Goal: Task Accomplishment & Management: Manage account settings

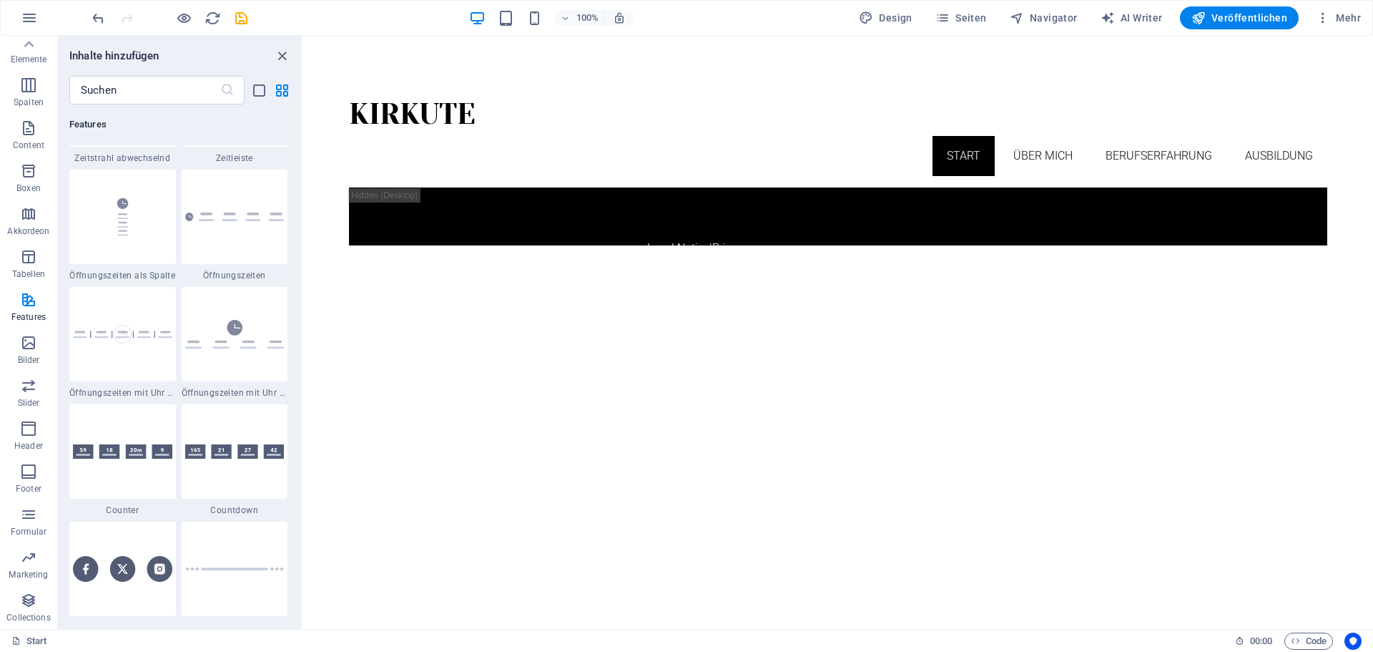
scroll to position [6152, 0]
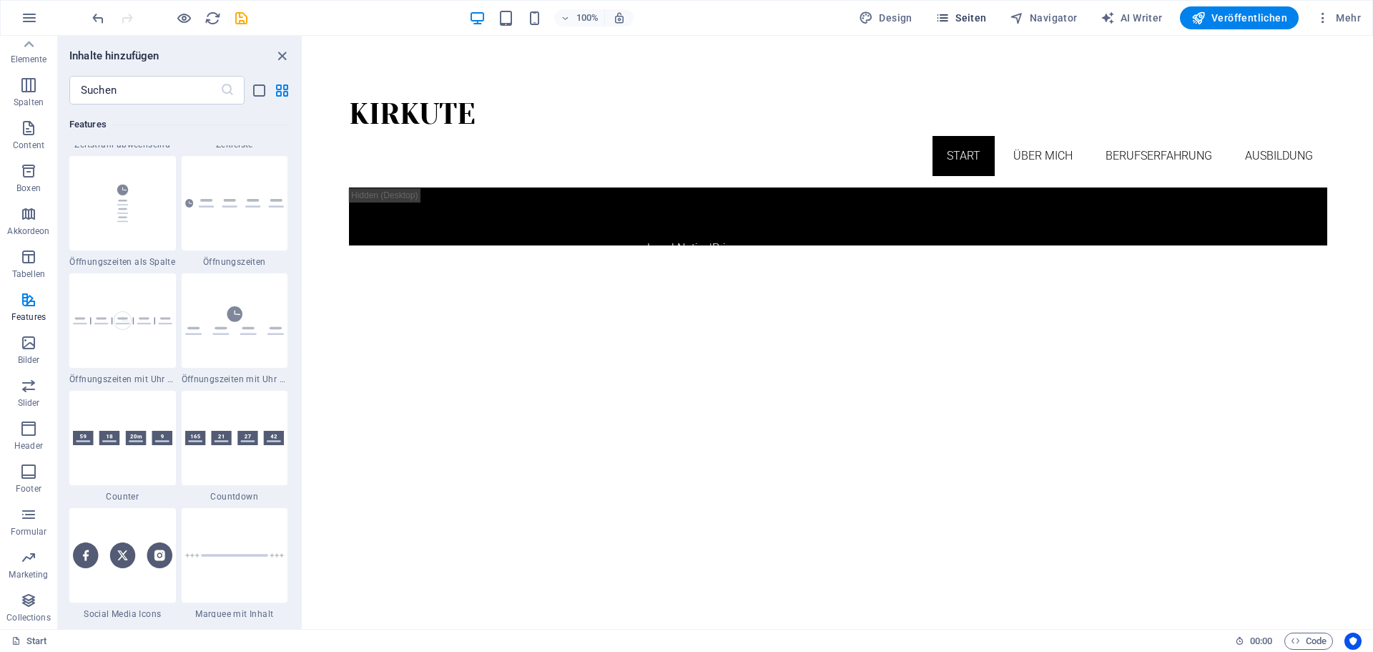
click at [950, 21] on icon "button" at bounding box center [943, 18] width 14 height 14
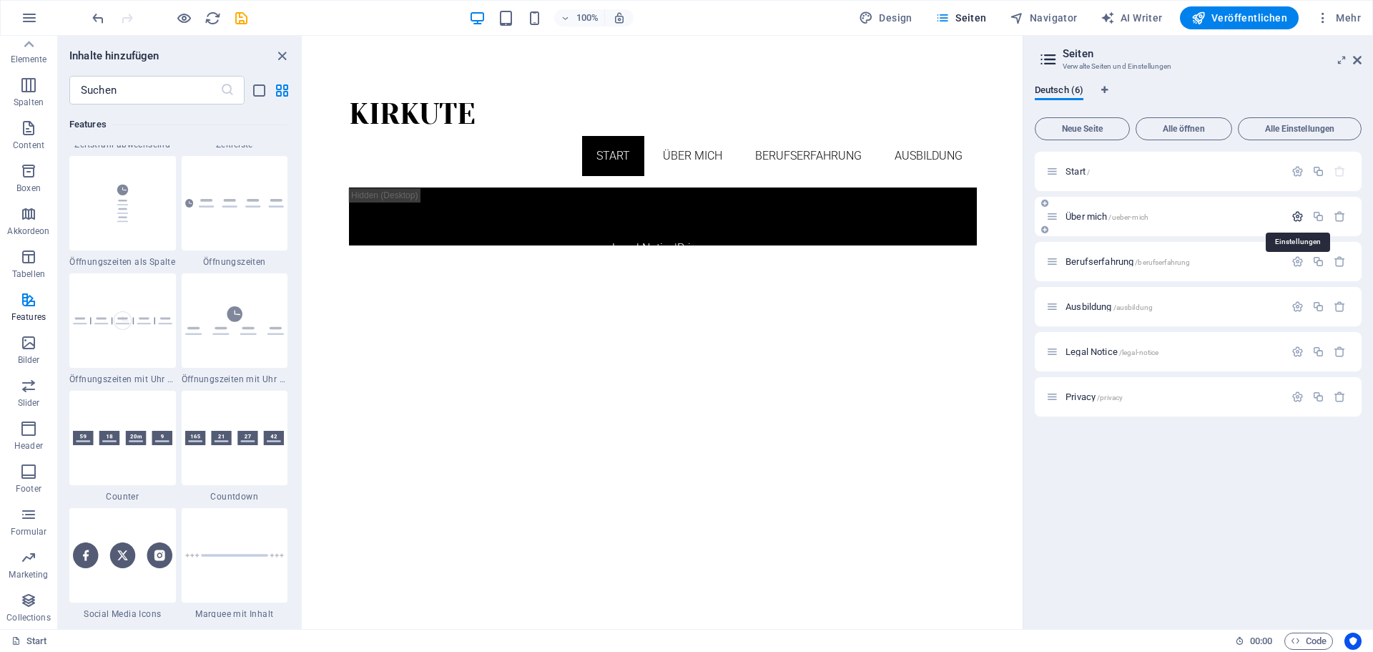
click at [1300, 217] on icon "button" at bounding box center [1298, 216] width 12 height 12
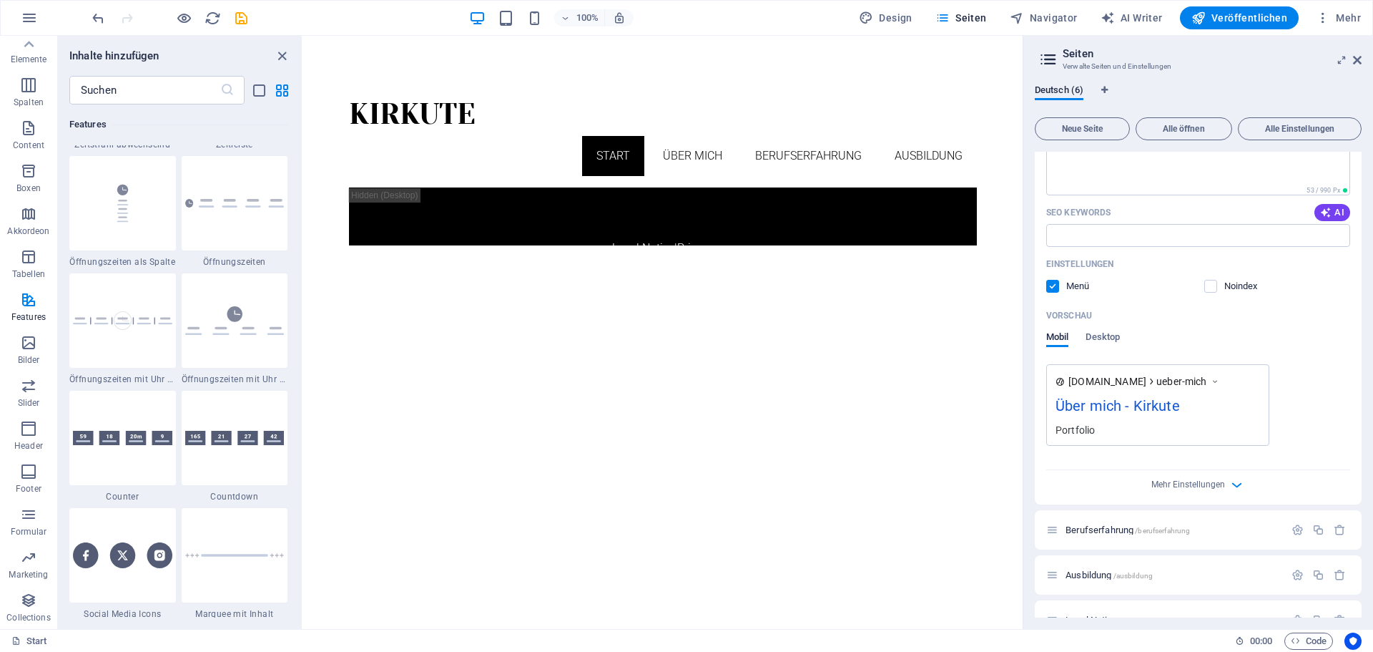
scroll to position [286, 0]
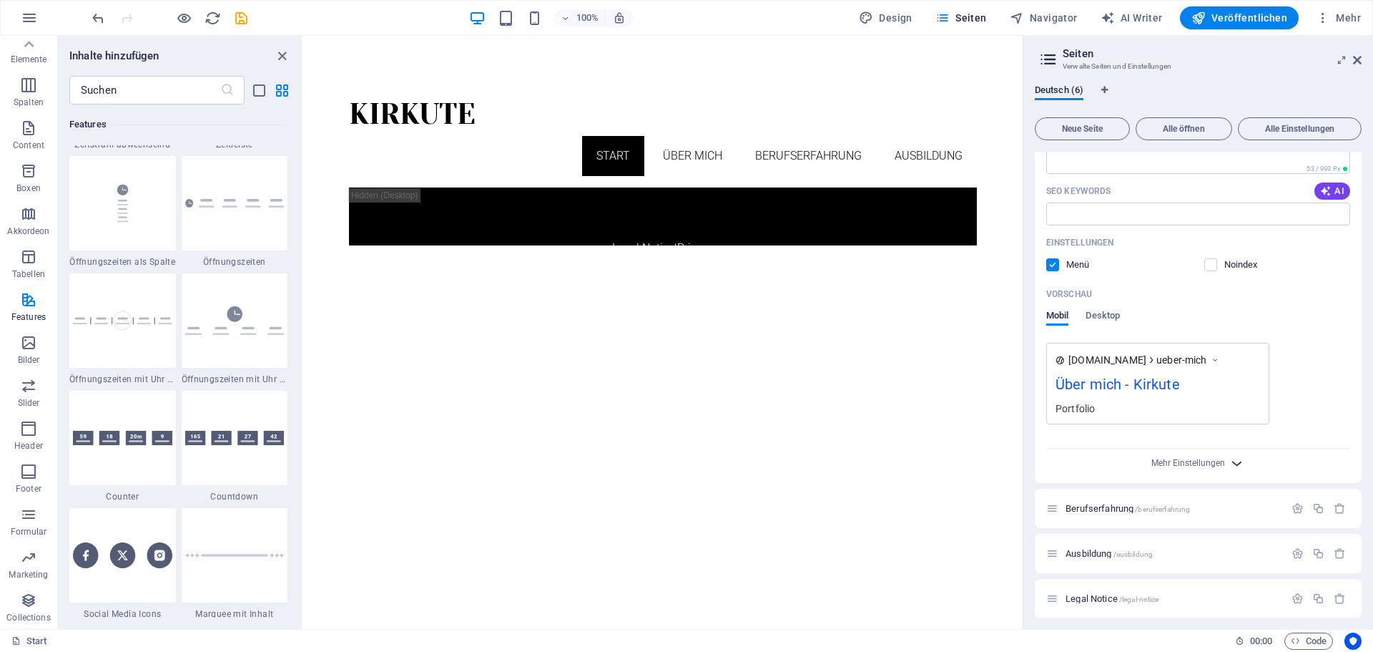
click at [1240, 461] on icon "button" at bounding box center [1237, 463] width 16 height 16
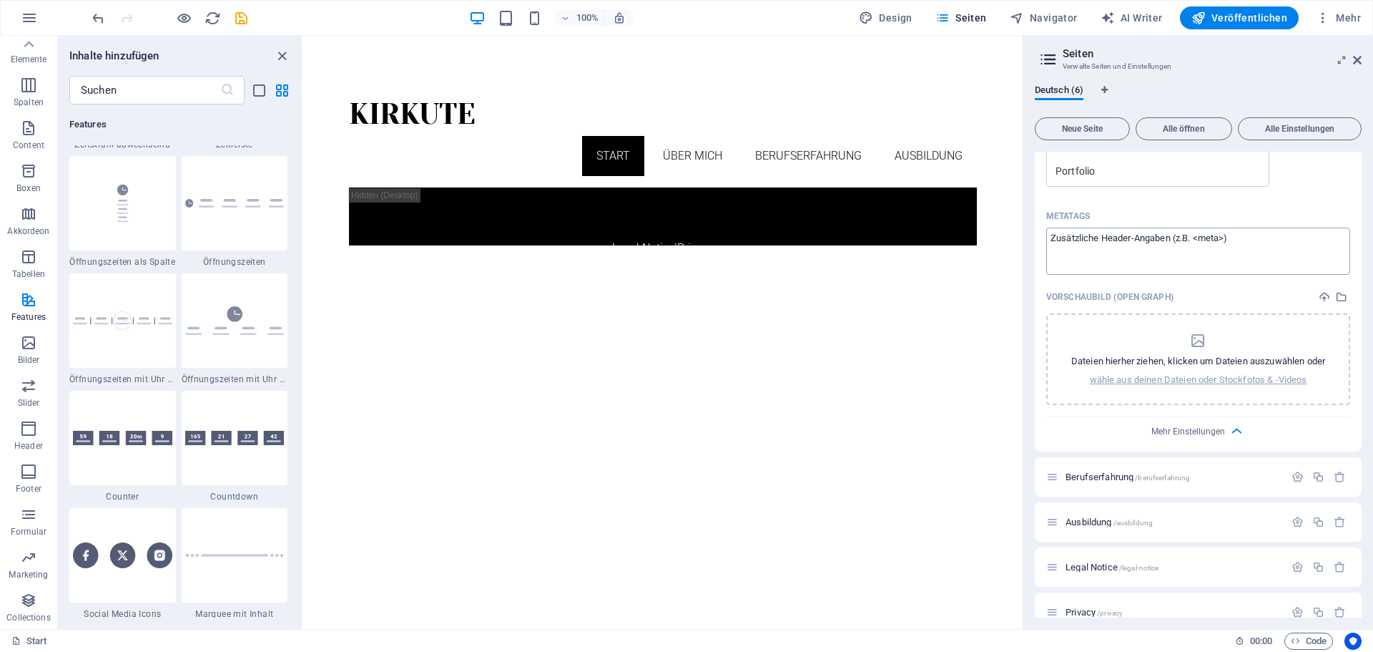
scroll to position [544, 0]
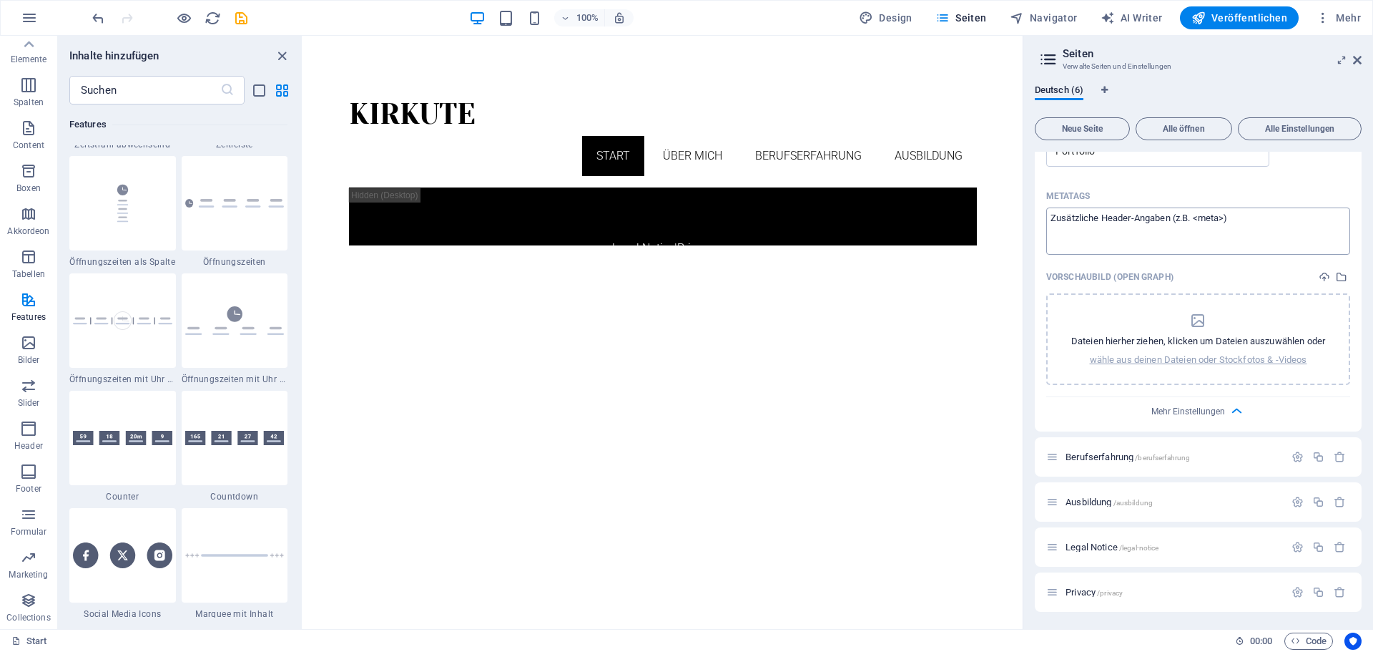
click at [1186, 230] on textarea "Metatags ​" at bounding box center [1198, 230] width 304 height 46
click at [1229, 406] on icon "button" at bounding box center [1237, 411] width 16 height 16
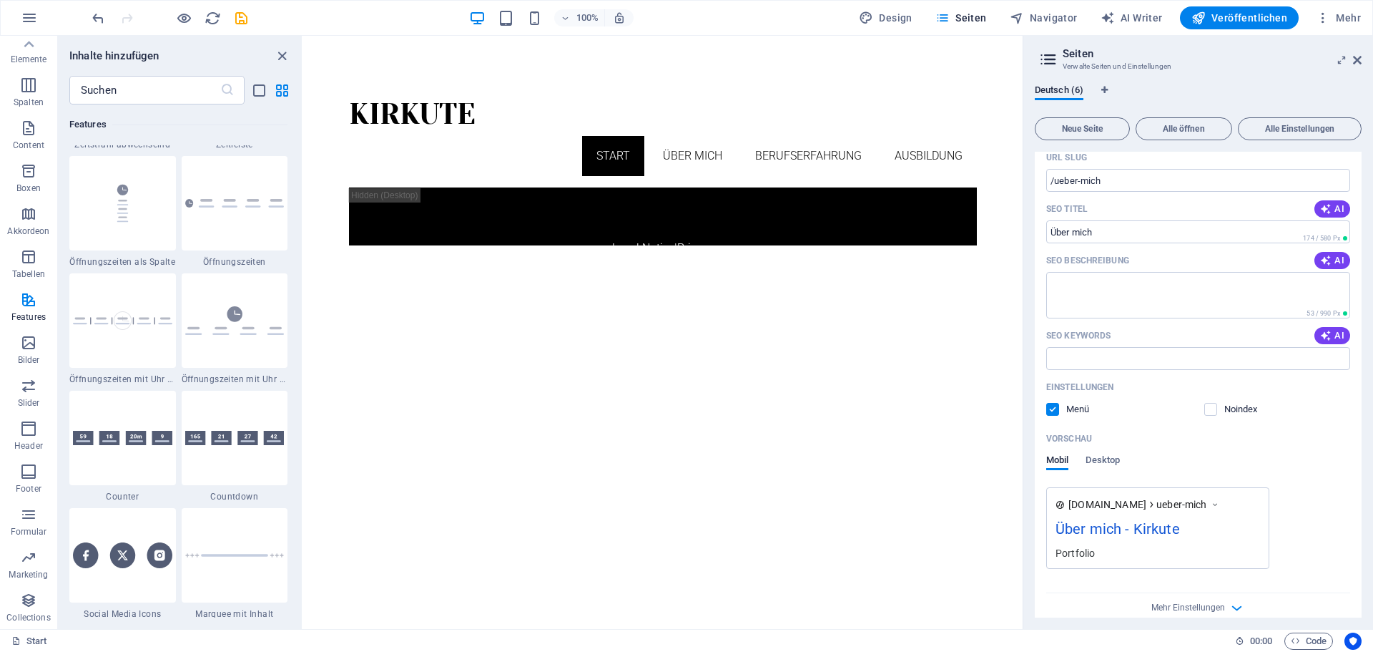
scroll to position [0, 0]
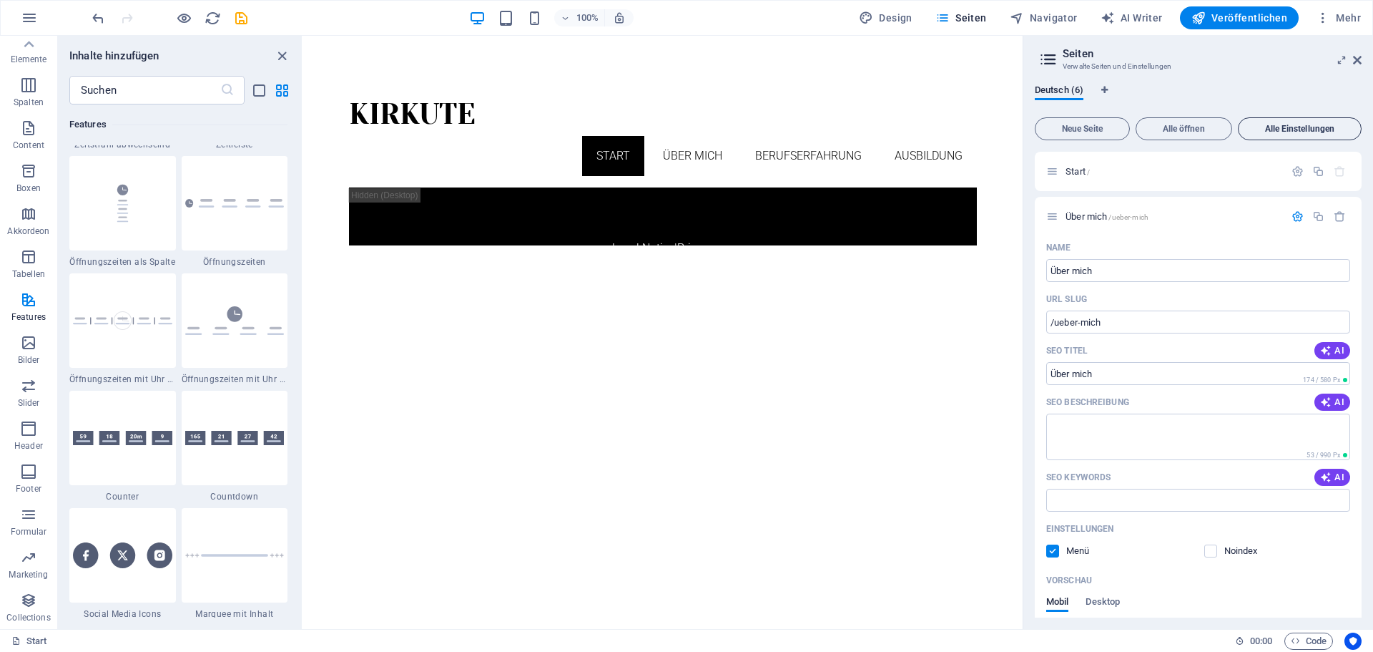
click at [1273, 131] on span "Alle Einstellungen" at bounding box center [1300, 128] width 111 height 9
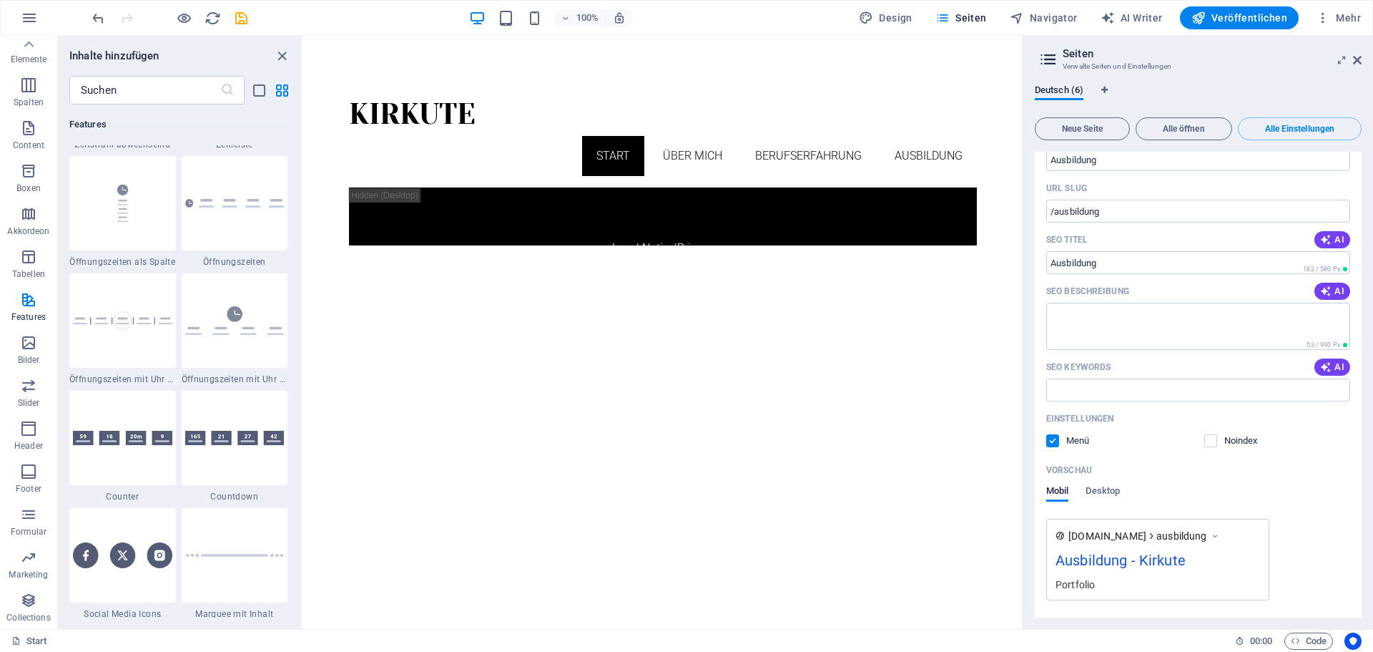
scroll to position [1516, 0]
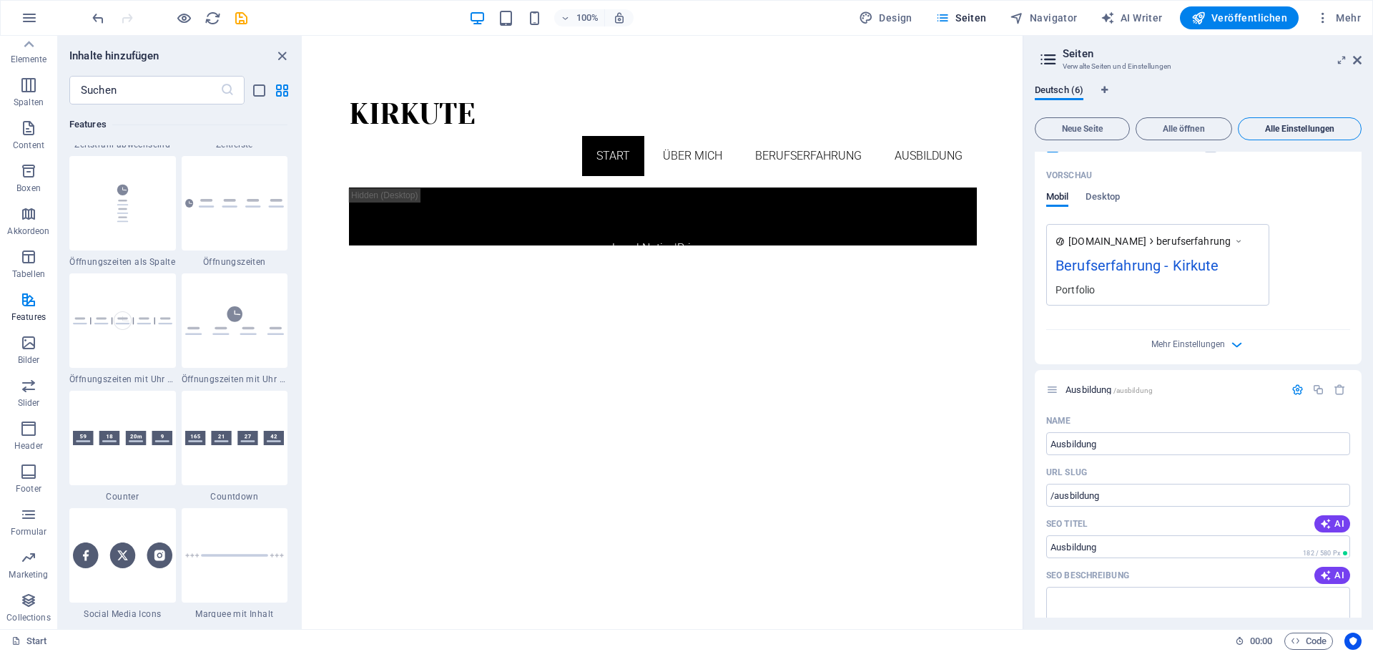
click at [1285, 121] on button "Alle Einstellungen" at bounding box center [1300, 128] width 124 height 23
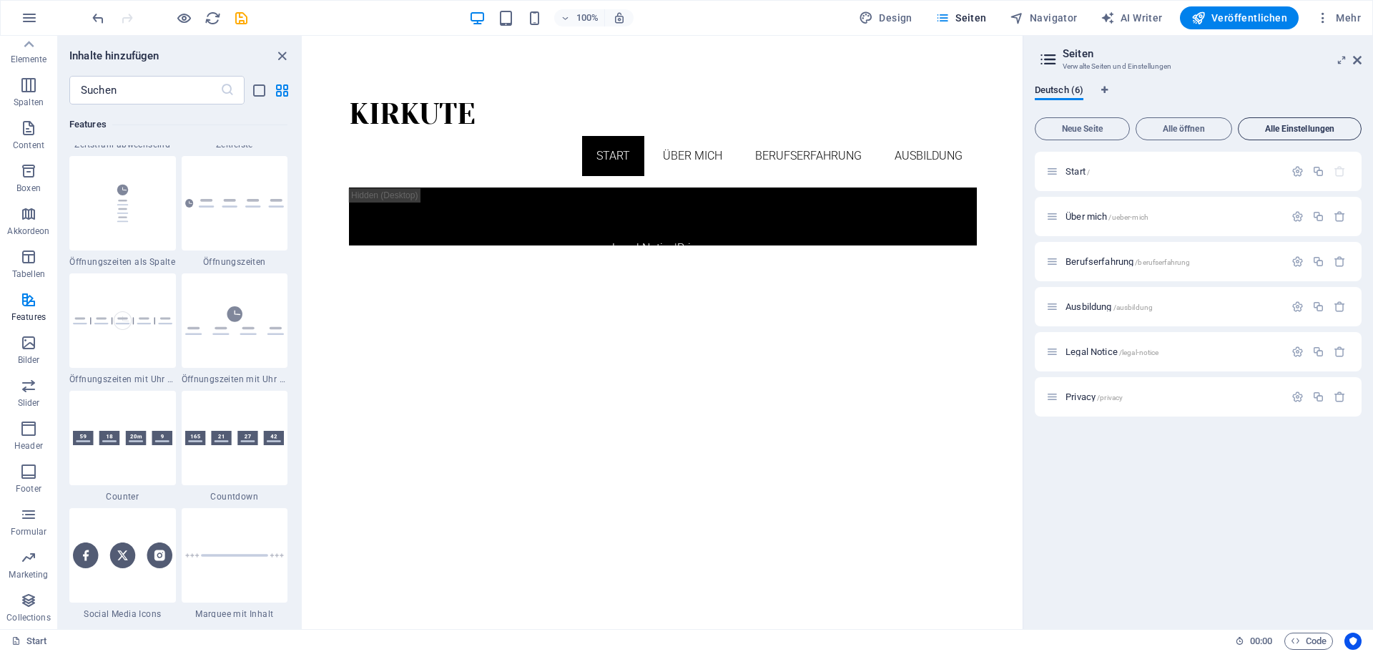
scroll to position [0, 0]
click at [1217, 129] on span "Alle öffnen" at bounding box center [1184, 128] width 84 height 9
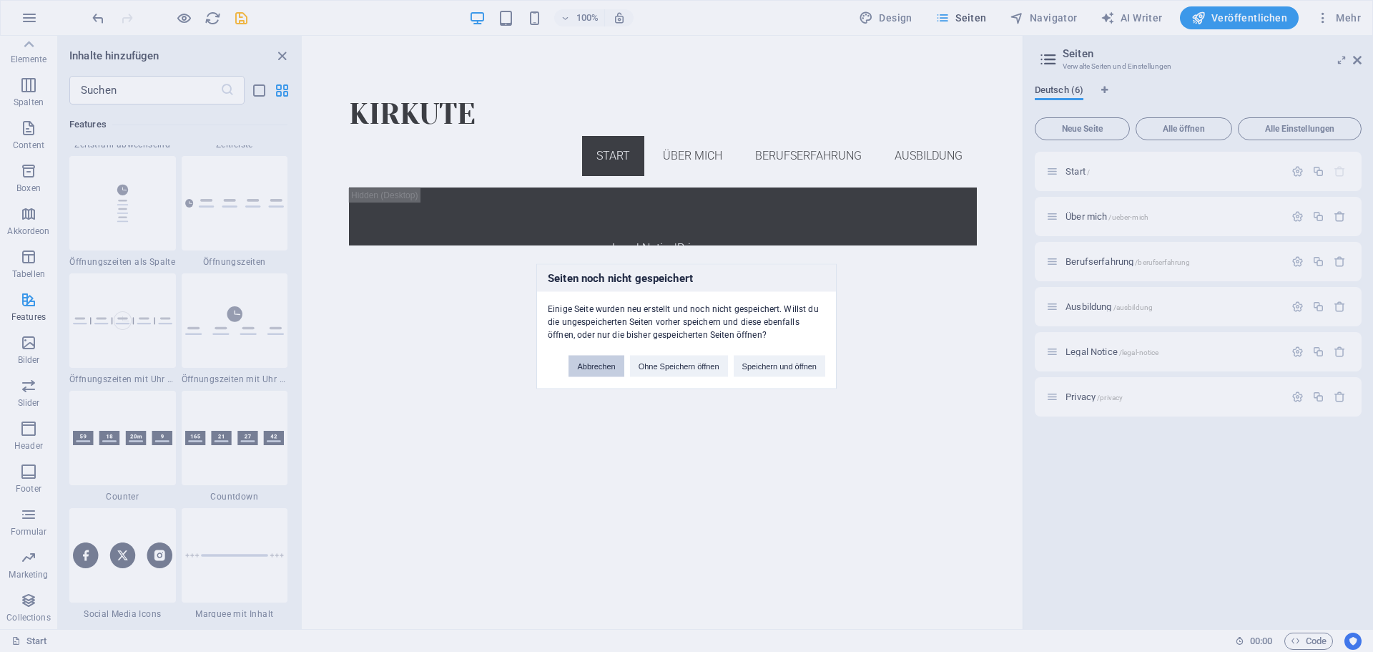
click at [591, 370] on button "Abbrechen" at bounding box center [596, 365] width 55 height 21
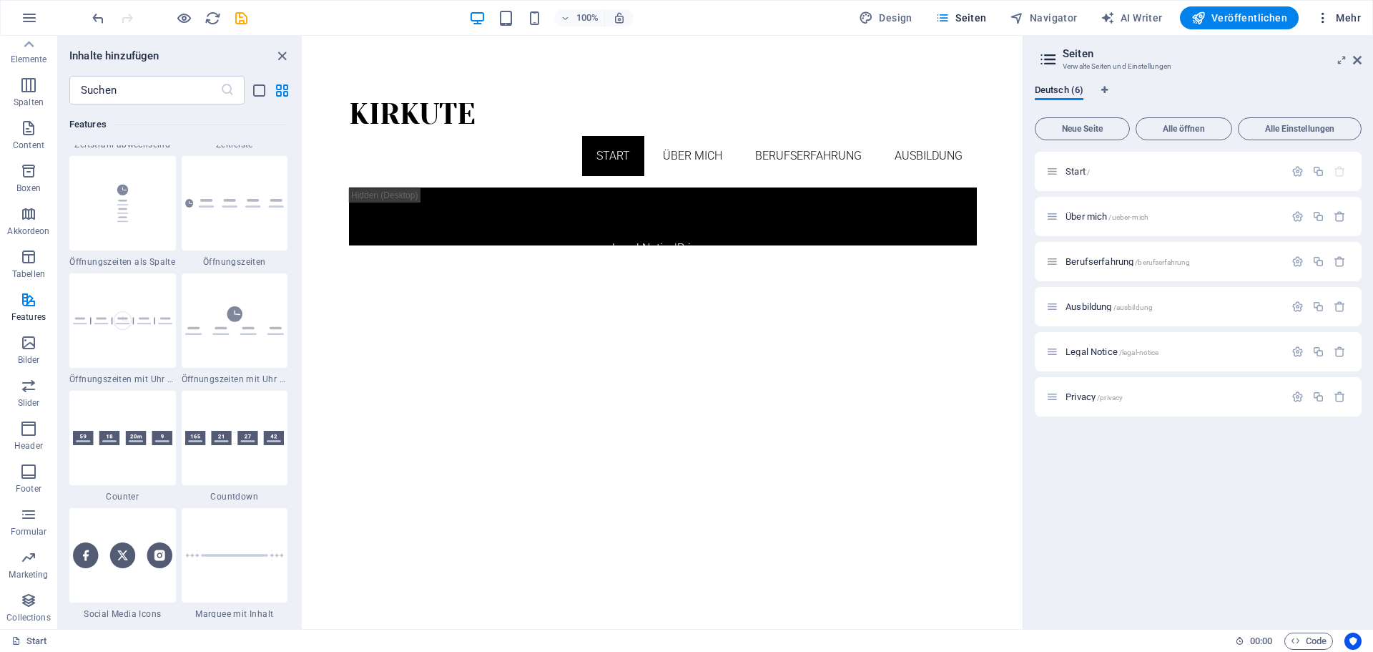
click at [1355, 14] on span "Mehr" at bounding box center [1338, 18] width 45 height 14
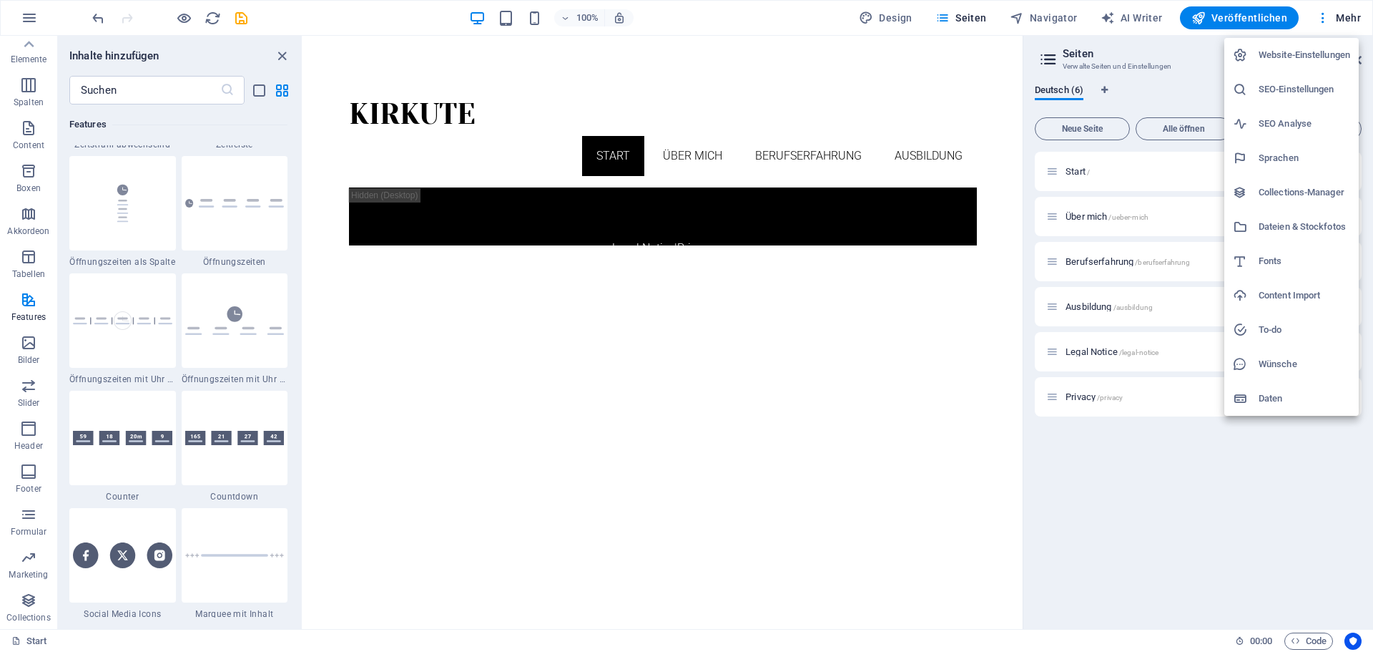
click at [1315, 53] on h6 "Website-Einstellungen" at bounding box center [1305, 54] width 92 height 17
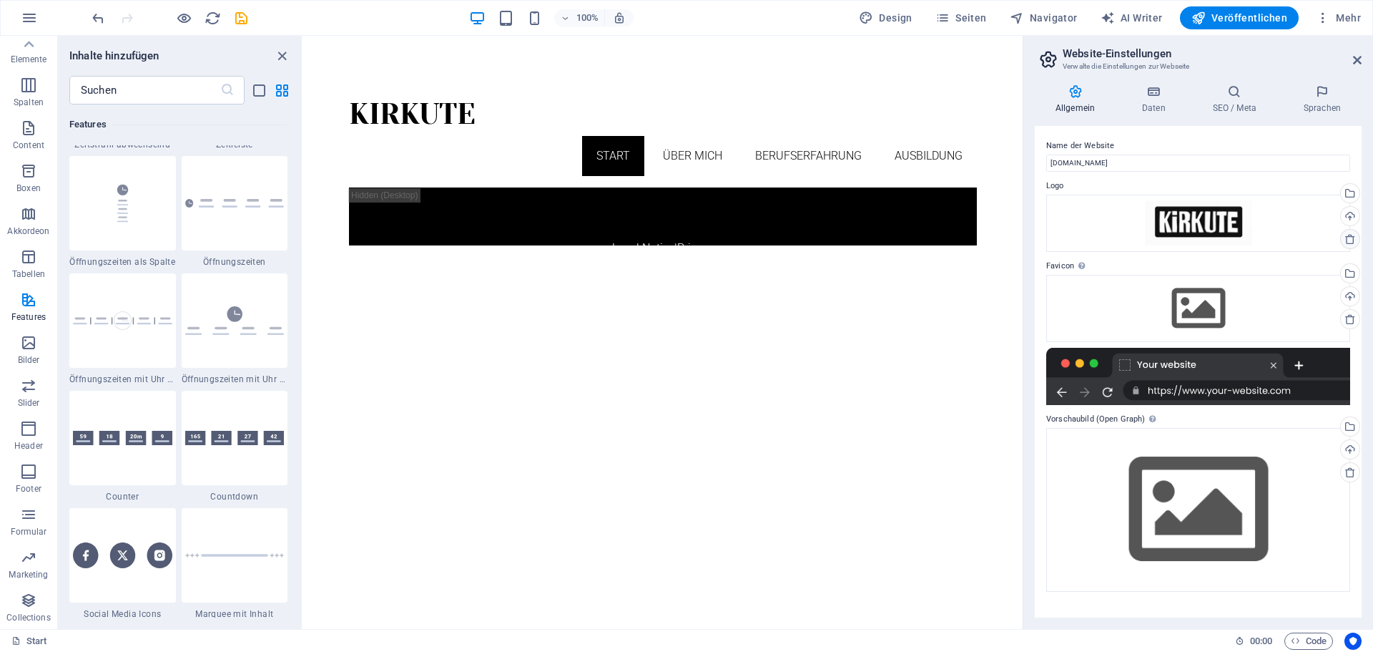
click at [1350, 239] on icon at bounding box center [1350, 238] width 11 height 11
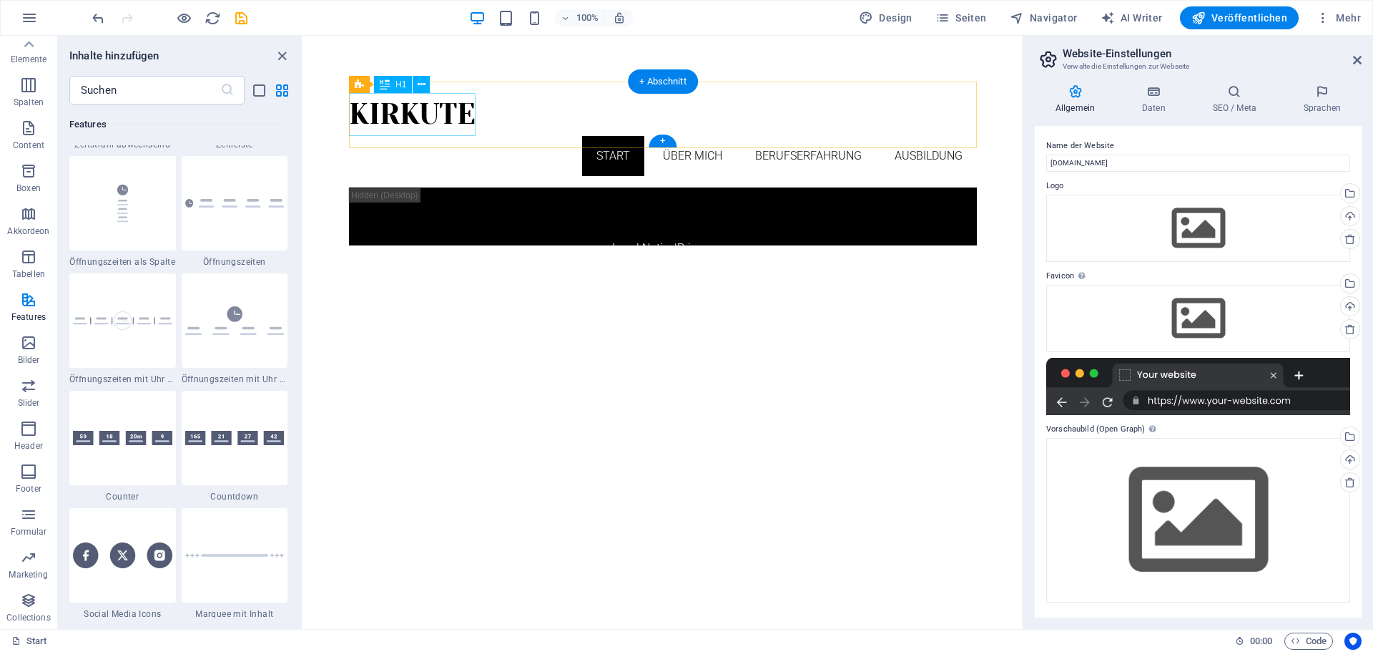
click at [408, 107] on div "Kirkute" at bounding box center [663, 114] width 628 height 43
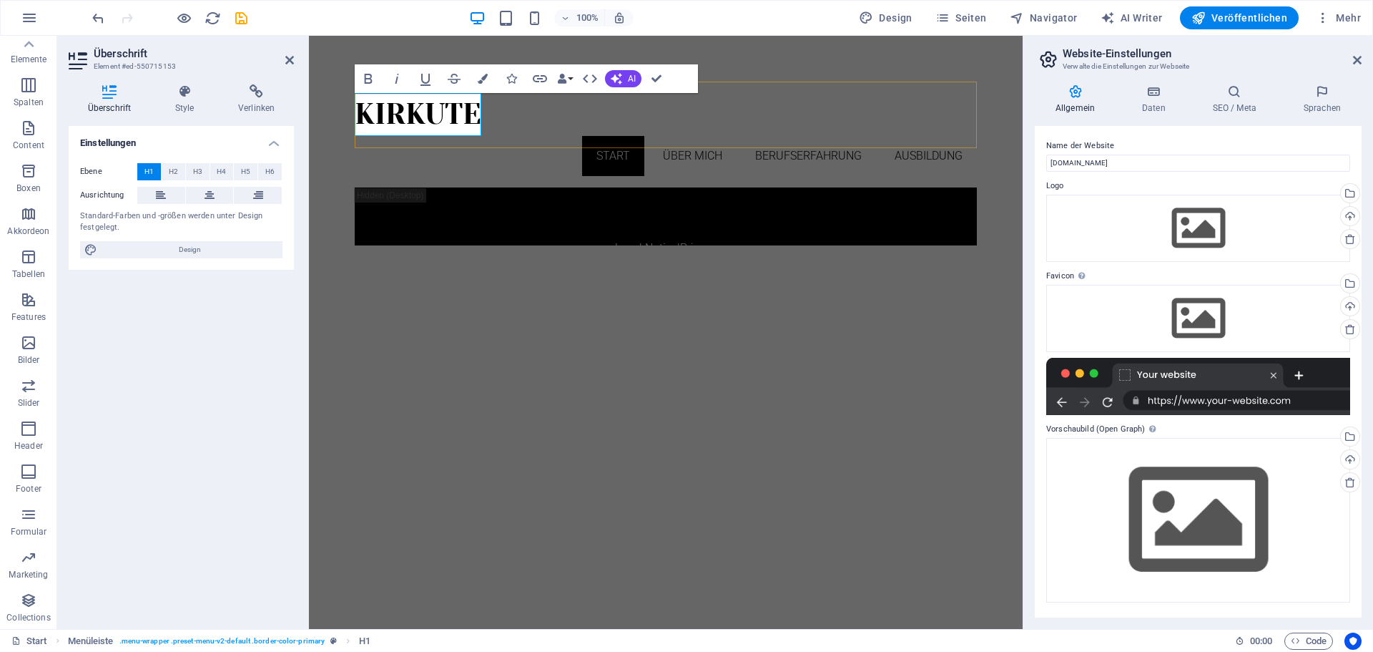
click at [408, 107] on h1 "Kirkute" at bounding box center [666, 114] width 622 height 43
click at [181, 99] on h4 "Style" at bounding box center [187, 99] width 63 height 30
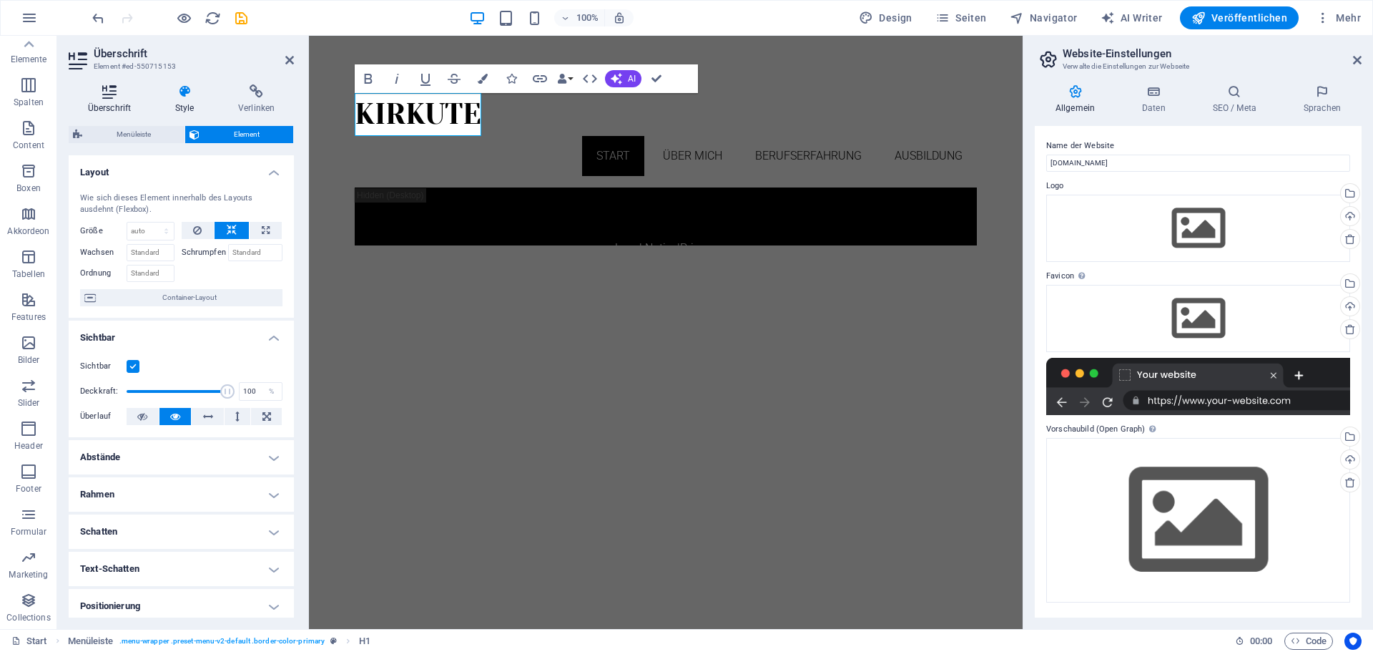
click at [103, 105] on h4 "Überschrift" at bounding box center [112, 99] width 87 height 30
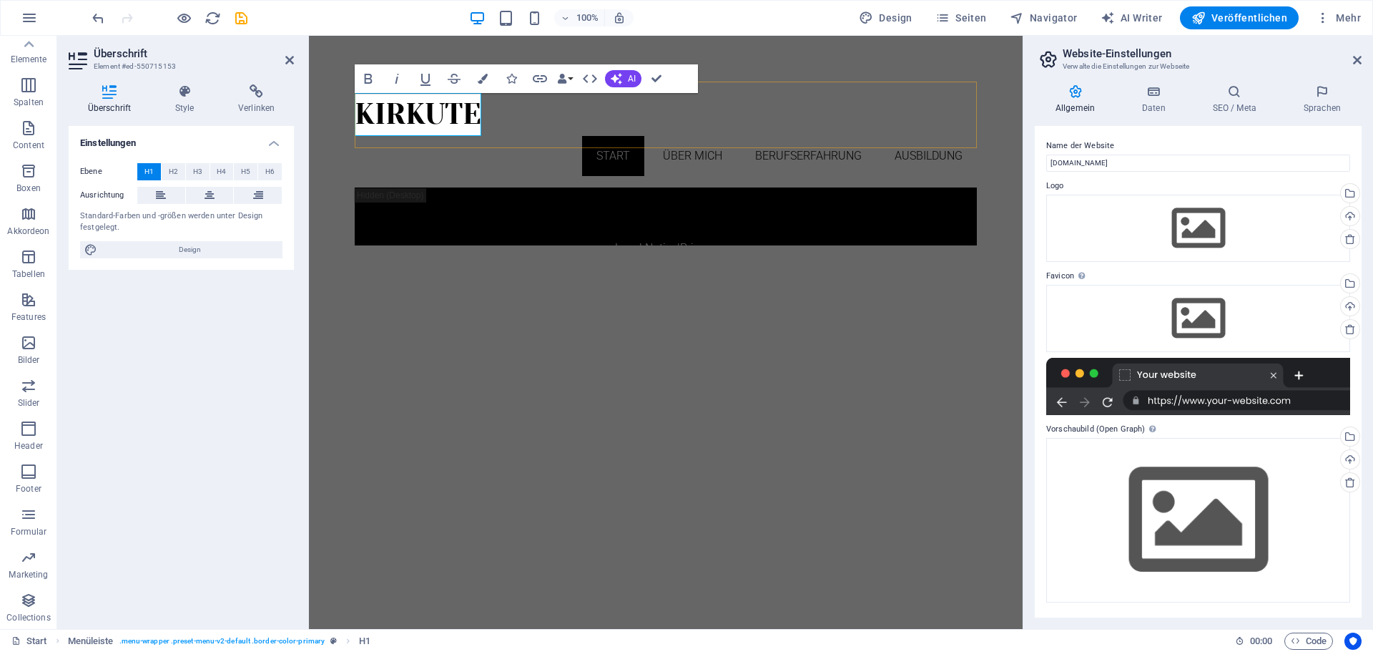
click at [438, 115] on h1 "Kirkute" at bounding box center [666, 114] width 622 height 43
drag, startPoint x: 408, startPoint y: 119, endPoint x: 461, endPoint y: 117, distance: 53.0
click at [461, 117] on h1 "Kirkute" at bounding box center [666, 114] width 622 height 43
click at [223, 250] on span "Design" at bounding box center [190, 249] width 177 height 17
select select "px"
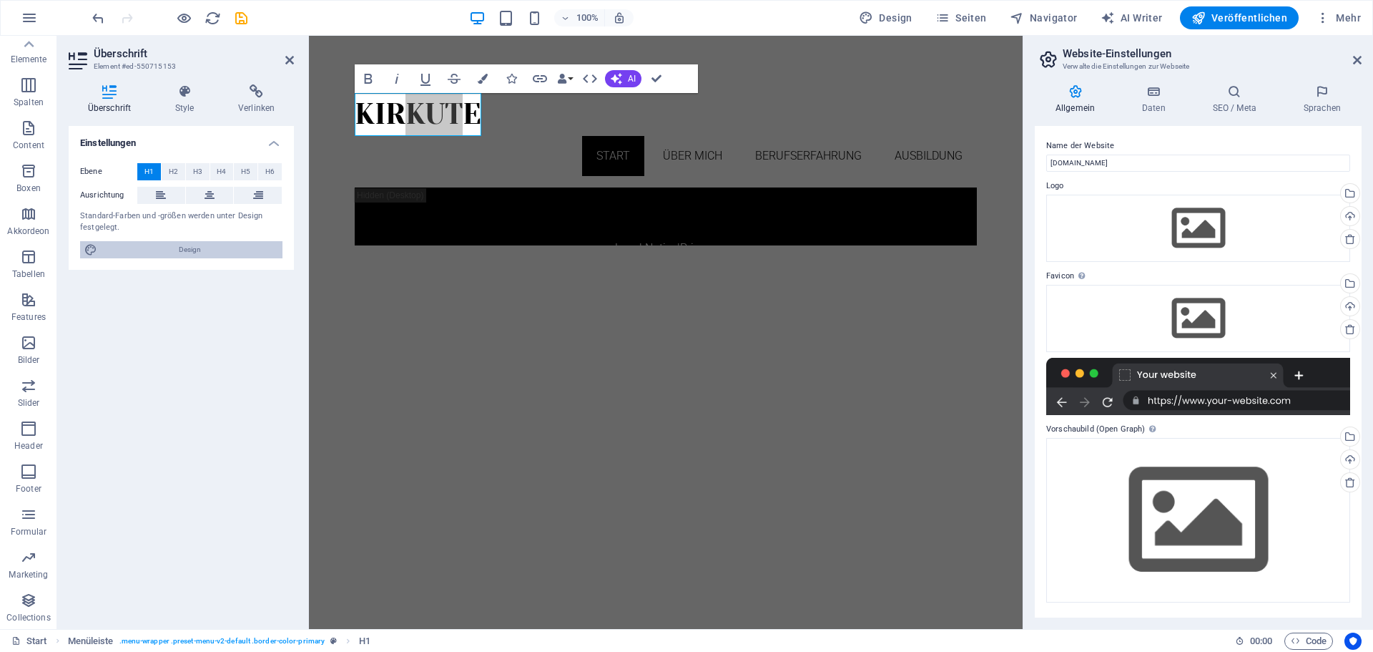
select select "300"
select select "px"
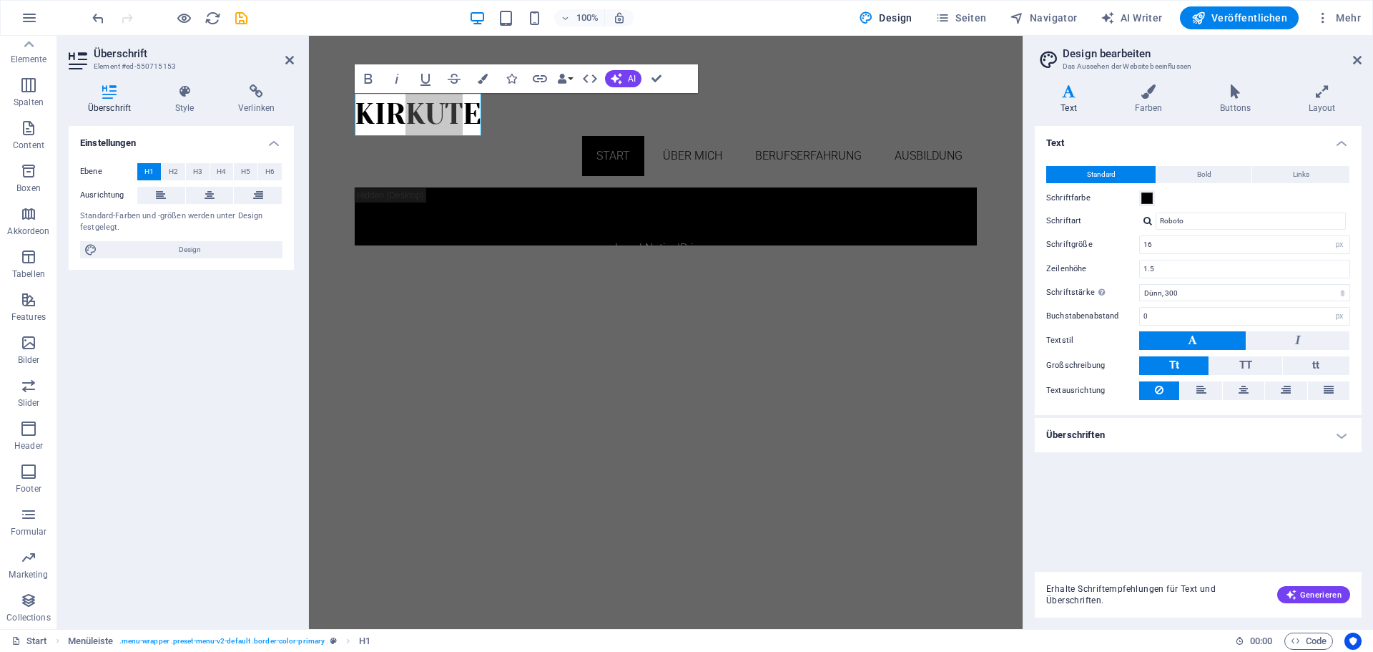
click at [1365, 55] on aside "Design bearbeiten Das Aussehen der Website beeinflussen Varianten Text Farben B…" at bounding box center [1198, 332] width 350 height 593
click at [1356, 63] on icon at bounding box center [1357, 59] width 9 height 11
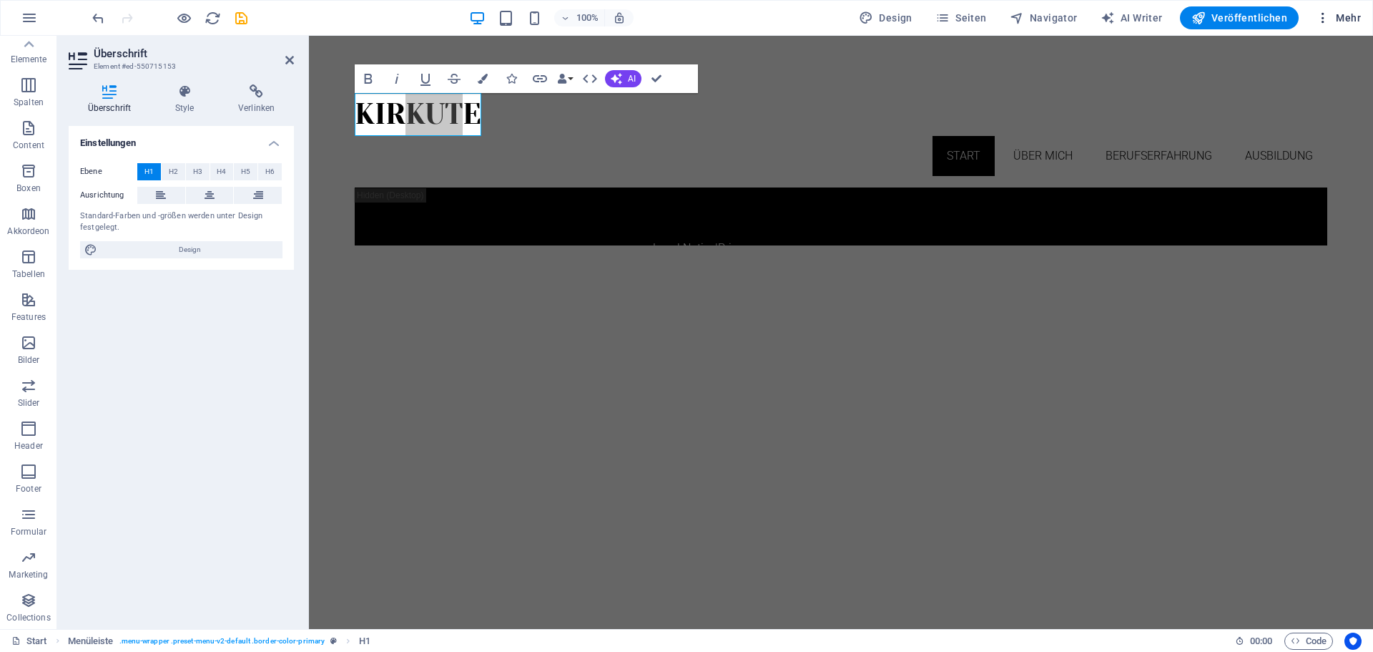
click at [1331, 10] on button "Mehr" at bounding box center [1338, 17] width 57 height 23
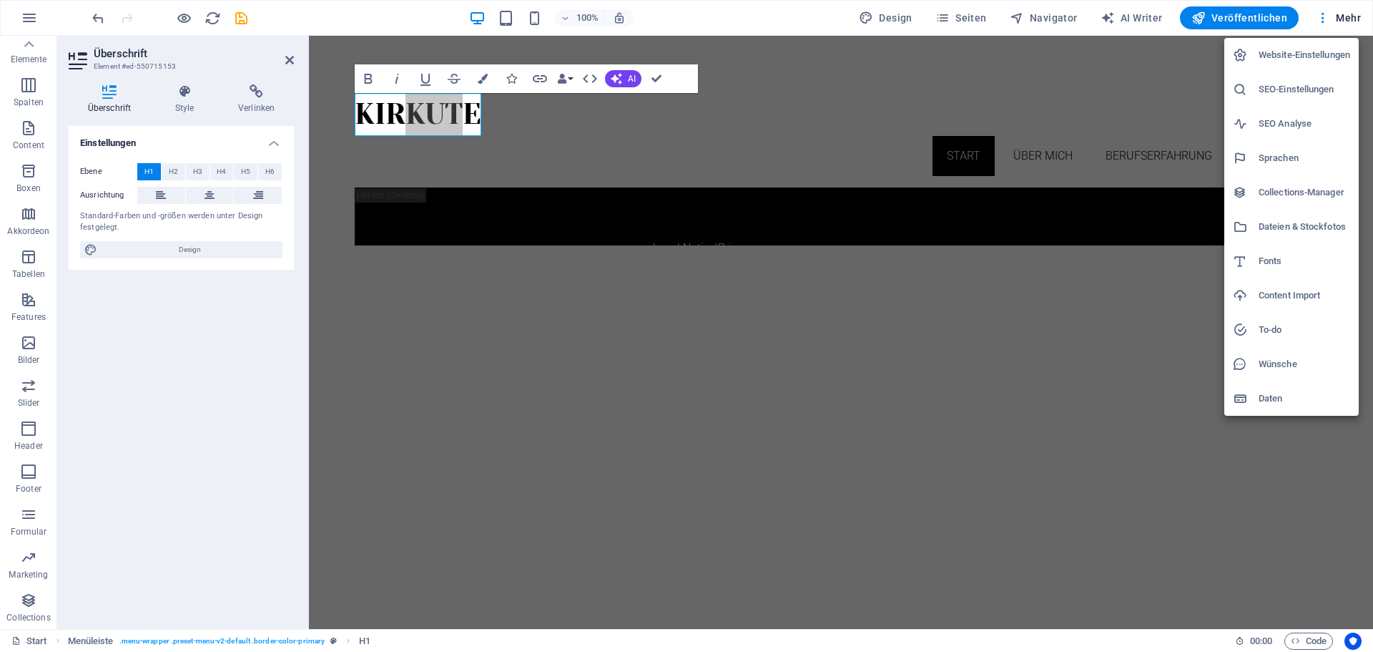
click at [1293, 50] on h6 "Website-Einstellungen" at bounding box center [1305, 54] width 92 height 17
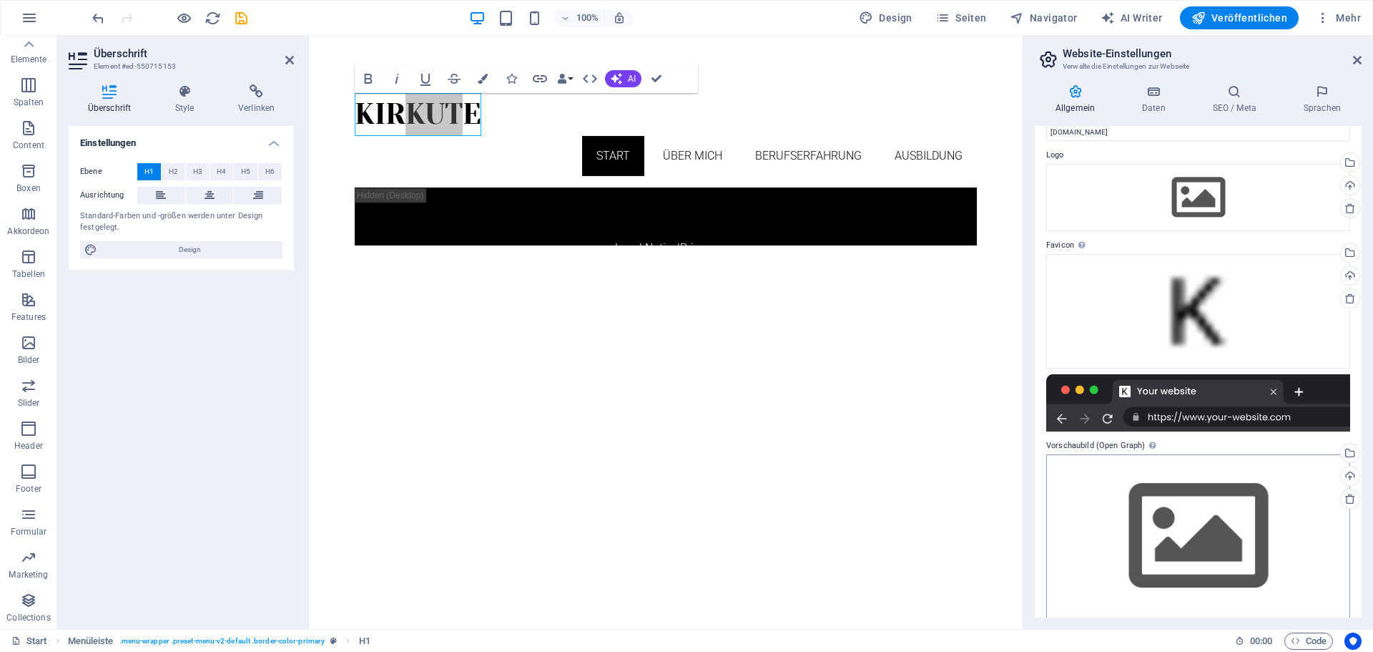
scroll to position [43, 0]
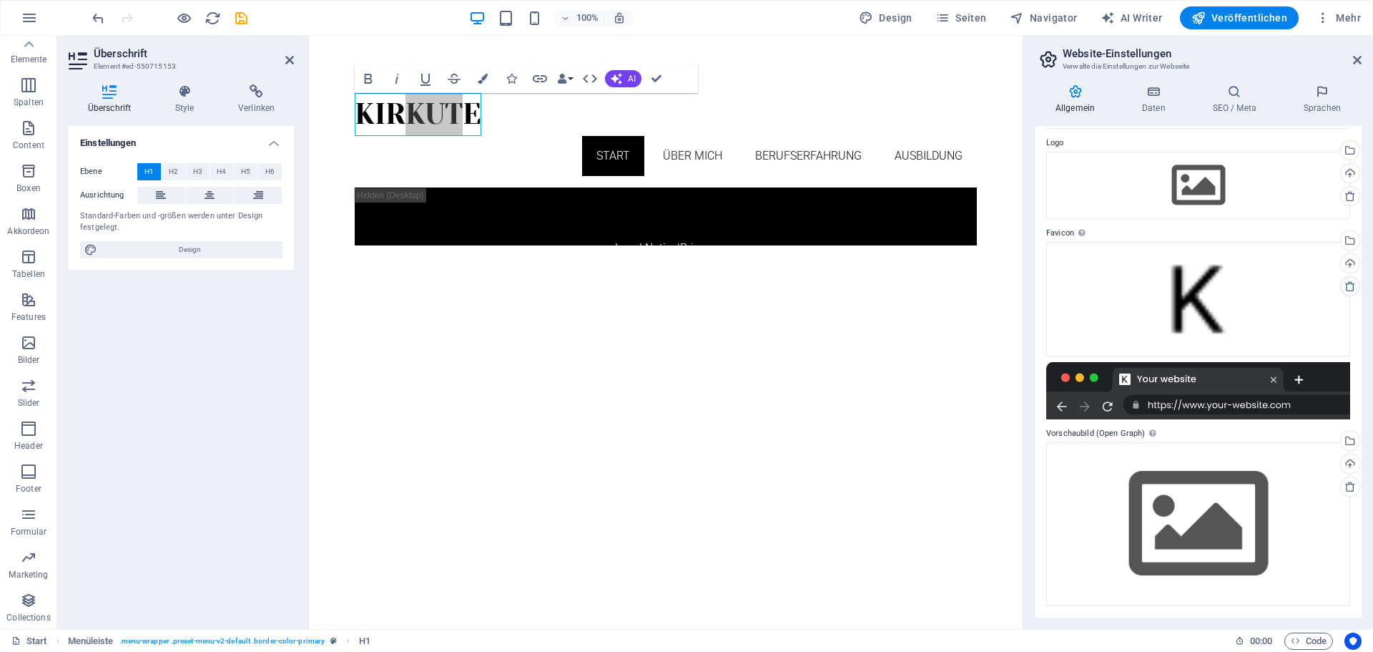
click at [1345, 287] on icon at bounding box center [1350, 285] width 11 height 11
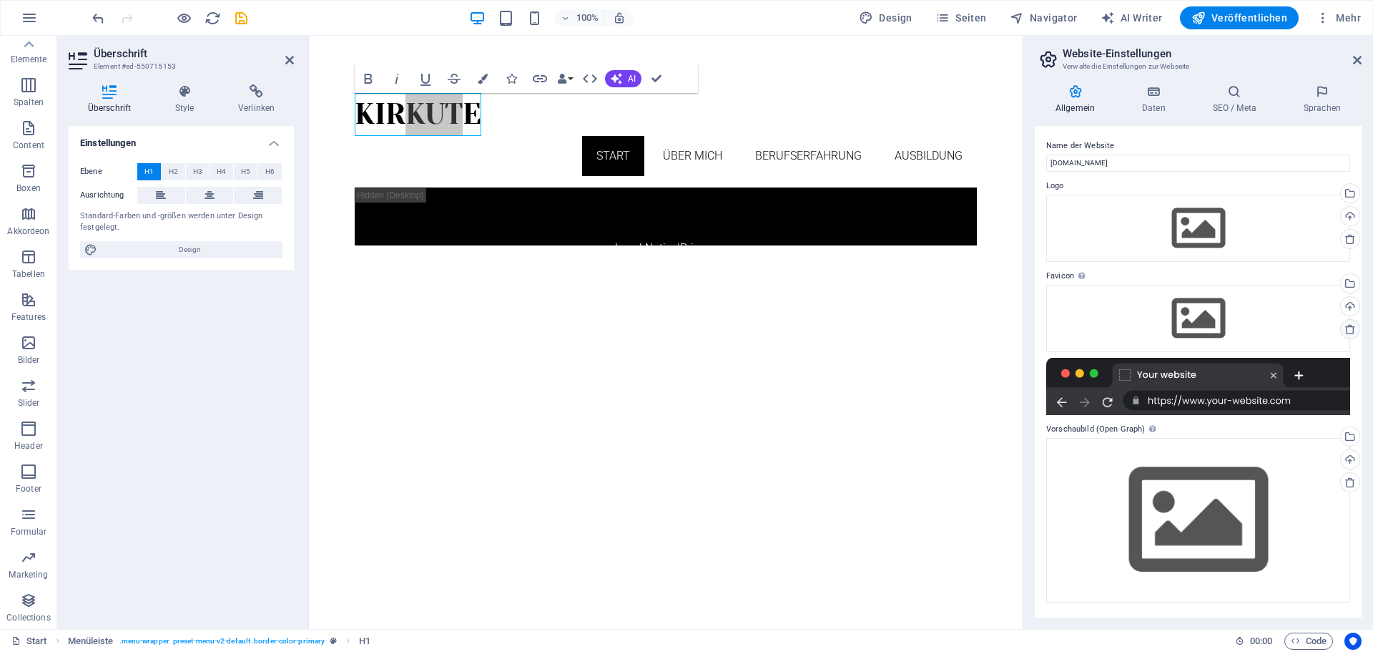
scroll to position [0, 0]
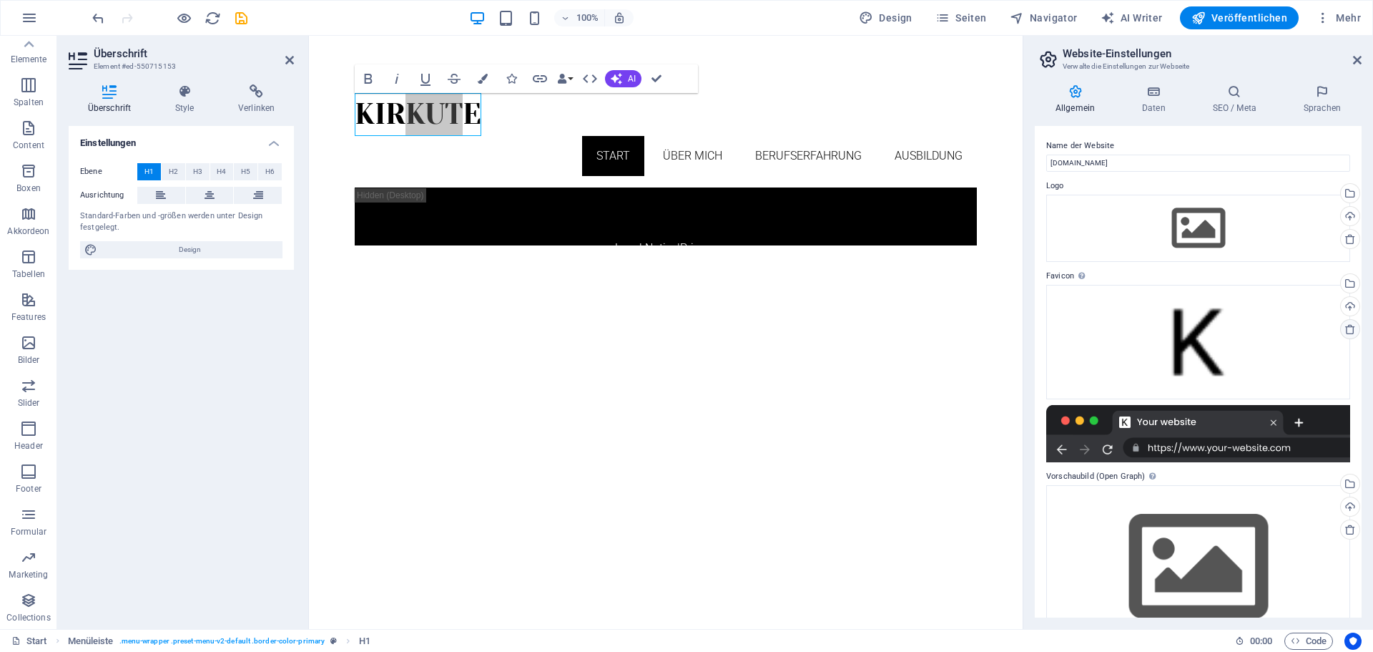
click at [1350, 330] on icon at bounding box center [1350, 328] width 11 height 11
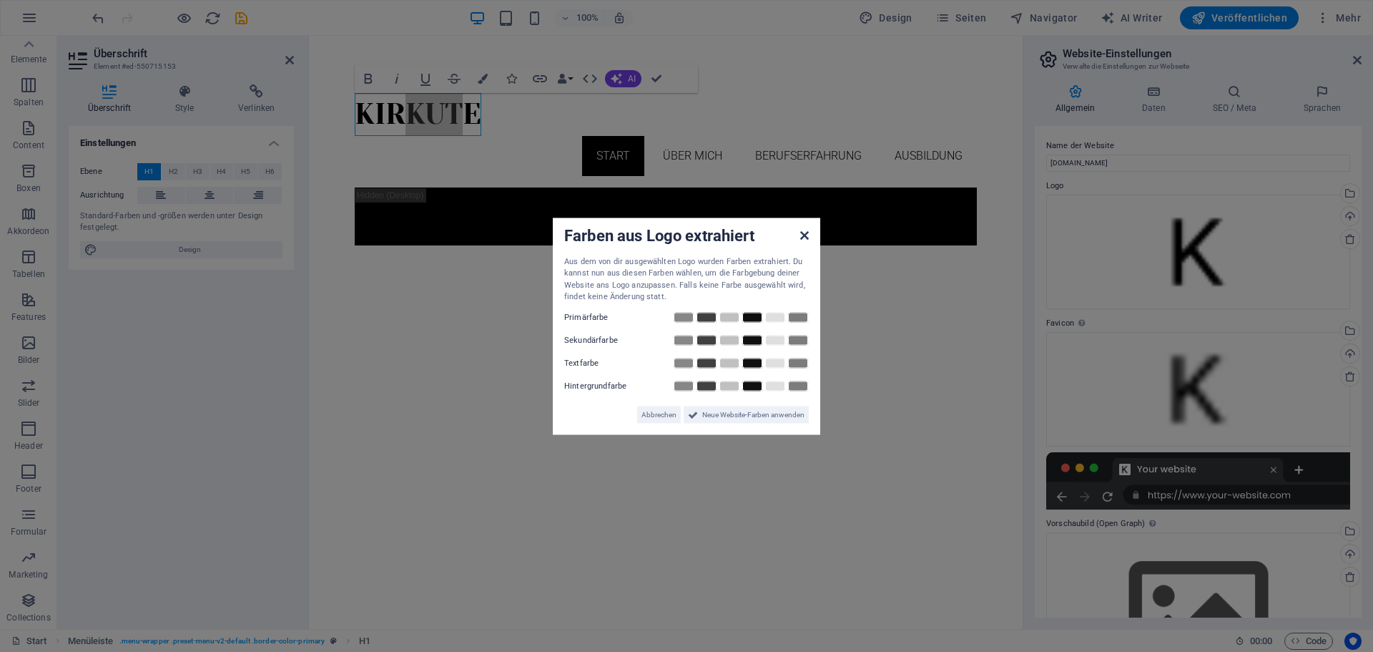
click at [807, 234] on icon at bounding box center [804, 234] width 9 height 11
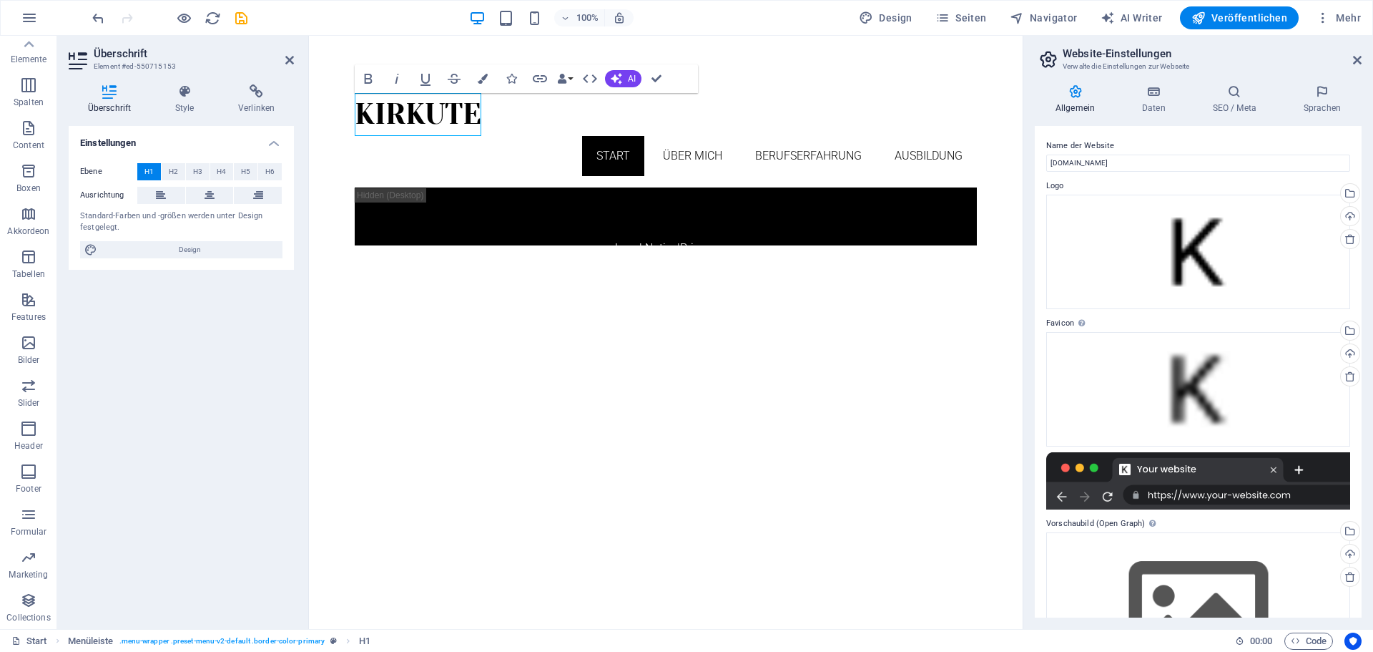
click at [708, 291] on html "Kirkute Start Über mich Berufserfahrung Ausbildung Legal Notice | Privacy" at bounding box center [666, 163] width 714 height 255
click at [1350, 236] on icon at bounding box center [1350, 238] width 11 height 11
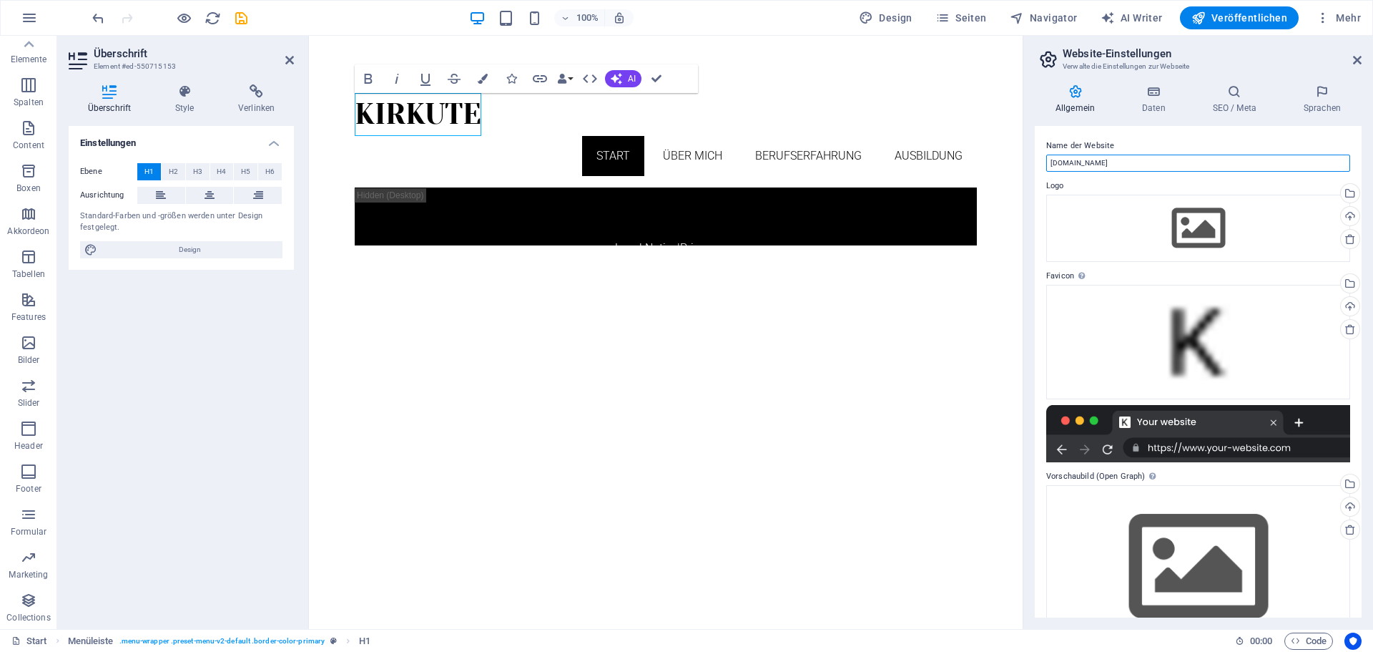
click at [1055, 163] on input "[DOMAIN_NAME]" at bounding box center [1198, 163] width 304 height 17
click at [1159, 102] on h4 "Daten" at bounding box center [1157, 99] width 71 height 30
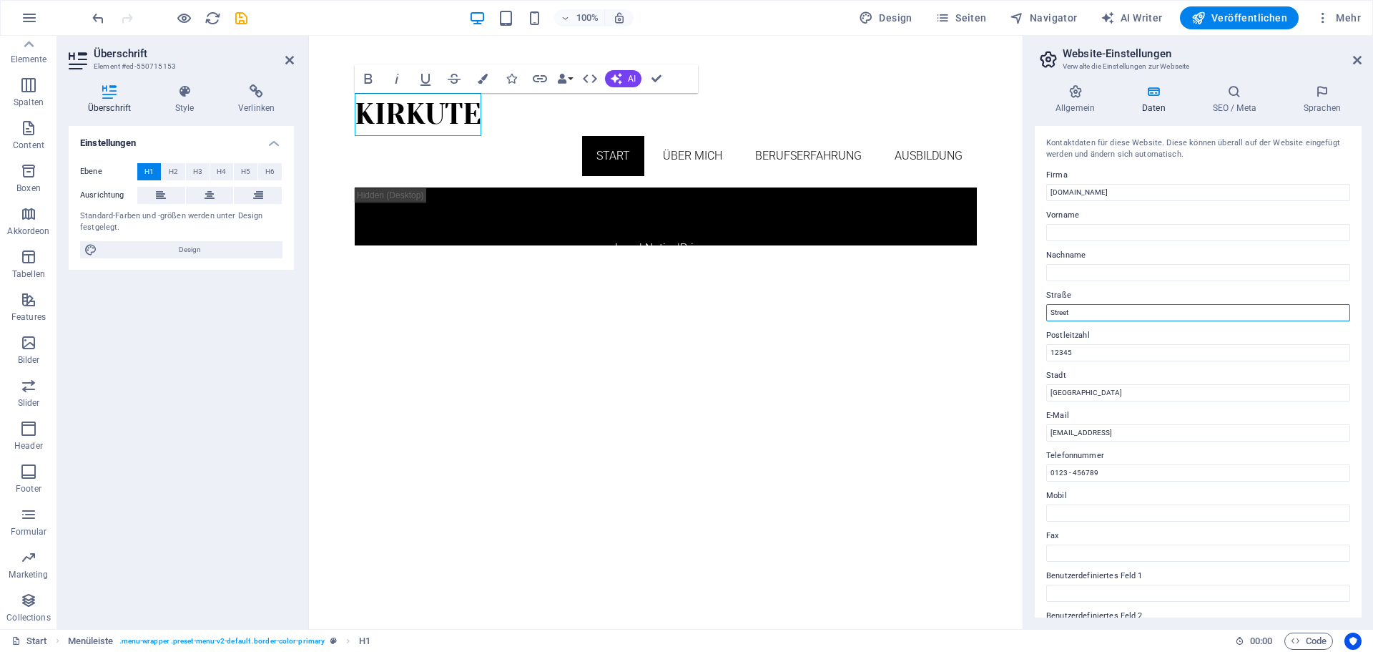
click at [1109, 313] on input "Street" at bounding box center [1198, 312] width 304 height 17
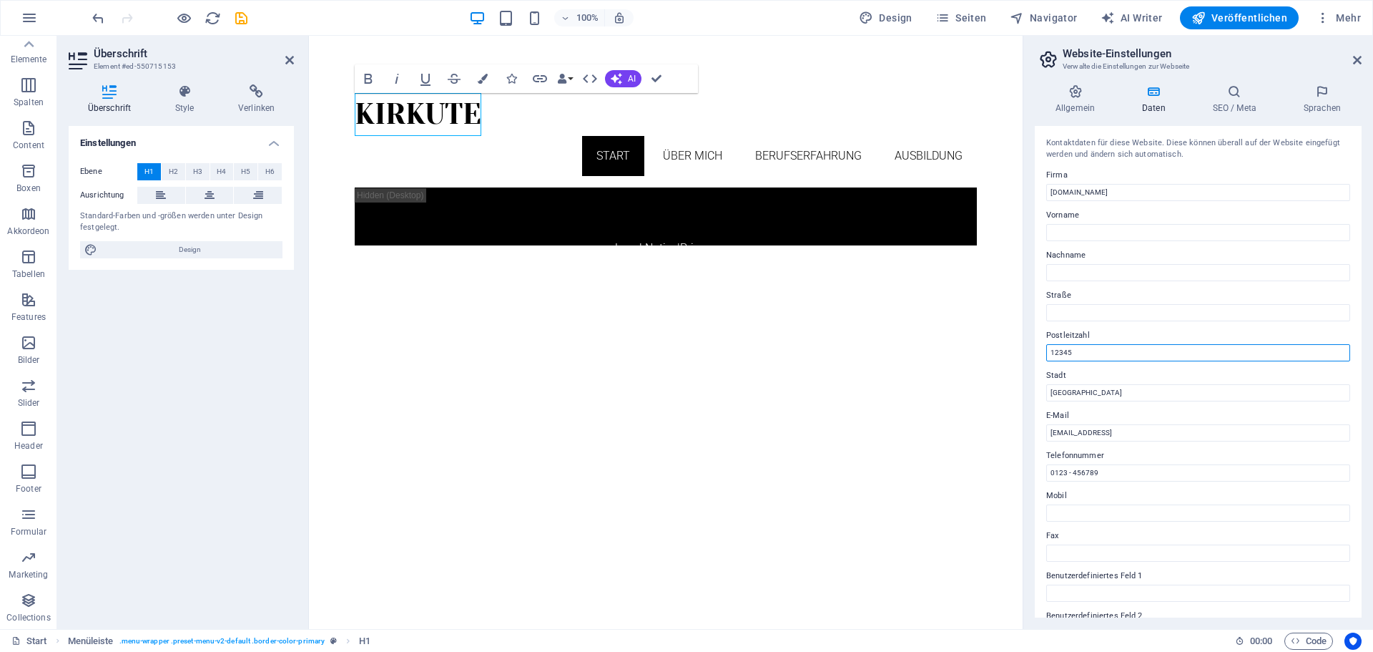
click at [1085, 352] on input "12345" at bounding box center [1198, 352] width 304 height 17
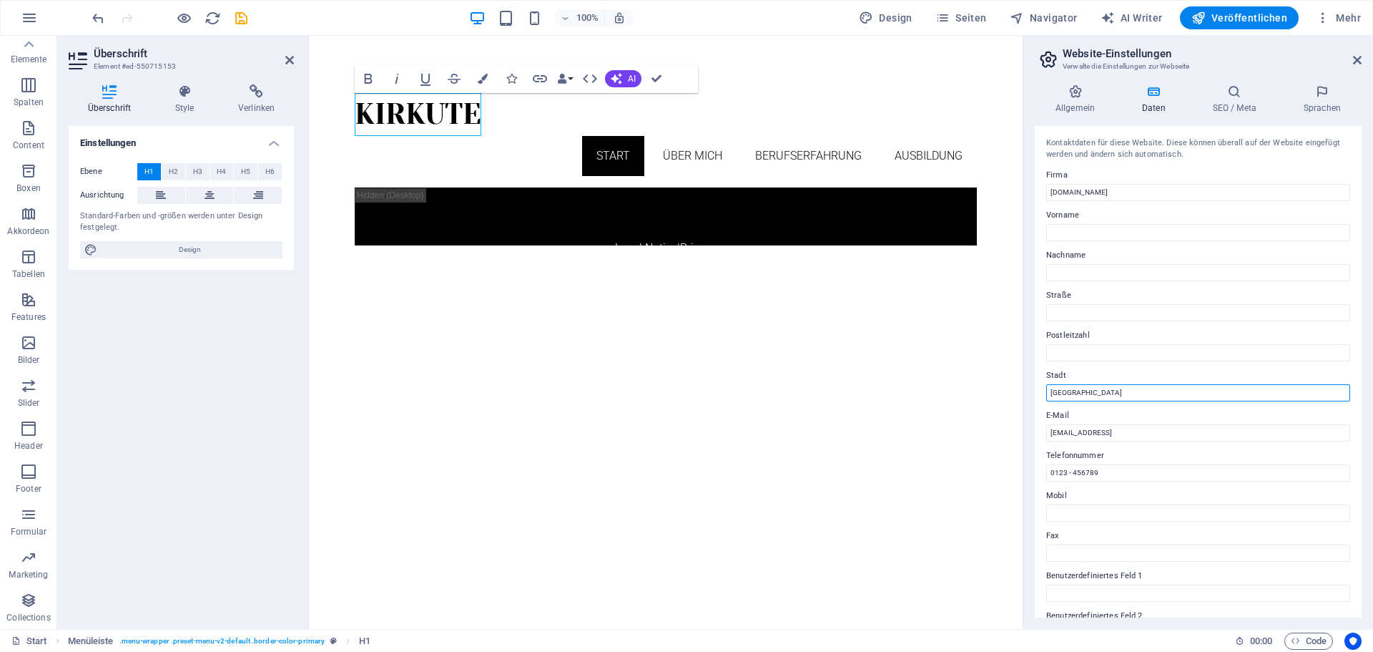
click at [1081, 390] on input "[GEOGRAPHIC_DATA]" at bounding box center [1198, 392] width 304 height 17
click at [1089, 430] on input "[EMAIL_ADDRESS]" at bounding box center [1198, 432] width 304 height 17
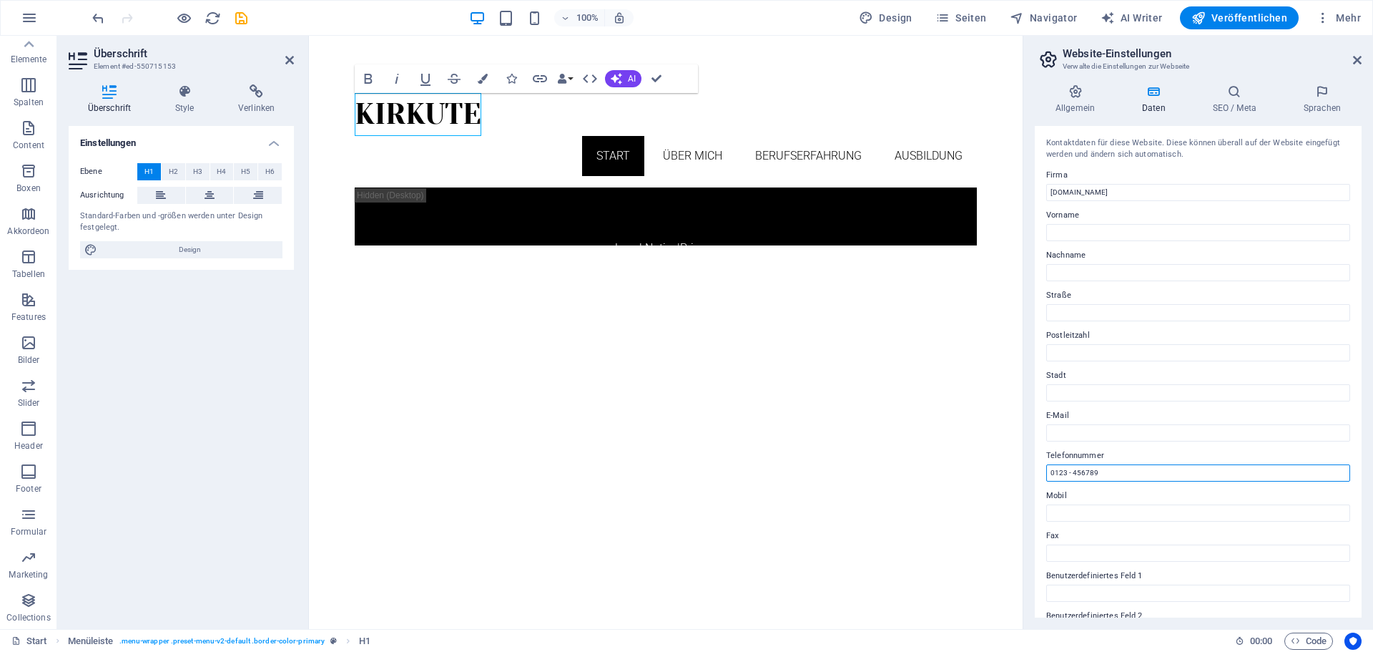
click at [1090, 469] on input "0123 - 456789" at bounding box center [1198, 472] width 304 height 17
click at [1229, 96] on icon at bounding box center [1234, 91] width 85 height 14
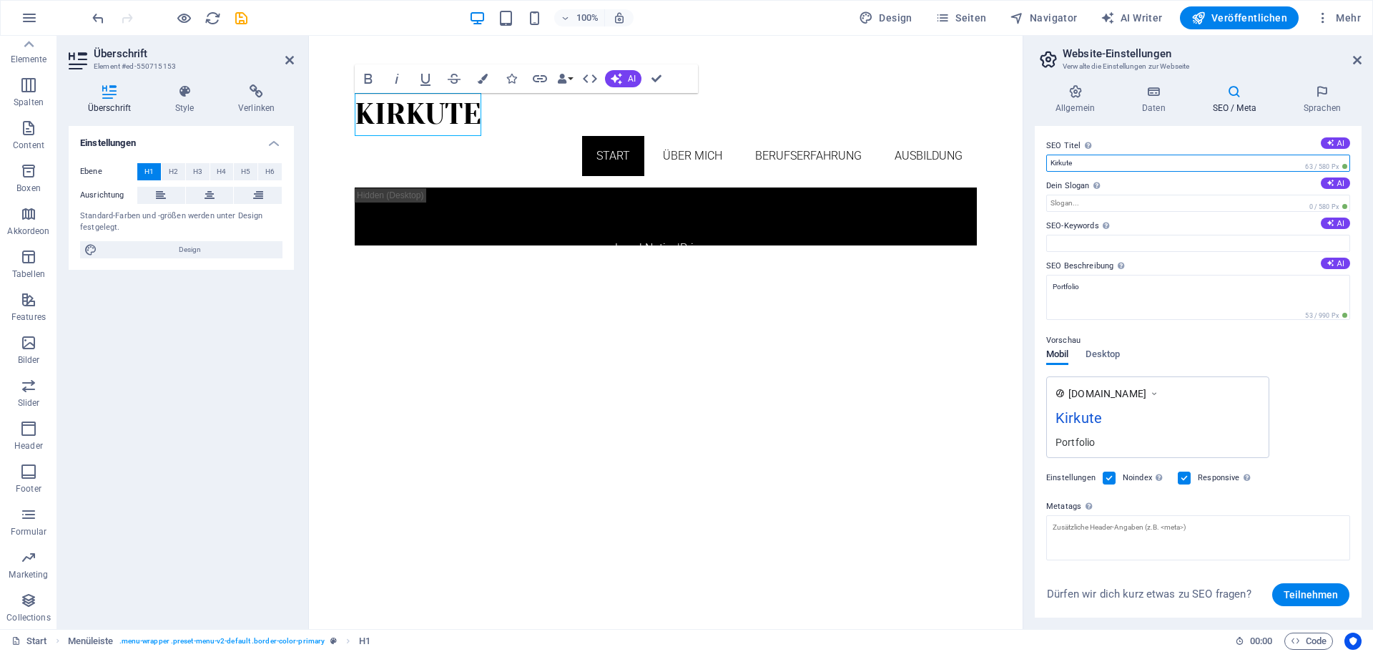
click at [1124, 167] on input "Kirkute" at bounding box center [1198, 163] width 304 height 17
drag, startPoint x: 1419, startPoint y: 202, endPoint x: 1008, endPoint y: 166, distance: 412.9
click at [1116, 207] on input "Dein Slogan Der Slogan deiner Website. AI" at bounding box center [1198, 203] width 304 height 17
click at [1208, 162] on input "[DOMAIN_NAME]" at bounding box center [1198, 163] width 304 height 17
type input "Kirkute"
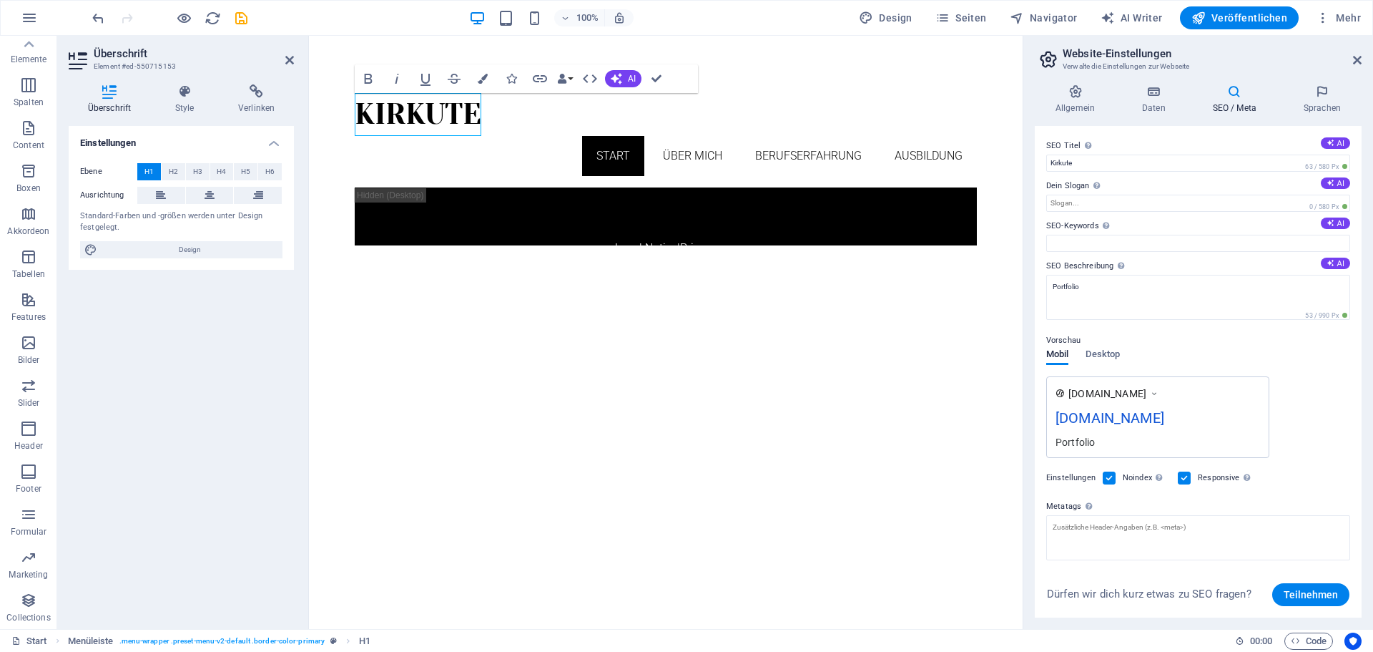
click at [1317, 431] on div "[DOMAIN_NAME] [DOMAIN_NAME] Portfolio" at bounding box center [1198, 417] width 304 height 82
click at [1093, 298] on textarea "Portfolio" at bounding box center [1198, 297] width 304 height 45
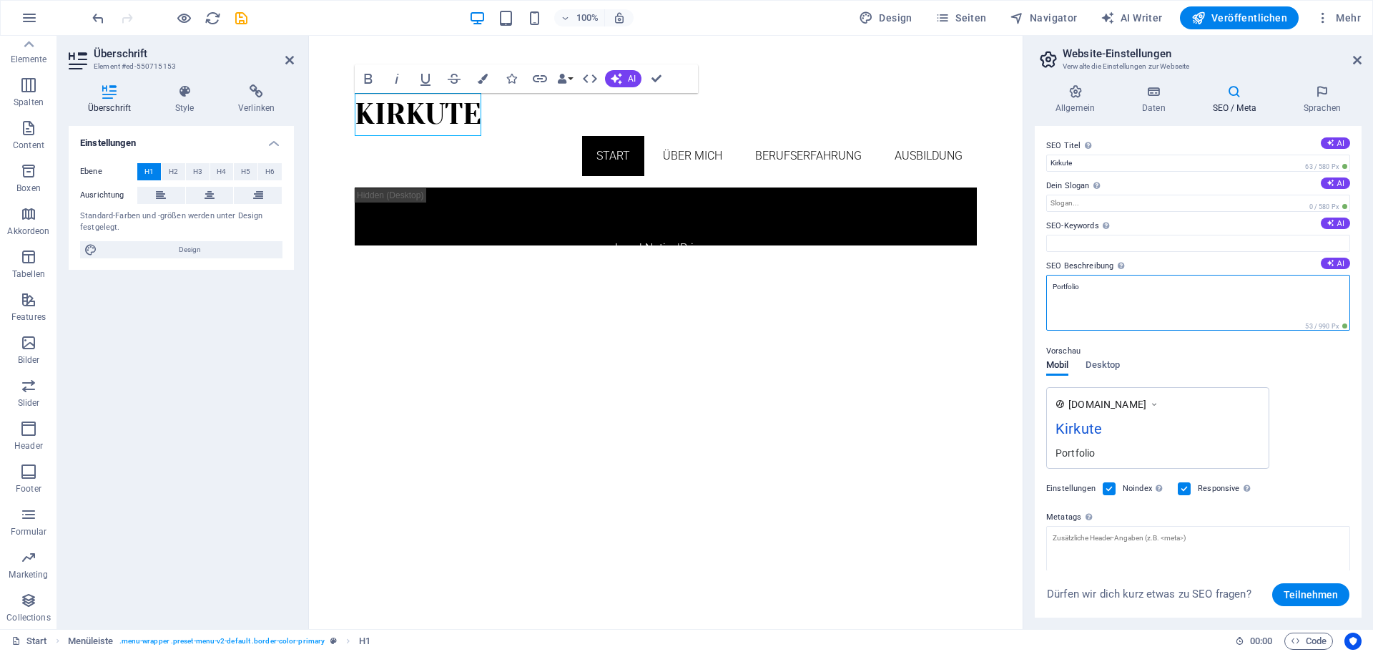
drag, startPoint x: 1449, startPoint y: 319, endPoint x: 969, endPoint y: 270, distance: 482.5
click at [1331, 97] on icon at bounding box center [1322, 91] width 79 height 14
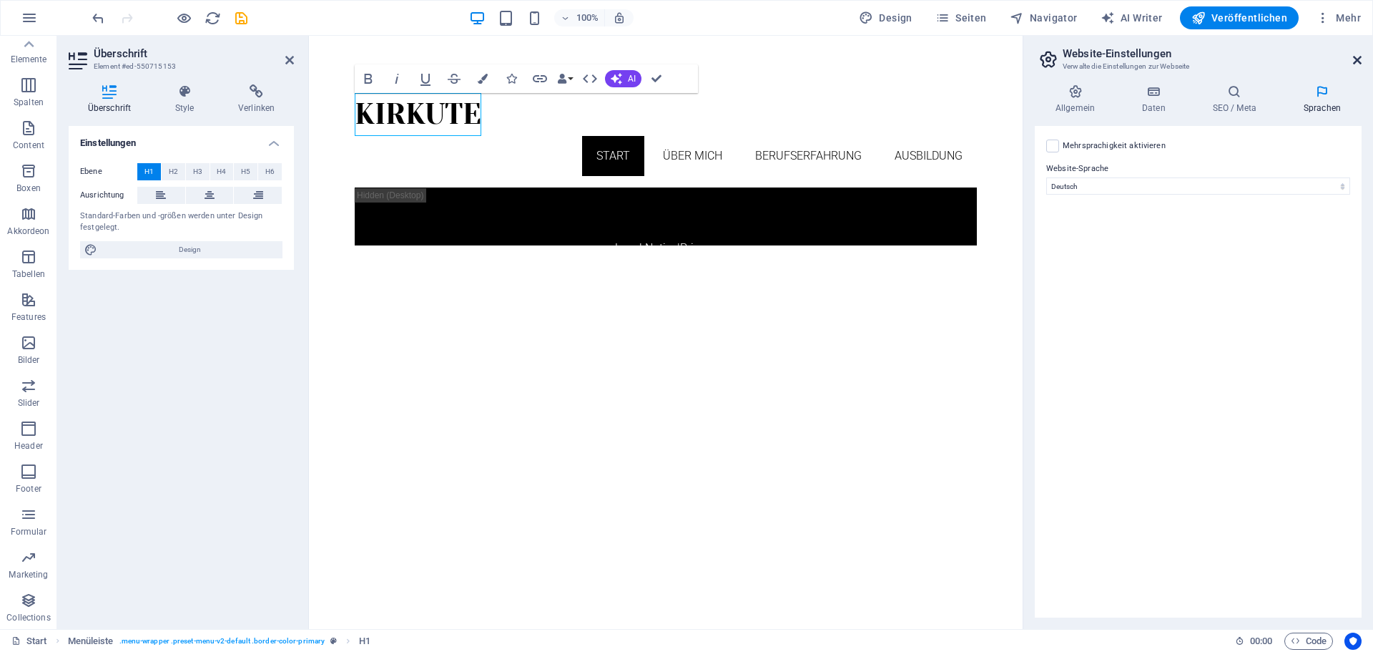
click at [1358, 57] on icon at bounding box center [1357, 59] width 9 height 11
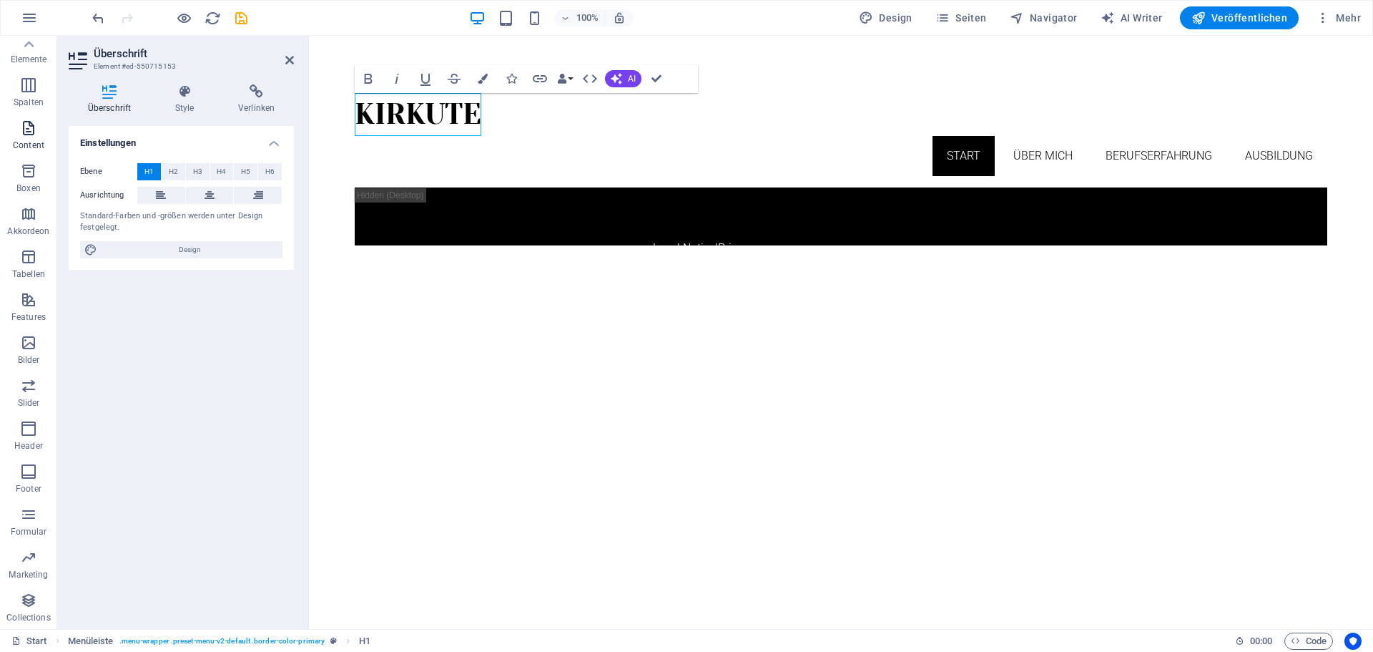
click at [21, 140] on p "Content" at bounding box center [28, 144] width 31 height 11
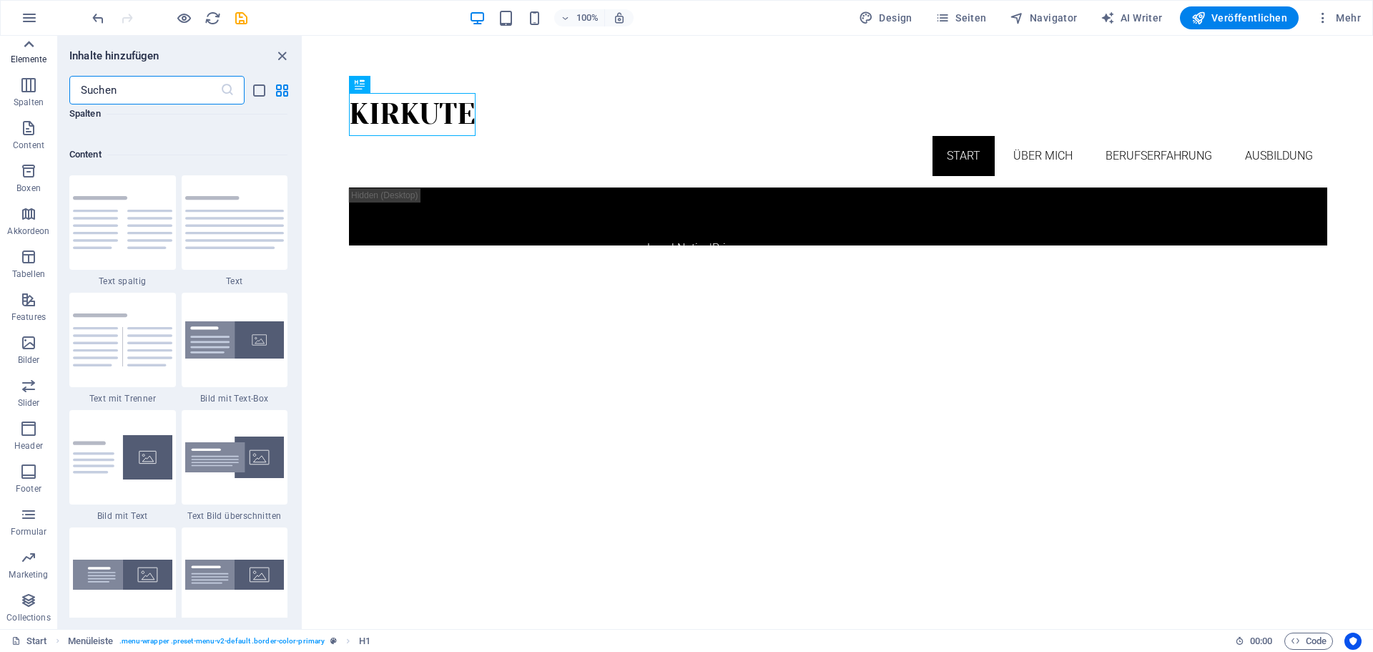
scroll to position [2503, 0]
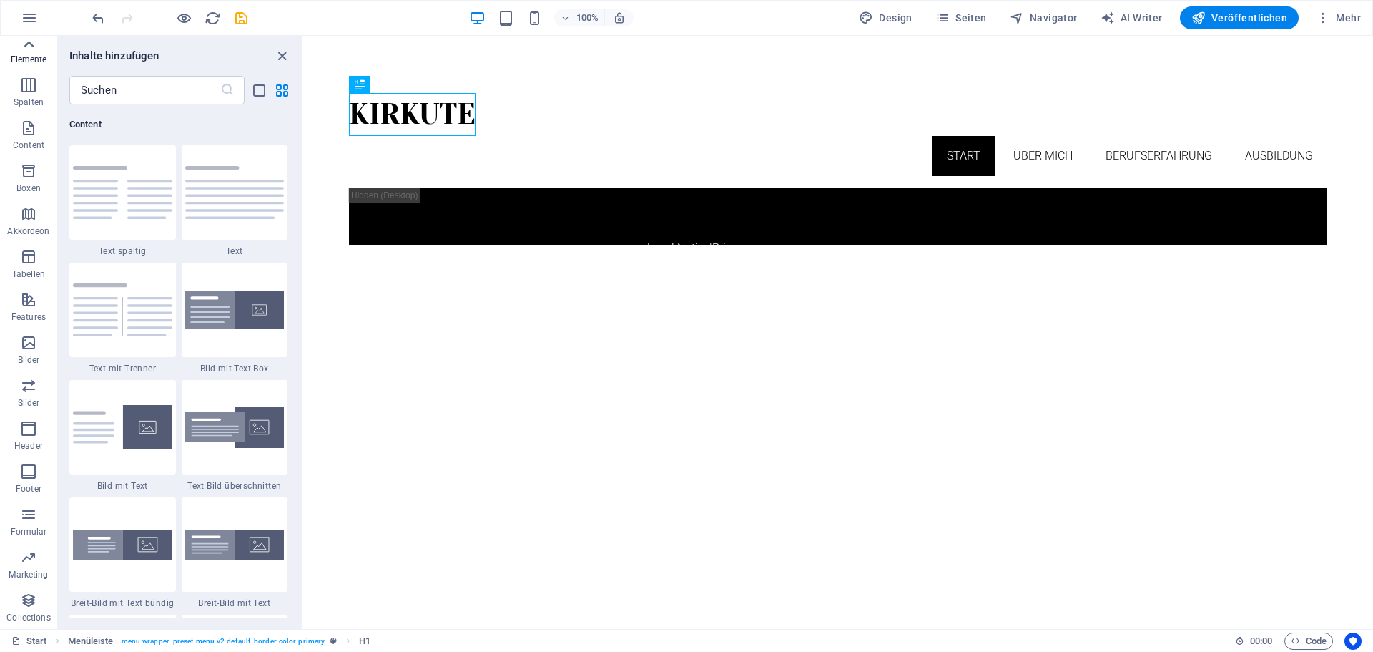
click at [28, 52] on icon at bounding box center [29, 44] width 20 height 20
click at [28, 66] on p "Favoriten" at bounding box center [28, 67] width 37 height 11
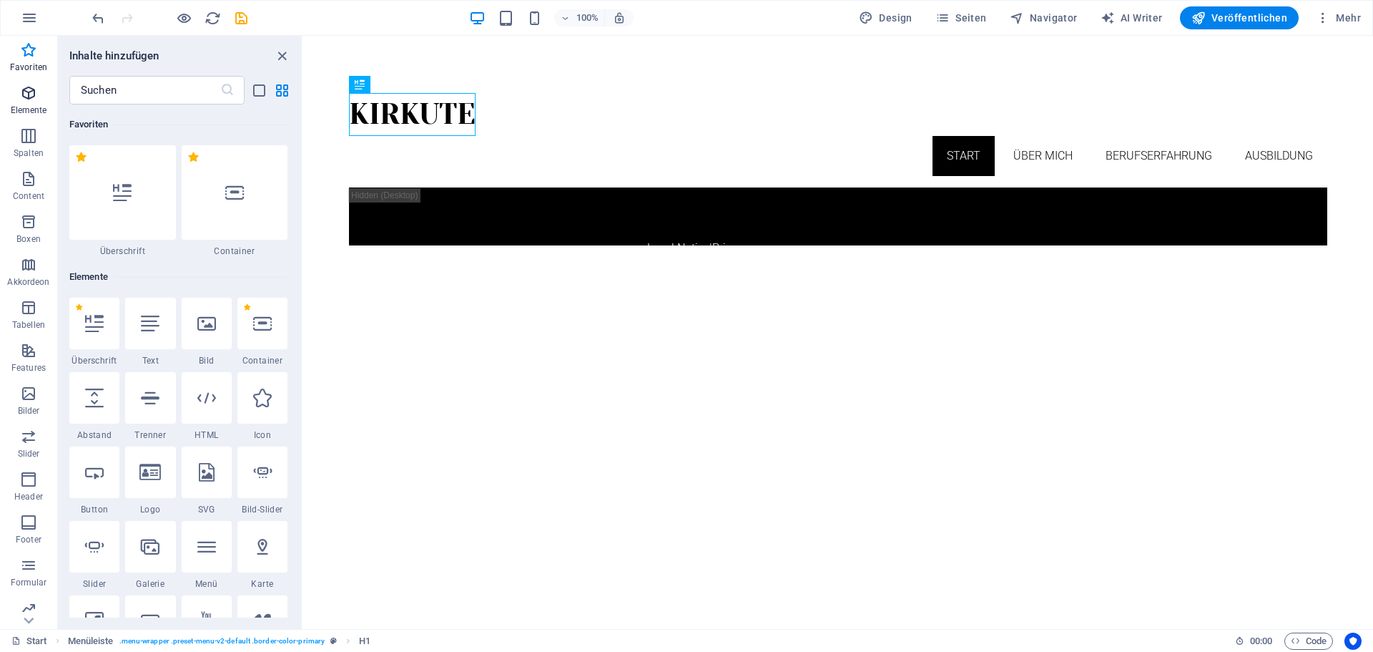
click at [27, 110] on p "Elemente" at bounding box center [29, 109] width 36 height 11
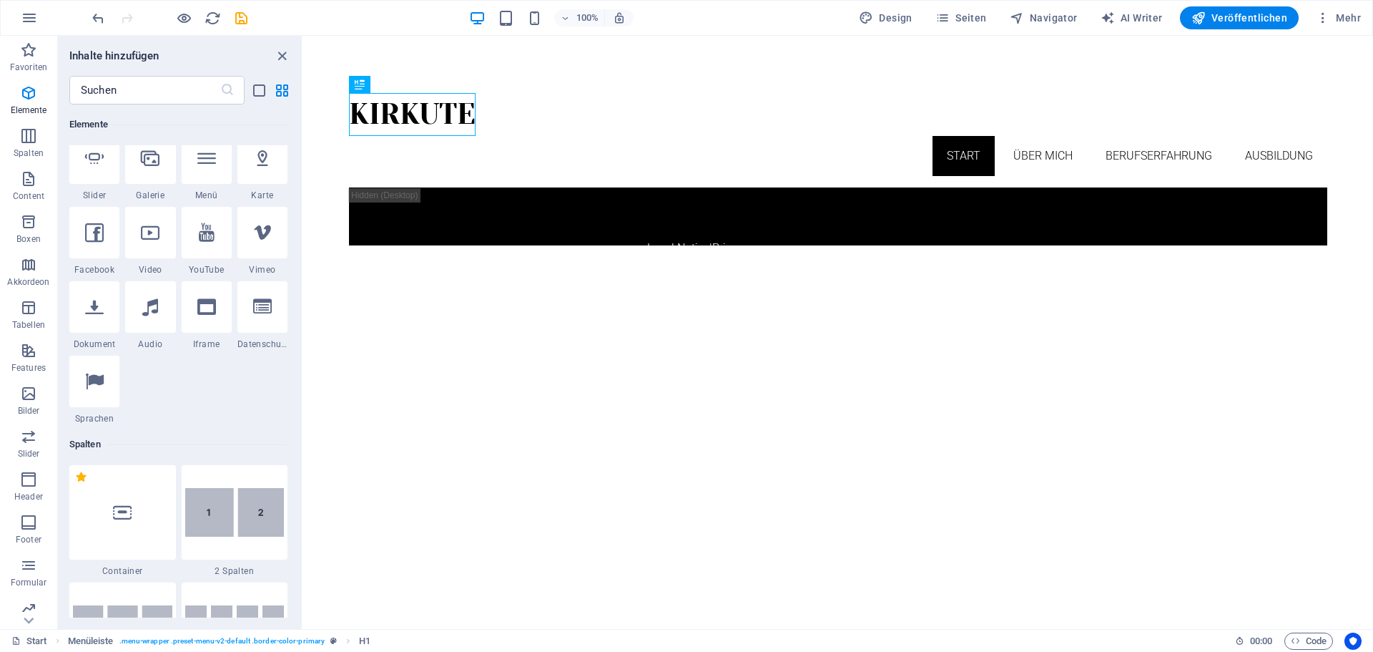
scroll to position [367, 0]
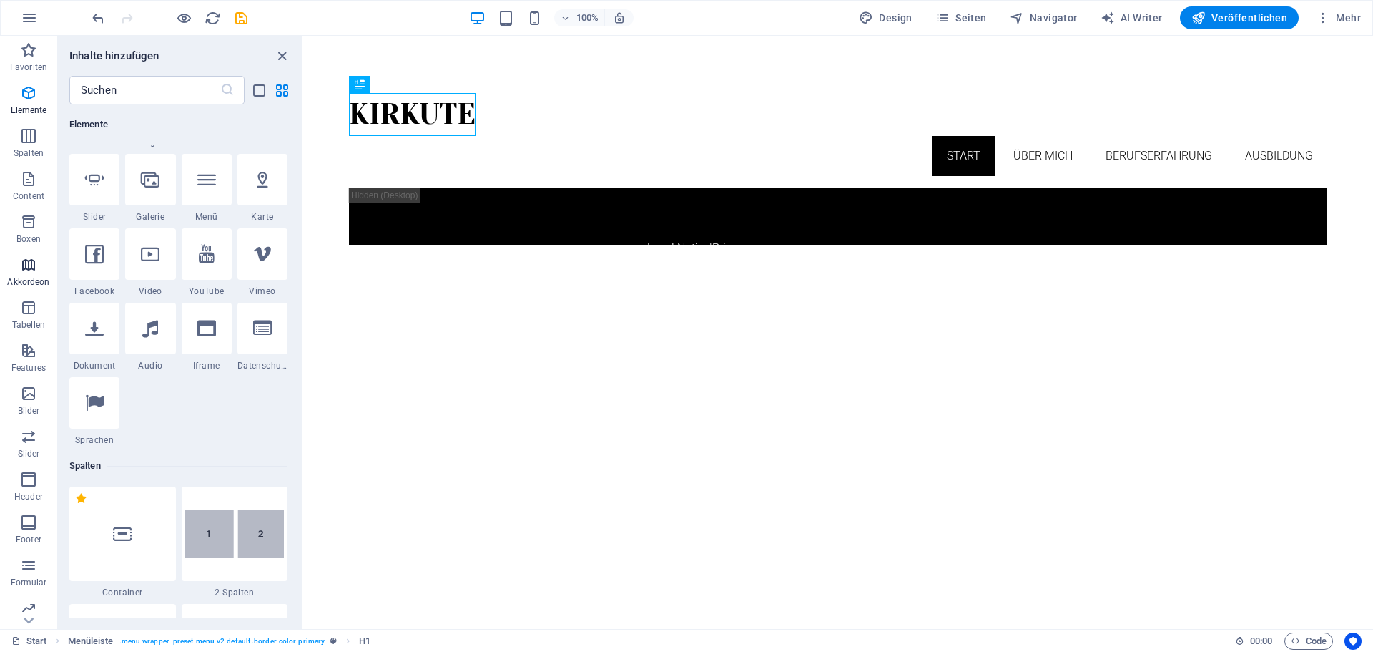
click at [34, 268] on icon "button" at bounding box center [28, 264] width 17 height 17
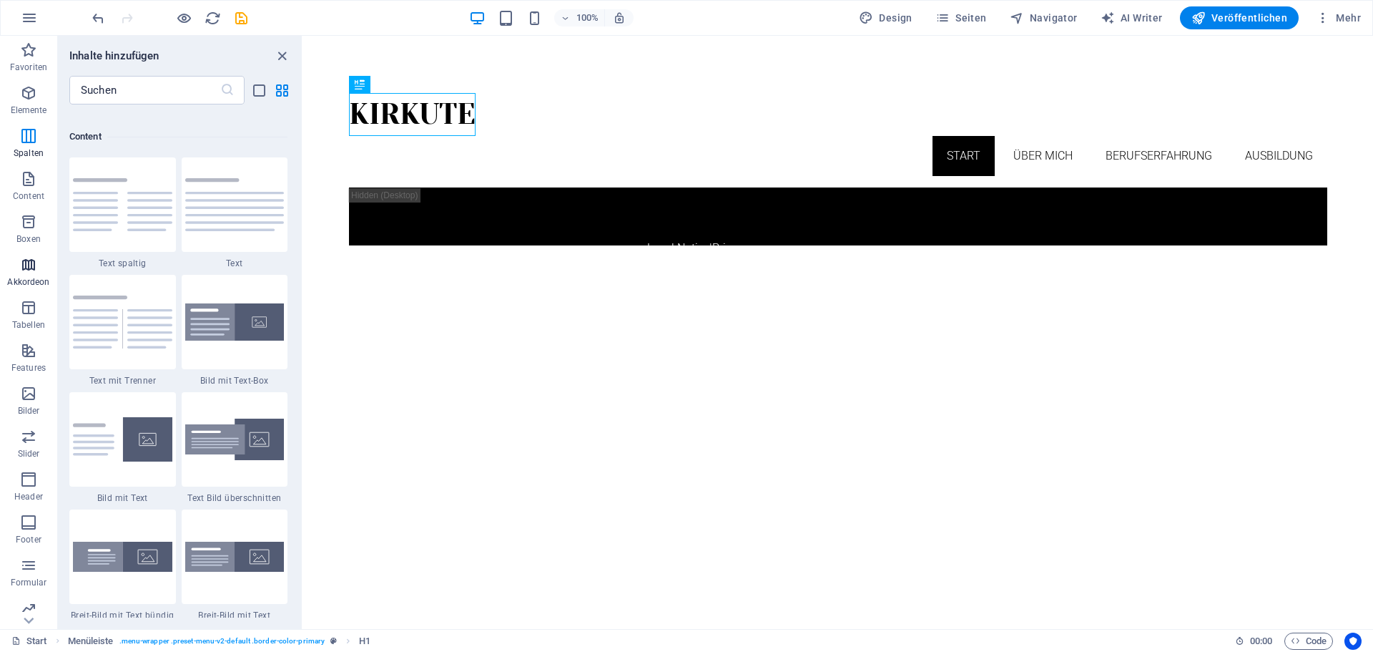
scroll to position [4567, 0]
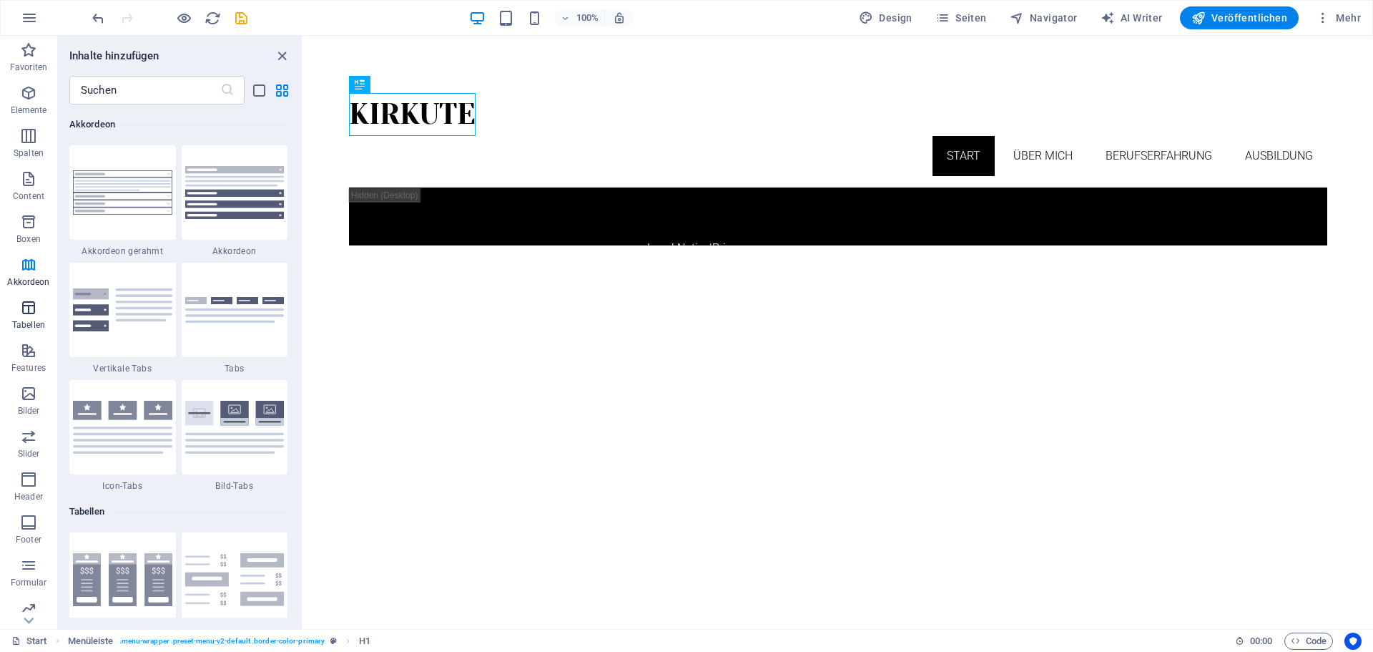
click at [34, 309] on icon "button" at bounding box center [28, 307] width 17 height 17
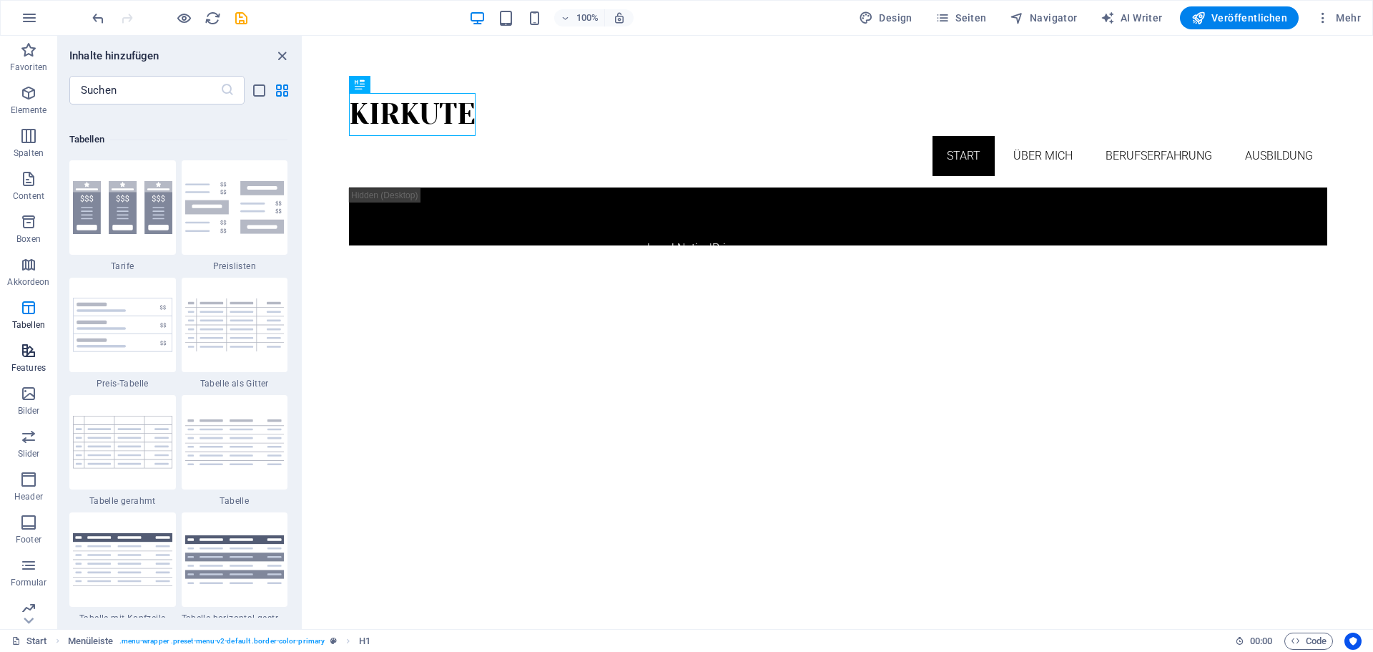
scroll to position [4954, 0]
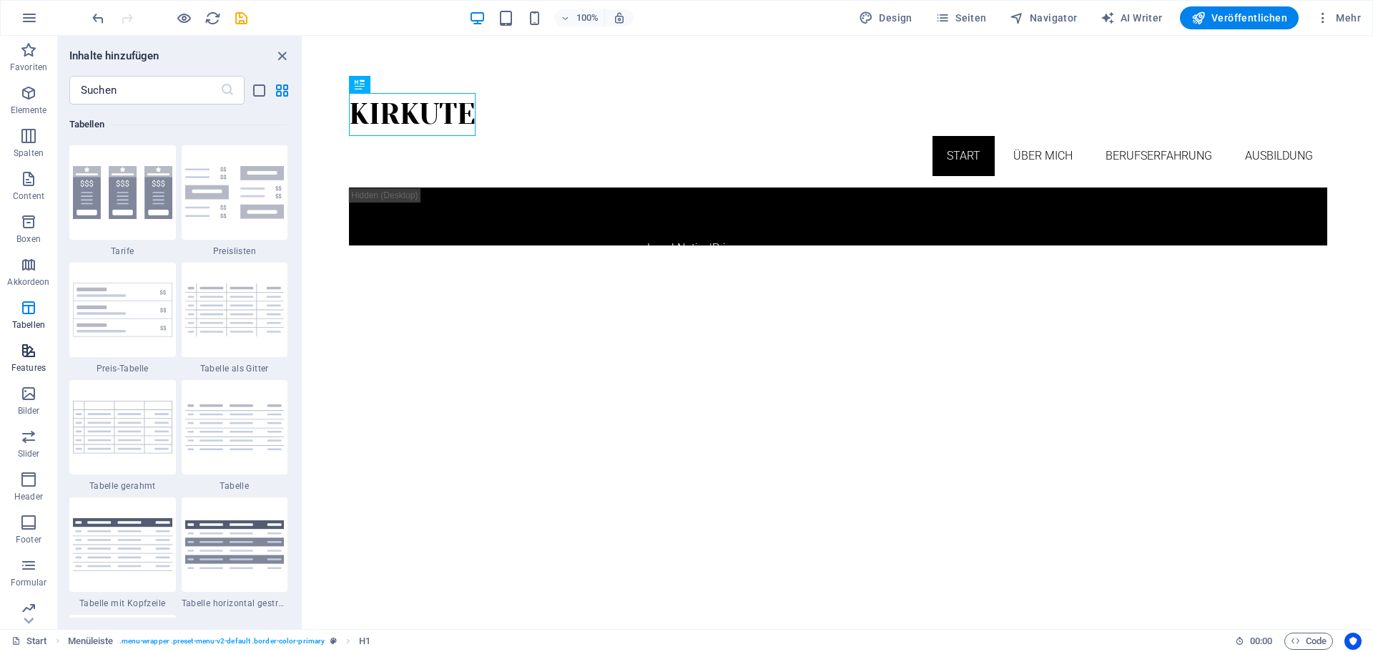
click at [19, 353] on span "Features" at bounding box center [28, 359] width 57 height 34
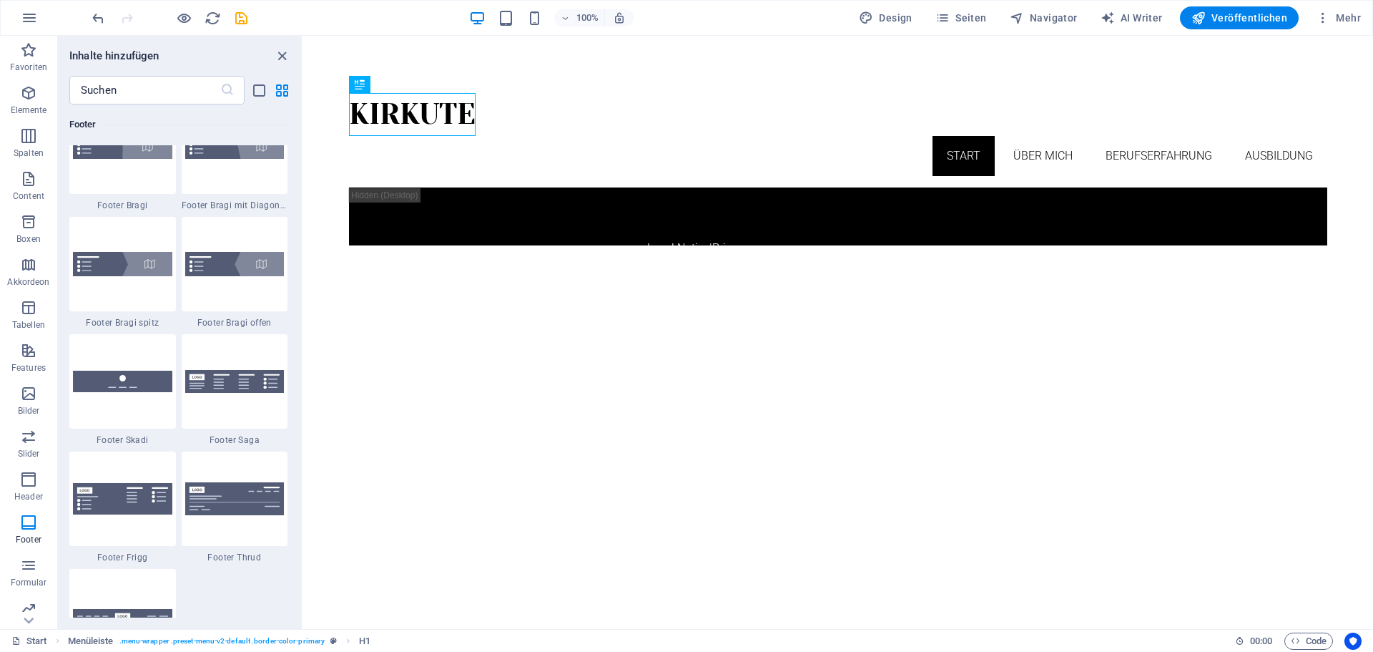
scroll to position [10082, 0]
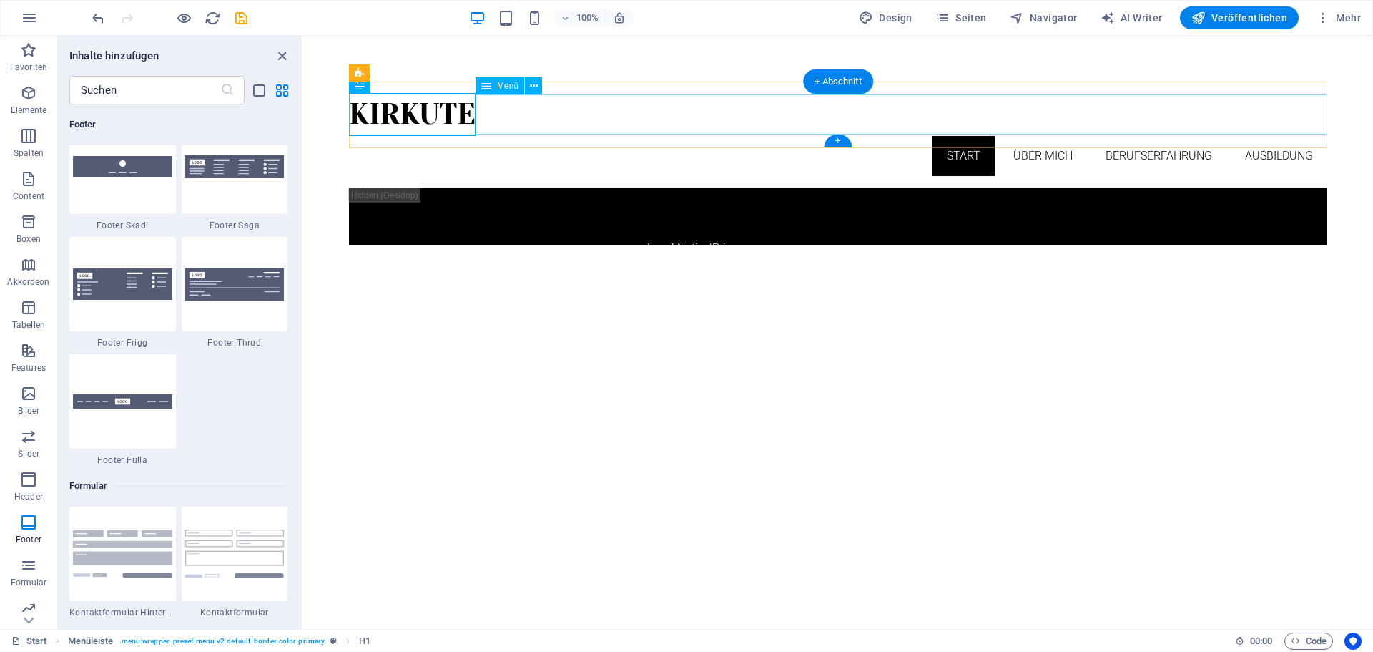
click at [974, 136] on nav "Start Über mich Berufserfahrung Ausbildung" at bounding box center [838, 156] width 979 height 40
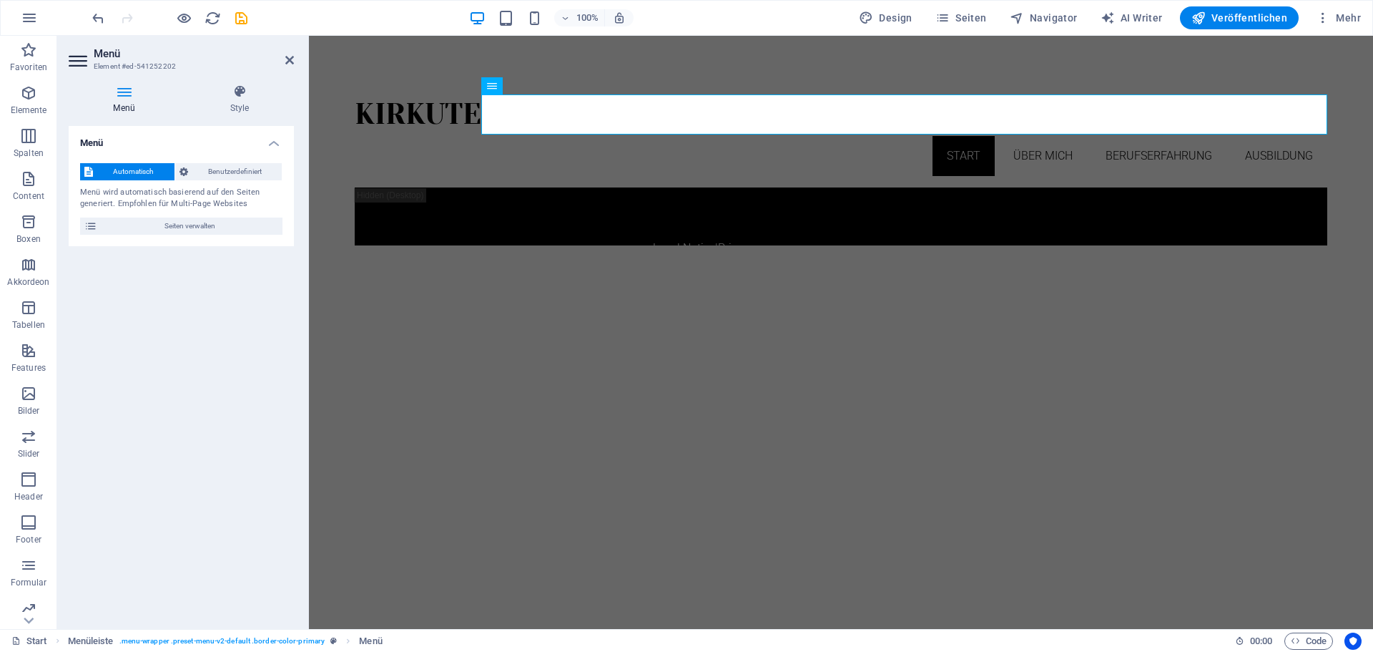
click at [569, 291] on html "Kirkute Start Über mich Berufserfahrung Ausbildung Legal Notice | Privacy" at bounding box center [841, 163] width 1064 height 255
click at [408, 100] on div "Kirkute" at bounding box center [841, 114] width 973 height 43
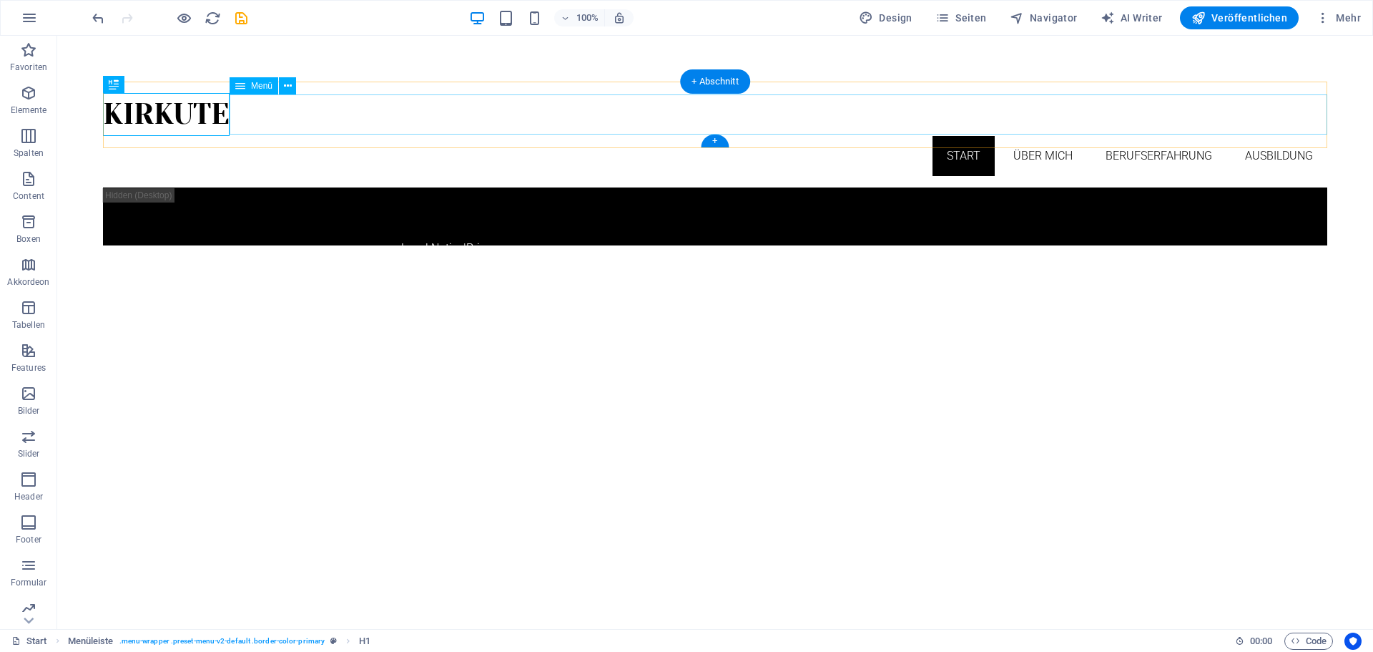
click at [529, 136] on nav "Start Über mich Berufserfahrung Ausbildung" at bounding box center [715, 156] width 1225 height 40
click at [539, 82] on div "Kirkute Start Über mich Berufserfahrung Ausbildung" at bounding box center [715, 135] width 1225 height 107
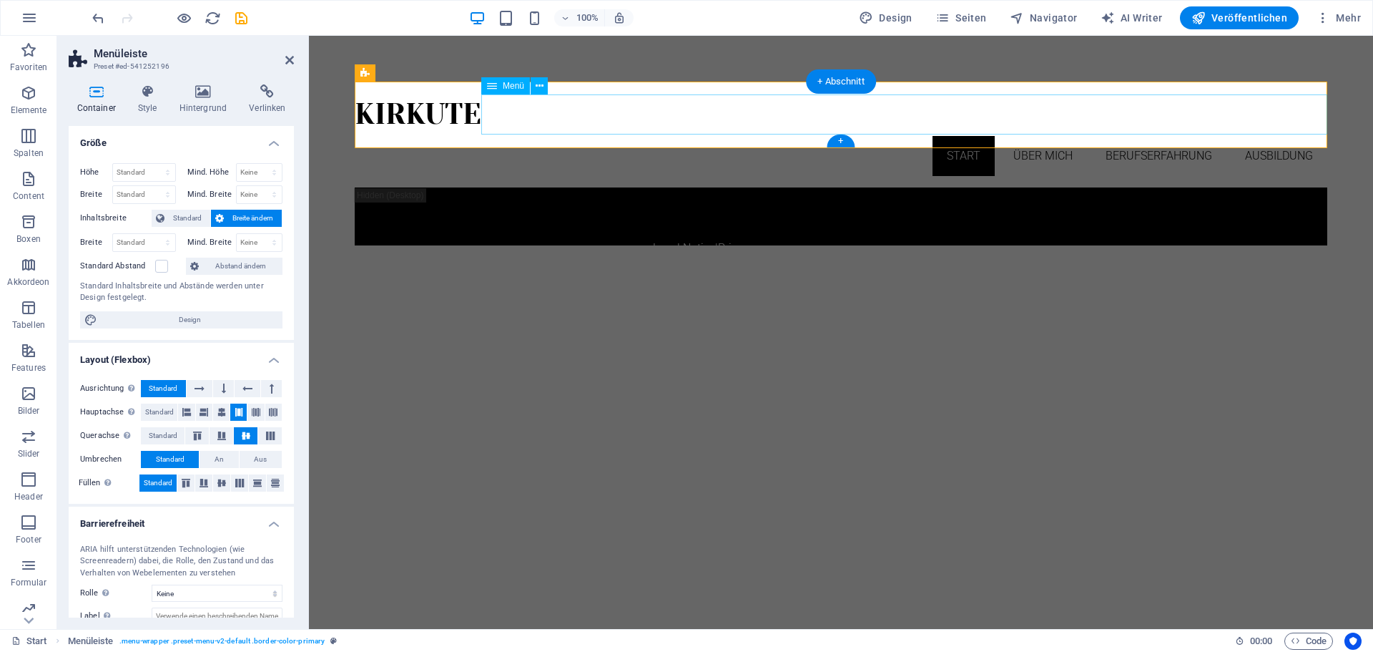
click at [976, 136] on nav "Start Über mich Berufserfahrung Ausbildung" at bounding box center [841, 156] width 973 height 40
select select
select select "1"
select select
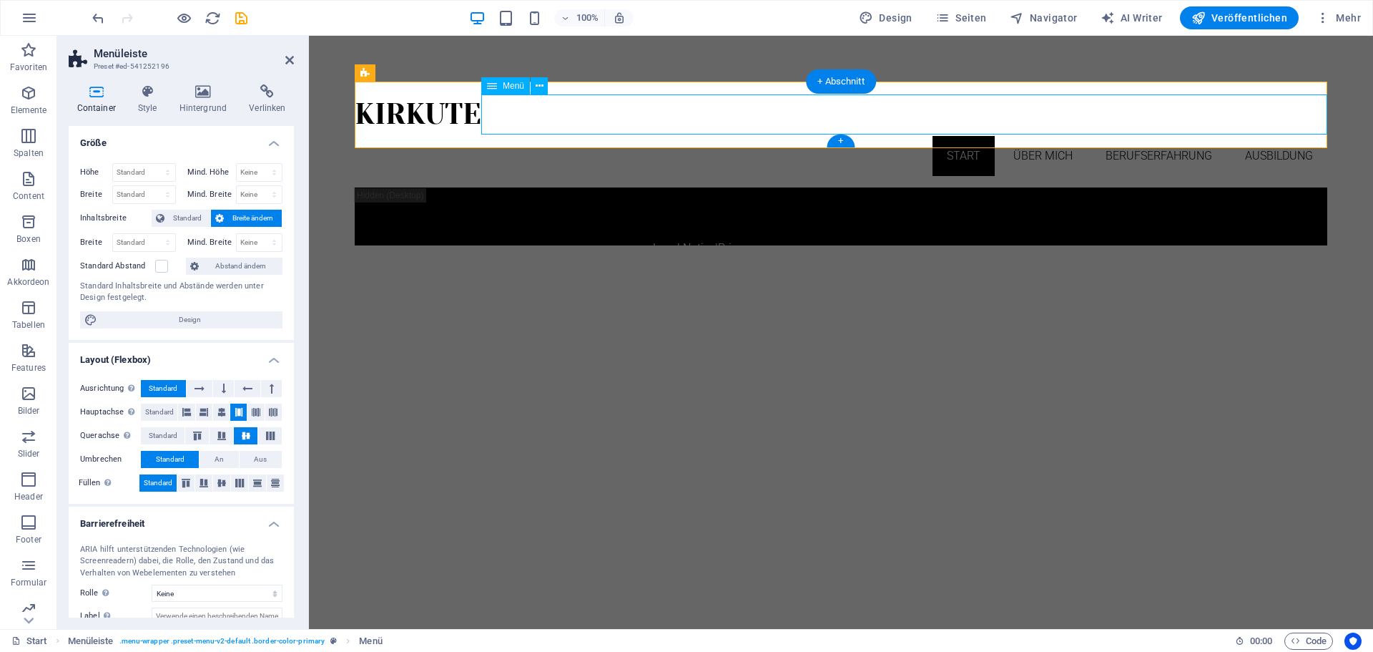
select select "2"
select select
select select "3"
select select
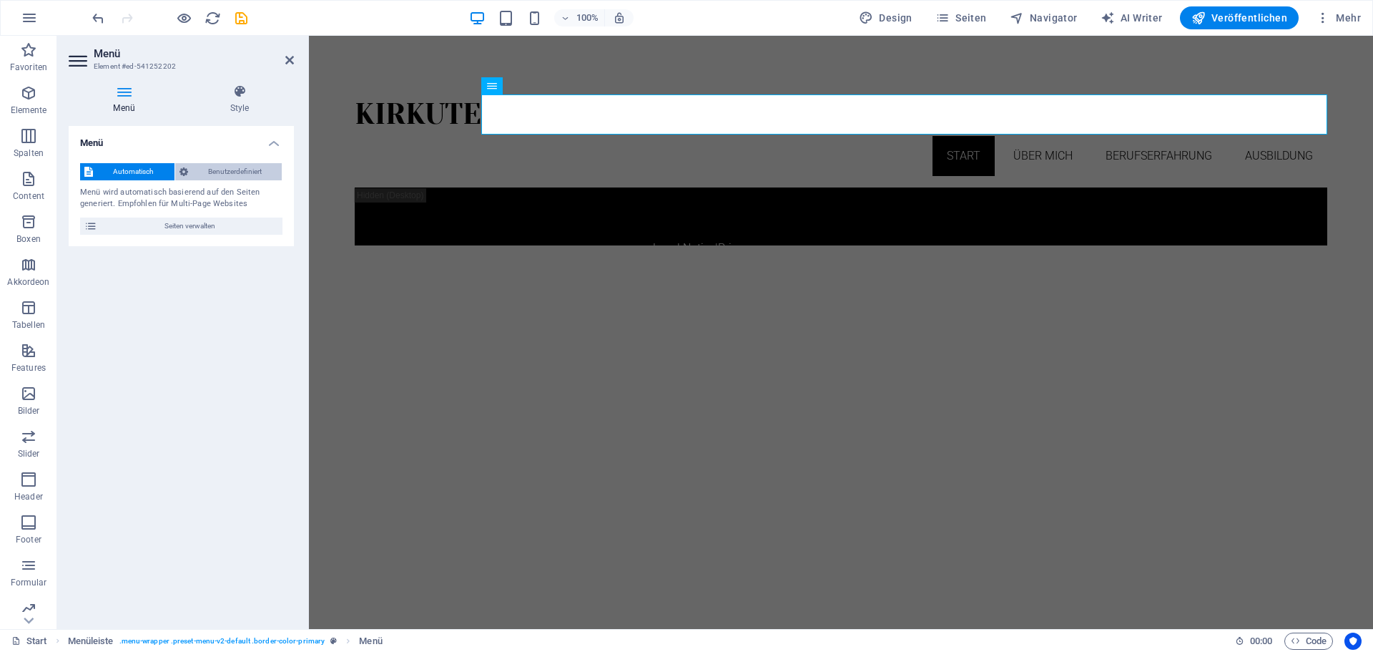
click at [205, 168] on span "Benutzerdefiniert" at bounding box center [235, 171] width 86 height 17
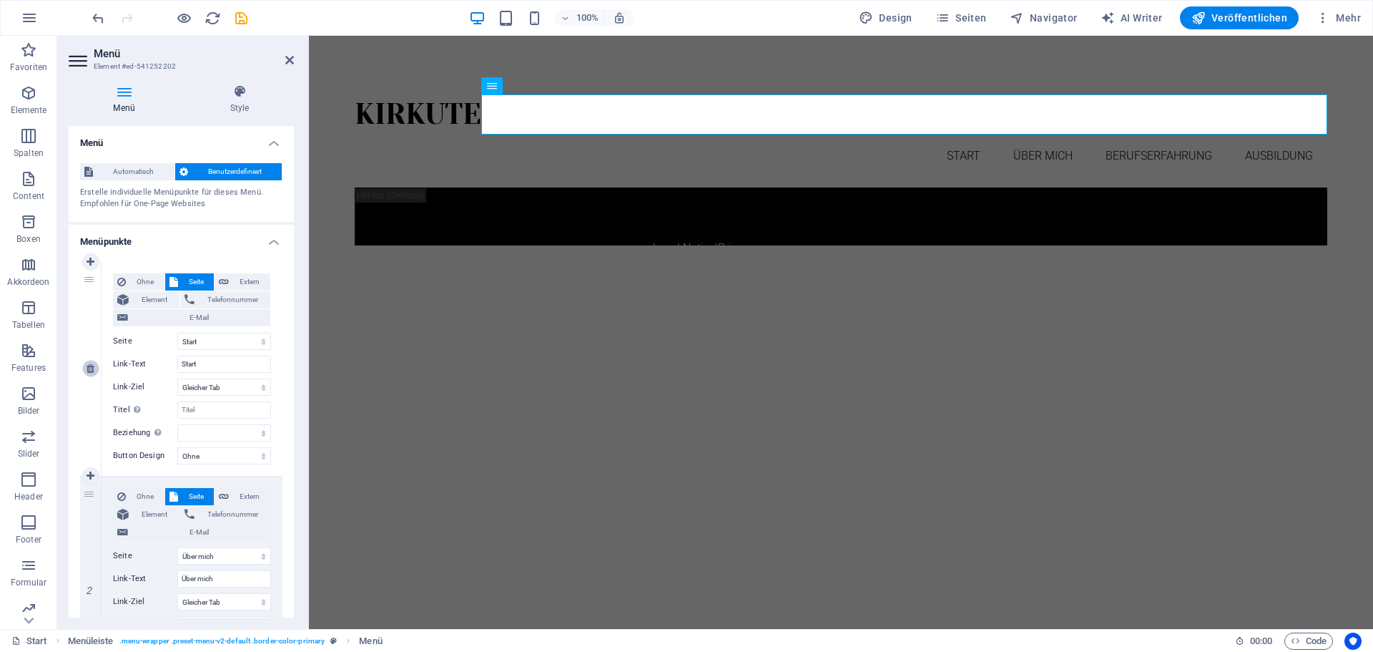
click at [89, 368] on icon at bounding box center [91, 368] width 8 height 10
select select "1"
type input "Über mich"
select select
select select "2"
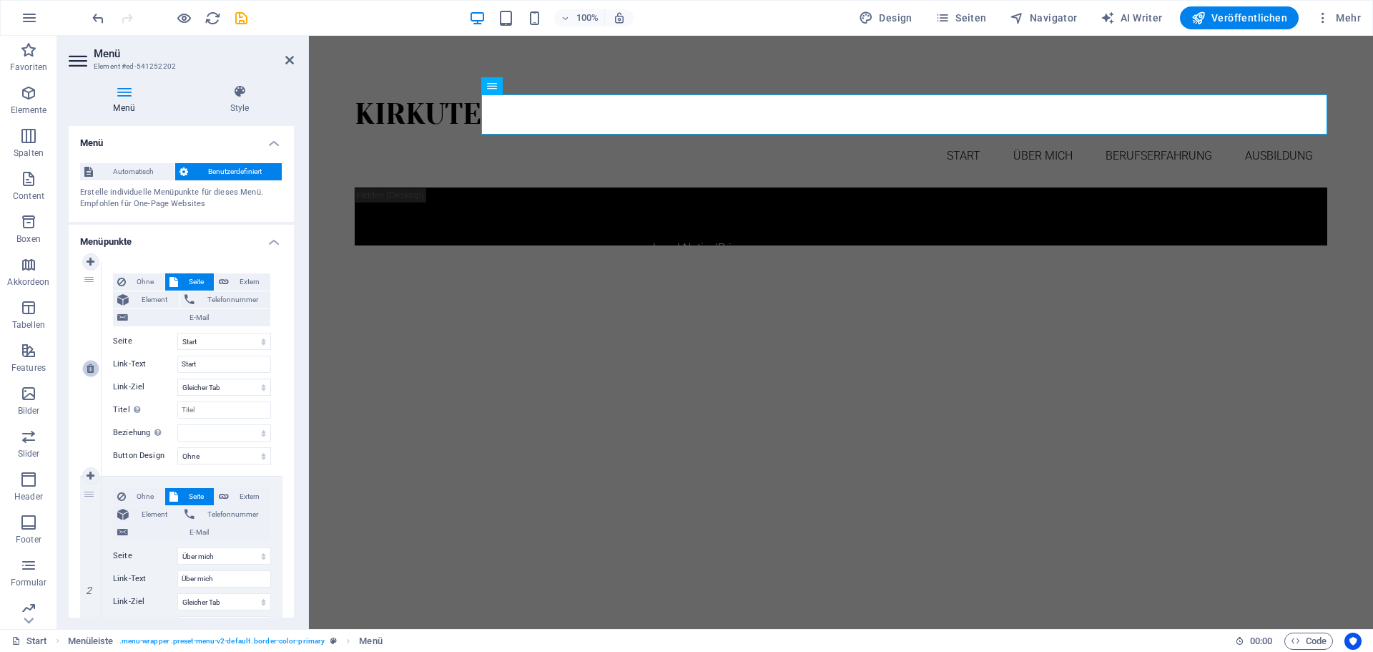
type input "Berufserfahrung"
select select
select select "3"
type input "Ausbildung"
select select
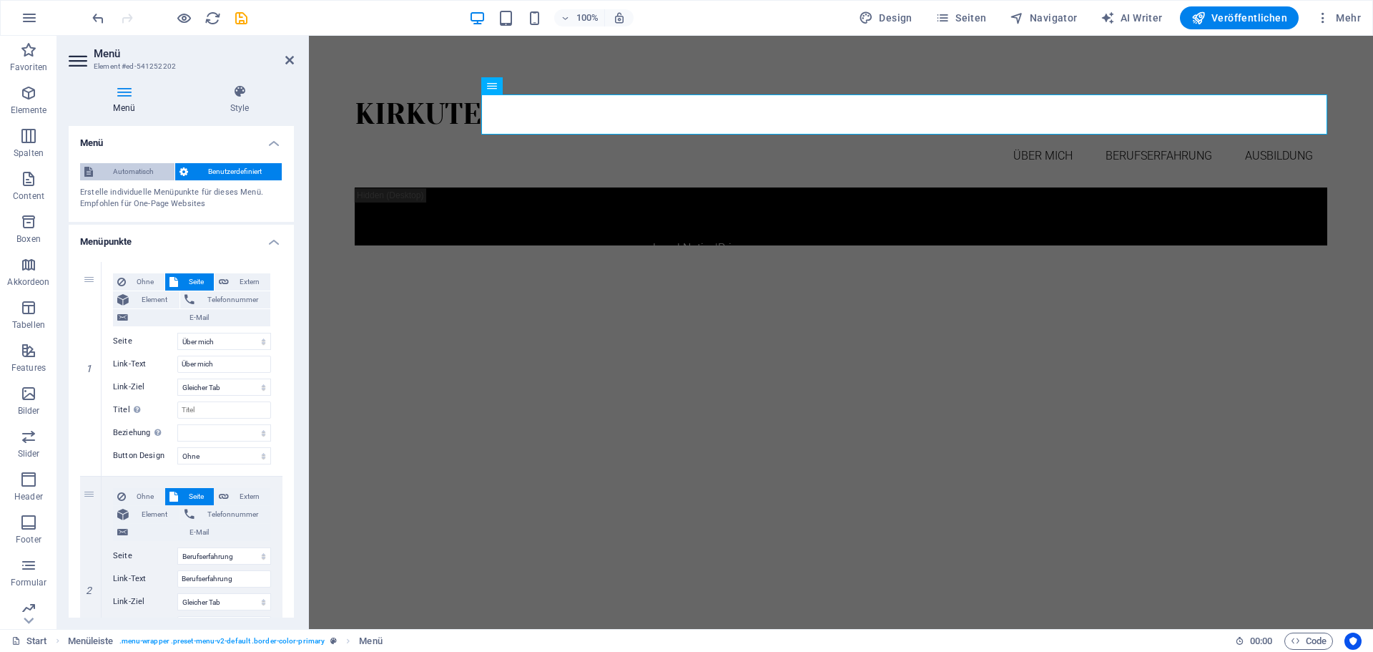
click at [155, 173] on span "Automatisch" at bounding box center [133, 171] width 73 height 17
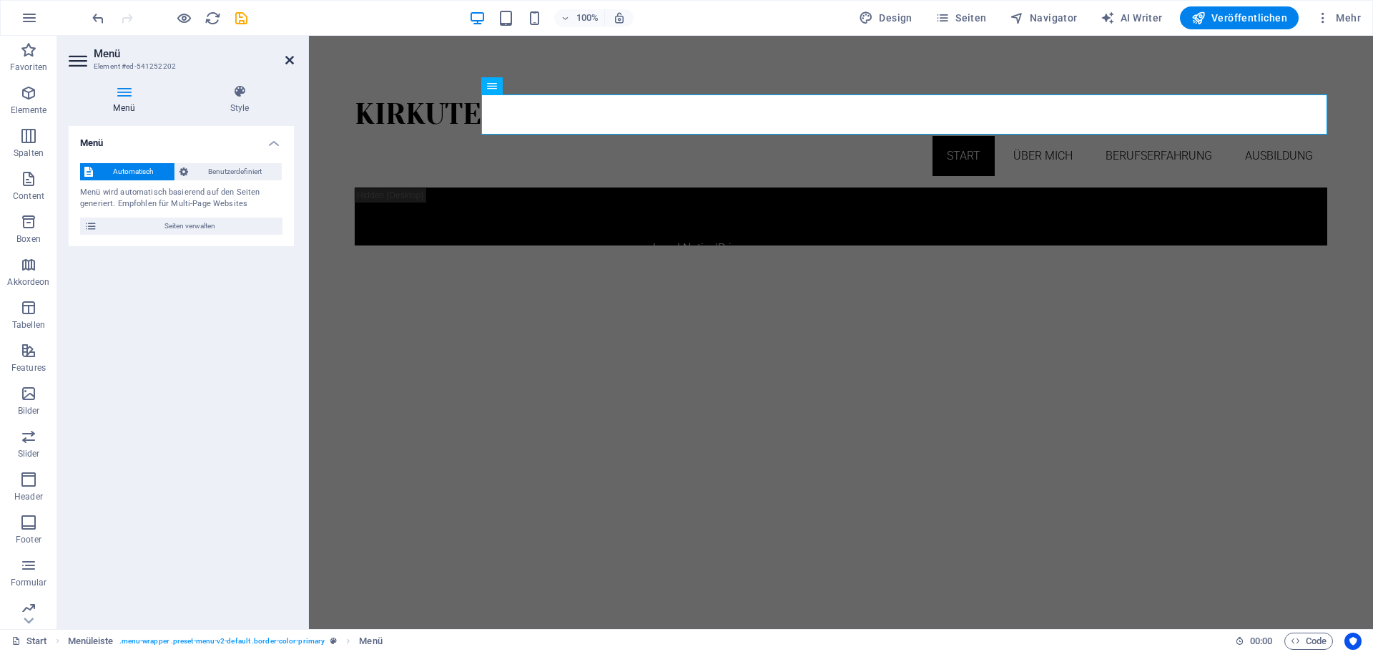
click at [291, 62] on icon at bounding box center [289, 59] width 9 height 11
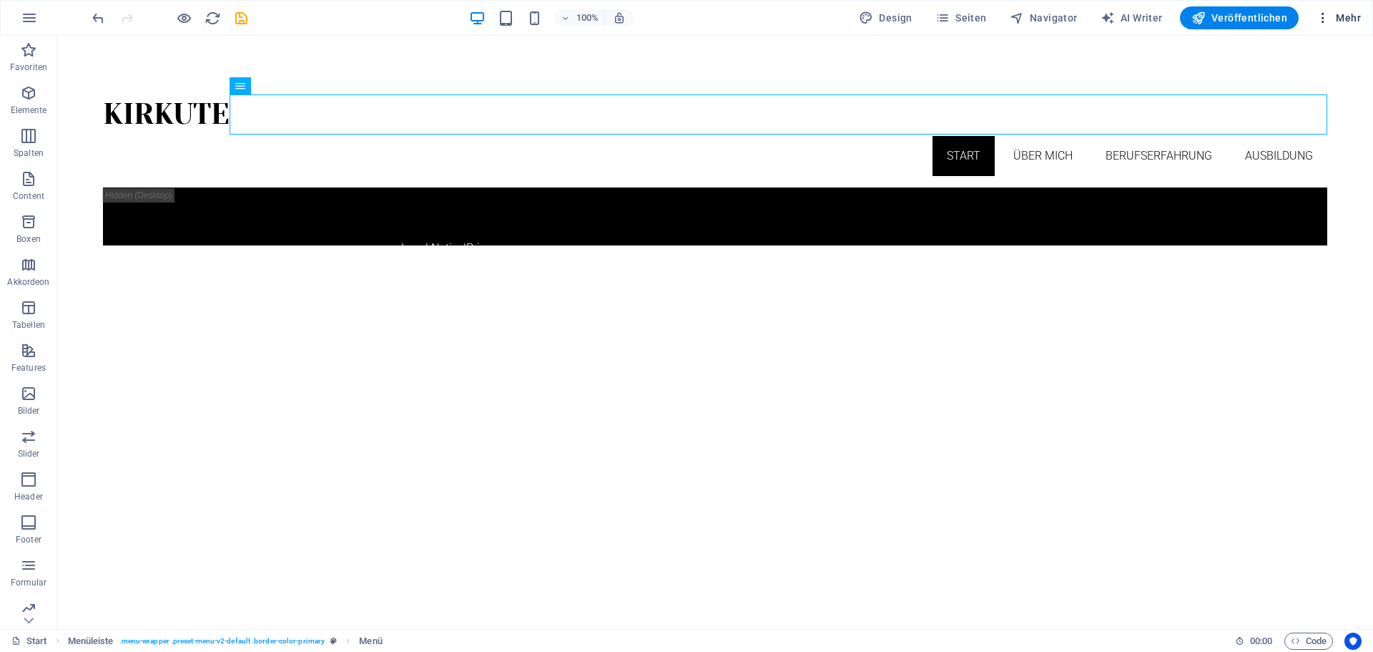
click at [1340, 13] on span "Mehr" at bounding box center [1338, 18] width 45 height 14
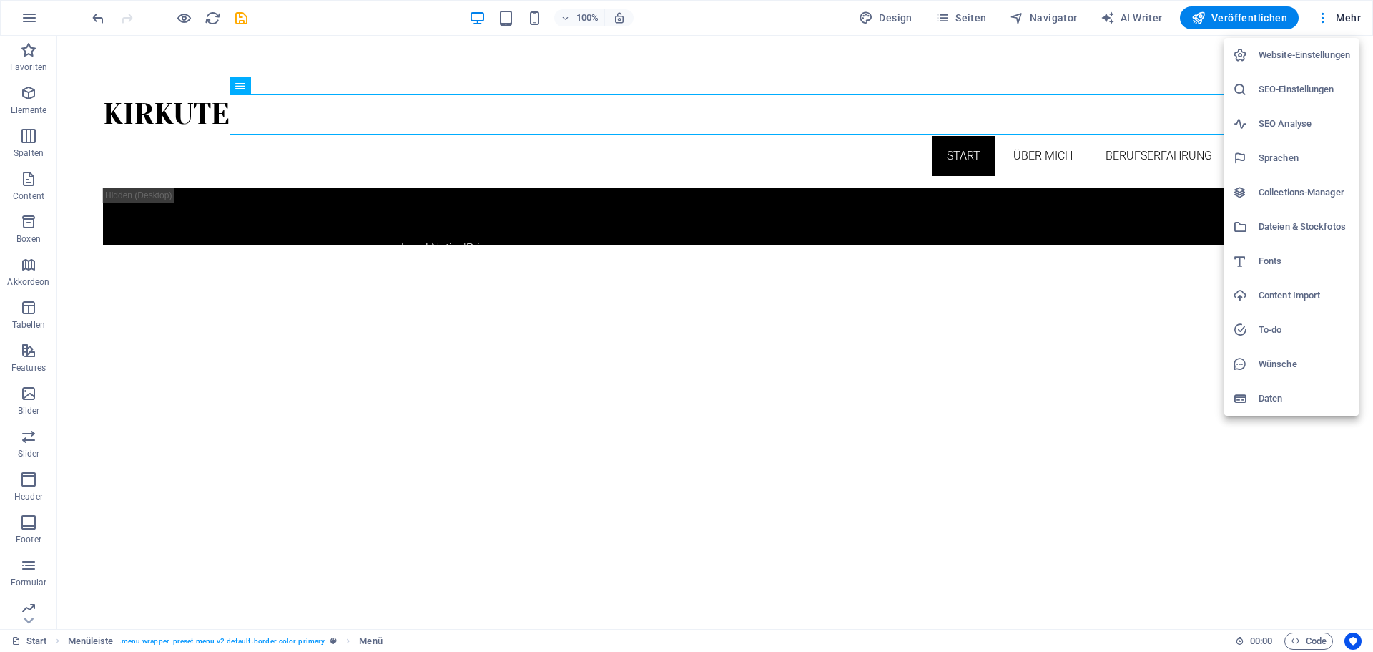
click at [931, 15] on div at bounding box center [686, 326] width 1373 height 652
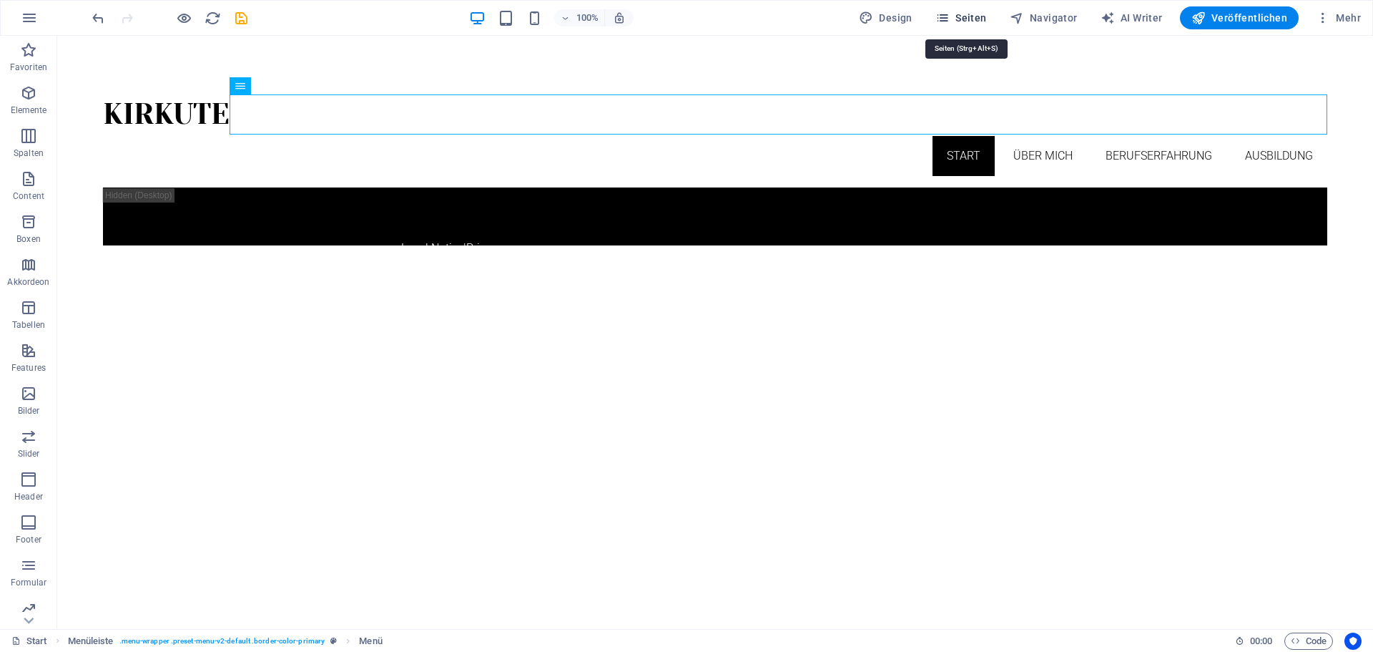
click at [950, 16] on icon "button" at bounding box center [943, 18] width 14 height 14
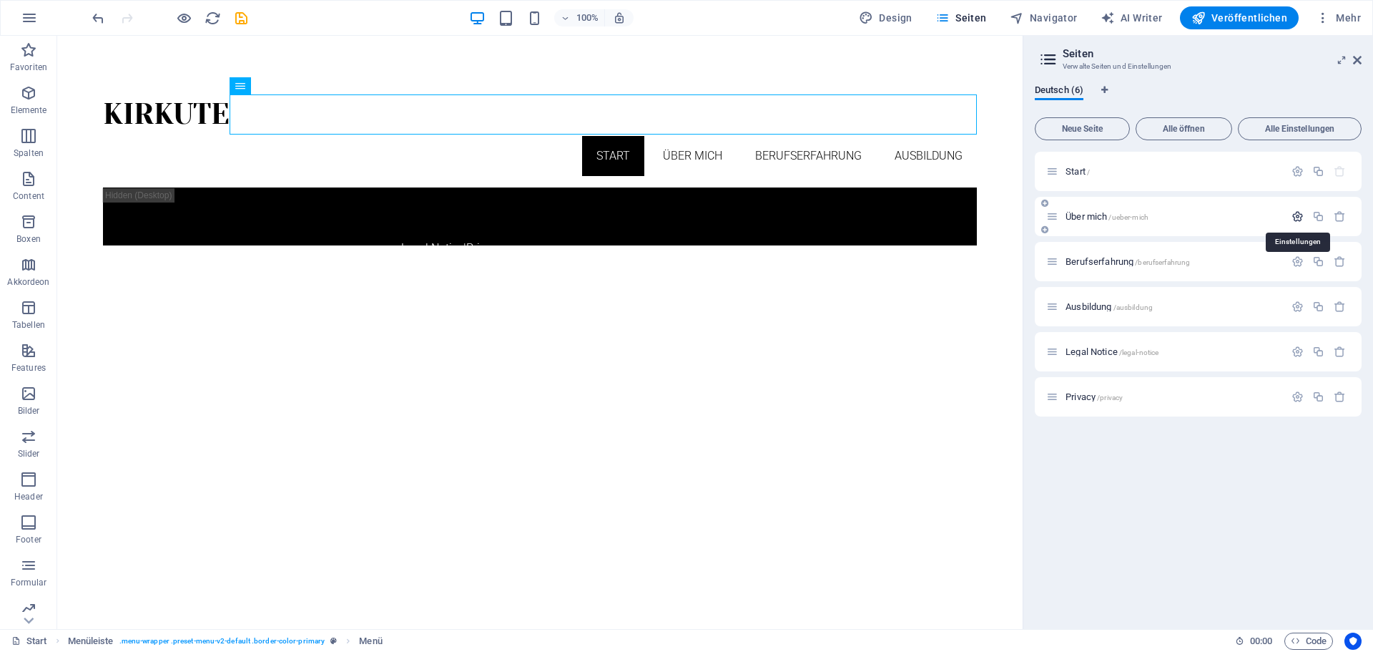
click at [1295, 217] on icon "button" at bounding box center [1298, 216] width 12 height 12
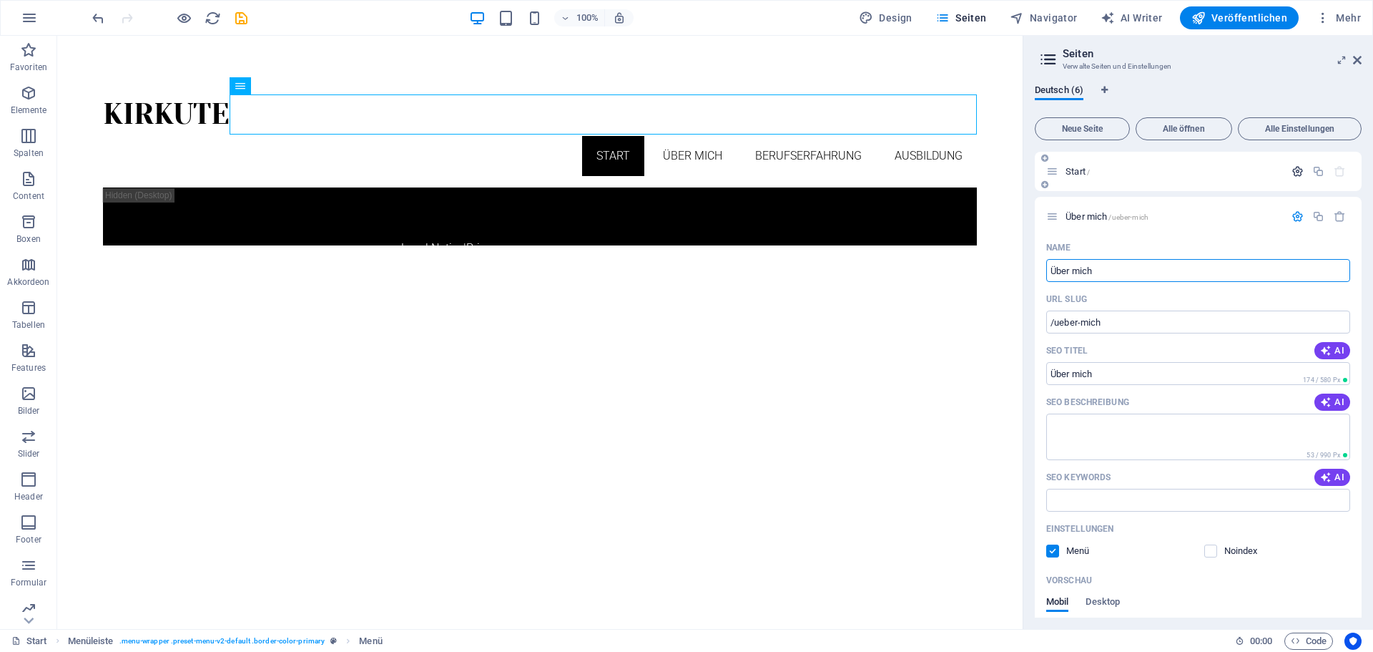
click at [1297, 172] on icon "button" at bounding box center [1298, 171] width 12 height 12
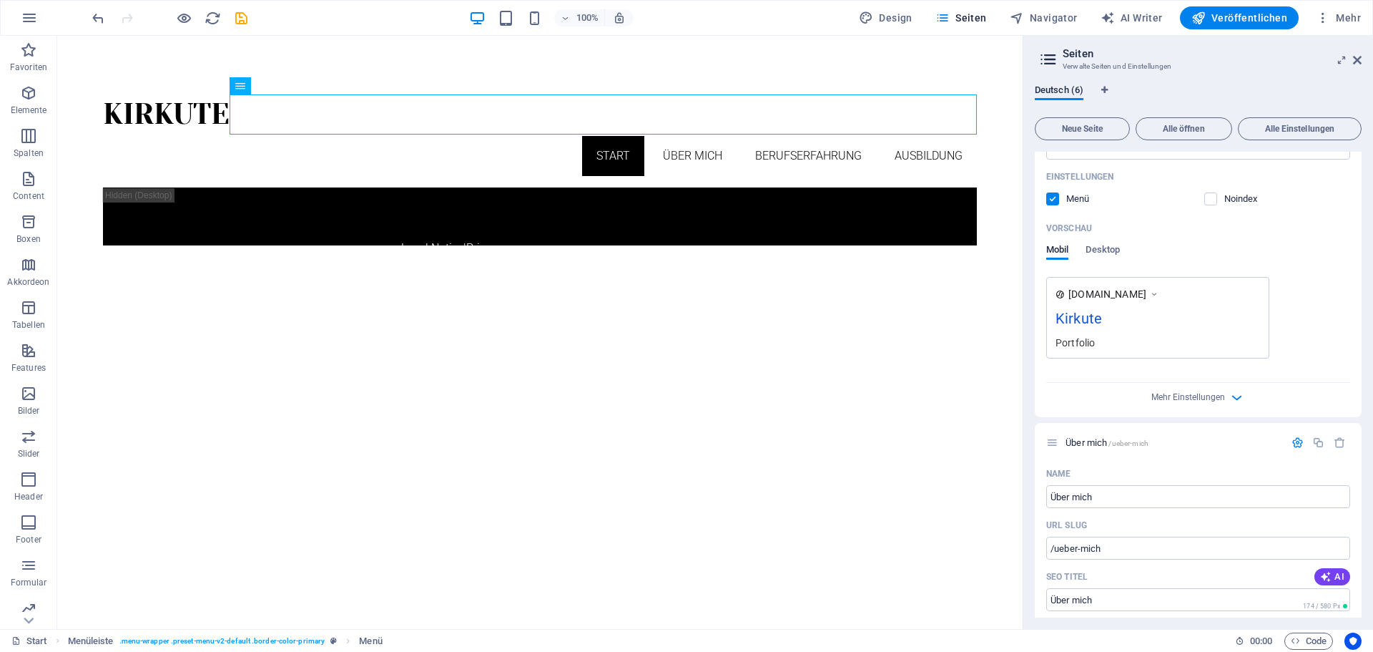
scroll to position [286, 0]
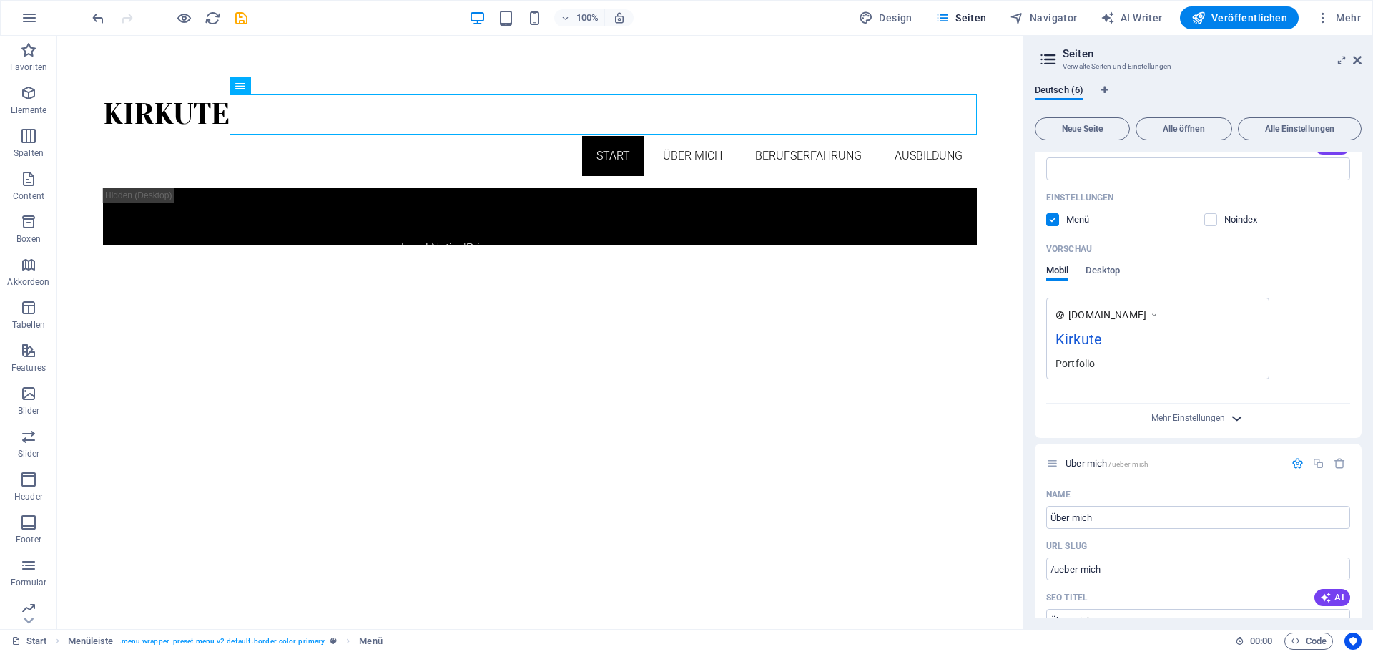
click at [1237, 424] on icon "button" at bounding box center [1237, 418] width 16 height 16
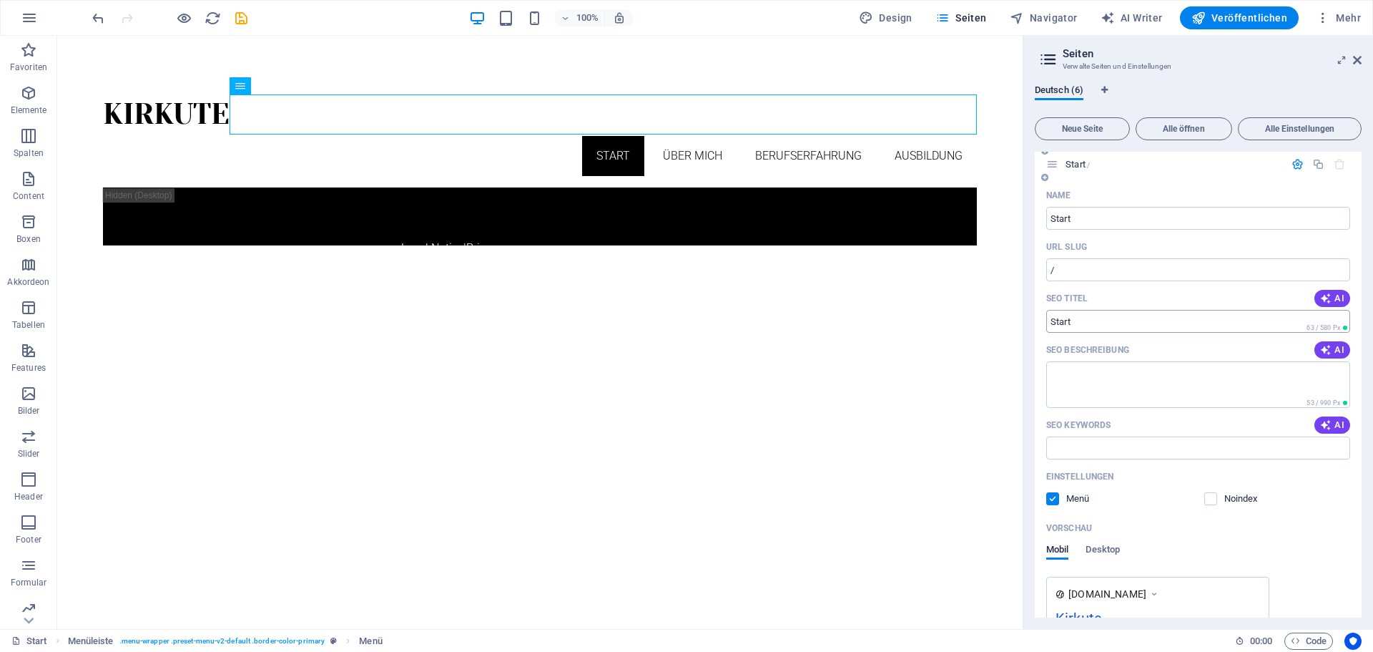
scroll to position [0, 0]
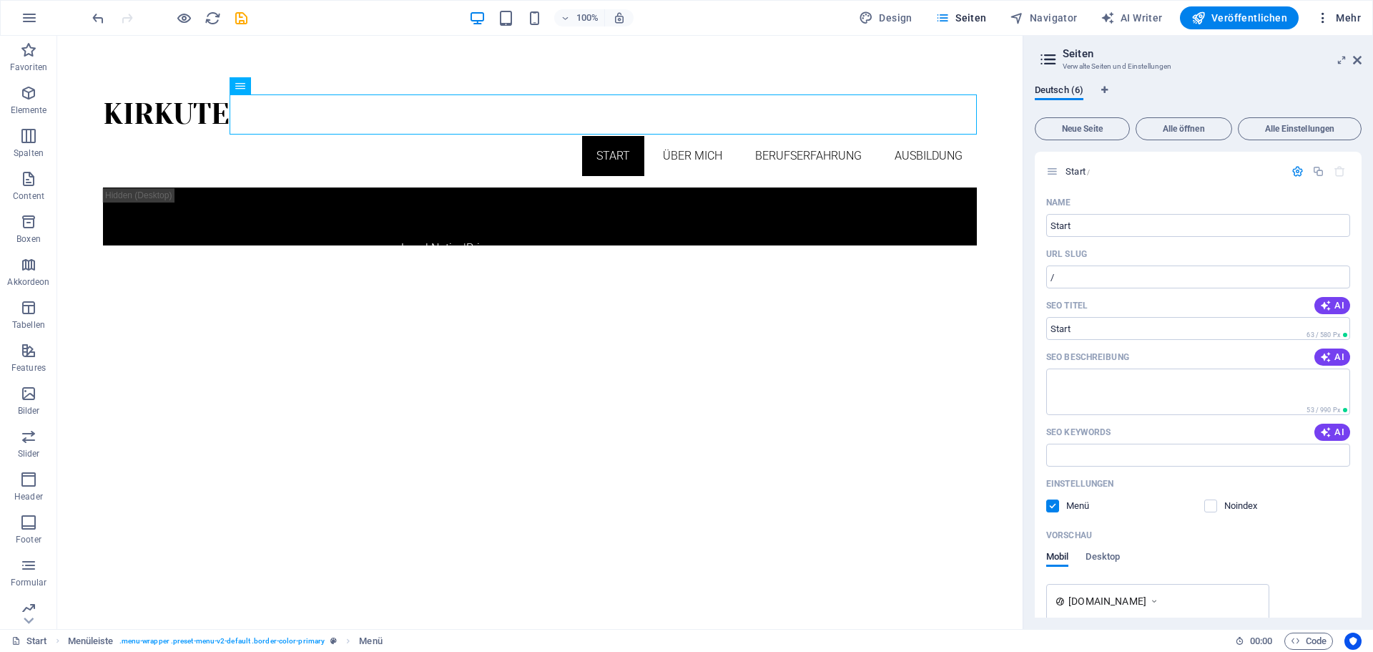
click at [1339, 19] on span "Mehr" at bounding box center [1338, 18] width 45 height 14
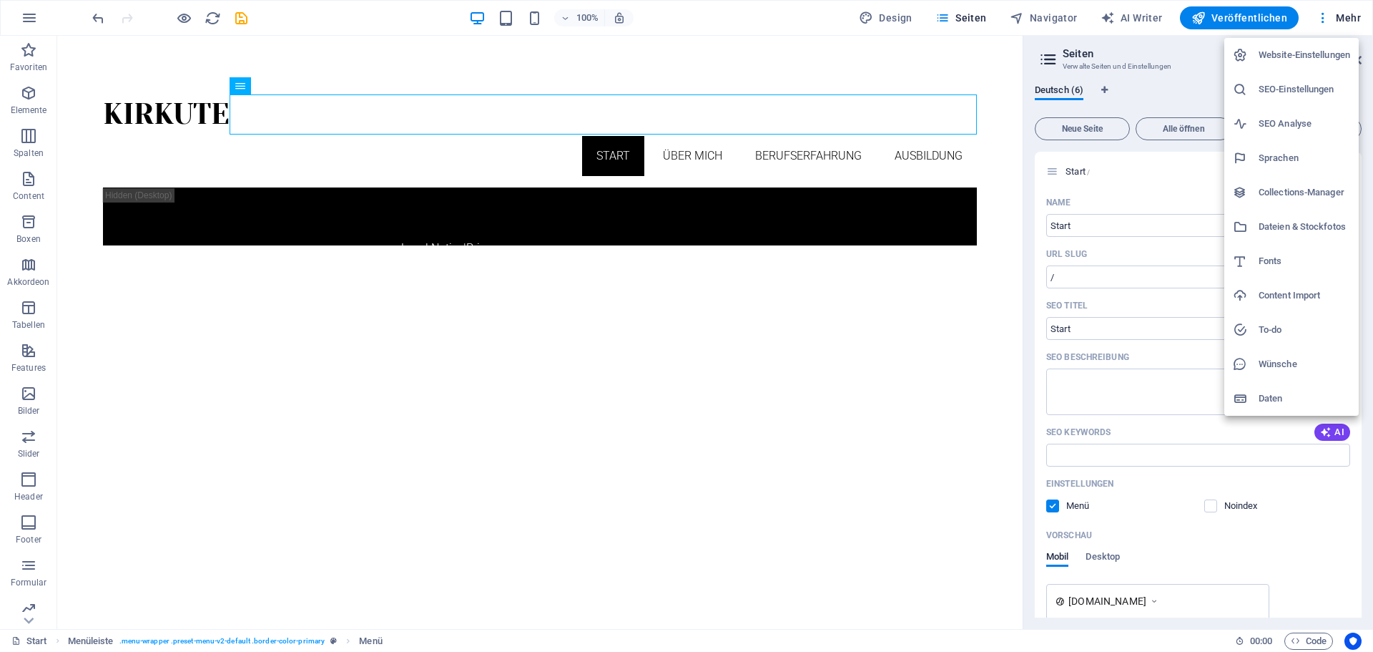
click at [1275, 58] on h6 "Website-Einstellungen" at bounding box center [1305, 54] width 92 height 17
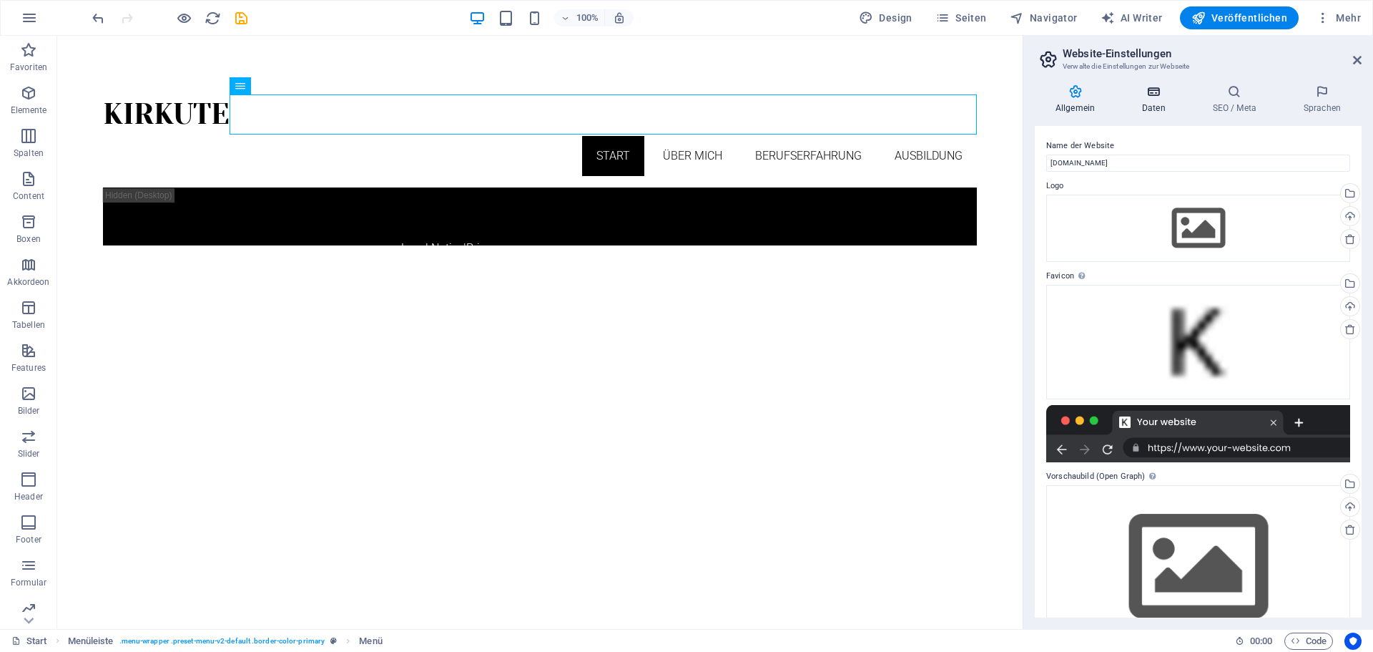
click at [1157, 98] on icon at bounding box center [1154, 91] width 65 height 14
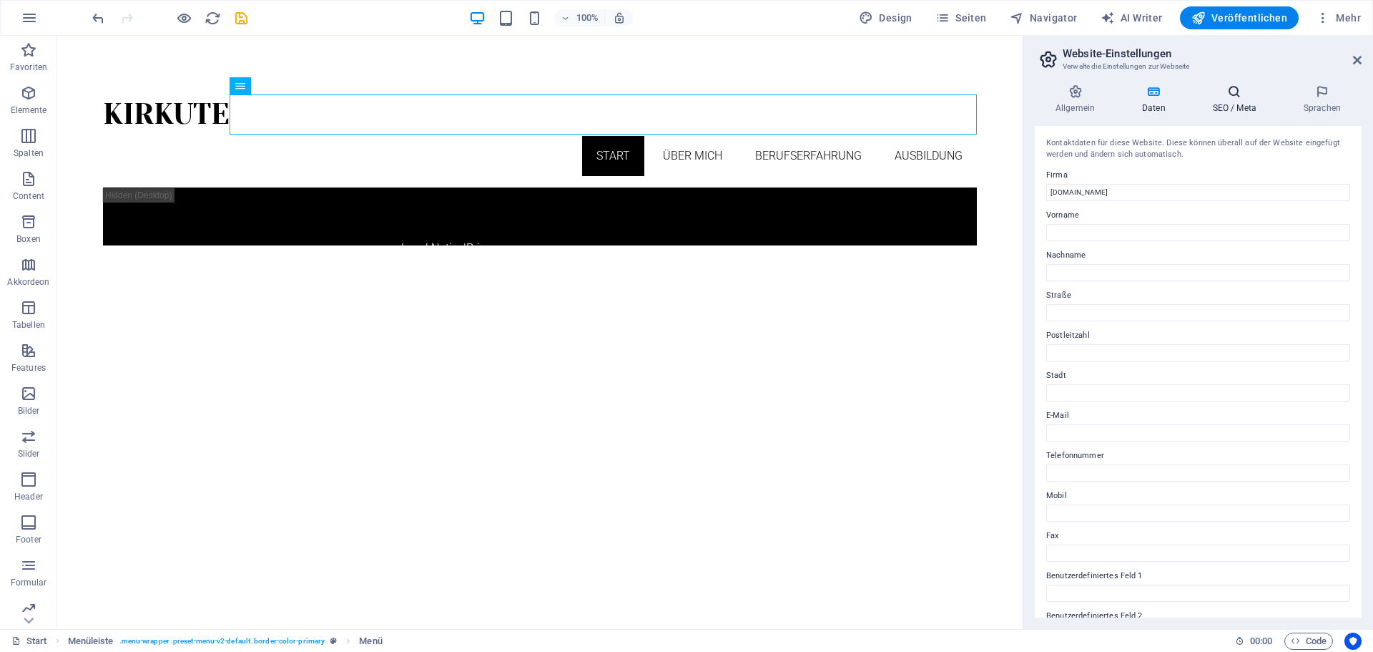
drag, startPoint x: 1221, startPoint y: 92, endPoint x: 1263, endPoint y: 90, distance: 41.5
click at [1230, 92] on icon at bounding box center [1234, 91] width 85 height 14
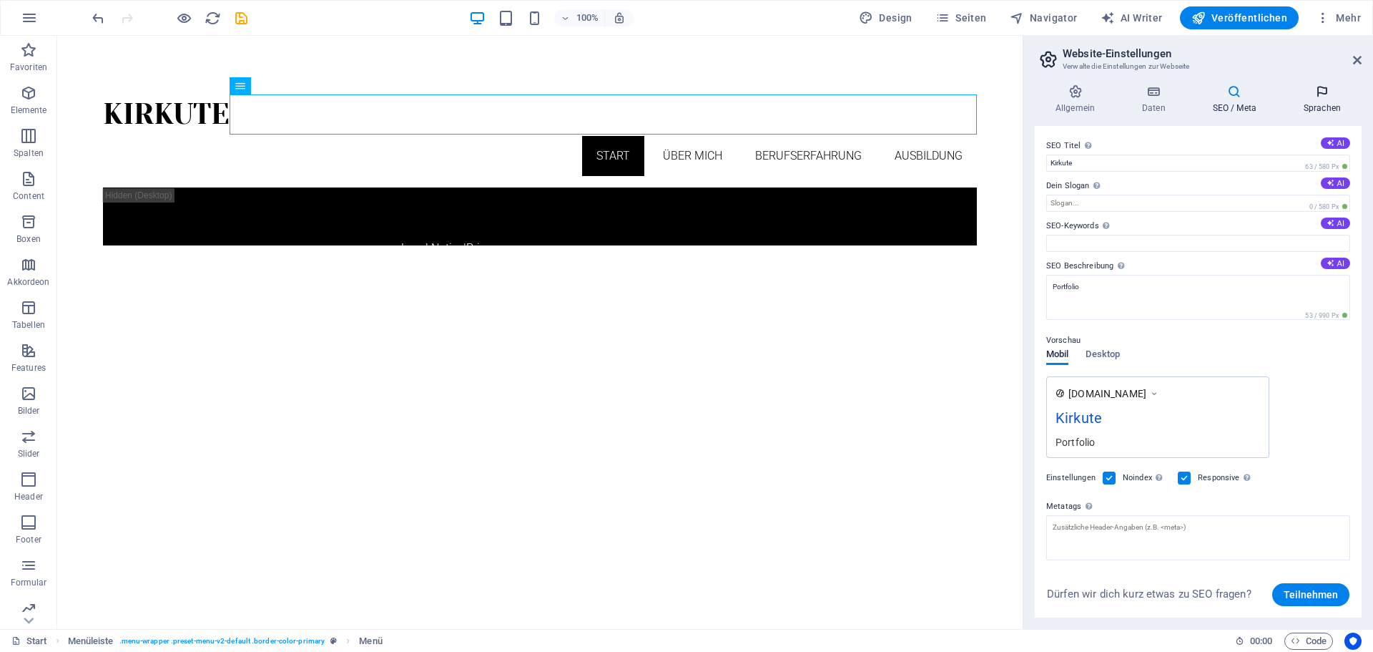
click at [1330, 93] on icon at bounding box center [1322, 91] width 79 height 14
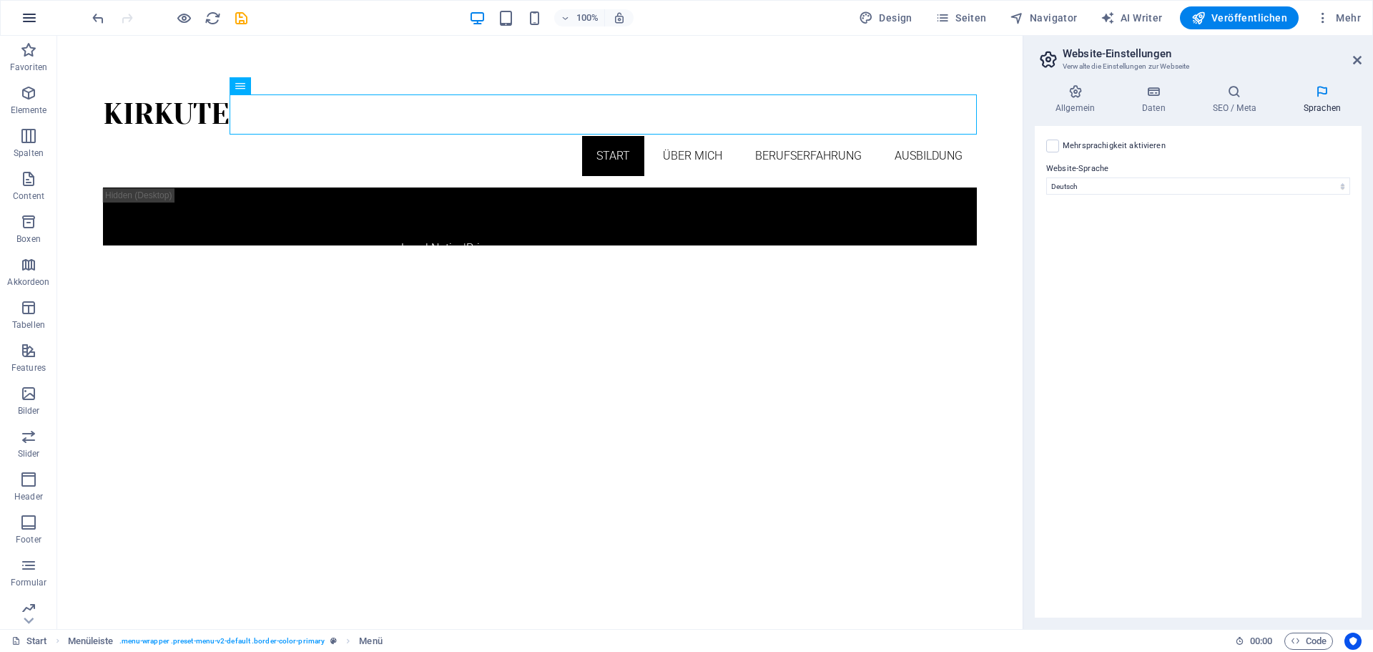
click at [36, 24] on icon "button" at bounding box center [29, 17] width 17 height 17
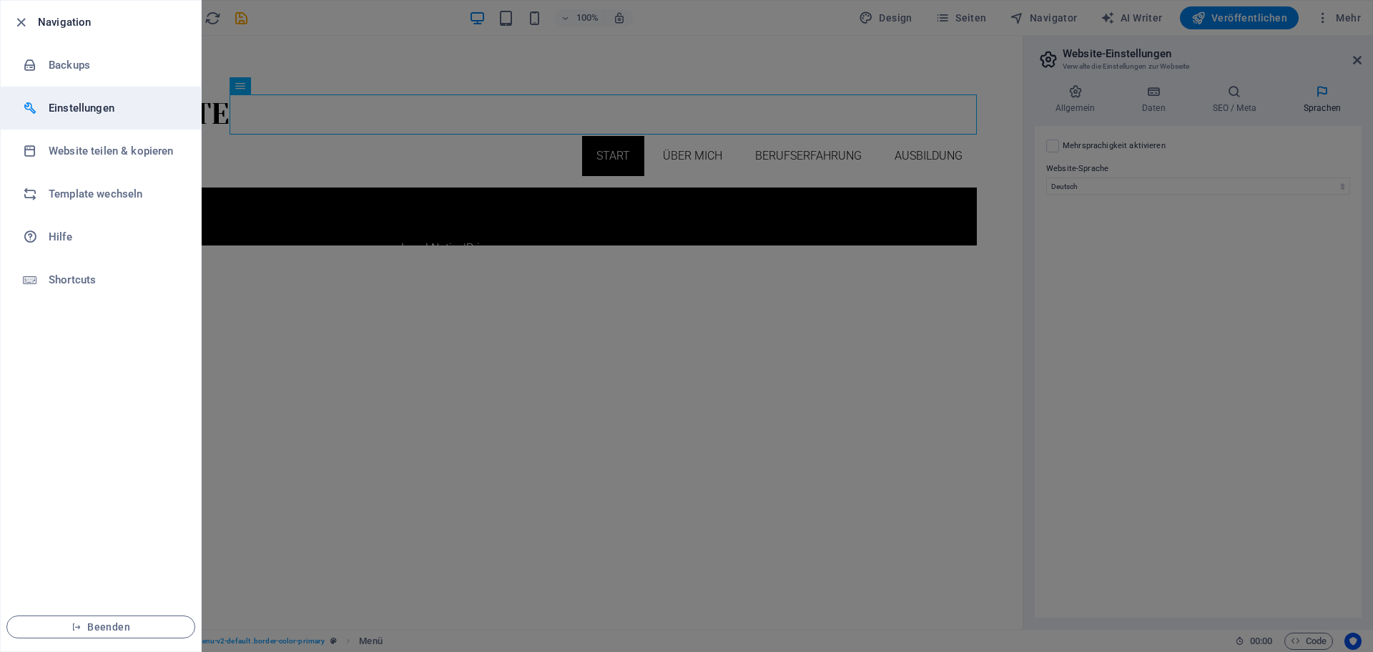
click at [64, 104] on h6 "Einstellungen" at bounding box center [115, 107] width 132 height 17
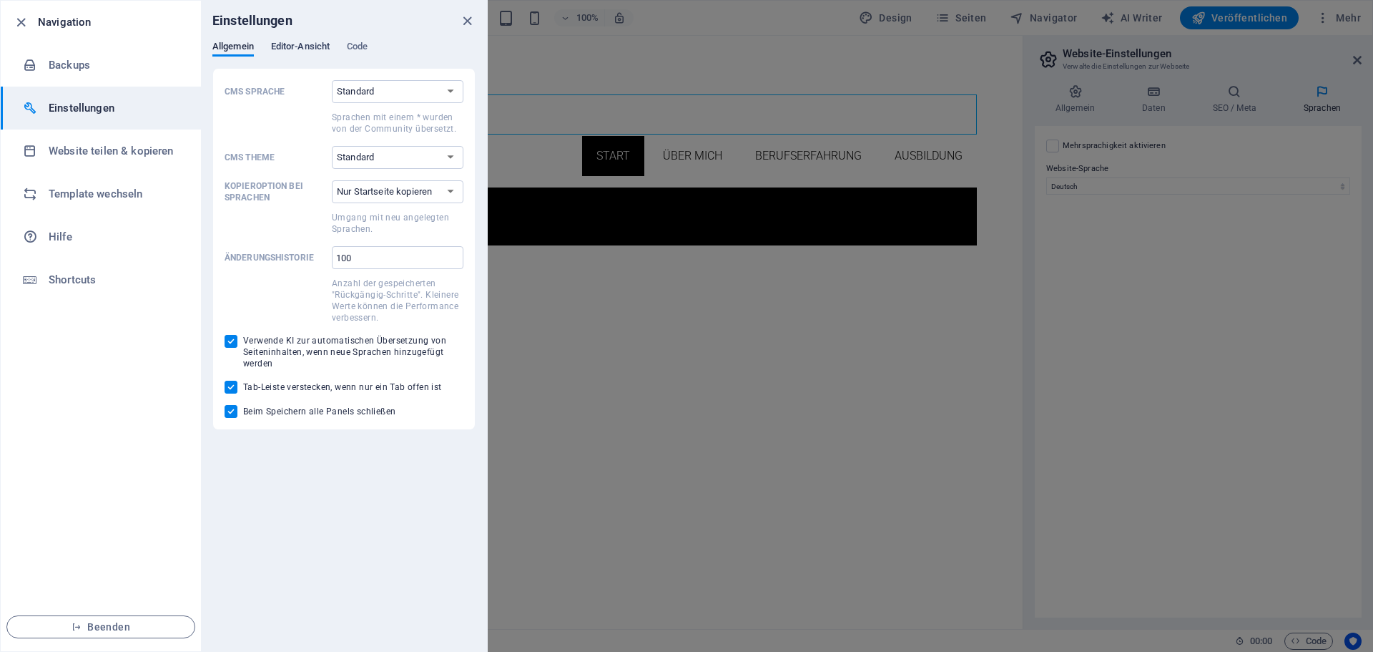
click at [292, 49] on span "Editor-Ansicht" at bounding box center [300, 48] width 59 height 20
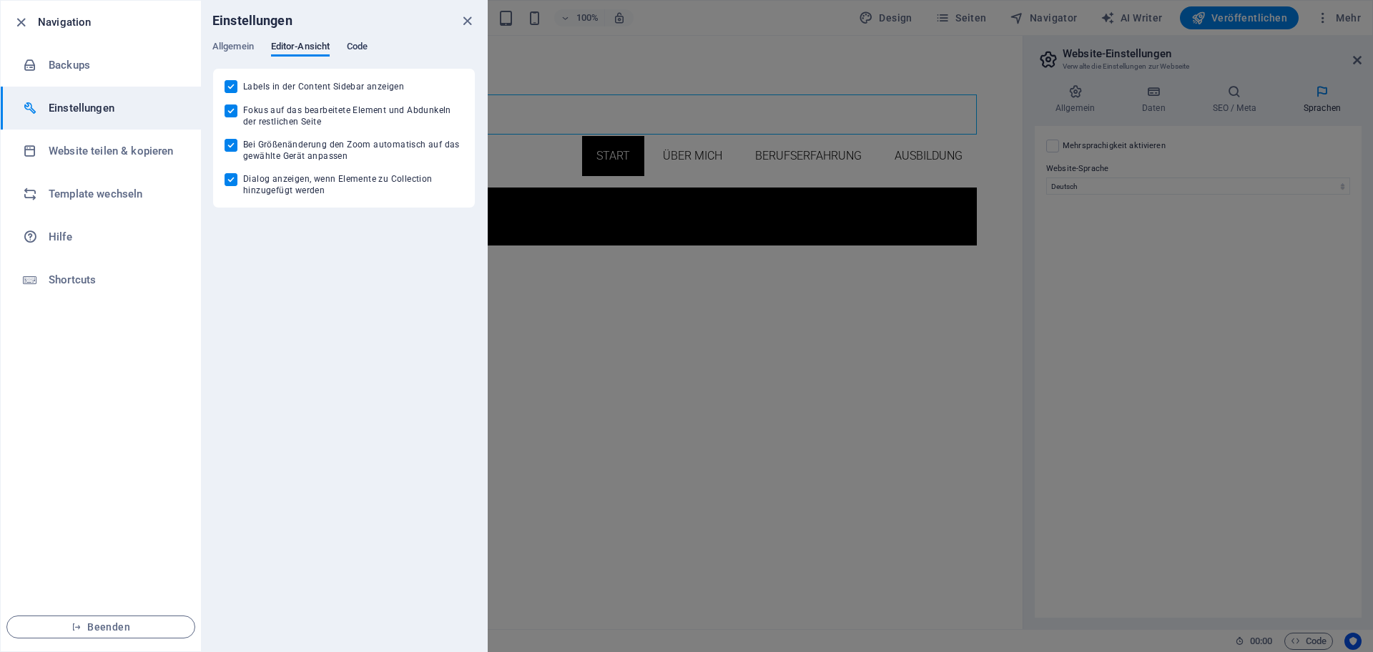
click at [363, 52] on span "Code" at bounding box center [357, 48] width 21 height 20
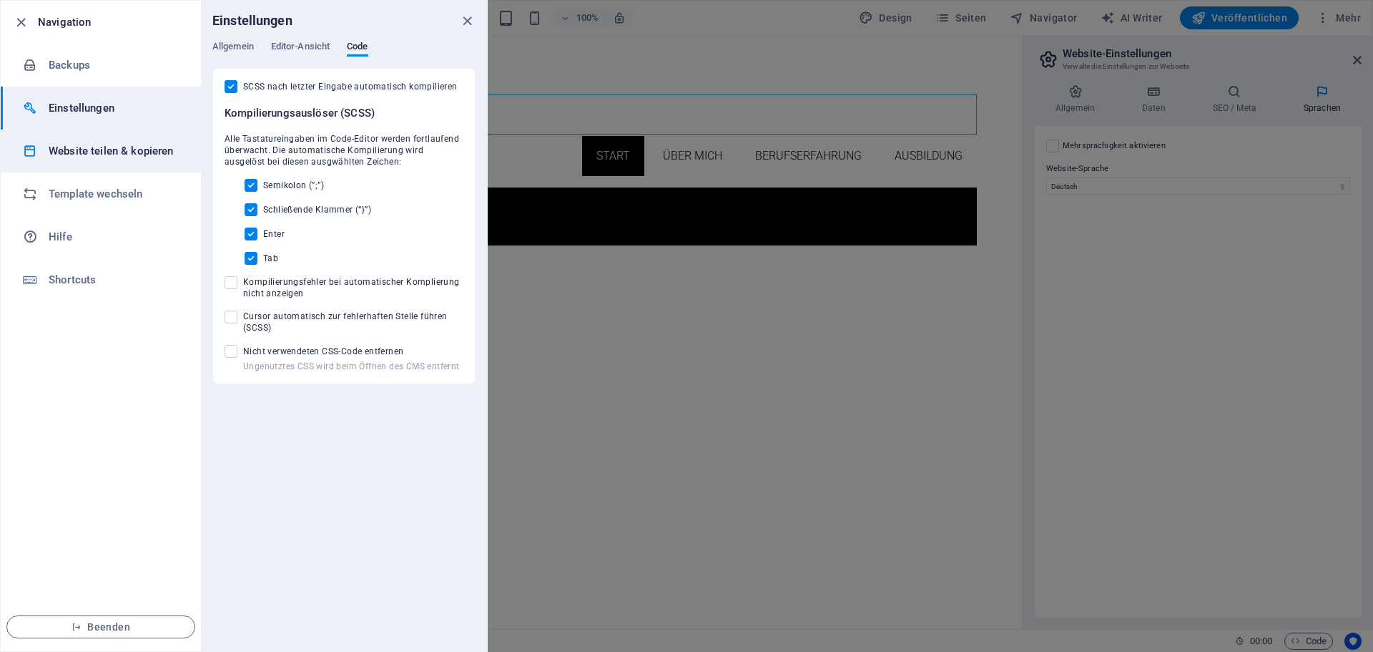
click at [117, 149] on h6 "Website teilen & kopieren" at bounding box center [115, 150] width 132 height 17
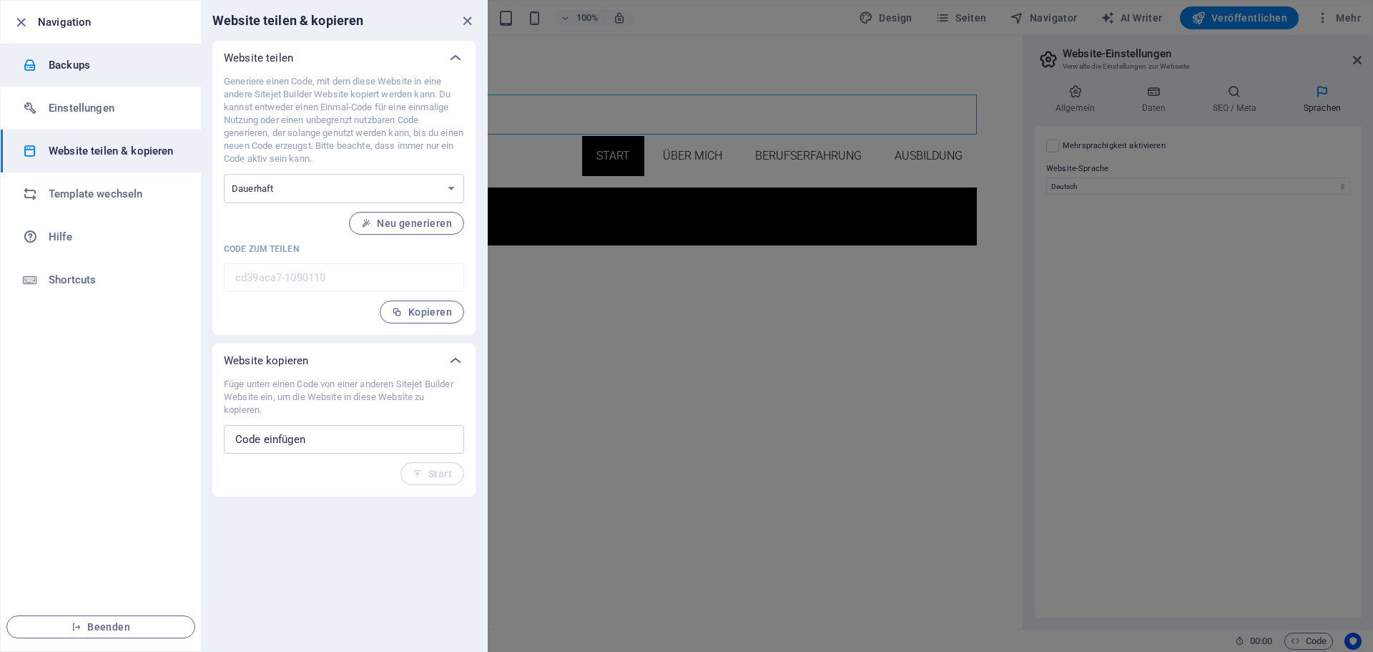
click at [109, 64] on h6 "Backups" at bounding box center [115, 65] width 132 height 17
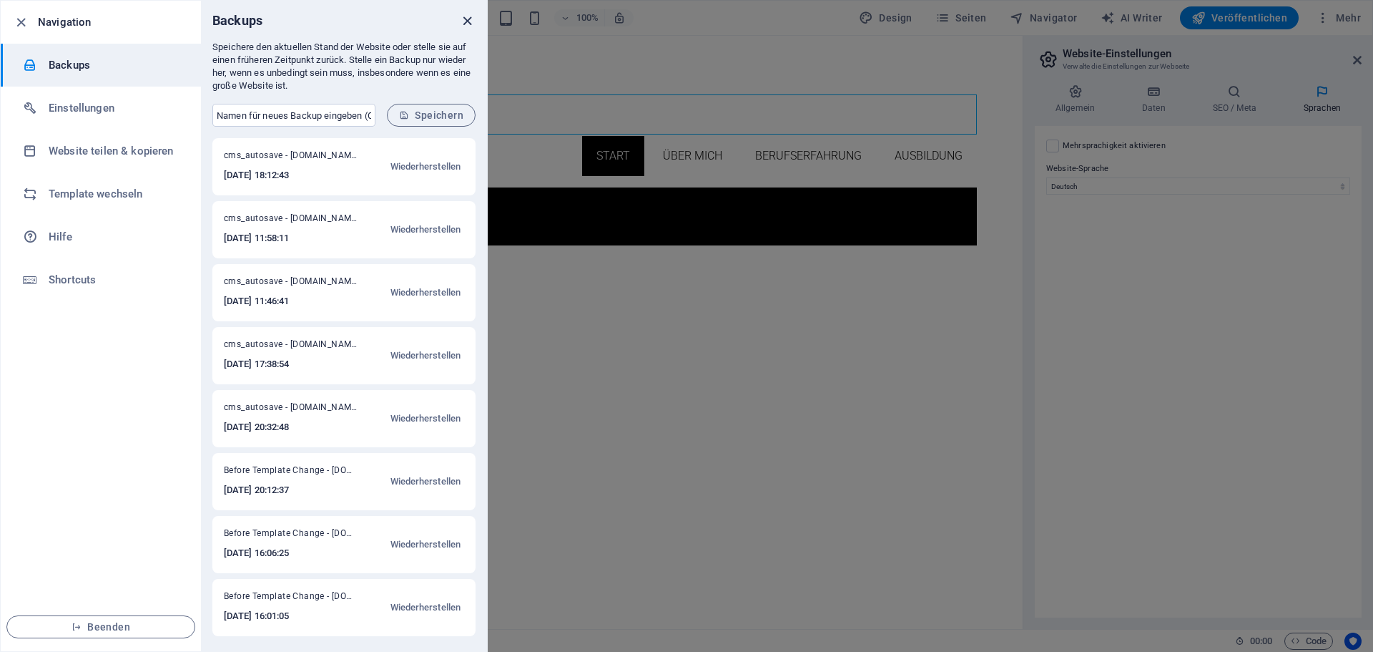
click at [471, 24] on icon "close" at bounding box center [467, 21] width 16 height 16
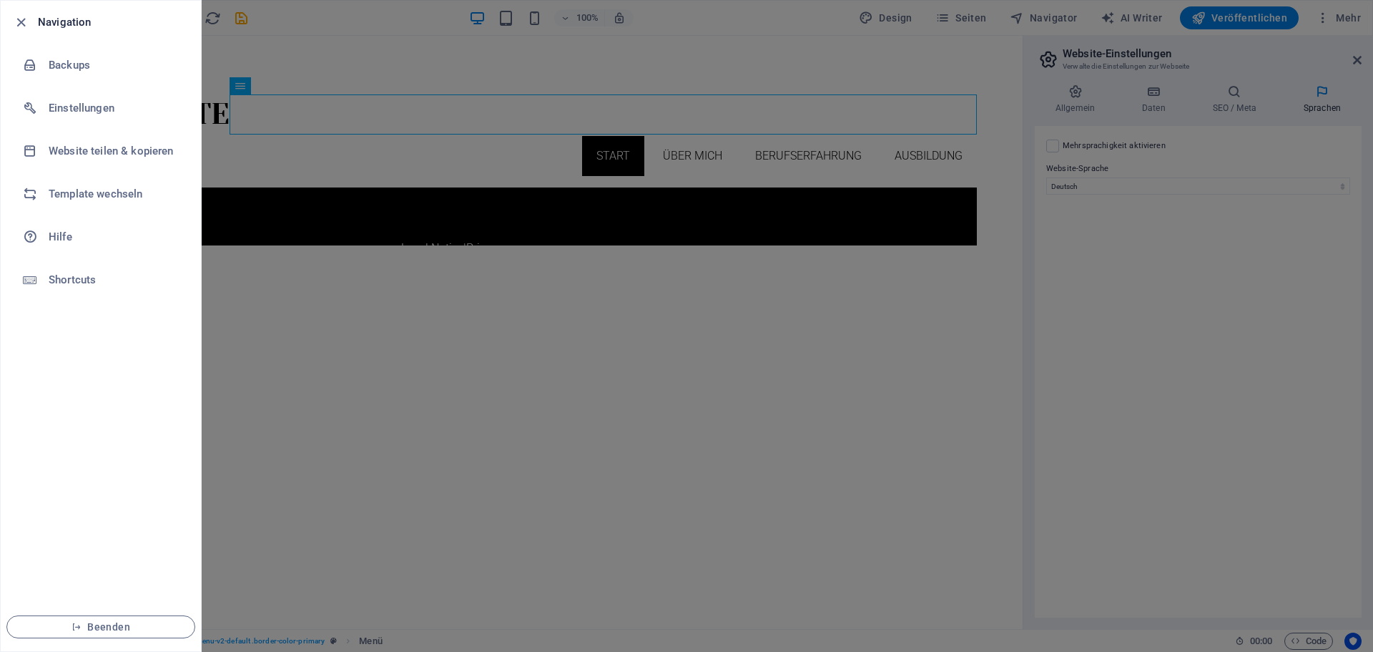
click at [646, 46] on div at bounding box center [686, 326] width 1373 height 652
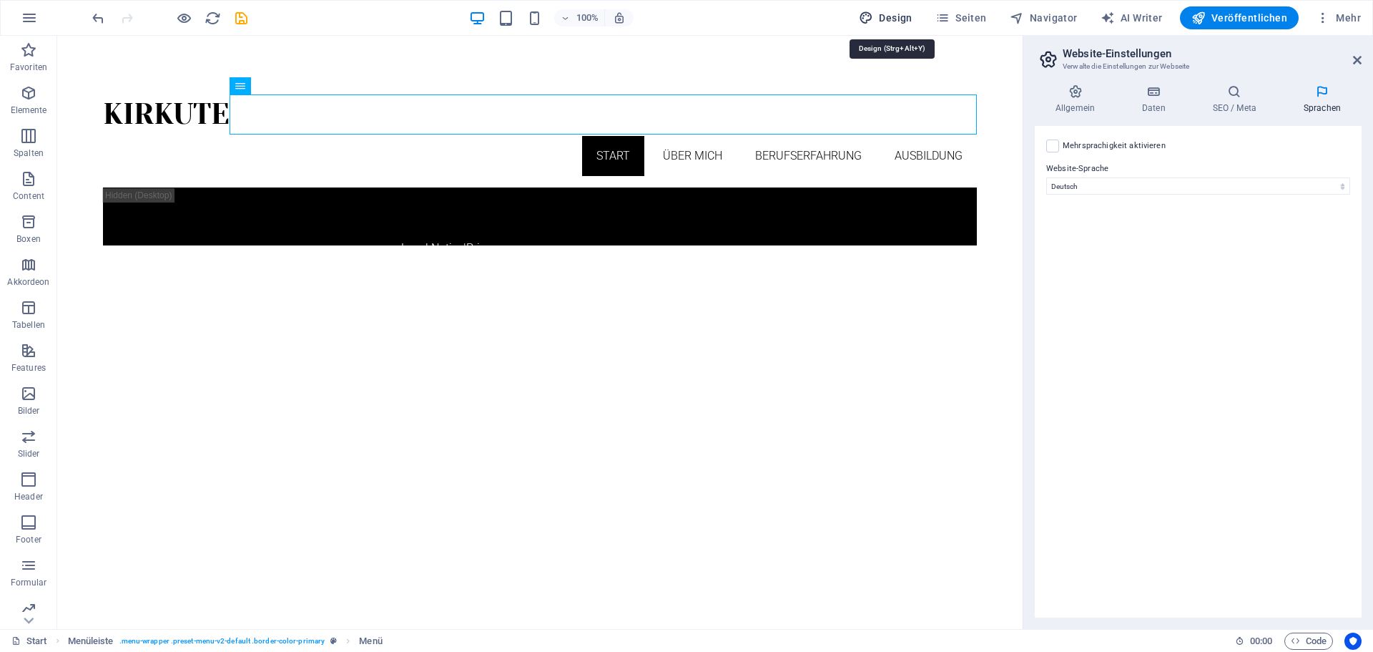
click at [896, 13] on span "Design" at bounding box center [886, 18] width 54 height 14
select select "px"
select select "300"
select select "px"
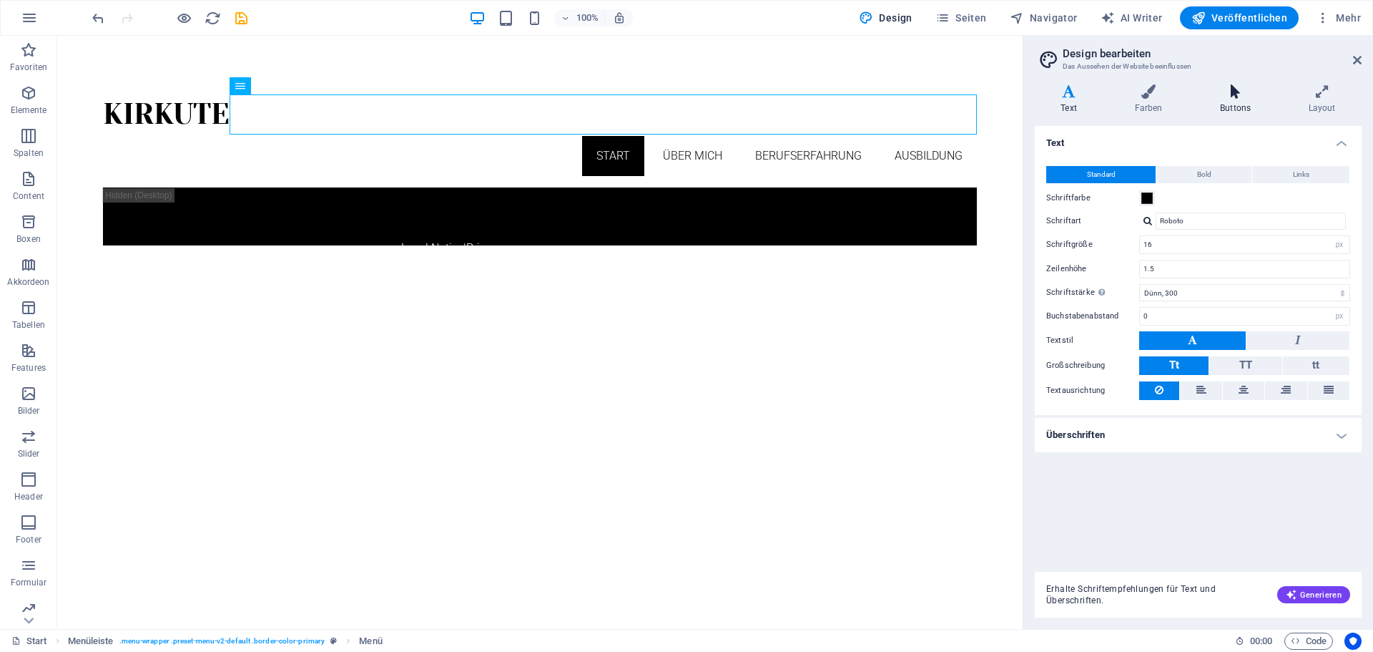
click at [1227, 96] on icon at bounding box center [1236, 91] width 83 height 14
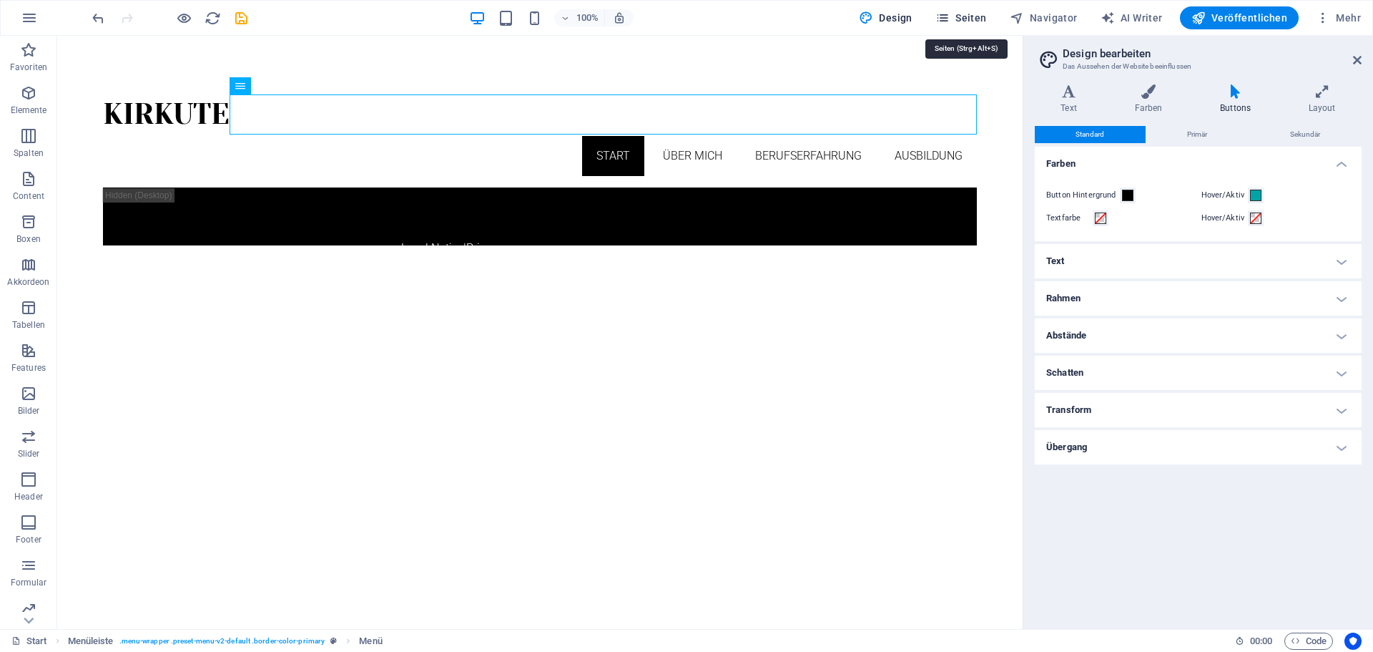
click at [987, 18] on span "Seiten" at bounding box center [962, 18] width 52 height 14
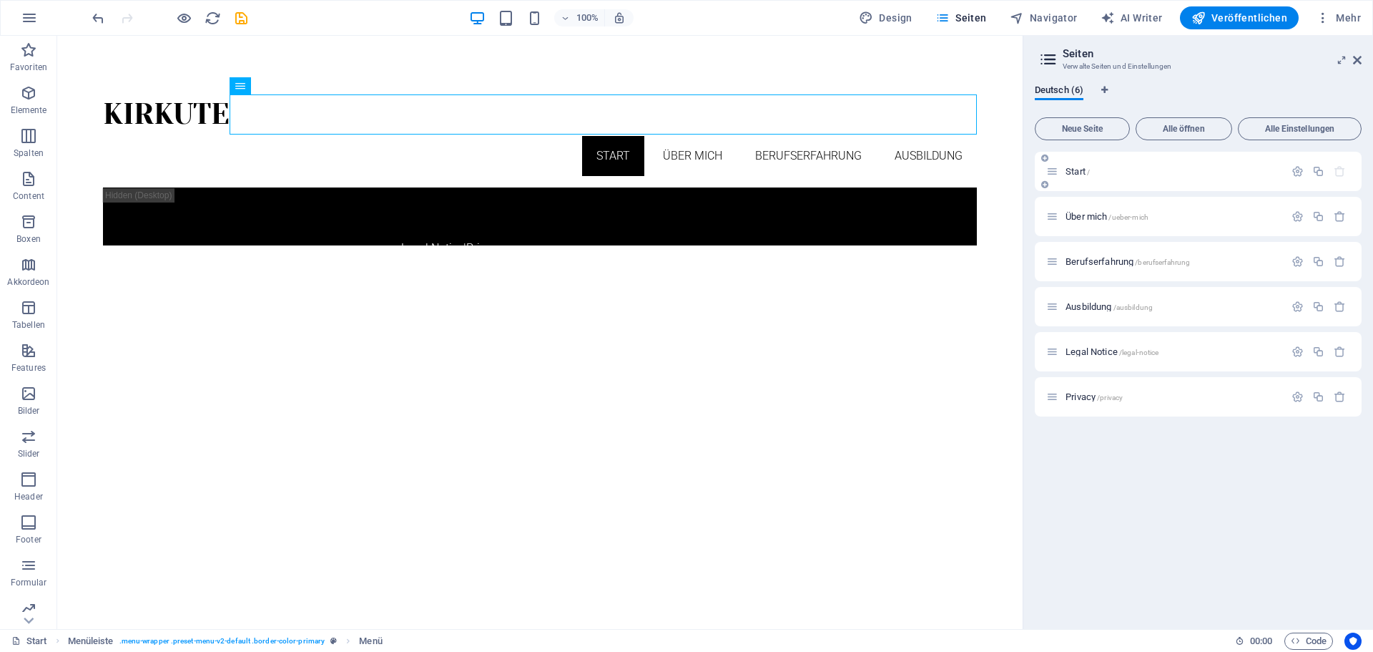
drag, startPoint x: 1067, startPoint y: 215, endPoint x: 1086, endPoint y: 186, distance: 34.7
click at [1079, 178] on div "Start / Über mich /ueber-mich Berufserfahrung /berufserfahrung Ausbildung /ausb…" at bounding box center [1198, 284] width 327 height 265
click at [1126, 219] on span "/ueber-mich" at bounding box center [1129, 217] width 40 height 8
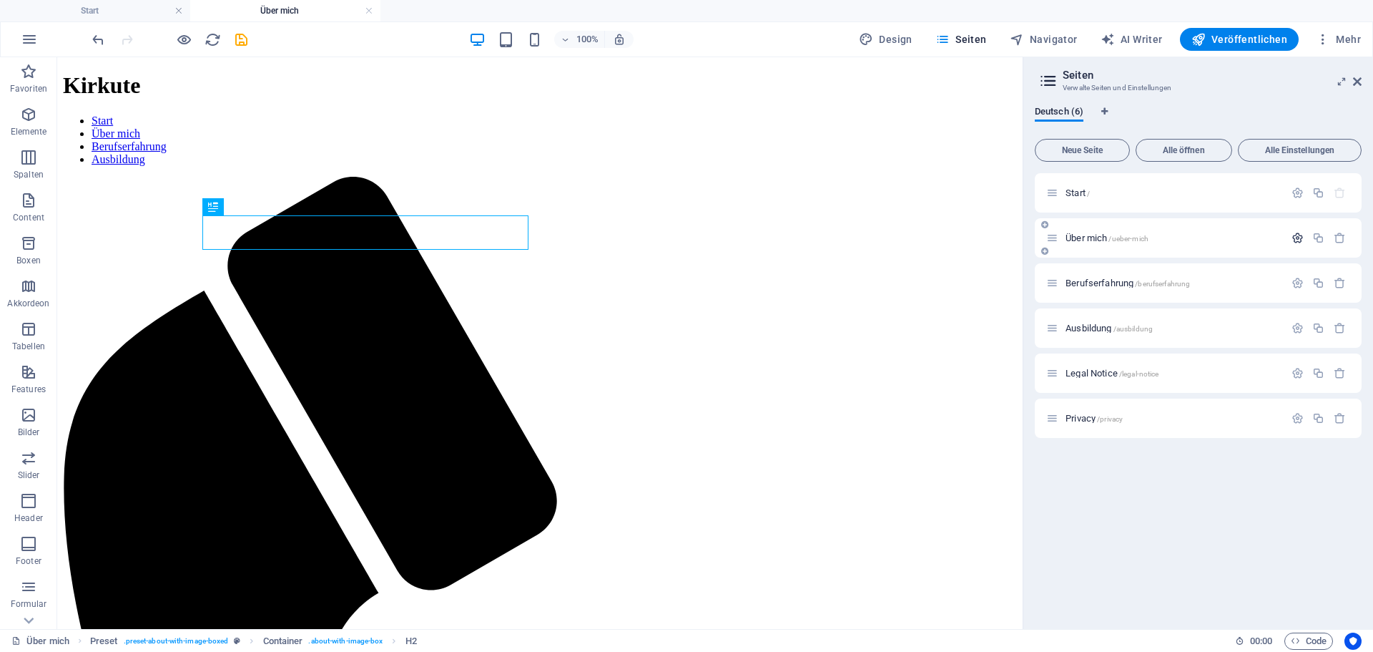
click at [1295, 236] on icon "button" at bounding box center [1298, 238] width 12 height 12
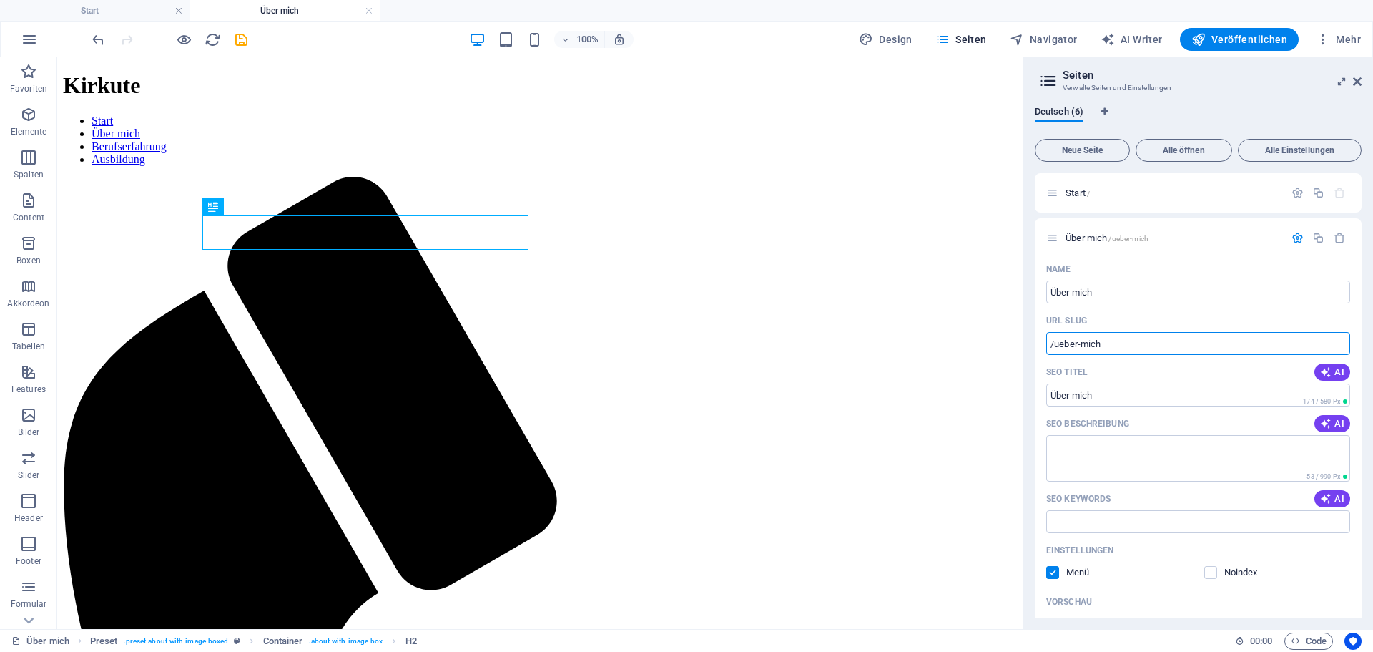
drag, startPoint x: 1187, startPoint y: 400, endPoint x: 906, endPoint y: 334, distance: 288.7
click at [1084, 345] on input "/ueber-mich" at bounding box center [1198, 343] width 304 height 23
click at [1051, 345] on input "/ueber-mich" at bounding box center [1198, 343] width 304 height 23
drag, startPoint x: 1054, startPoint y: 345, endPoint x: 1160, endPoint y: 350, distance: 105.2
click at [1159, 350] on input "/ueber-mich" at bounding box center [1198, 343] width 304 height 23
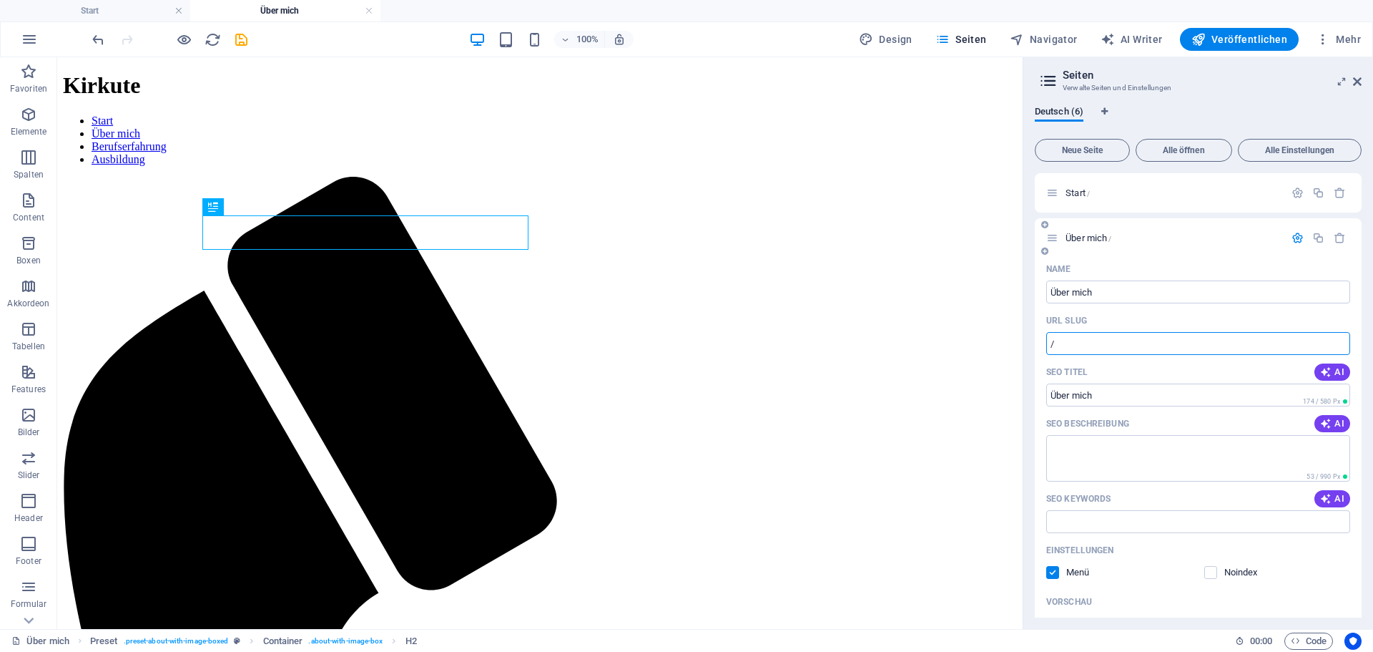
type input "/"
click at [1142, 314] on div "URL SLUG" at bounding box center [1198, 320] width 304 height 23
click at [1343, 192] on button "button" at bounding box center [1340, 193] width 21 height 12
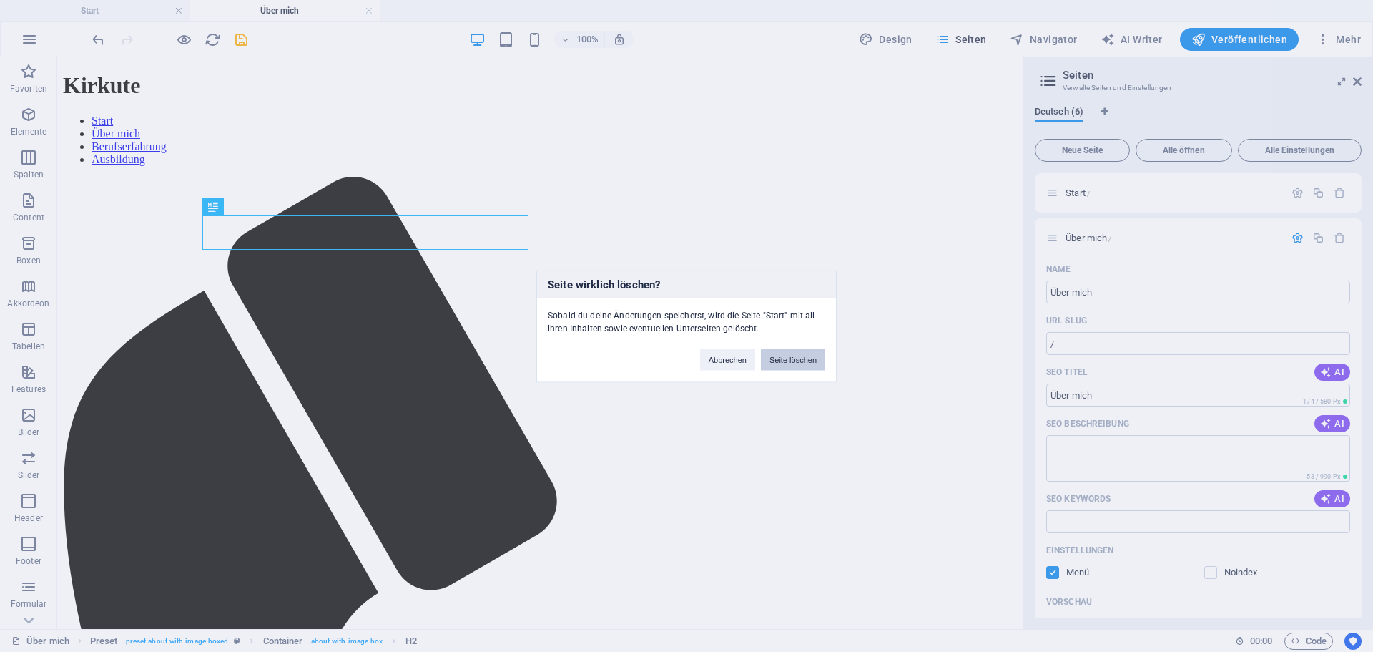
click at [783, 356] on button "Seite löschen" at bounding box center [793, 358] width 64 height 21
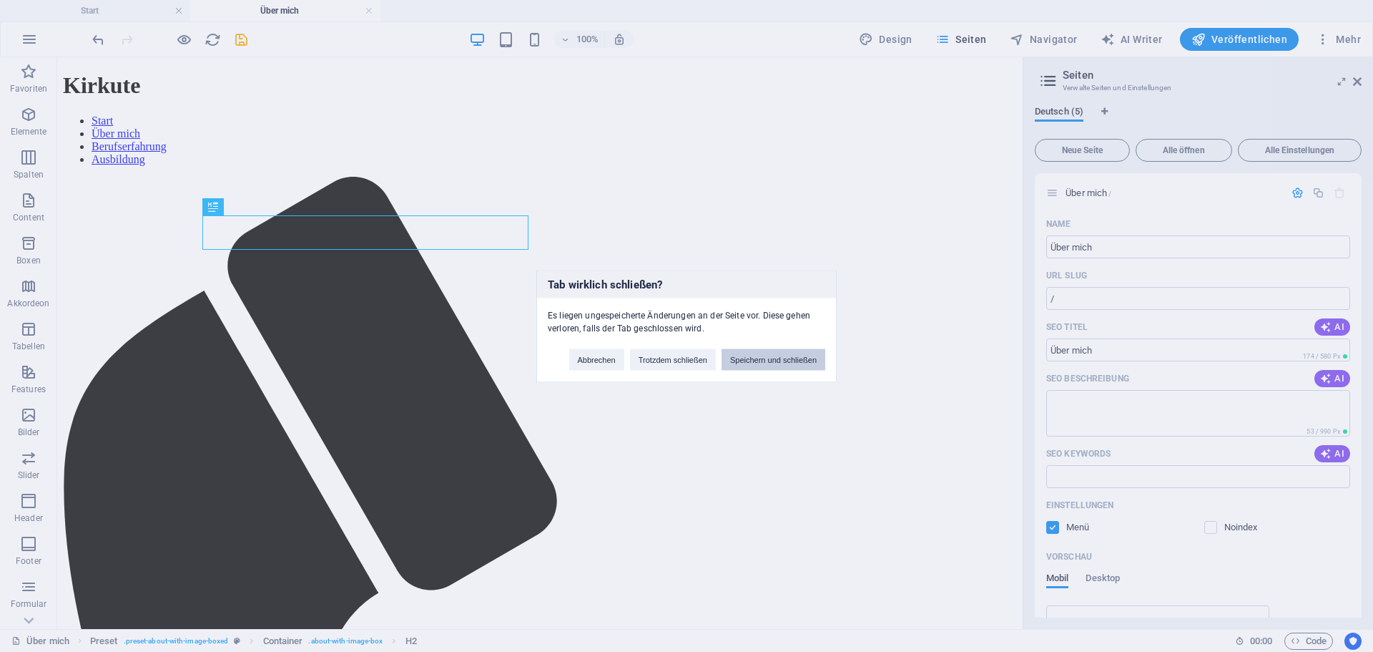
click at [748, 362] on button "Speichern und schließen" at bounding box center [774, 358] width 104 height 21
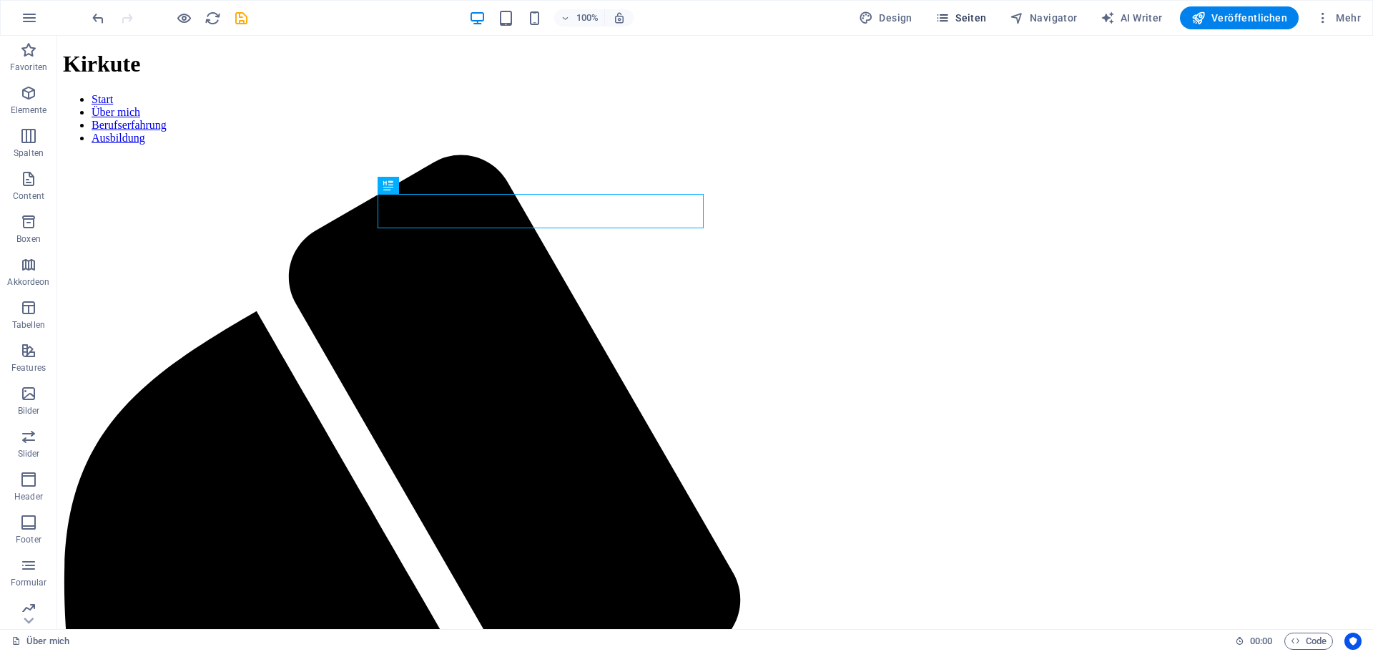
click at [987, 19] on span "Seiten" at bounding box center [962, 18] width 52 height 14
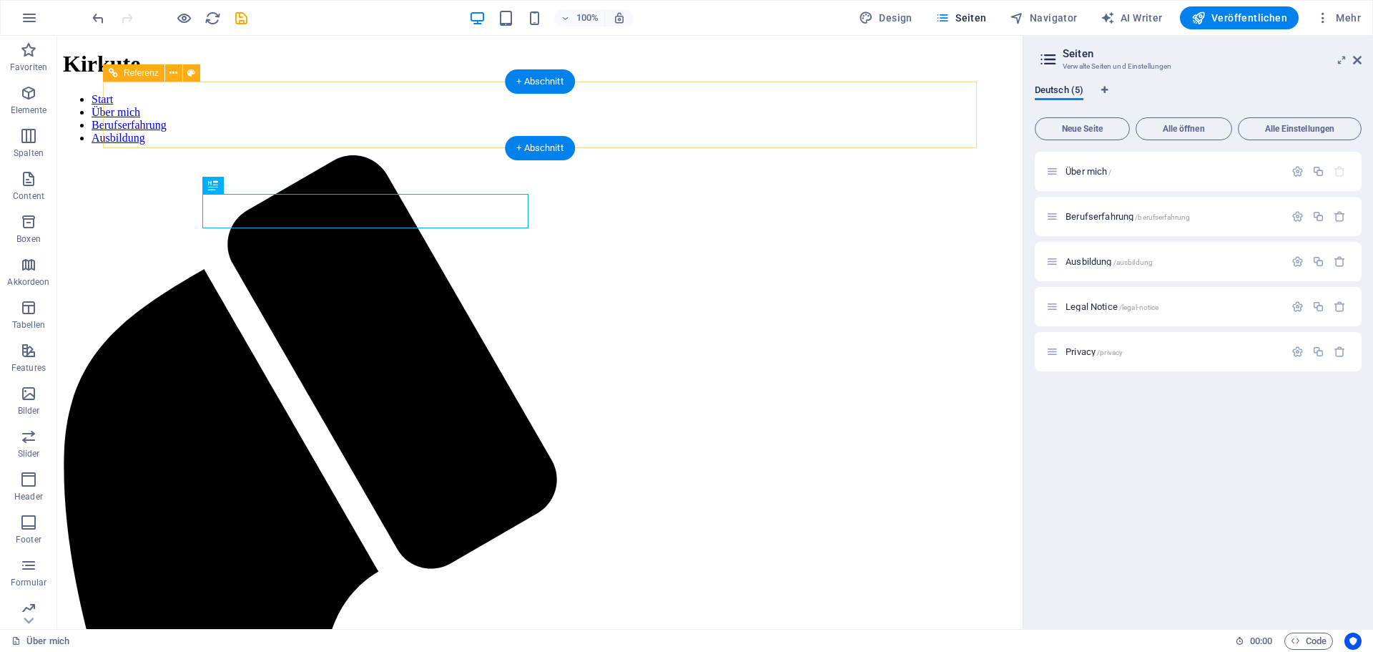
click at [280, 101] on nav "Start Über mich Berufserfahrung Ausbildung" at bounding box center [540, 119] width 954 height 52
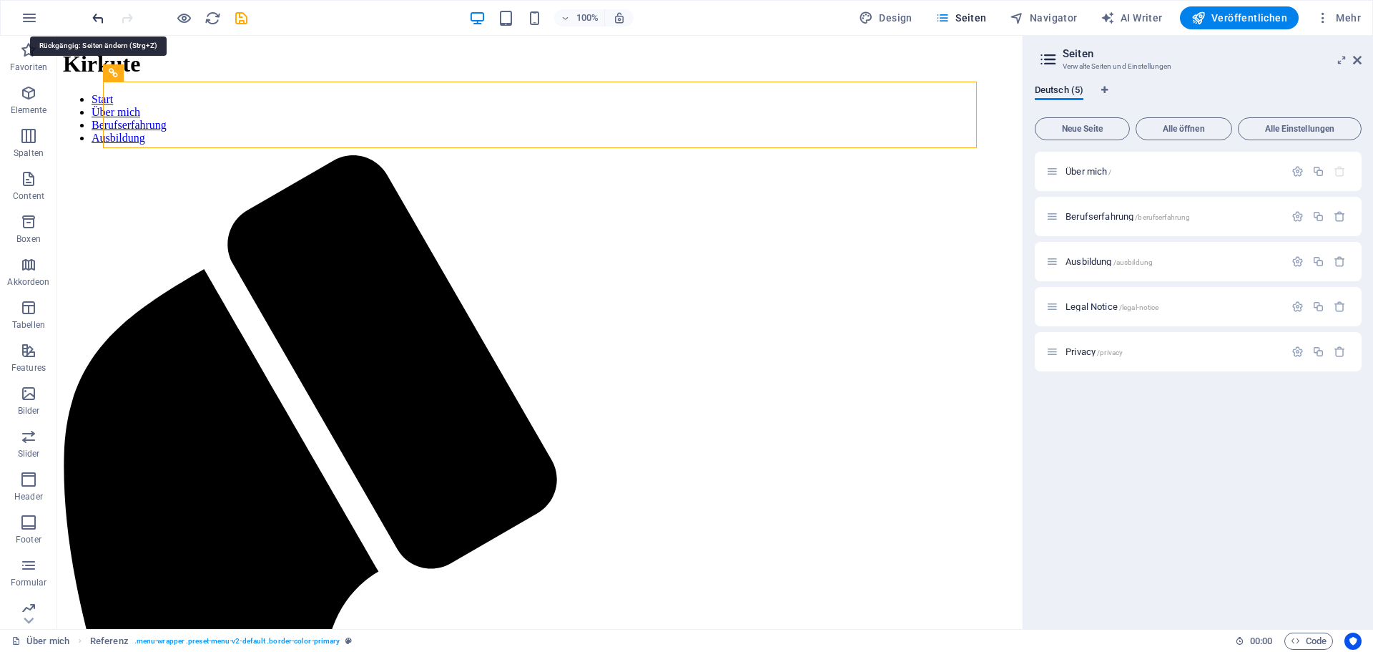
click at [97, 19] on icon "undo" at bounding box center [98, 18] width 16 height 16
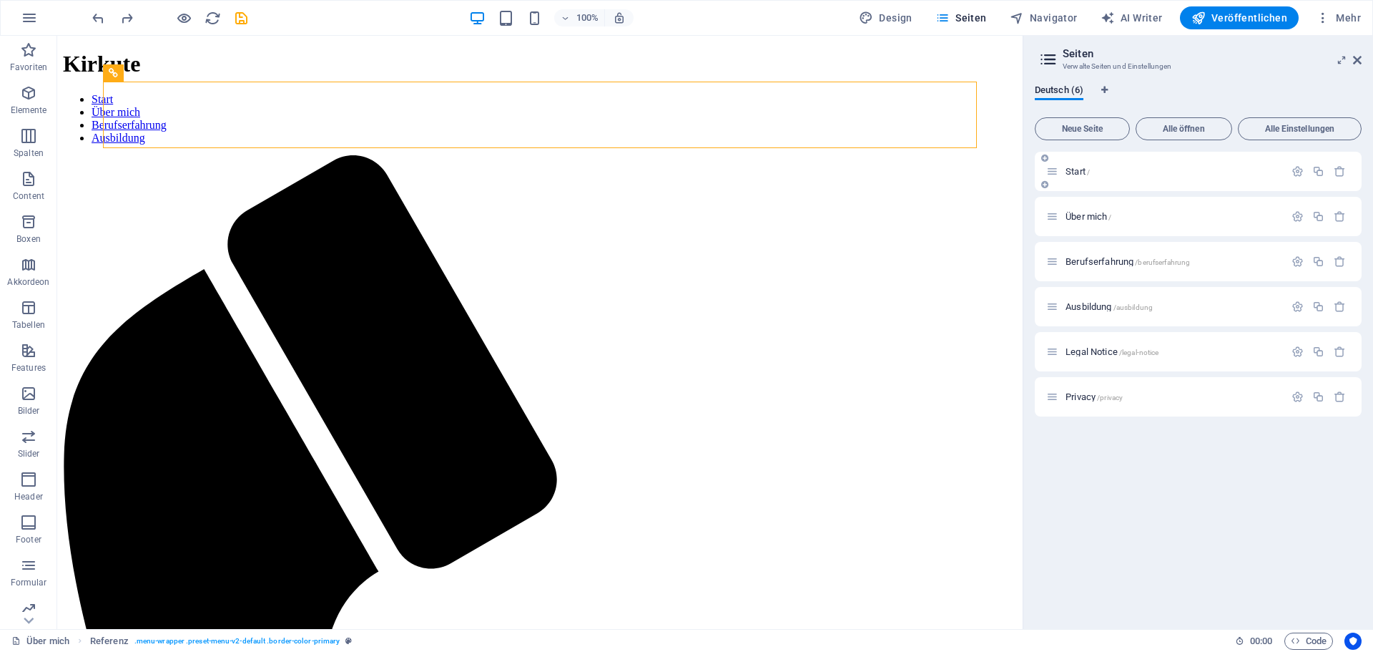
click at [1069, 170] on span "Start /" at bounding box center [1078, 171] width 24 height 11
click at [1129, 170] on p "Start /" at bounding box center [1173, 171] width 215 height 9
click at [1070, 169] on span "Start /" at bounding box center [1078, 171] width 24 height 11
click at [1078, 173] on span "Start /" at bounding box center [1078, 171] width 24 height 11
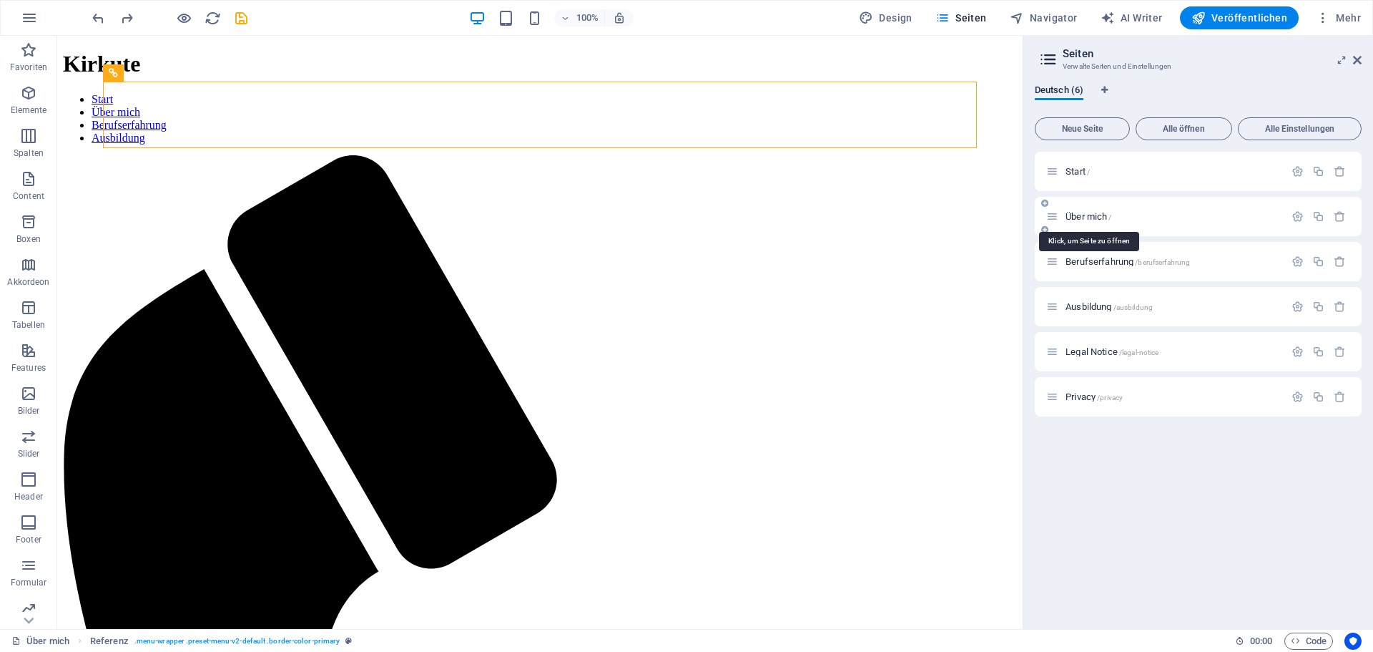
click at [1087, 212] on span "Über mich /" at bounding box center [1089, 216] width 46 height 11
click at [1099, 263] on span "Berufserfahrung /berufserfahrung" at bounding box center [1128, 261] width 124 height 11
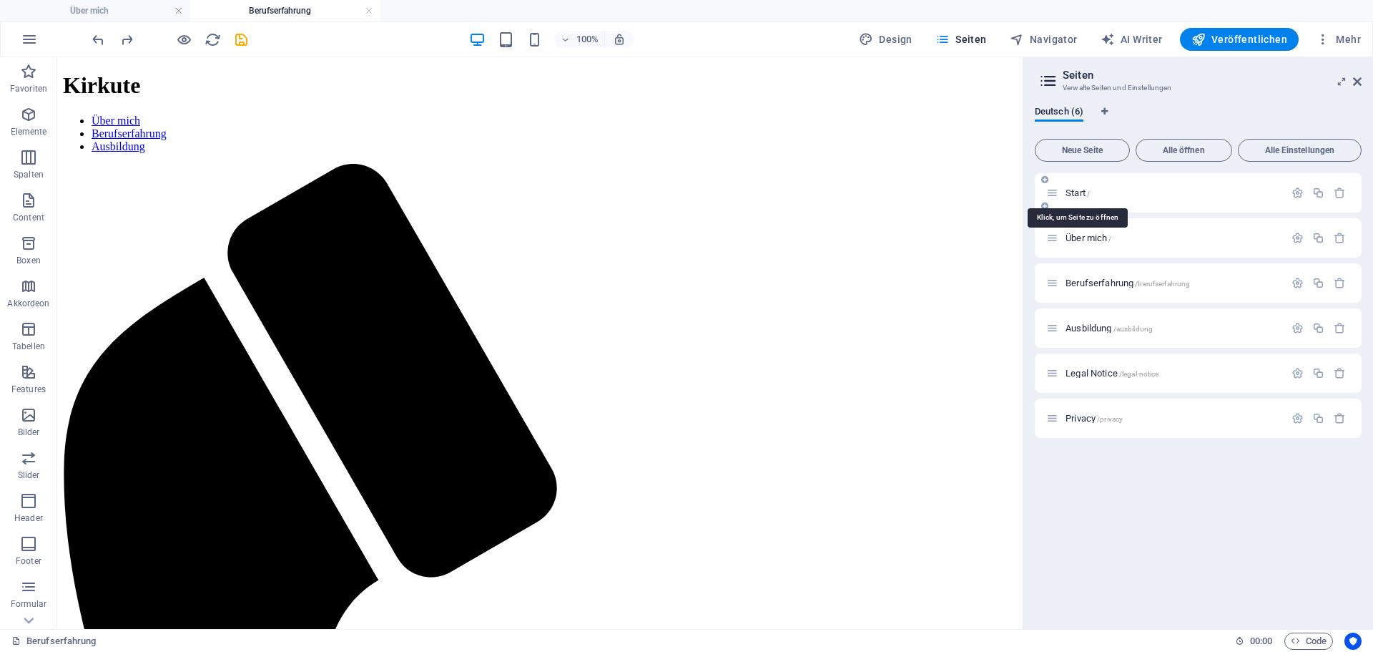
click at [1076, 195] on span "Start /" at bounding box center [1078, 192] width 24 height 11
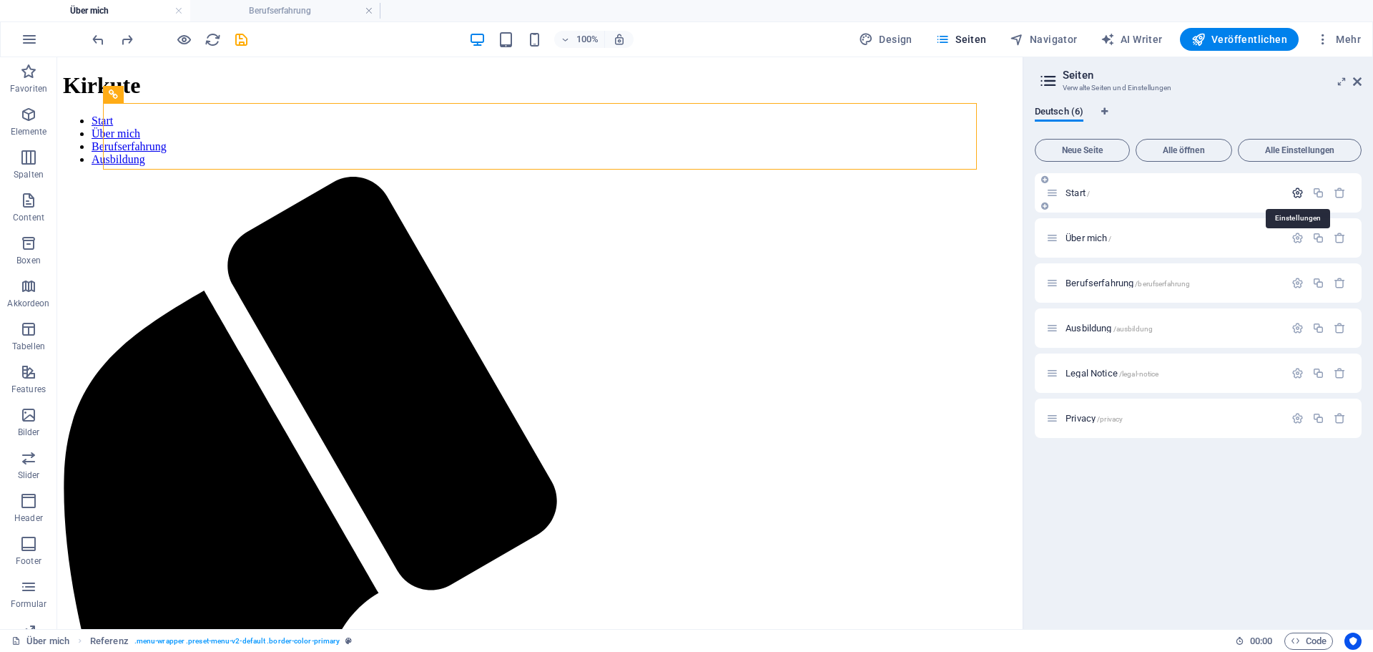
click at [1298, 190] on icon "button" at bounding box center [1298, 193] width 12 height 12
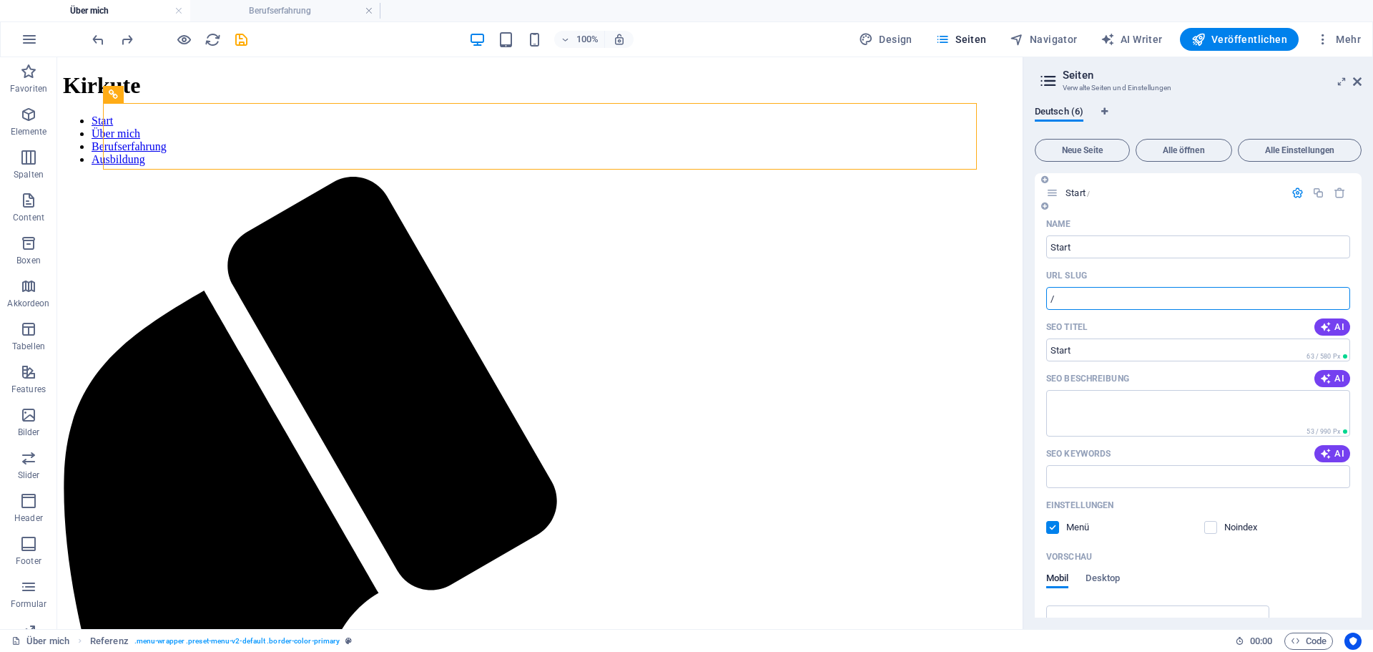
click at [1079, 290] on input "/" at bounding box center [1198, 298] width 304 height 23
type input "/start"
click at [1146, 219] on div "Name" at bounding box center [1198, 223] width 304 height 23
click at [1082, 195] on span "Start /start" at bounding box center [1085, 192] width 39 height 11
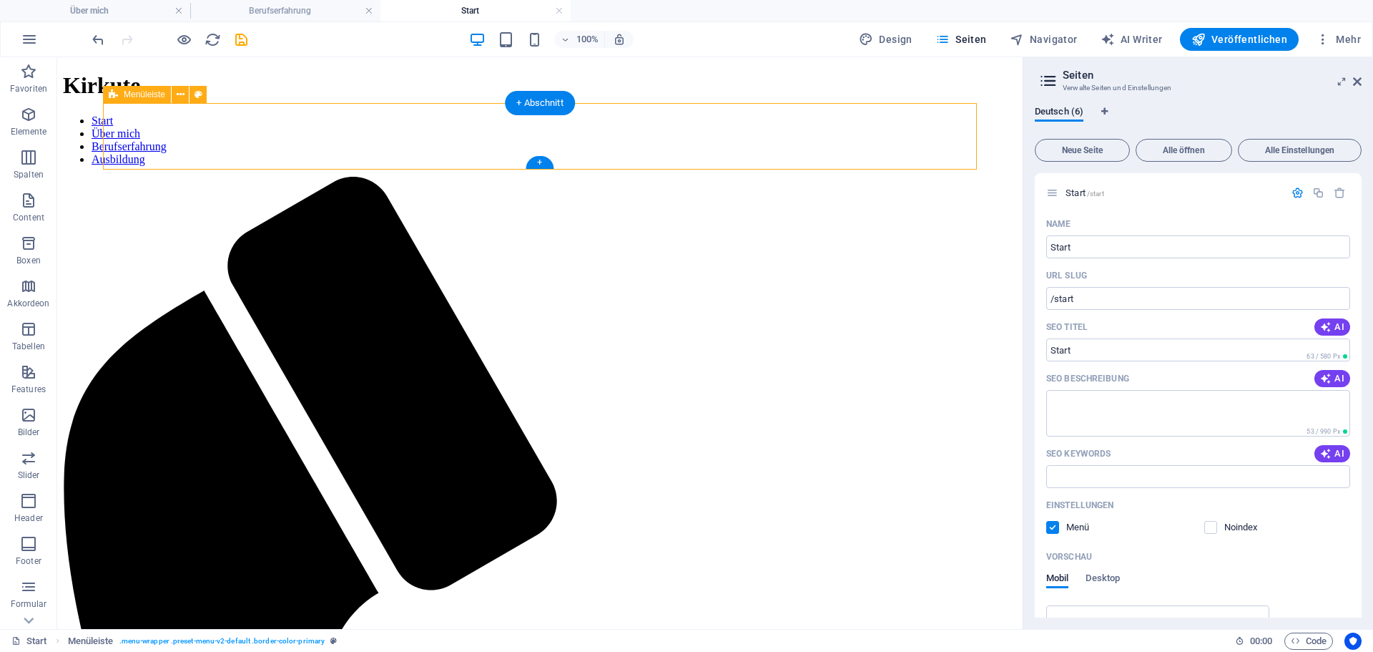
click at [149, 95] on span "Menüleiste" at bounding box center [144, 94] width 41 height 9
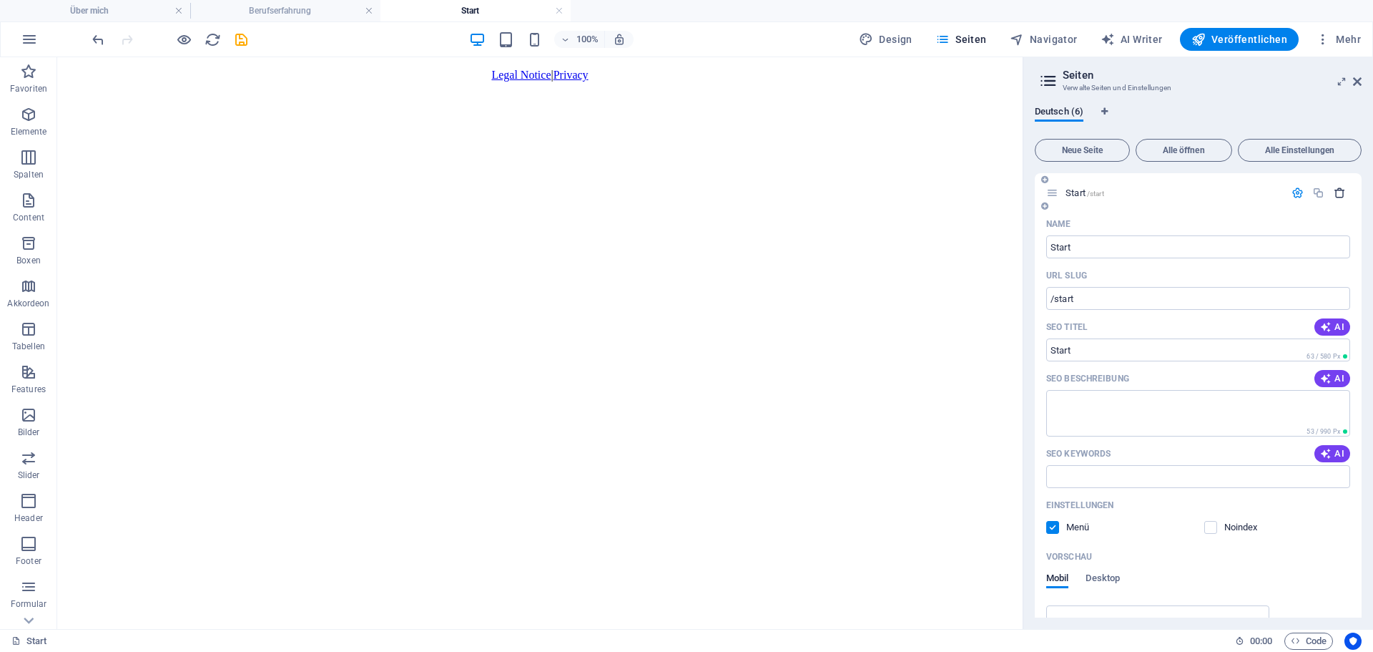
click at [1340, 194] on icon "button" at bounding box center [1340, 193] width 12 height 12
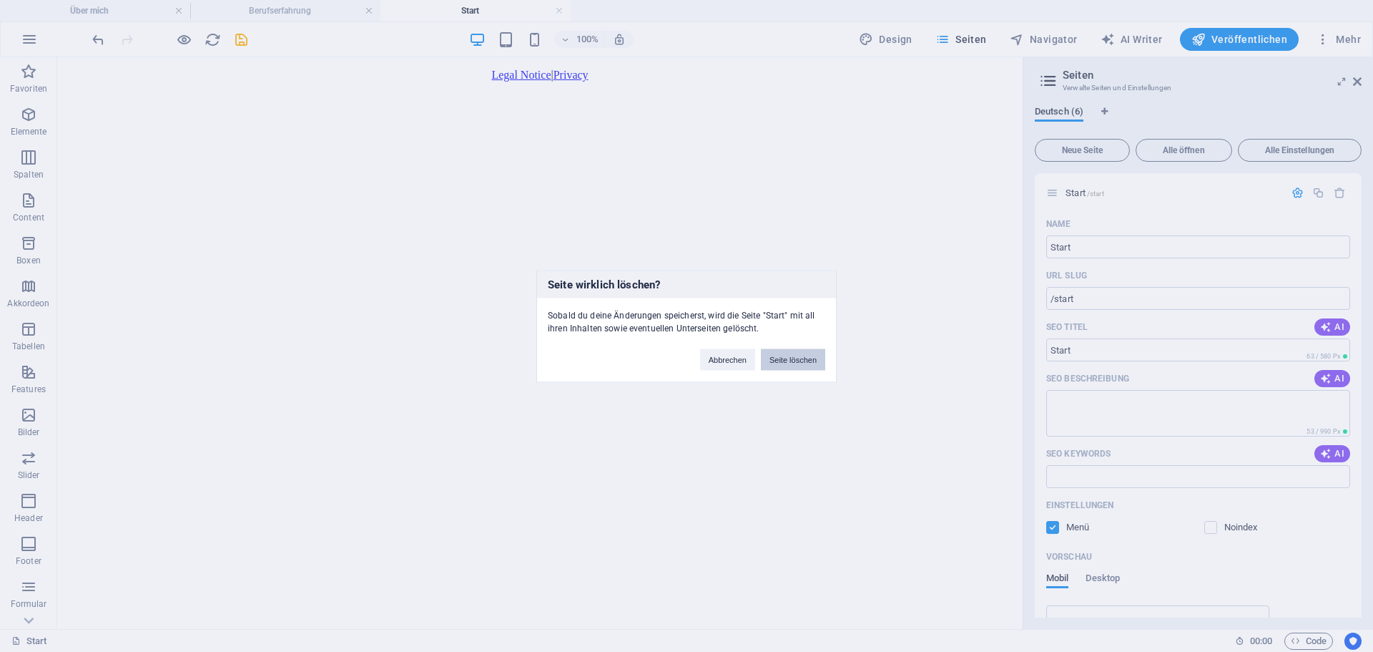
click at [790, 362] on button "Seite löschen" at bounding box center [793, 358] width 64 height 21
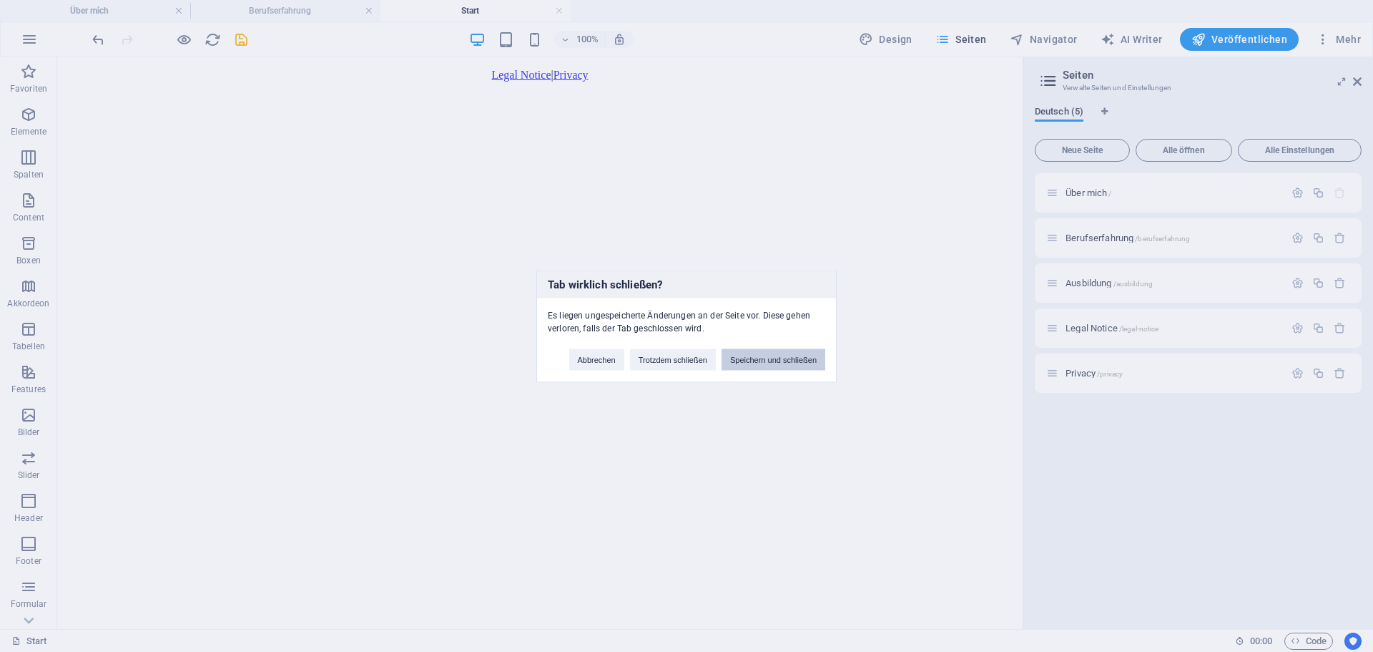
drag, startPoint x: 757, startPoint y: 366, endPoint x: 921, endPoint y: 244, distance: 204.4
click at [757, 366] on button "Speichern und schließen" at bounding box center [774, 358] width 104 height 21
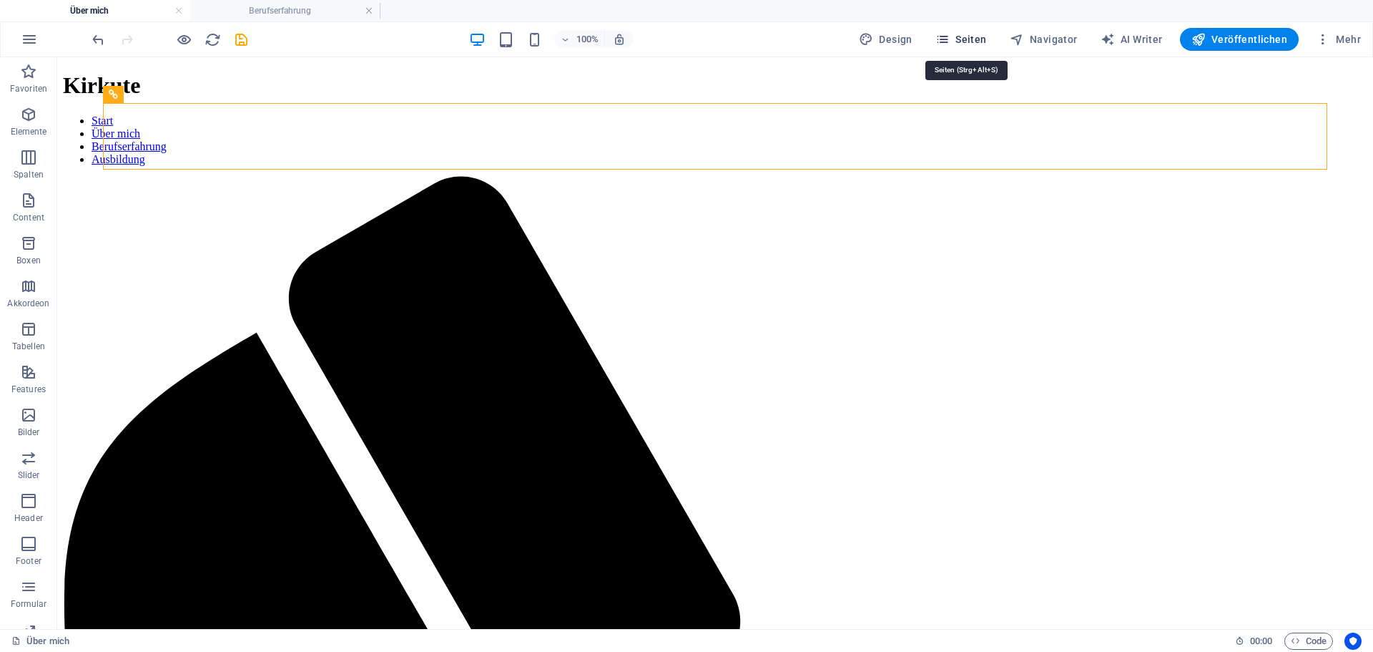
click at [967, 42] on span "Seiten" at bounding box center [962, 39] width 52 height 14
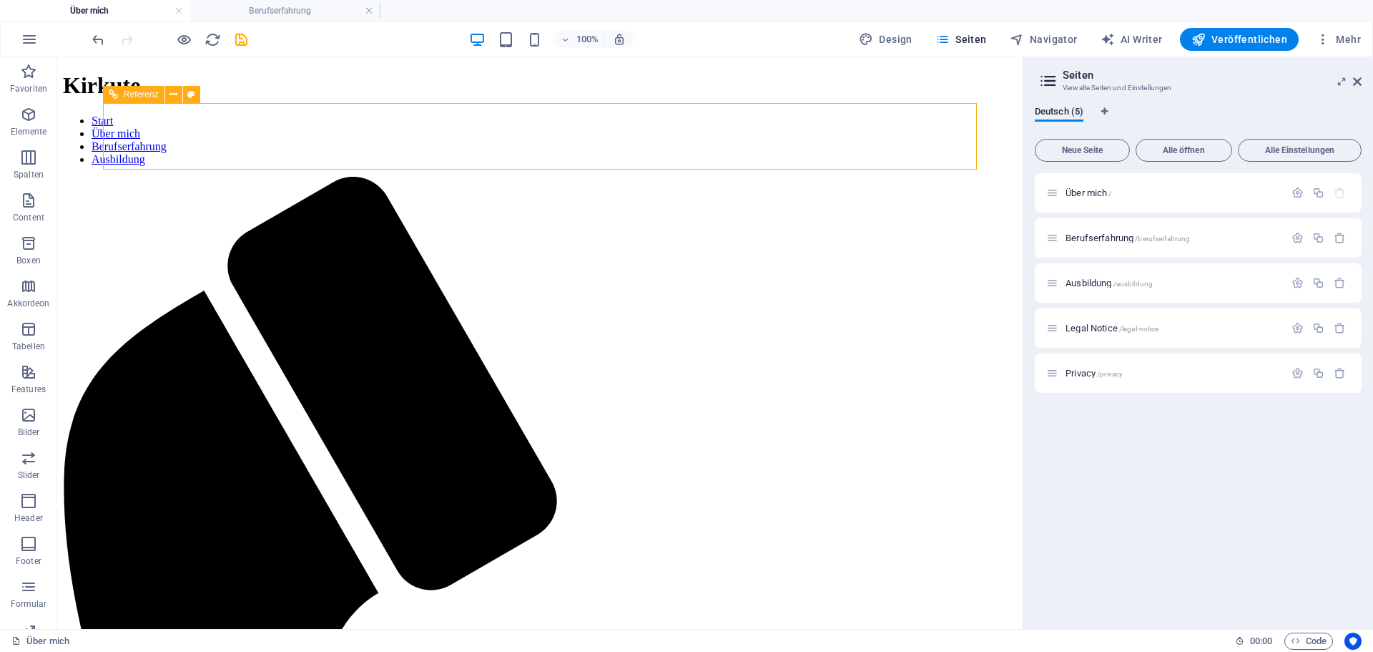
click at [117, 93] on icon at bounding box center [113, 94] width 9 height 17
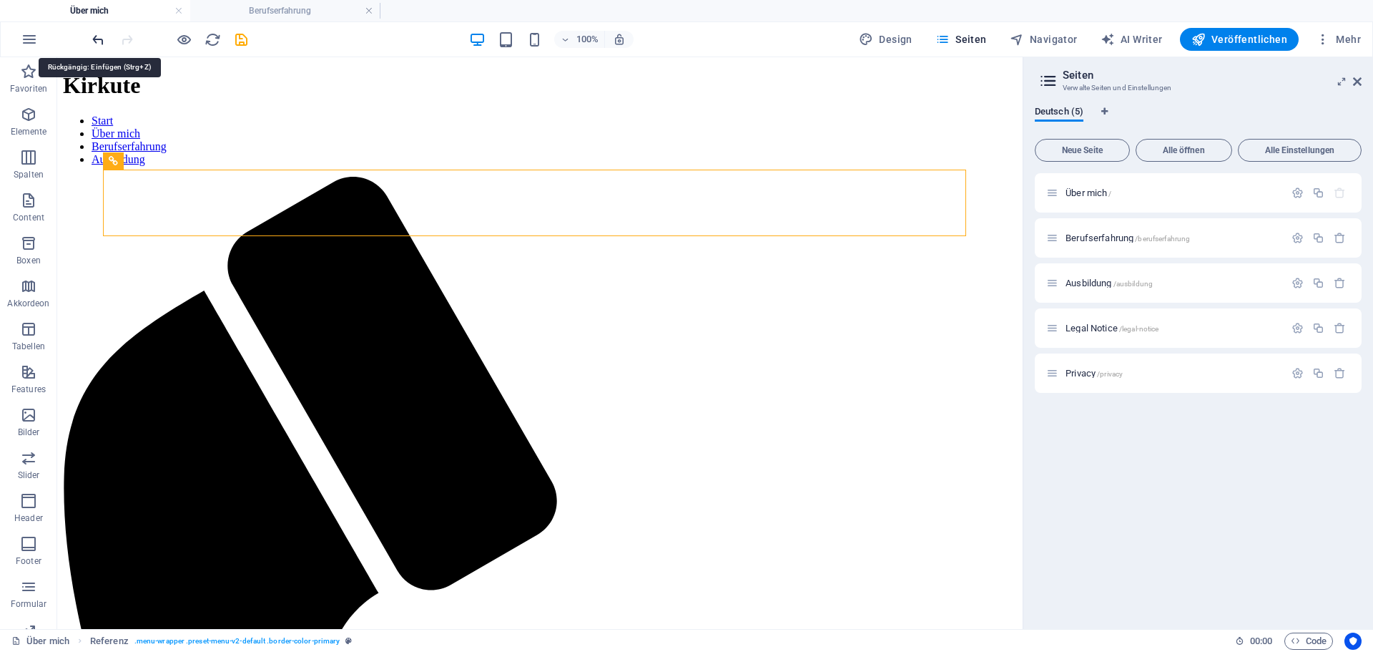
click at [94, 39] on icon "undo" at bounding box center [98, 39] width 16 height 16
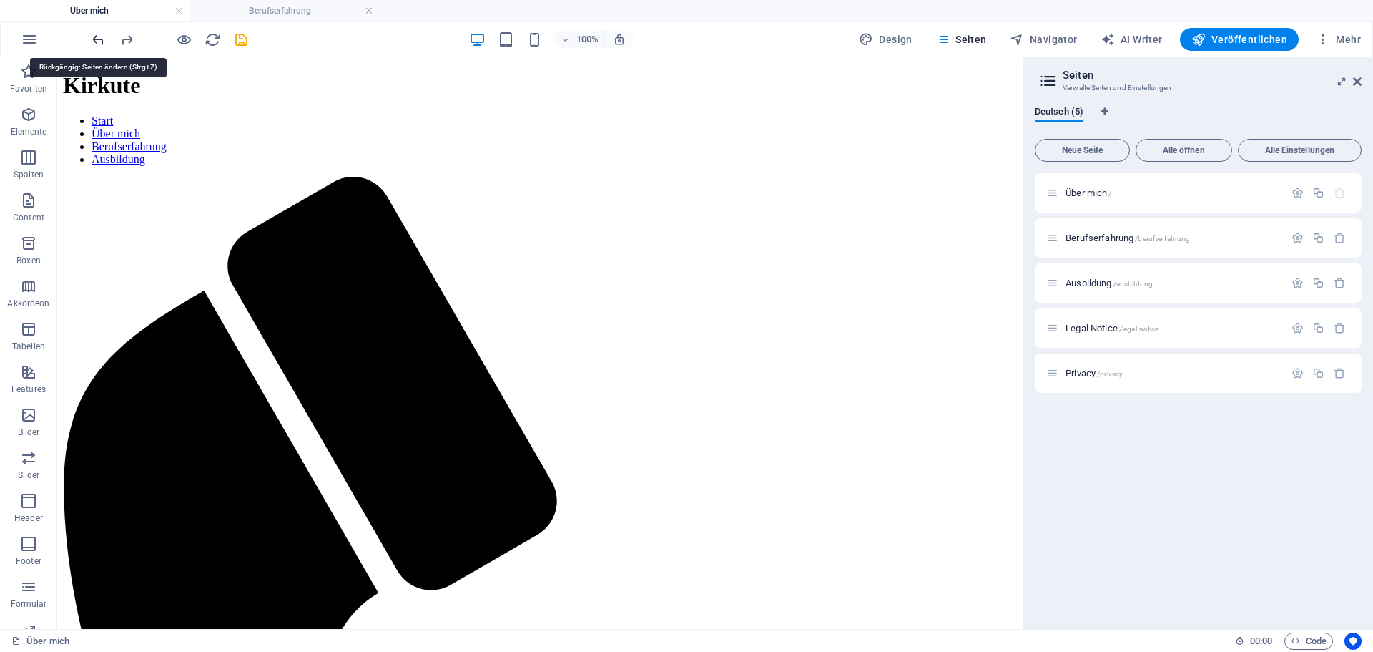
click at [94, 39] on icon "undo" at bounding box center [98, 39] width 16 height 16
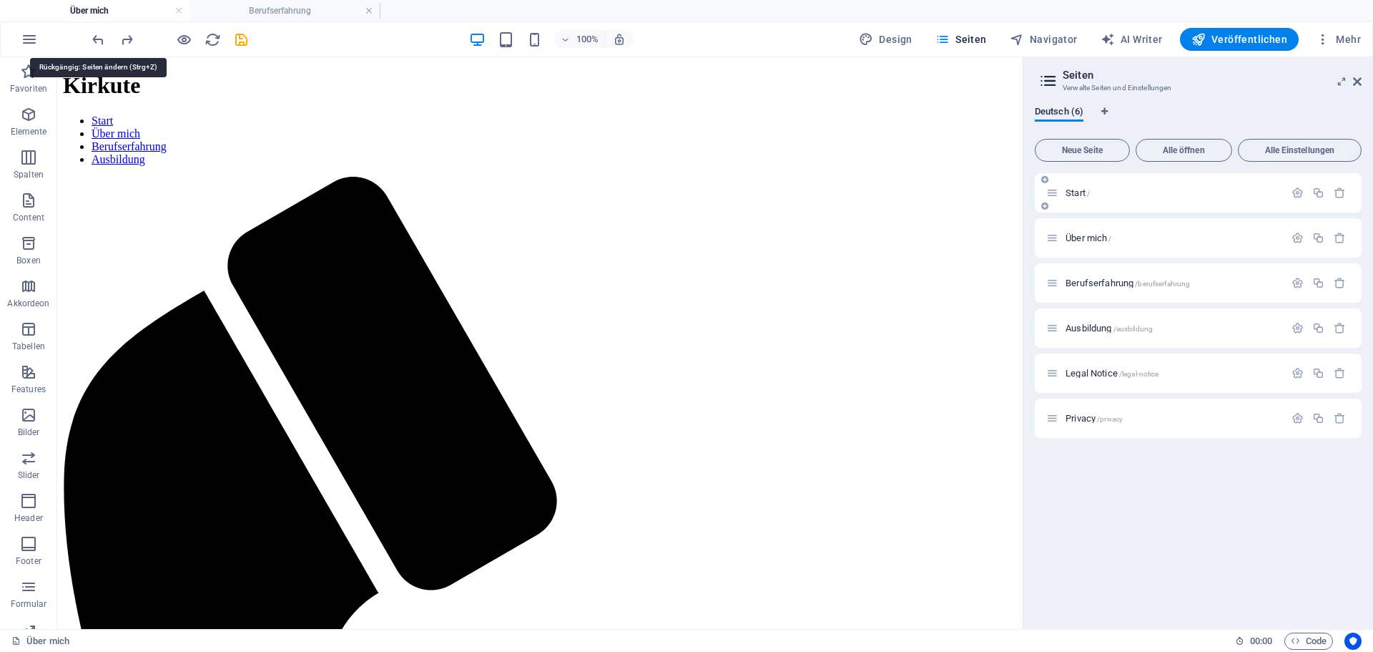
drag, startPoint x: 94, startPoint y: 39, endPoint x: 1129, endPoint y: 210, distance: 1049.8
click at [1129, 210] on div "Start /" at bounding box center [1198, 192] width 327 height 39
click at [1295, 192] on icon "button" at bounding box center [1298, 193] width 12 height 12
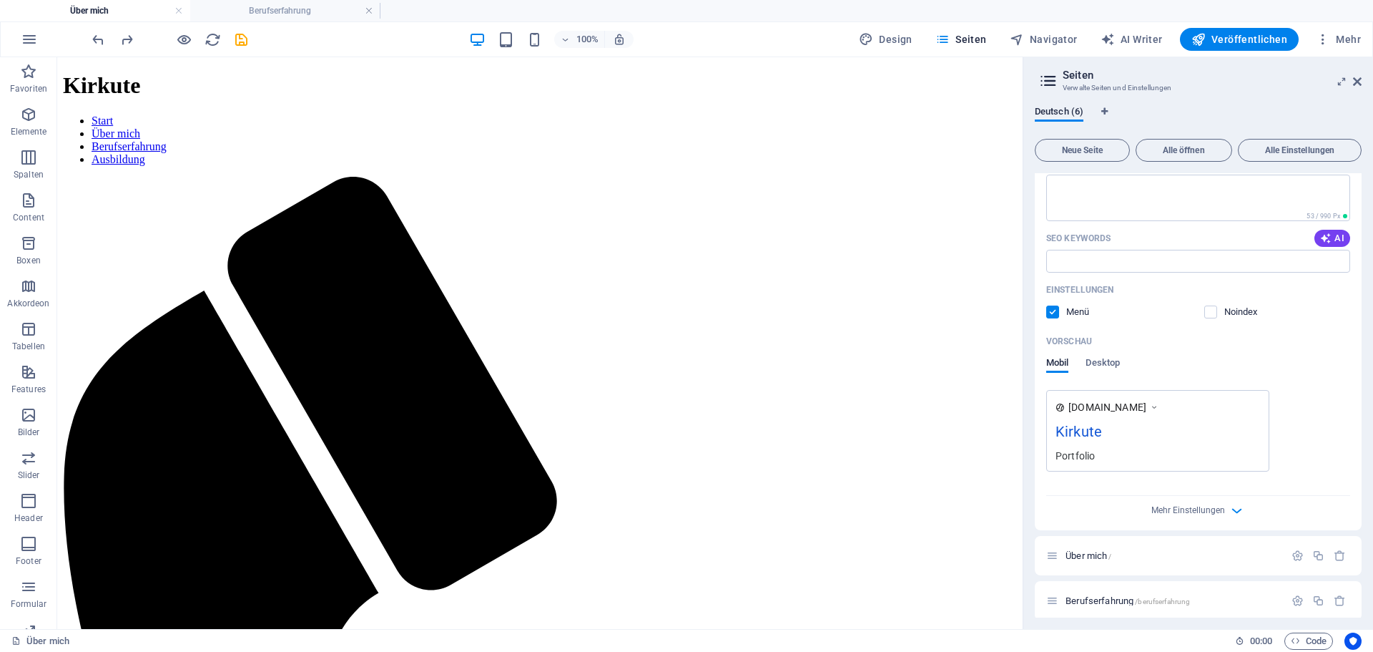
scroll to position [215, 0]
click at [1053, 312] on label at bounding box center [1052, 312] width 13 height 13
click at [0, 0] on input "checkbox" at bounding box center [0, 0] width 0 height 0
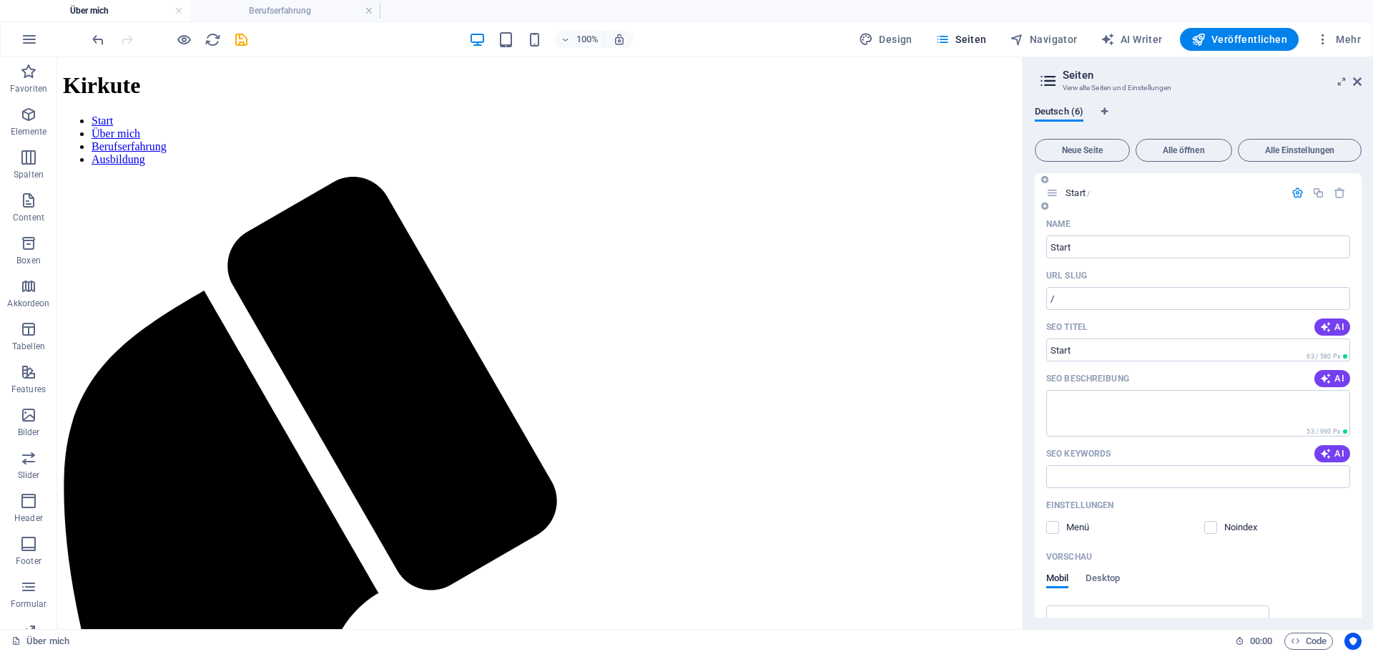
click at [1149, 218] on div "Name" at bounding box center [1198, 223] width 304 height 23
click at [1070, 192] on span "Start /" at bounding box center [1078, 192] width 24 height 11
click at [326, 146] on nav "Start Über mich Berufserfahrung Ausbildung" at bounding box center [540, 140] width 954 height 52
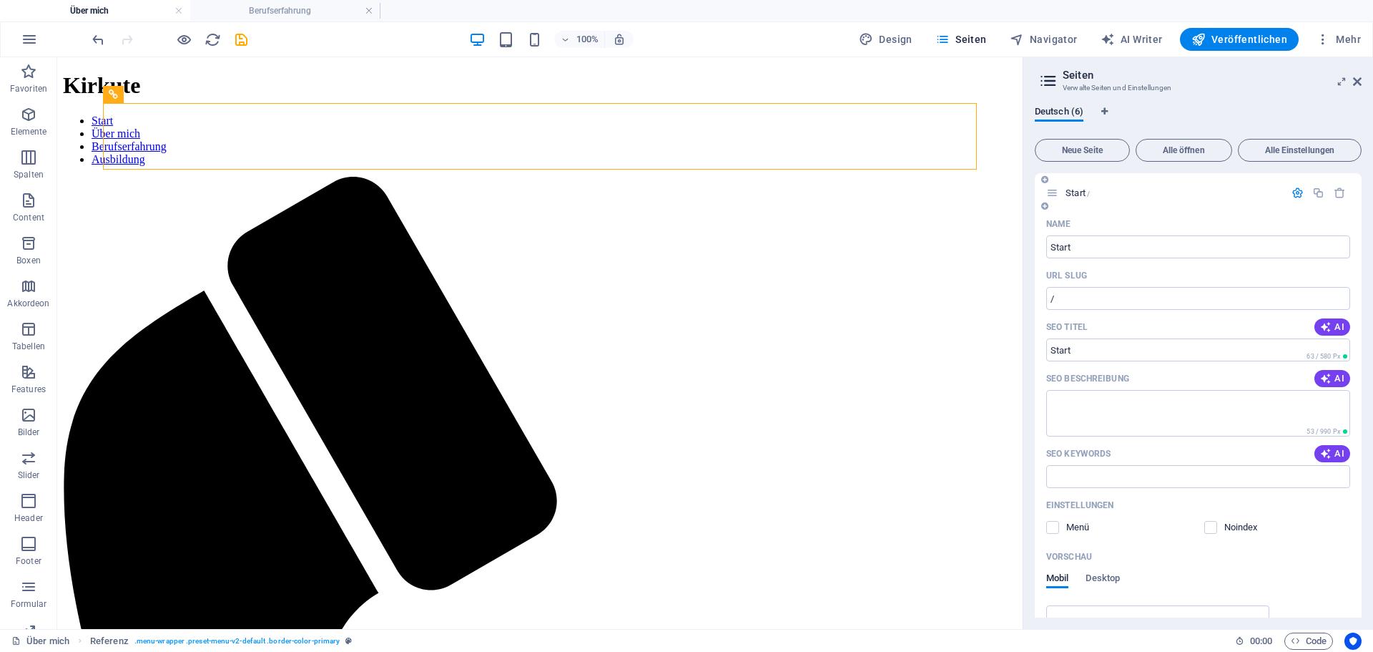
click at [1075, 191] on span "Start /" at bounding box center [1078, 192] width 24 height 11
click at [1074, 300] on input "/" at bounding box center [1198, 298] width 304 height 23
click at [1073, 192] on span "Start /" at bounding box center [1078, 192] width 24 height 11
type input "/start"
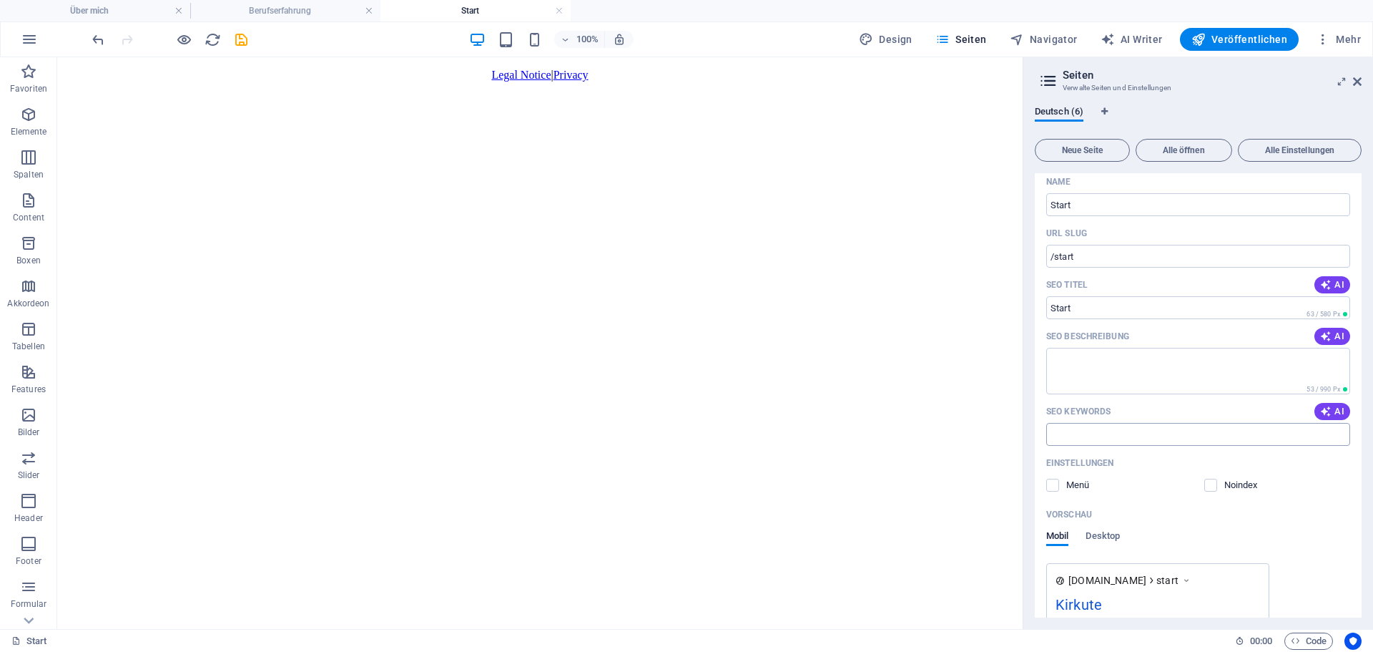
scroll to position [143, 0]
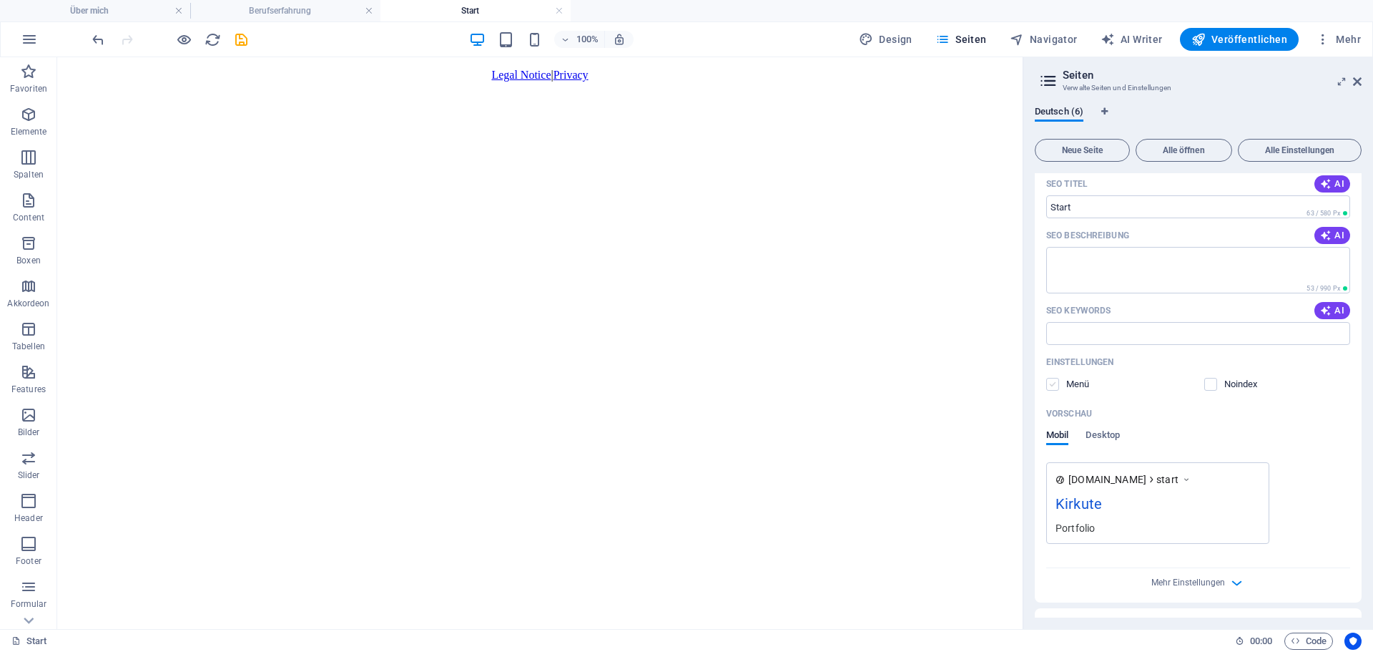
click at [1058, 387] on label at bounding box center [1052, 384] width 13 height 13
click at [0, 0] on input "checkbox" at bounding box center [0, 0] width 0 height 0
click at [659, 132] on html "Legal Notice | Privacy" at bounding box center [540, 94] width 966 height 74
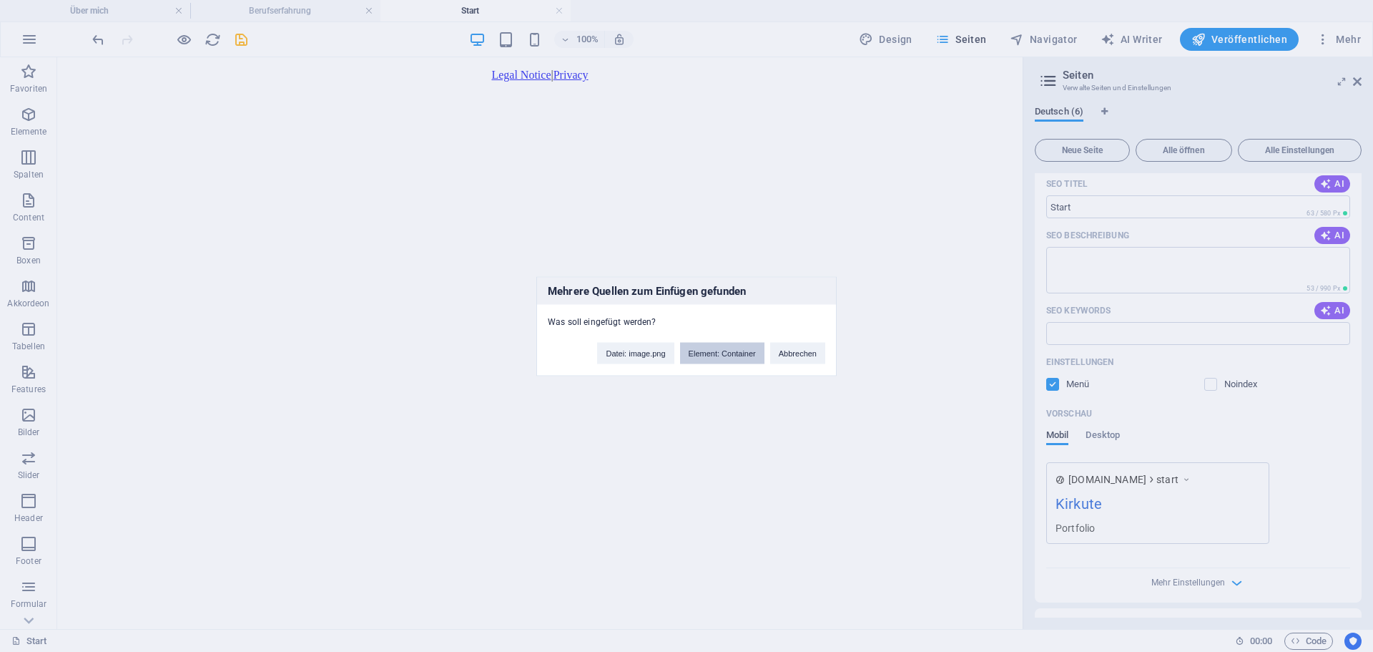
click at [712, 353] on button "Element: Container" at bounding box center [722, 352] width 84 height 21
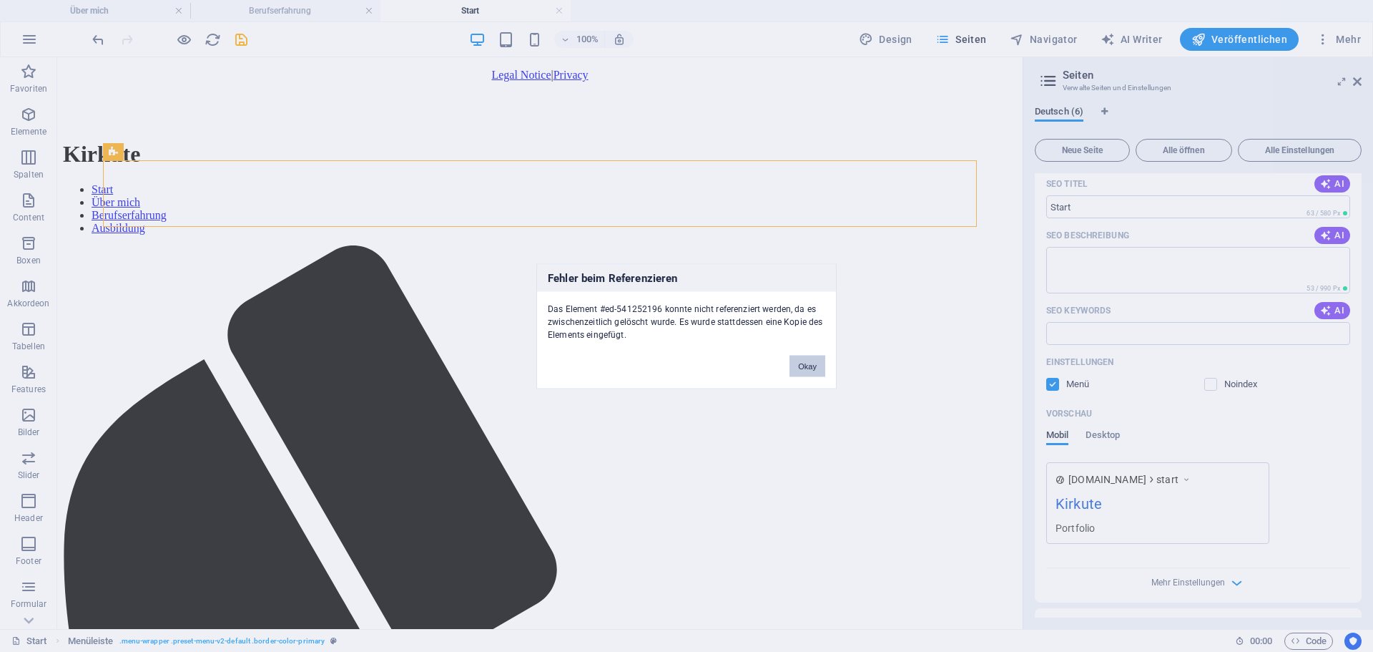
click at [823, 369] on button "Okay" at bounding box center [808, 365] width 36 height 21
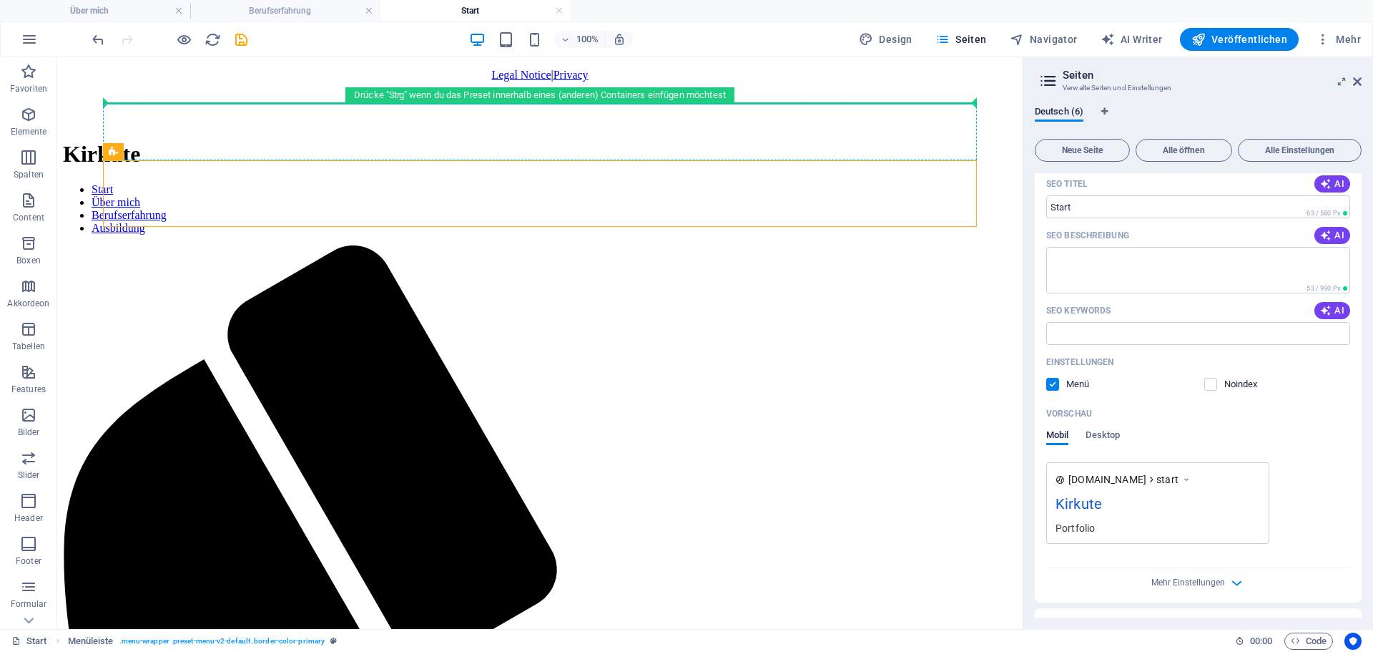
drag, startPoint x: 170, startPoint y: 211, endPoint x: 107, endPoint y: 90, distance: 136.3
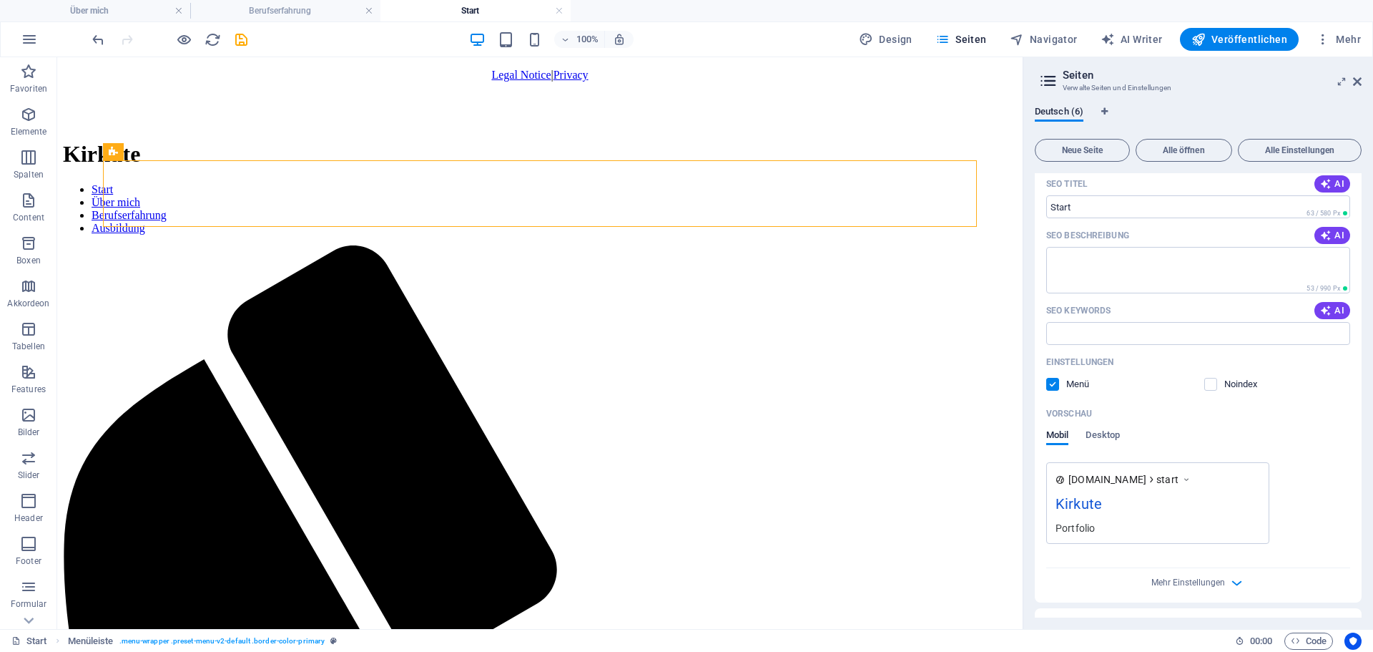
click at [506, 186] on nav "Start Über mich Berufserfahrung Ausbildung" at bounding box center [540, 209] width 954 height 52
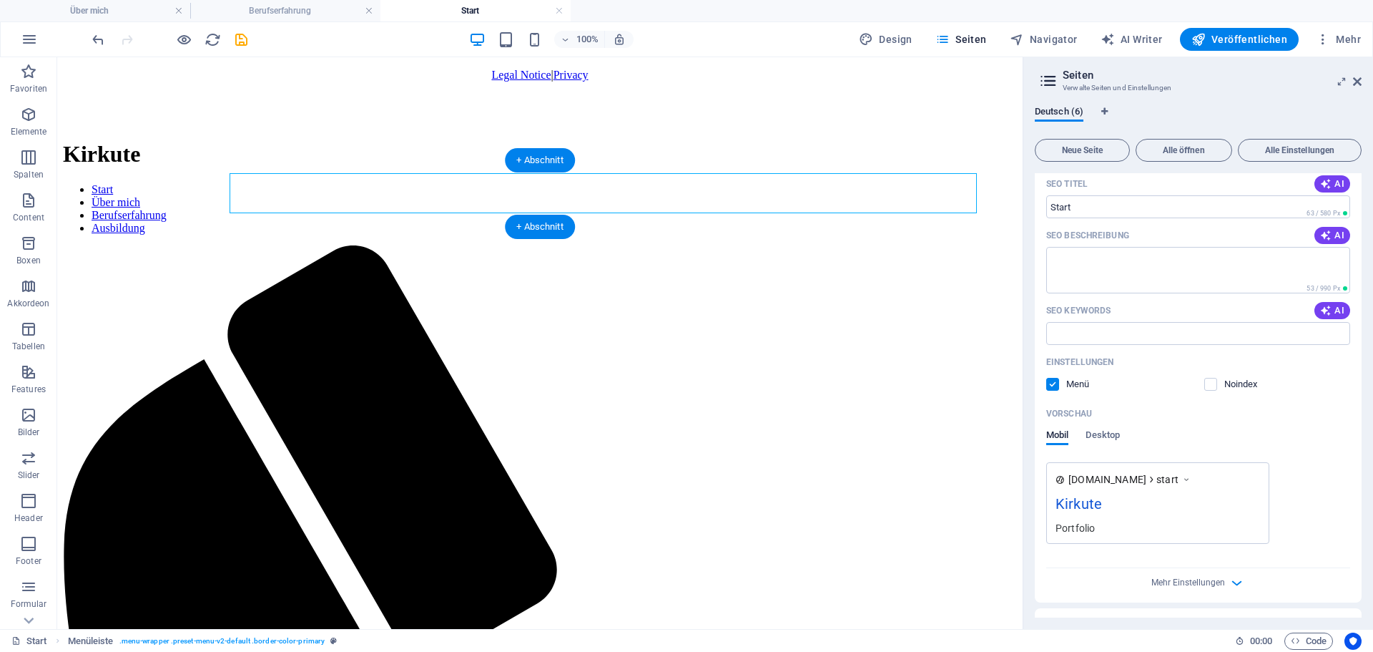
click at [506, 186] on nav "Start Über mich Berufserfahrung Ausbildung" at bounding box center [540, 209] width 954 height 52
select select
select select "1"
select select
select select "2"
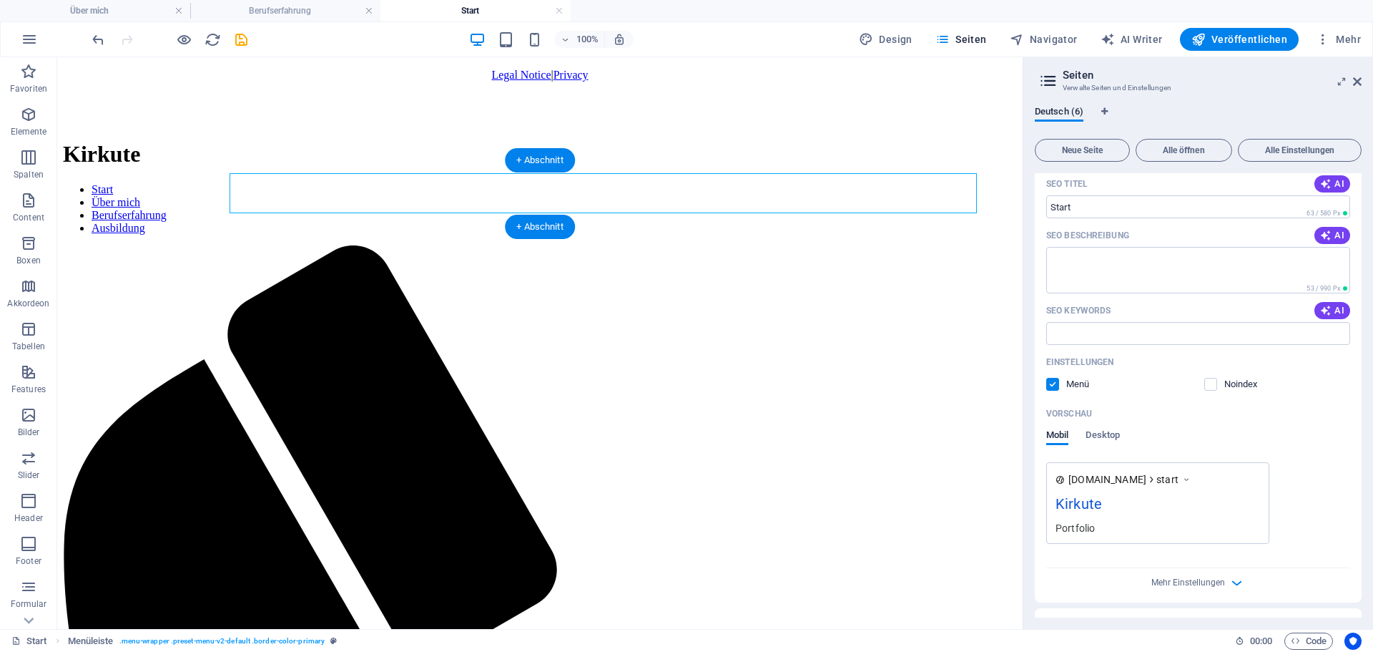
select select
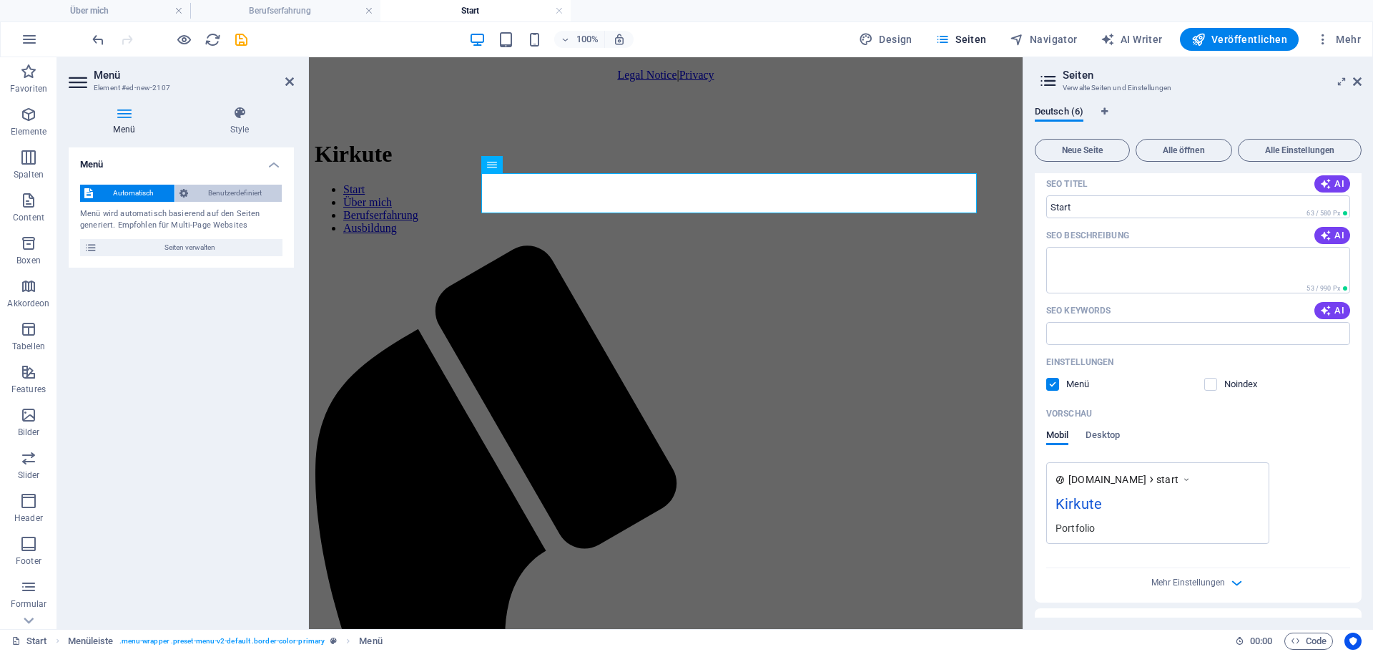
click at [212, 190] on span "Benutzerdefiniert" at bounding box center [235, 193] width 86 height 17
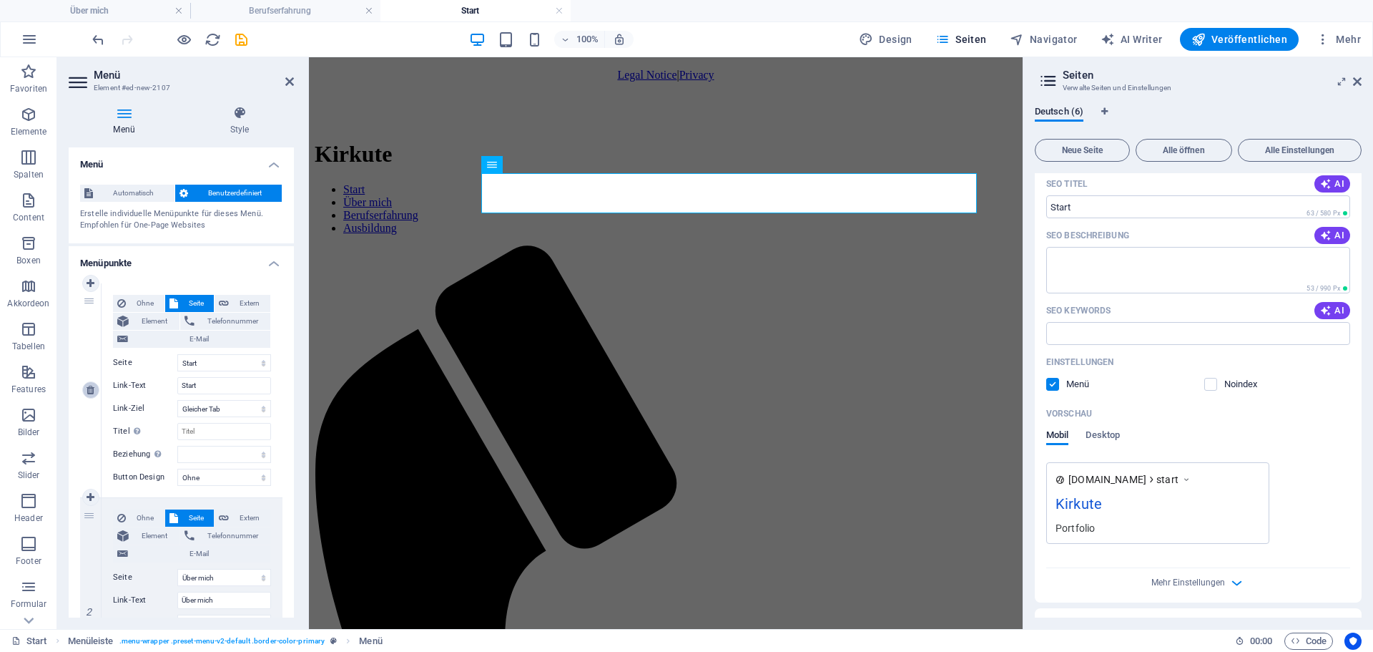
click at [89, 385] on icon at bounding box center [91, 390] width 8 height 10
select select "1"
type input "Über mich"
select select
select select "2"
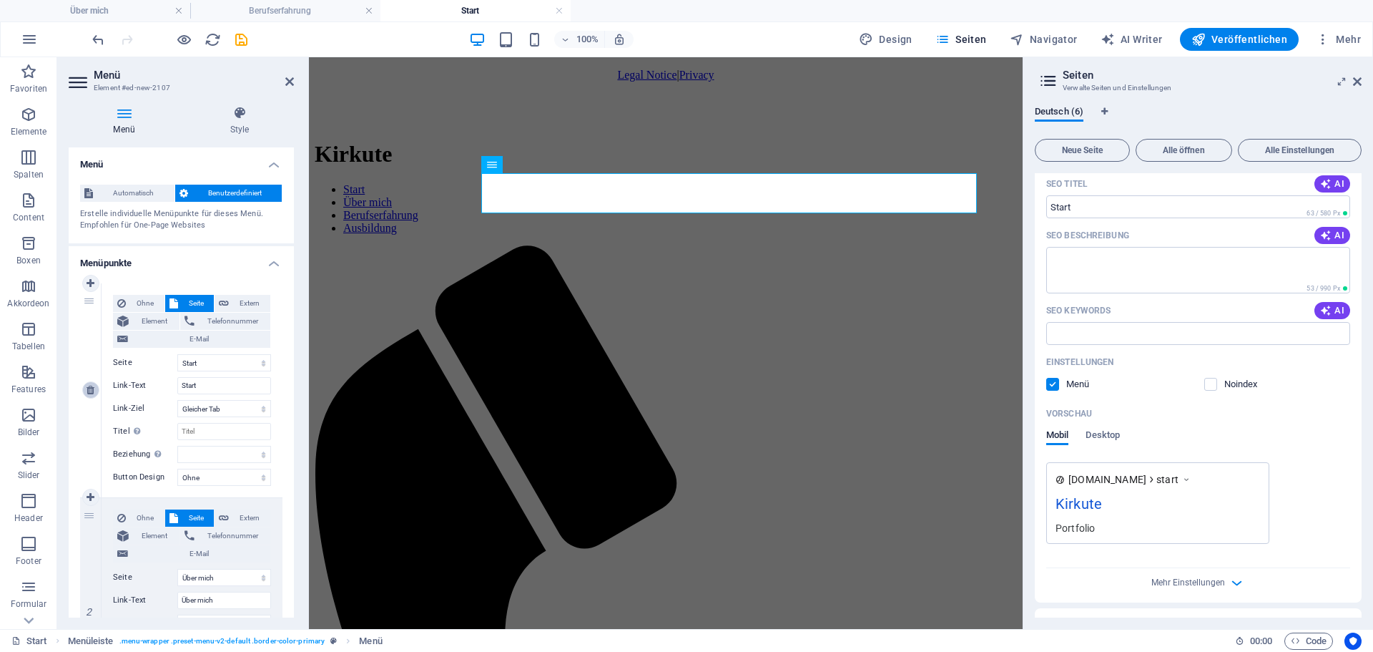
type input "Berufserfahrung"
select select
select select "3"
type input "Ausbildung"
select select
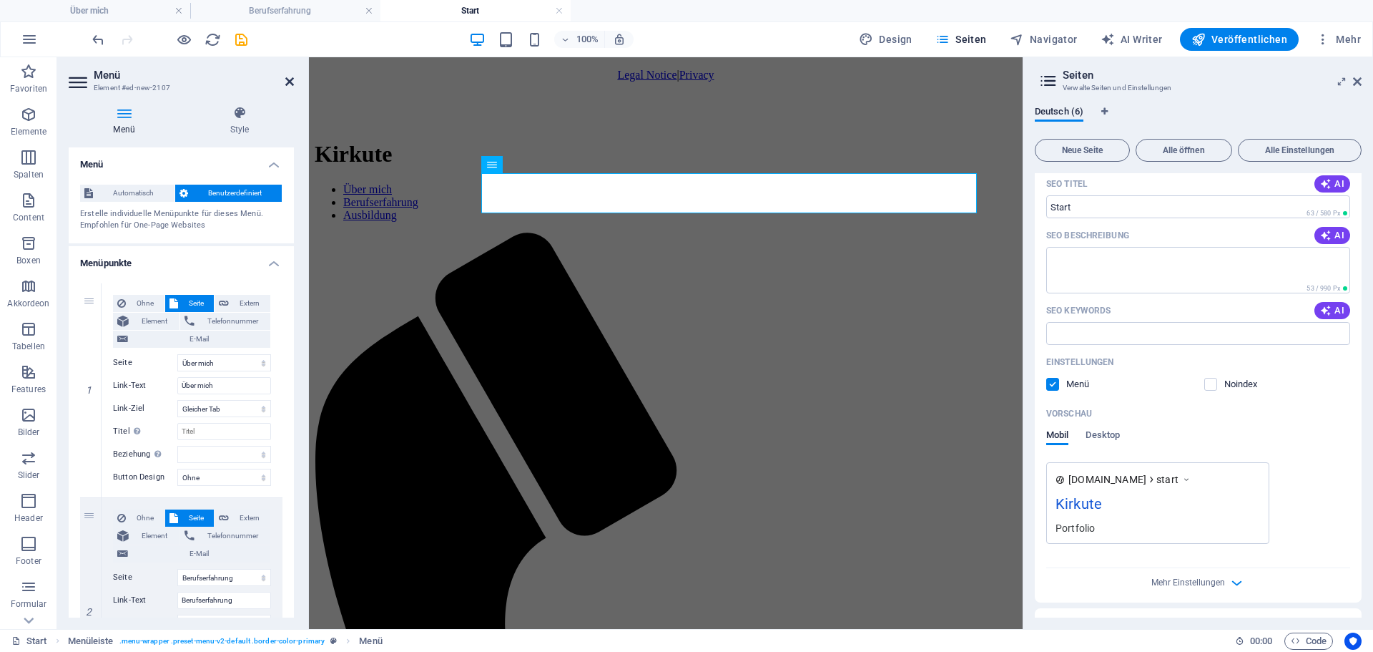
click at [292, 79] on icon at bounding box center [289, 81] width 9 height 11
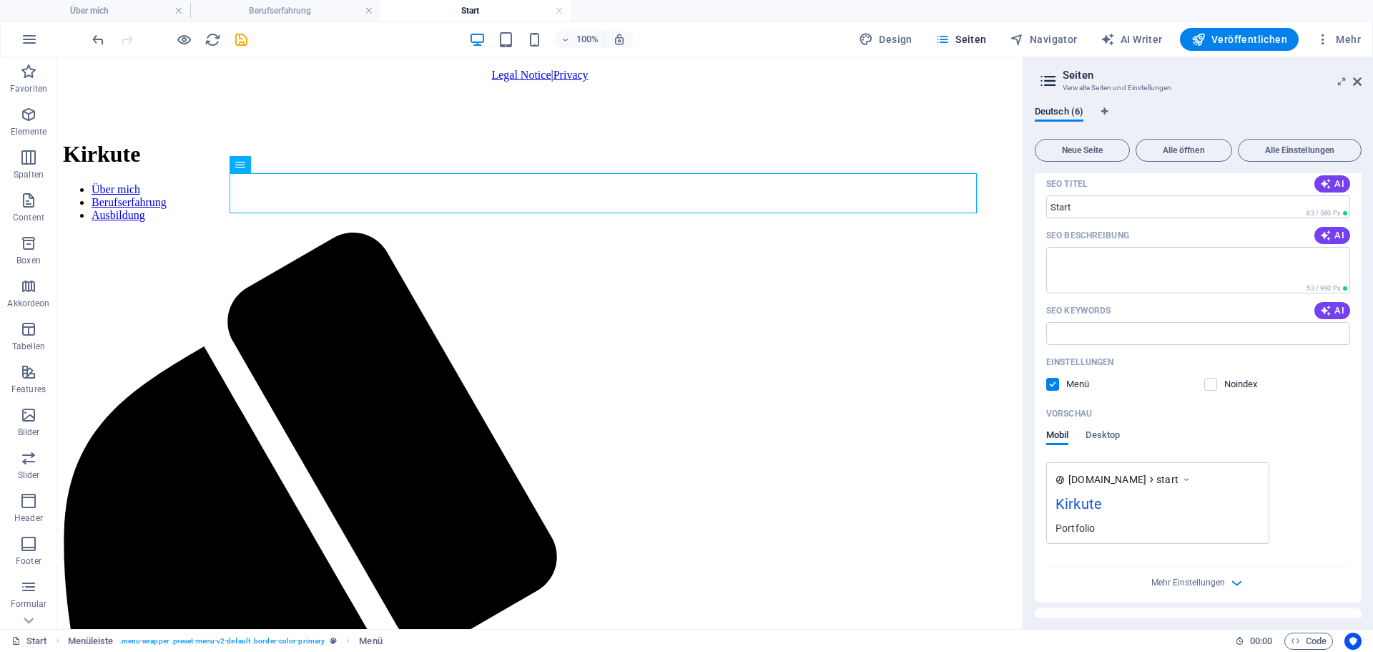
click at [211, 39] on icon "reload" at bounding box center [213, 39] width 16 height 16
click at [243, 42] on icon "save" at bounding box center [241, 39] width 16 height 16
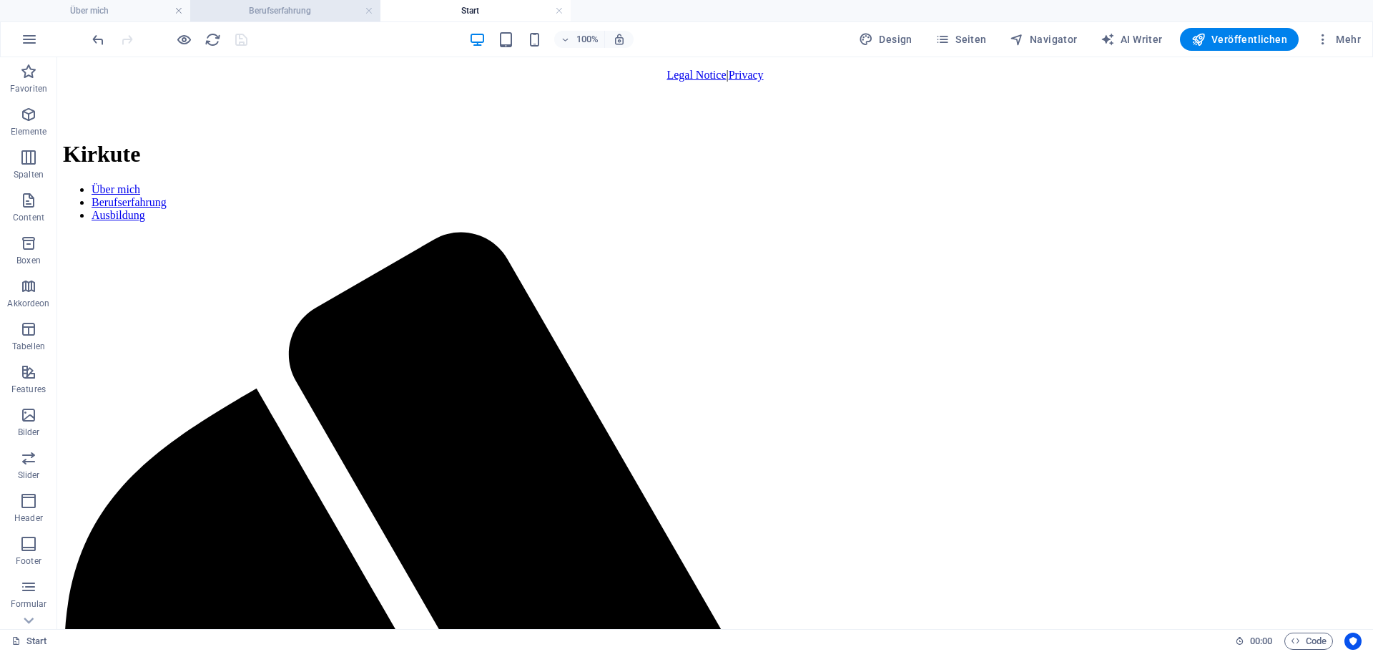
click at [255, 11] on h4 "Berufserfahrung" at bounding box center [285, 11] width 190 height 16
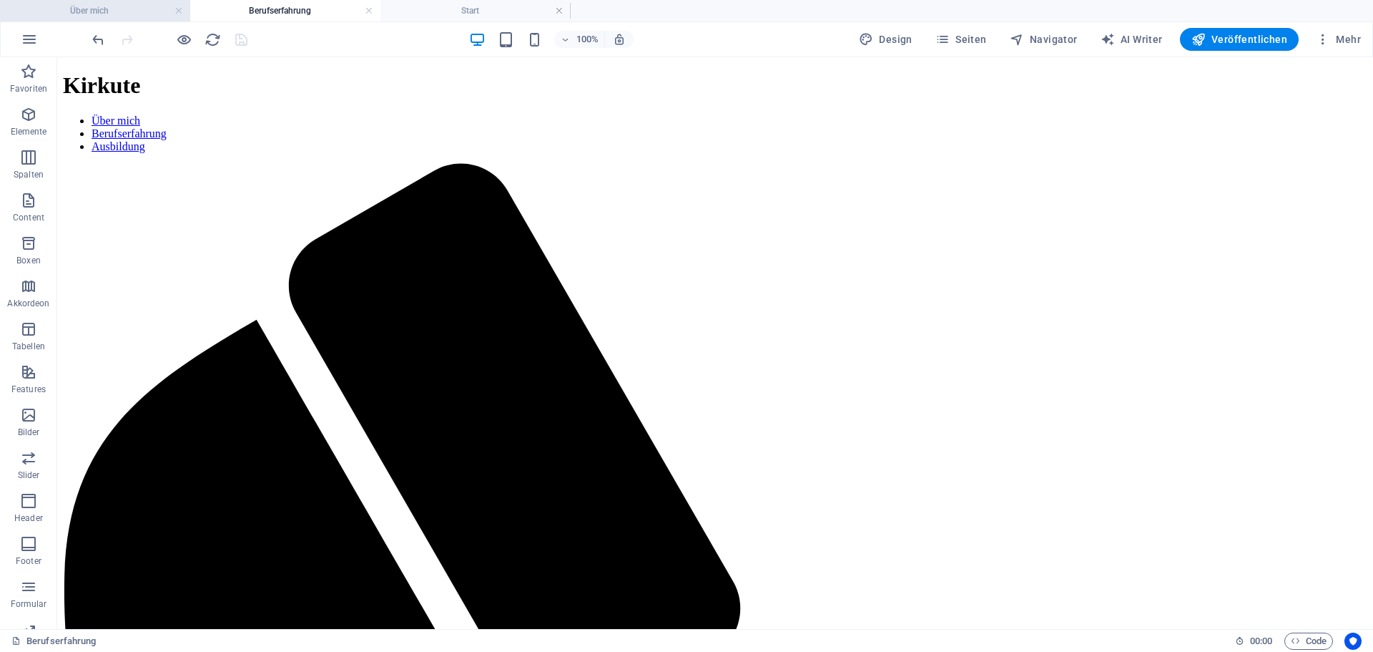
click at [140, 8] on h4 "Über mich" at bounding box center [95, 11] width 190 height 16
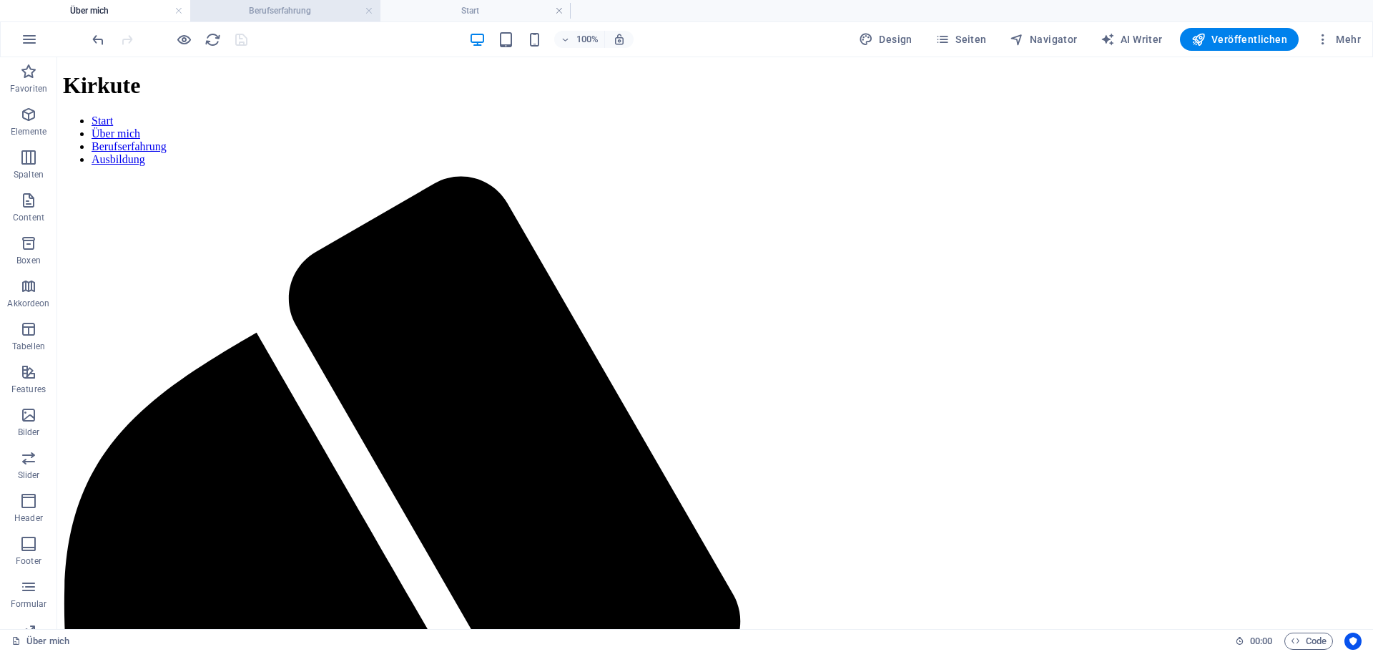
click at [229, 8] on h4 "Berufserfahrung" at bounding box center [285, 11] width 190 height 16
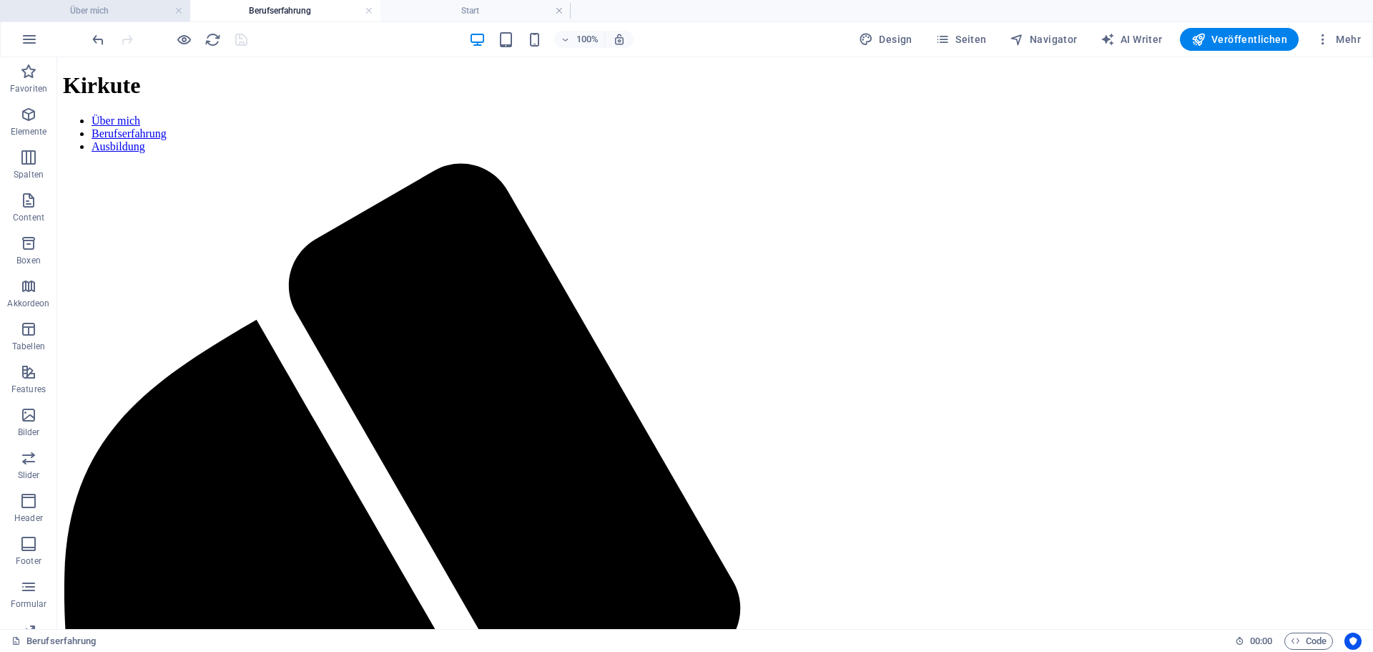
click at [119, 6] on h4 "Über mich" at bounding box center [95, 11] width 190 height 16
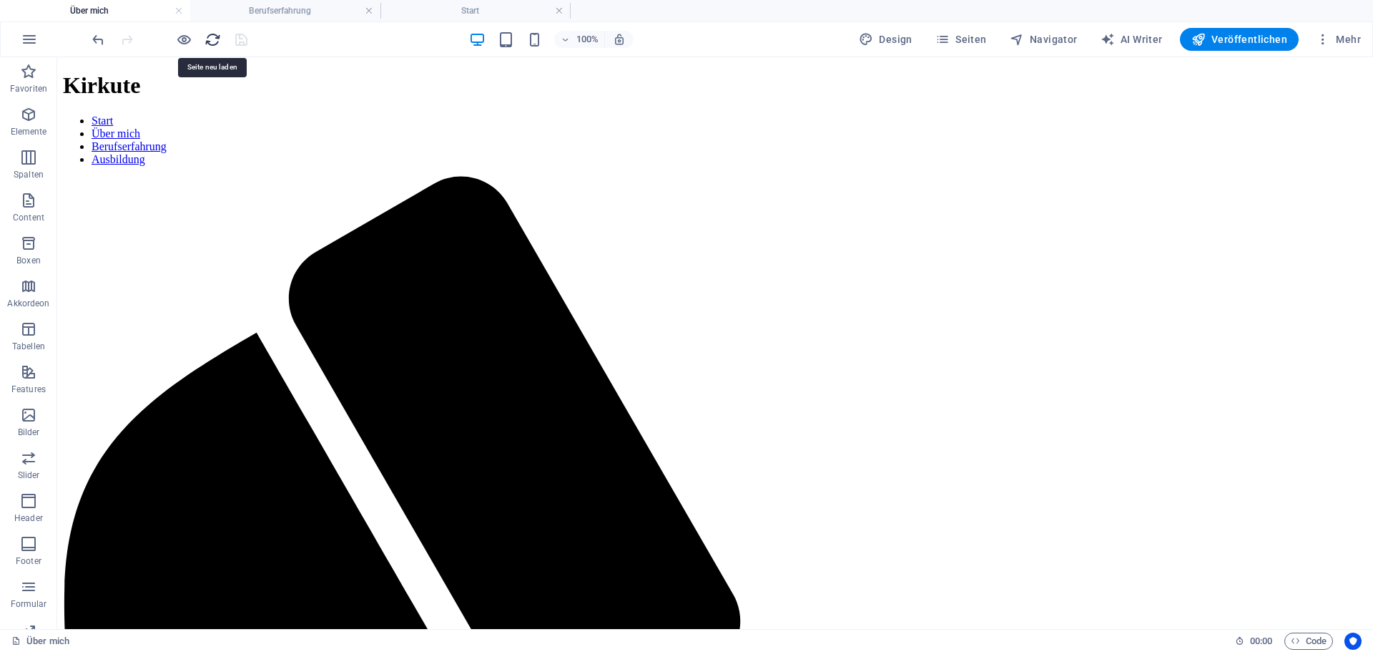
click at [218, 41] on icon "reload" at bounding box center [213, 39] width 16 height 16
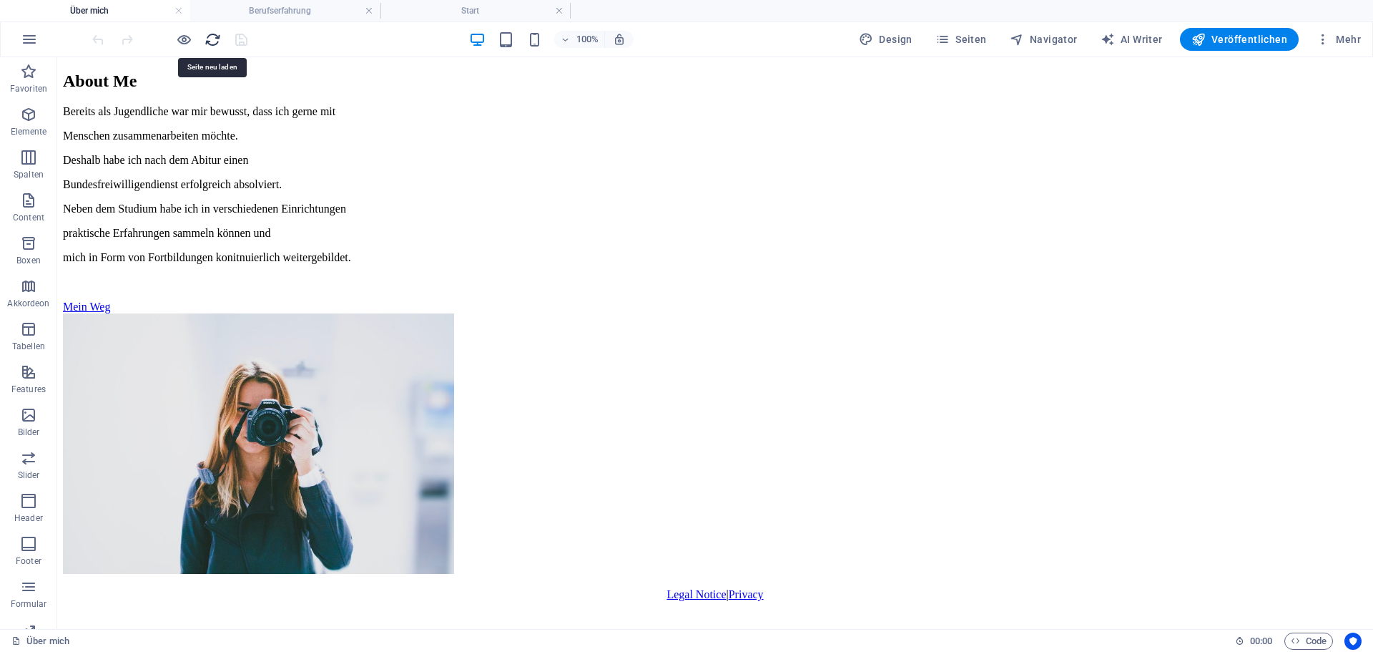
scroll to position [0, 0]
click at [300, 16] on h4 "Berufserfahrung" at bounding box center [285, 11] width 190 height 16
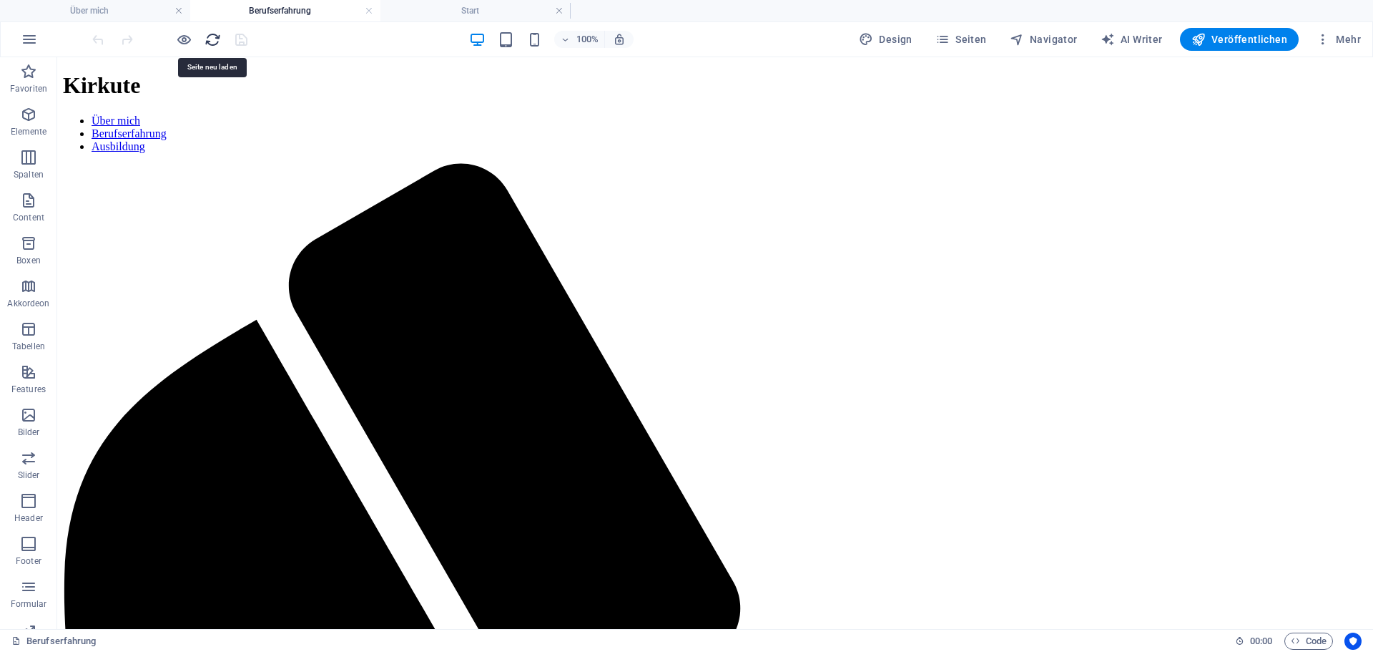
click at [217, 41] on icon "reload" at bounding box center [213, 39] width 16 height 16
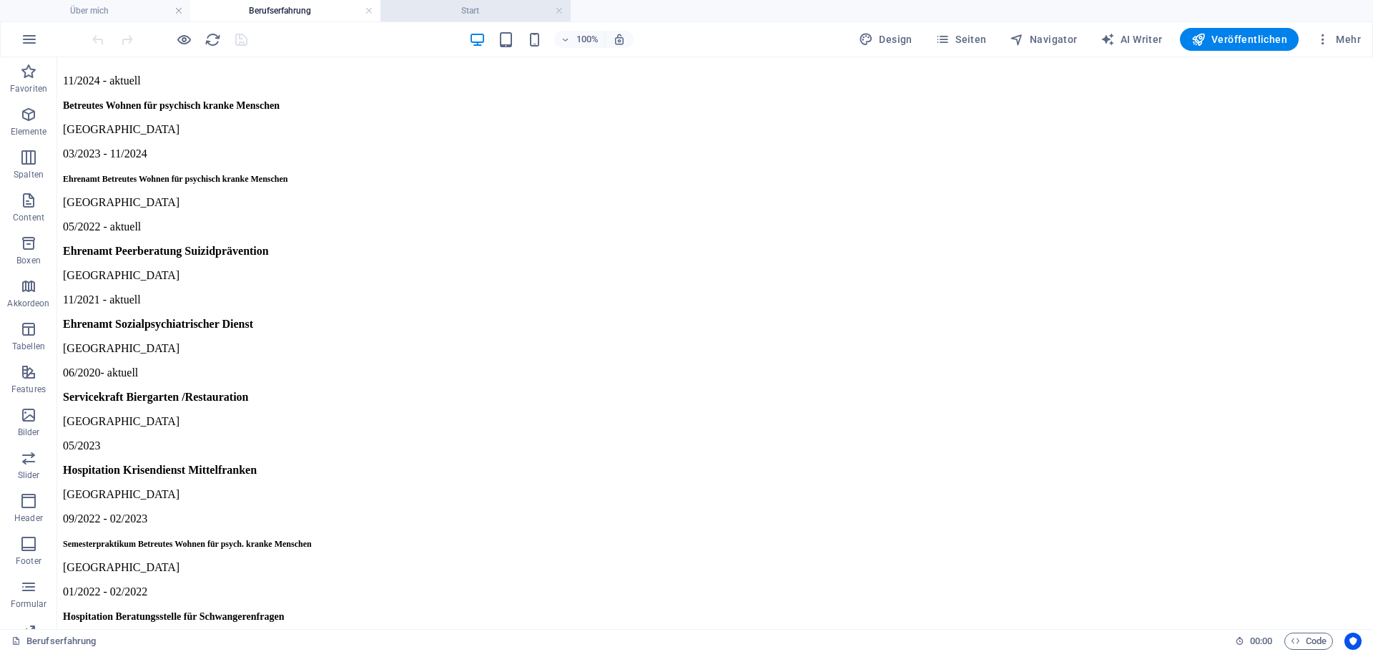
click at [431, 10] on h4 "Start" at bounding box center [476, 11] width 190 height 16
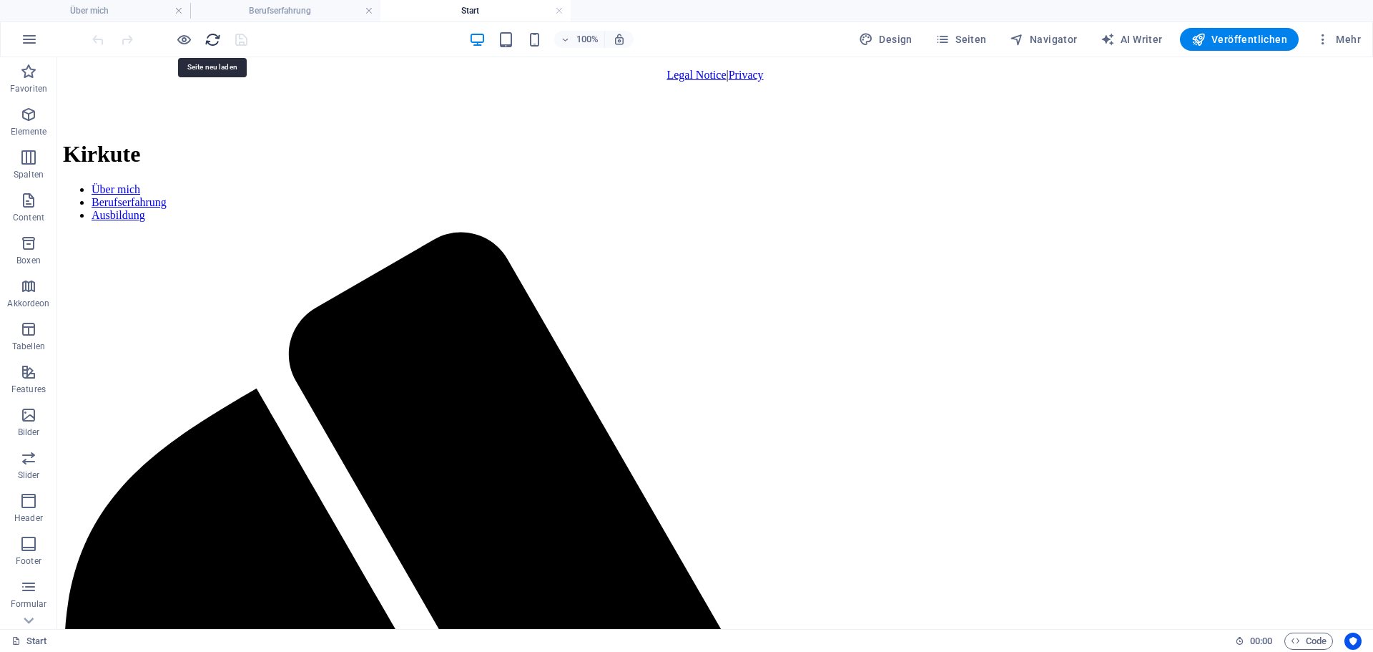
click at [210, 40] on icon "reload" at bounding box center [213, 39] width 16 height 16
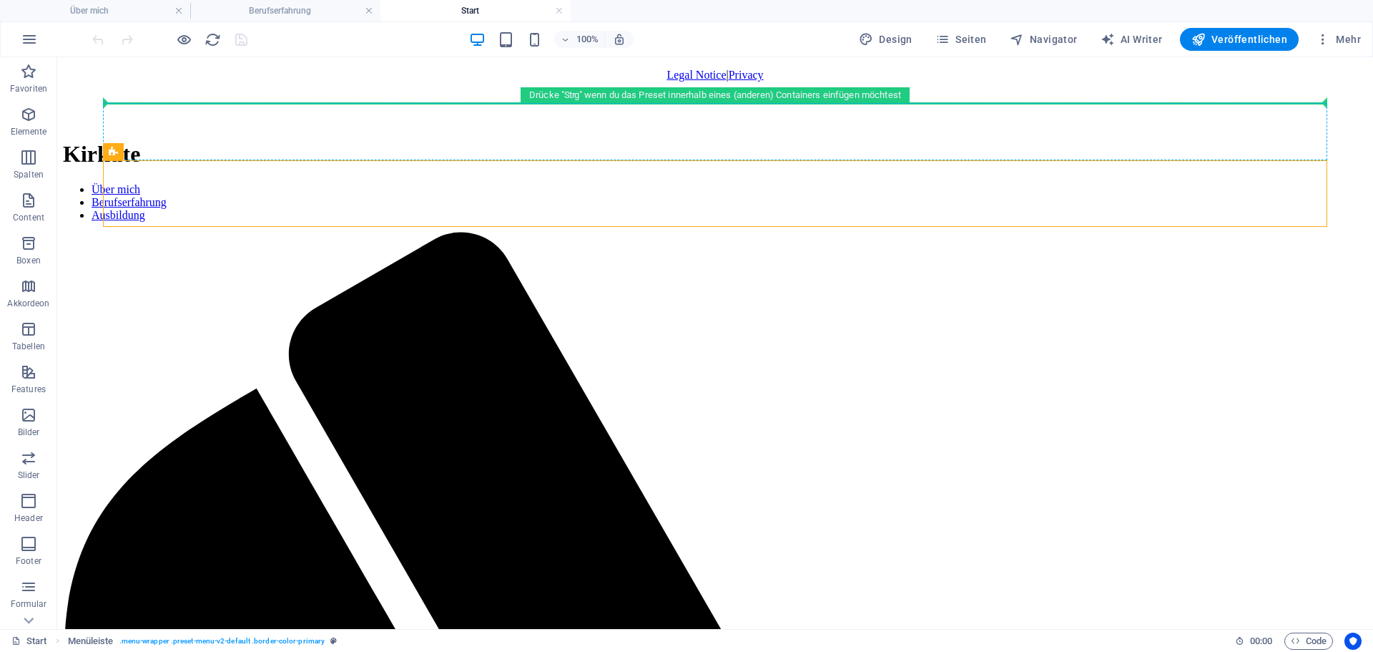
drag, startPoint x: 180, startPoint y: 210, endPoint x: 127, endPoint y: 70, distance: 149.9
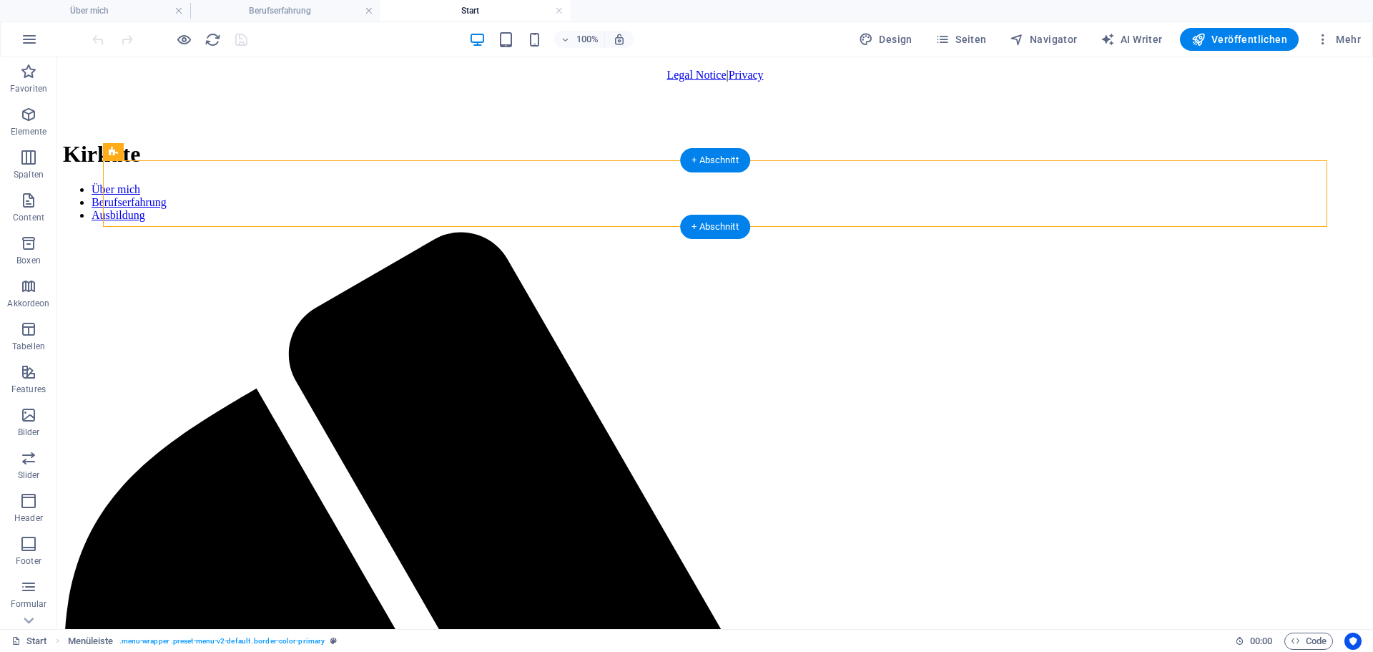
click at [126, 167] on div "Kirkute" at bounding box center [715, 154] width 1305 height 26
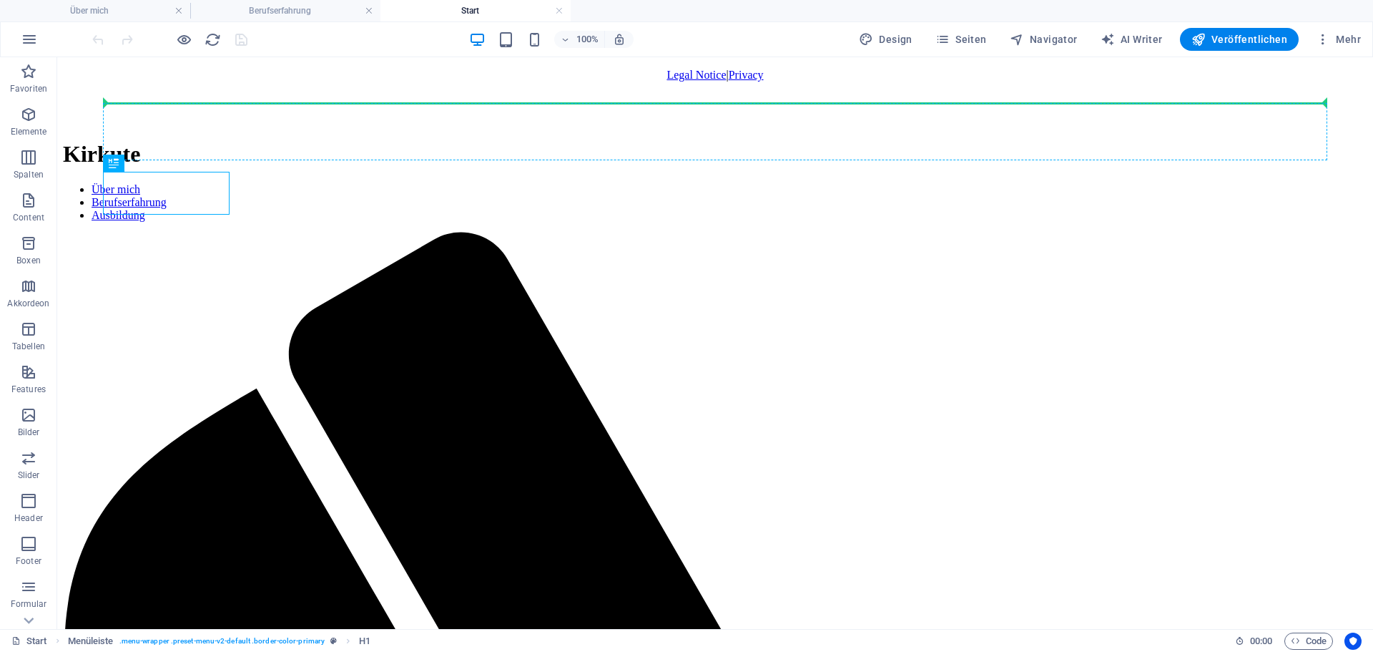
drag, startPoint x: 117, startPoint y: 175, endPoint x: 112, endPoint y: 88, distance: 86.7
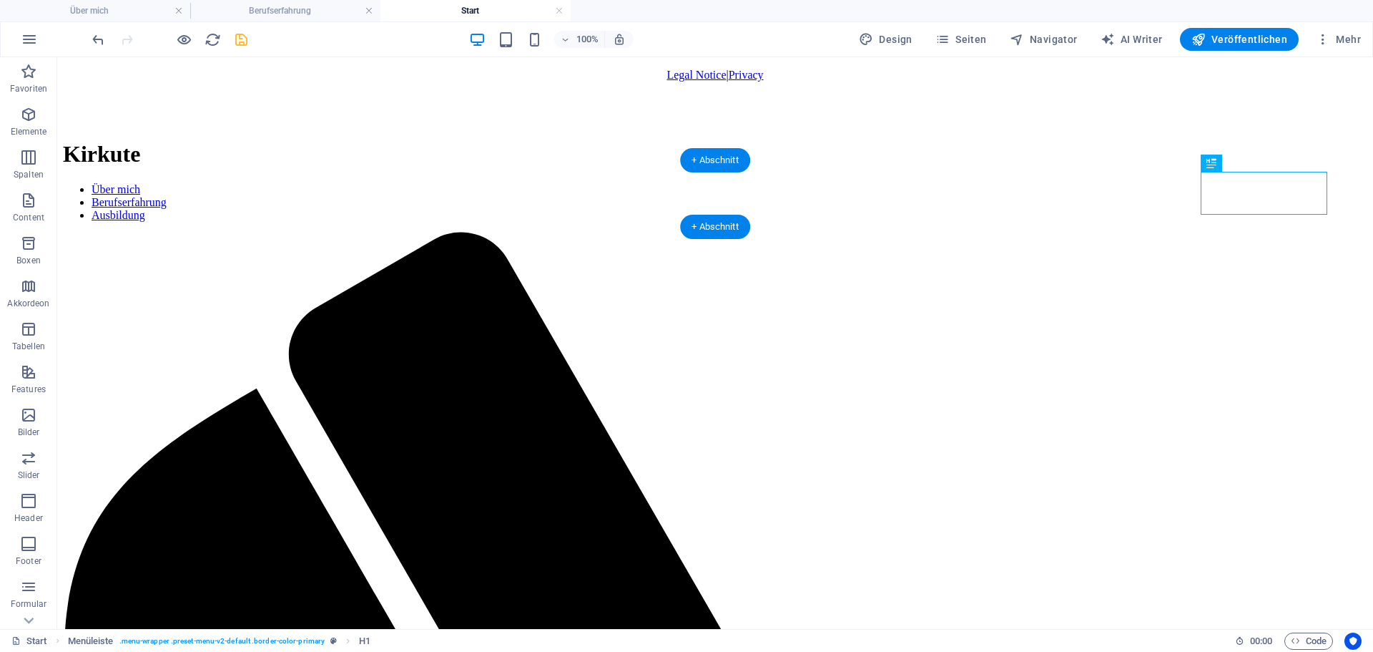
click at [273, 184] on nav "Über mich Berufserfahrung Ausbildung" at bounding box center [715, 202] width 1305 height 39
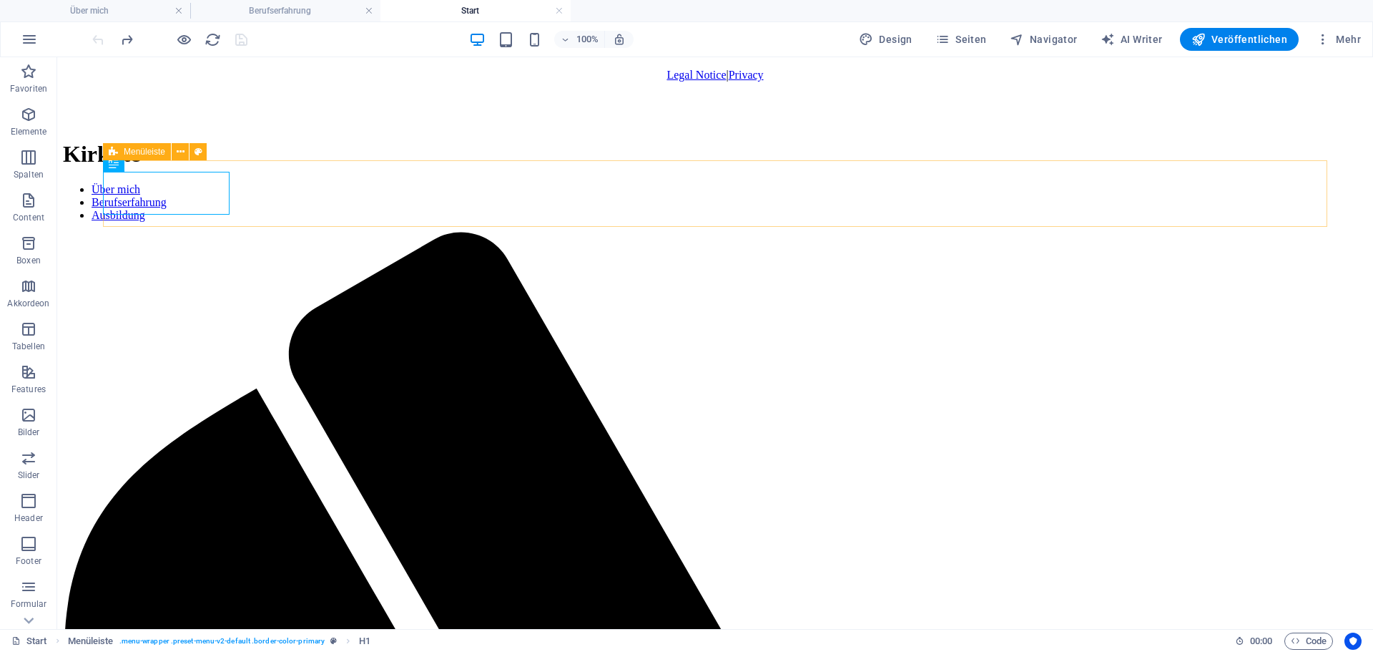
click at [150, 152] on span "Menüleiste" at bounding box center [144, 151] width 41 height 9
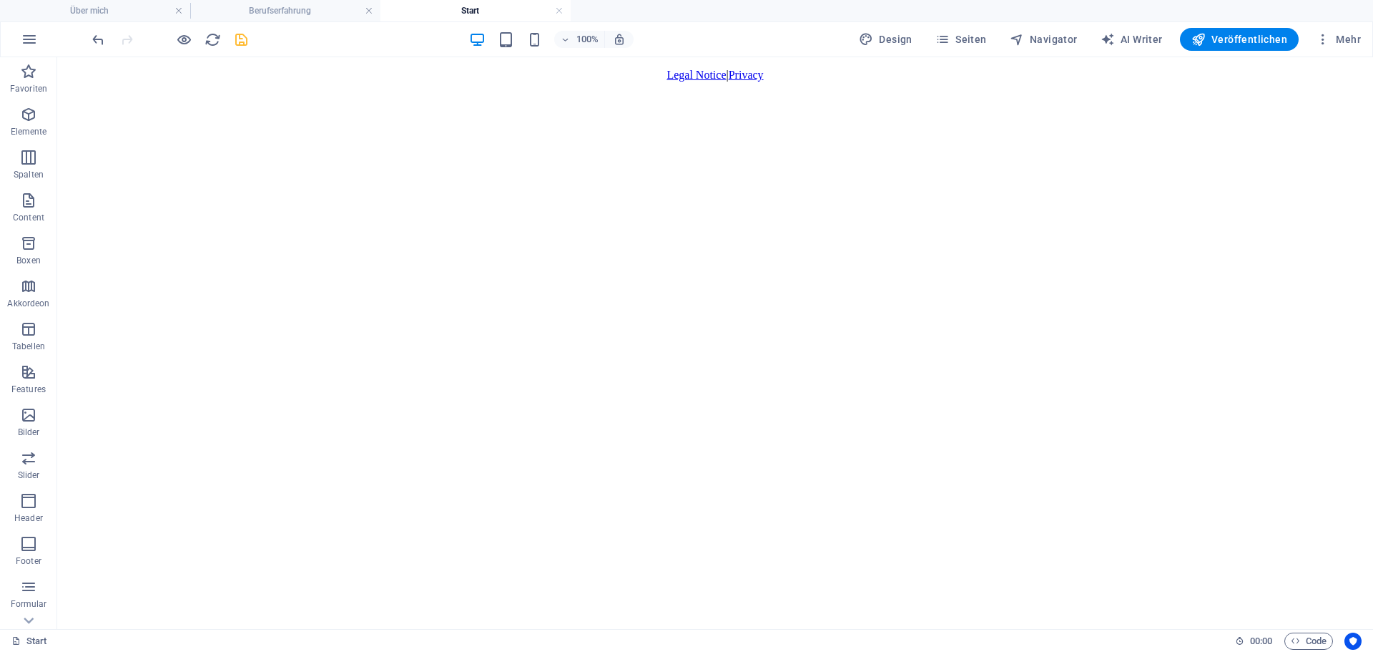
click at [126, 88] on html "Legal Notice | Privacy" at bounding box center [715, 94] width 1316 height 74
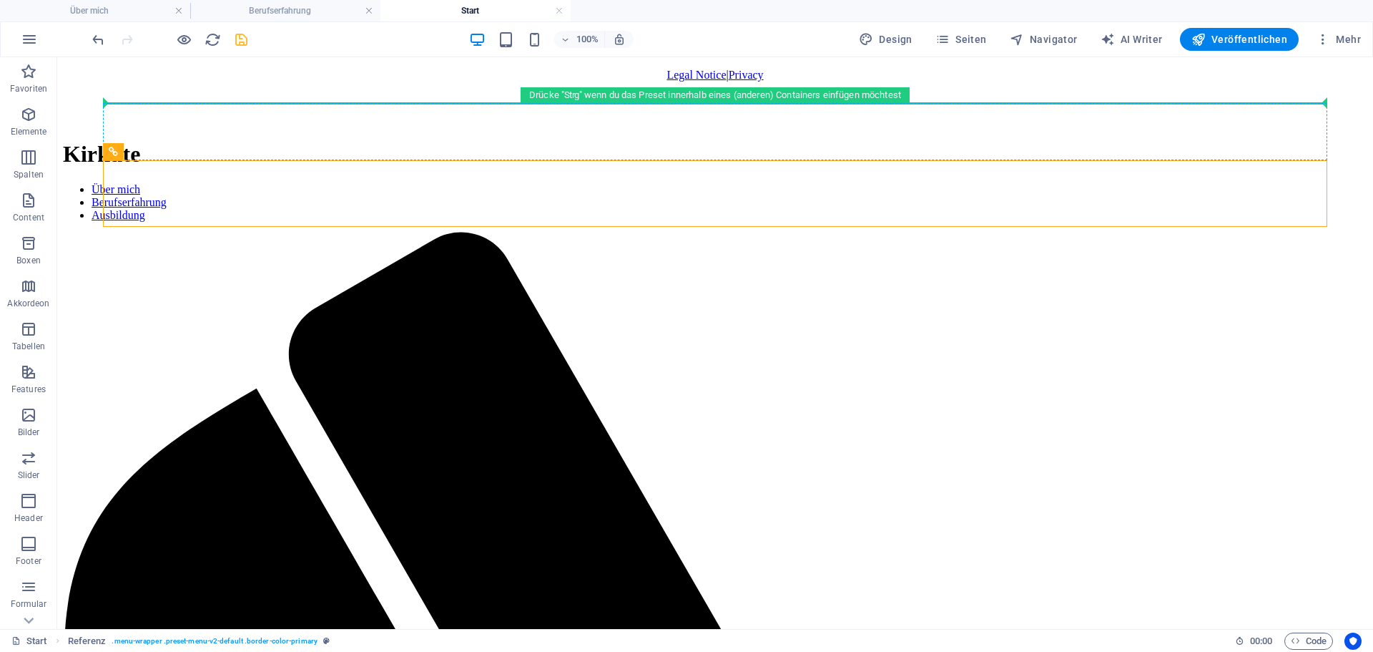
drag, startPoint x: 167, startPoint y: 209, endPoint x: 115, endPoint y: 85, distance: 134.3
click at [958, 40] on span "Seiten" at bounding box center [962, 39] width 52 height 14
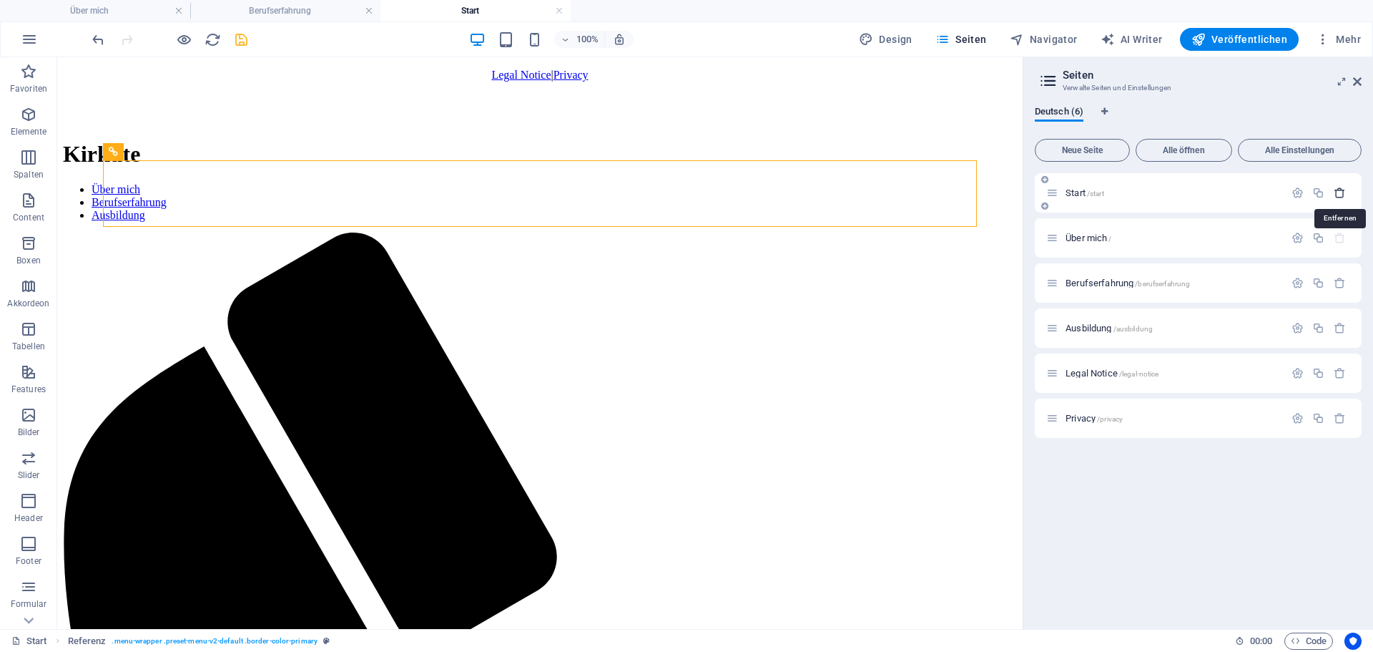
click at [1345, 190] on icon "button" at bounding box center [1340, 193] width 12 height 12
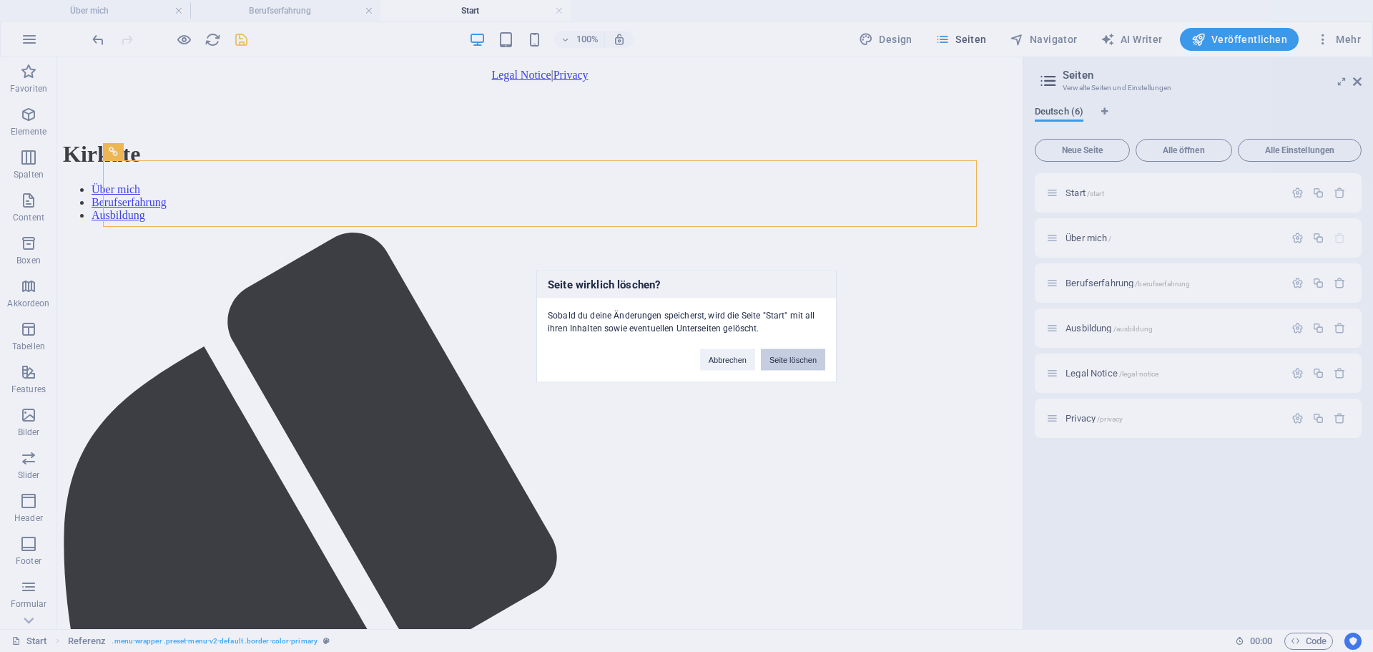
click at [788, 360] on button "Seite löschen" at bounding box center [793, 358] width 64 height 21
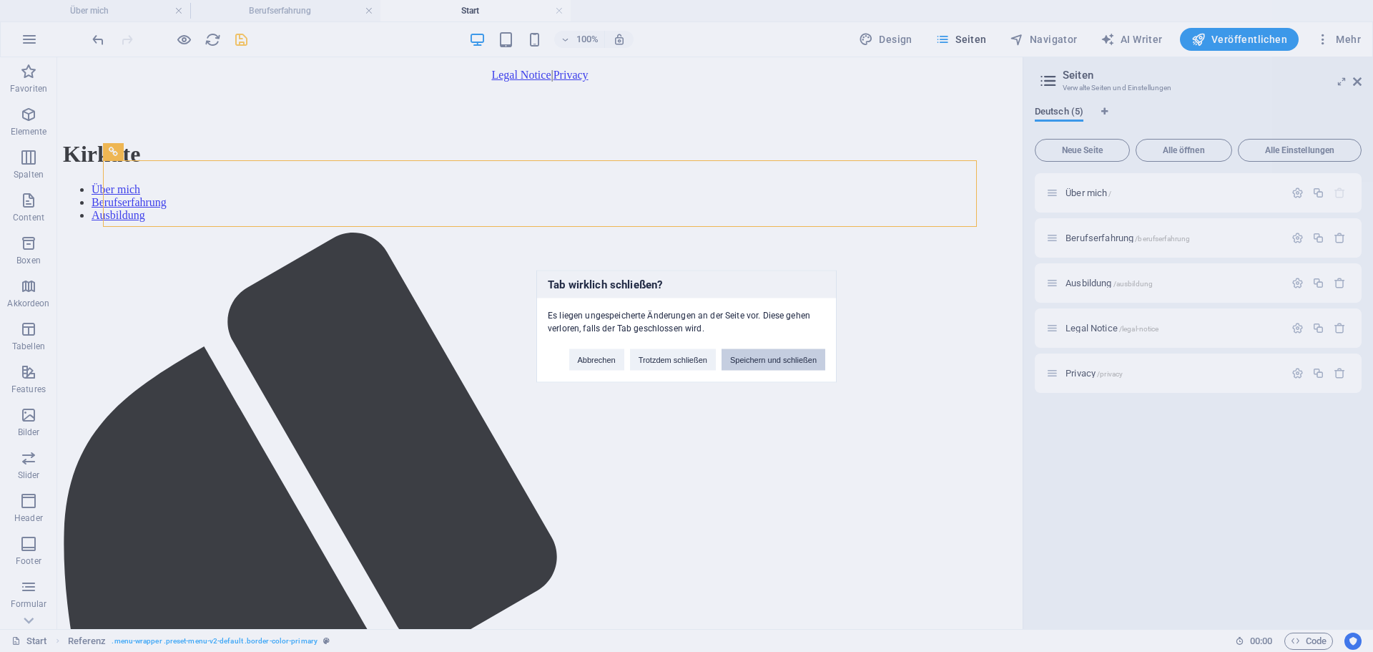
click at [776, 360] on button "Speichern und schließen" at bounding box center [774, 358] width 104 height 21
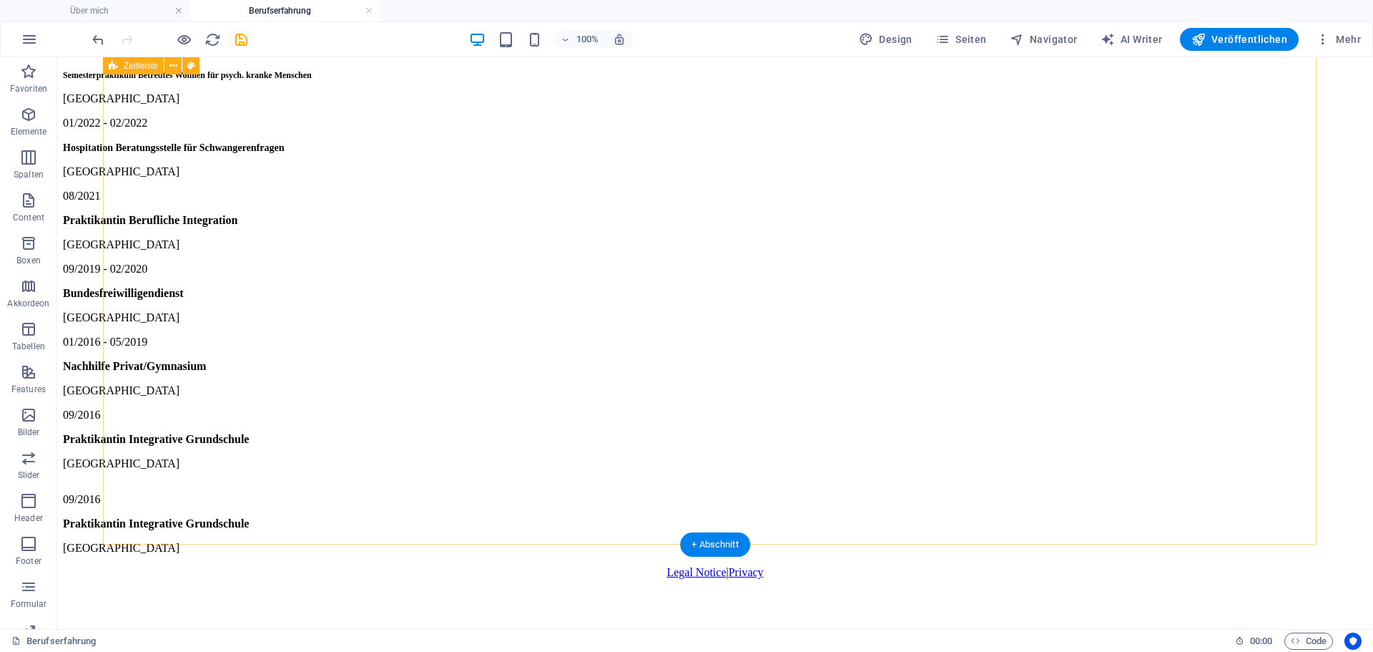
scroll to position [816, 0]
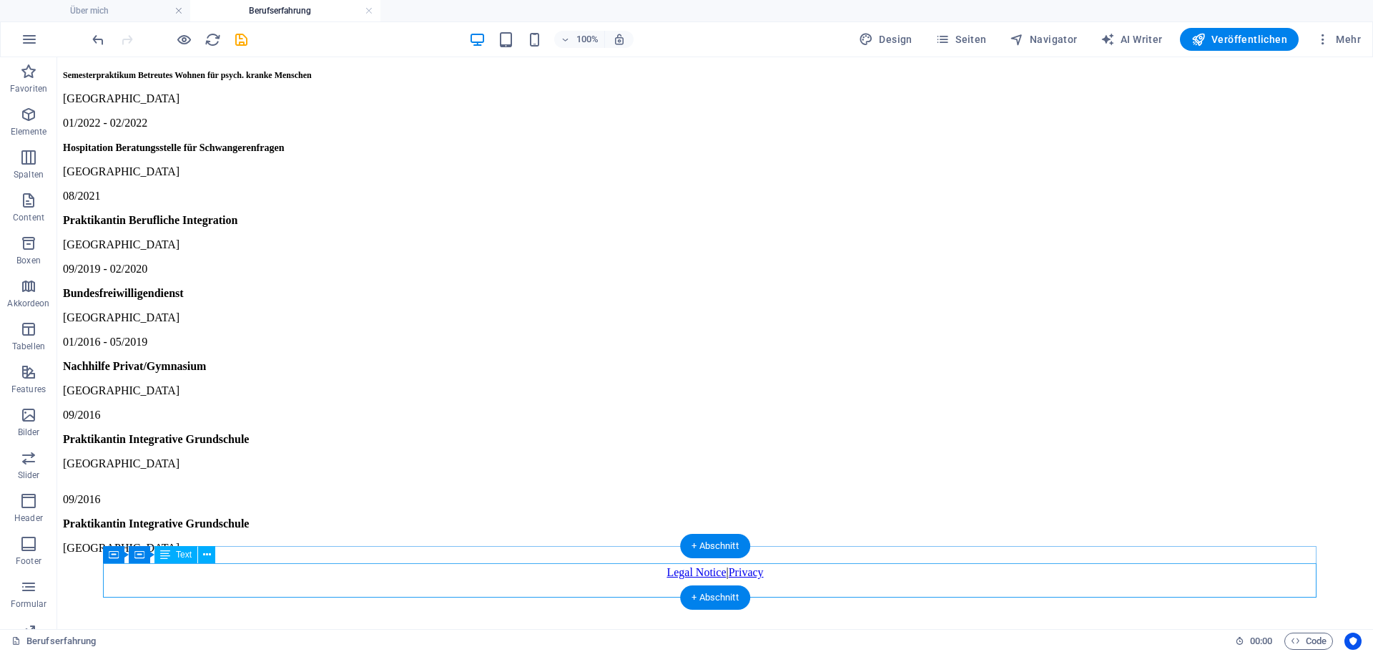
click at [299, 554] on div "Praktikantin Integrative Grundschule [GEOGRAPHIC_DATA]" at bounding box center [715, 535] width 1305 height 37
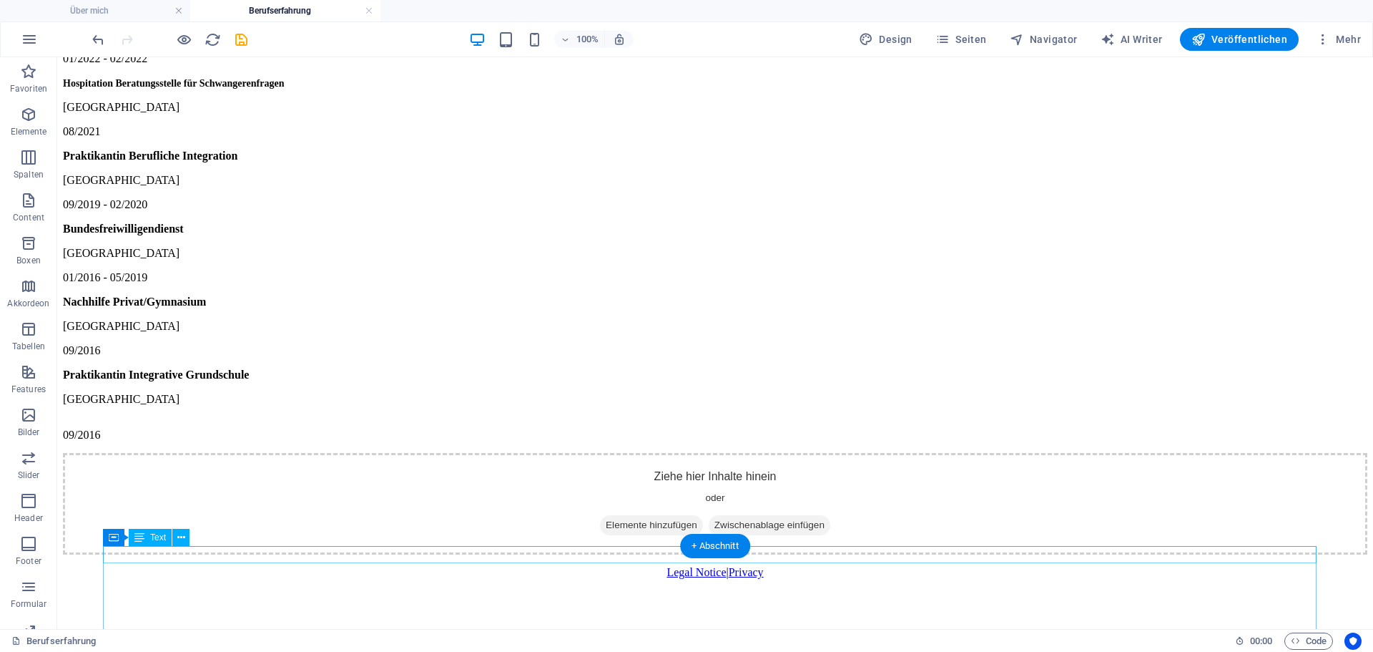
click at [147, 441] on div "09/2016" at bounding box center [715, 434] width 1305 height 13
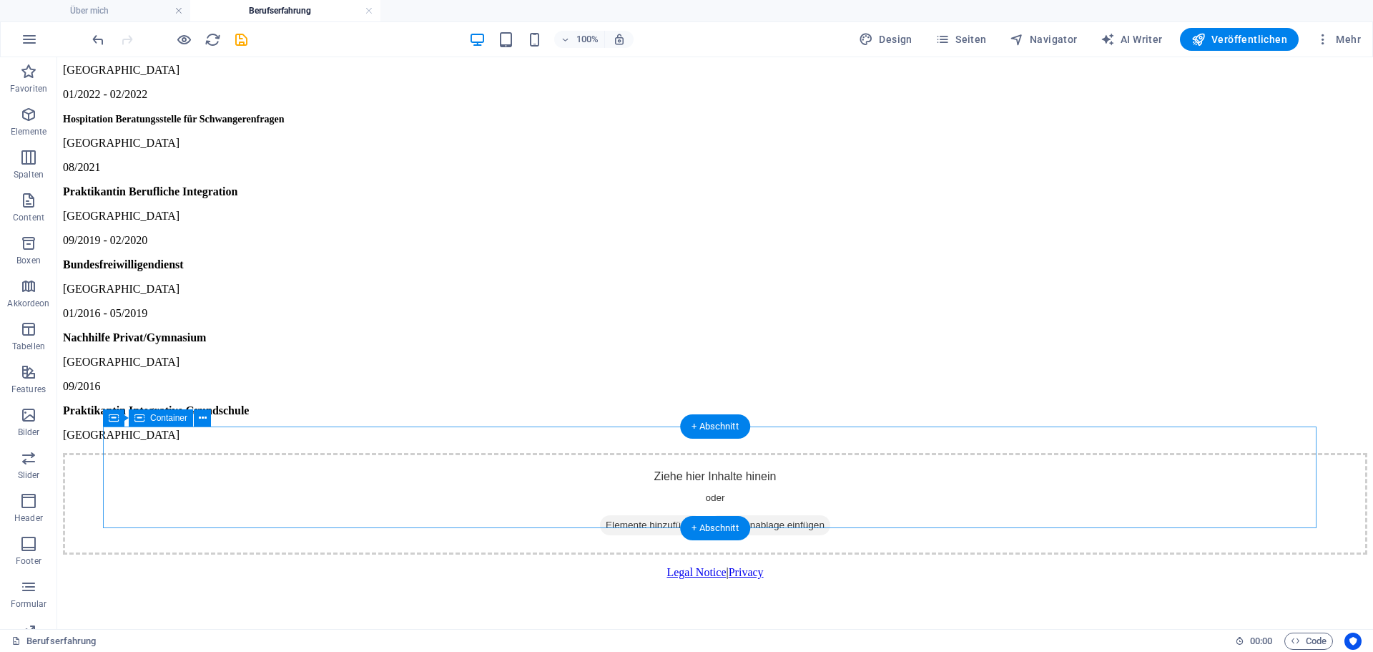
scroll to position [938, 0]
click at [305, 454] on div "Ziehe hier Inhalte hinein oder Elemente hinzufügen Zwischenablage einfügen" at bounding box center [715, 504] width 1305 height 102
click at [778, 454] on div "Ziehe hier Inhalte hinein oder Elemente hinzufügen Zwischenablage einfügen" at bounding box center [715, 504] width 1305 height 102
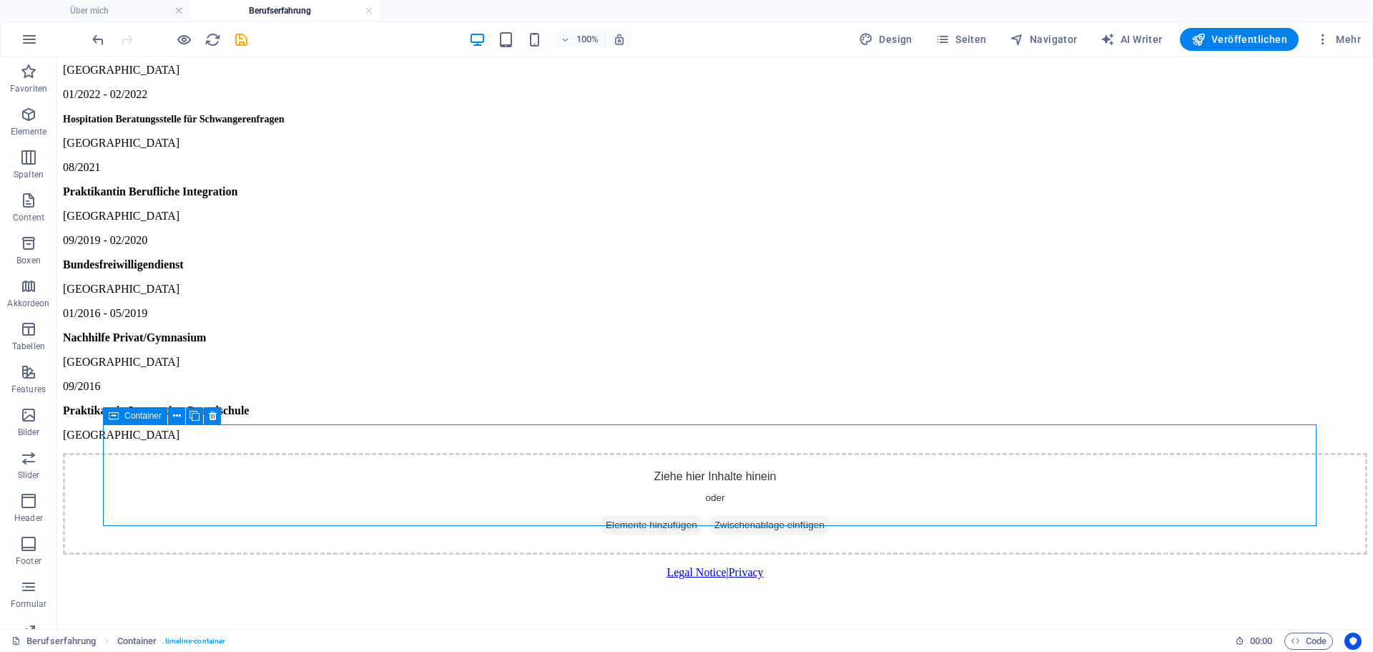
click at [116, 416] on icon at bounding box center [114, 415] width 10 height 17
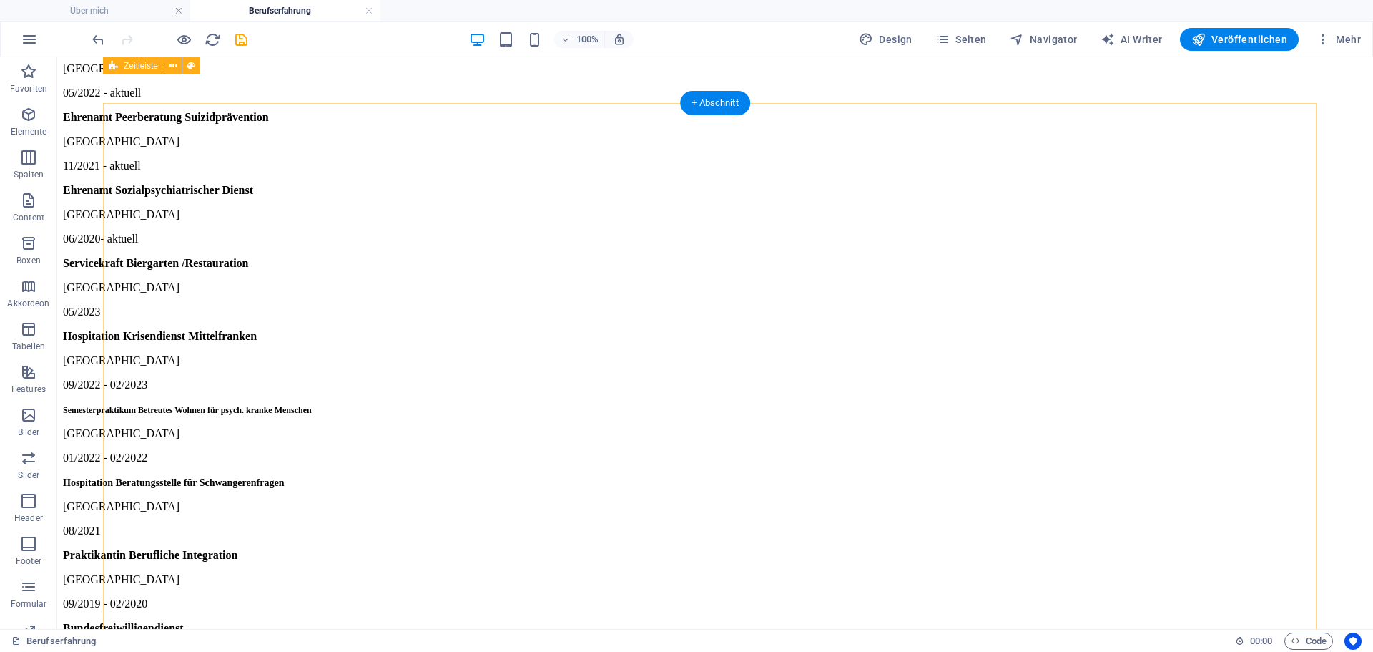
scroll to position [0, 0]
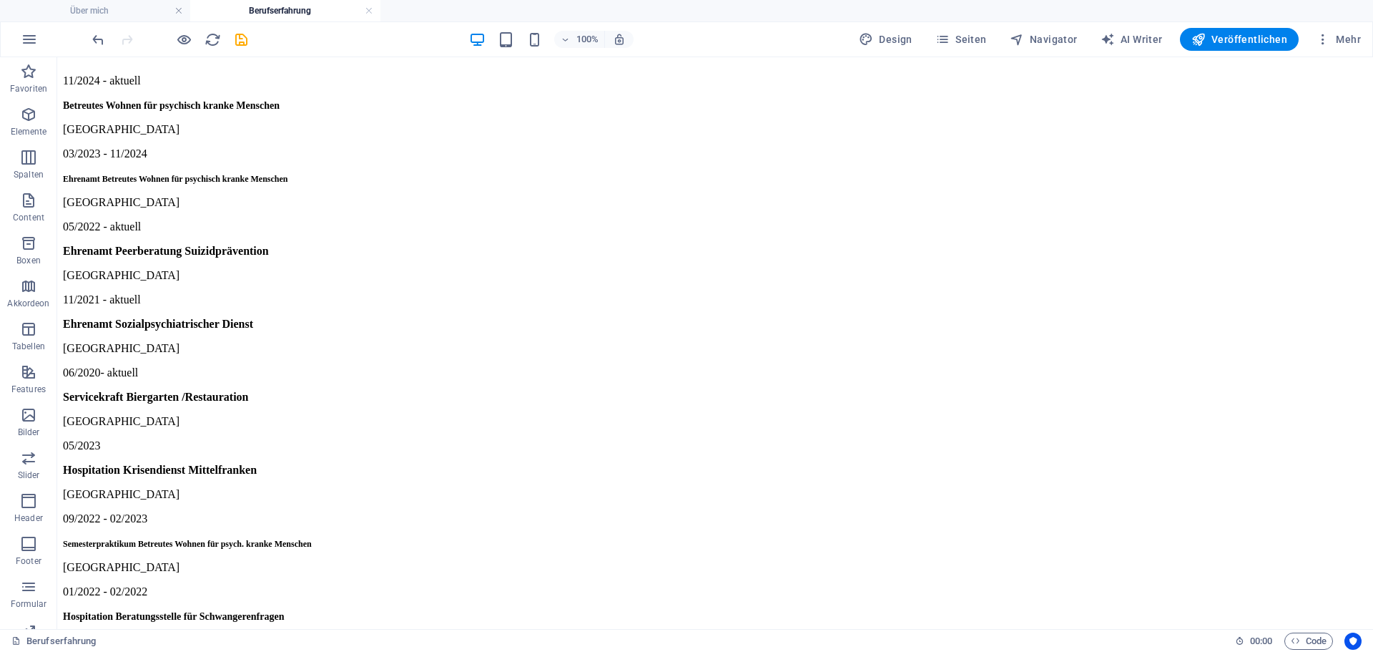
click at [902, 94] on html "11/2024 - aktuell Betreutes Wohnen für psychisch kranke Menschen [GEOGRAPHIC_DA…" at bounding box center [715, 540] width 1316 height 967
click at [125, 10] on h4 "Über mich" at bounding box center [95, 11] width 190 height 16
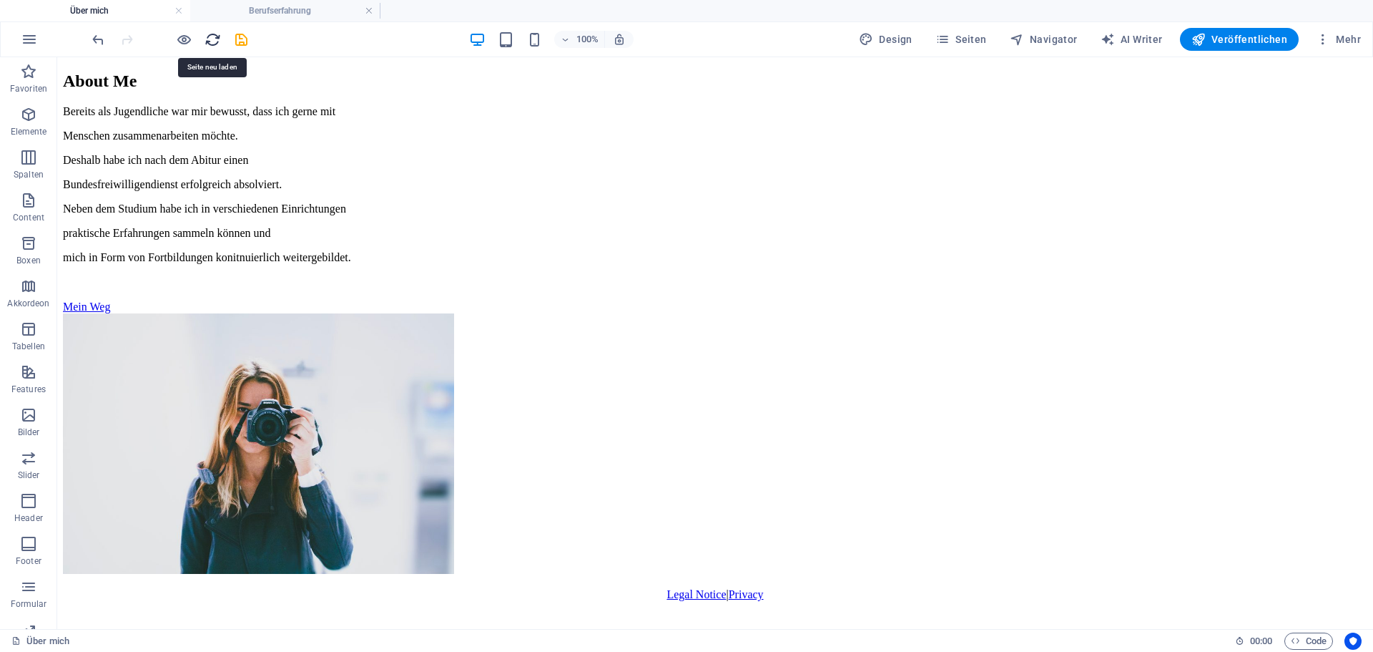
click at [214, 38] on icon "reload" at bounding box center [213, 39] width 16 height 16
click at [218, 81] on html "About Me Bereits als Jugendliche war mir bewusst, dass ich gerne mit Menschen z…" at bounding box center [715, 354] width 1316 height 594
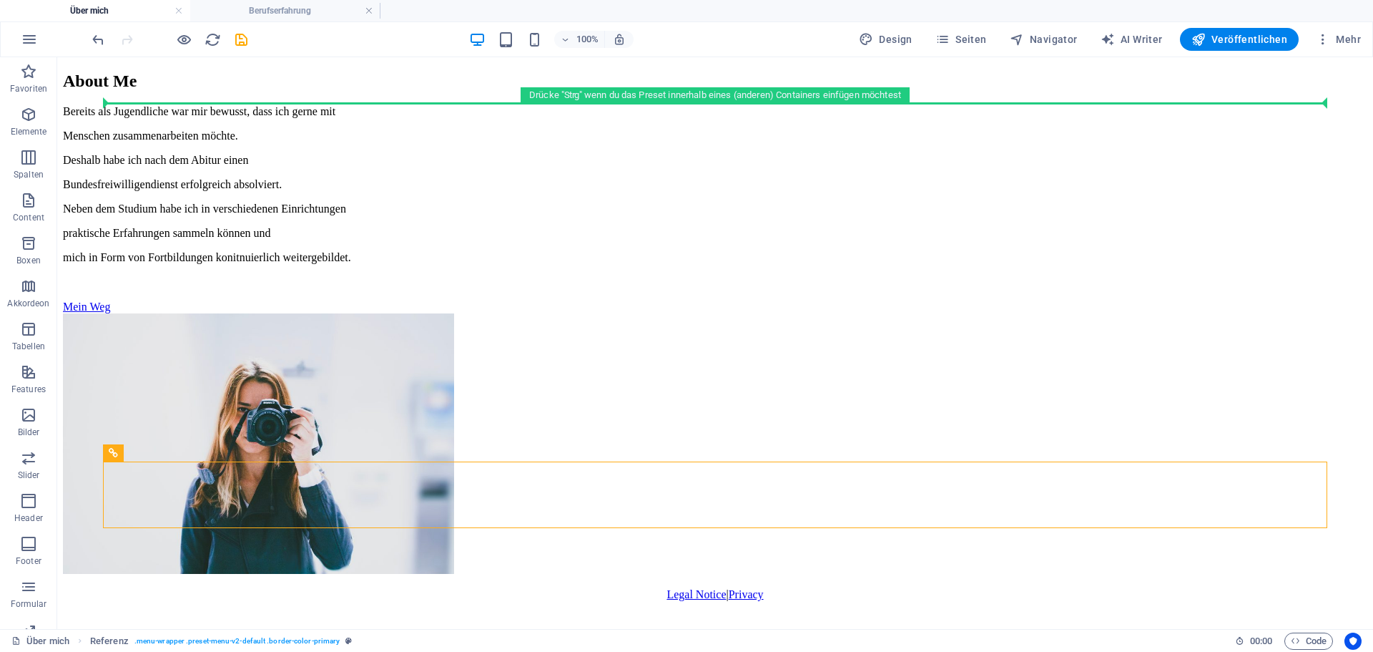
drag, startPoint x: 177, startPoint y: 513, endPoint x: 129, endPoint y: 84, distance: 431.2
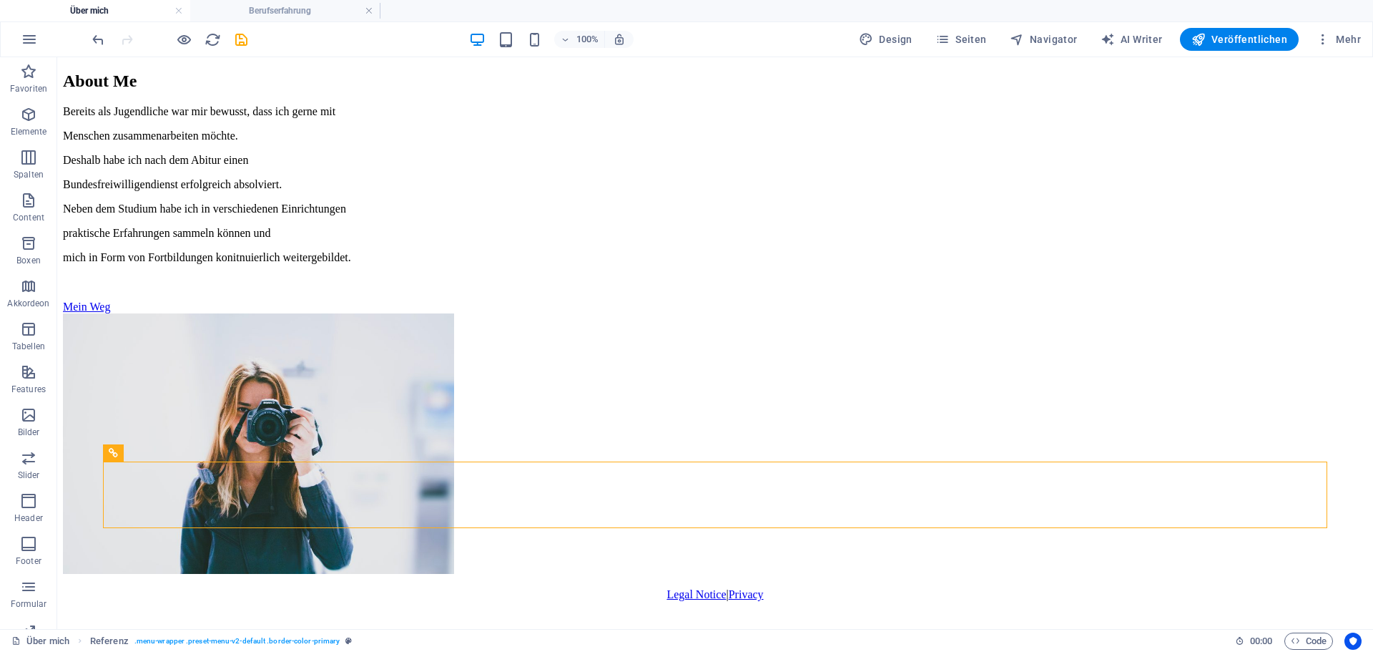
drag, startPoint x: 173, startPoint y: 516, endPoint x: 123, endPoint y: 85, distance: 433.5
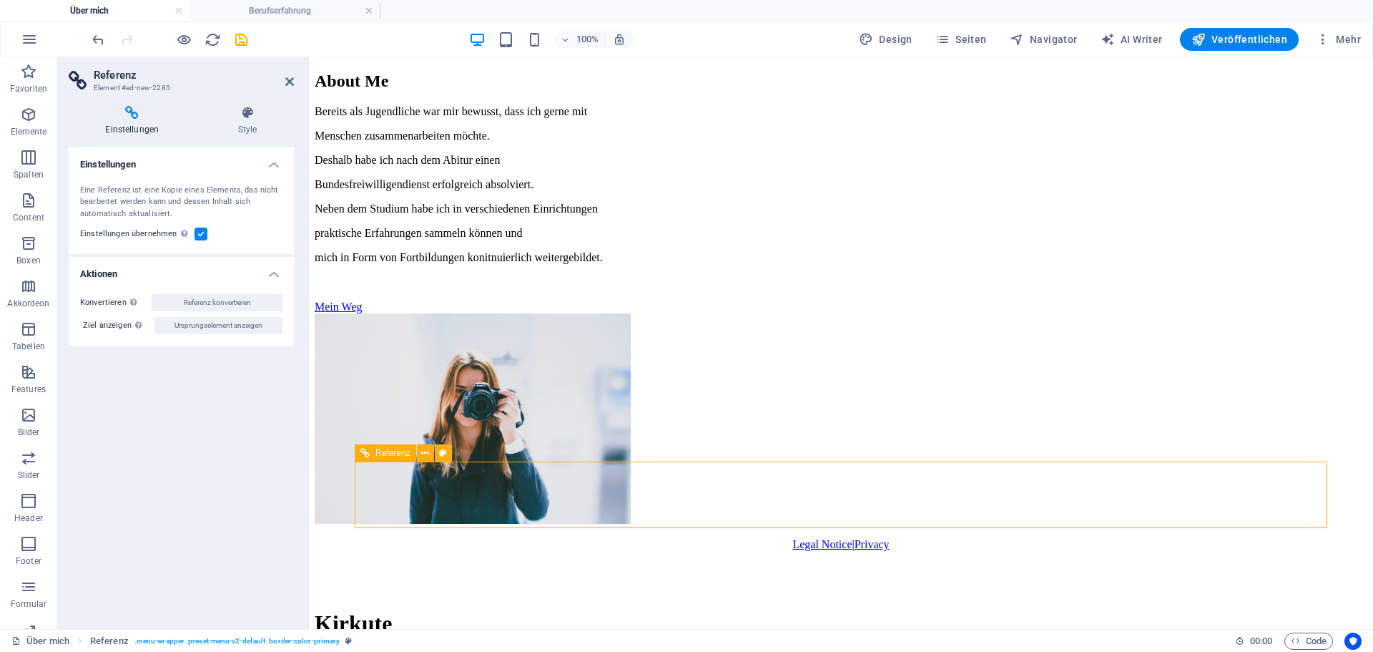
click at [406, 610] on div "Kirkute" at bounding box center [841, 623] width 1053 height 26
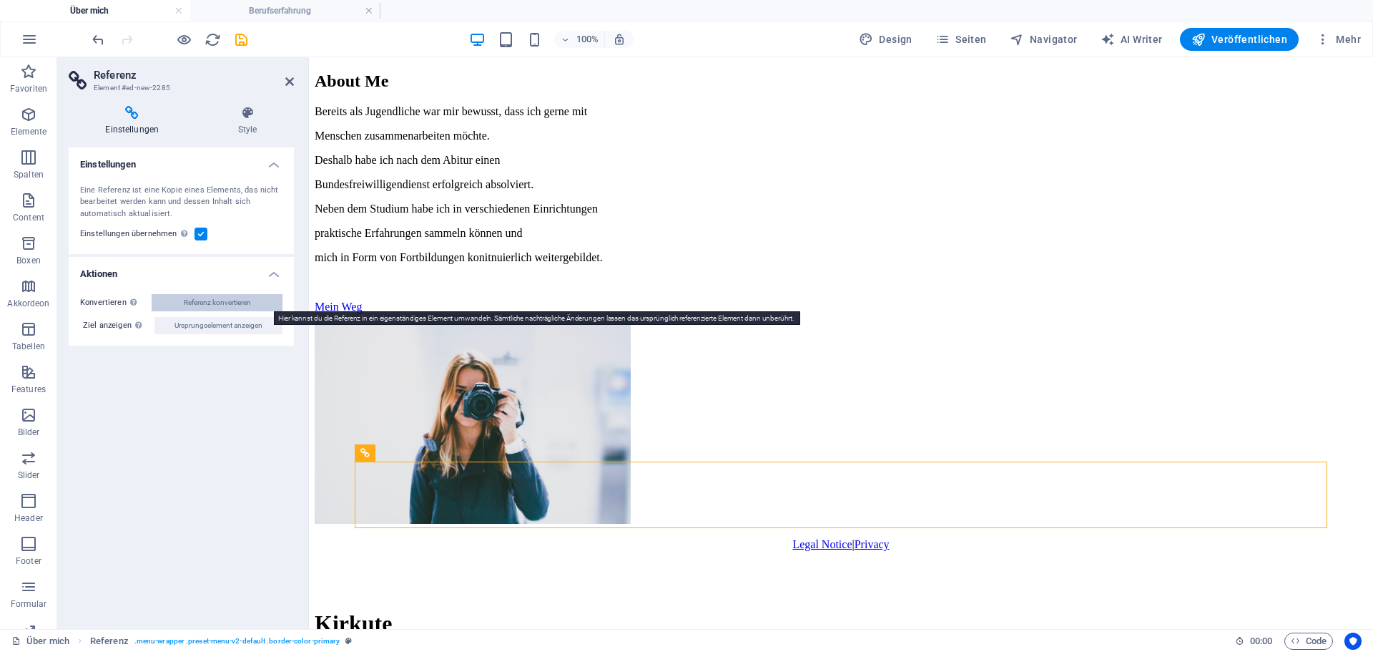
click at [226, 301] on span "Referenz konvertieren" at bounding box center [217, 302] width 67 height 17
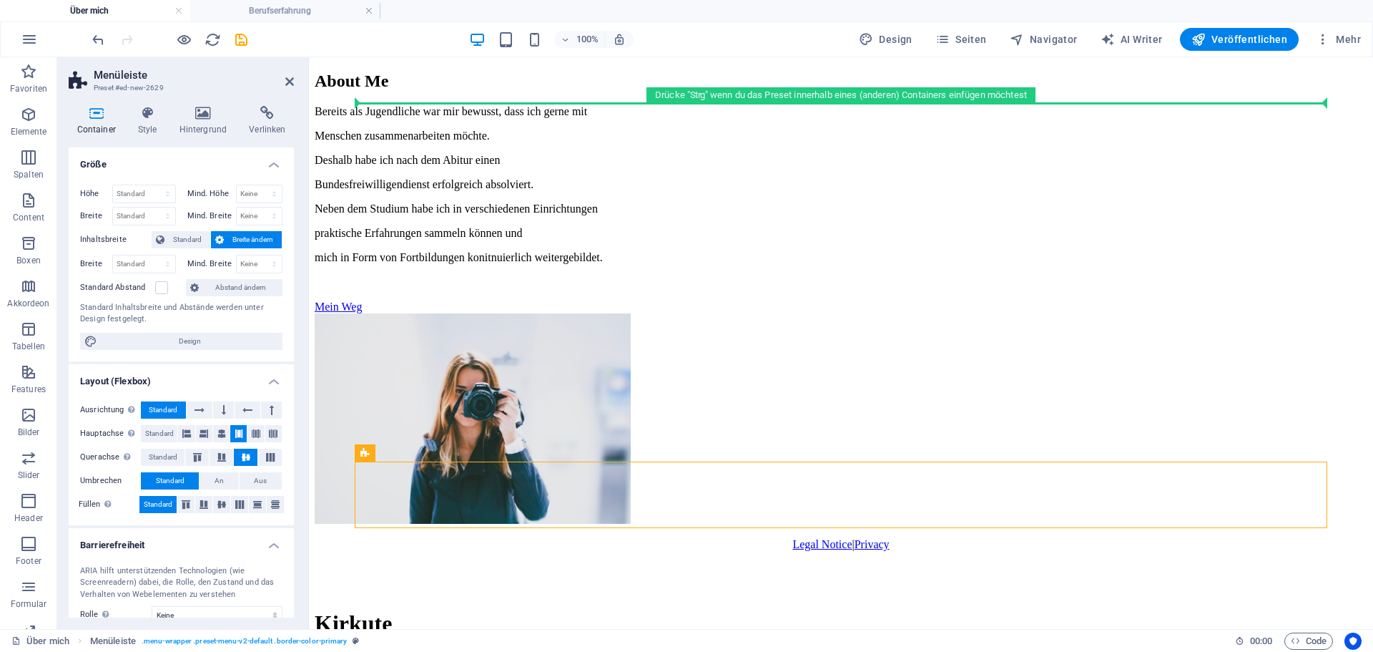
drag, startPoint x: 677, startPoint y: 510, endPoint x: 385, endPoint y: 119, distance: 487.6
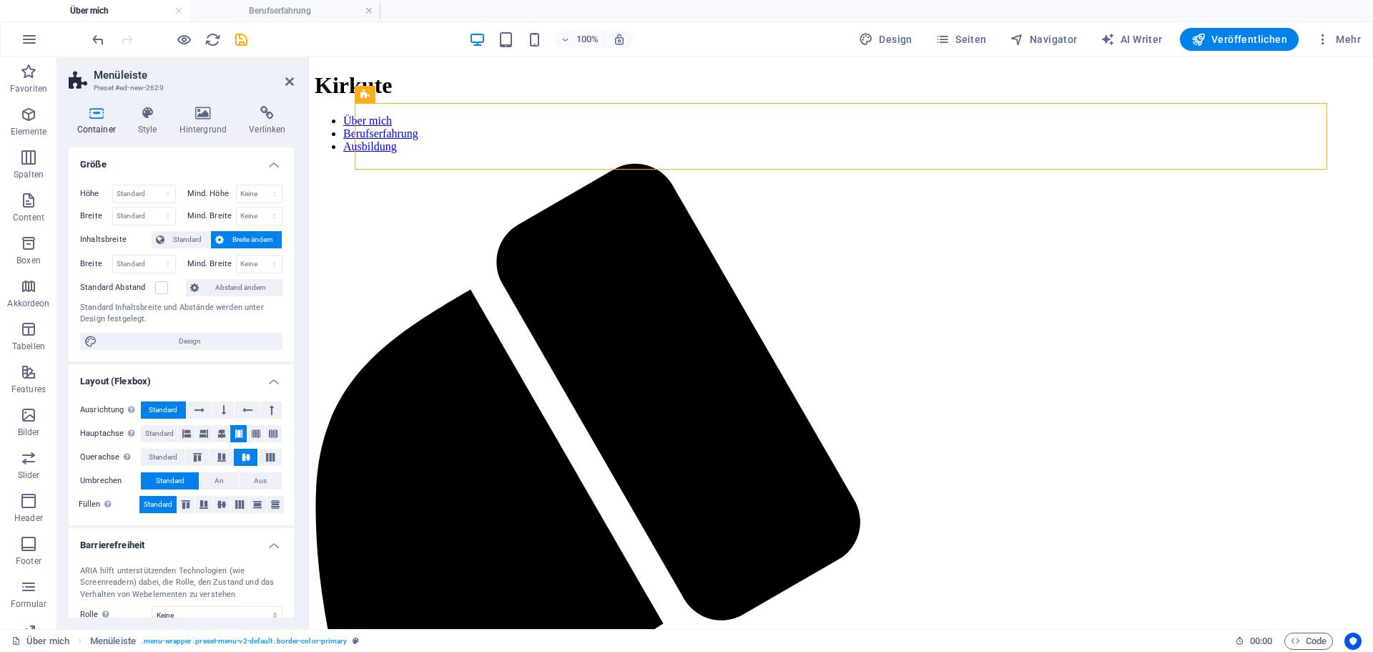
click at [285, 77] on icon at bounding box center [289, 81] width 9 height 11
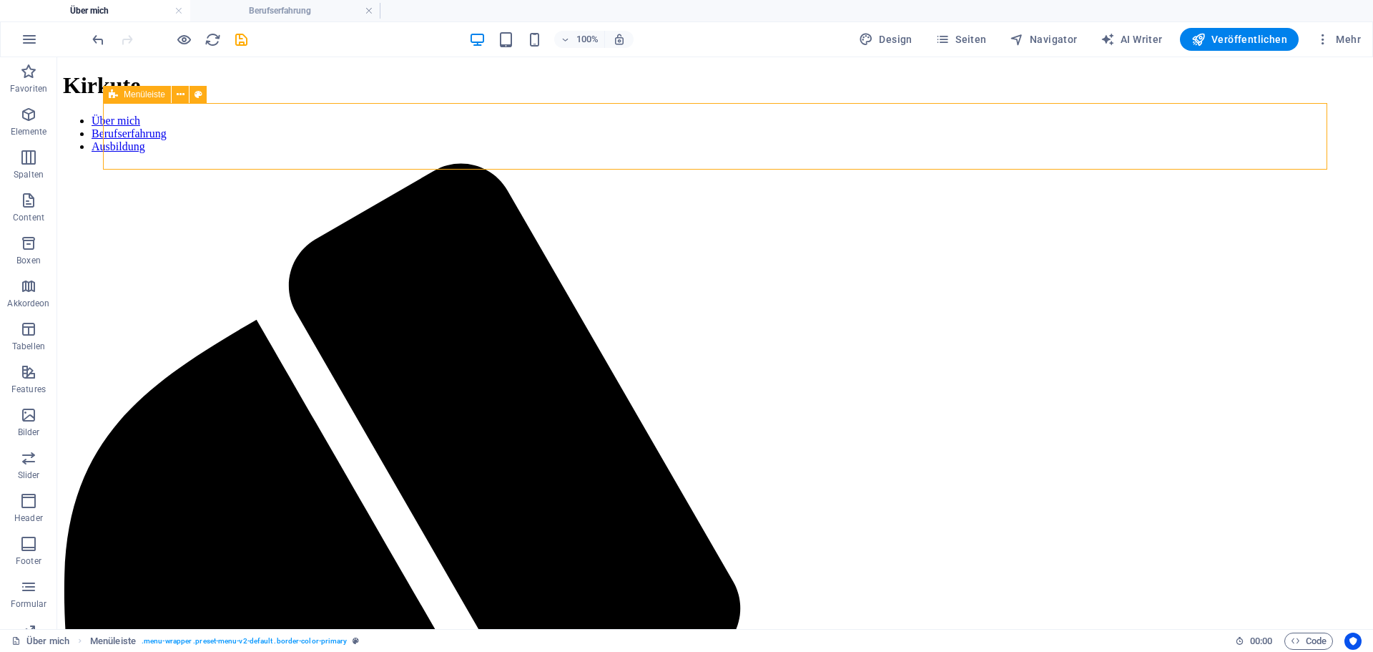
click at [115, 97] on icon at bounding box center [113, 94] width 9 height 17
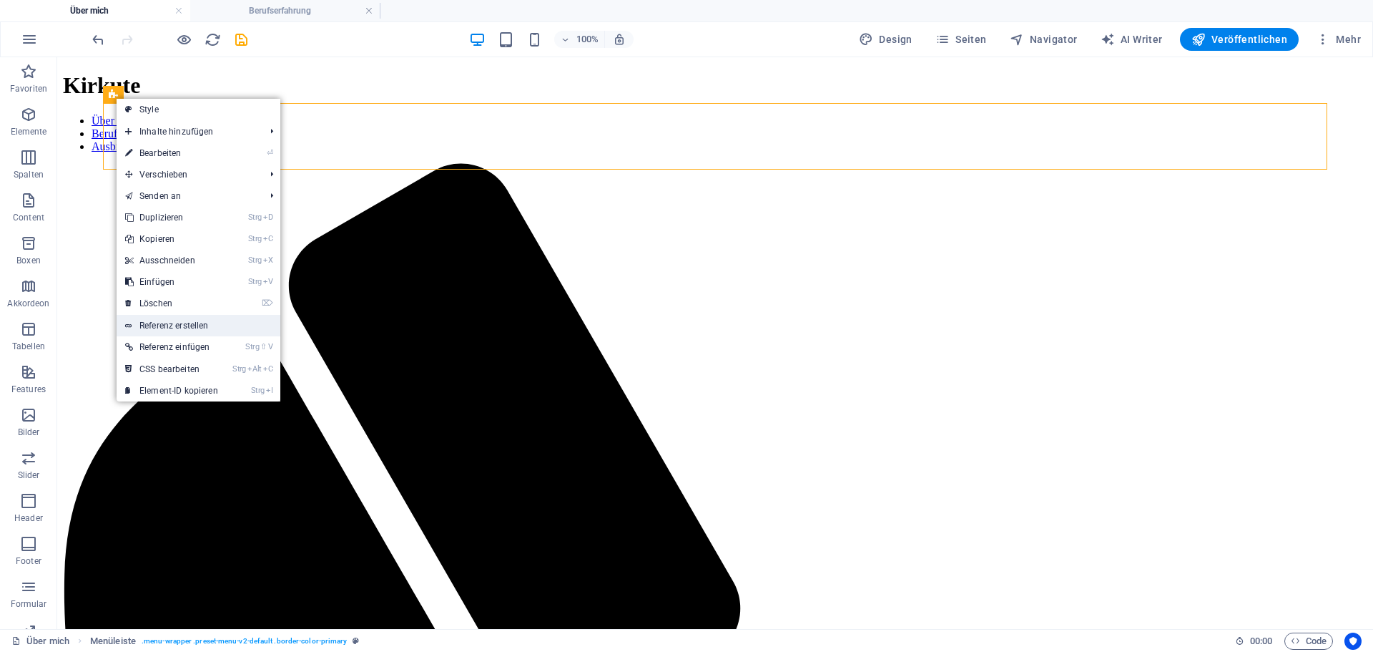
click at [214, 319] on link "Referenz erstellen" at bounding box center [199, 325] width 164 height 21
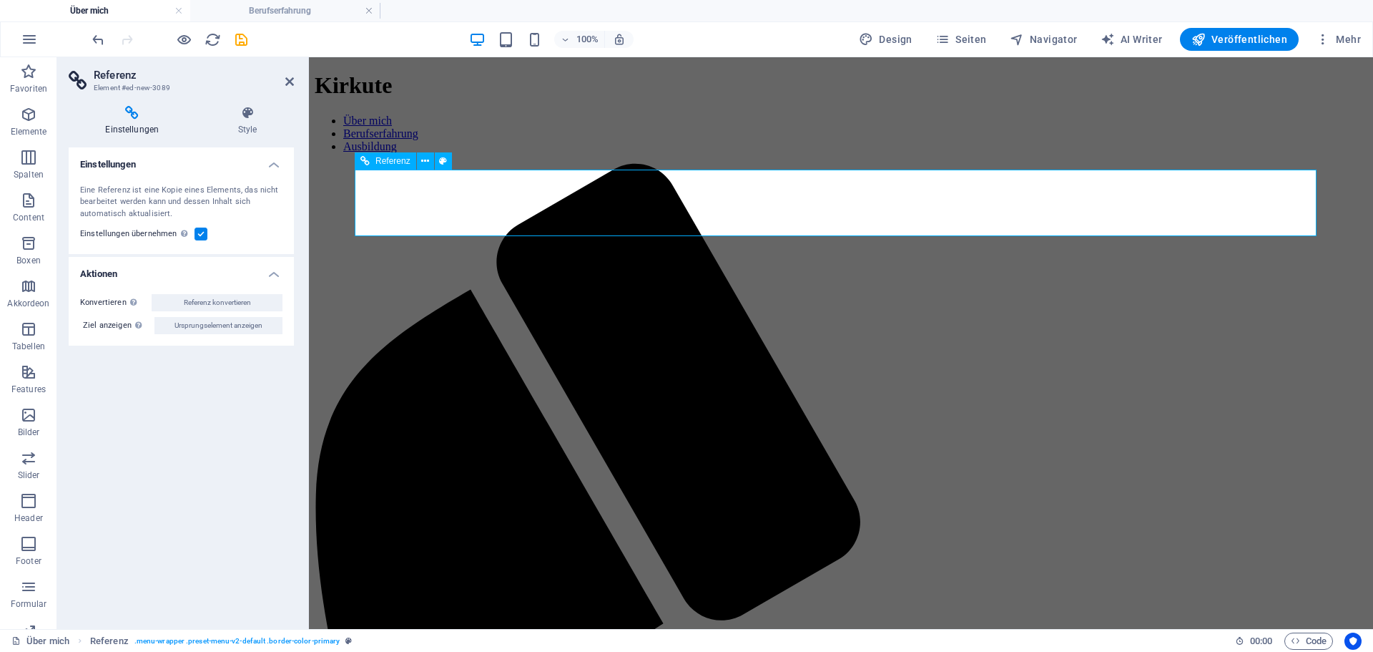
click at [383, 162] on span "Referenz" at bounding box center [393, 161] width 35 height 9
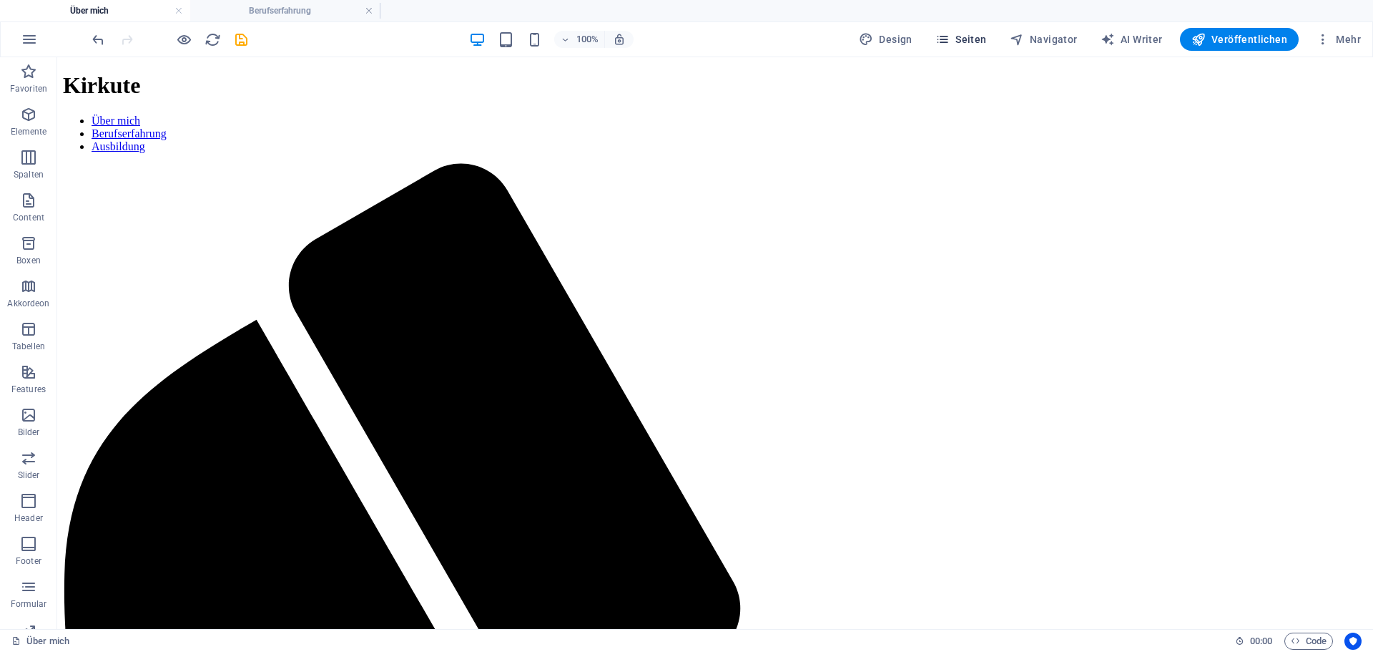
click at [970, 40] on span "Seiten" at bounding box center [962, 39] width 52 height 14
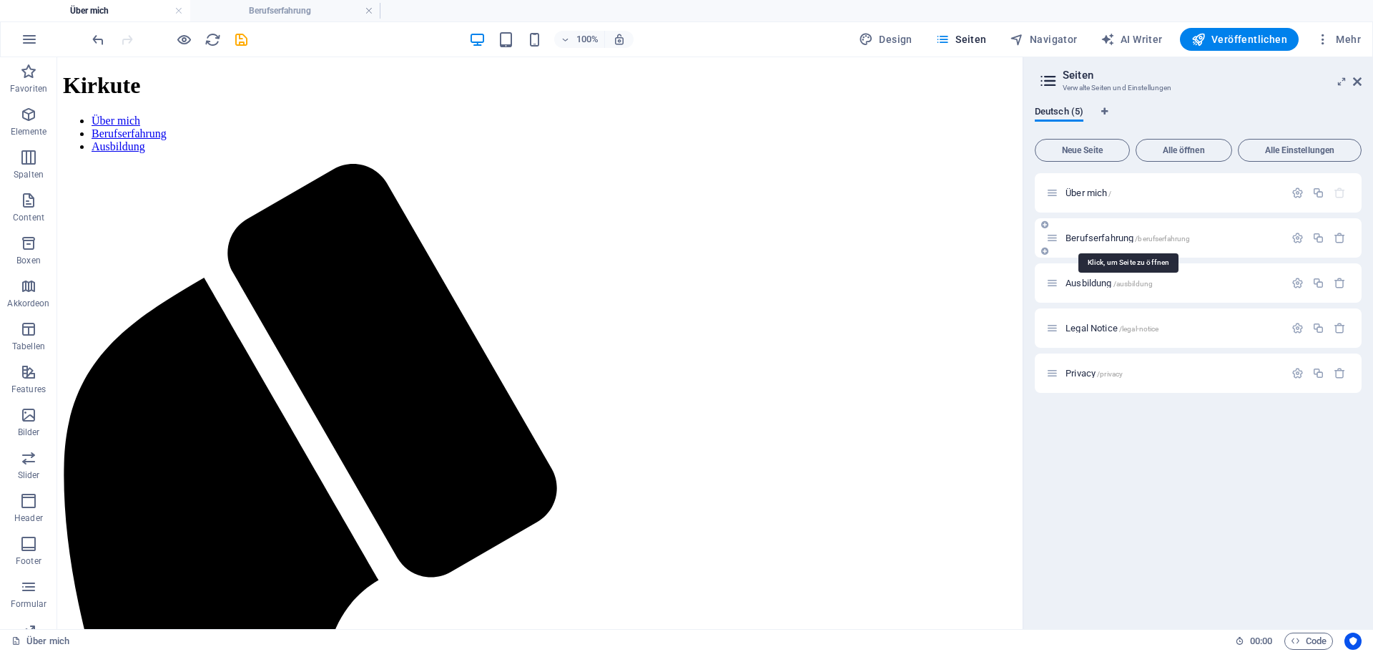
click at [1111, 235] on span "Berufserfahrung /berufserfahrung" at bounding box center [1128, 237] width 124 height 11
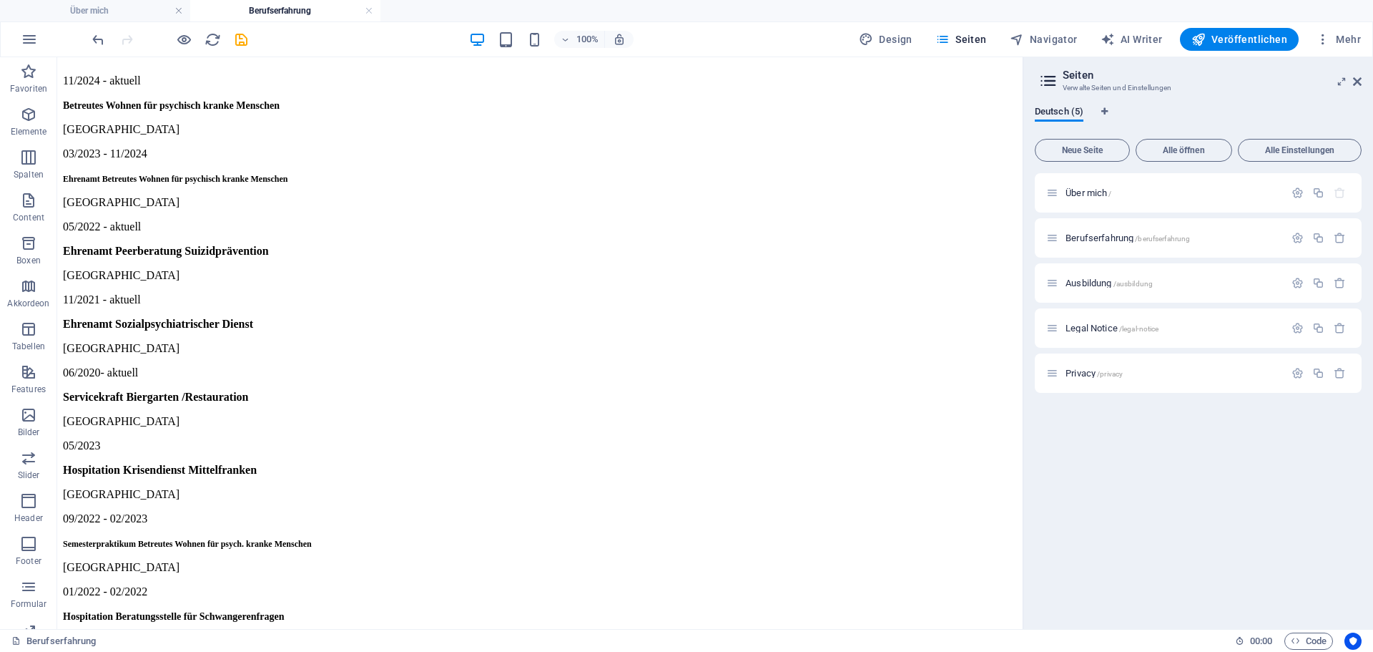
click at [212, 71] on html "11/2024 - aktuell Betreutes Wohnen für psychisch kranke Menschen [GEOGRAPHIC_DA…" at bounding box center [540, 540] width 966 height 967
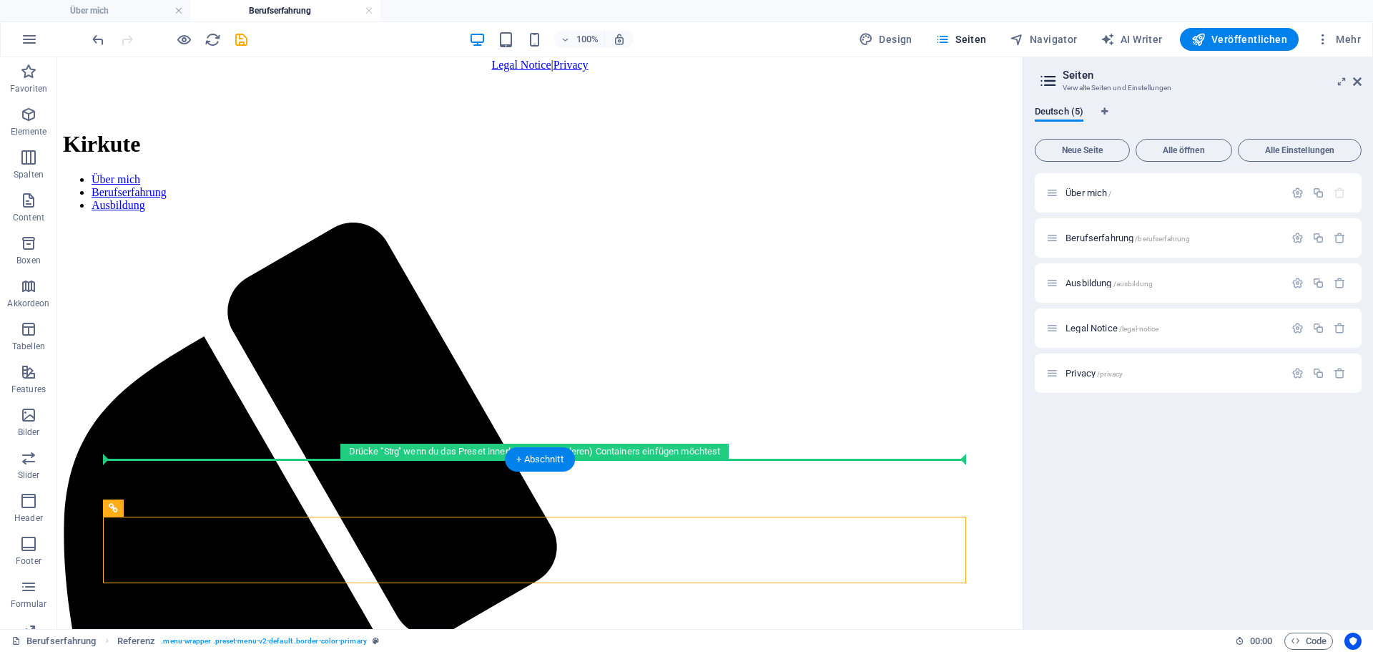
scroll to position [750, 0]
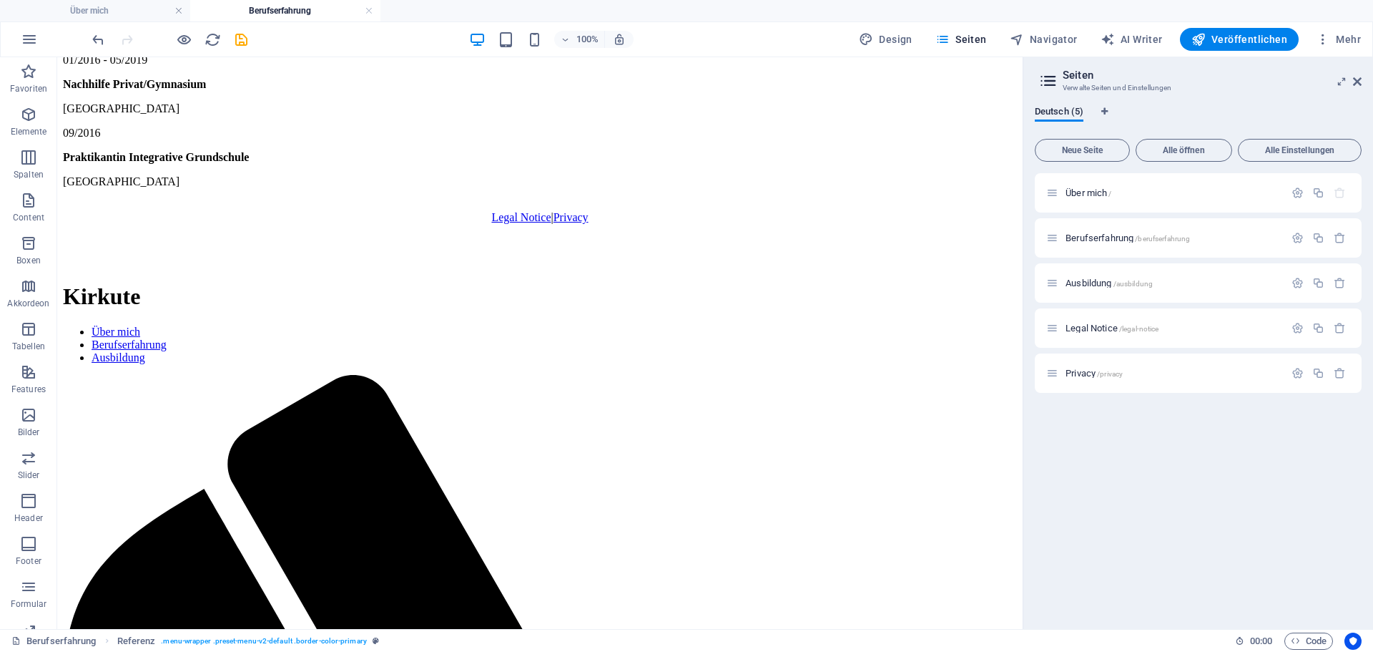
drag, startPoint x: 170, startPoint y: 569, endPoint x: 93, endPoint y: 495, distance: 106.7
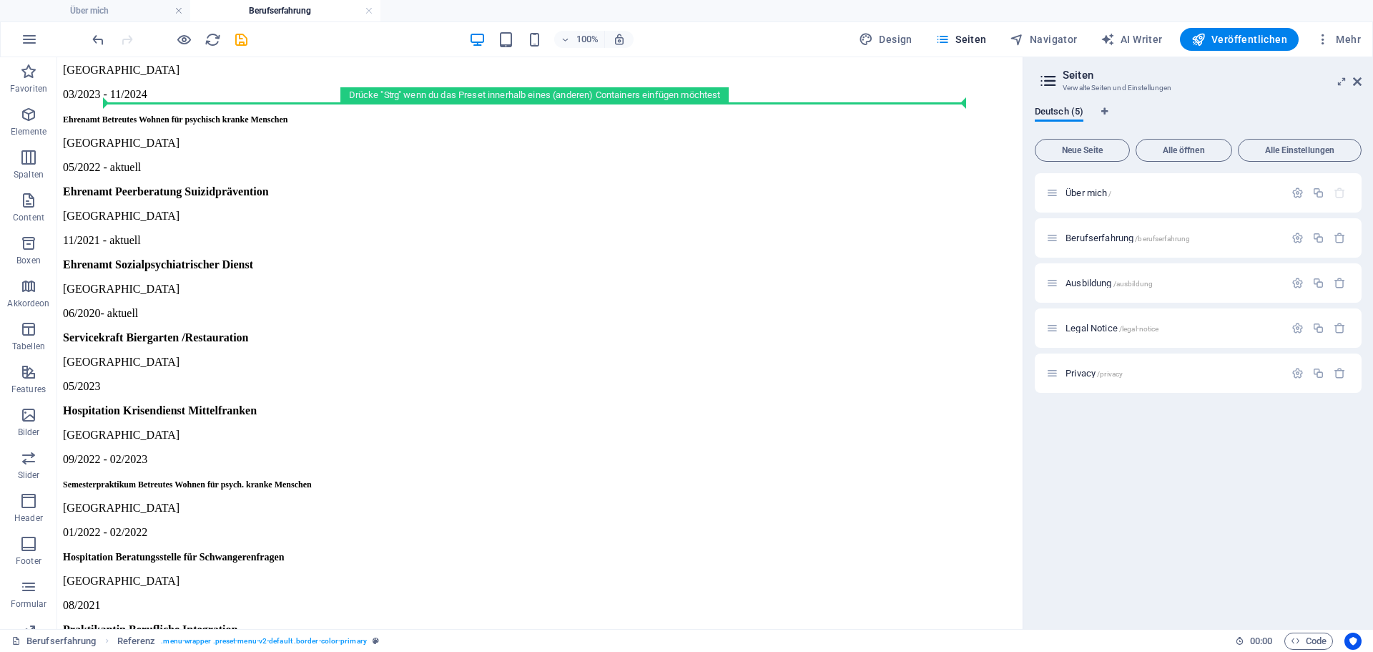
scroll to position [0, 0]
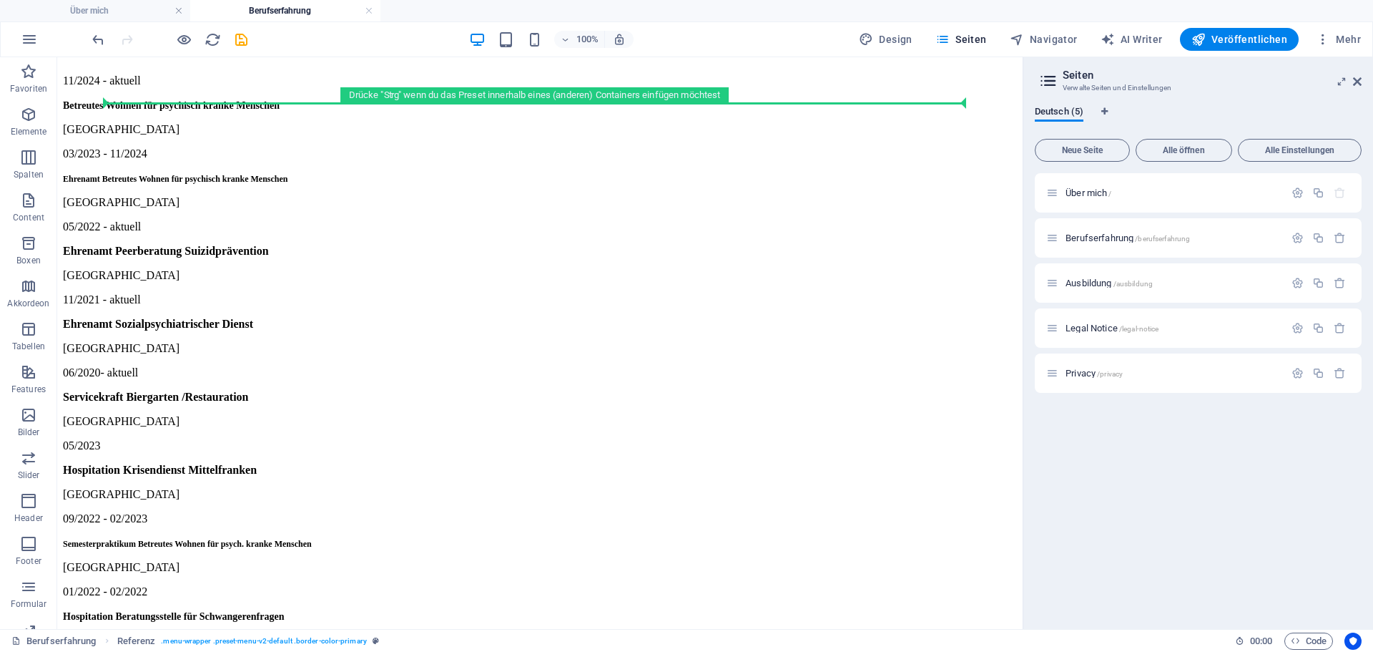
drag, startPoint x: 172, startPoint y: 539, endPoint x: 156, endPoint y: 87, distance: 452.4
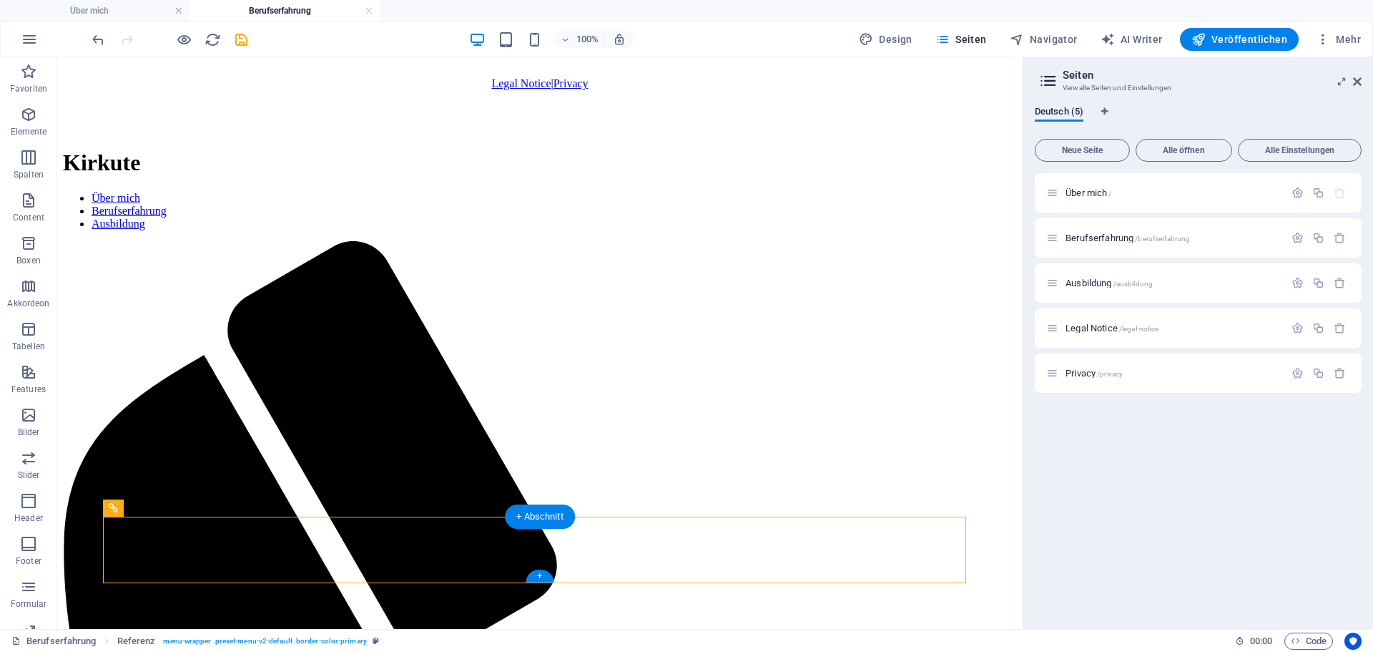
scroll to position [903, 0]
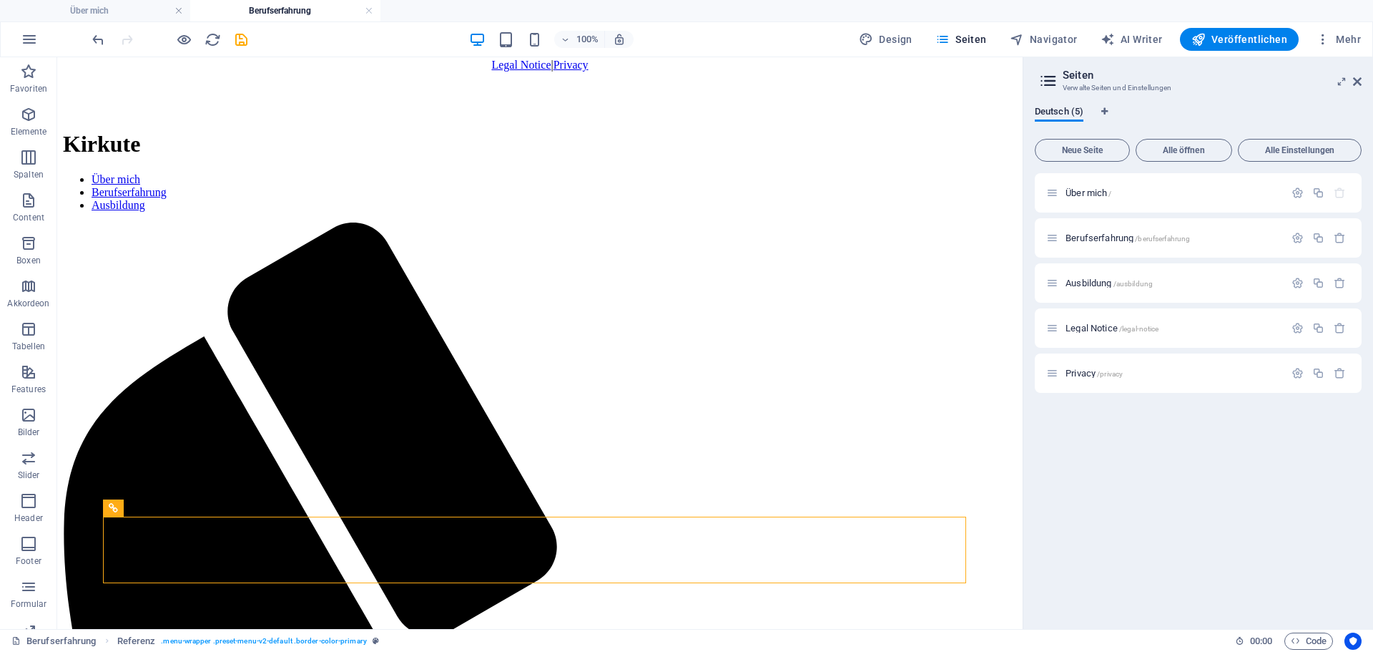
drag, startPoint x: 248, startPoint y: 551, endPoint x: 273, endPoint y: 562, distance: 26.9
click at [273, 212] on nav "Über mich Berufserfahrung Ausbildung" at bounding box center [540, 192] width 954 height 39
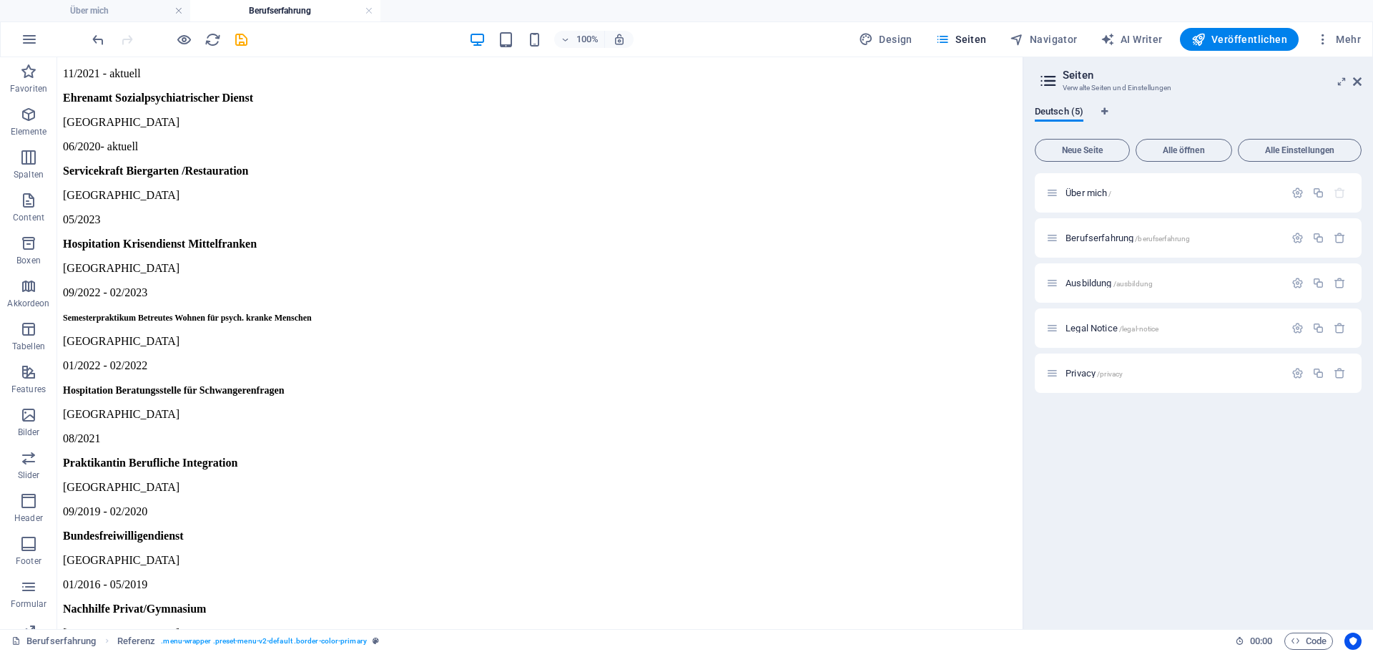
scroll to position [0, 0]
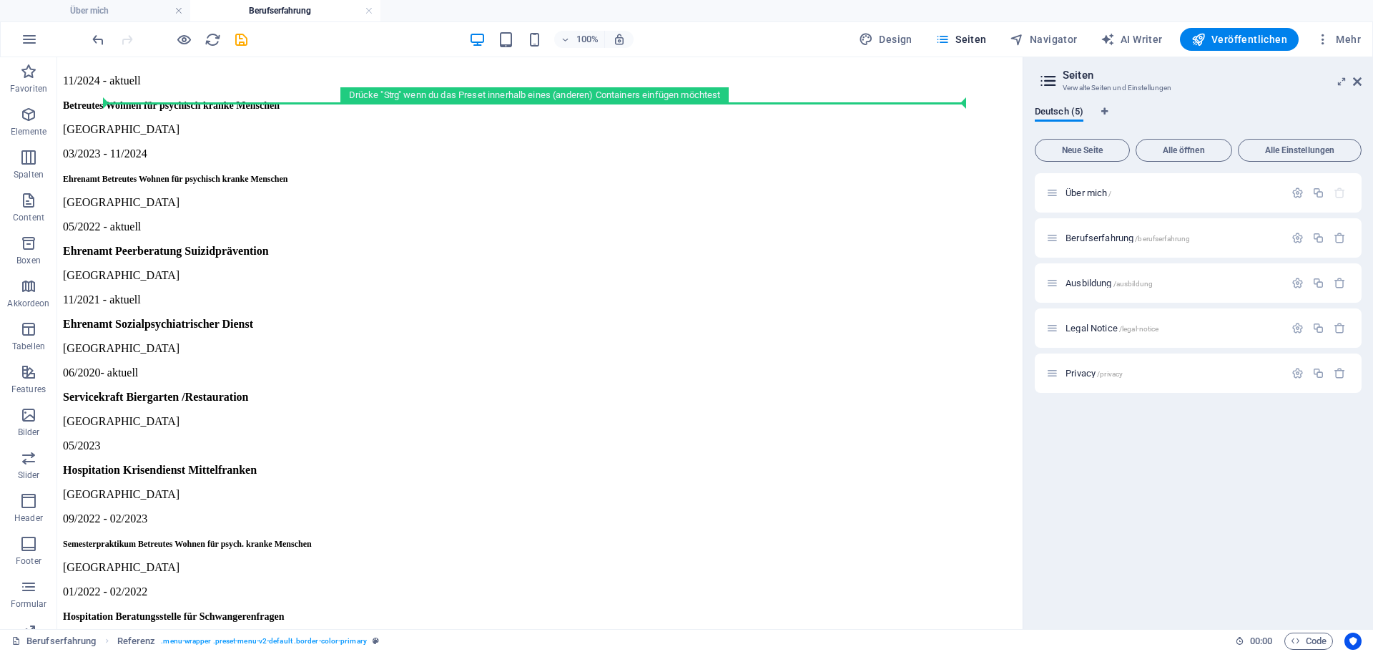
drag, startPoint x: 177, startPoint y: 569, endPoint x: 131, endPoint y: 81, distance: 490.0
click at [529, 106] on div "+ Abschnitt" at bounding box center [540, 103] width 70 height 24
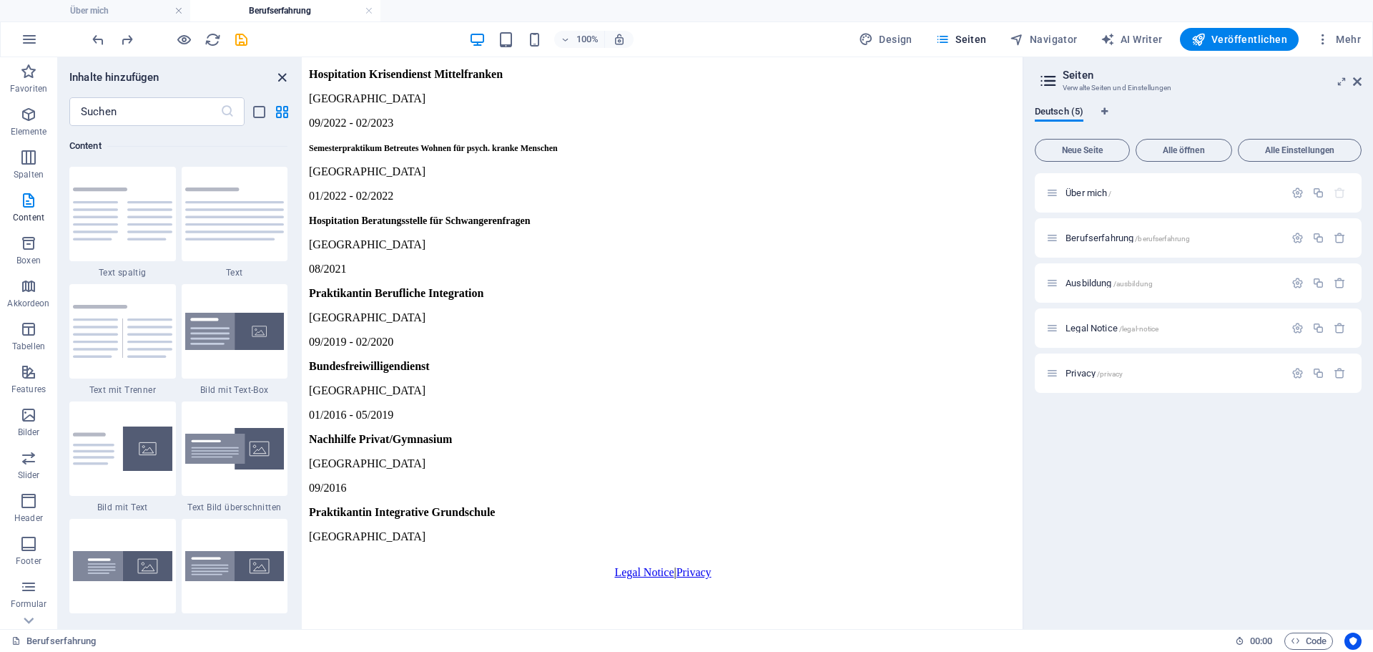
drag, startPoint x: 284, startPoint y: 77, endPoint x: 245, endPoint y: 40, distance: 53.7
click at [284, 77] on icon "close panel" at bounding box center [282, 77] width 16 height 16
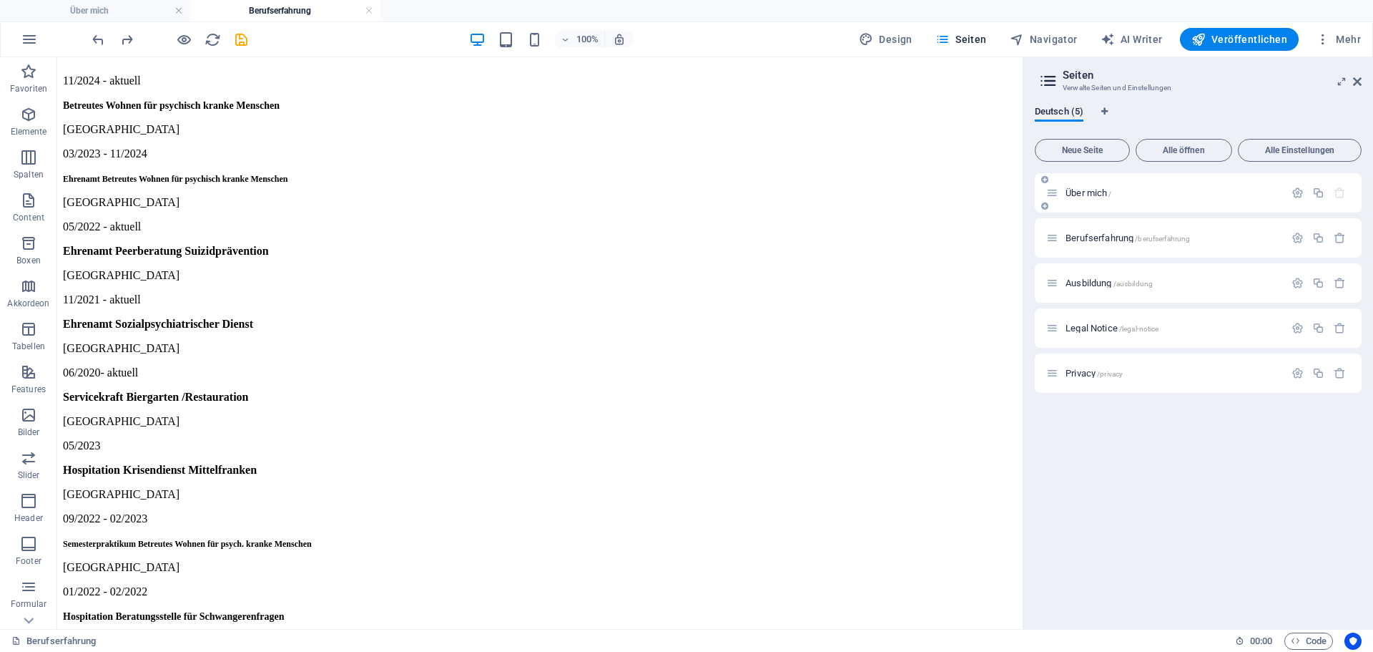
click at [1099, 193] on span "Über mich /" at bounding box center [1089, 192] width 46 height 11
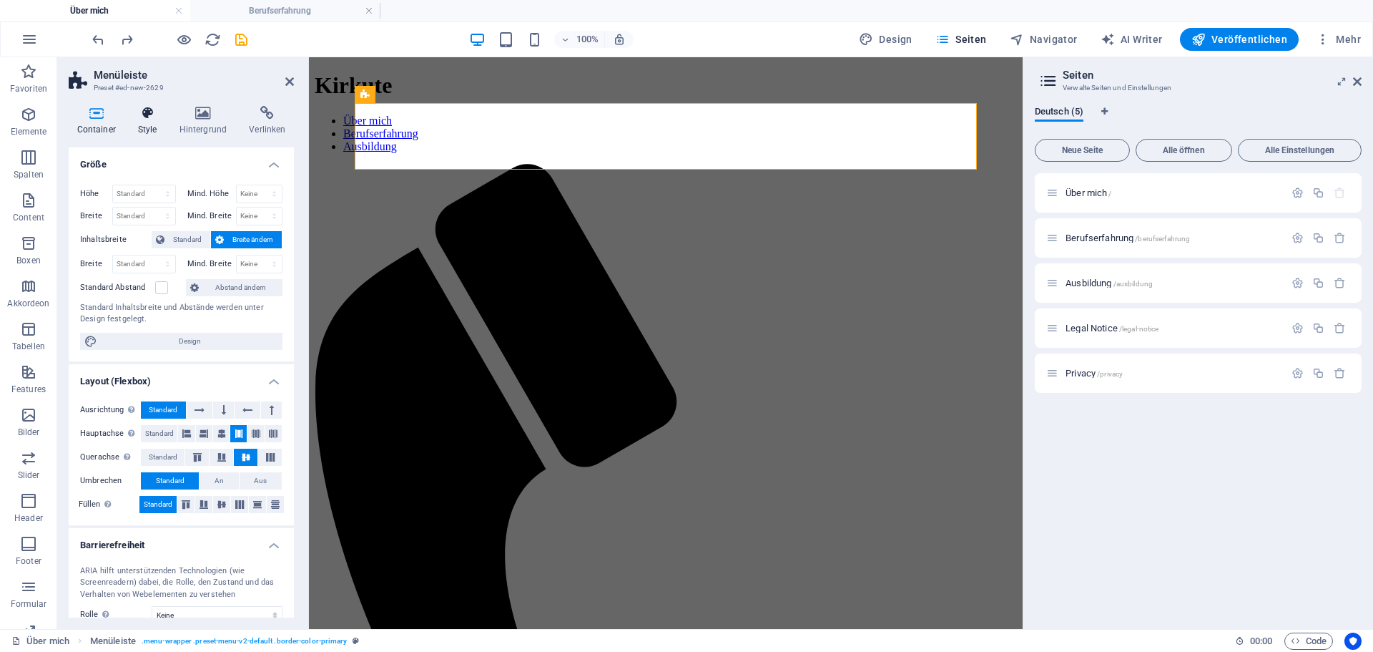
click at [142, 117] on icon at bounding box center [147, 113] width 36 height 14
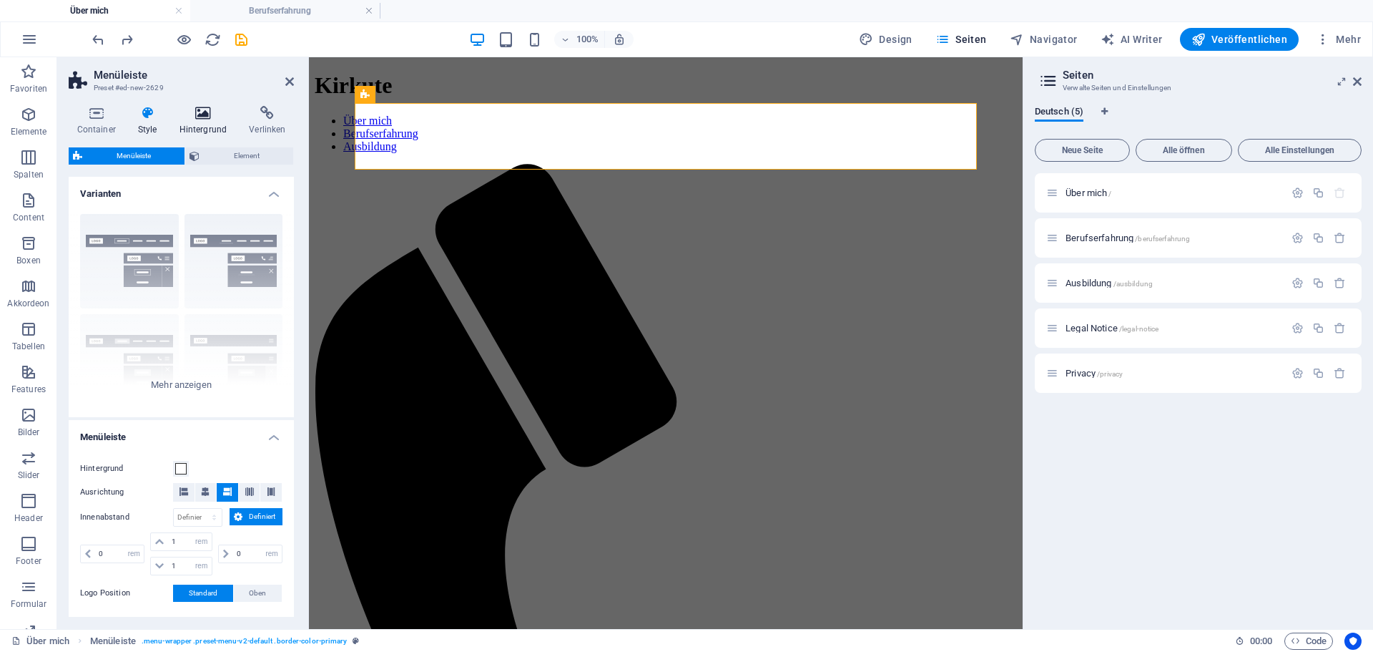
click at [203, 109] on icon at bounding box center [203, 113] width 64 height 14
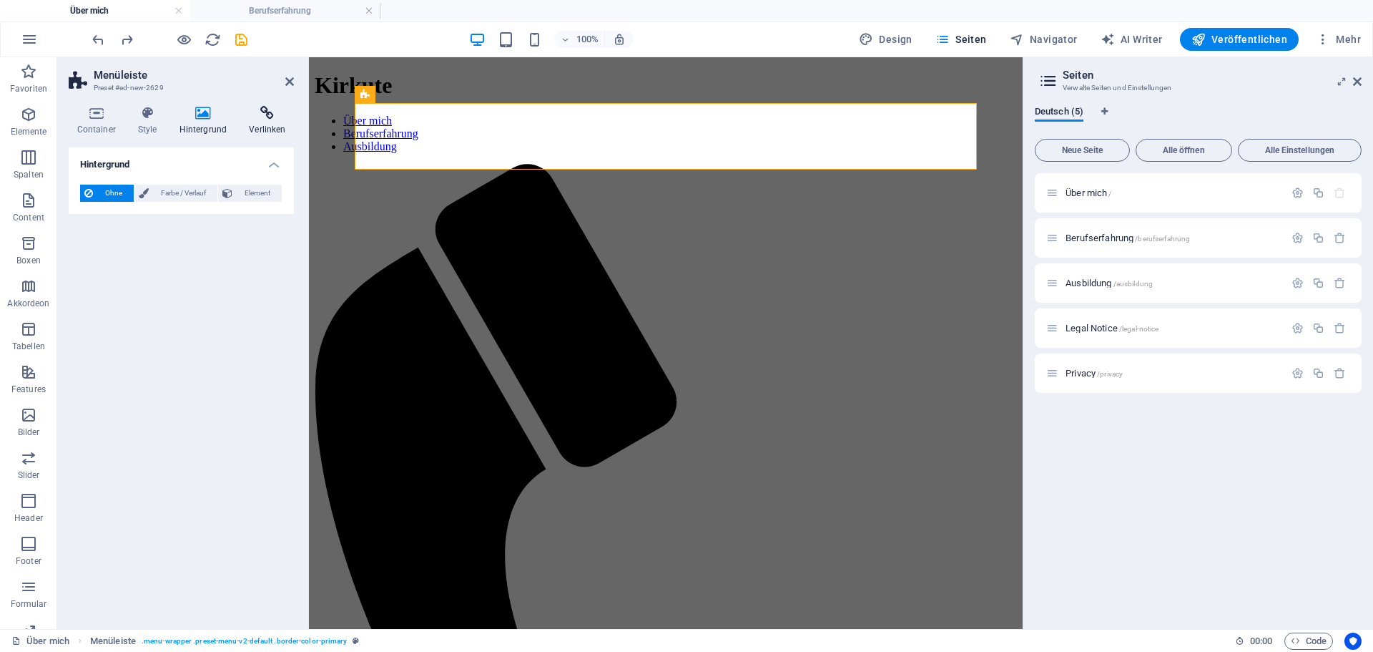
click at [262, 113] on icon at bounding box center [267, 113] width 53 height 14
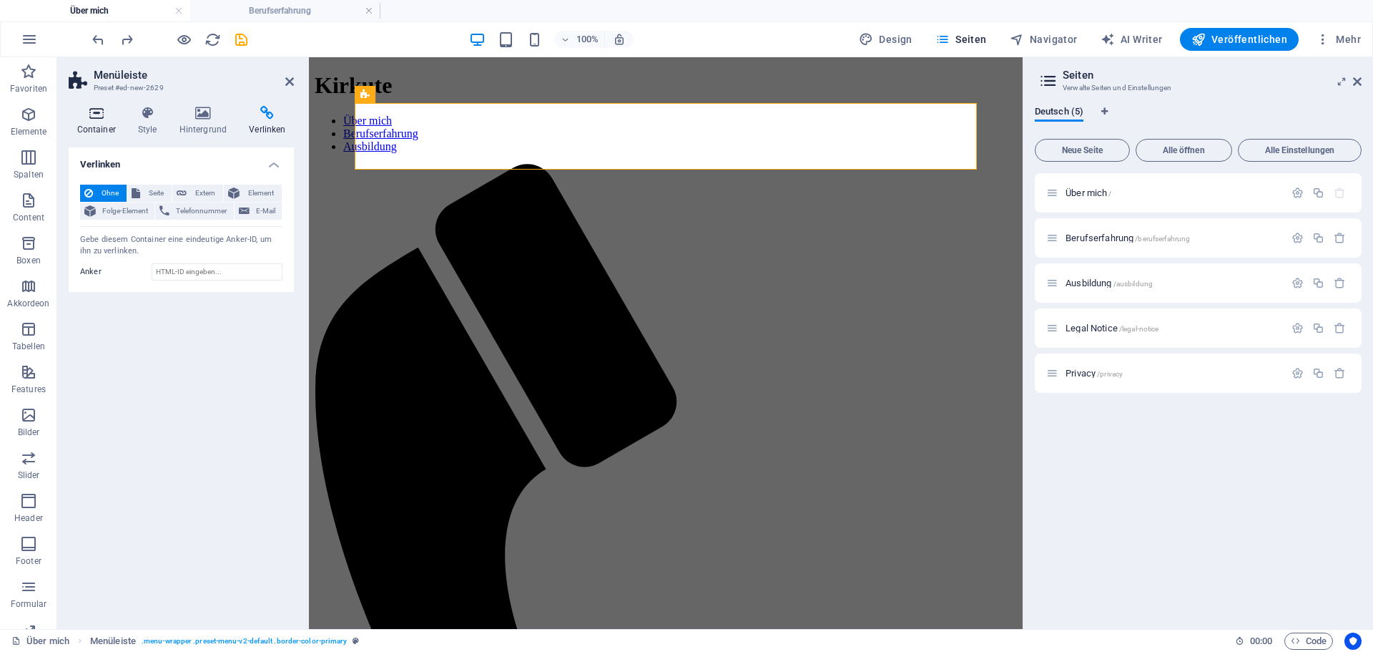
click at [102, 117] on icon at bounding box center [96, 113] width 55 height 14
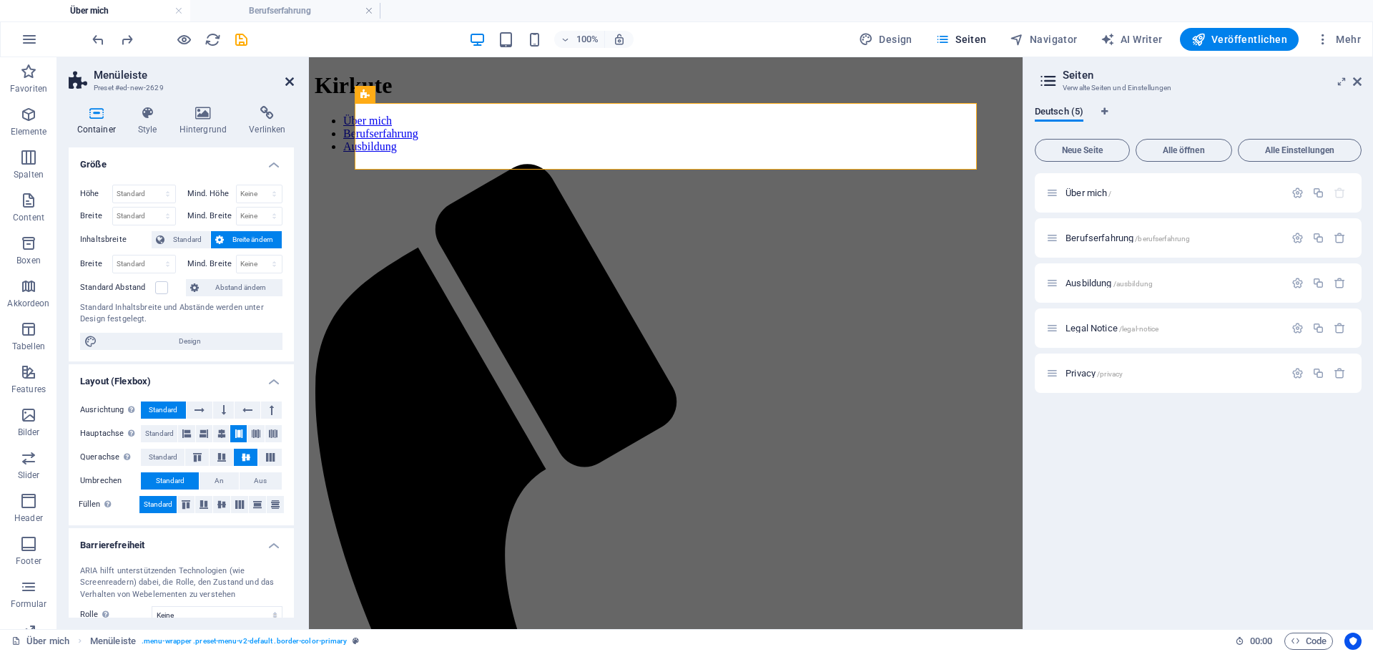
click at [293, 86] on icon at bounding box center [289, 81] width 9 height 11
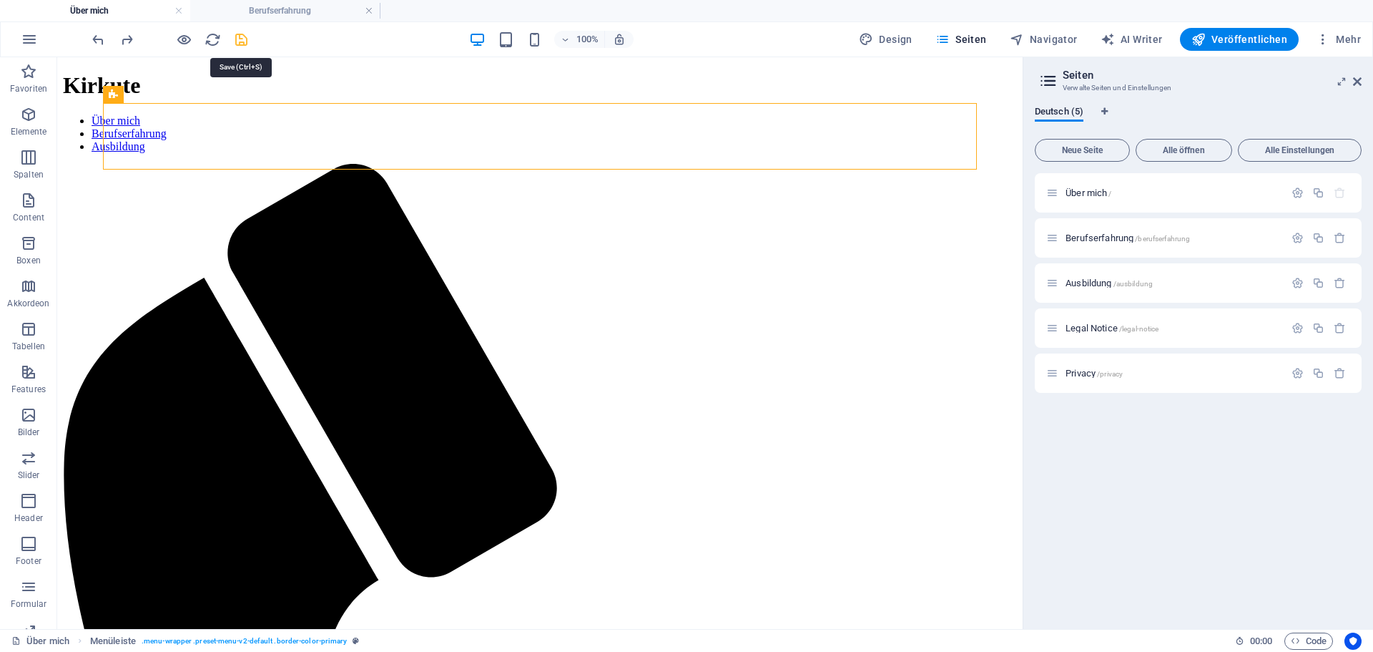
click at [242, 46] on icon "save" at bounding box center [241, 39] width 16 height 16
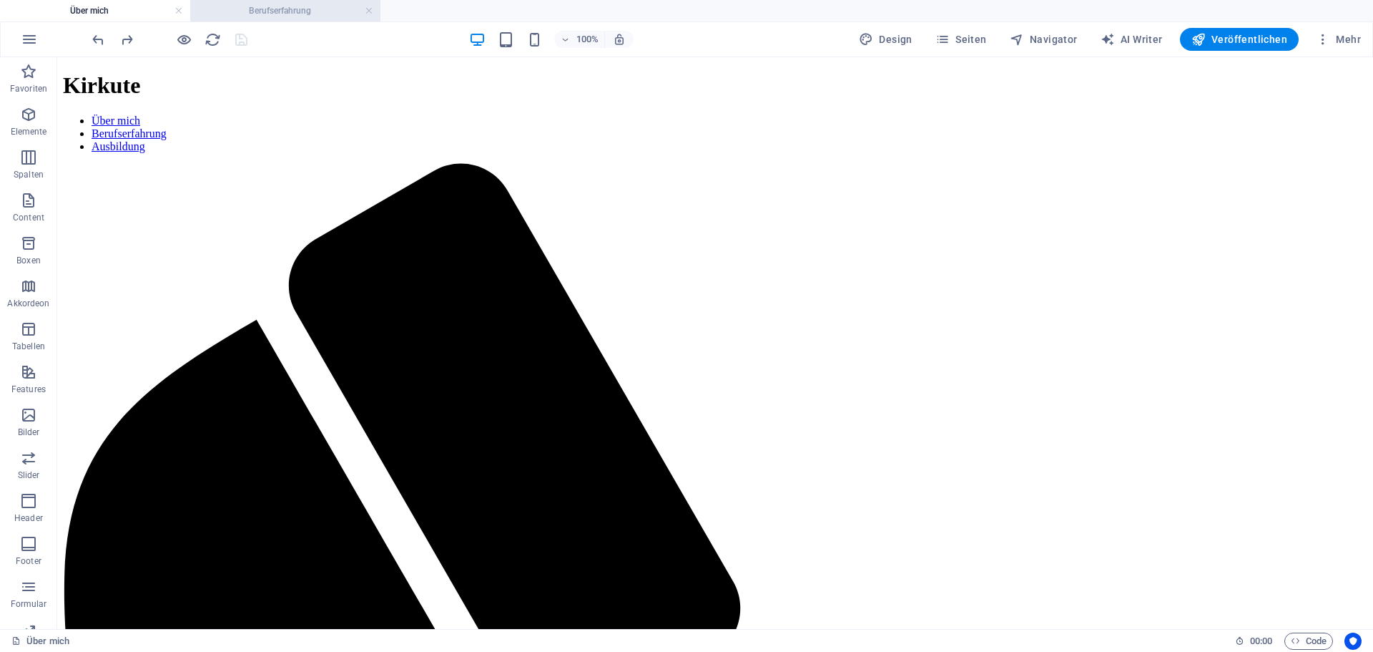
click at [269, 7] on h4 "Berufserfahrung" at bounding box center [285, 11] width 190 height 16
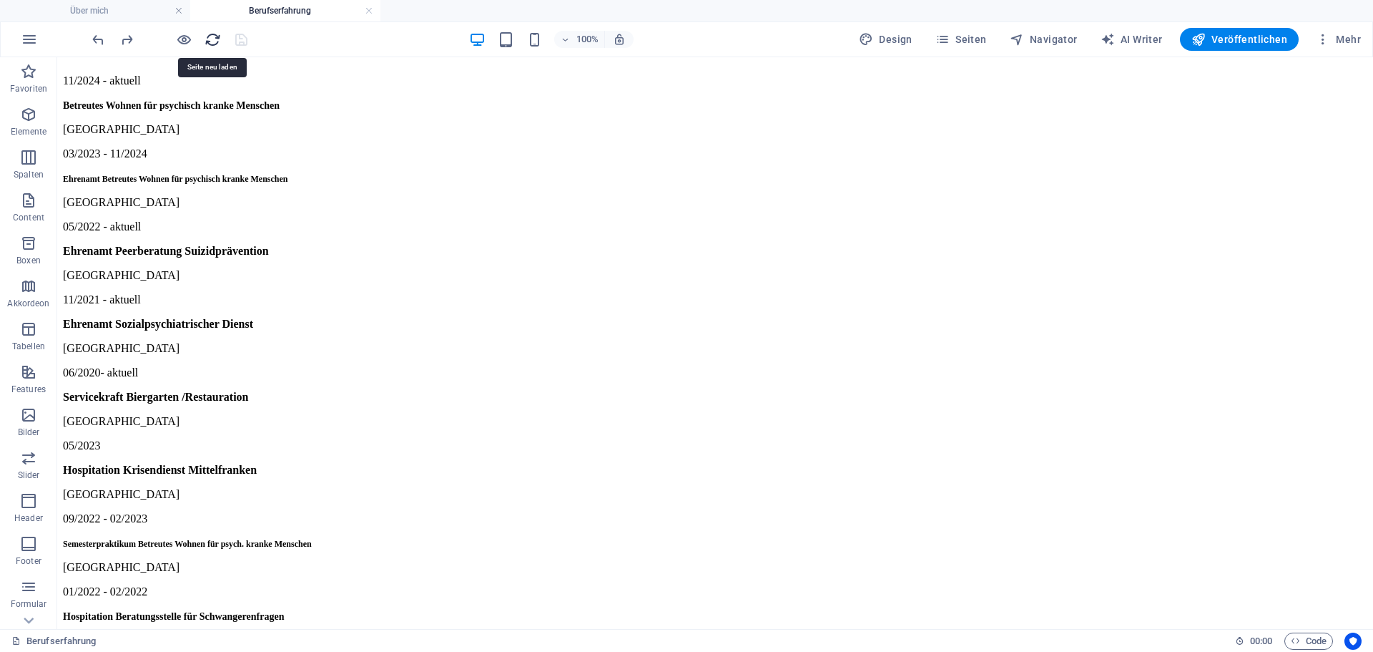
click at [210, 40] on icon "reload" at bounding box center [213, 39] width 16 height 16
click at [142, 15] on h4 "Über mich" at bounding box center [95, 11] width 190 height 16
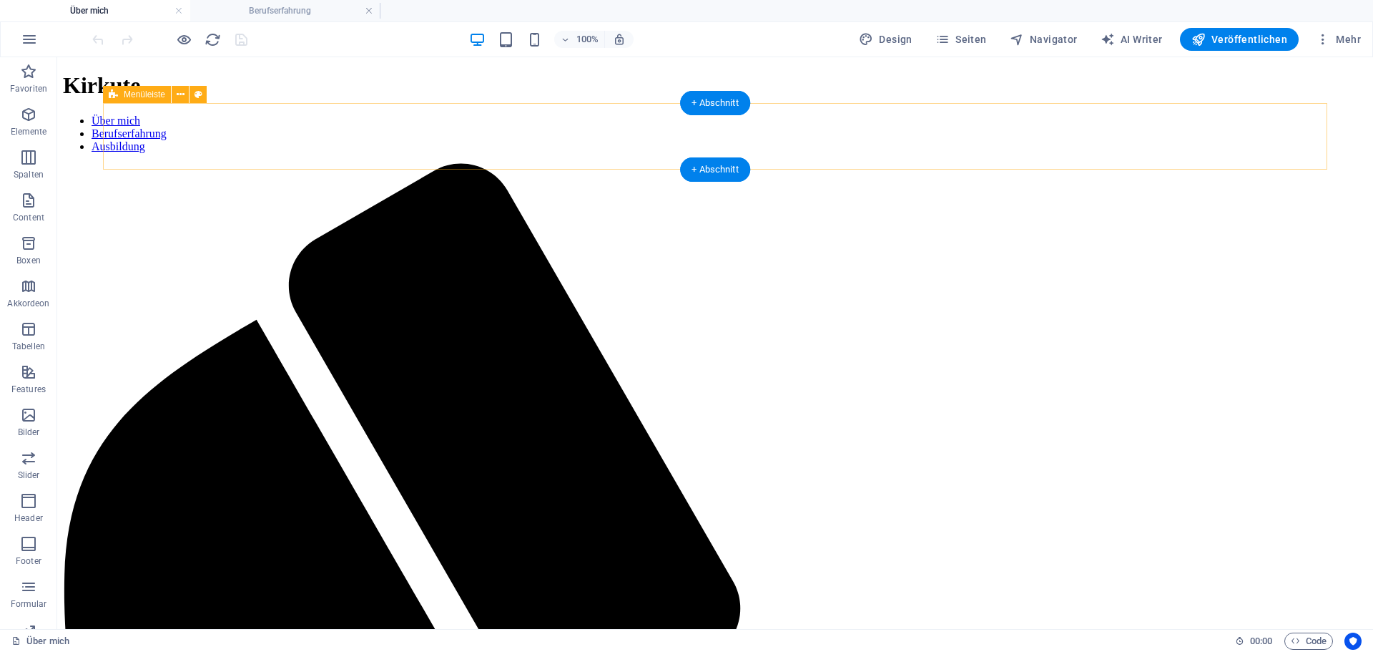
click at [139, 99] on div "Kirkute" at bounding box center [715, 85] width 1305 height 26
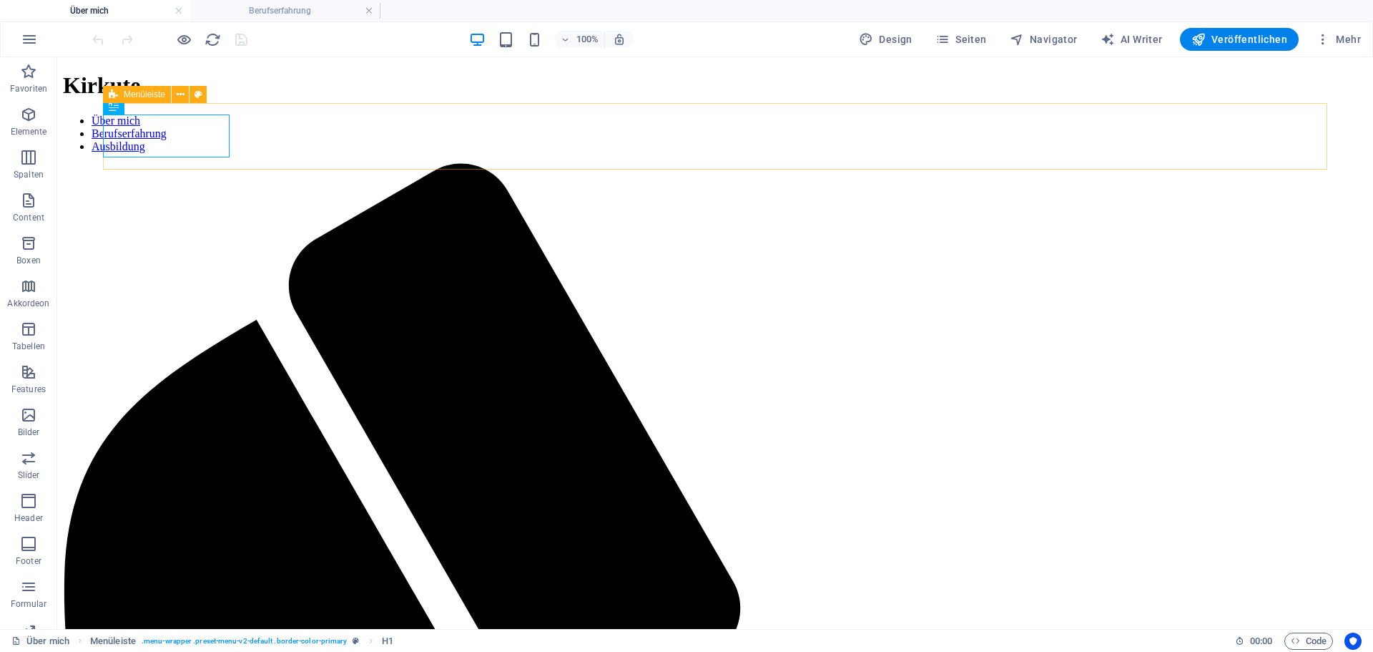
click at [113, 97] on icon at bounding box center [113, 94] width 9 height 17
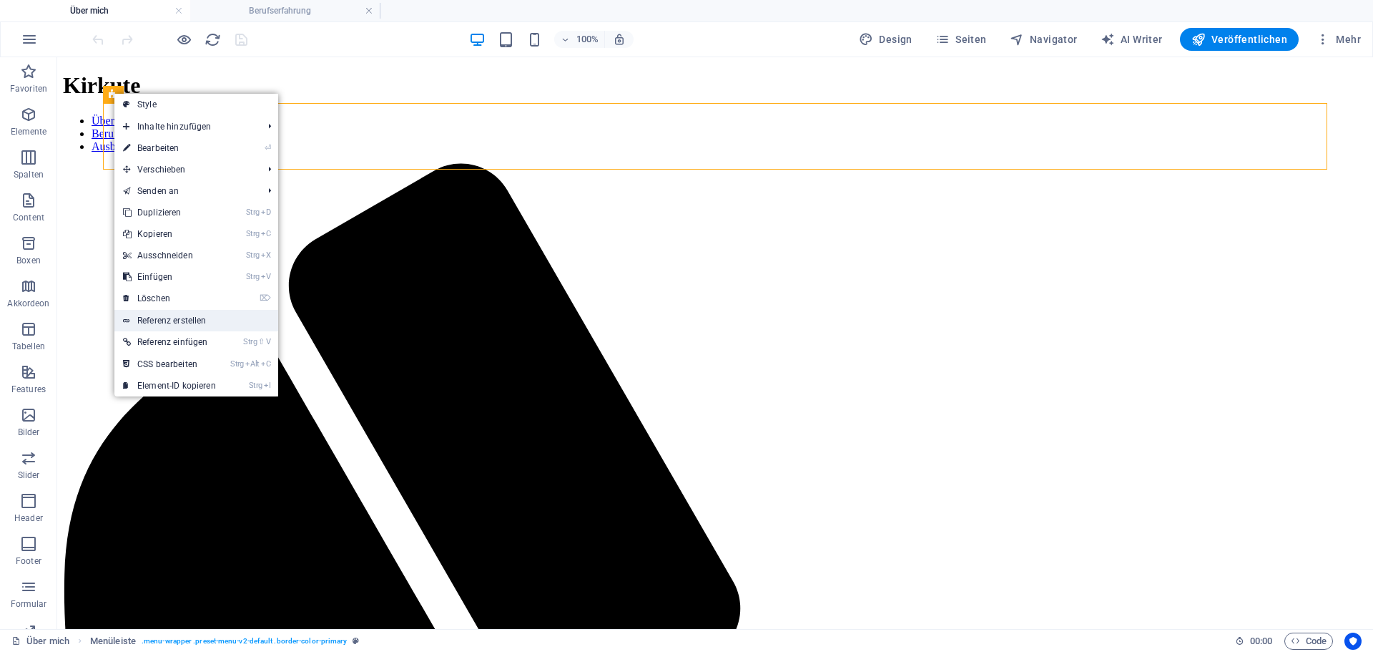
click at [222, 320] on link "Referenz erstellen" at bounding box center [196, 320] width 164 height 21
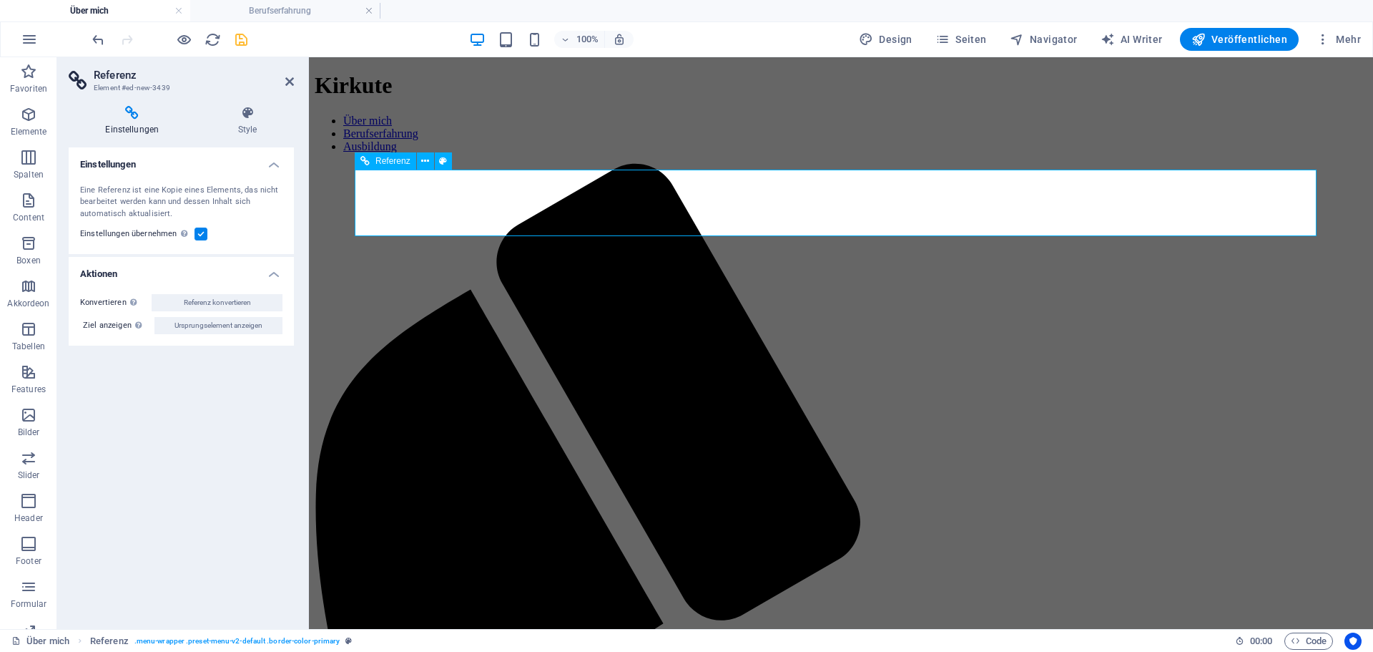
click at [383, 160] on span "Referenz" at bounding box center [393, 161] width 35 height 9
click at [424, 162] on icon at bounding box center [425, 161] width 8 height 15
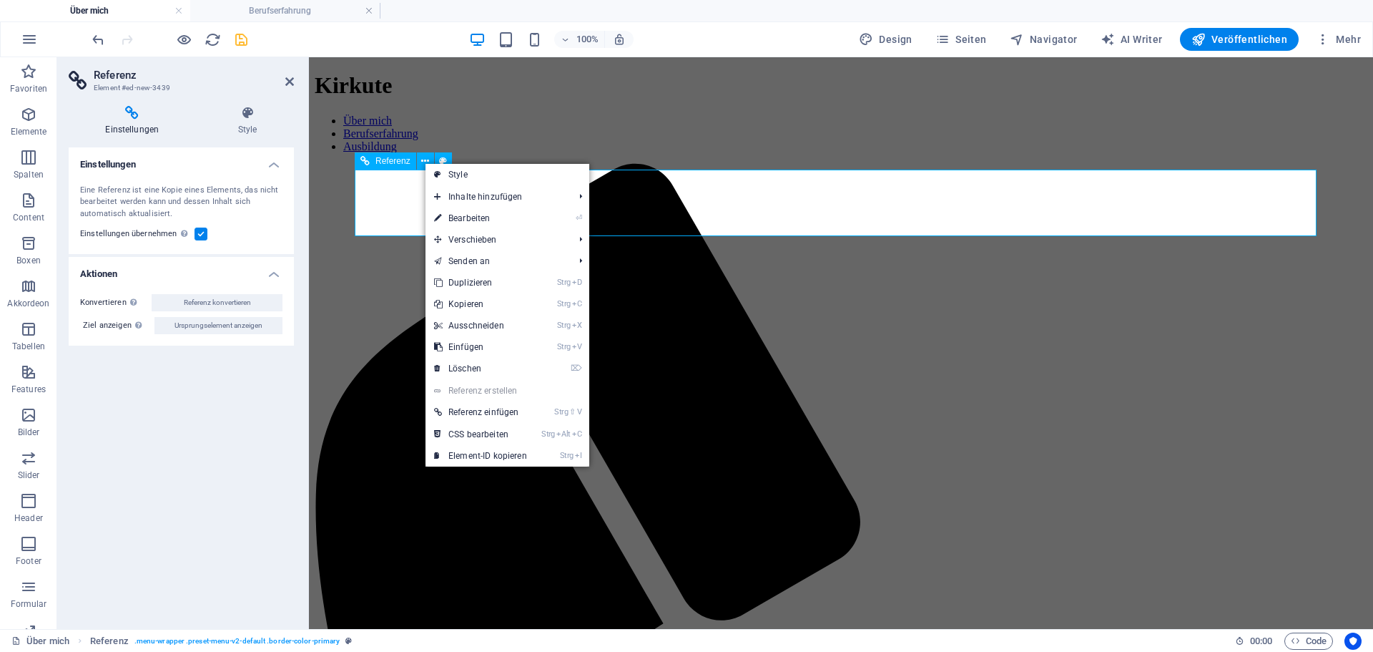
click at [393, 164] on span "Referenz" at bounding box center [393, 161] width 35 height 9
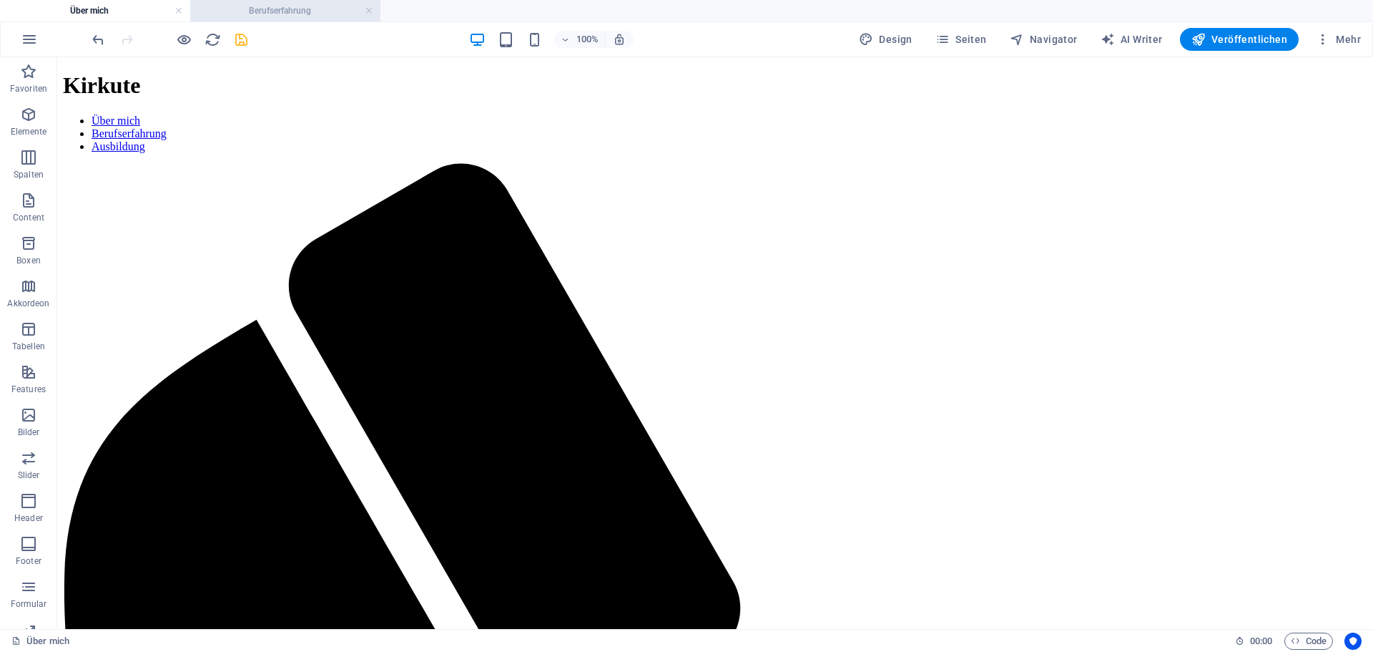
click at [273, 13] on h4 "Berufserfahrung" at bounding box center [285, 11] width 190 height 16
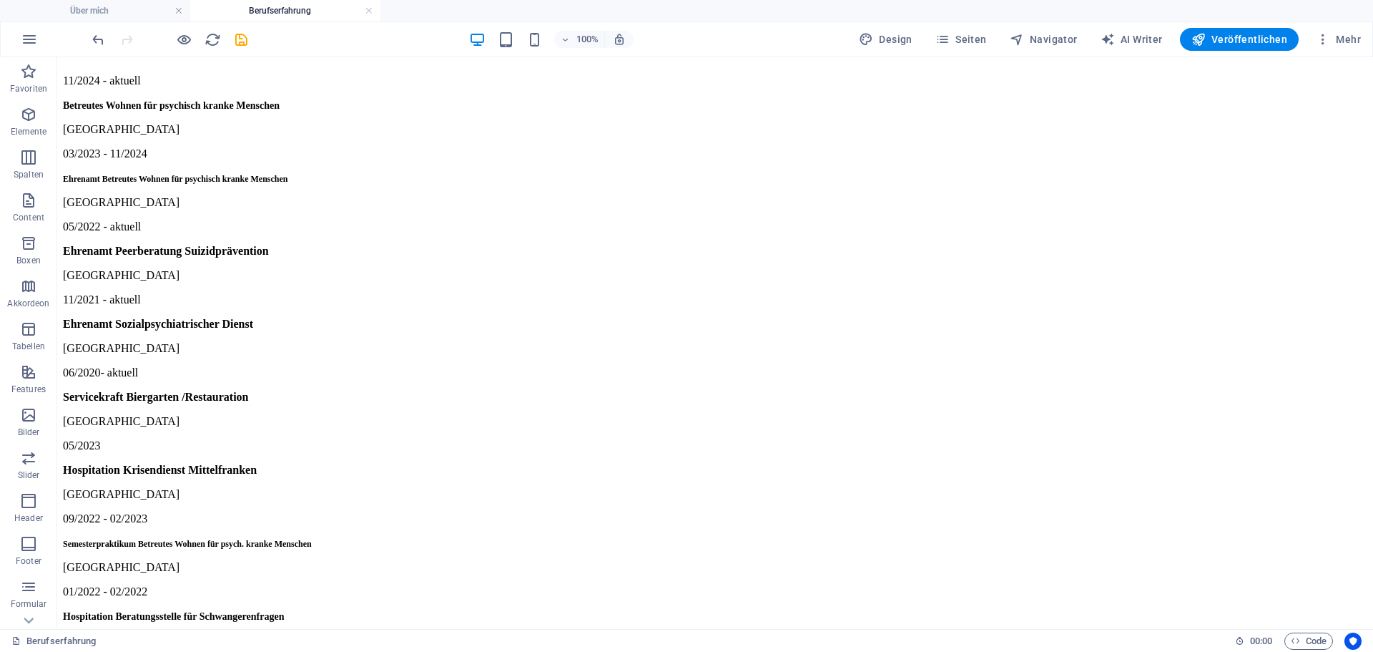
click at [232, 96] on html "11/2024 - aktuell Betreutes Wohnen für psychisch kranke Menschen [GEOGRAPHIC_DA…" at bounding box center [715, 506] width 1316 height 898
click at [169, 112] on div "11/2024 - aktuell Betreutes Wohnen für psychisch kranke Menschen [GEOGRAPHIC_DA…" at bounding box center [715, 506] width 1305 height 887
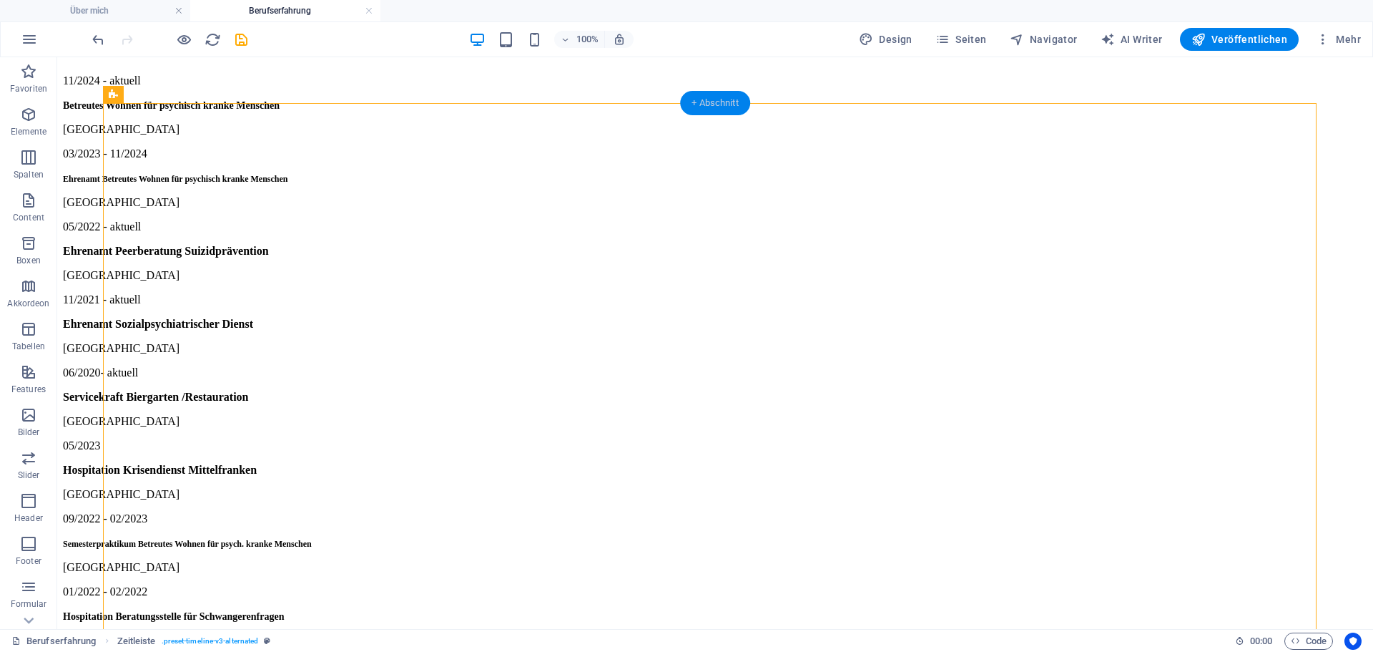
click at [706, 105] on div "+ Abschnitt" at bounding box center [715, 103] width 70 height 24
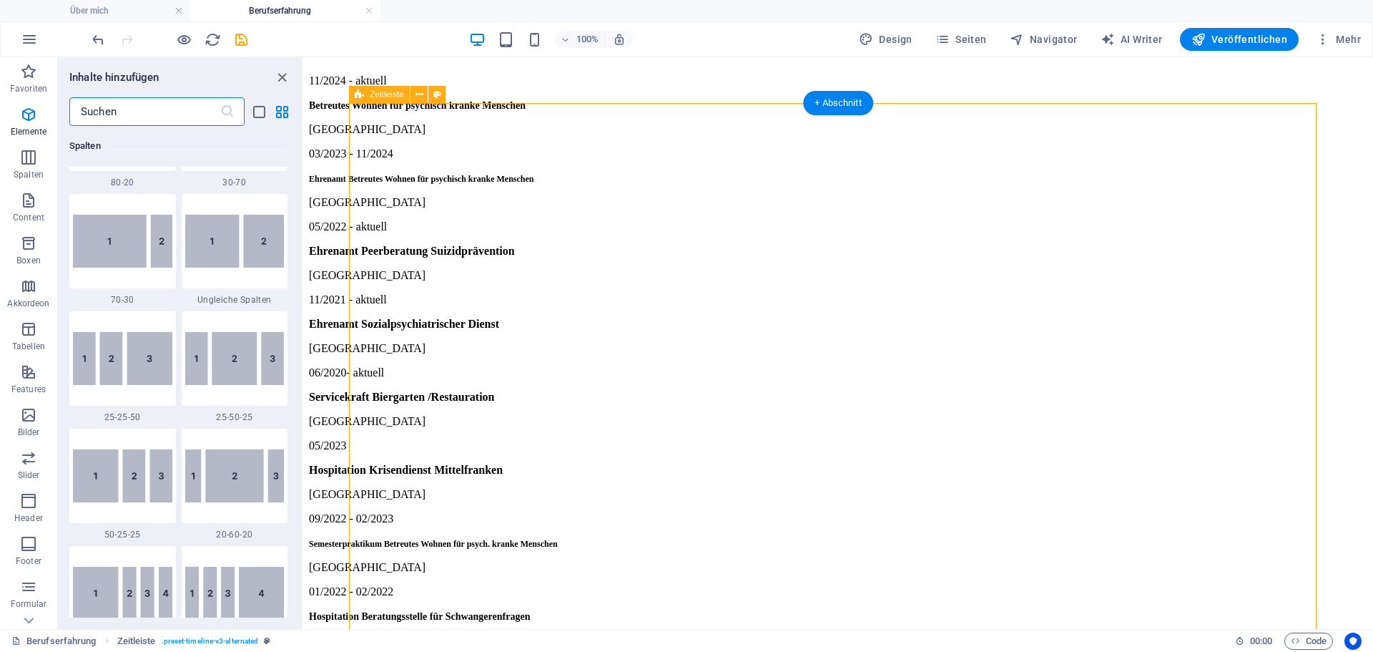
scroll to position [2503, 0]
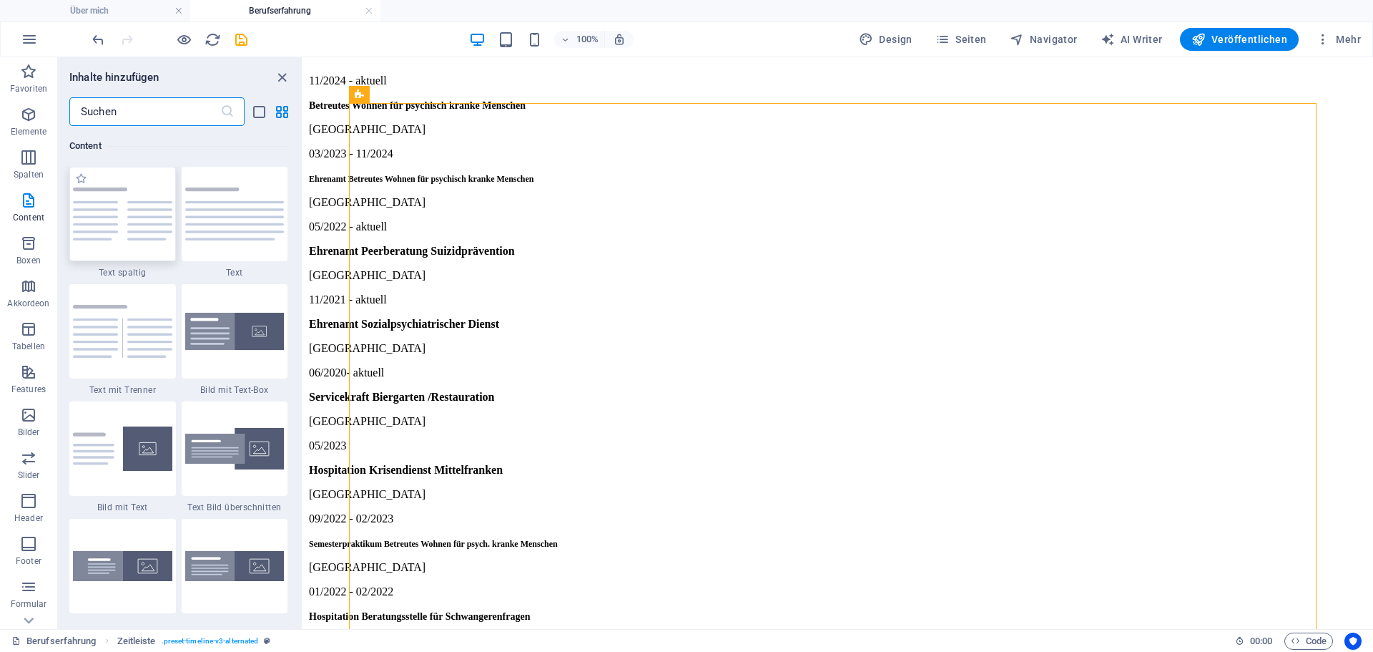
click at [126, 213] on img at bounding box center [122, 213] width 99 height 53
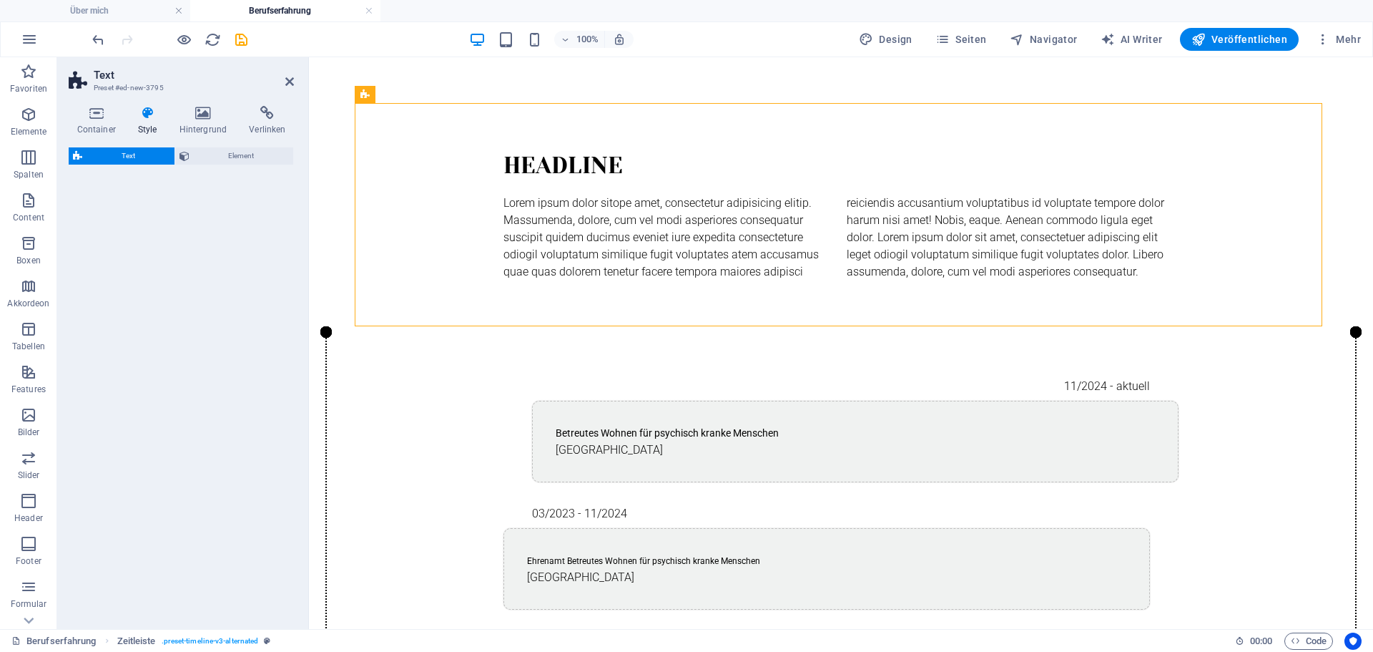
select select "rem"
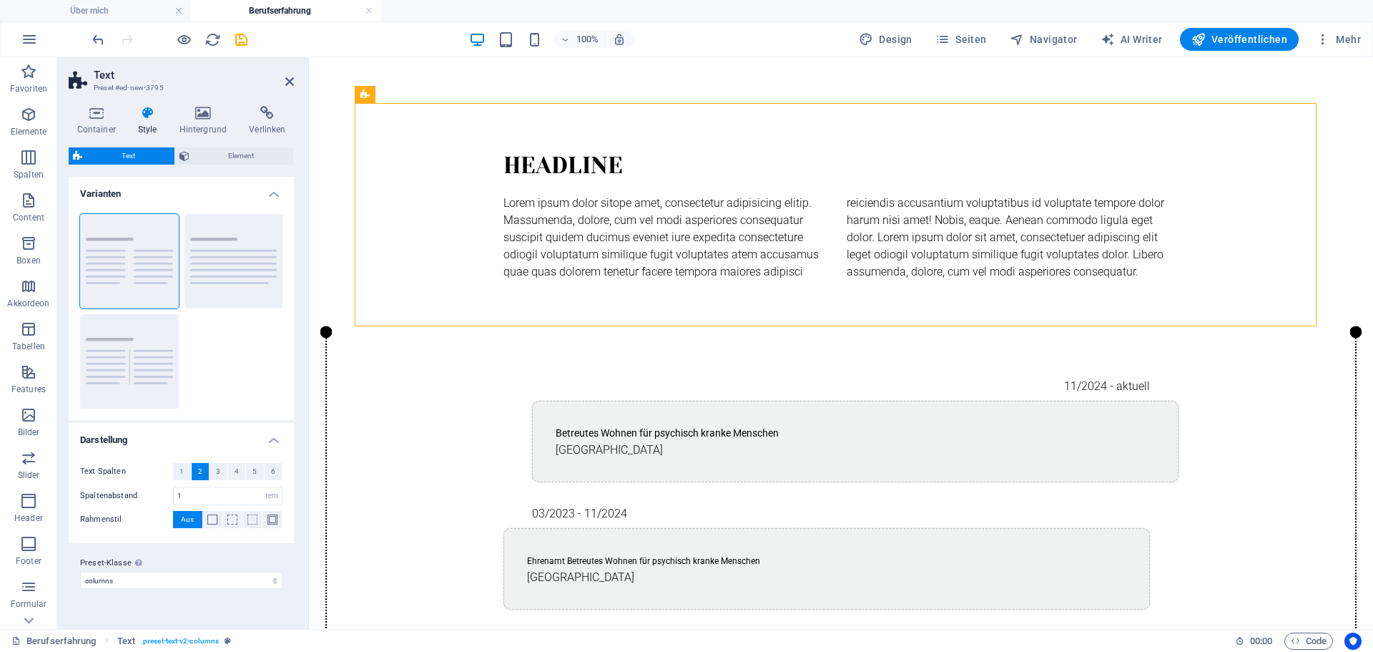
click at [126, 213] on div "Text Element Layout Wie sich dieses Element innerhalb des Layouts ausdehnt (Fle…" at bounding box center [181, 382] width 225 height 470
click at [619, 243] on div "Lorem ipsum dolor sitope amet, consectetur adipisicing elitip. Massumenda, dolo…" at bounding box center [841, 238] width 675 height 86
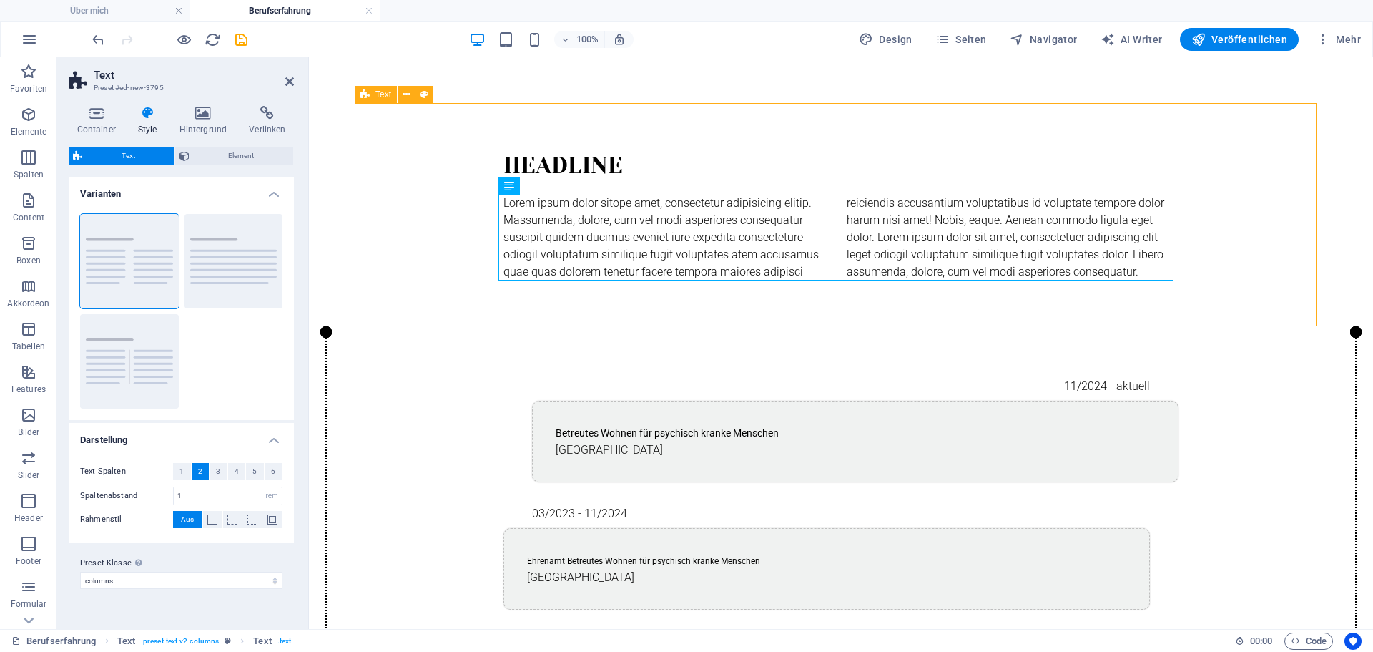
click at [441, 138] on div "Headline Lorem ipsum dolor sitope amet, consectetur adipisicing elitip. [PERSON…" at bounding box center [841, 214] width 973 height 223
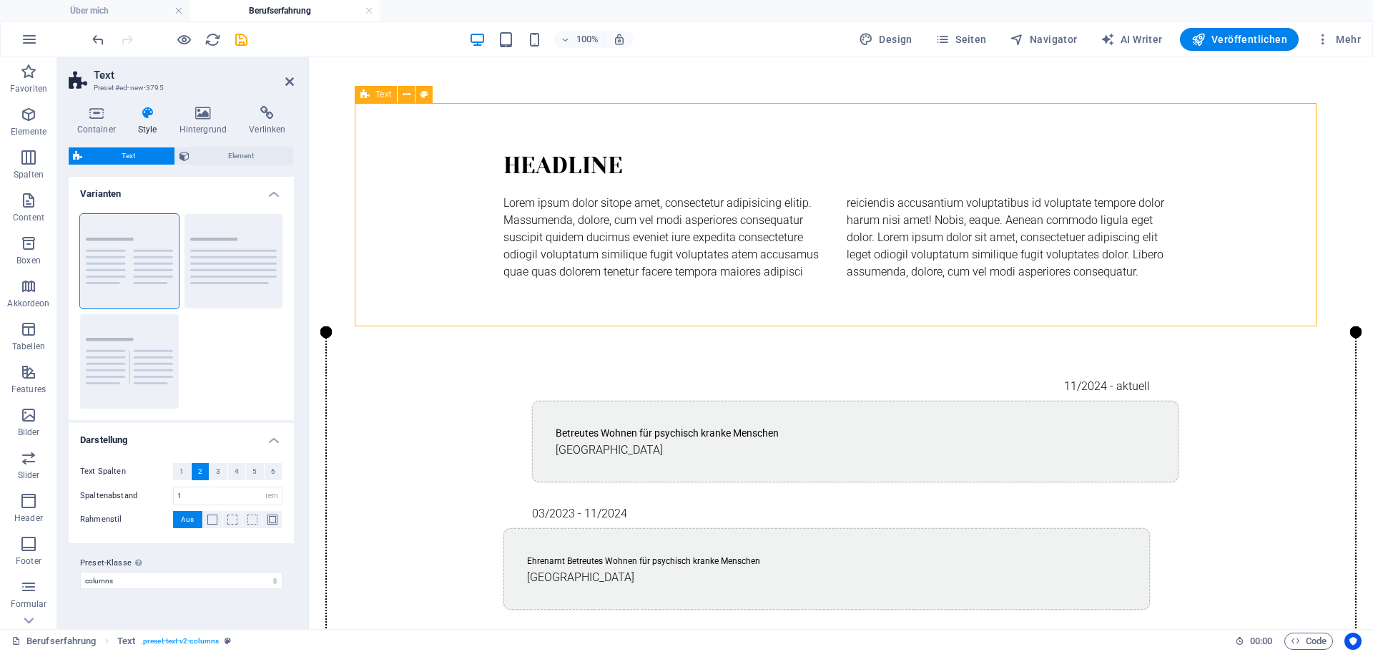
click at [373, 95] on div "Text" at bounding box center [376, 94] width 42 height 17
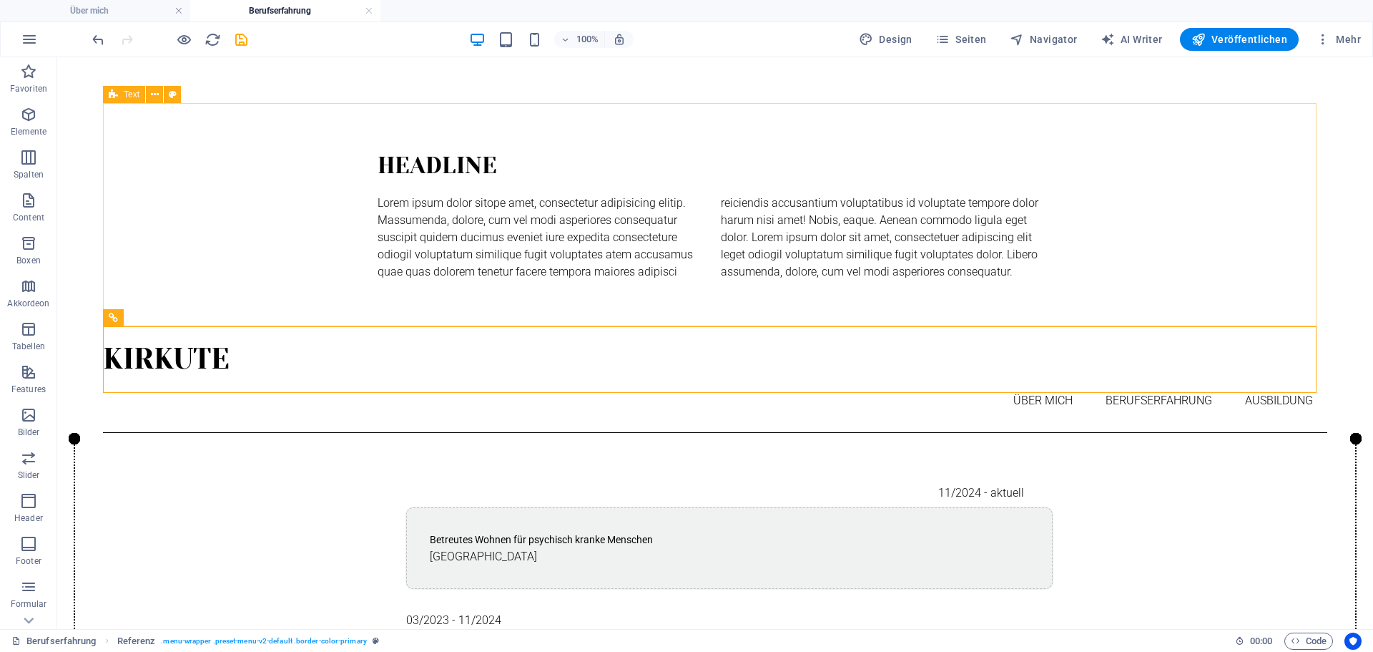
click at [119, 93] on div "Text" at bounding box center [124, 94] width 42 height 17
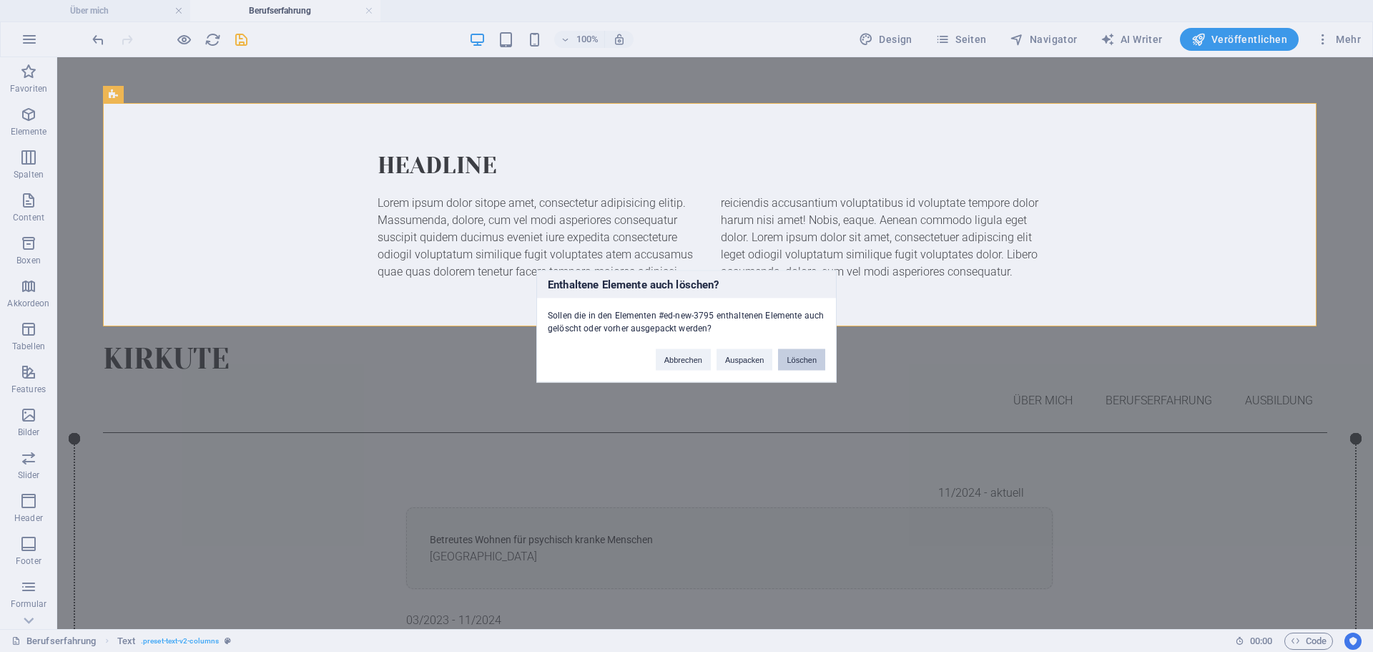
click at [800, 359] on button "Löschen" at bounding box center [801, 358] width 47 height 21
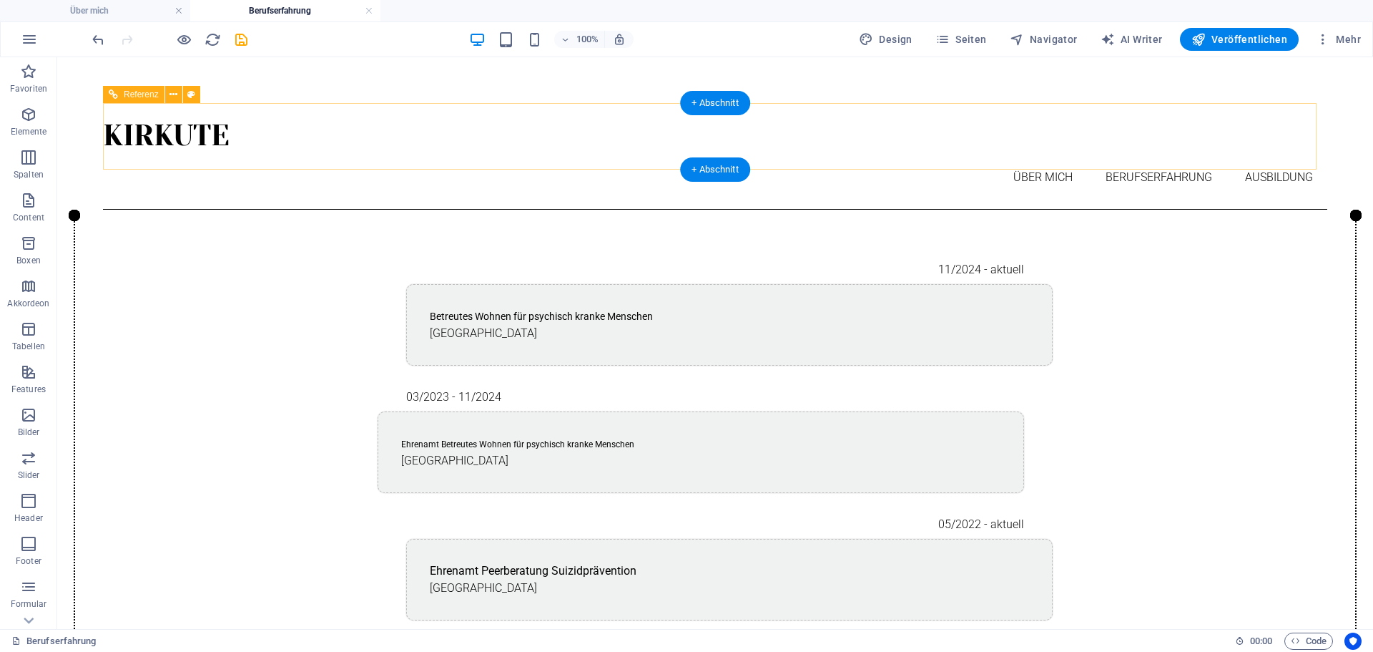
click at [956, 157] on nav "Über mich Berufserfahrung Ausbildung" at bounding box center [715, 177] width 1225 height 40
click at [1028, 157] on nav "Über mich Berufserfahrung Ausbildung" at bounding box center [715, 177] width 1225 height 40
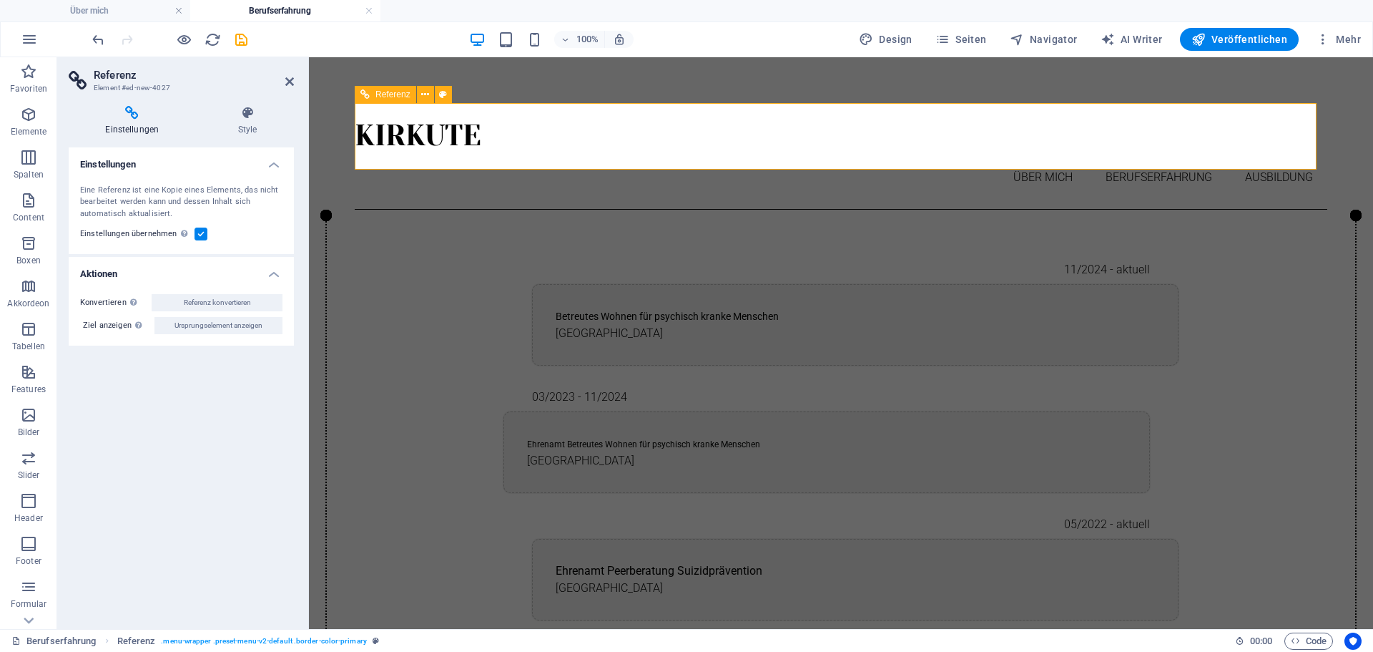
click at [388, 99] on span "Referenz" at bounding box center [393, 94] width 35 height 9
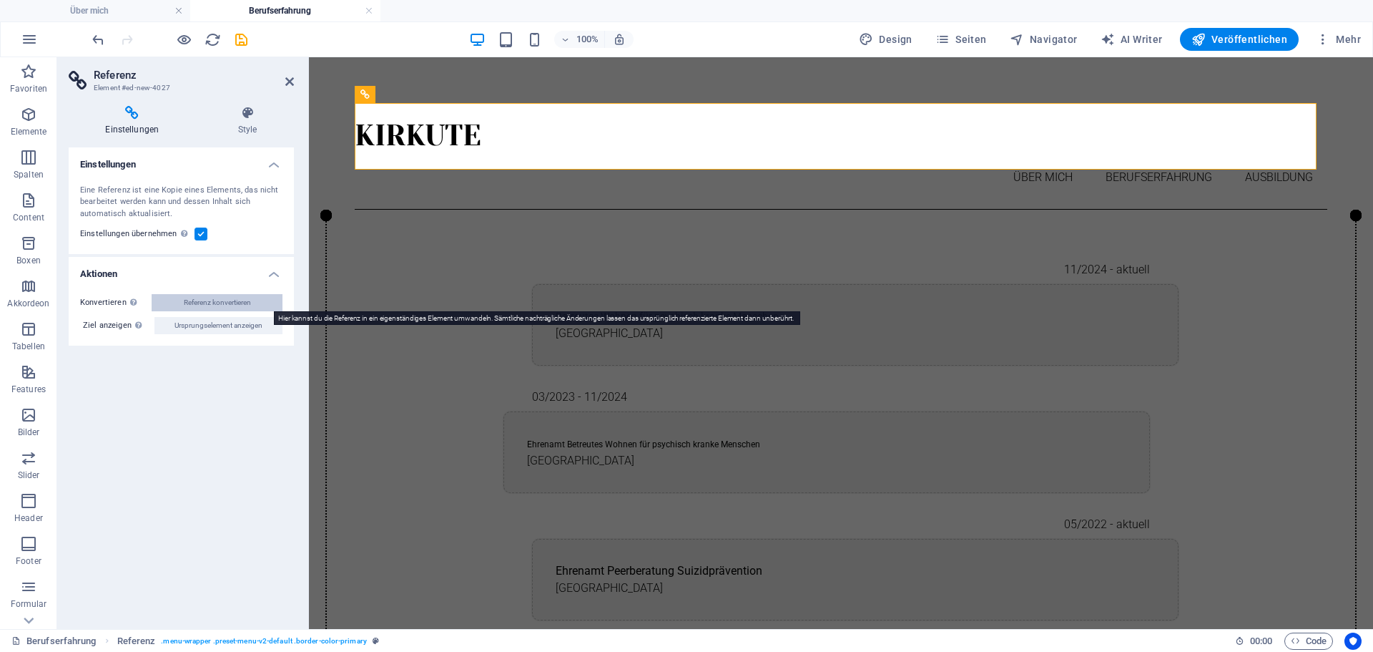
click at [237, 295] on span "Referenz konvertieren" at bounding box center [217, 302] width 67 height 17
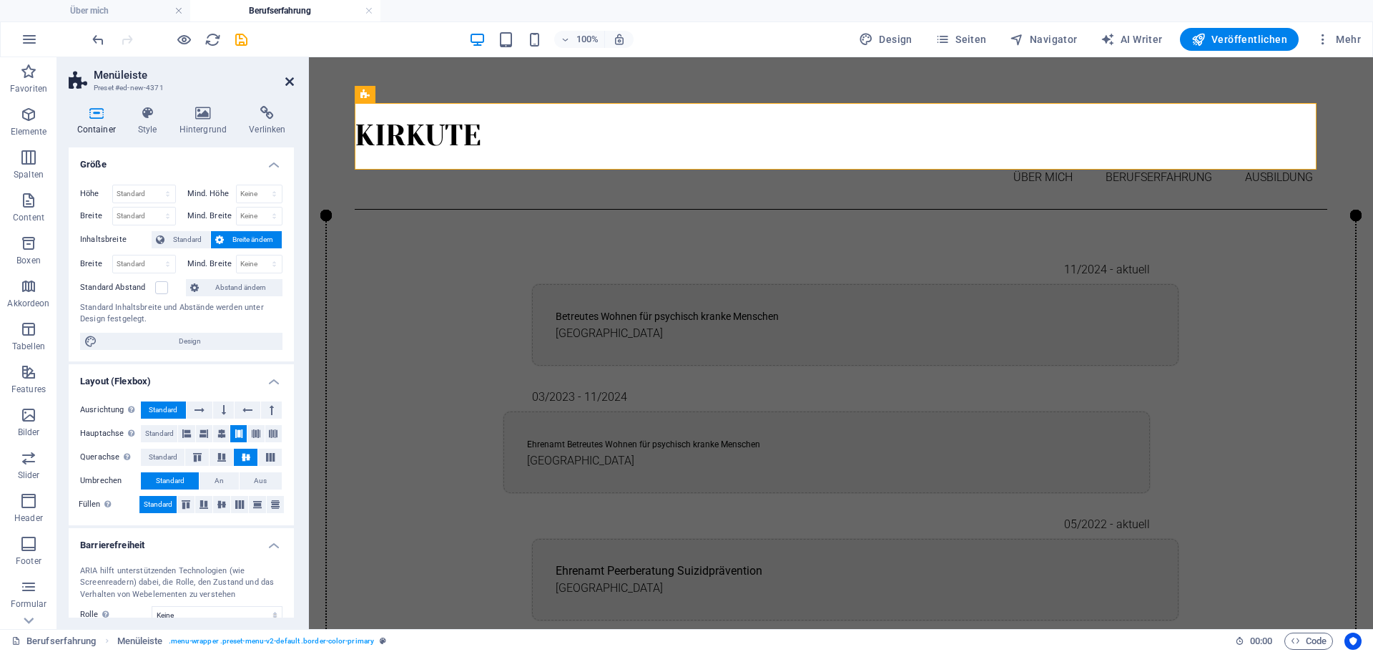
click at [291, 79] on icon at bounding box center [289, 81] width 9 height 11
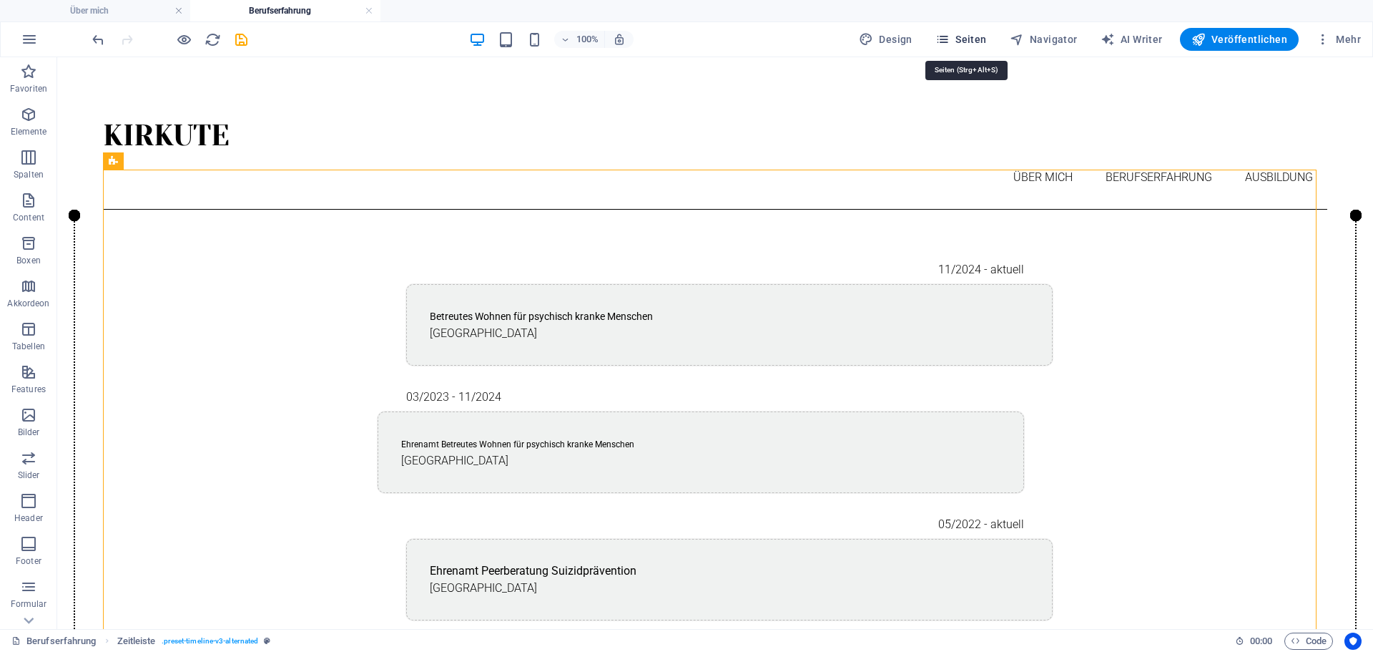
click at [974, 40] on span "Seiten" at bounding box center [962, 39] width 52 height 14
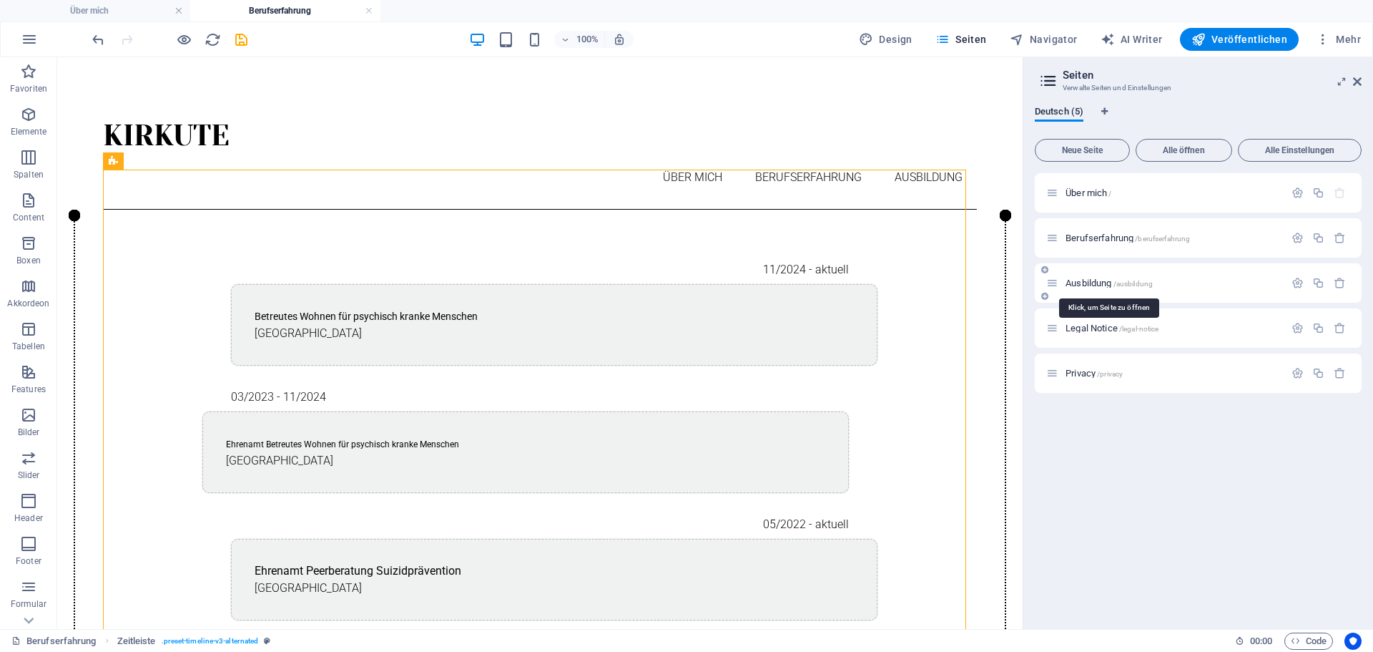
click at [1099, 281] on span "Ausbildung /ausbildung" at bounding box center [1109, 283] width 87 height 11
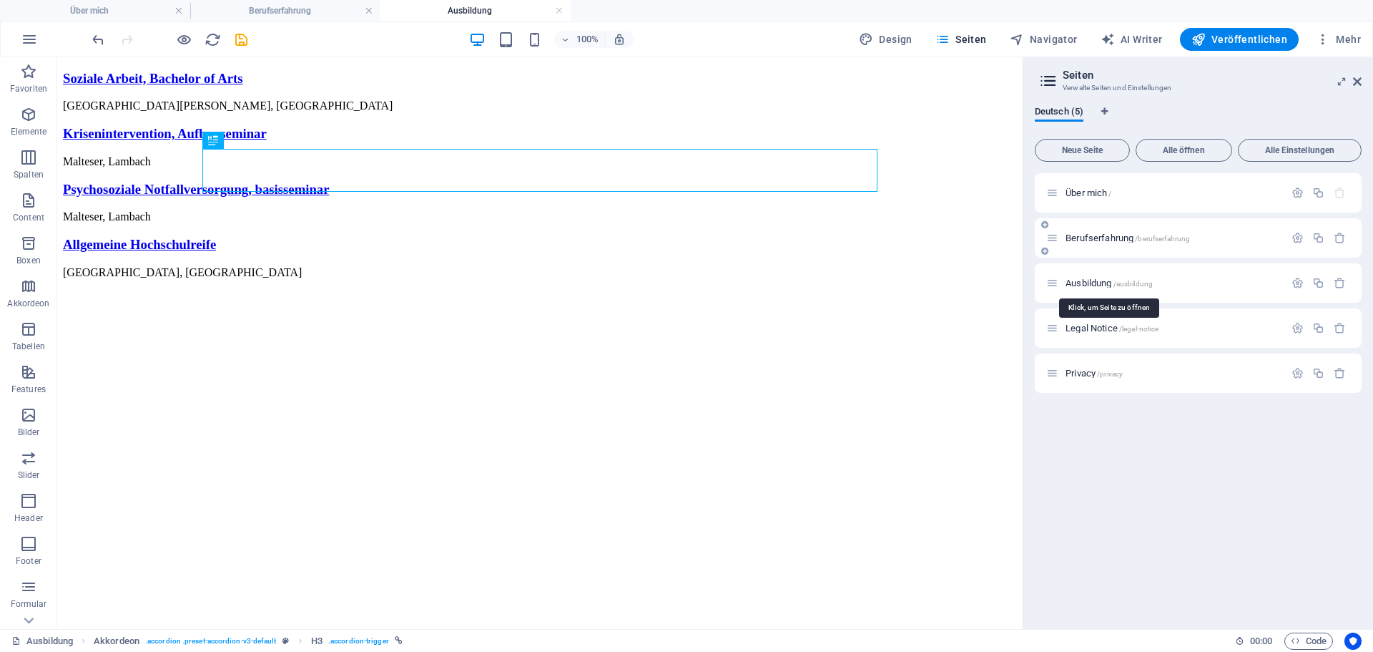
scroll to position [0, 0]
click at [554, 104] on div "+ Abschnitt" at bounding box center [540, 103] width 70 height 24
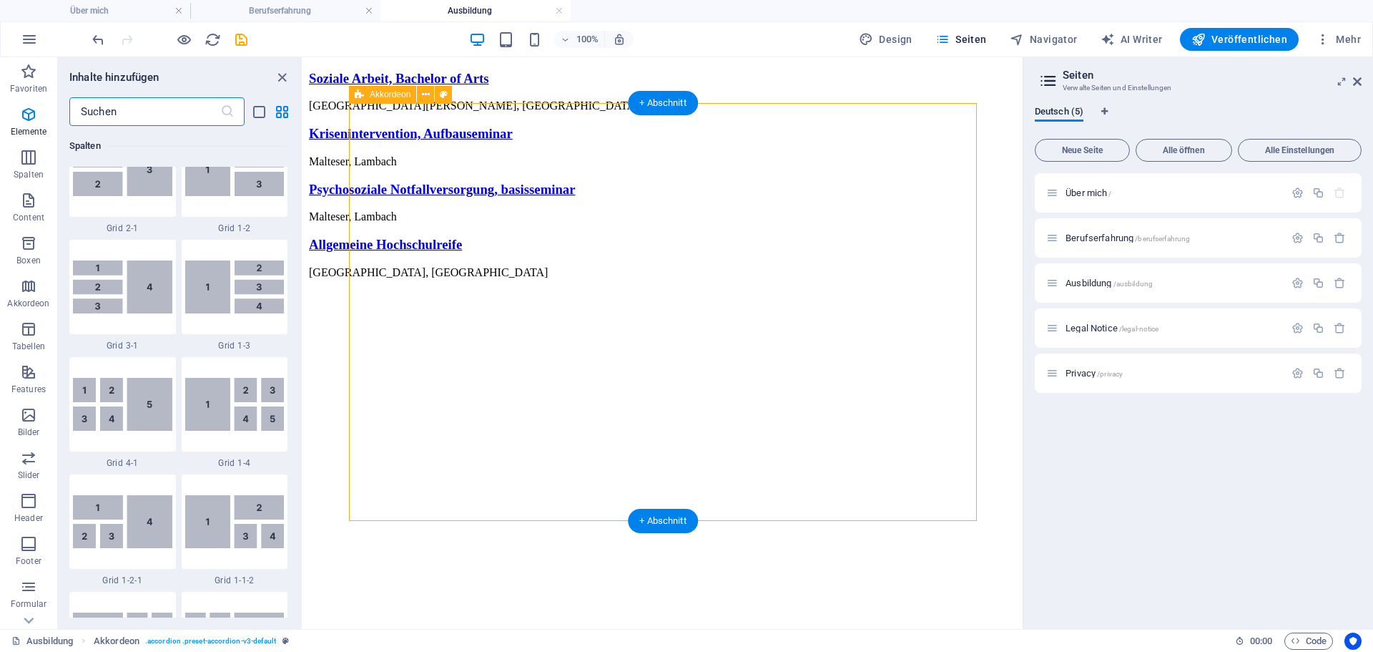
scroll to position [2503, 0]
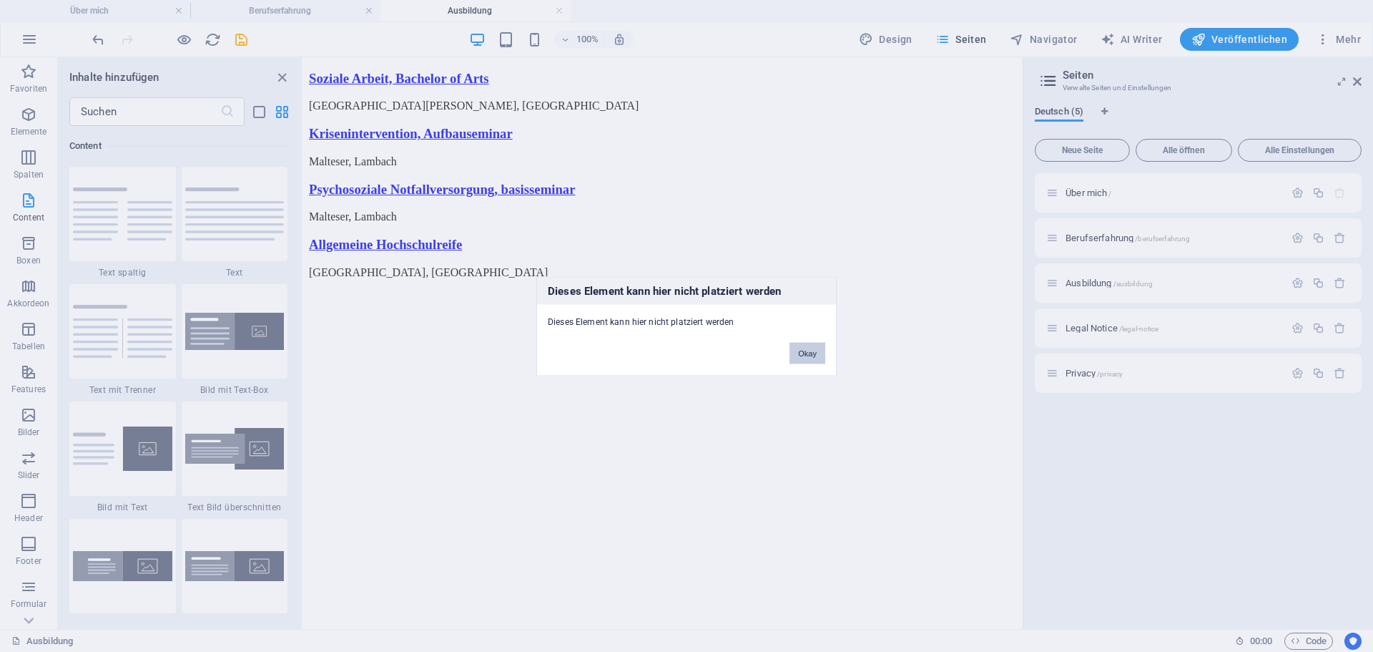
click at [808, 359] on button "Okay" at bounding box center [808, 352] width 36 height 21
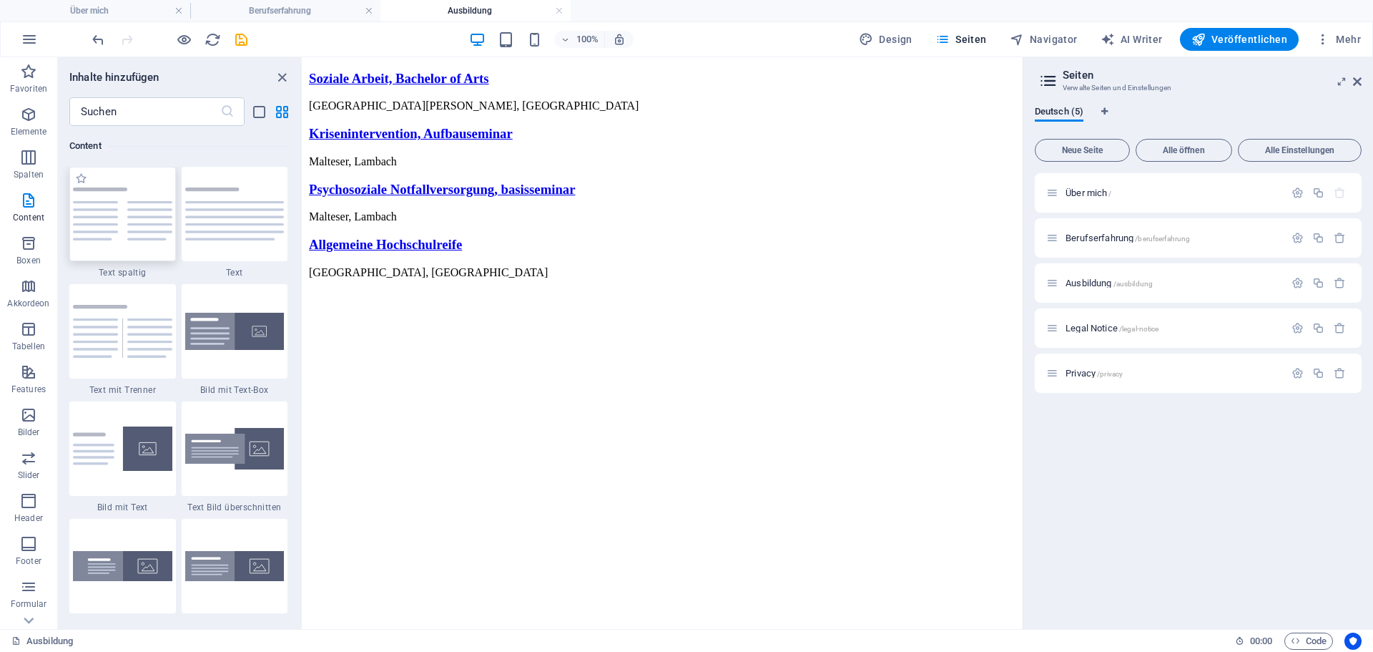
click at [97, 231] on img at bounding box center [122, 213] width 99 height 53
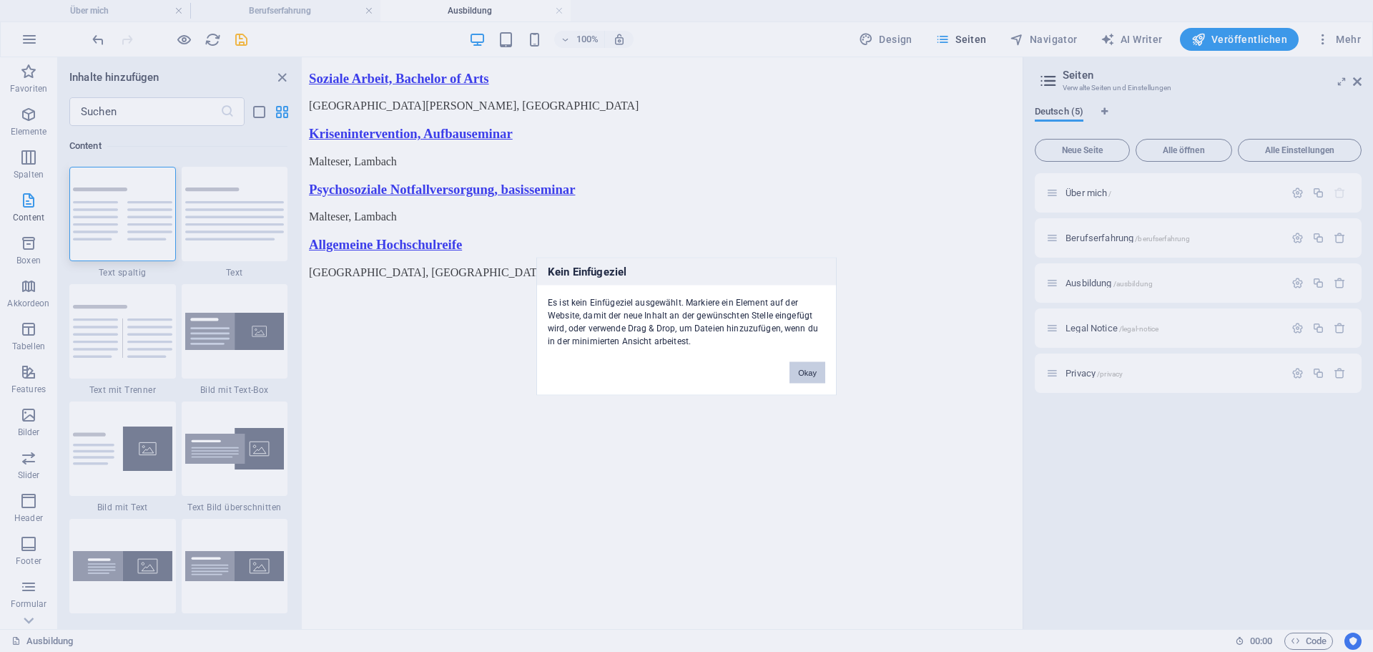
click at [805, 376] on button "Okay" at bounding box center [808, 371] width 36 height 21
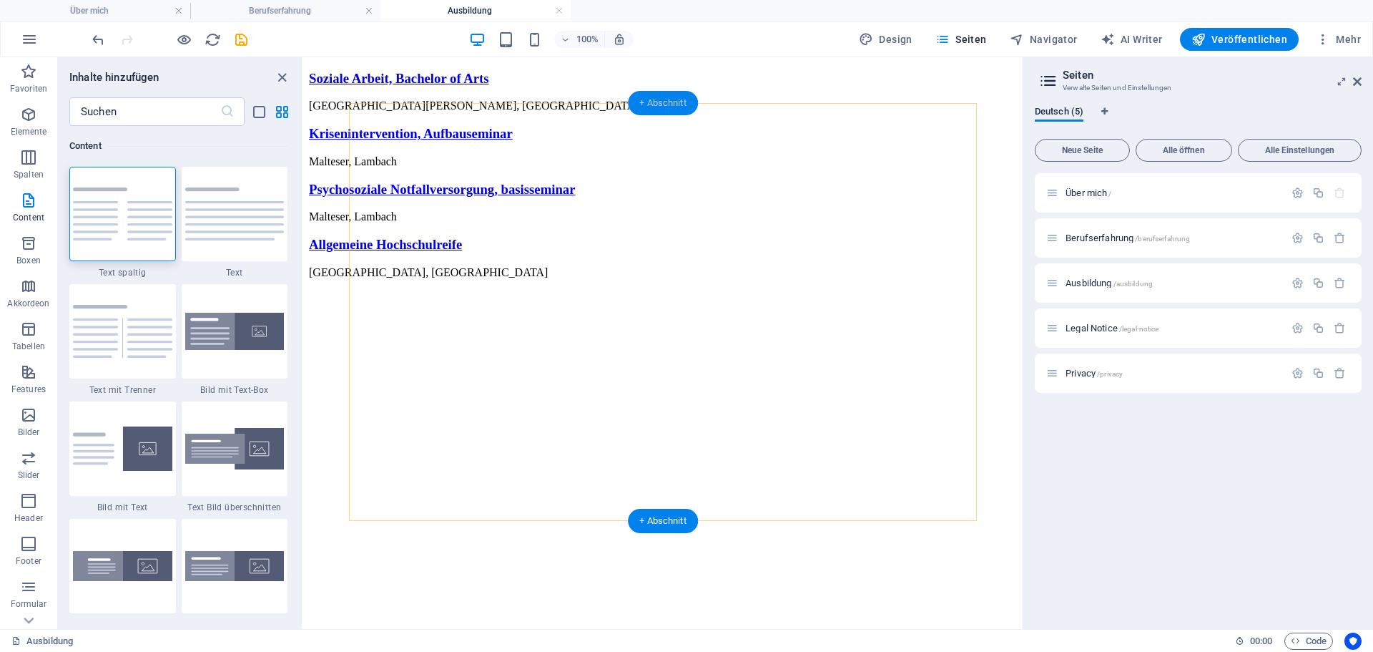
click at [650, 107] on div "+ Abschnitt" at bounding box center [663, 103] width 70 height 24
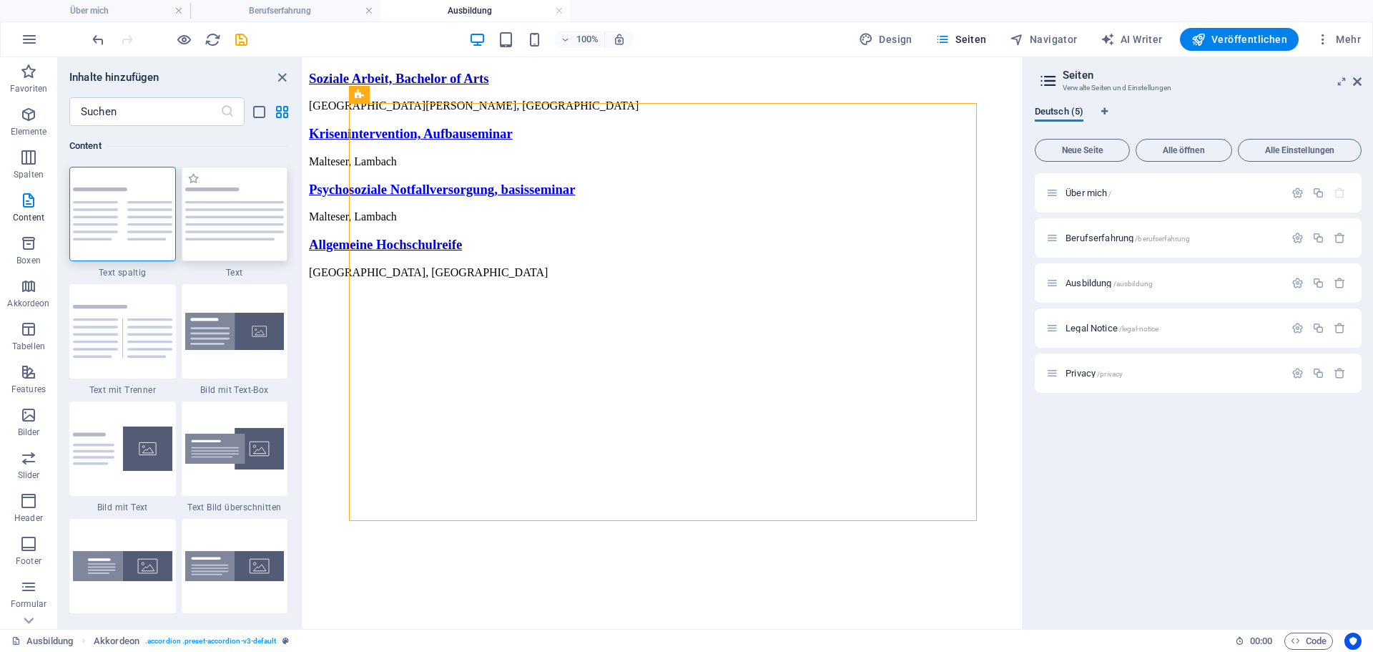
click at [221, 217] on img at bounding box center [234, 213] width 99 height 53
click at [303, 217] on div "Ziehe hier rein, um den vorhandenen Inhalt zu ersetzen. Drücke "Strg", wenn du …" at bounding box center [663, 343] width 720 height 572
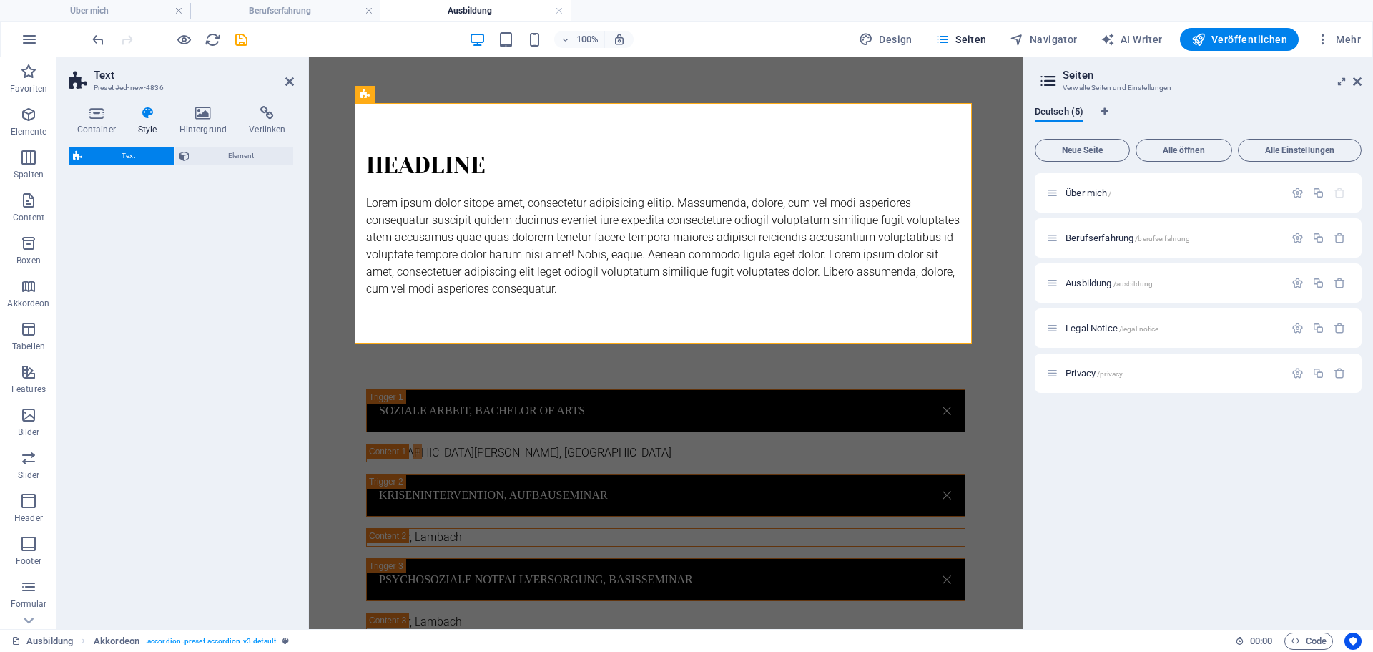
select select "preset-text-v2-default"
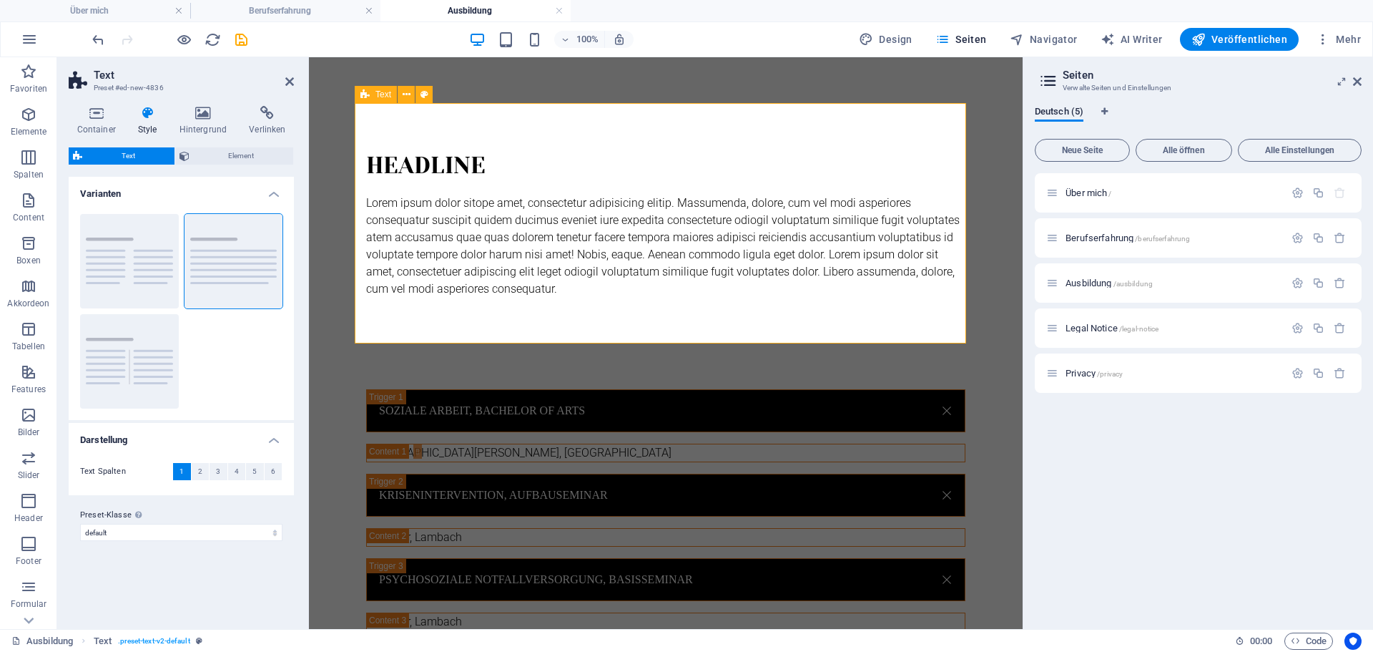
click at [371, 94] on div "Text" at bounding box center [376, 94] width 42 height 17
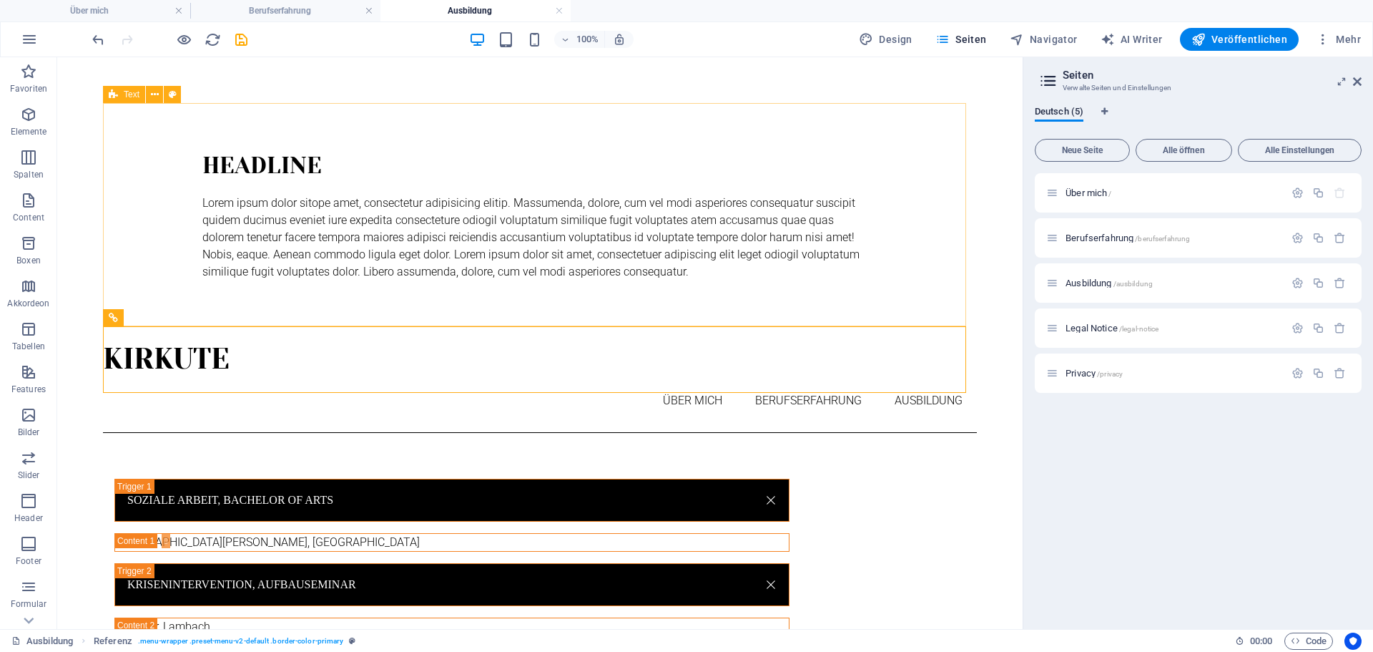
click at [120, 93] on div "Text" at bounding box center [124, 94] width 42 height 17
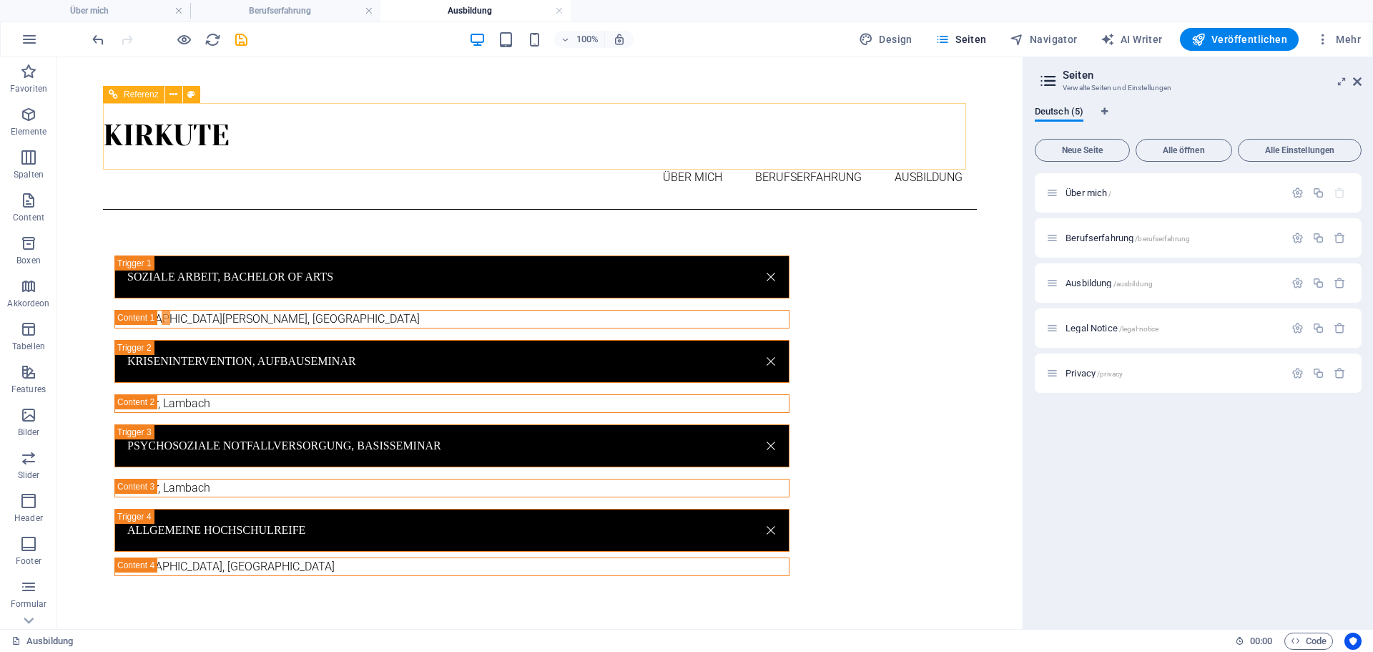
click at [152, 99] on span "Referenz" at bounding box center [141, 94] width 35 height 9
click at [118, 92] on div "Referenz" at bounding box center [134, 94] width 62 height 17
click at [117, 92] on div "Referenz" at bounding box center [134, 94] width 62 height 17
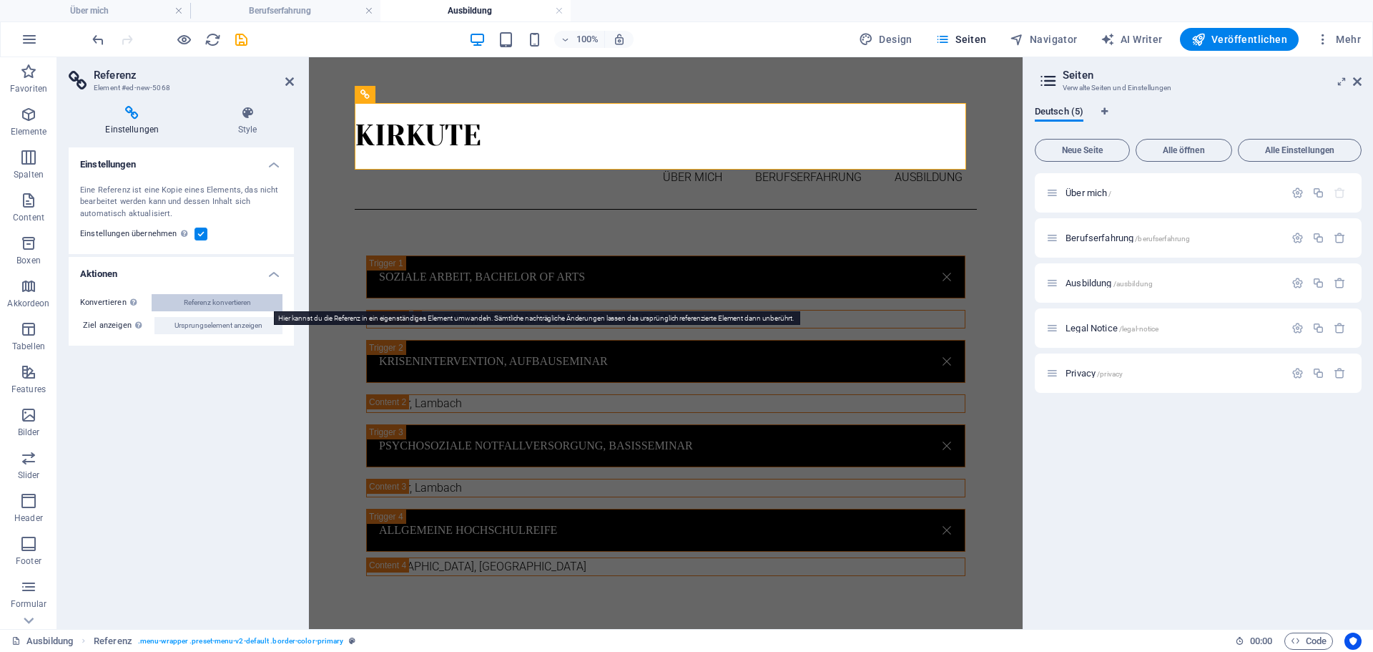
click at [224, 302] on span "Referenz konvertieren" at bounding box center [217, 302] width 67 height 17
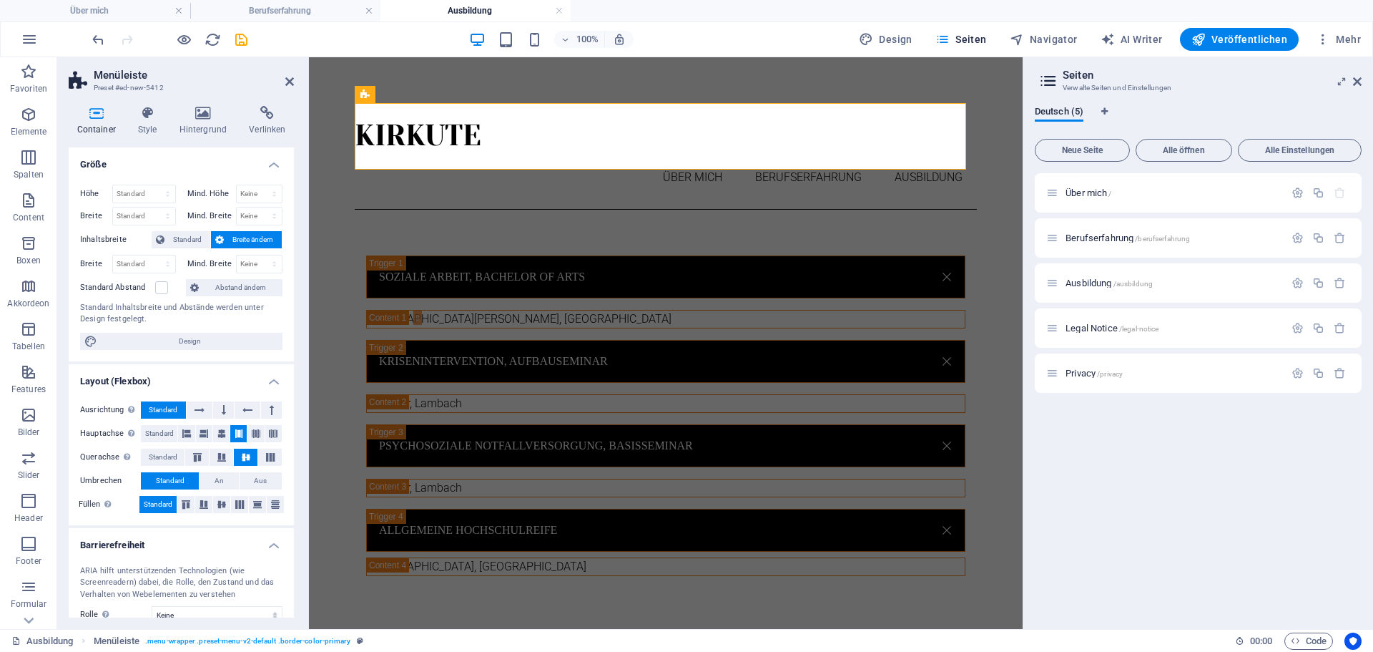
click at [284, 83] on header "Menüleiste Preset #ed-new-5412" at bounding box center [181, 75] width 225 height 37
click at [288, 82] on icon at bounding box center [289, 81] width 9 height 11
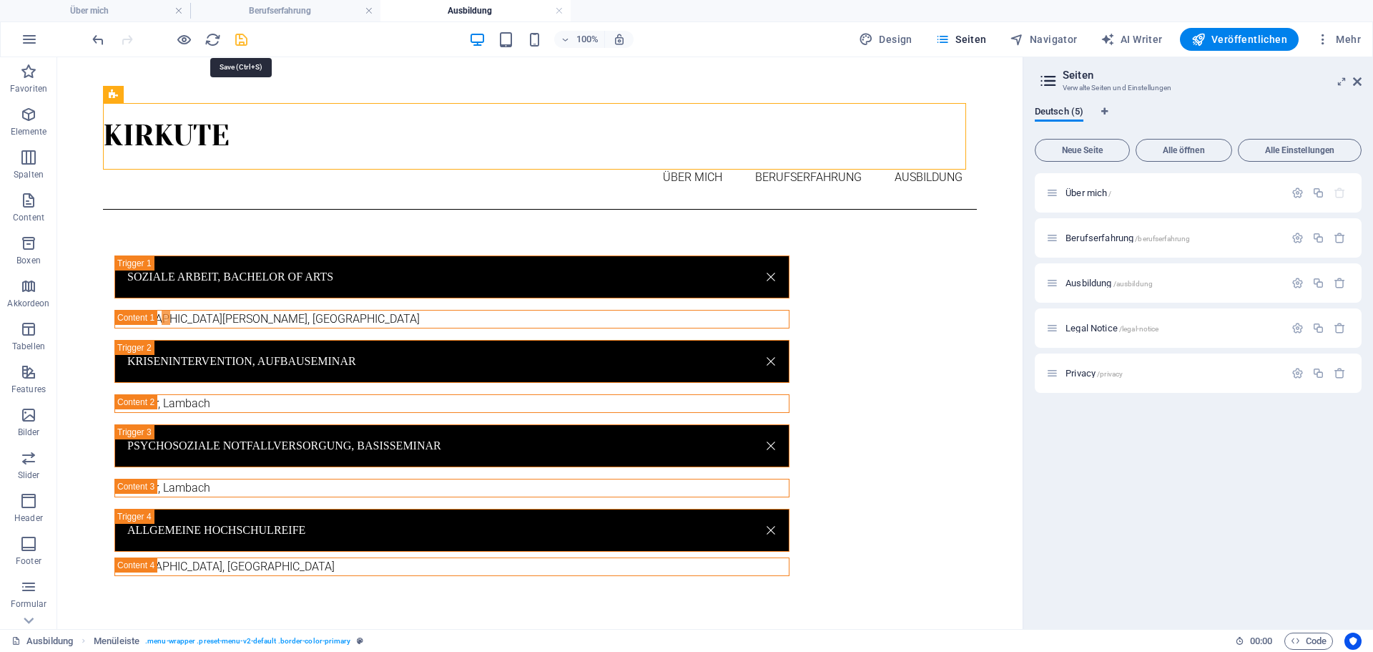
click at [239, 38] on icon "save" at bounding box center [241, 39] width 16 height 16
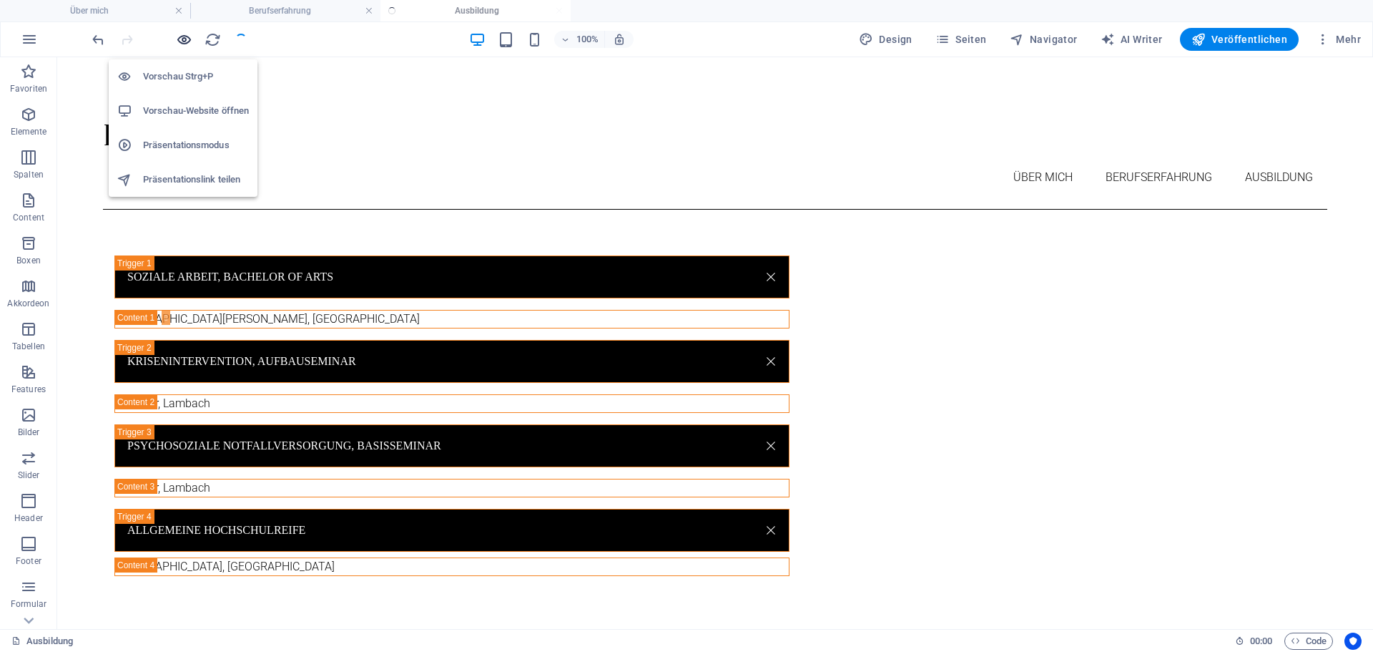
click at [185, 36] on icon "button" at bounding box center [184, 39] width 16 height 16
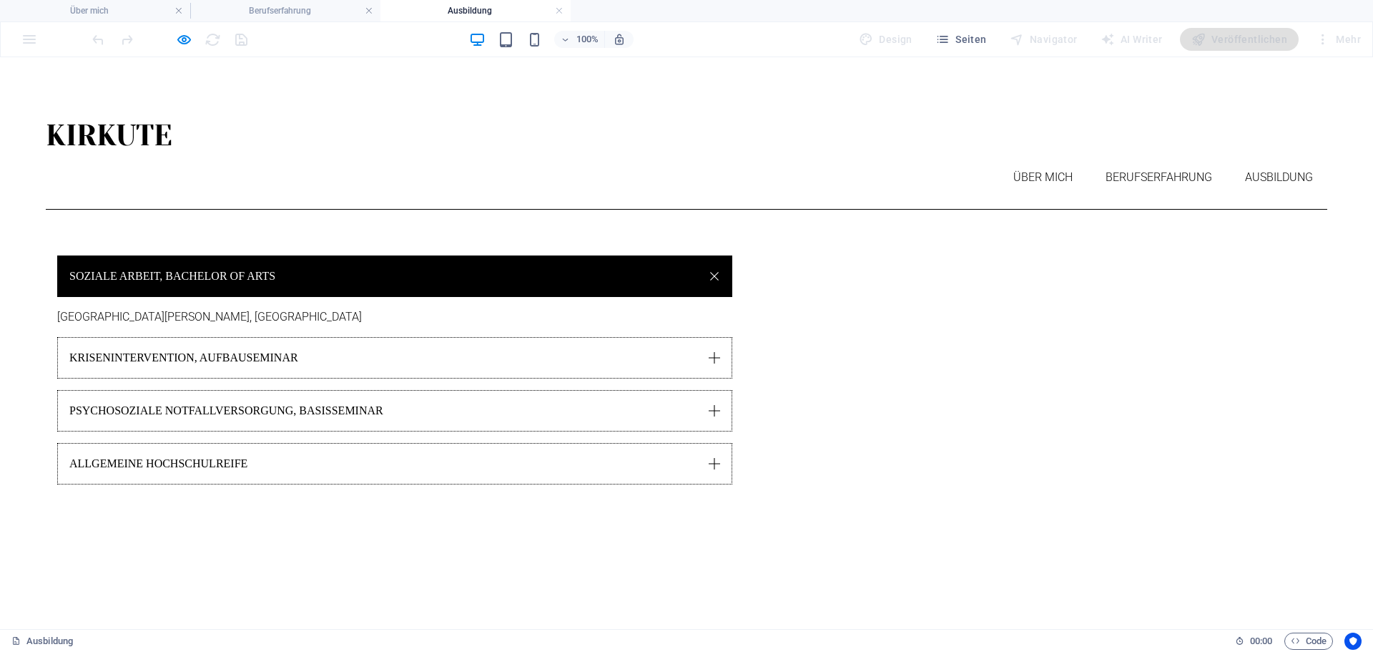
click at [512, 255] on link "Soziale Arbeit, Bachelor of Arts" at bounding box center [394, 275] width 675 height 41
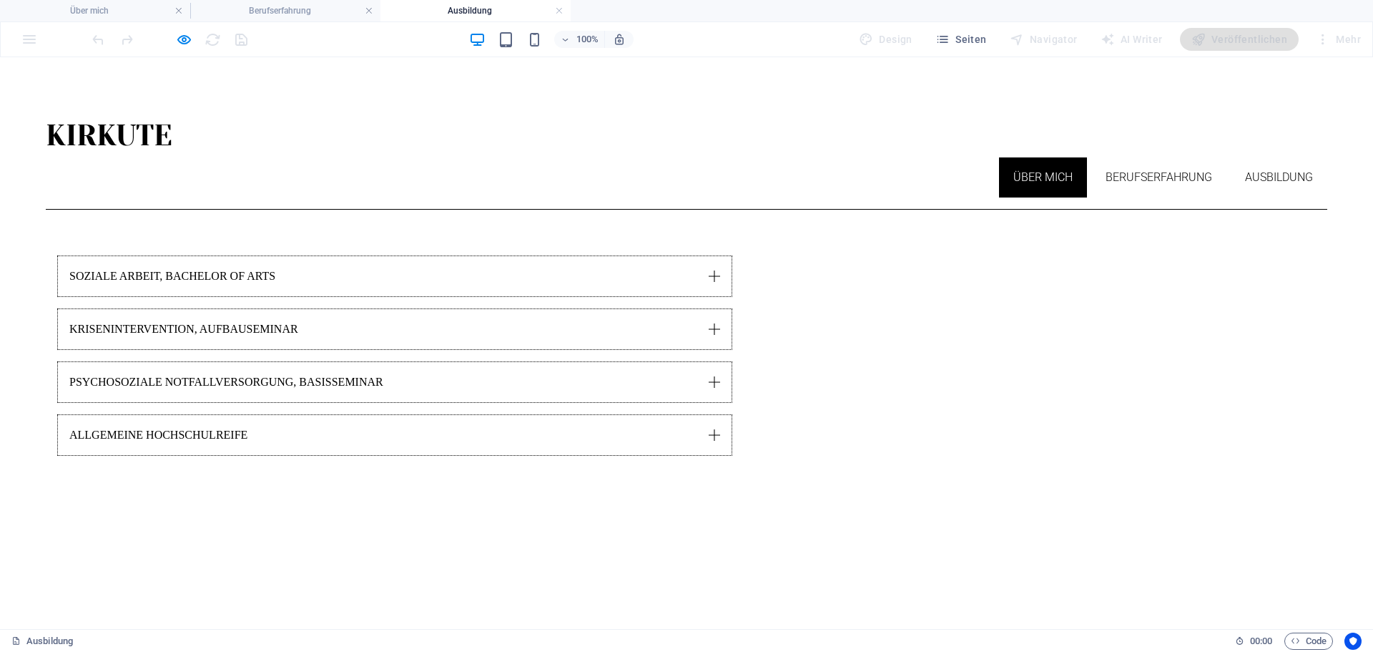
click at [1037, 157] on link "Über mich" at bounding box center [1043, 177] width 88 height 40
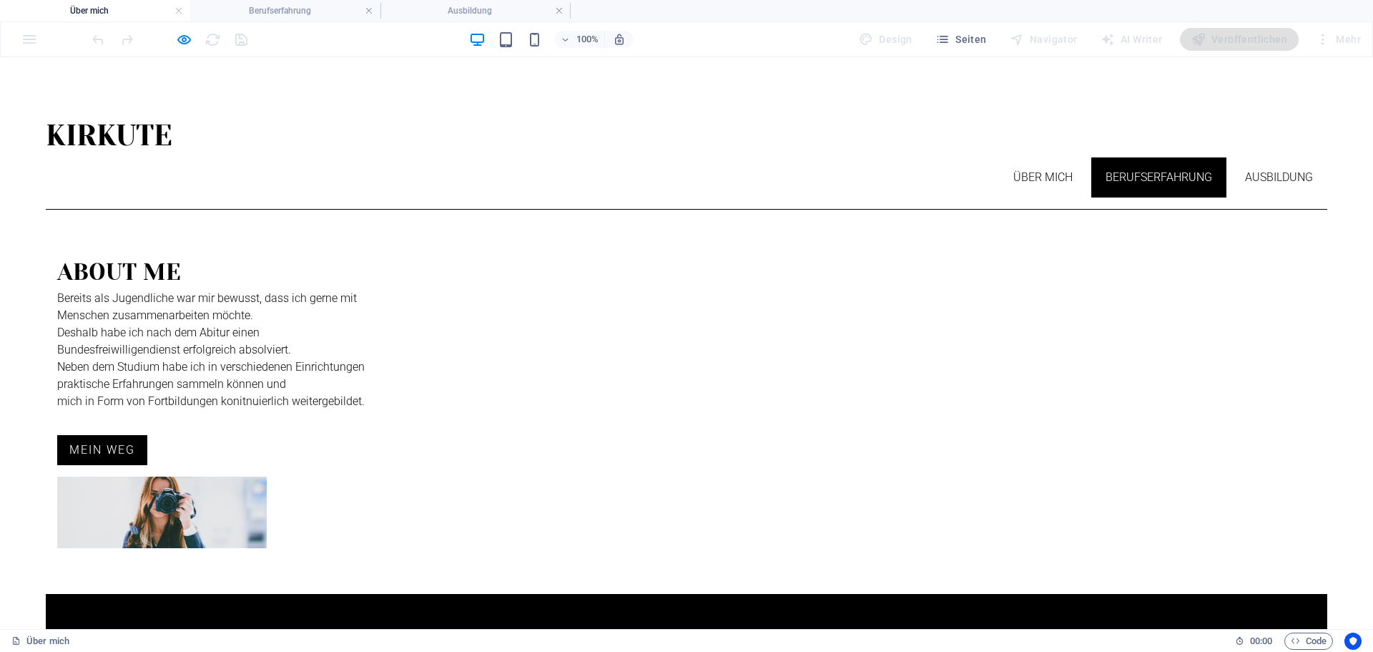
click at [1157, 157] on link "Berufserfahrung" at bounding box center [1159, 177] width 135 height 40
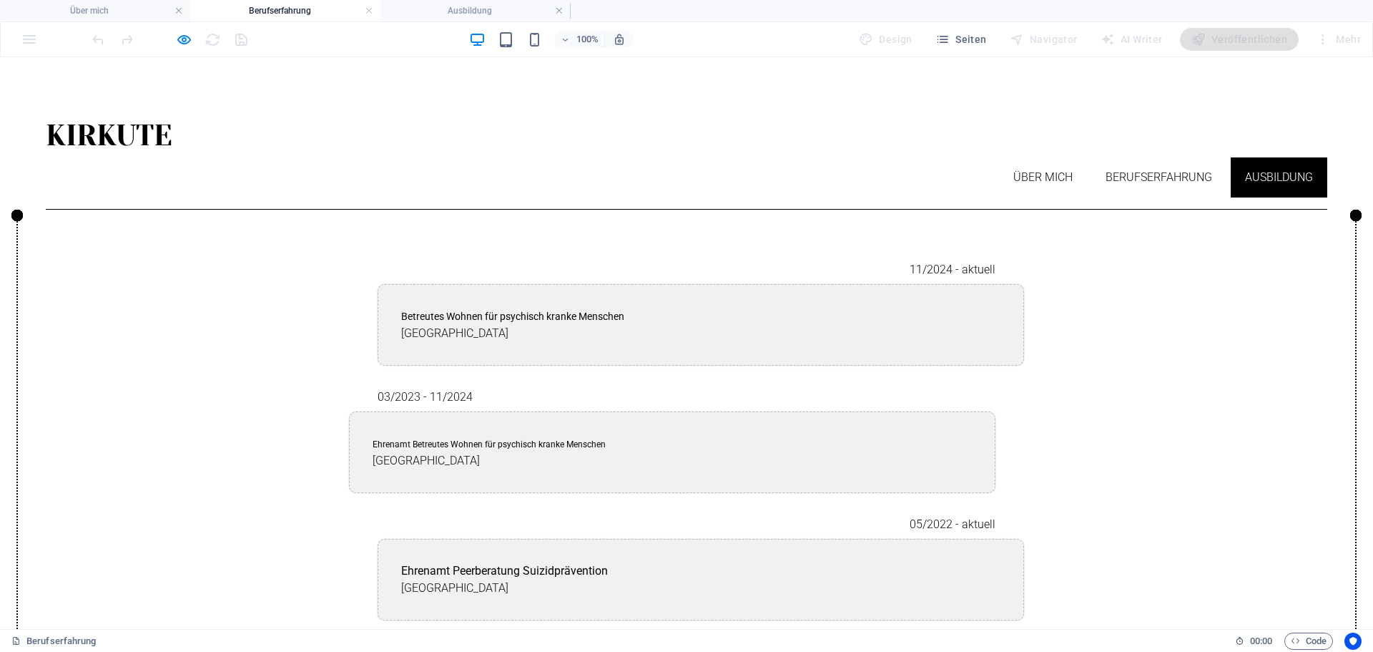
click at [1269, 157] on link "Ausbildung" at bounding box center [1279, 177] width 97 height 40
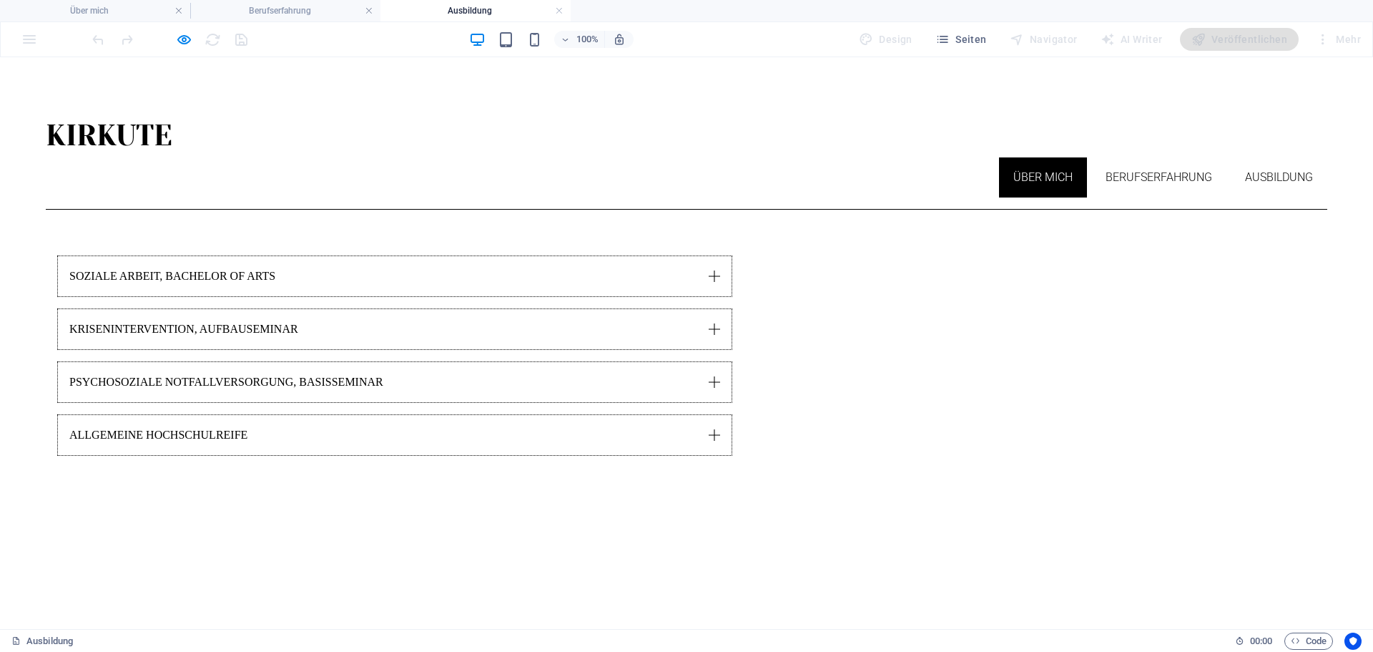
click at [1065, 157] on link "Über mich" at bounding box center [1043, 177] width 88 height 40
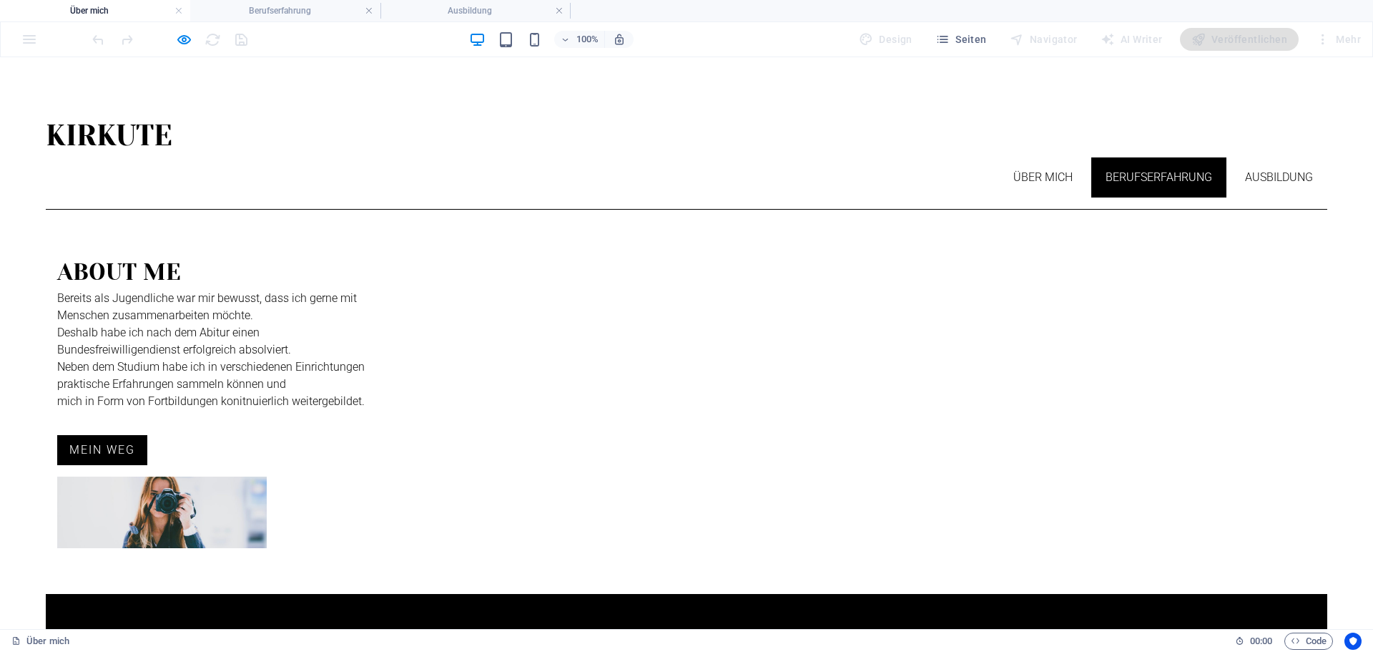
click at [1157, 157] on link "Berufserfahrung" at bounding box center [1159, 177] width 135 height 40
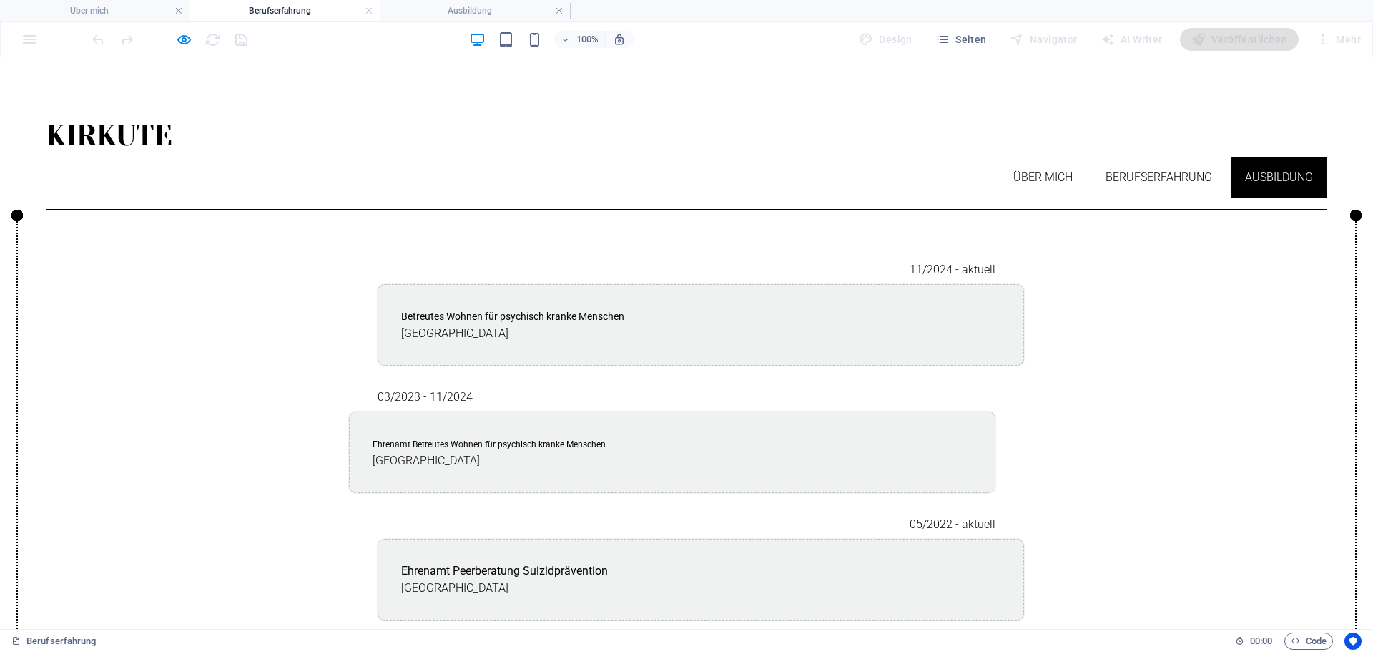
click at [1253, 157] on link "Ausbildung" at bounding box center [1279, 177] width 97 height 40
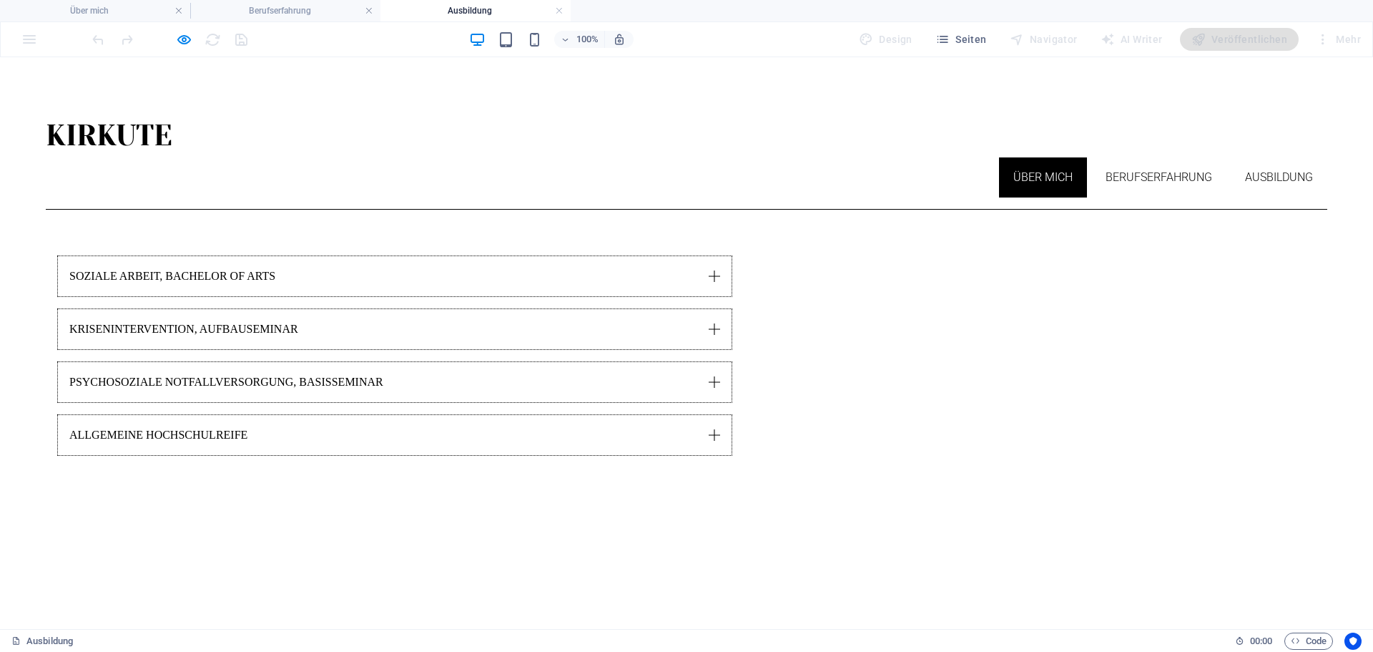
click at [1024, 157] on link "Über mich" at bounding box center [1043, 177] width 88 height 40
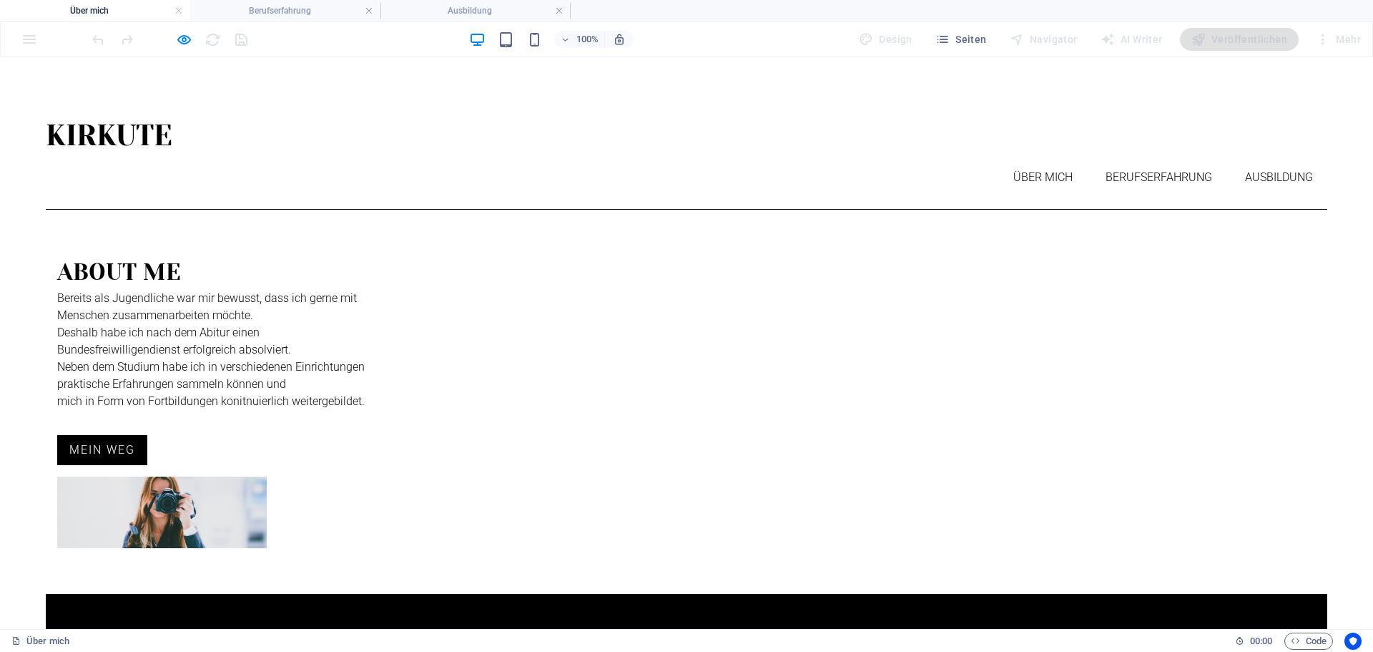
click at [401, 255] on h2 "About Me" at bounding box center [394, 272] width 675 height 34
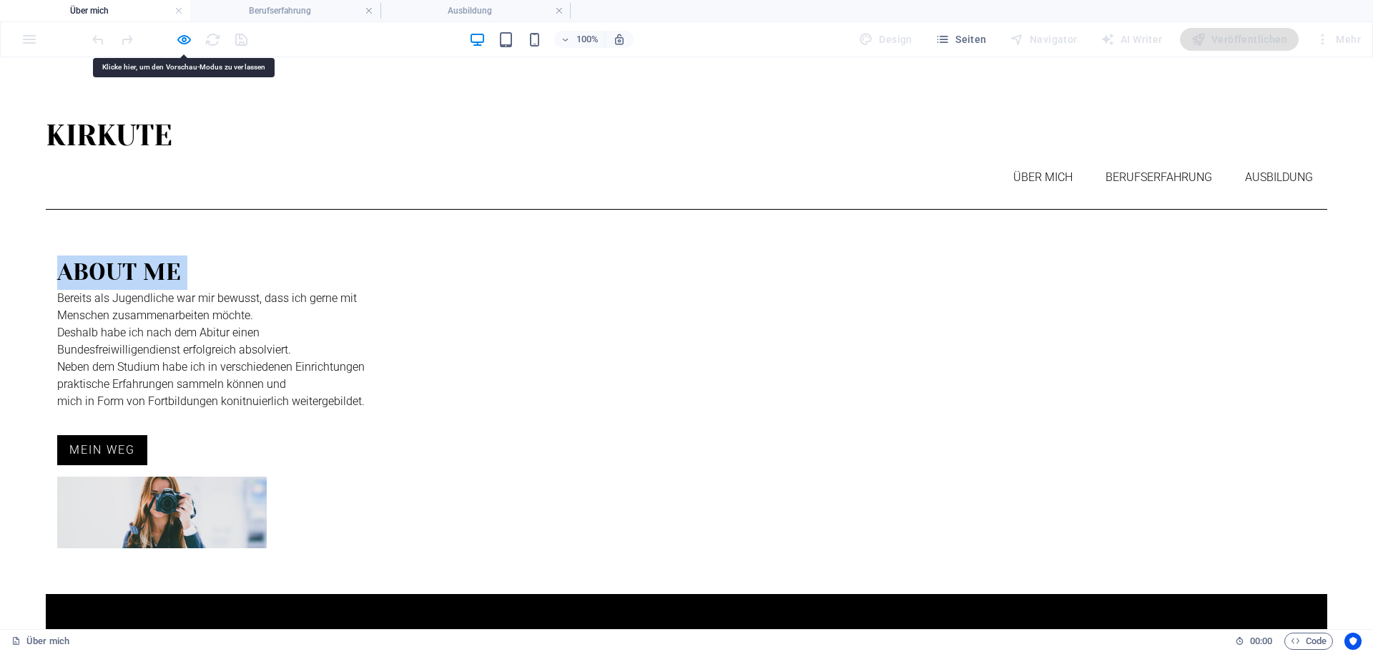
click at [401, 255] on h2 "About Me" at bounding box center [394, 272] width 675 height 34
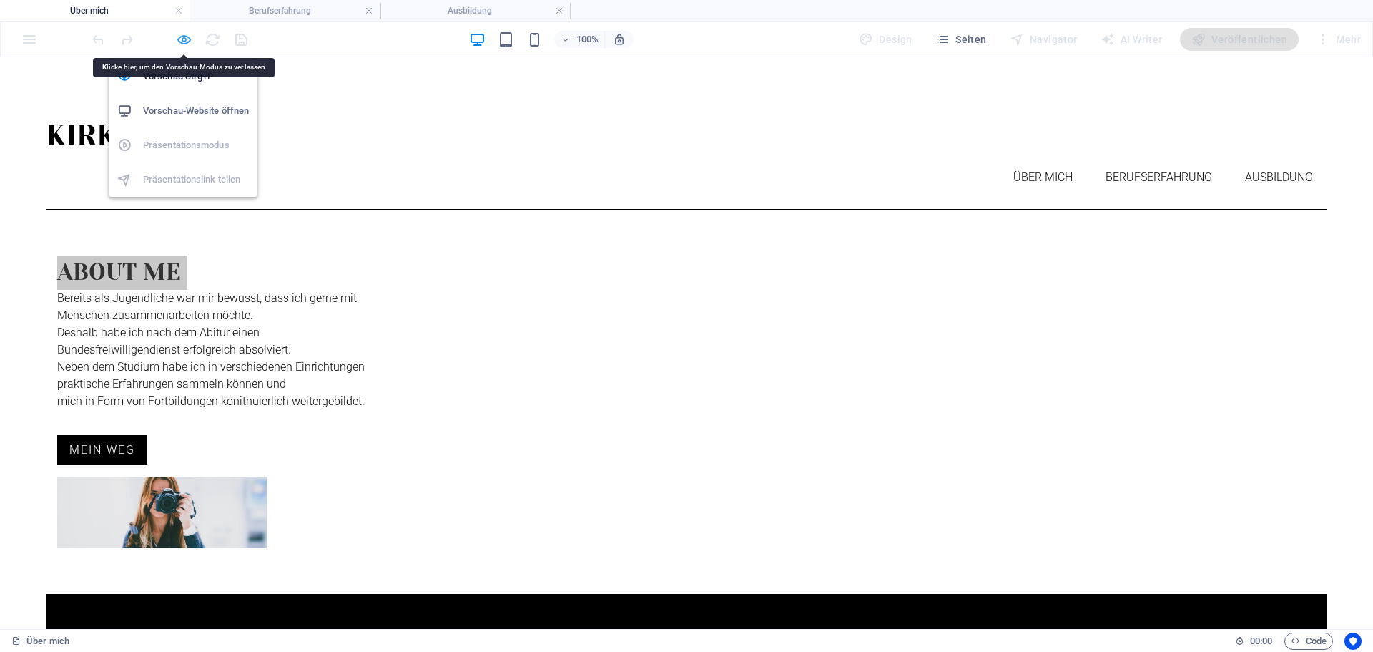
click at [182, 35] on icon "button" at bounding box center [184, 39] width 16 height 16
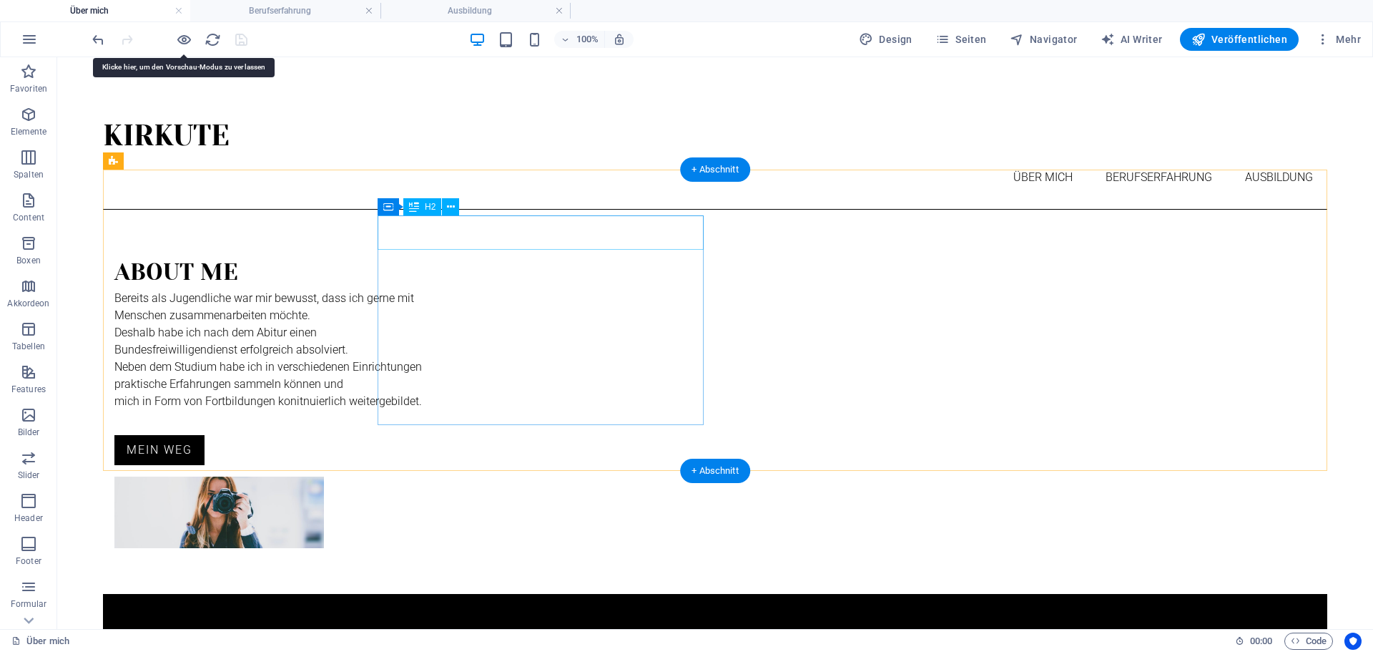
click at [436, 255] on div "About Me" at bounding box center [451, 272] width 675 height 34
click at [184, 227] on div "About Me Bereits als Jugendliche war mir bewusst, dass ich gerne mit Menschen z…" at bounding box center [715, 402] width 1225 height 384
click at [463, 255] on div "About Me" at bounding box center [451, 272] width 675 height 34
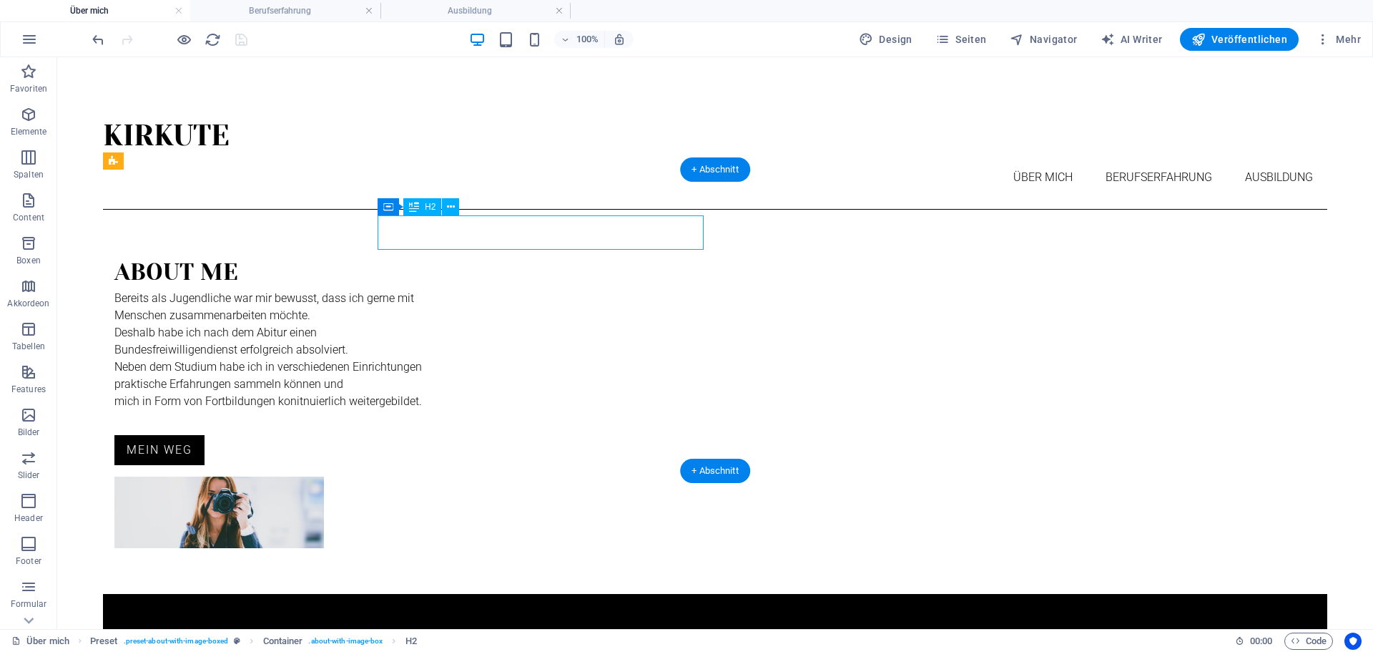
click at [463, 255] on div "About Me" at bounding box center [451, 272] width 675 height 34
click at [210, 233] on div "About Me Bereits als Jugendliche war mir bewusst, dass ich gerne mit Menschen z…" at bounding box center [715, 402] width 1225 height 384
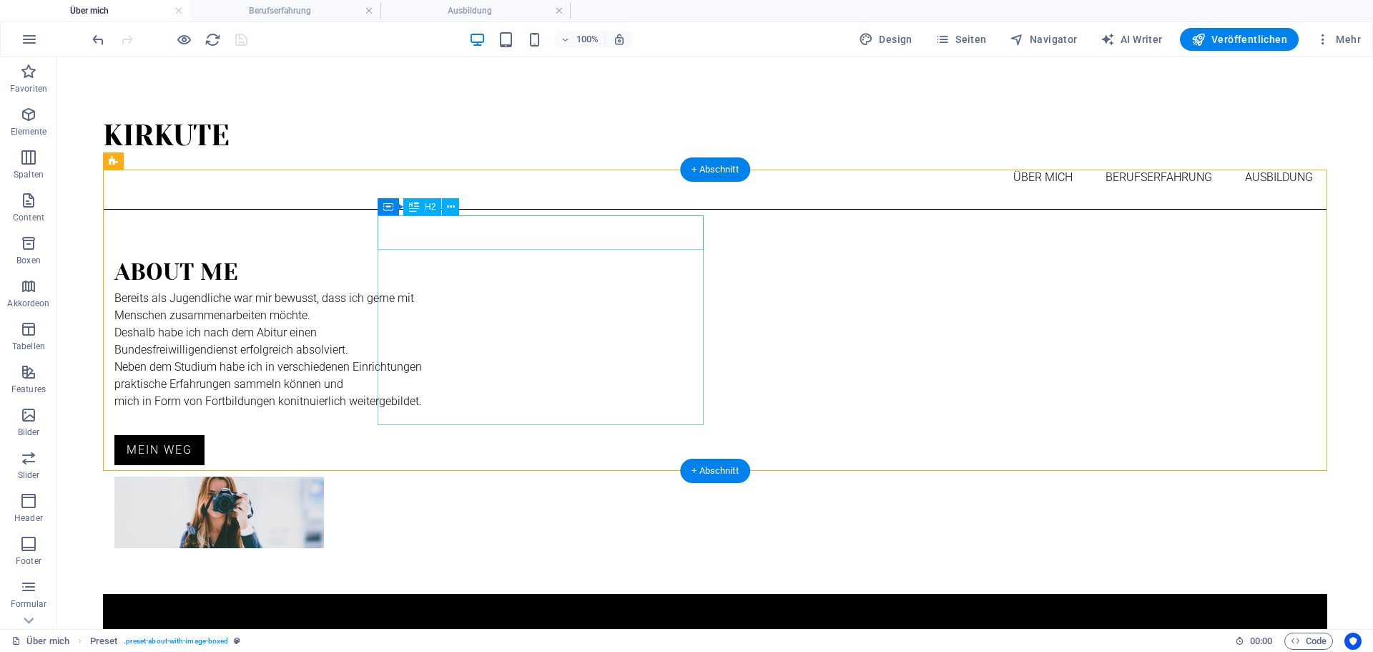
click at [465, 255] on div "About Me" at bounding box center [451, 272] width 675 height 34
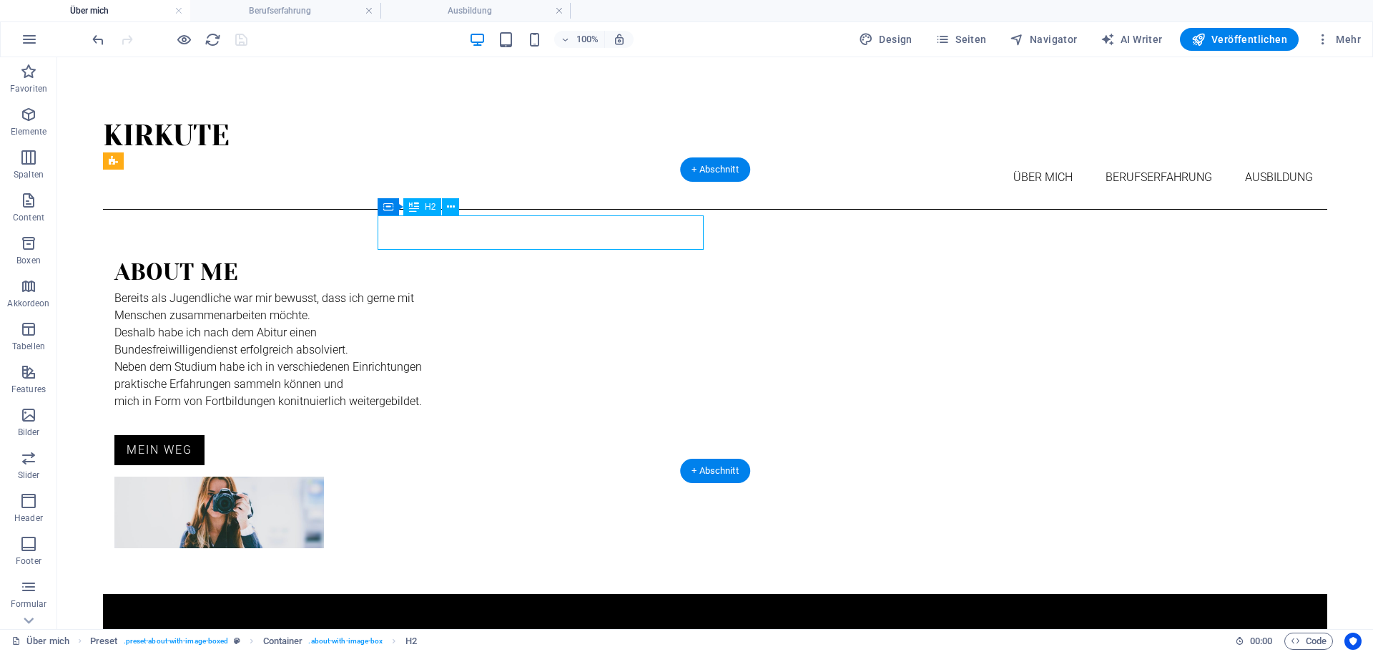
click at [443, 255] on div "About Me" at bounding box center [451, 272] width 675 height 34
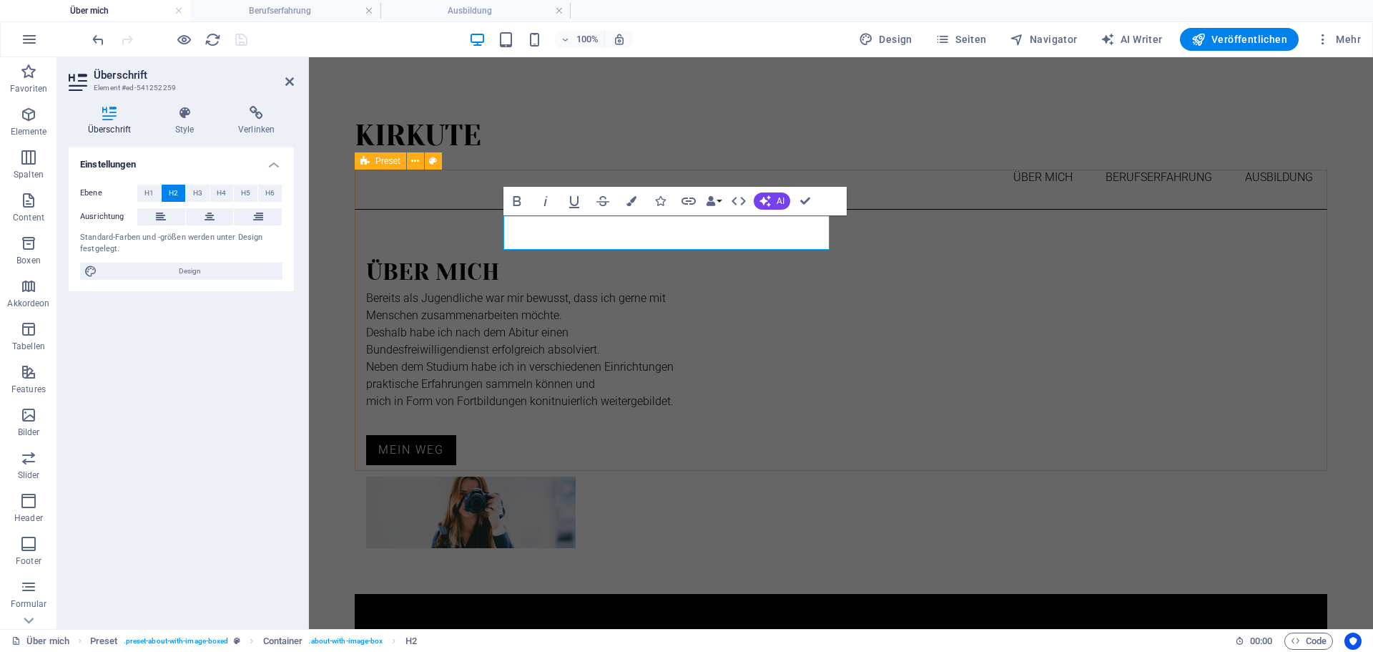
click at [459, 243] on div "Über mich Bereits als Jugendliche war mir bewusst, dass ich gerne mit Menschen …" at bounding box center [841, 402] width 973 height 384
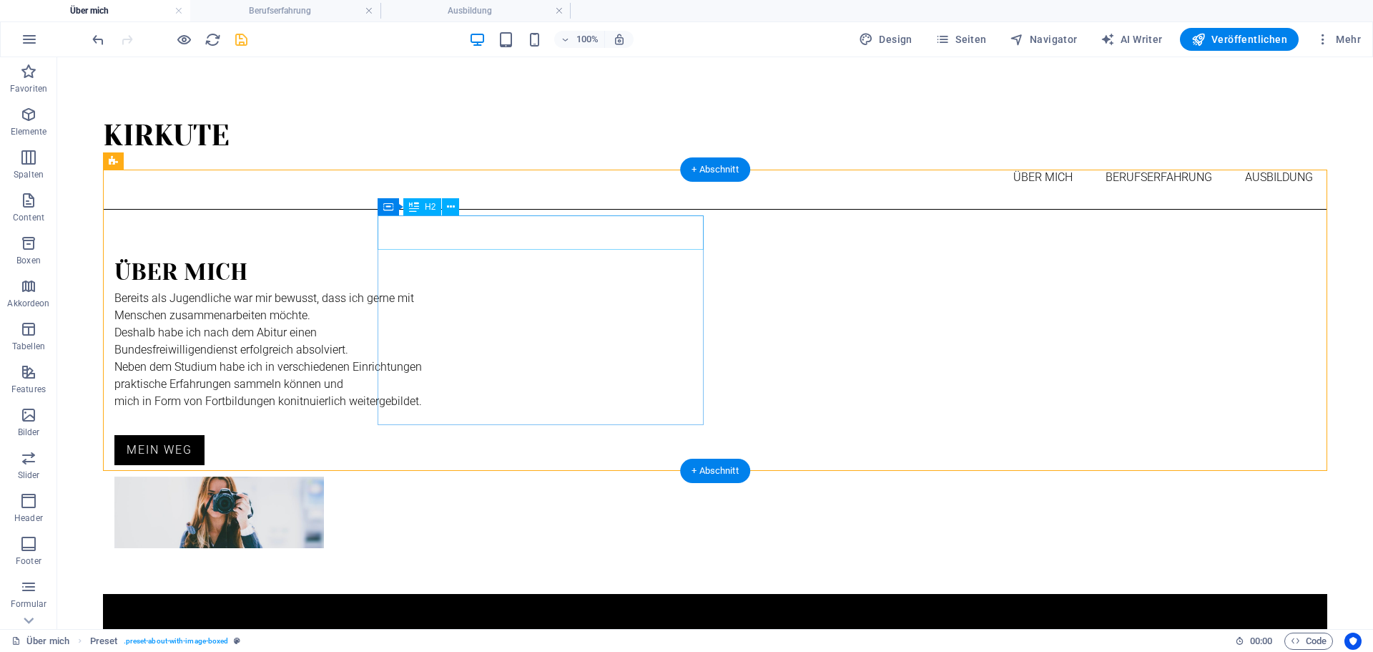
click at [443, 255] on div "Über mich" at bounding box center [451, 272] width 675 height 34
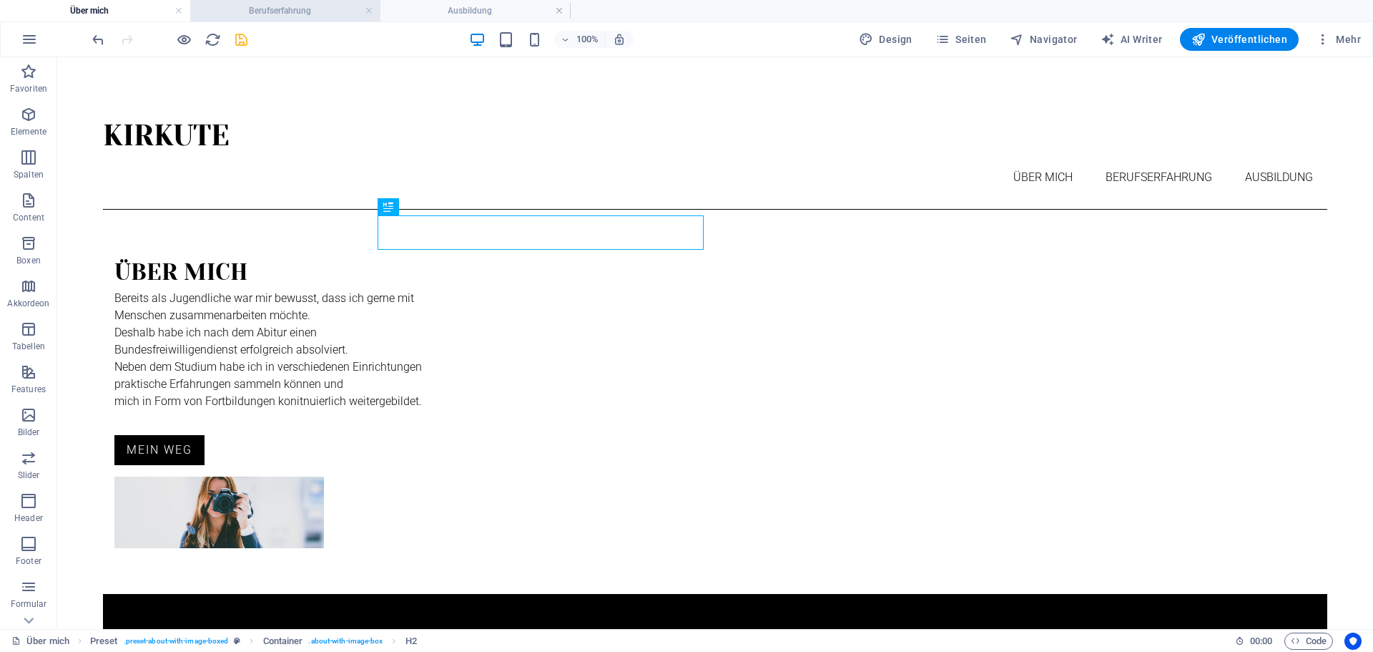
click at [260, 7] on h4 "Berufserfahrung" at bounding box center [285, 11] width 190 height 16
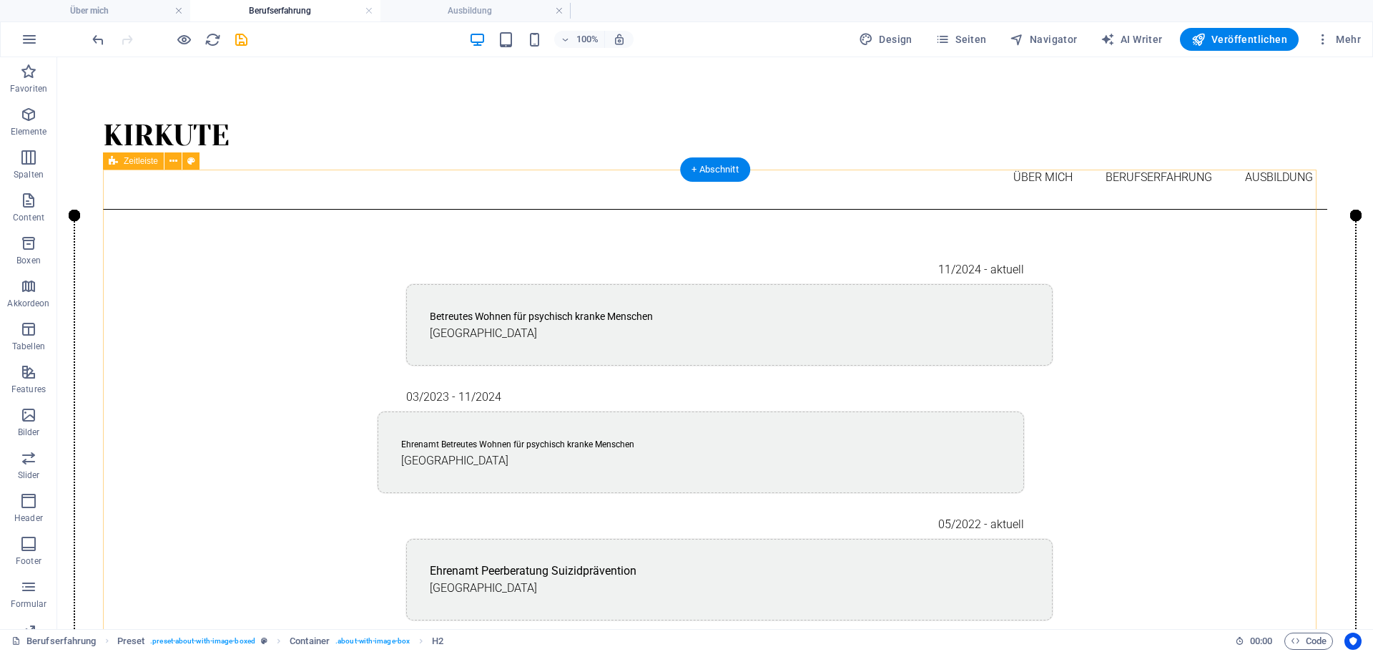
click at [706, 167] on div "+ Abschnitt" at bounding box center [715, 169] width 70 height 24
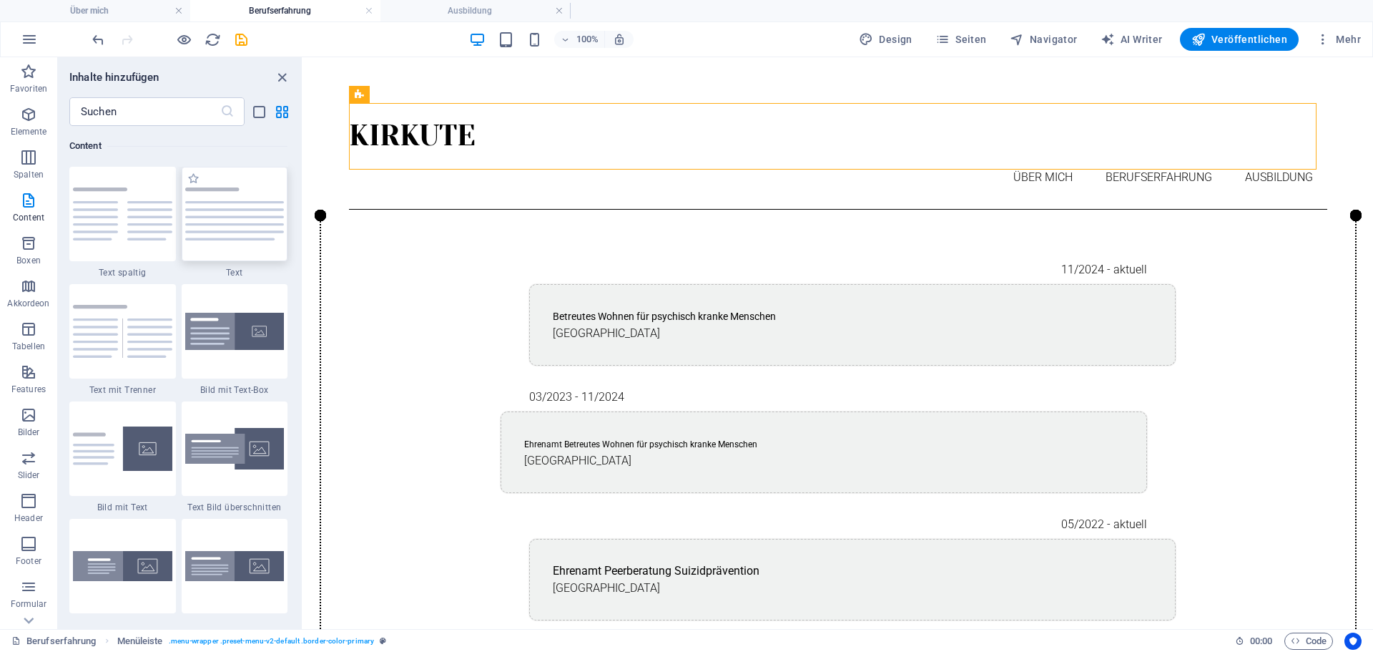
click at [241, 230] on img at bounding box center [234, 213] width 99 height 53
click at [303, 230] on div "Zeitleiste Text Text Referenz H2 Container Text Container Container Menüleiste …" at bounding box center [838, 343] width 1070 height 572
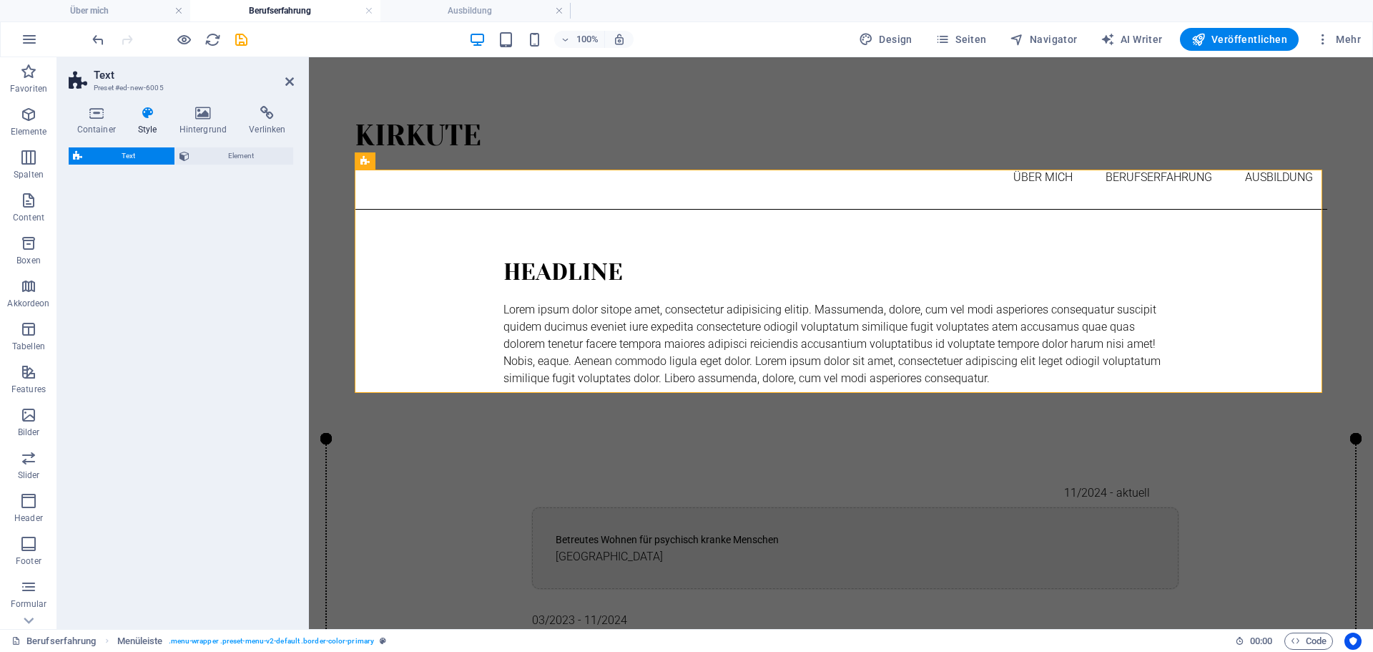
select select "preset-text-v2-default"
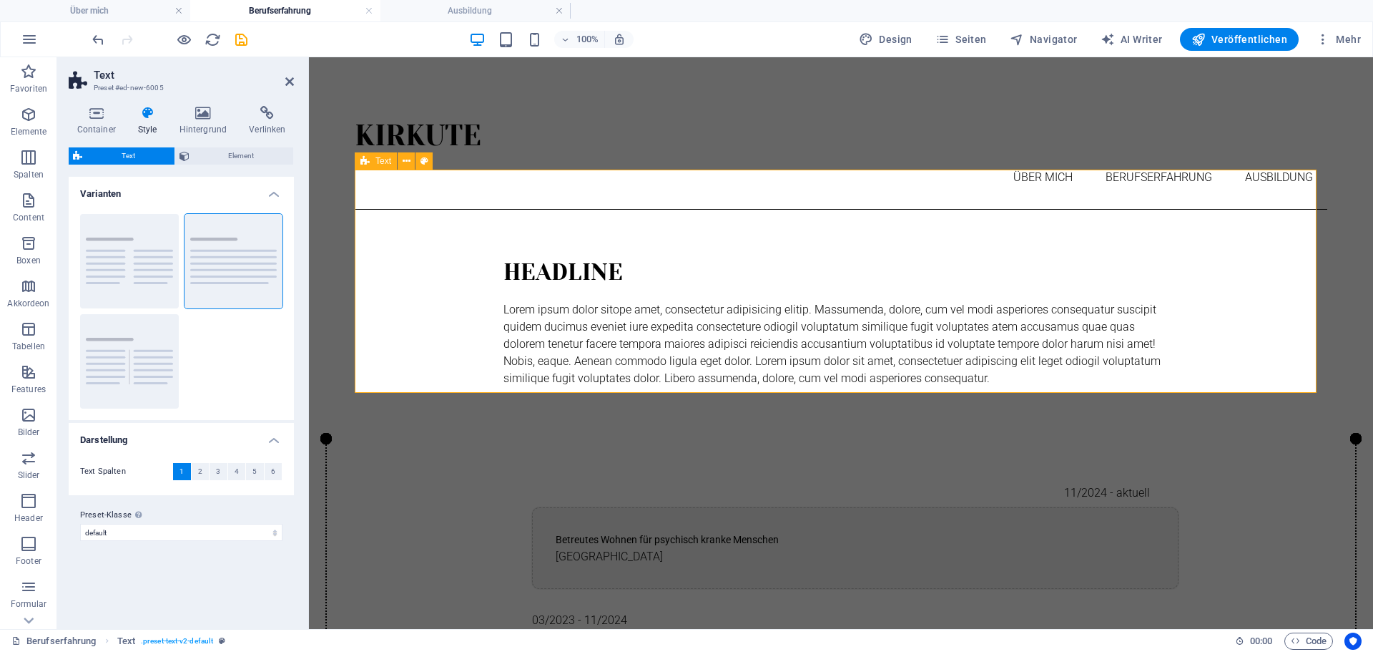
click at [451, 230] on div "Headline Lorem ipsum dolor sitope amet, consectetur adipisicing elitip. [PERSON…" at bounding box center [841, 321] width 973 height 223
click at [366, 157] on icon at bounding box center [365, 160] width 9 height 17
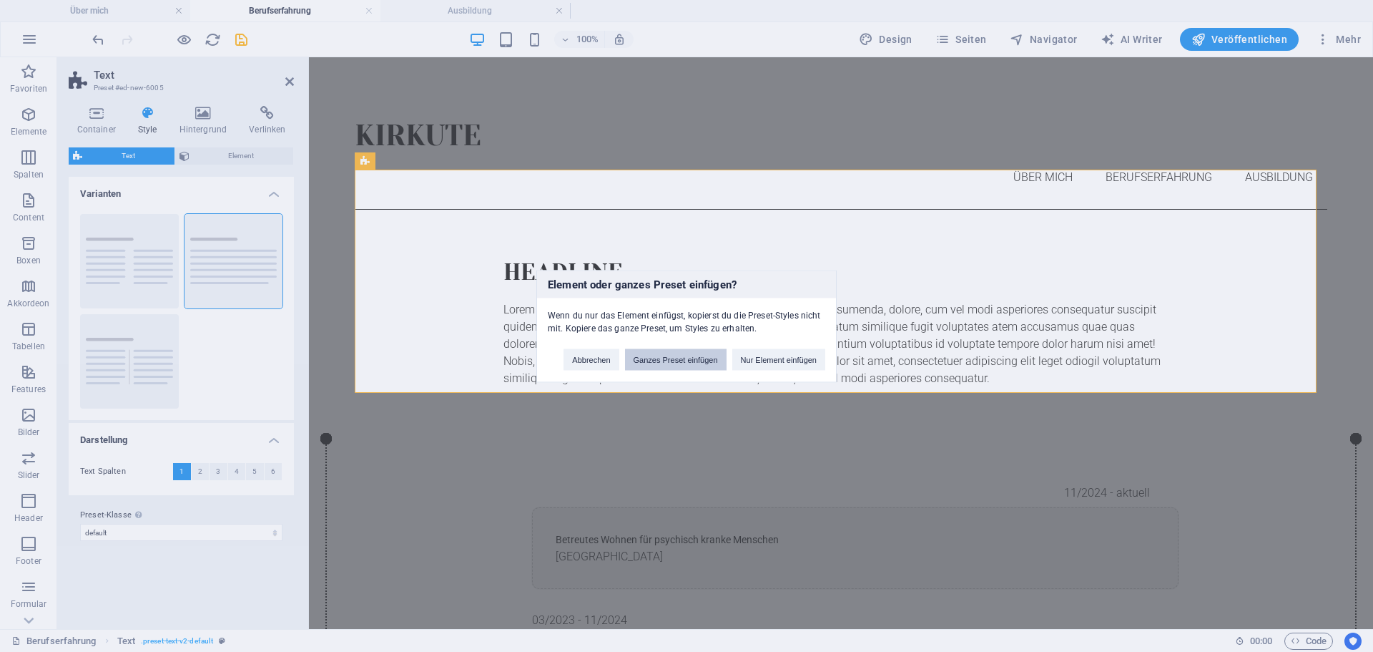
click at [690, 363] on button "Ganzes Preset einfügen" at bounding box center [676, 358] width 102 height 21
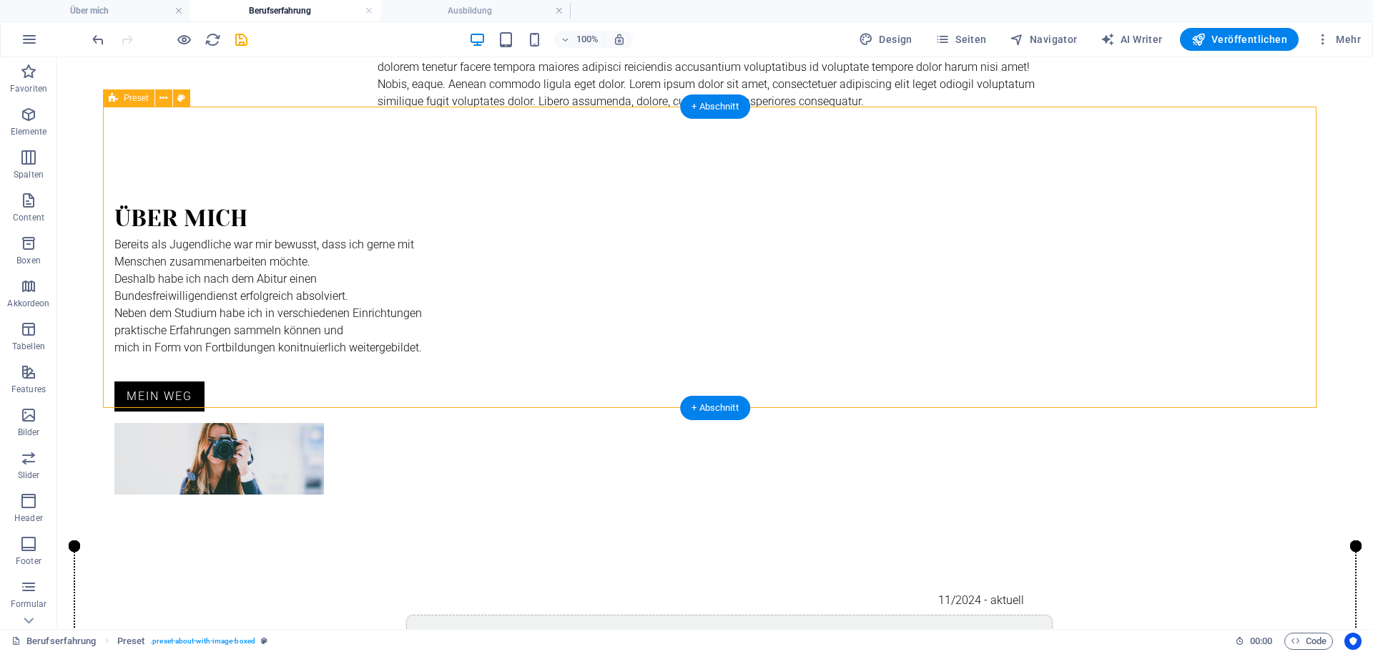
scroll to position [215, 0]
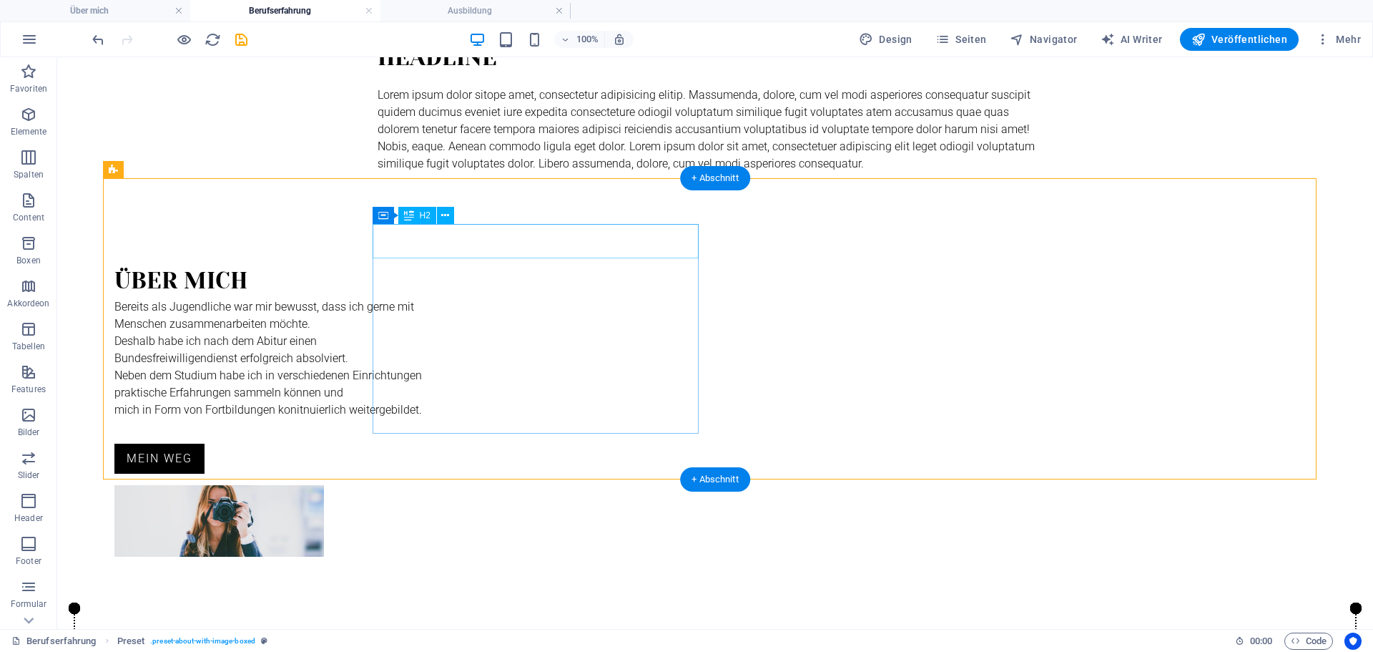
click at [474, 264] on div "Über mich" at bounding box center [451, 281] width 675 height 34
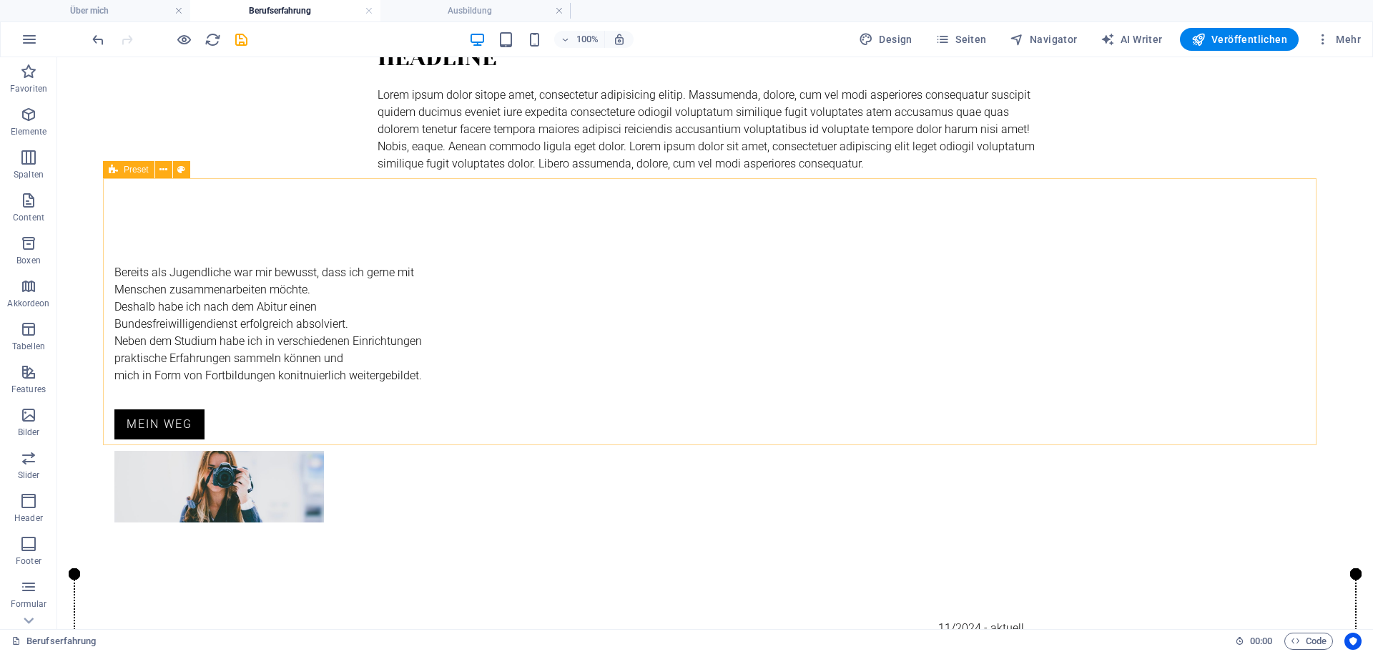
click at [128, 169] on span "Preset" at bounding box center [136, 169] width 25 height 9
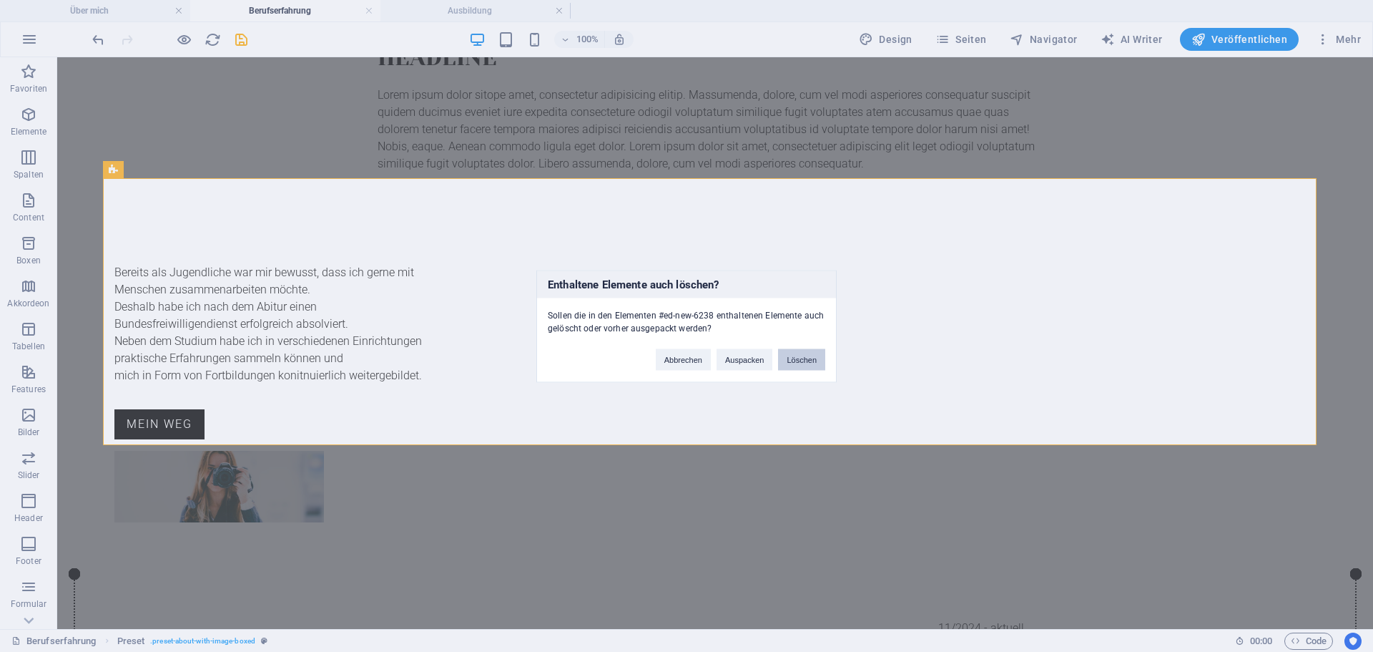
click at [783, 358] on button "Löschen" at bounding box center [801, 358] width 47 height 21
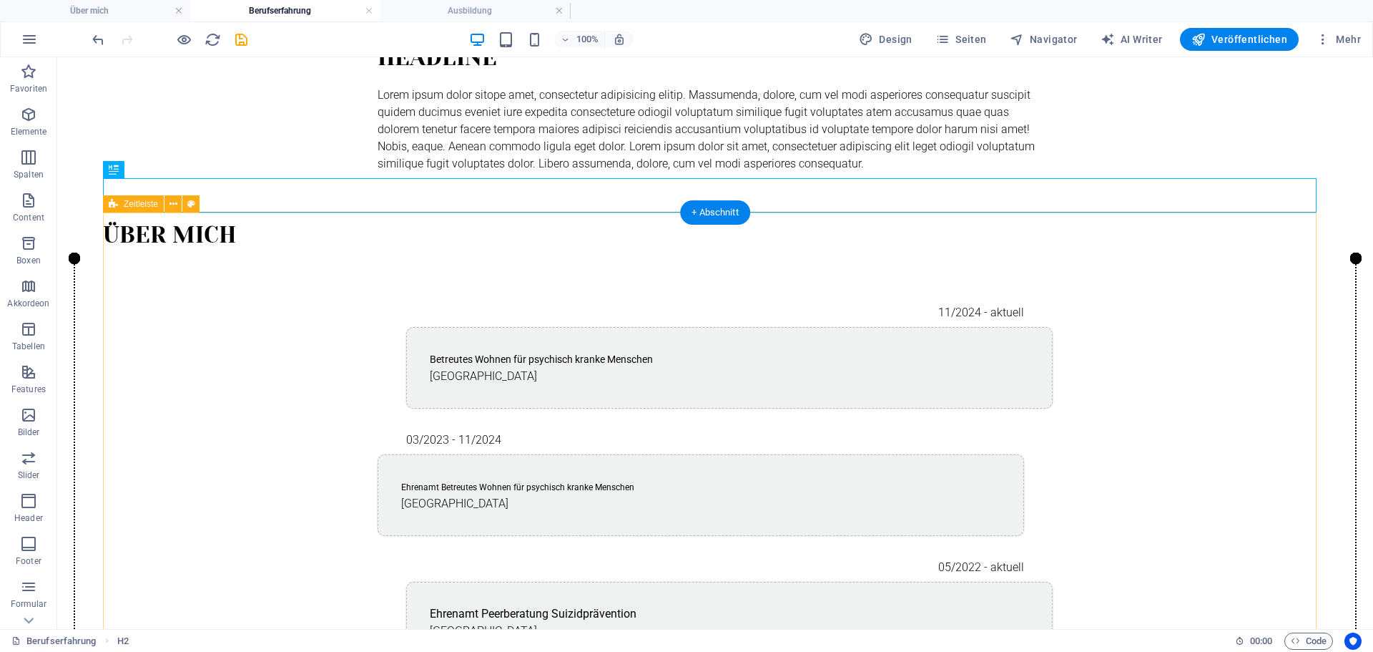
scroll to position [0, 0]
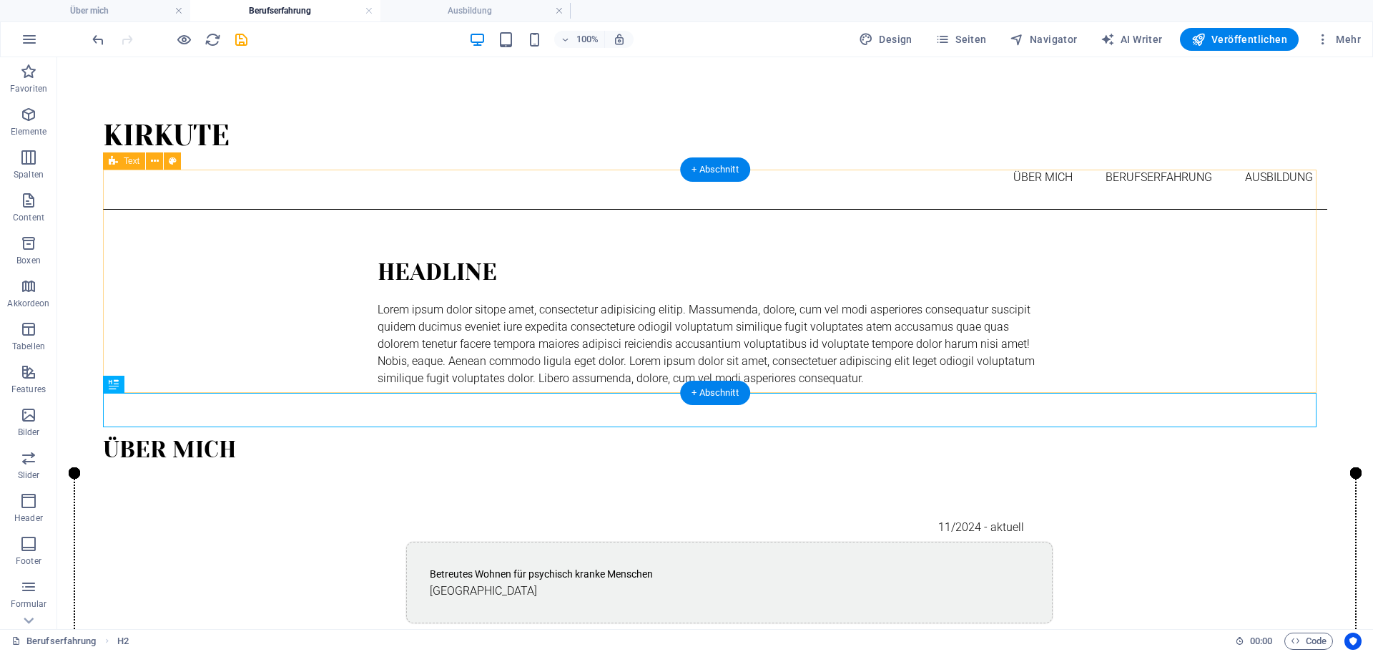
click at [370, 210] on div "Headline Lorem ipsum dolor sitope amet, consectetur adipisicing elitip. [PERSON…" at bounding box center [715, 321] width 1225 height 223
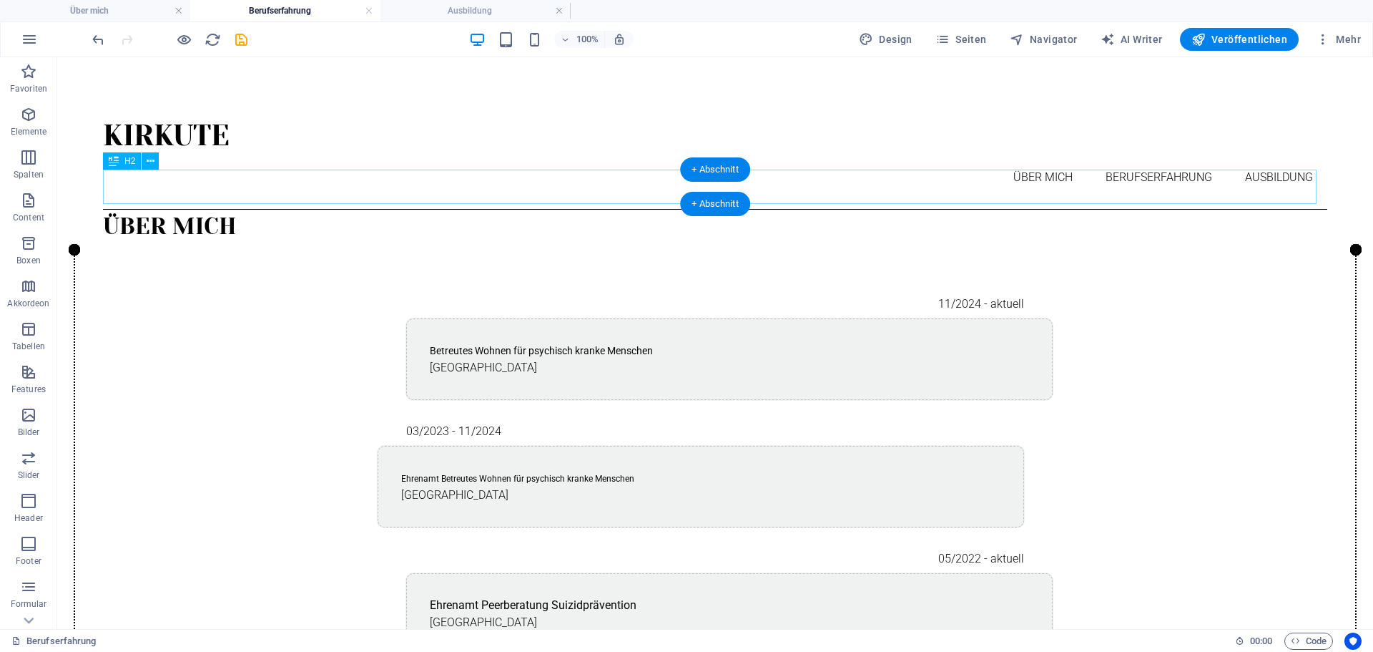
click at [162, 210] on div "Über mich" at bounding box center [715, 227] width 1225 height 34
click at [217, 210] on div "Über mich" at bounding box center [715, 227] width 1225 height 34
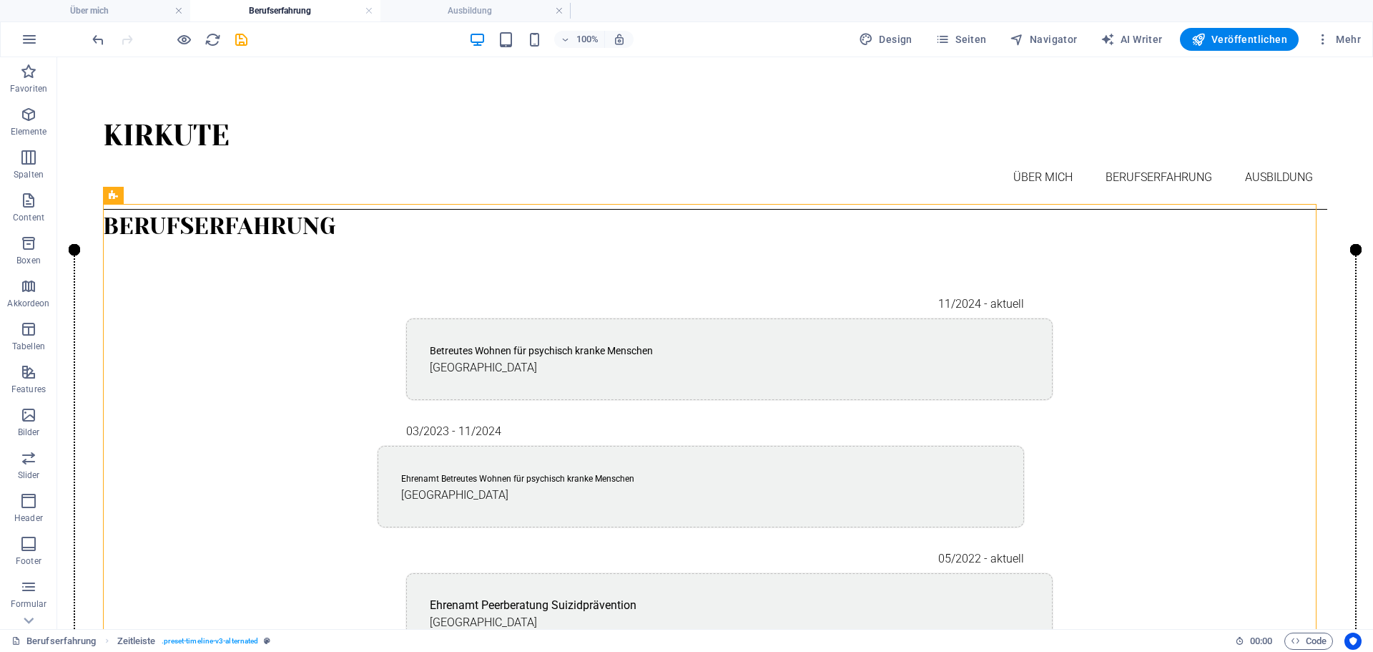
click at [458, 2] on li "Ausbildung" at bounding box center [476, 10] width 190 height 21
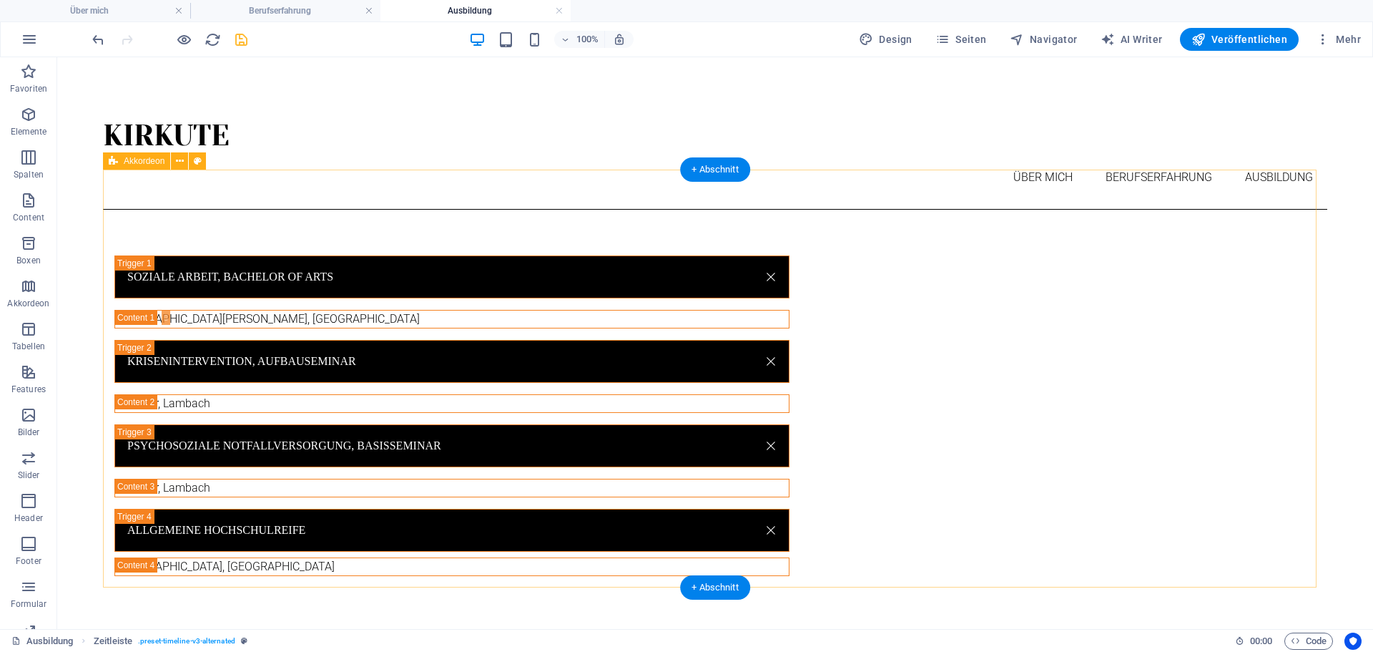
click at [365, 210] on div "Soziale Arbeit, Bachelor of Arts [GEOGRAPHIC_DATA][PERSON_NAME], Nürnberg Krise…" at bounding box center [715, 416] width 1225 height 412
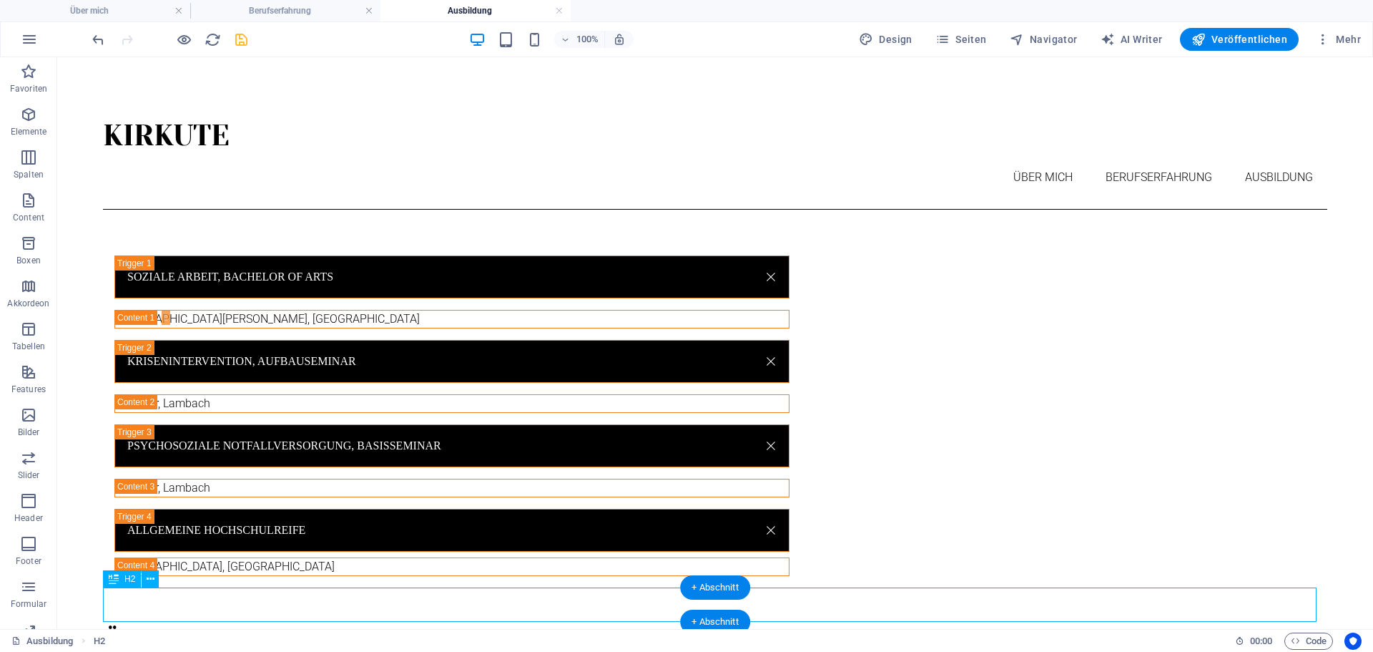
scroll to position [1, 0]
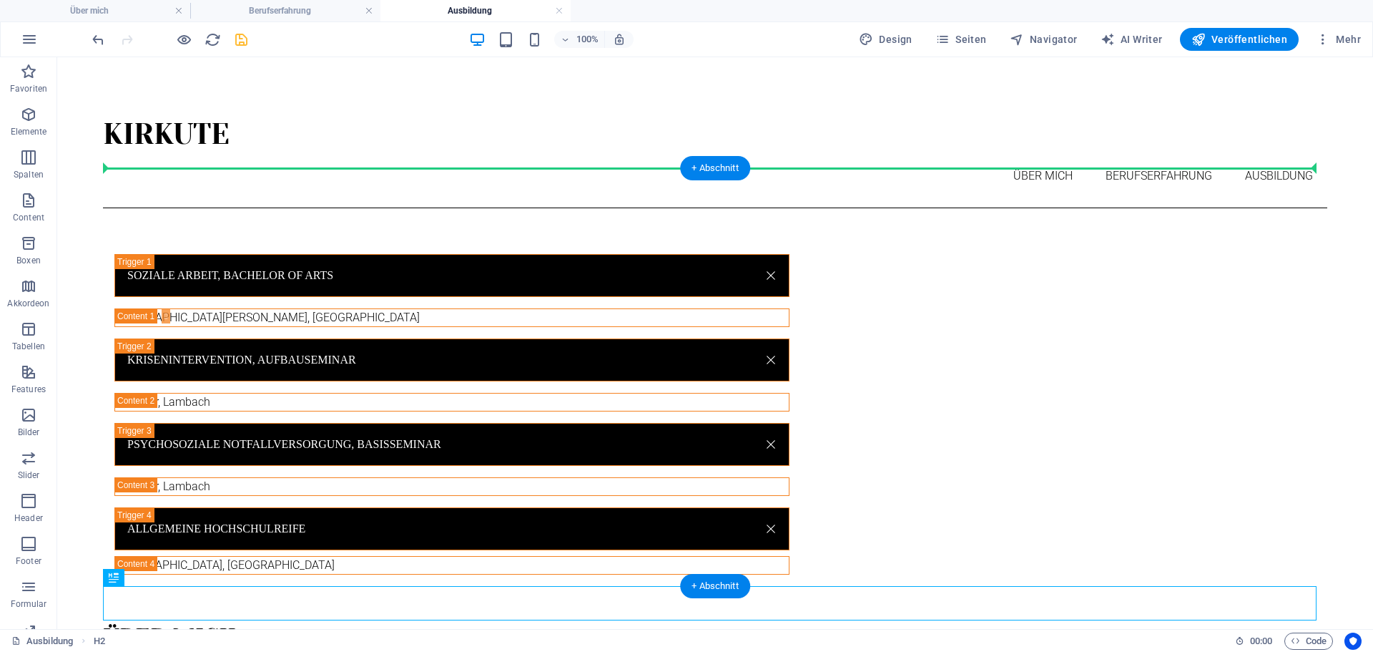
drag, startPoint x: 182, startPoint y: 609, endPoint x: 165, endPoint y: 232, distance: 377.3
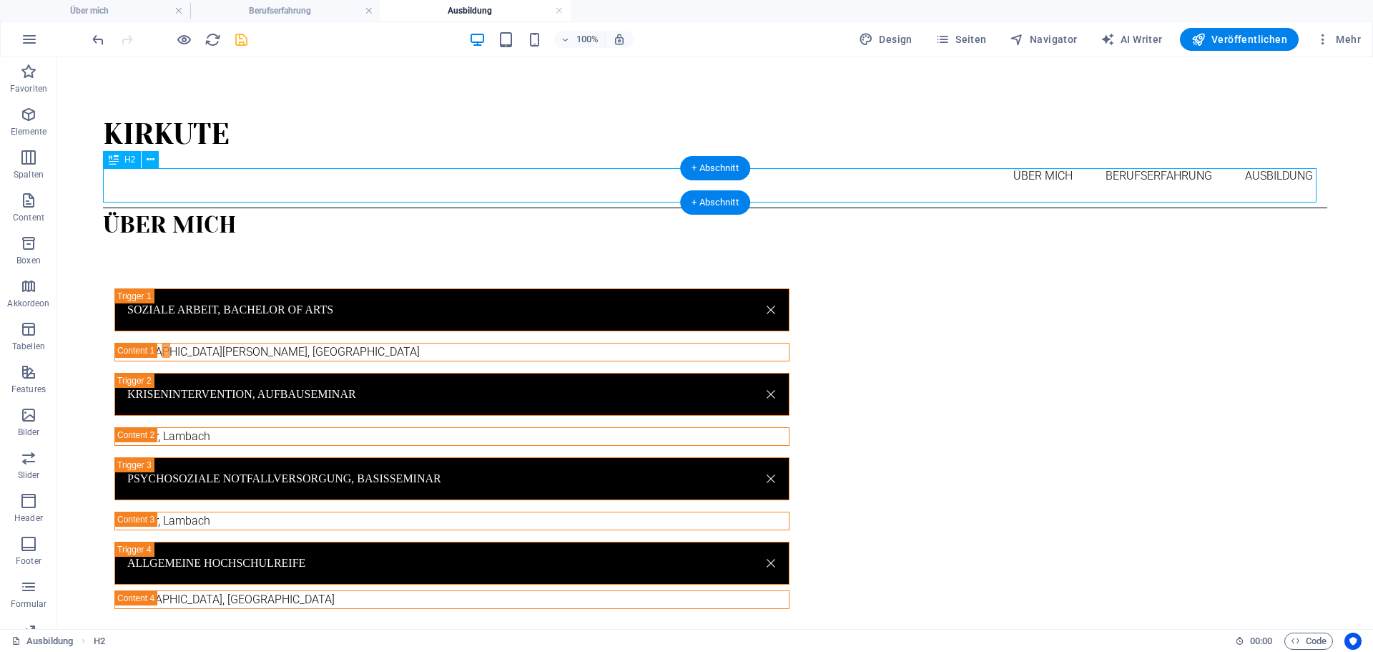
click at [136, 208] on div "Über mich" at bounding box center [715, 225] width 1225 height 34
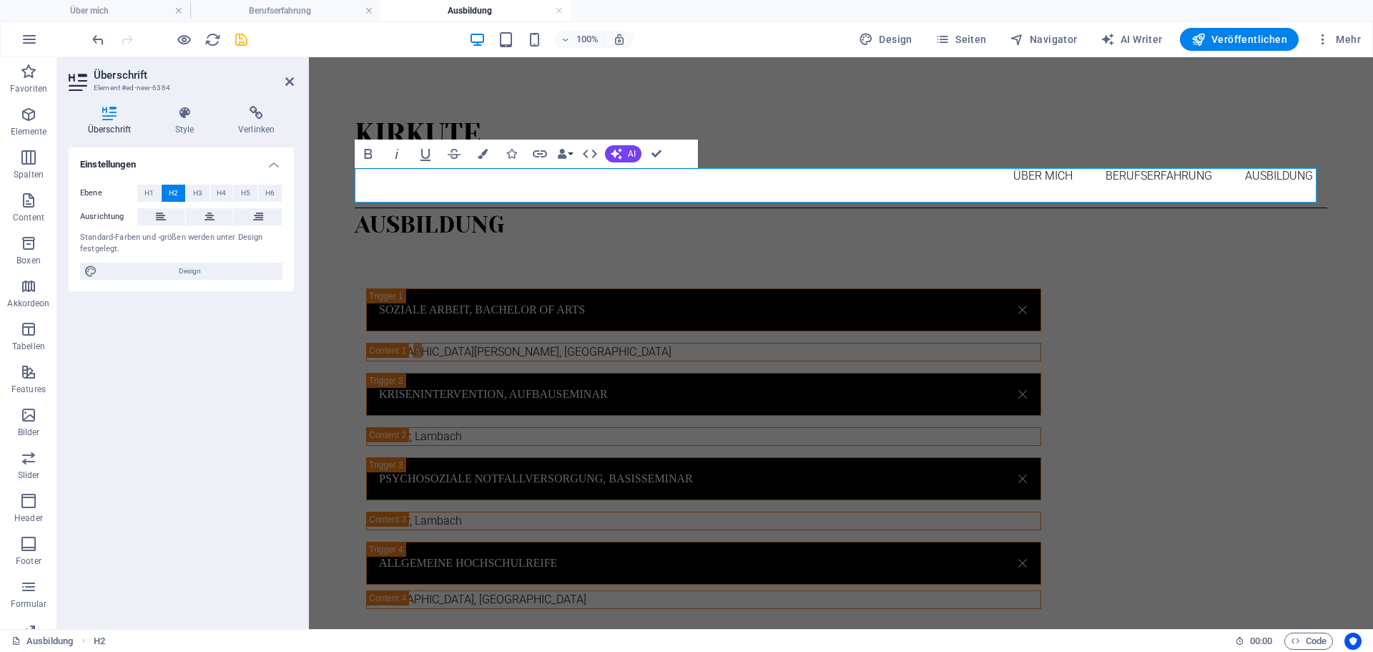
click at [807, 77] on html "Kirkute Über mich Berufserfahrung Ausbildung Ausbildung Soziale Arbeit, Bachelo…" at bounding box center [841, 378] width 1064 height 644
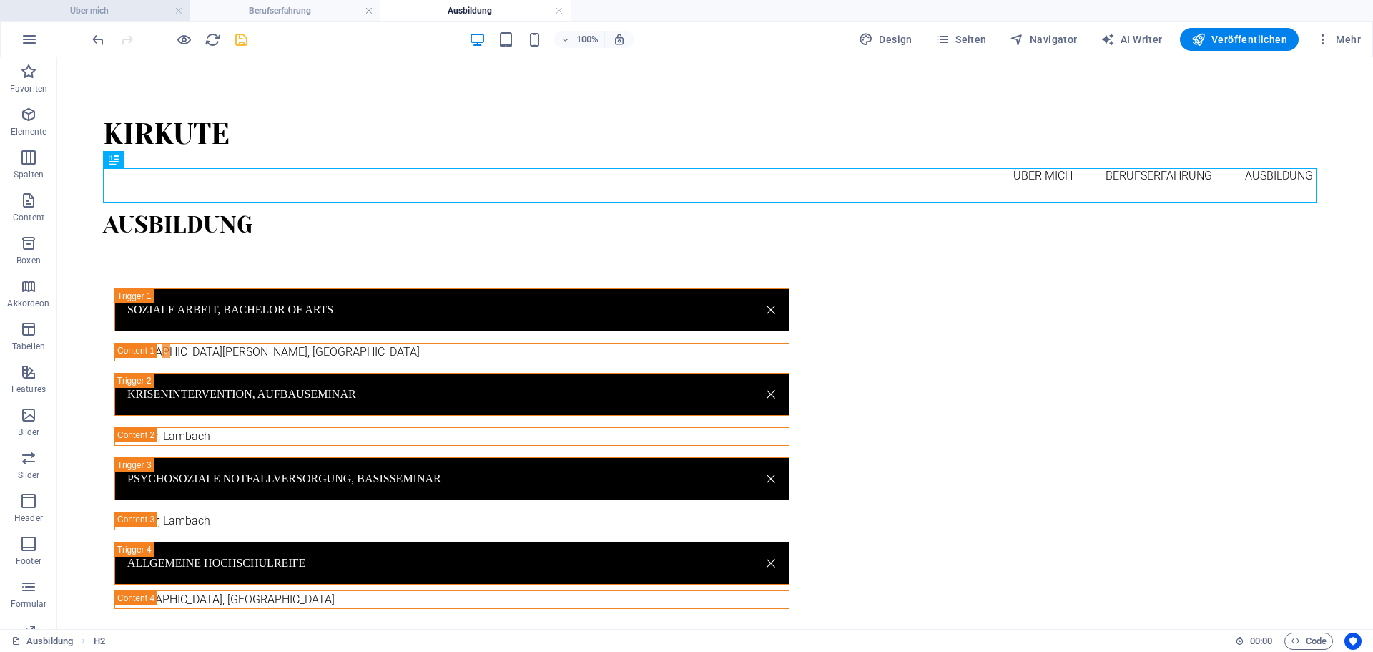
click at [110, 13] on h4 "Über mich" at bounding box center [95, 11] width 190 height 16
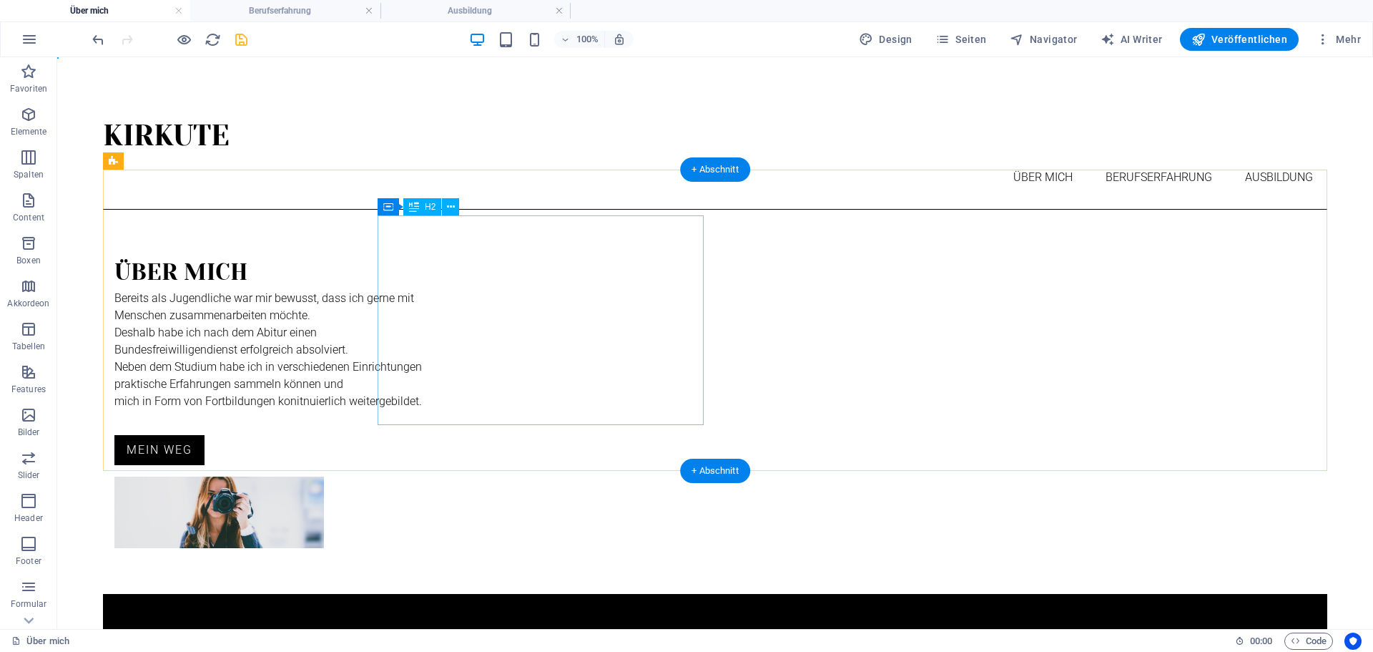
click at [427, 255] on div "Über mich" at bounding box center [451, 272] width 675 height 34
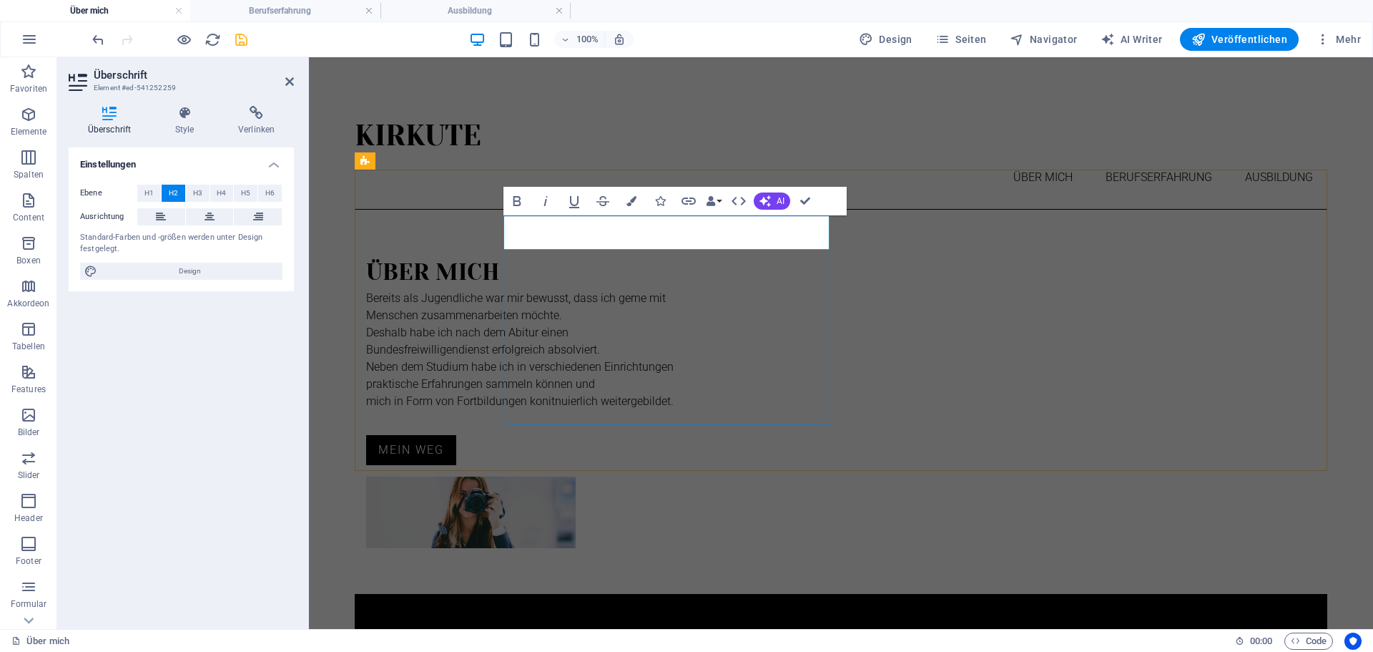
click at [464, 227] on div "Über mich Bereits als Jugendliche war mir bewusst, dass ich gerne mit Menschen …" at bounding box center [841, 402] width 973 height 384
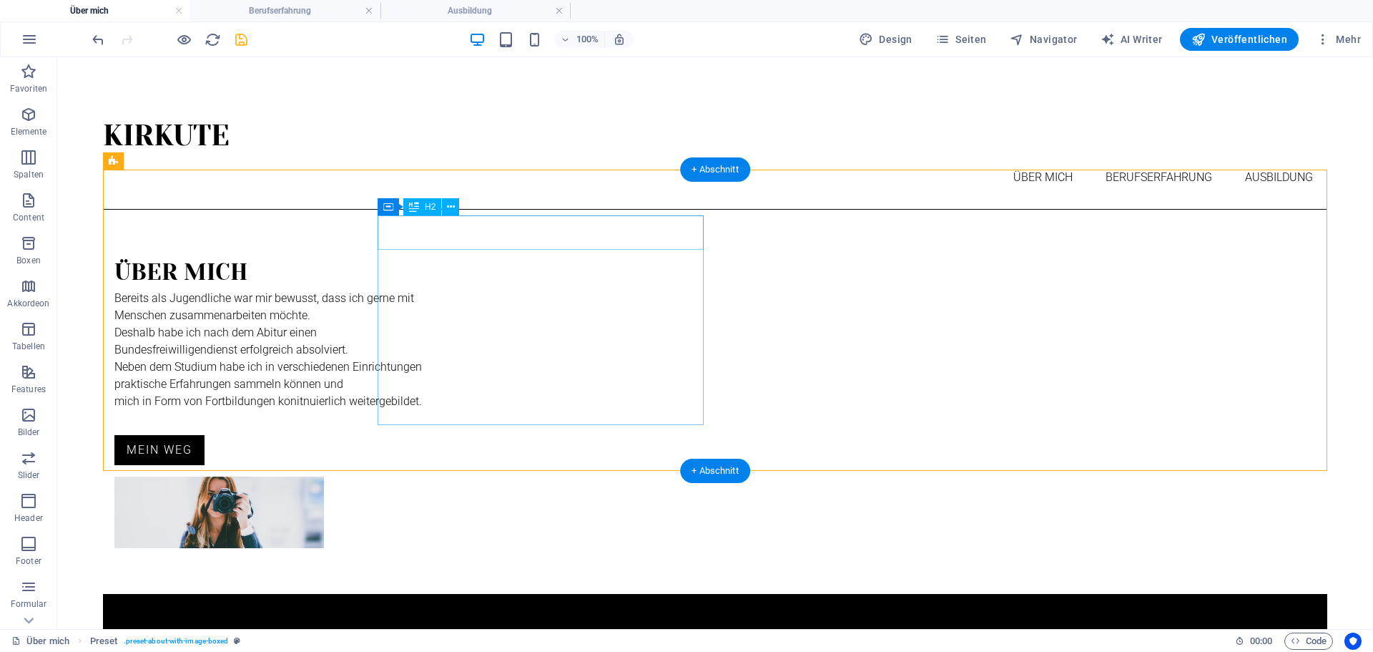
click at [465, 255] on div "Über mich" at bounding box center [451, 272] width 675 height 34
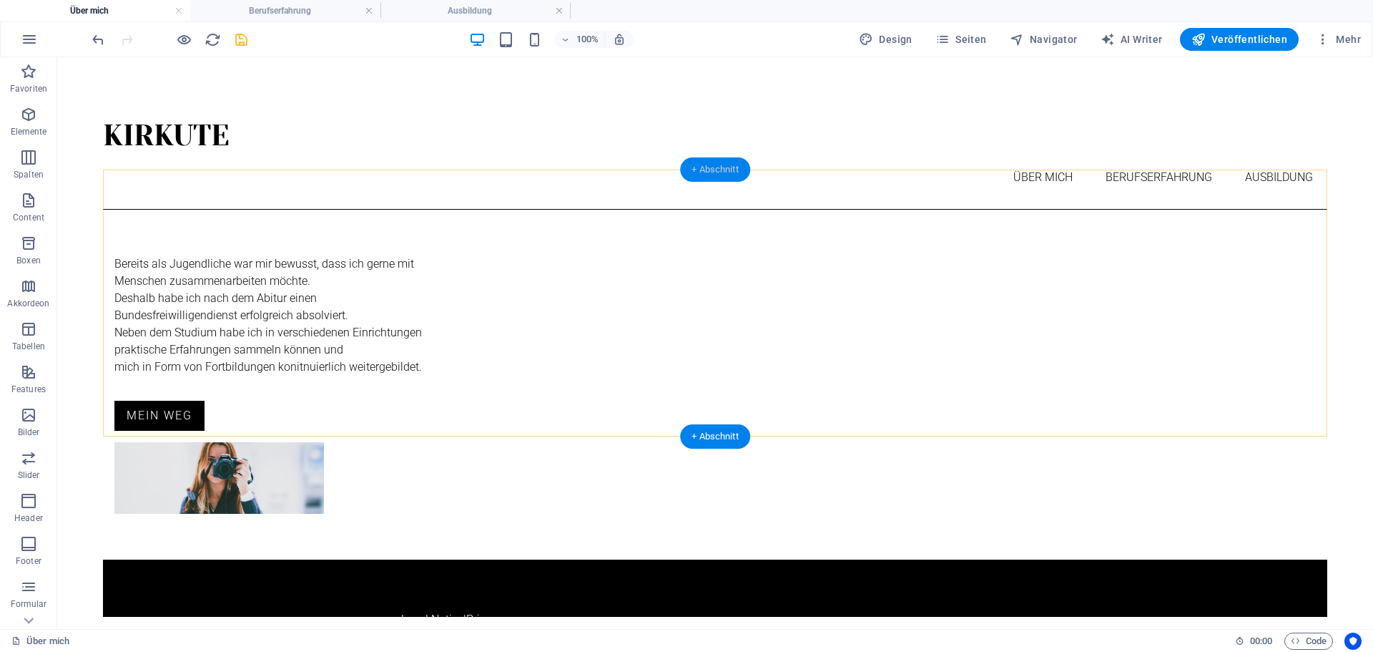
click at [720, 169] on div "+ Abschnitt" at bounding box center [715, 169] width 70 height 24
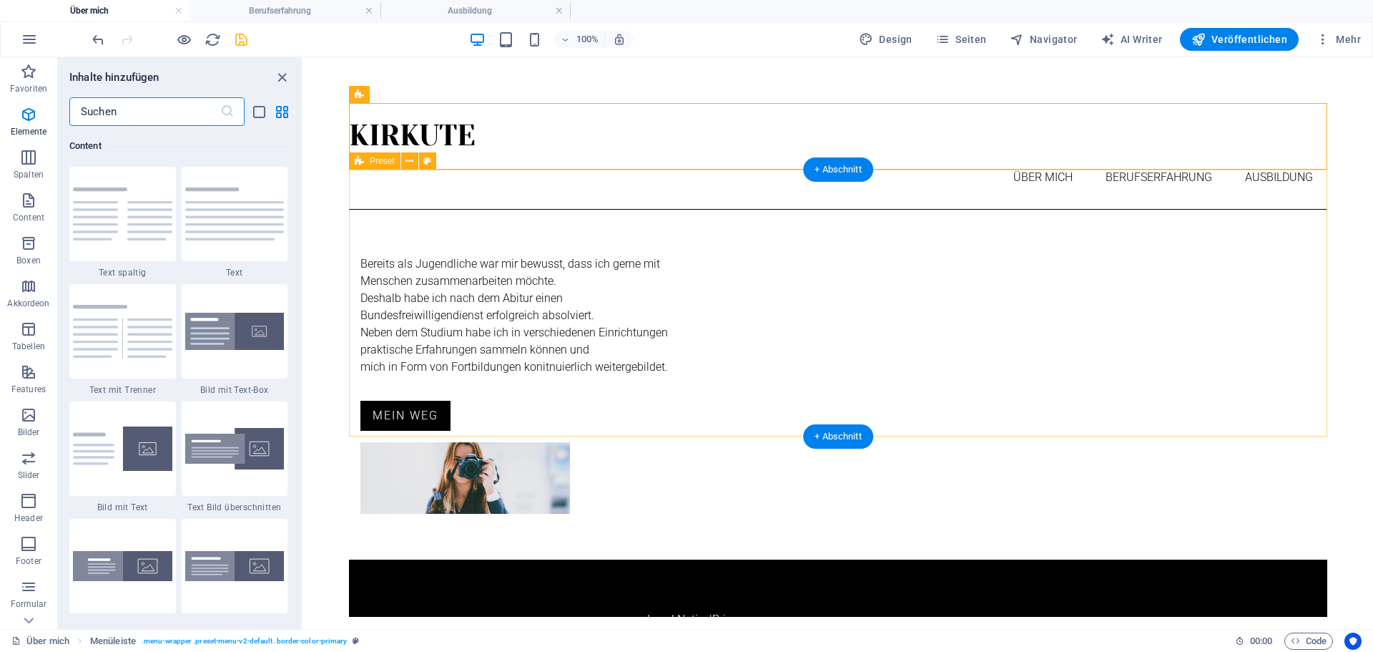
scroll to position [2503, 0]
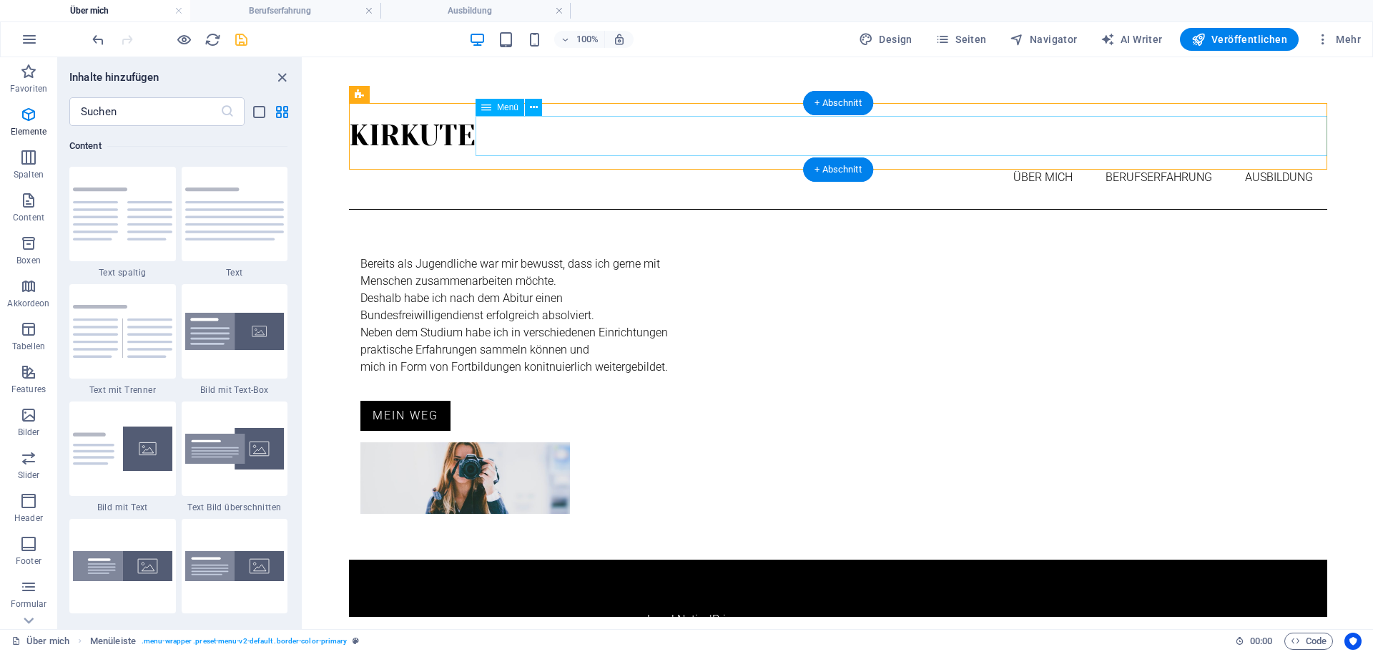
click at [507, 157] on nav "Über mich Berufserfahrung Ausbildung" at bounding box center [838, 177] width 979 height 40
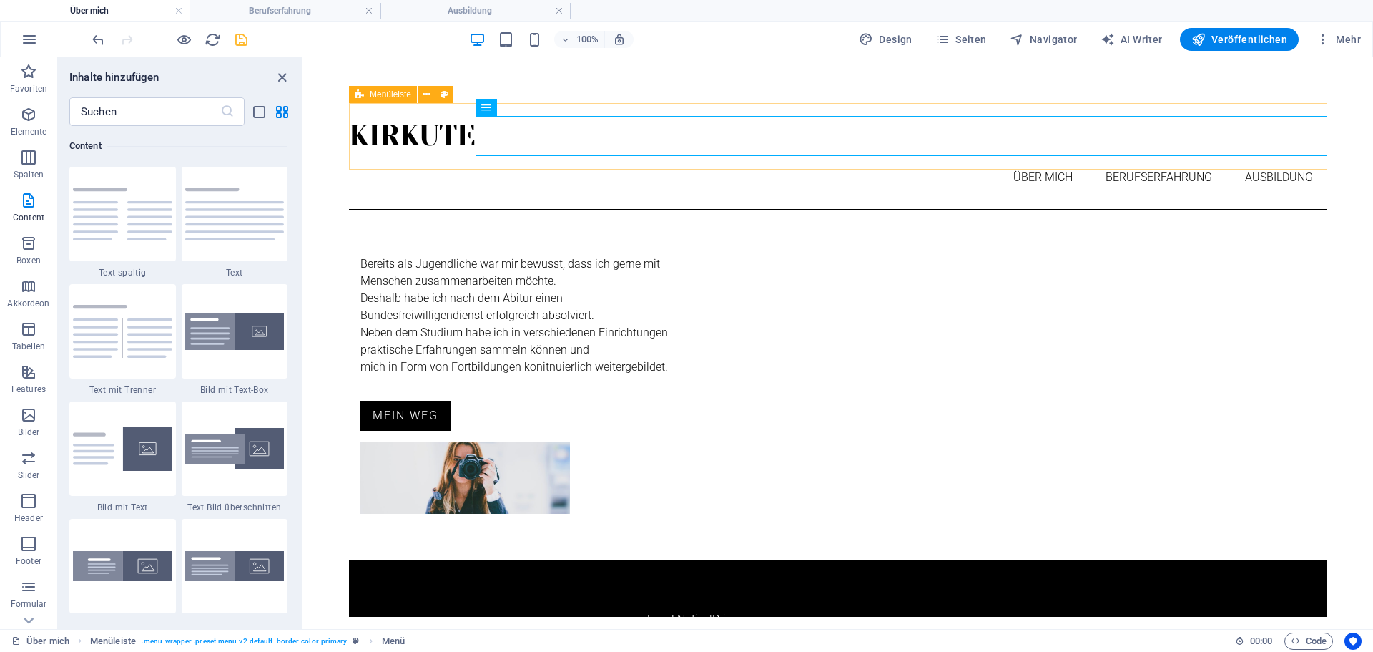
click at [363, 95] on icon at bounding box center [359, 94] width 9 height 17
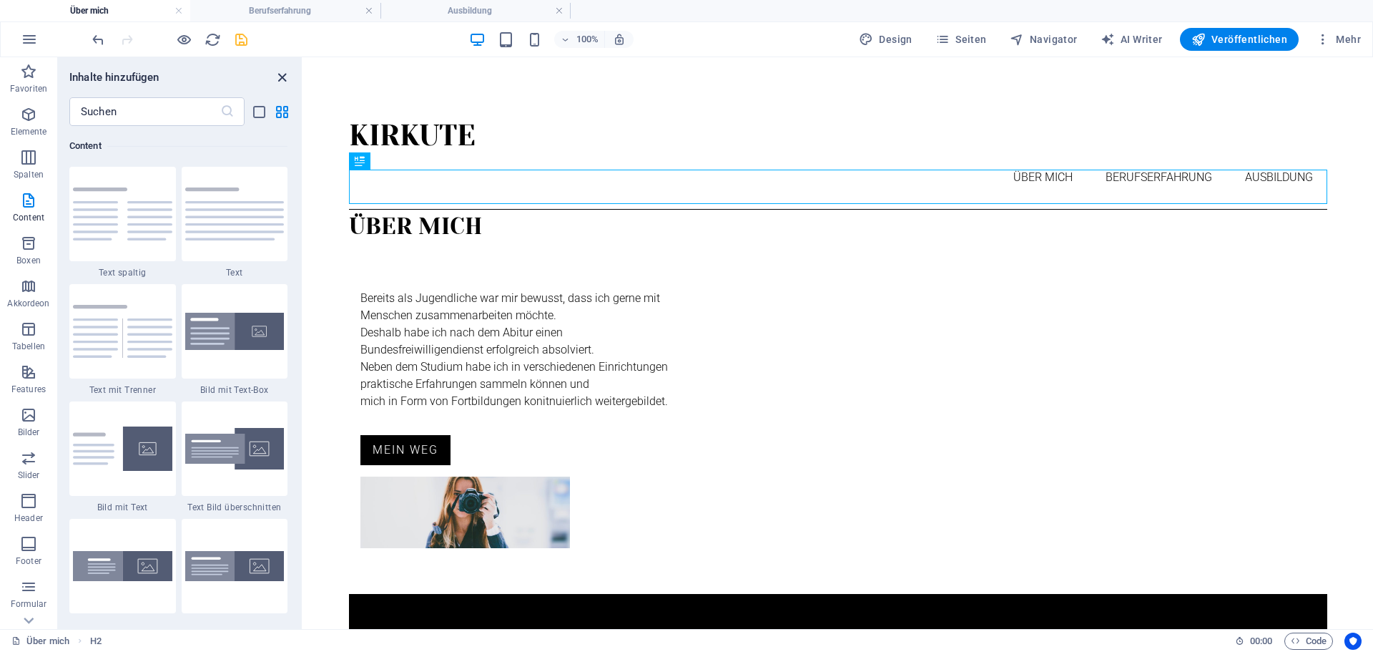
click at [281, 72] on icon "close panel" at bounding box center [282, 77] width 16 height 16
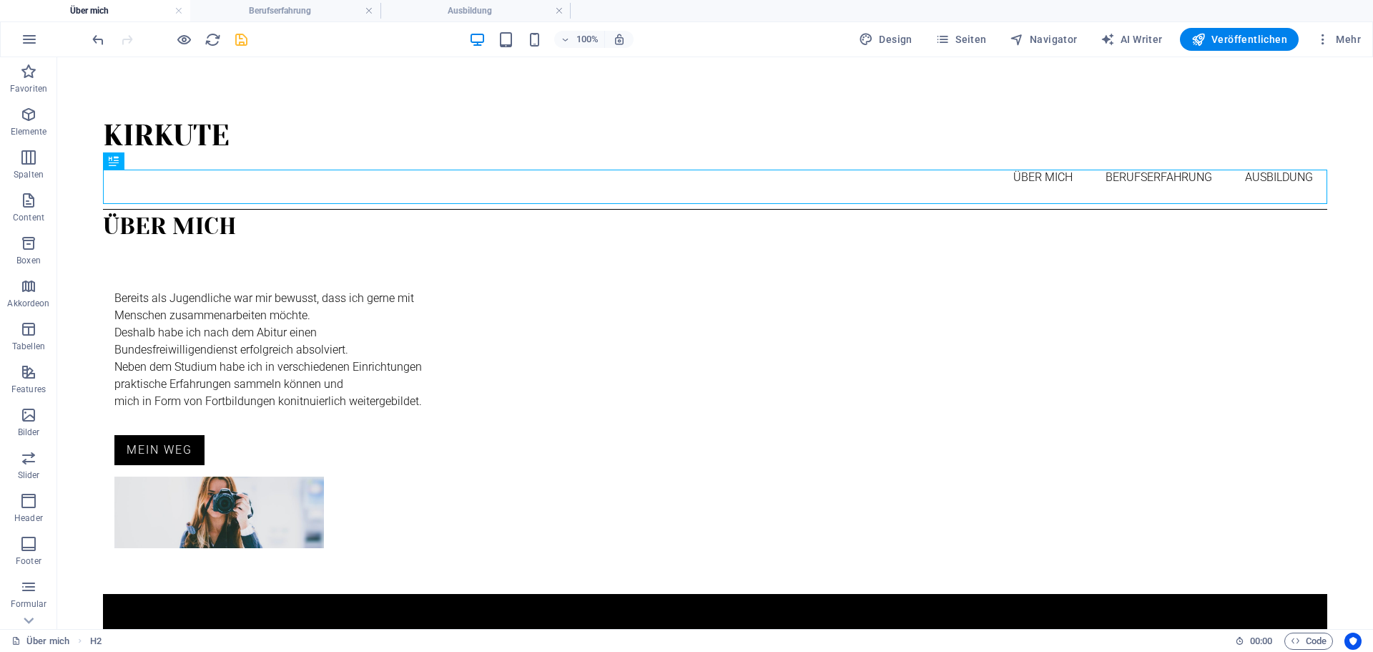
click at [85, 160] on html "Kirkute Über mich Berufserfahrung Ausbildung Über mich Bereits als Jugendliche …" at bounding box center [715, 376] width 1316 height 639
click at [869, 579] on html "Kirkute Über mich Berufserfahrung Ausbildung Über mich Bereits als Jugendliche …" at bounding box center [715, 376] width 1316 height 639
click at [242, 38] on icon "save" at bounding box center [241, 39] width 16 height 16
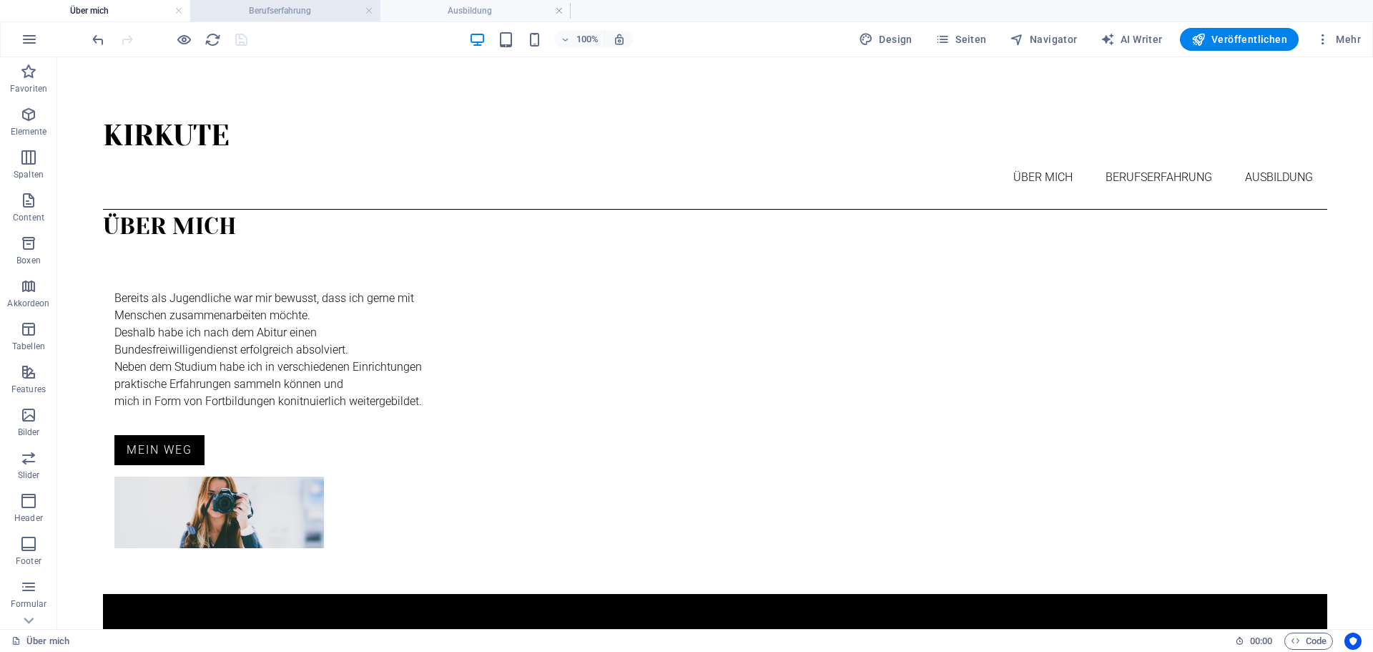
click at [300, 14] on h4 "Berufserfahrung" at bounding box center [285, 11] width 190 height 16
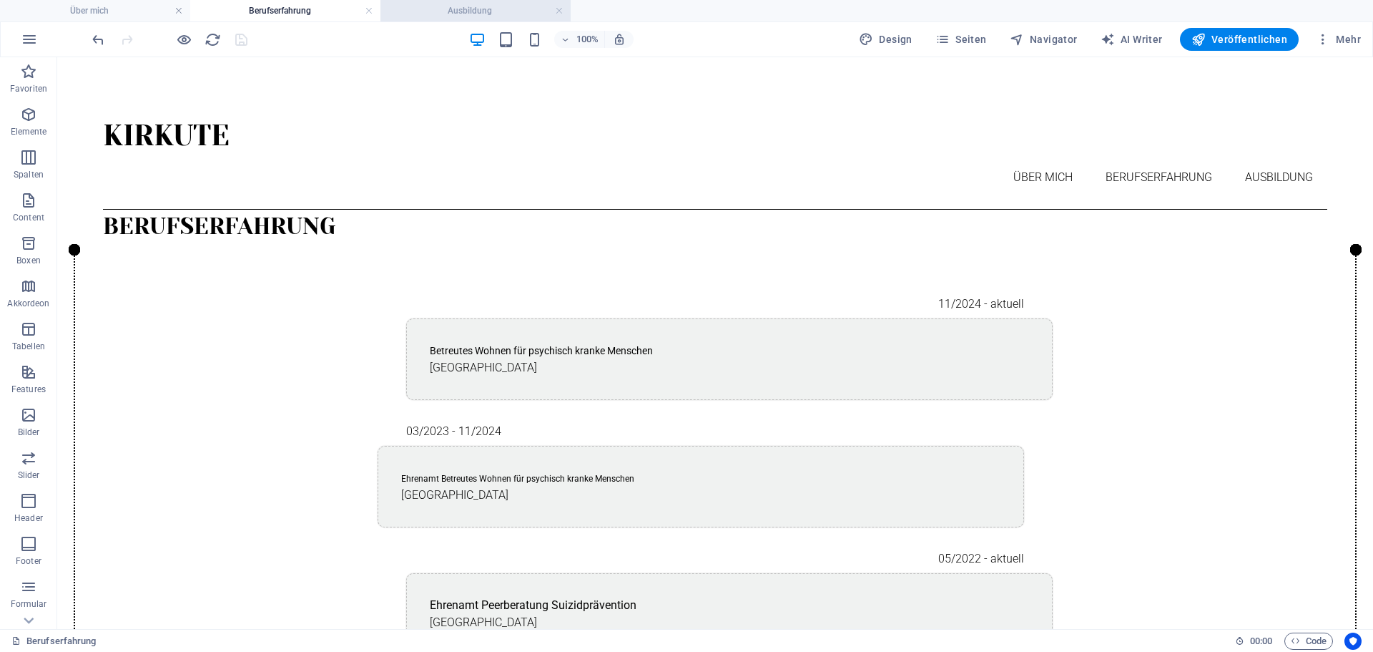
click at [430, 14] on h4 "Ausbildung" at bounding box center [476, 11] width 190 height 16
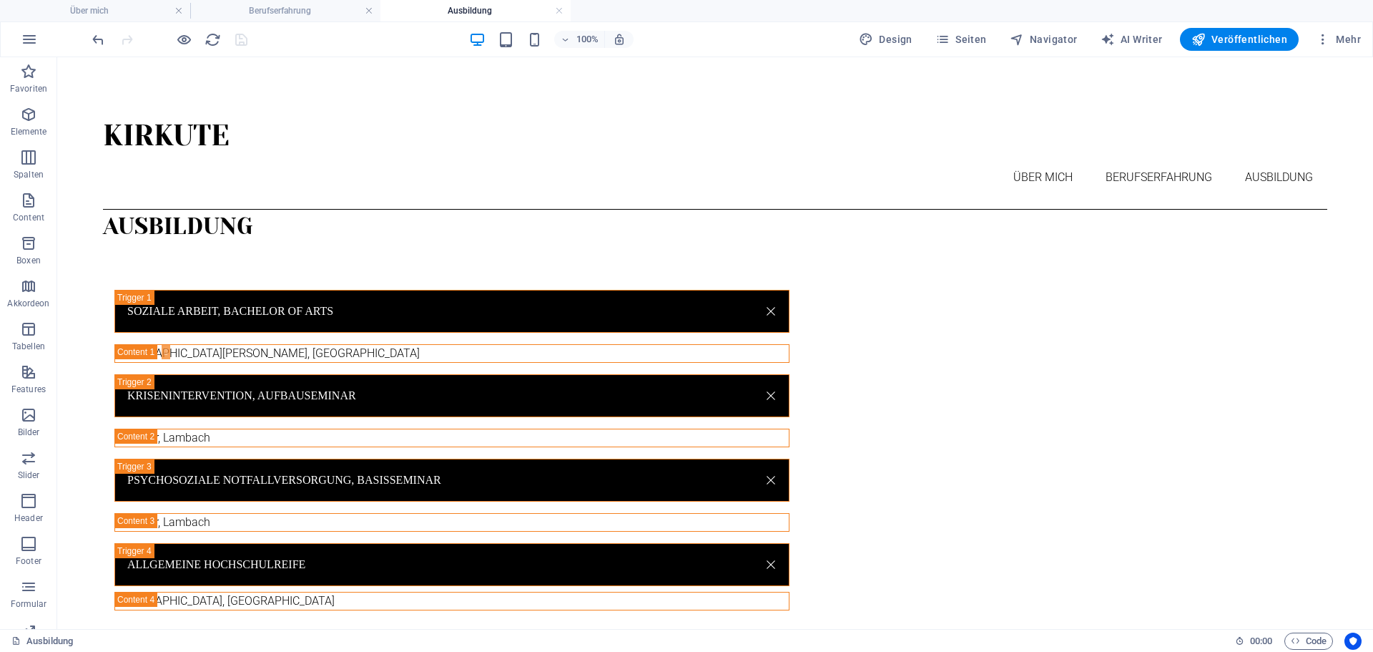
scroll to position [1, 0]
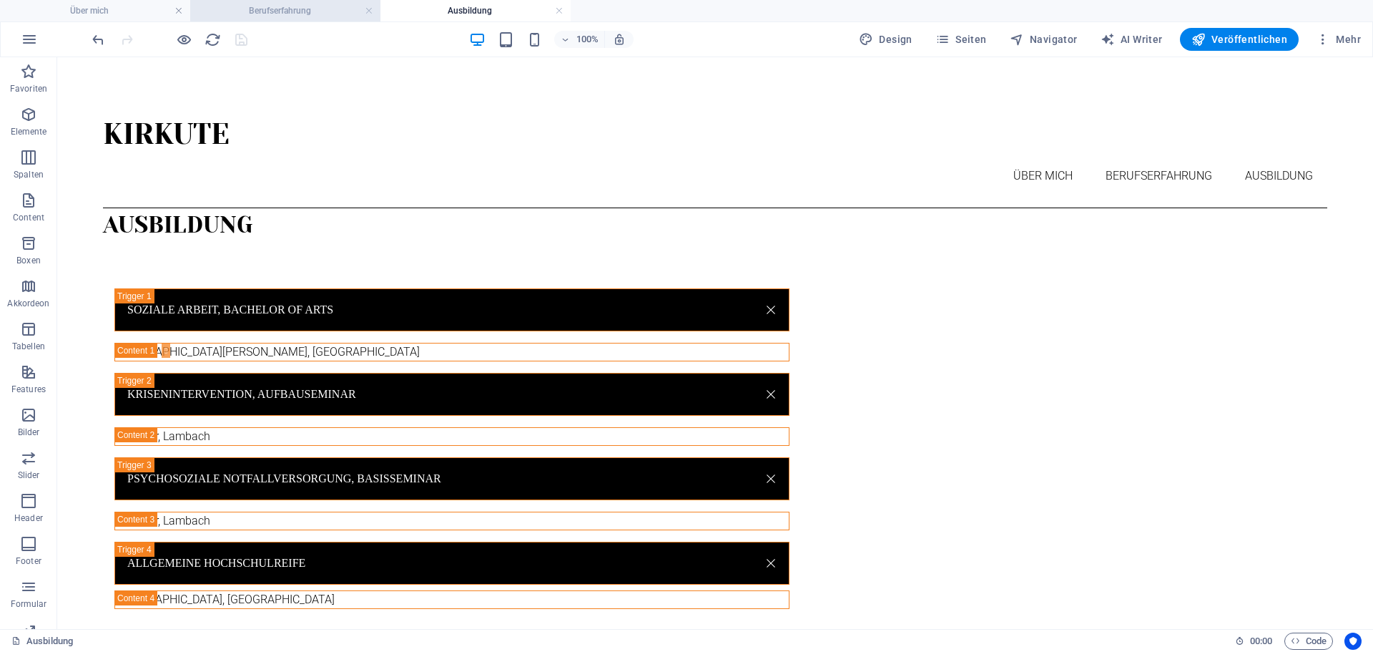
click at [273, 8] on h4 "Berufserfahrung" at bounding box center [285, 11] width 190 height 16
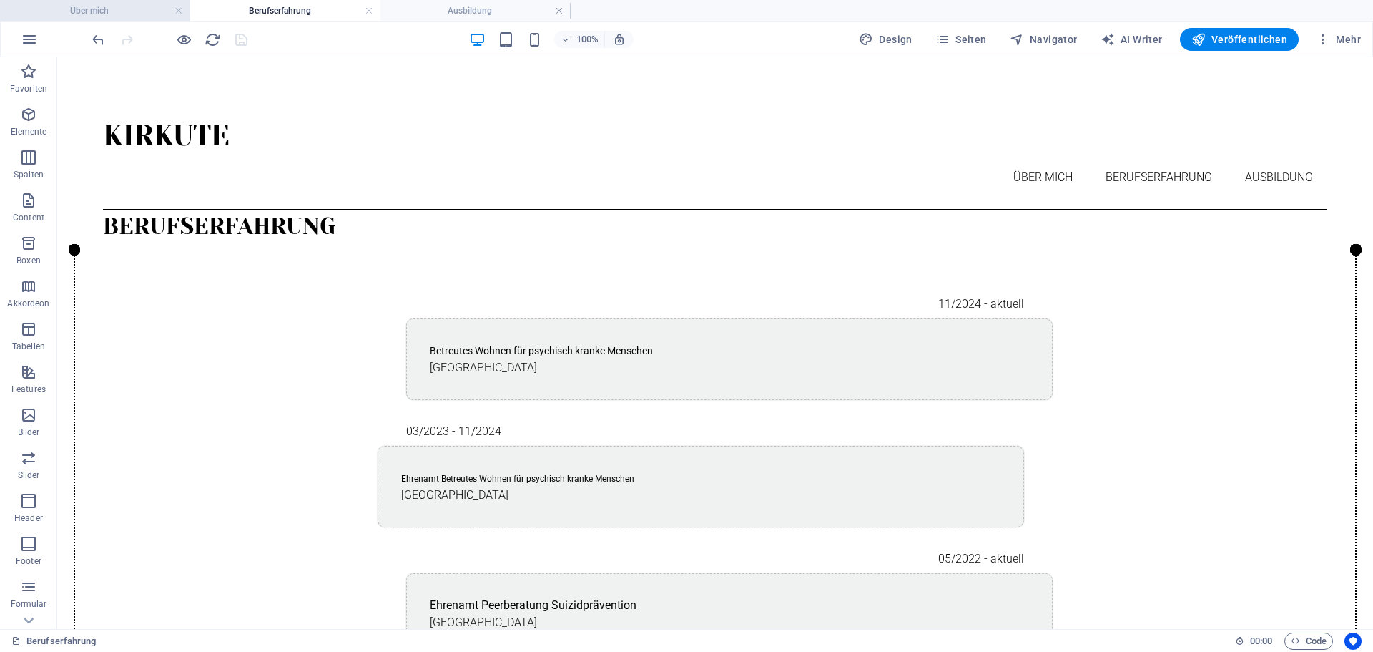
click at [123, 10] on h4 "Über mich" at bounding box center [95, 11] width 190 height 16
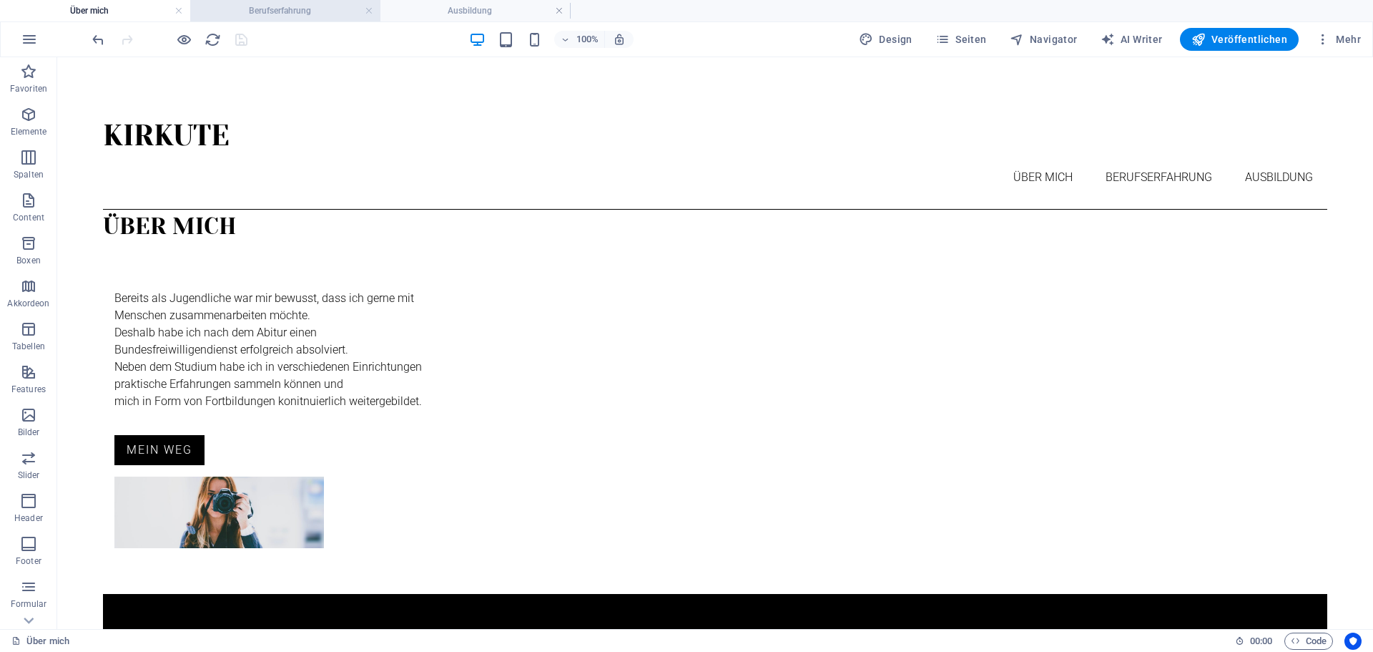
click at [270, 4] on h4 "Berufserfahrung" at bounding box center [285, 11] width 190 height 16
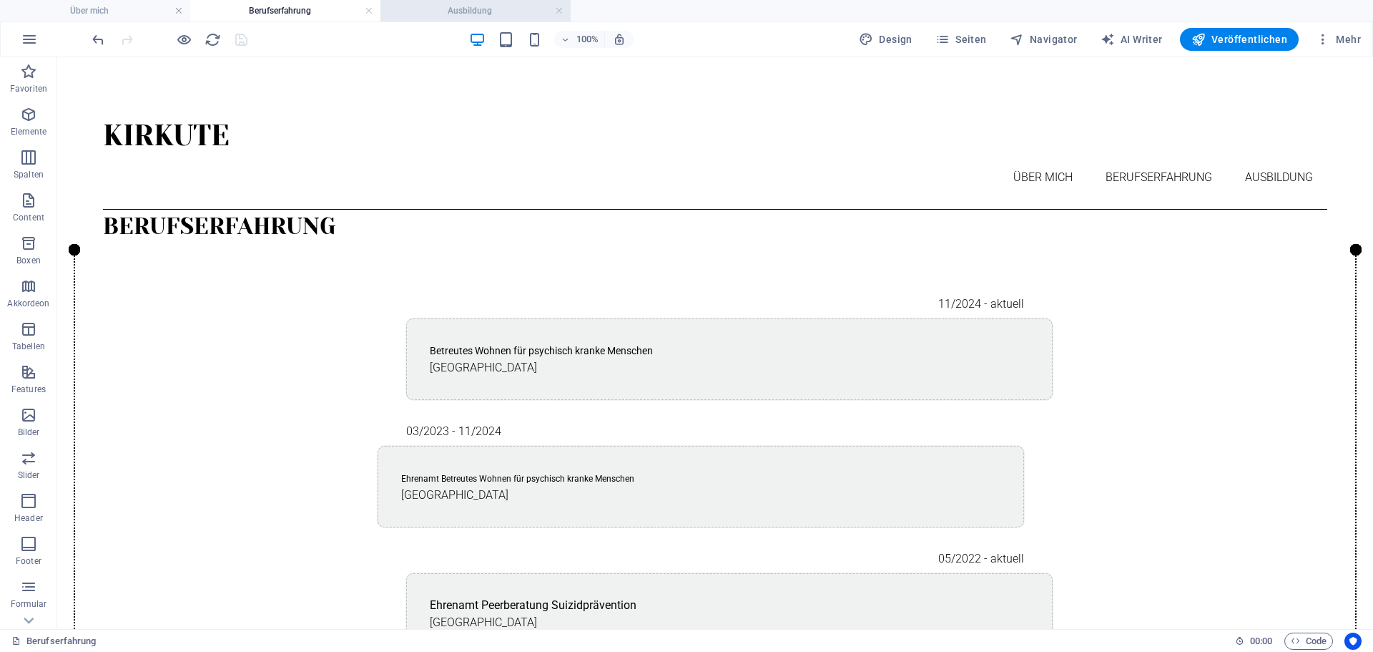
click at [458, 10] on h4 "Ausbildung" at bounding box center [476, 11] width 190 height 16
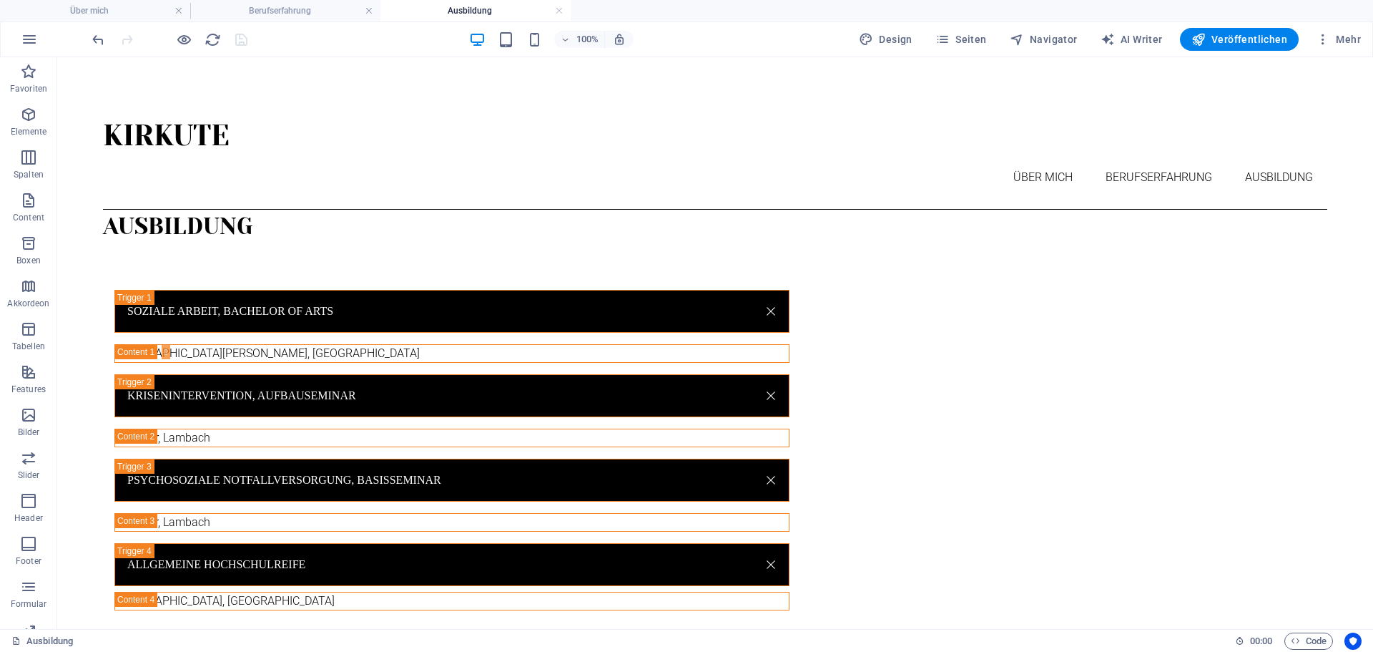
scroll to position [1, 0]
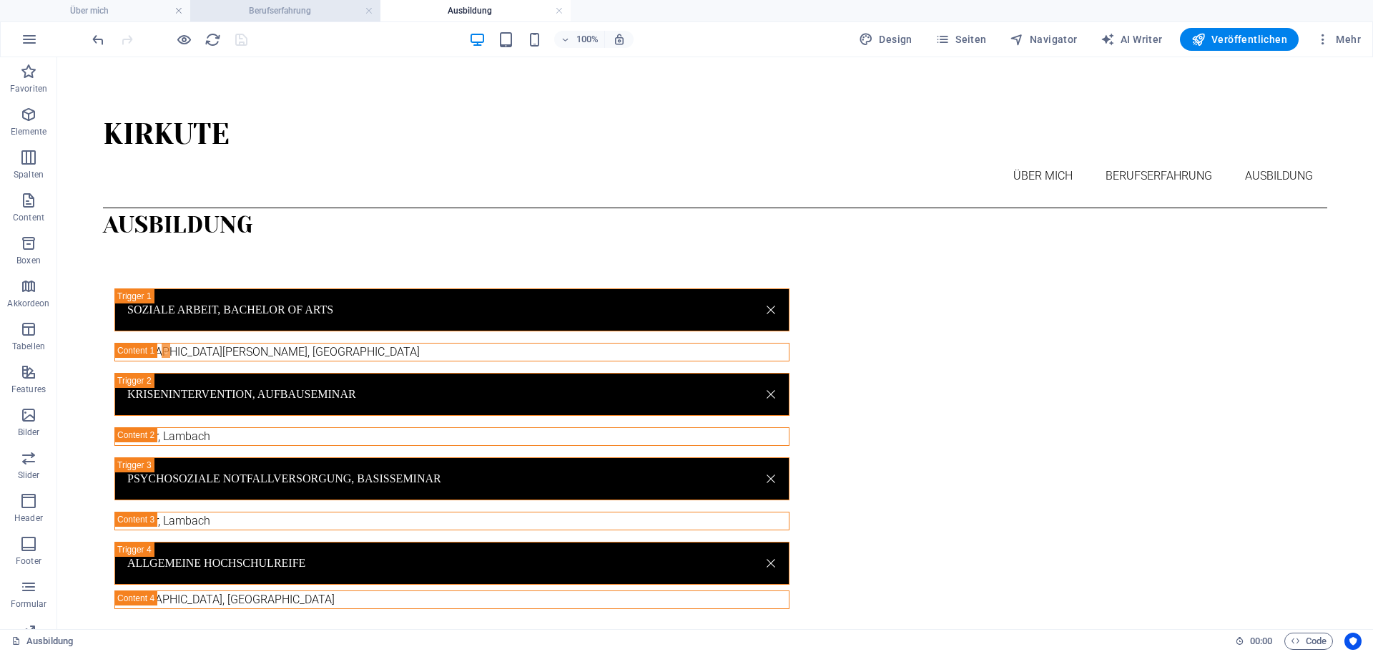
click at [253, 11] on h4 "Berufserfahrung" at bounding box center [285, 11] width 190 height 16
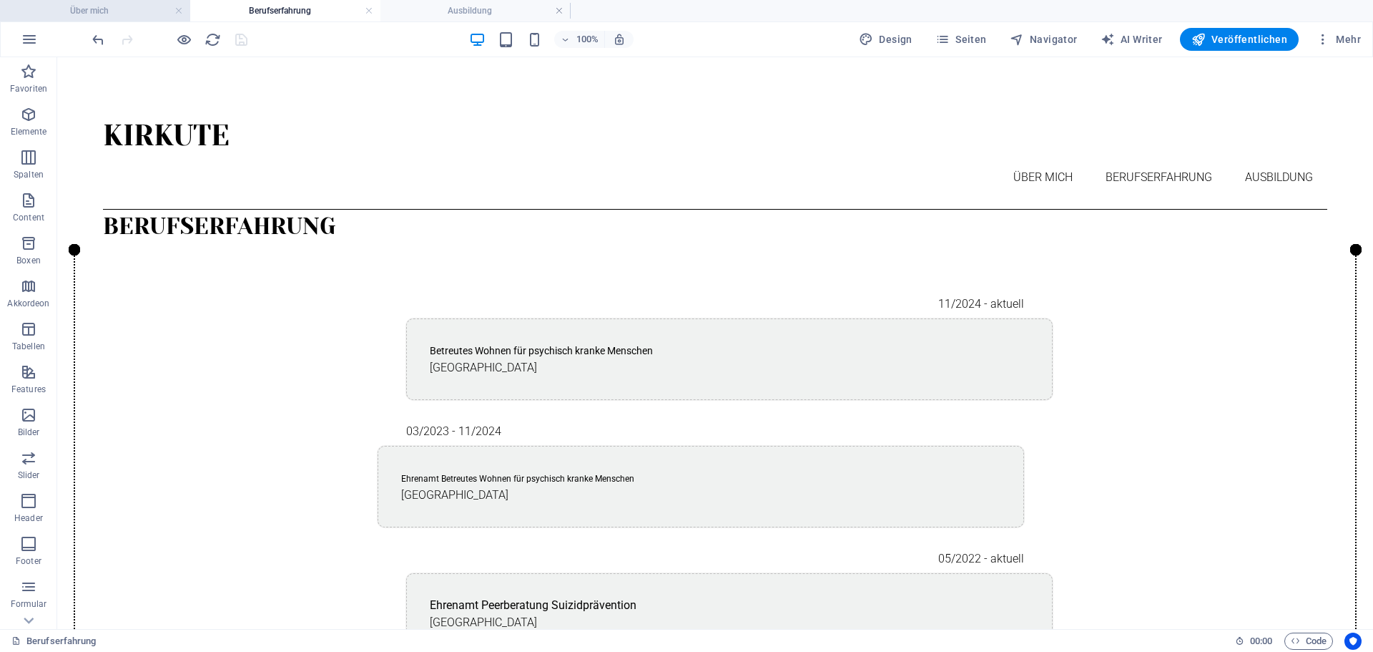
scroll to position [0, 0]
click at [131, 11] on h4 "Über mich" at bounding box center [95, 11] width 190 height 16
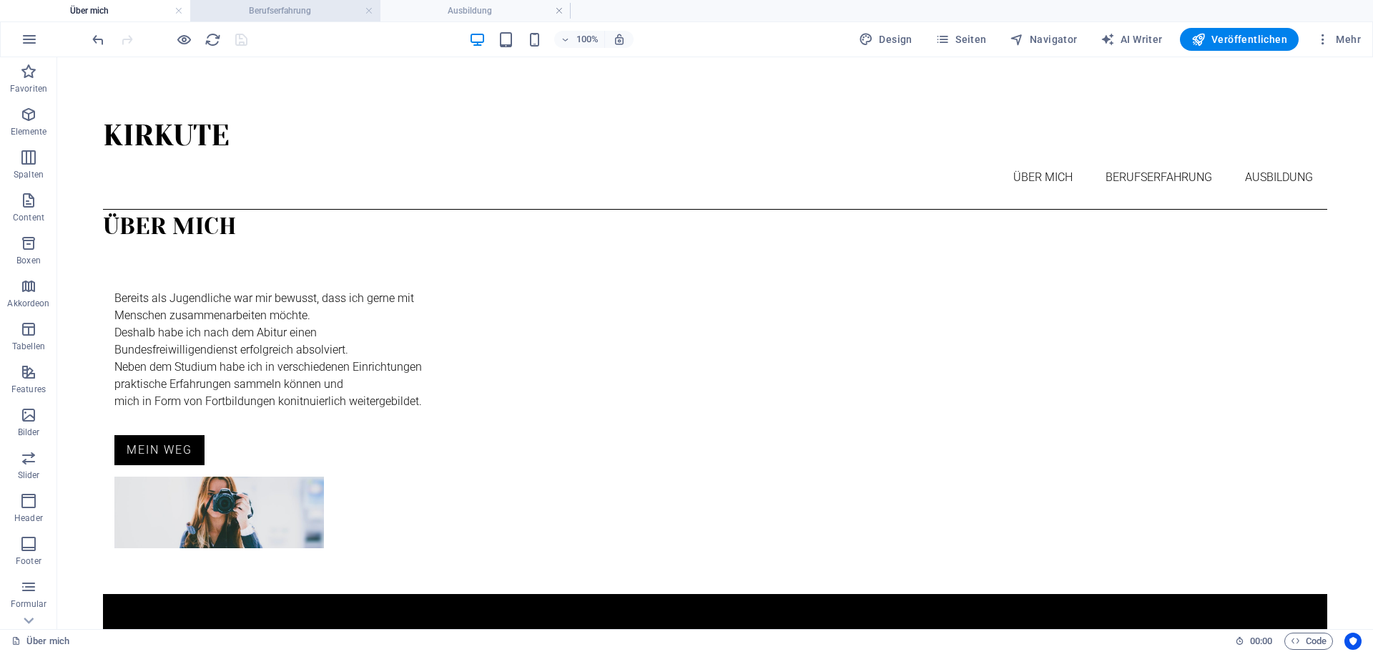
click at [270, 19] on li "Berufserfahrung" at bounding box center [285, 10] width 190 height 21
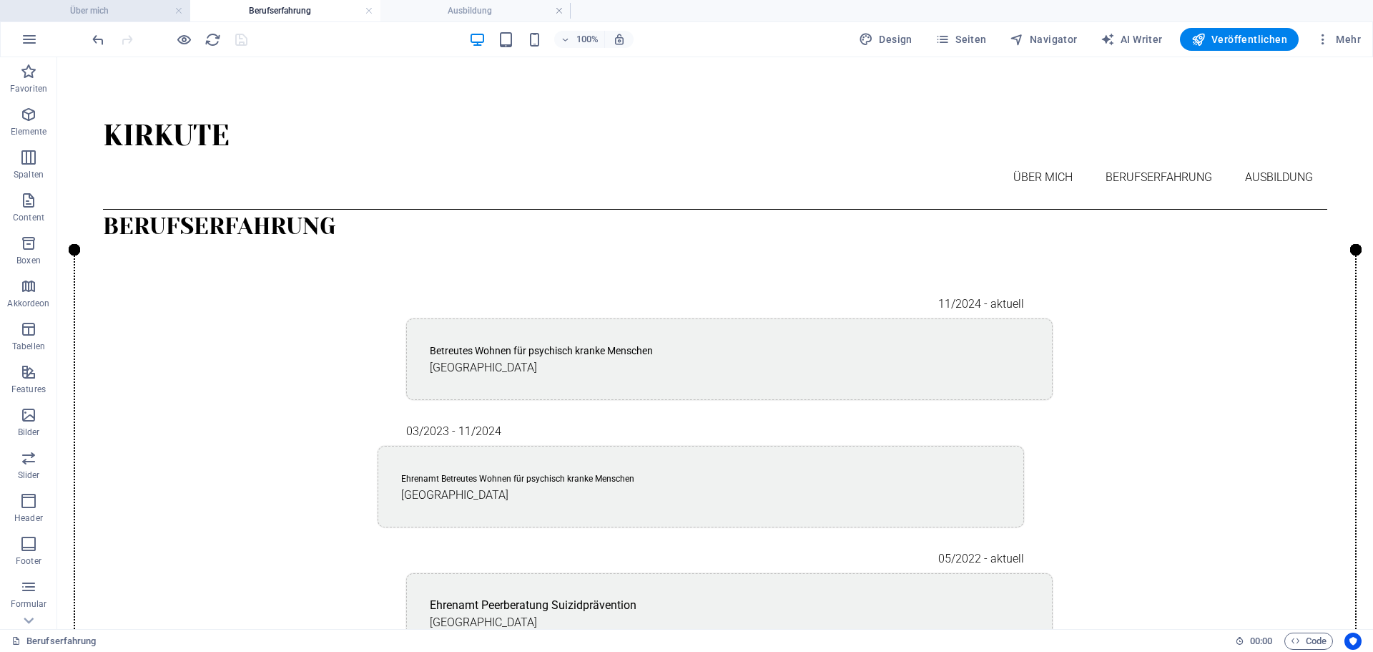
click at [114, 13] on h4 "Über mich" at bounding box center [95, 11] width 190 height 16
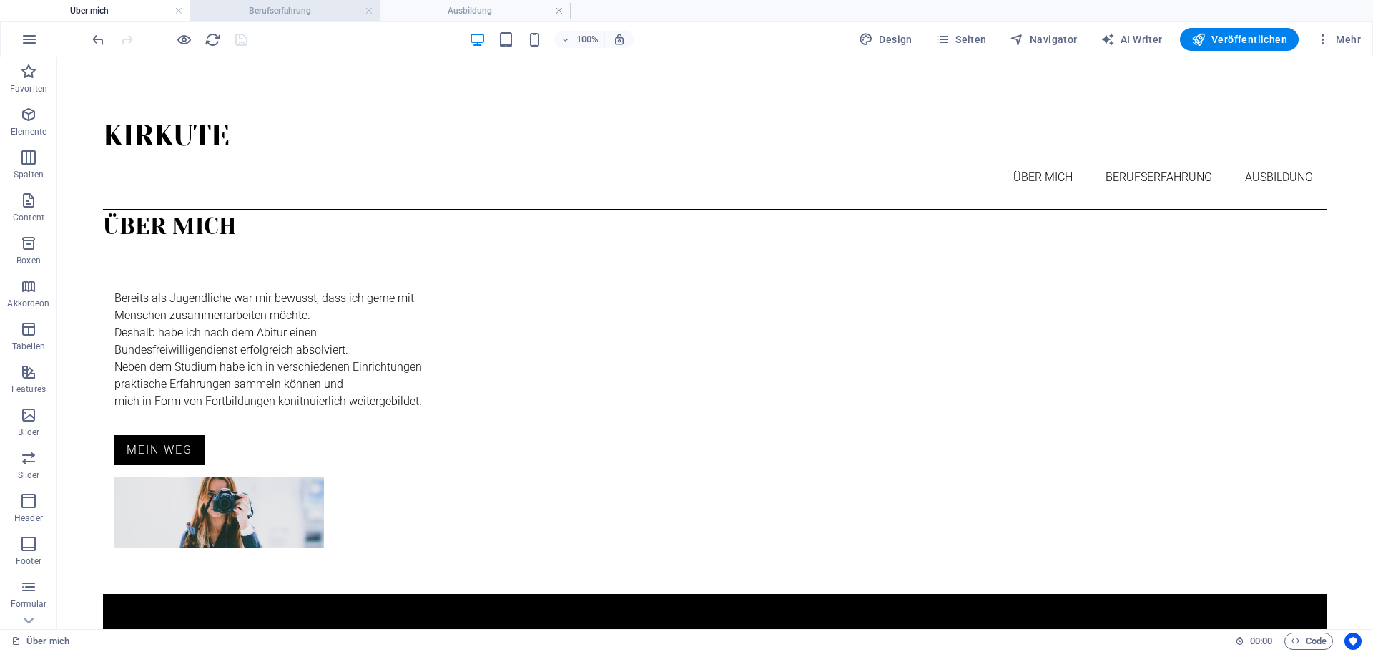
click at [222, 13] on h4 "Berufserfahrung" at bounding box center [285, 11] width 190 height 16
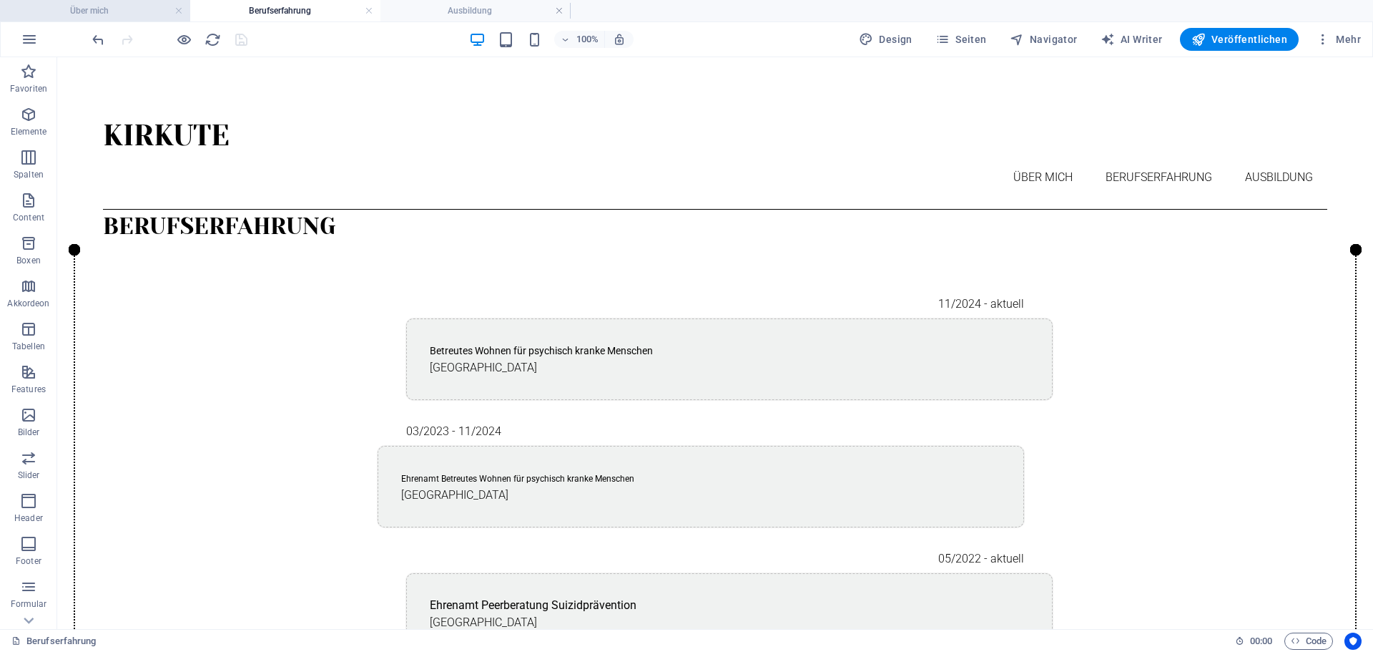
click at [132, 9] on h4 "Über mich" at bounding box center [95, 11] width 190 height 16
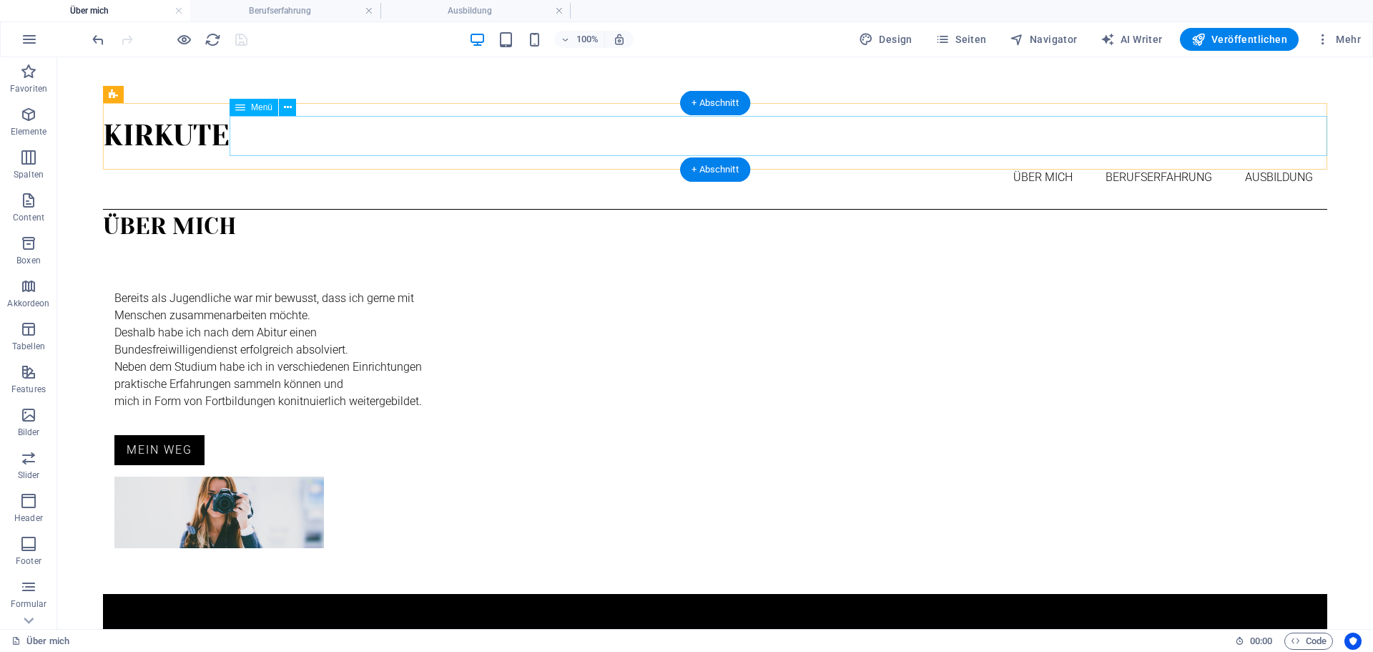
click at [415, 157] on nav "Über mich Berufserfahrung Ausbildung" at bounding box center [715, 177] width 1225 height 40
click at [443, 109] on div "Kirkute Über mich Berufserfahrung Ausbildung" at bounding box center [715, 156] width 1225 height 107
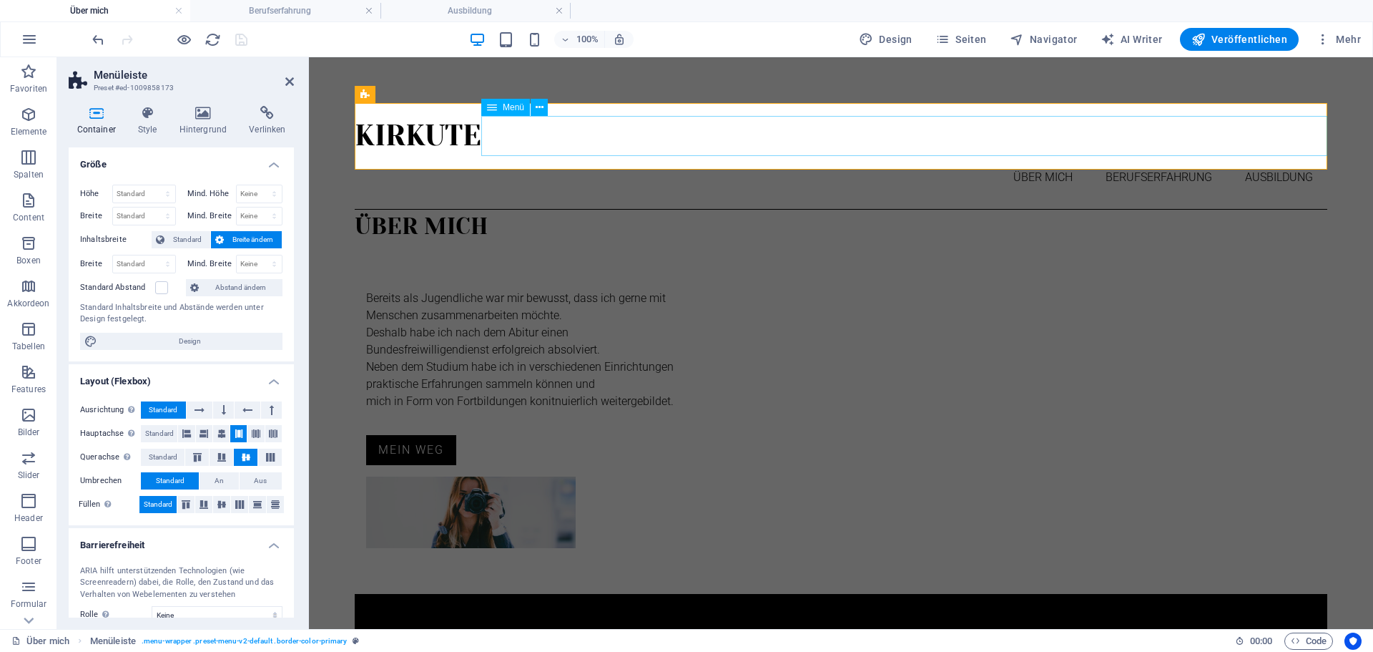
click at [1014, 157] on nav "Über mich Berufserfahrung Ausbildung" at bounding box center [841, 177] width 973 height 40
select select
select select "1"
select select
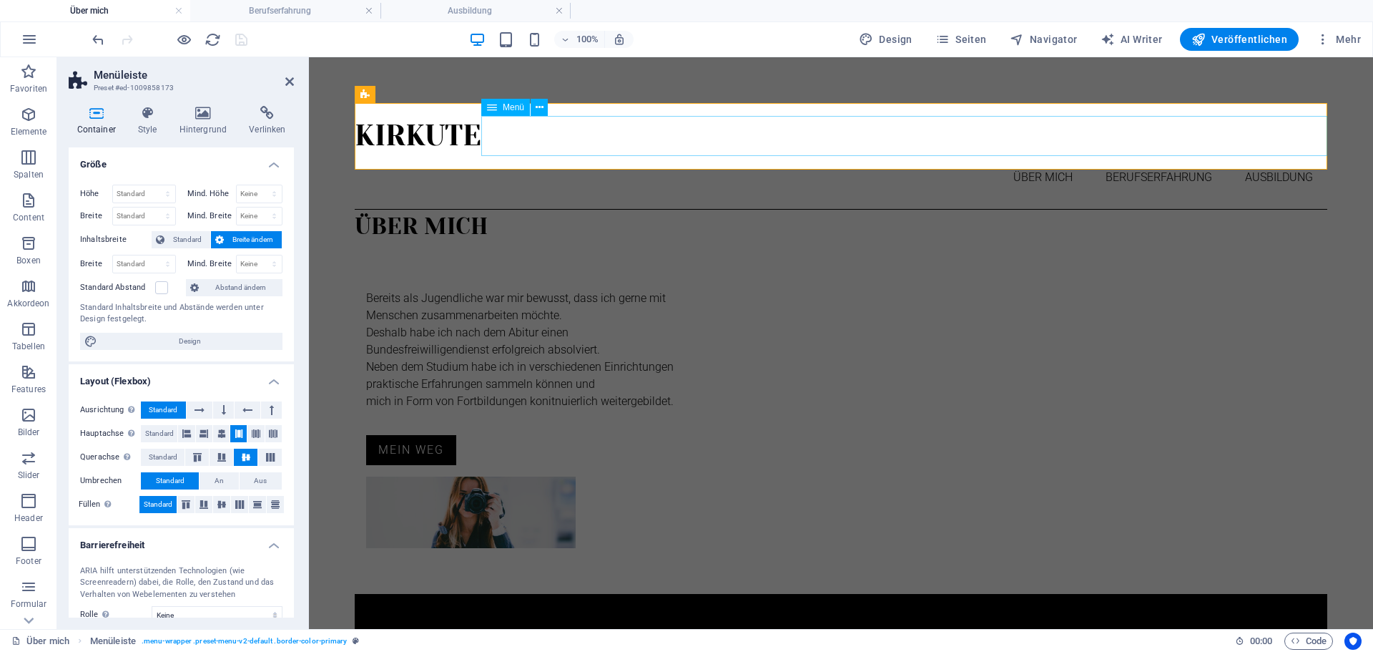
select select "2"
select select
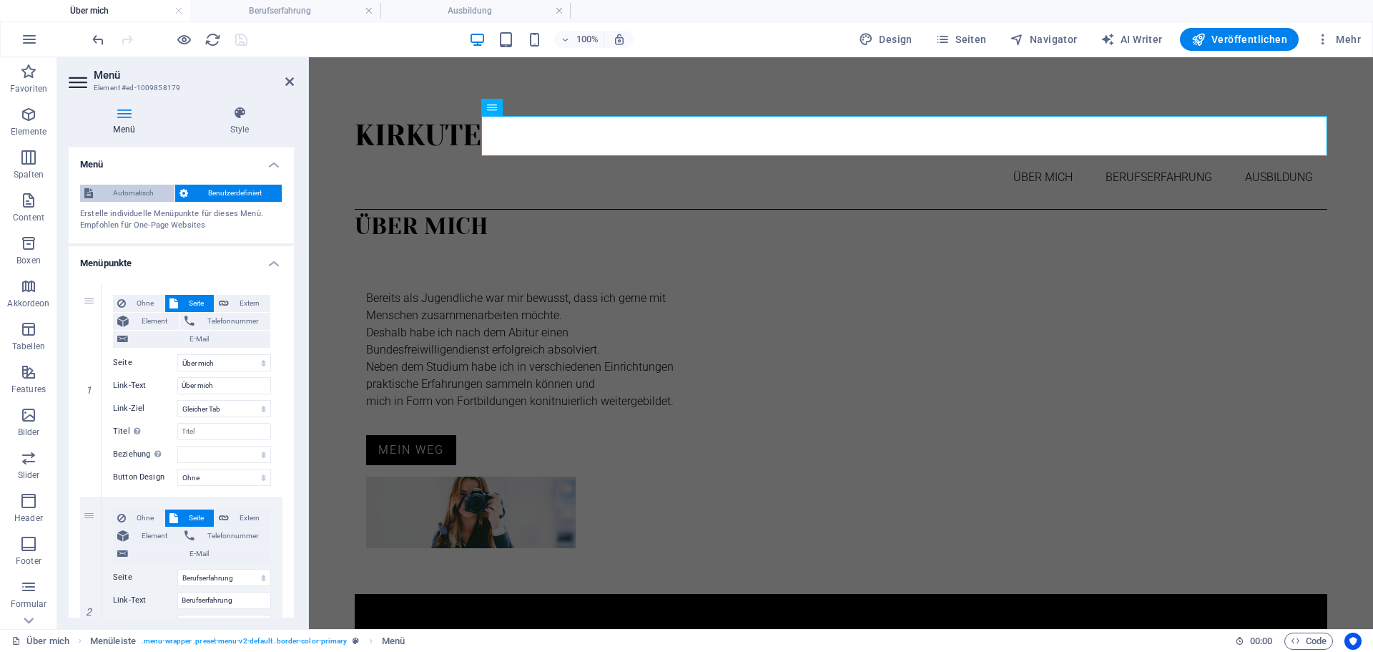
click at [138, 195] on span "Automatisch" at bounding box center [133, 193] width 73 height 17
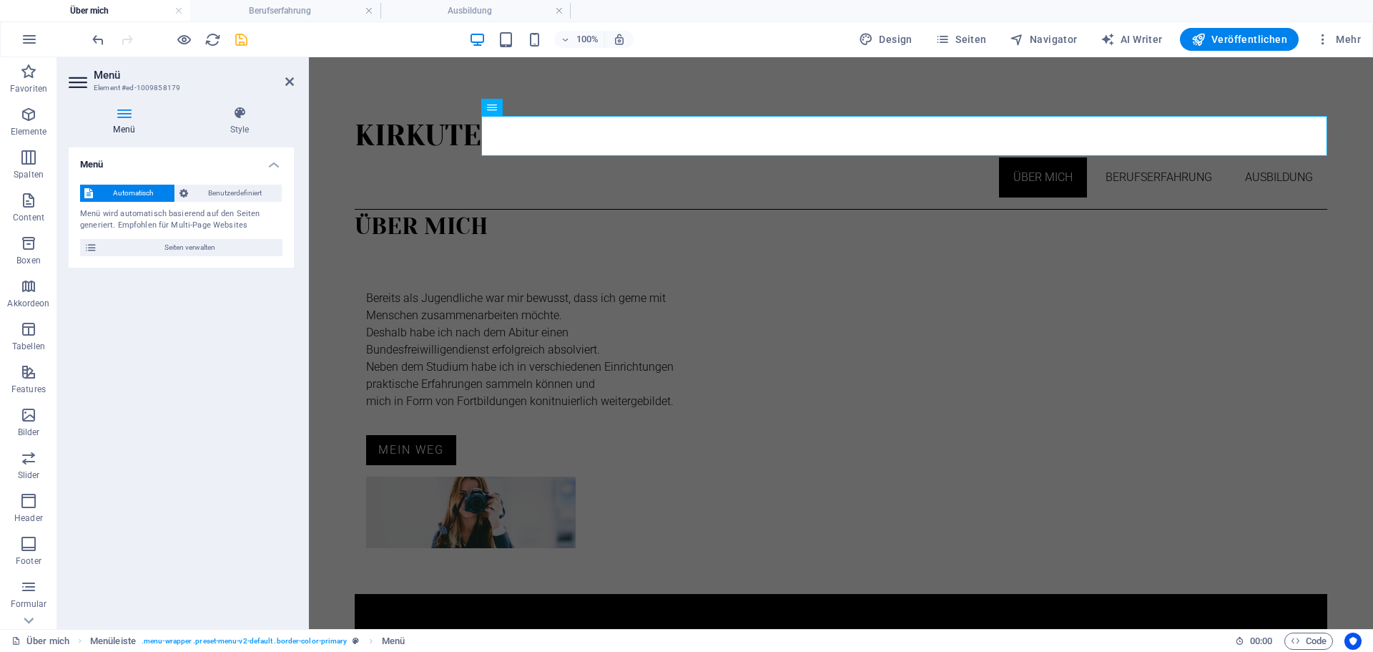
drag, startPoint x: 332, startPoint y: 241, endPoint x: 325, endPoint y: 224, distance: 18.3
click at [325, 224] on html "Kirkute Über mich Berufserfahrung Ausbildung Über mich Bereits als Jugendliche …" at bounding box center [841, 376] width 1064 height 639
click at [288, 13] on h4 "Berufserfahrung" at bounding box center [285, 11] width 190 height 16
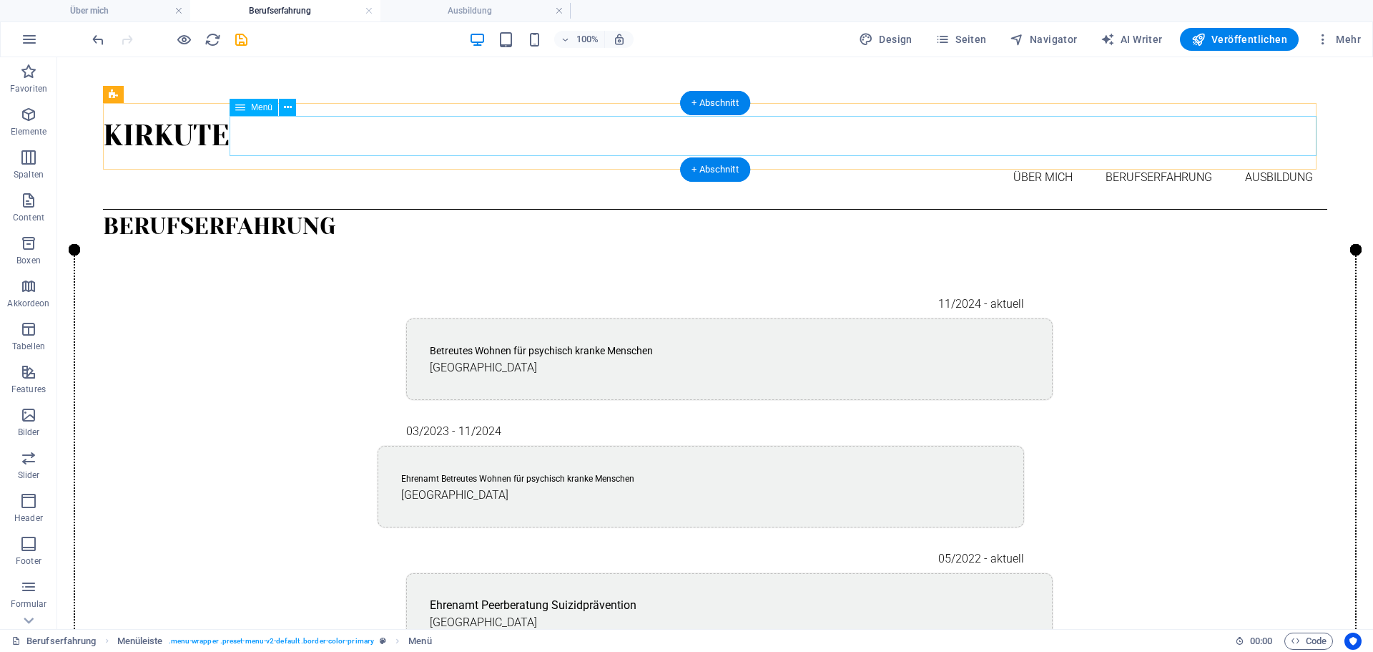
click at [918, 157] on nav "Über mich Berufserfahrung Ausbildung" at bounding box center [715, 177] width 1225 height 40
select select
select select "1"
select select
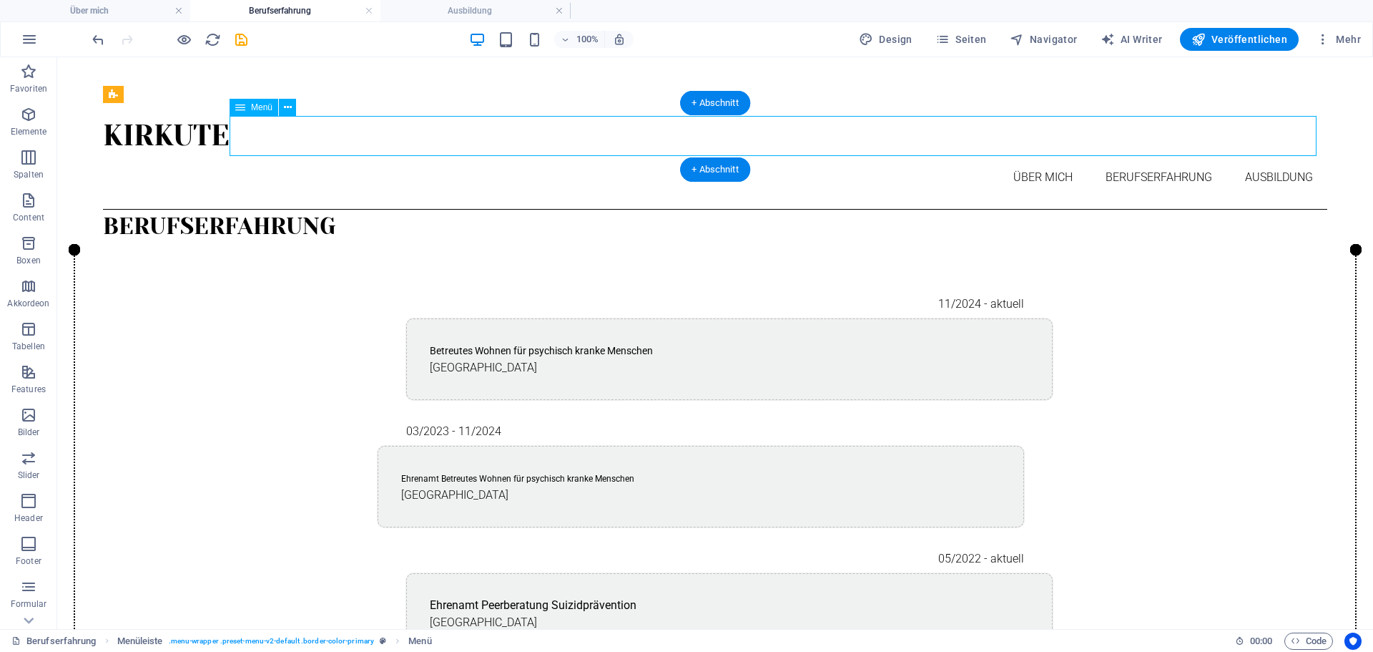
select select "2"
select select
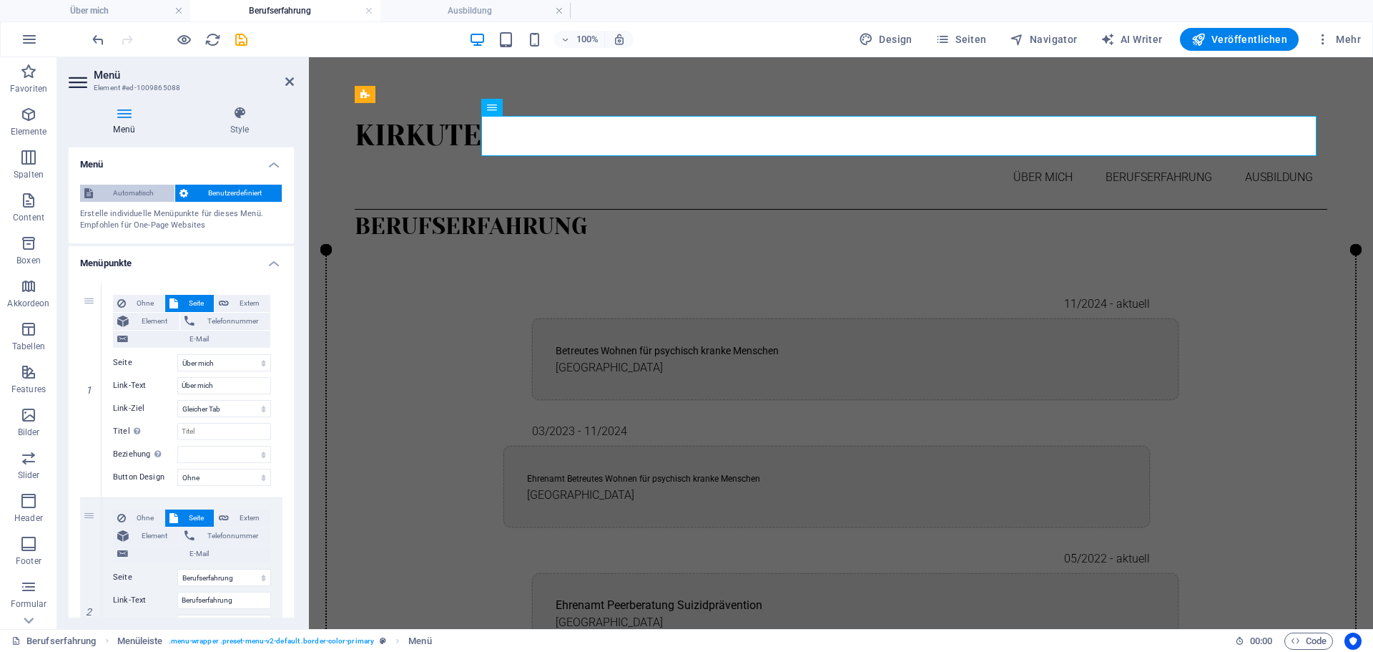
click at [137, 190] on span "Automatisch" at bounding box center [133, 193] width 73 height 17
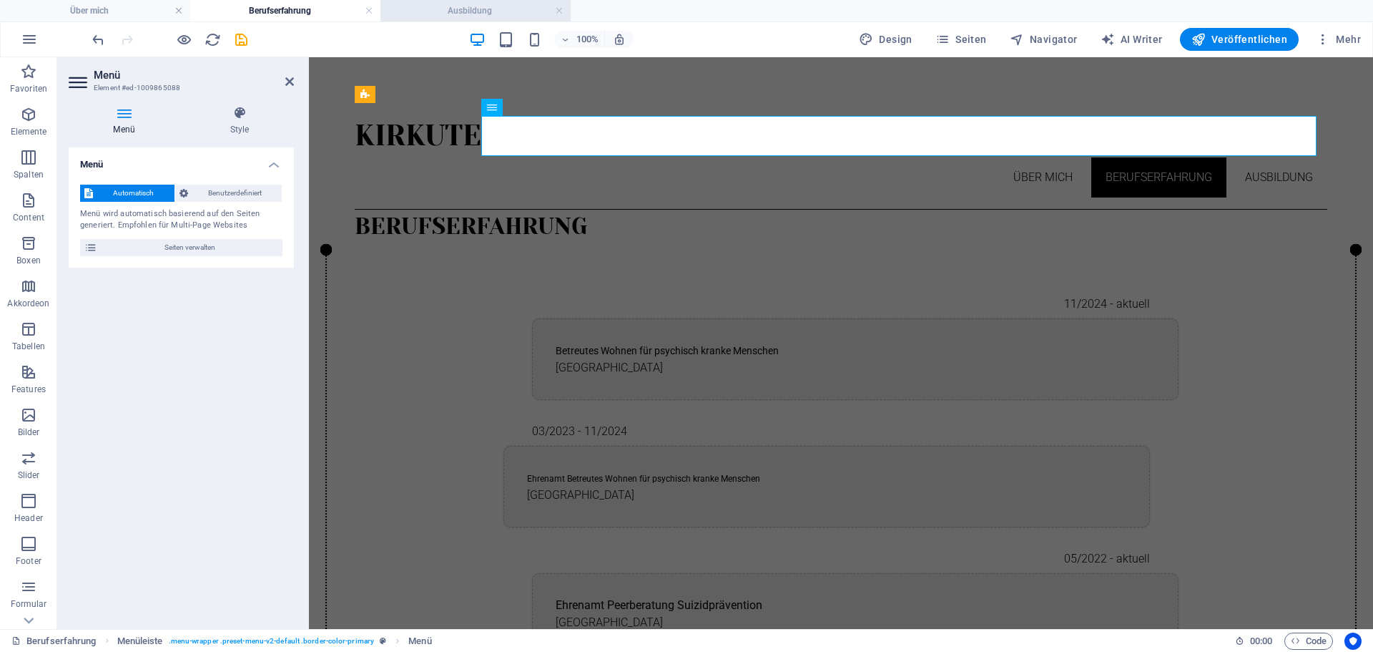
click at [466, 3] on h4 "Ausbildung" at bounding box center [476, 11] width 190 height 16
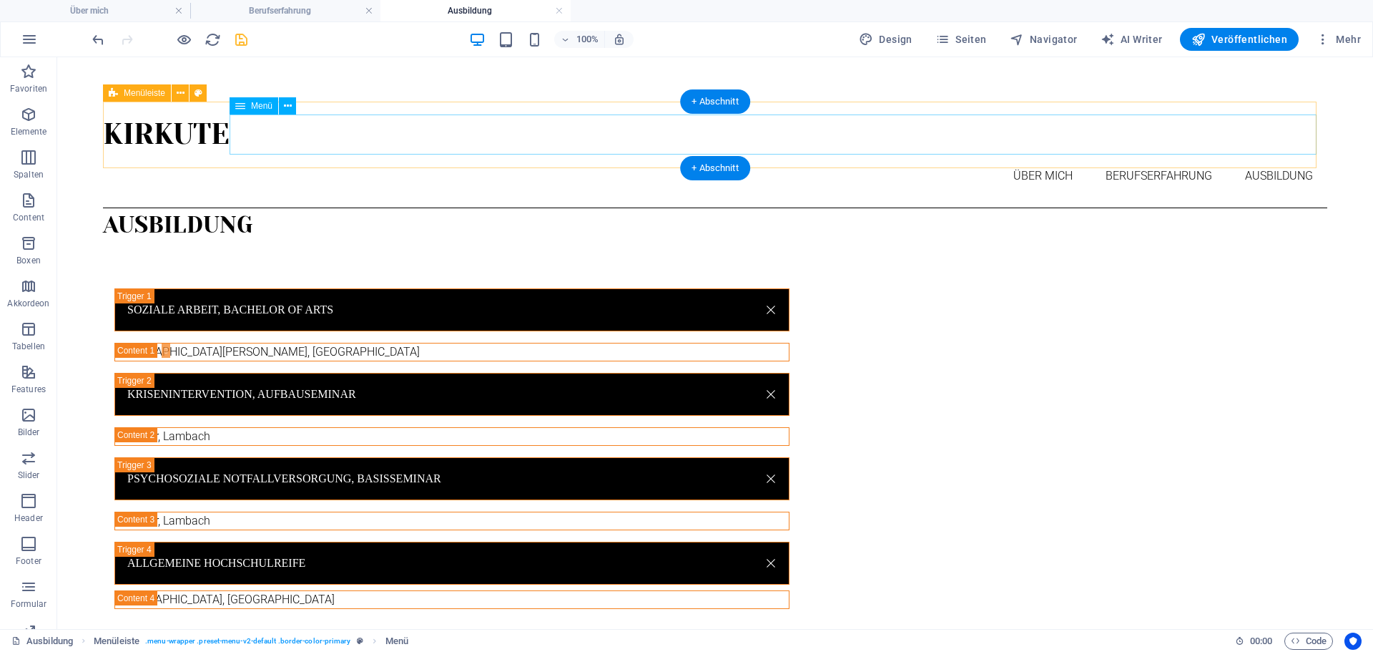
click at [636, 156] on nav "Über mich Berufserfahrung Ausbildung" at bounding box center [715, 176] width 1225 height 40
select select
select select "1"
select select
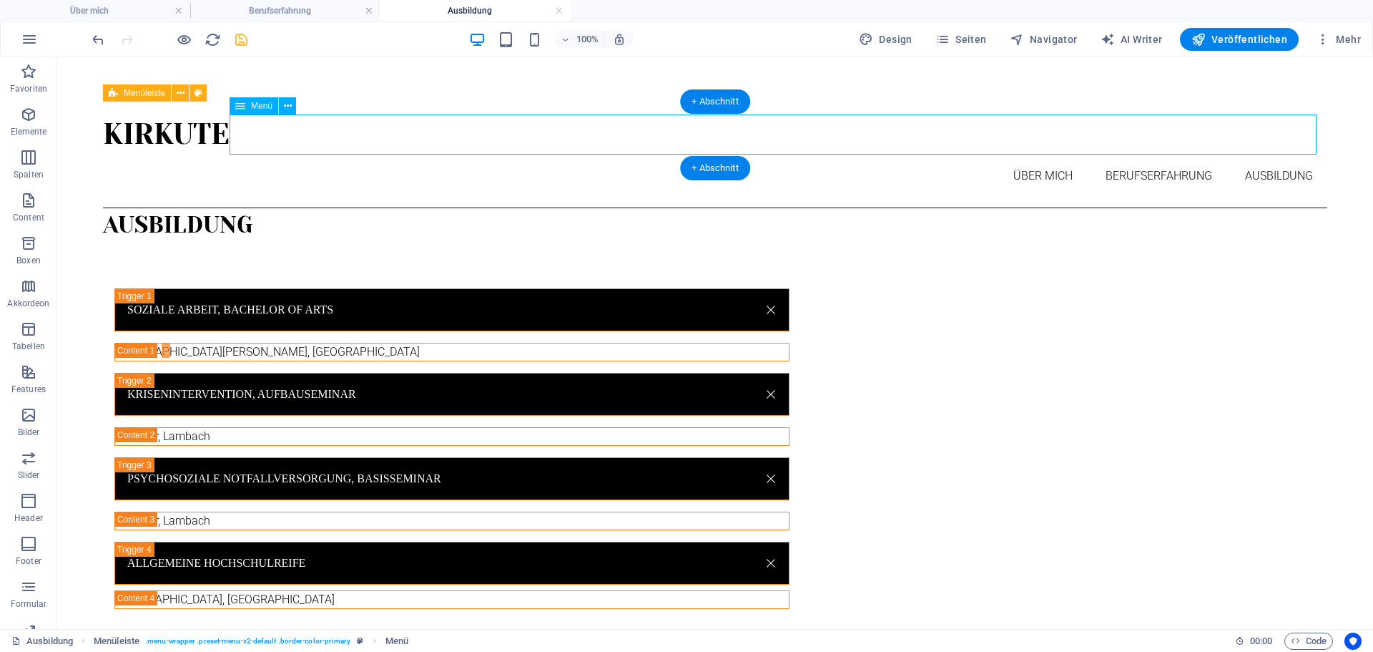
select select "2"
select select
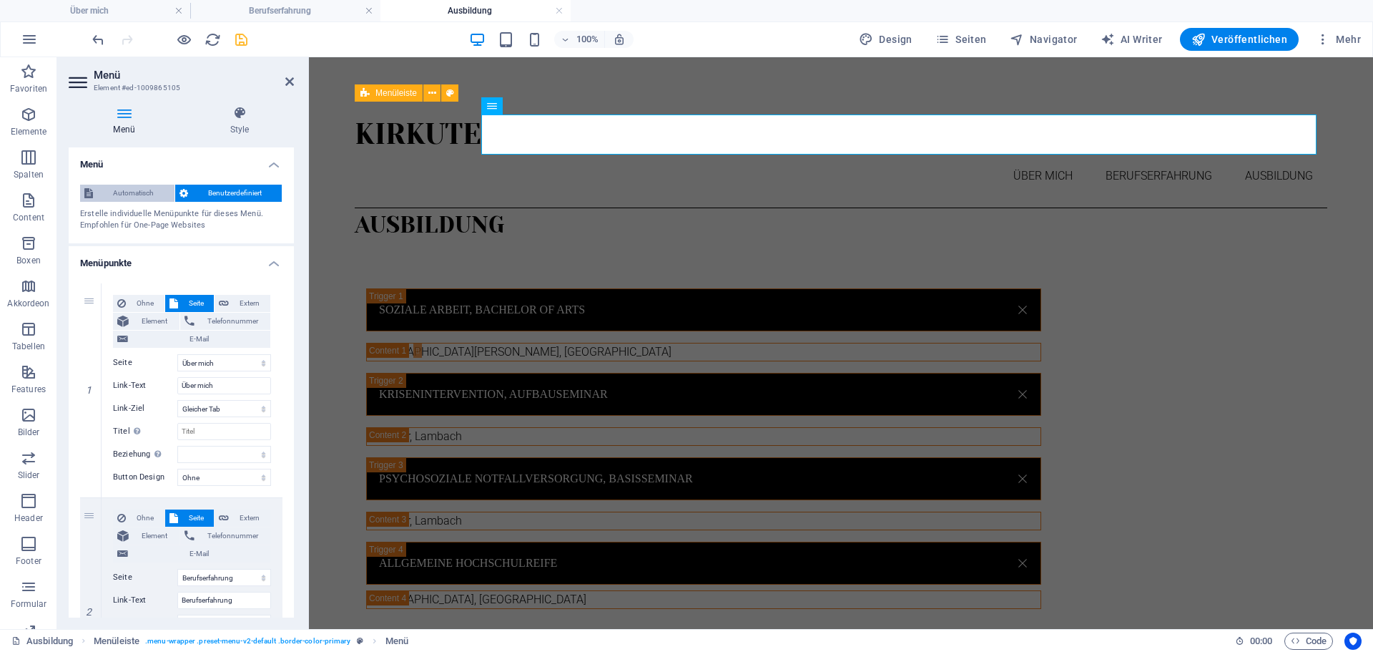
click at [117, 189] on span "Automatisch" at bounding box center [133, 193] width 73 height 17
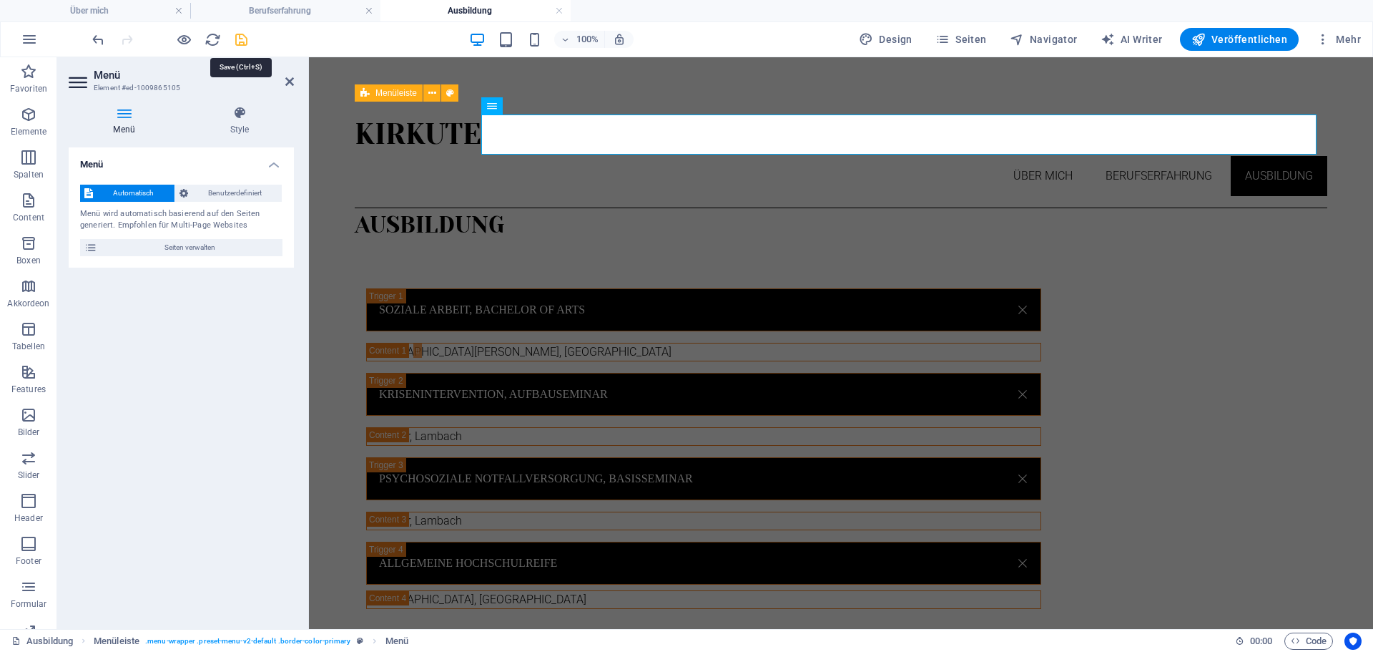
click at [240, 38] on icon "save" at bounding box center [241, 39] width 16 height 16
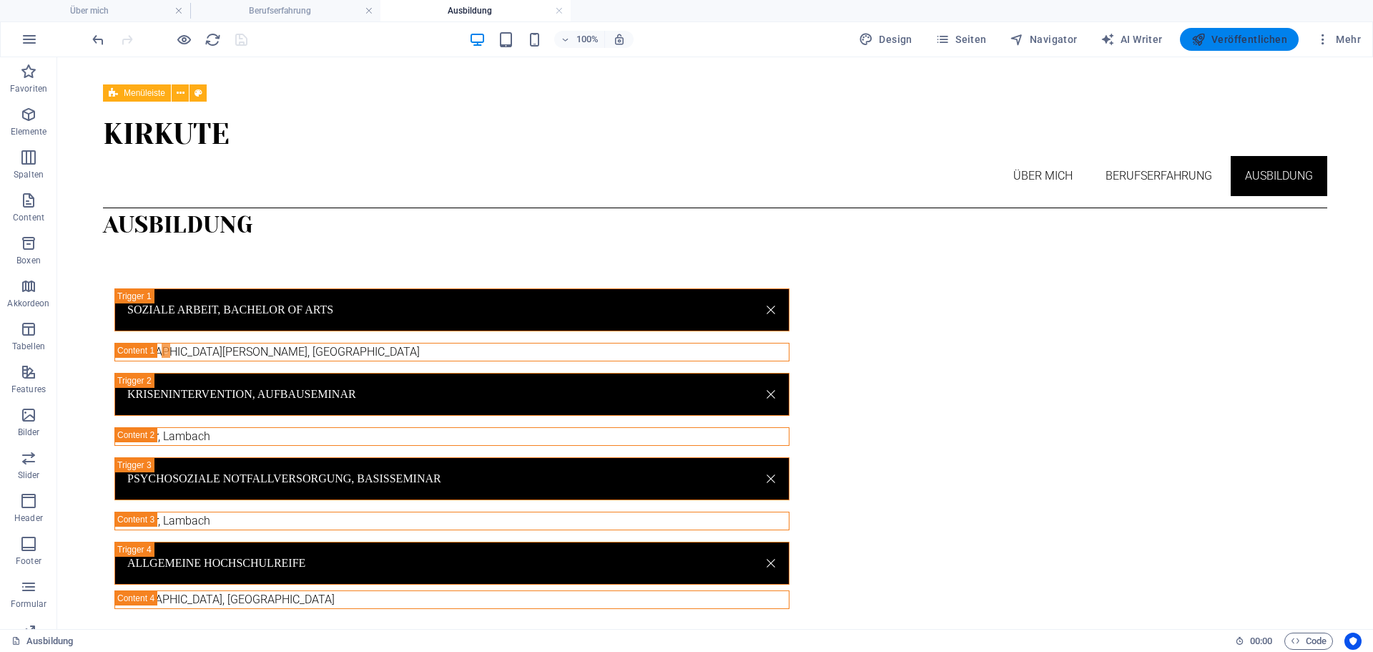
click at [1250, 44] on span "Veröffentlichen" at bounding box center [1240, 39] width 96 height 14
click at [1210, 39] on span "Veröffentlichen" at bounding box center [1240, 39] width 96 height 14
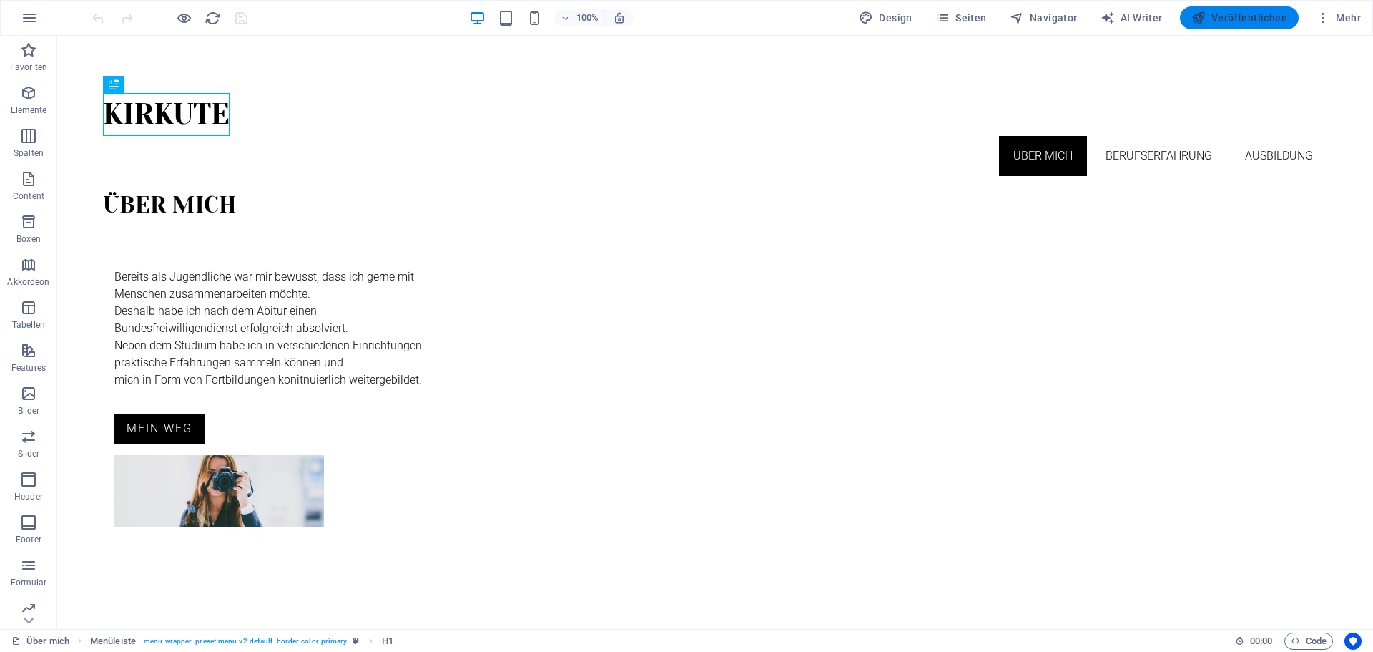
click at [1220, 25] on button "Veröffentlichen" at bounding box center [1239, 17] width 119 height 23
click at [954, 10] on button "Seiten" at bounding box center [961, 17] width 63 height 23
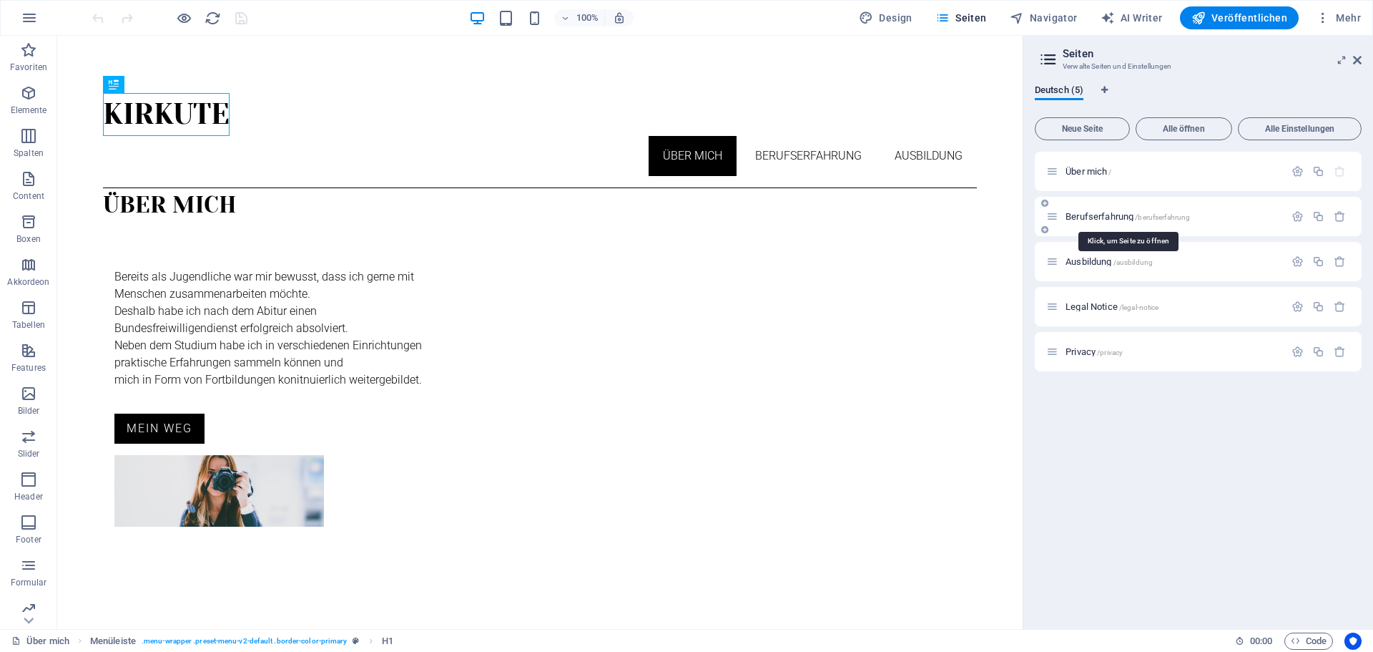
click at [1094, 217] on span "Berufserfahrung /berufserfahrung" at bounding box center [1128, 216] width 124 height 11
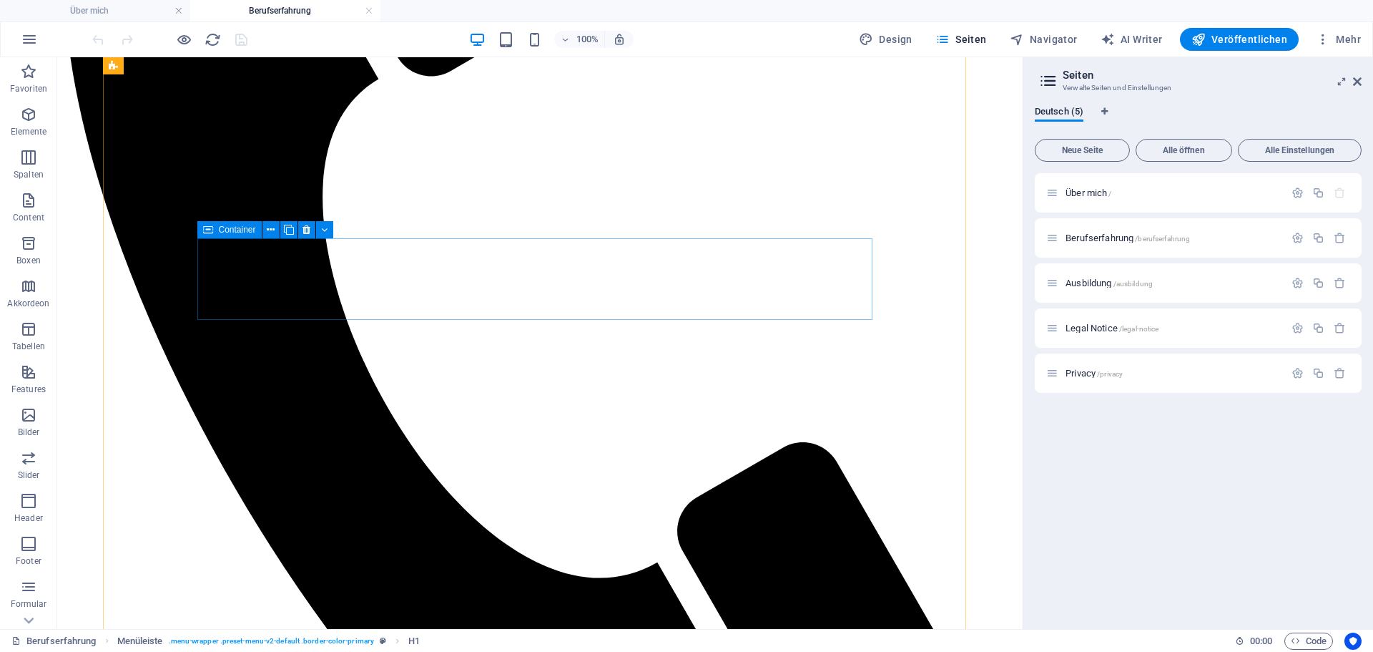
scroll to position [880, 0]
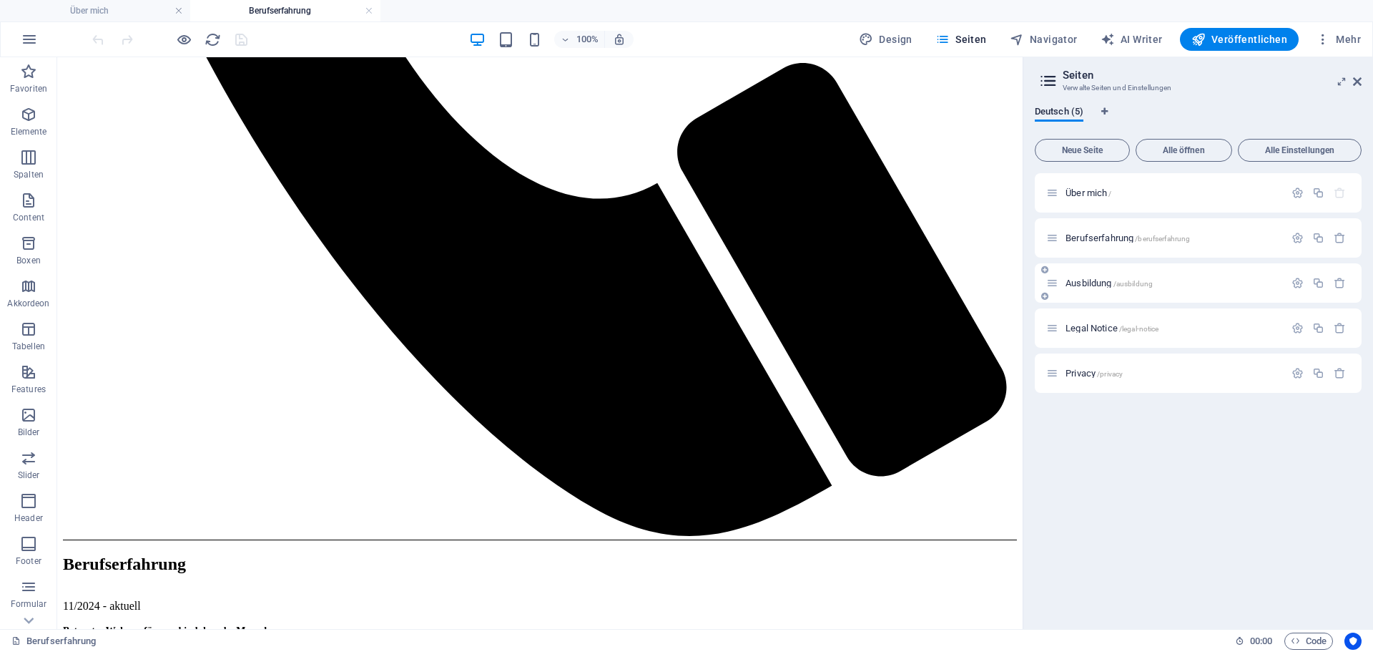
click at [1090, 285] on span "Ausbildung /ausbildung" at bounding box center [1109, 283] width 87 height 11
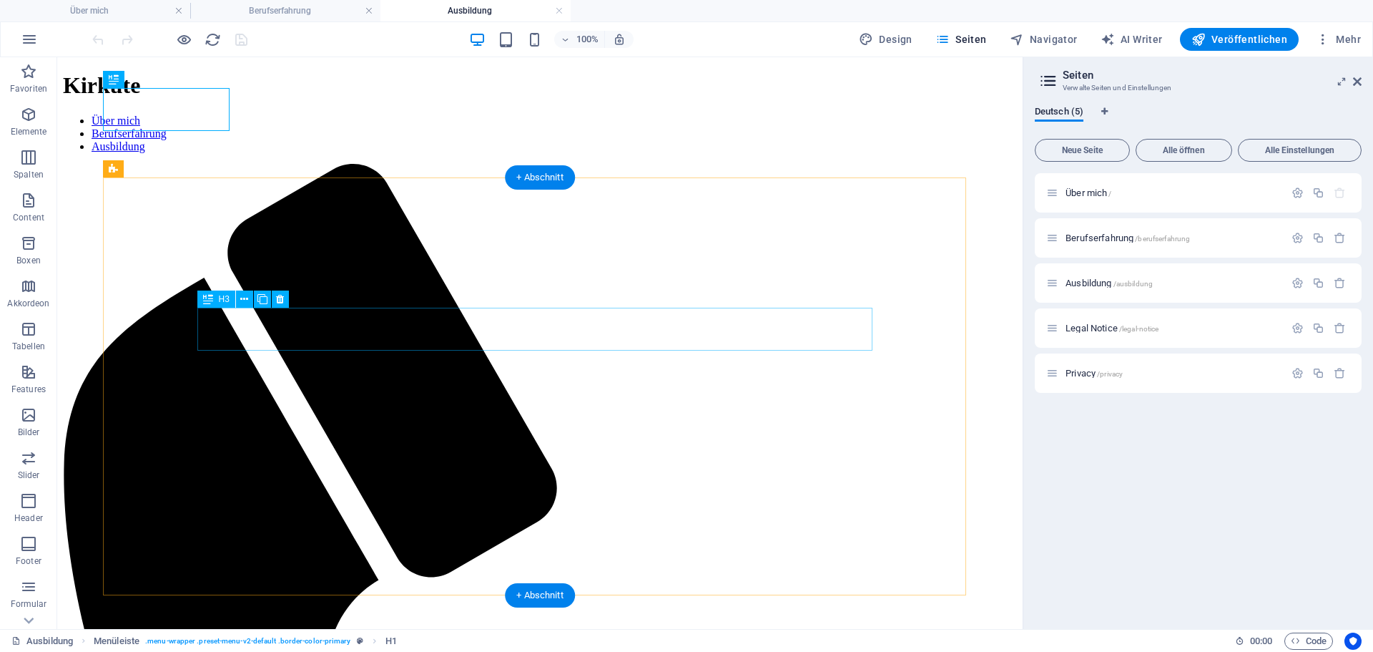
scroll to position [39, 0]
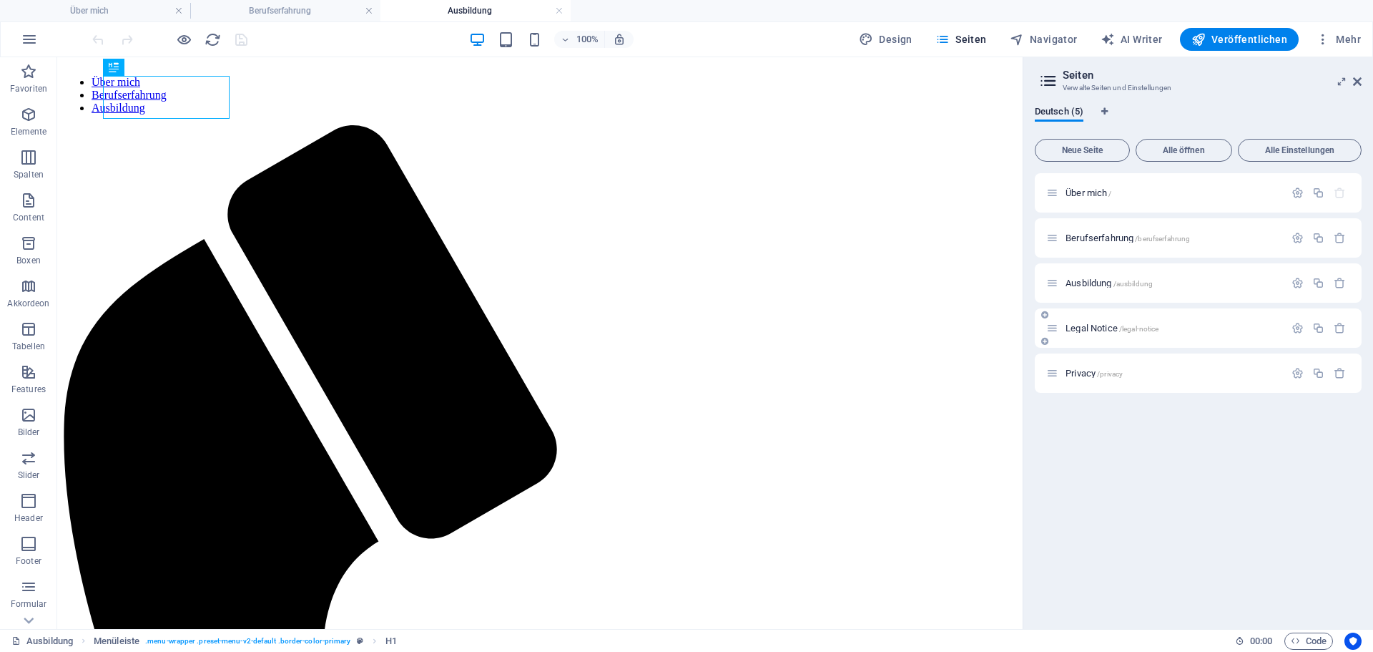
click at [1093, 328] on span "Legal Notice /legal-notice" at bounding box center [1112, 328] width 93 height 11
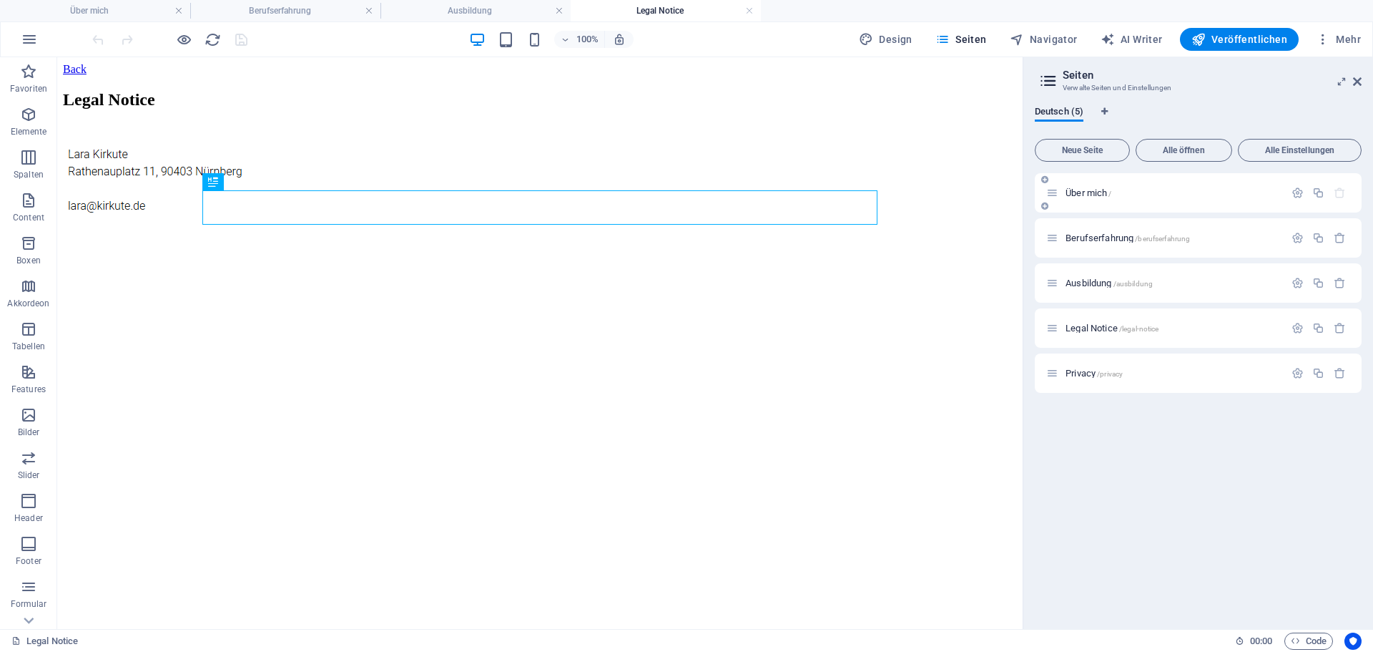
scroll to position [0, 0]
click at [1084, 190] on span "Über mich /" at bounding box center [1089, 192] width 46 height 11
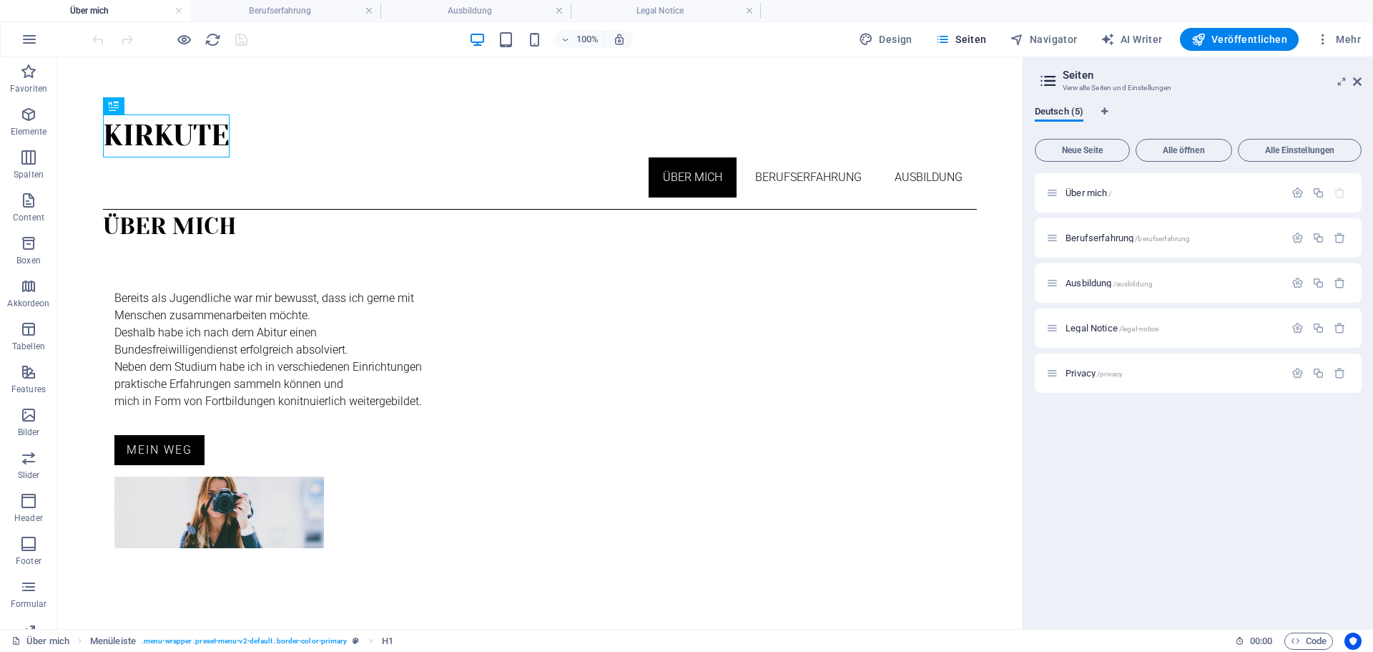
click at [530, 534] on html "Kirkute Über mich Berufserfahrung Ausbildung Über mich Bereits als Jugendliche …" at bounding box center [540, 348] width 966 height 582
click at [411, 509] on html "Kirkute Über mich Berufserfahrung Ausbildung Über mich Bereits als Jugendliche …" at bounding box center [540, 348] width 966 height 582
click at [529, 476] on div "+ Abschnitt" at bounding box center [540, 471] width 70 height 24
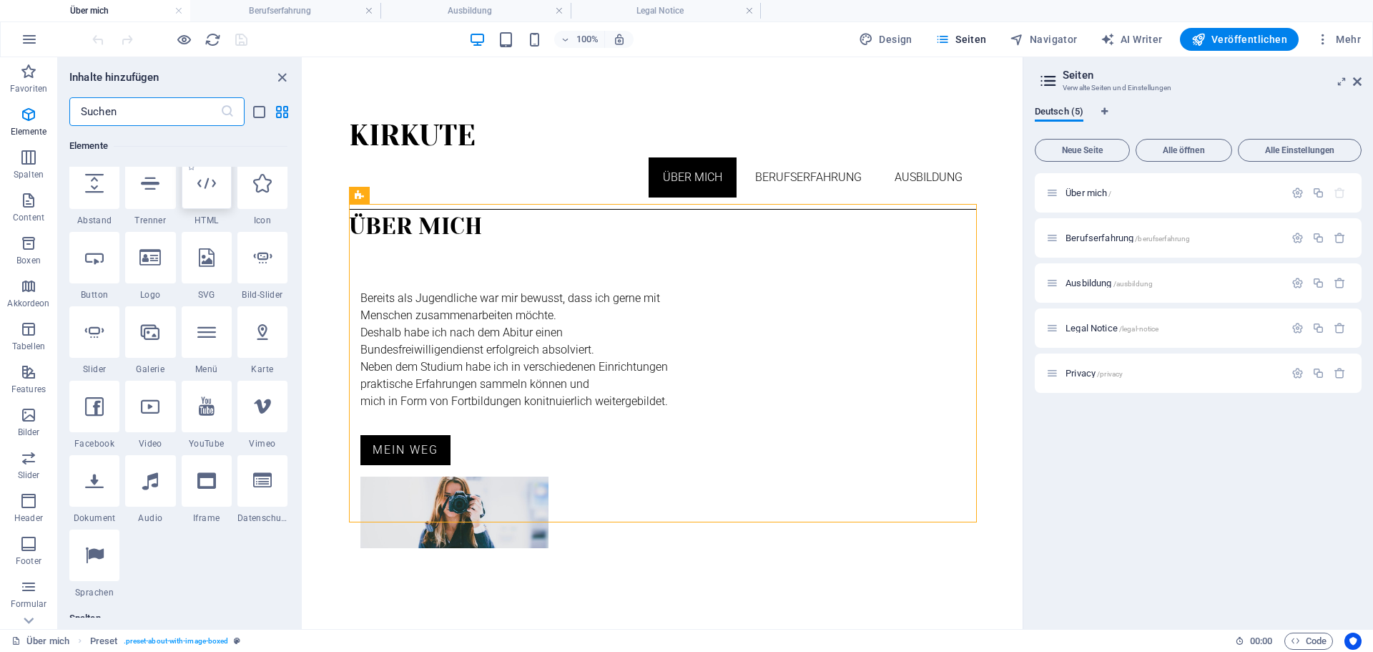
scroll to position [285, 0]
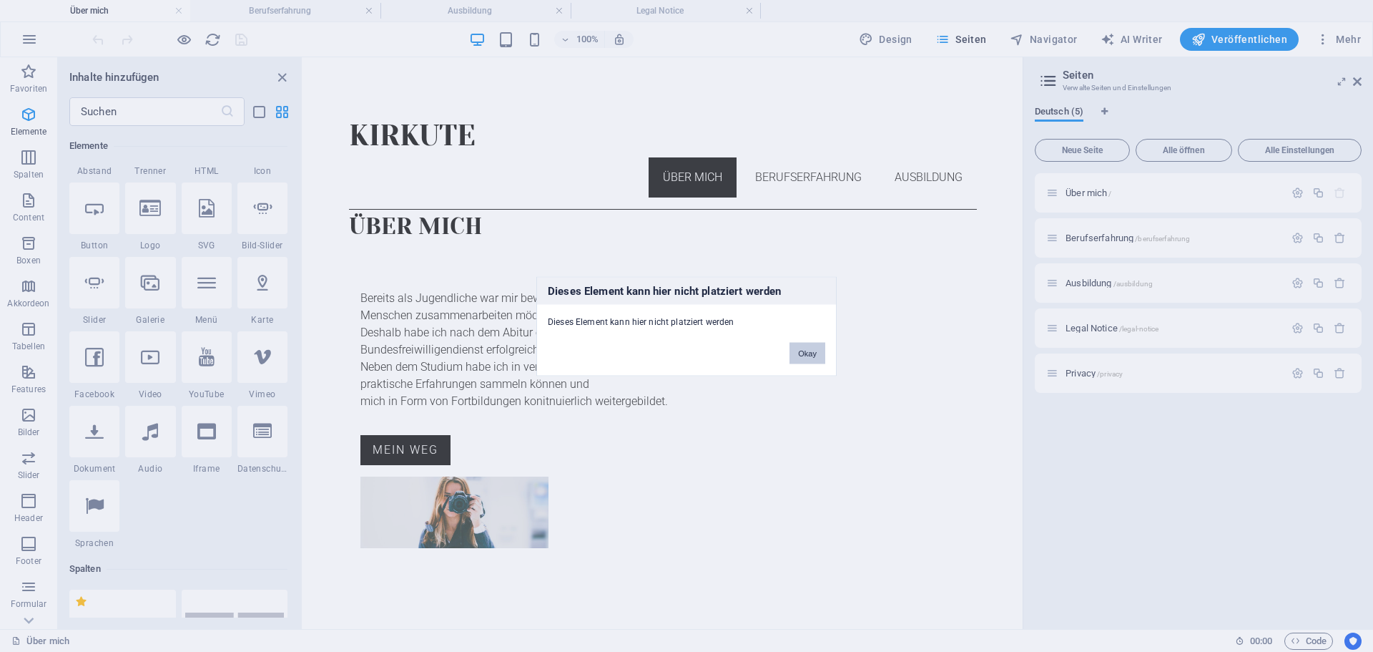
click at [798, 362] on button "Okay" at bounding box center [808, 352] width 36 height 21
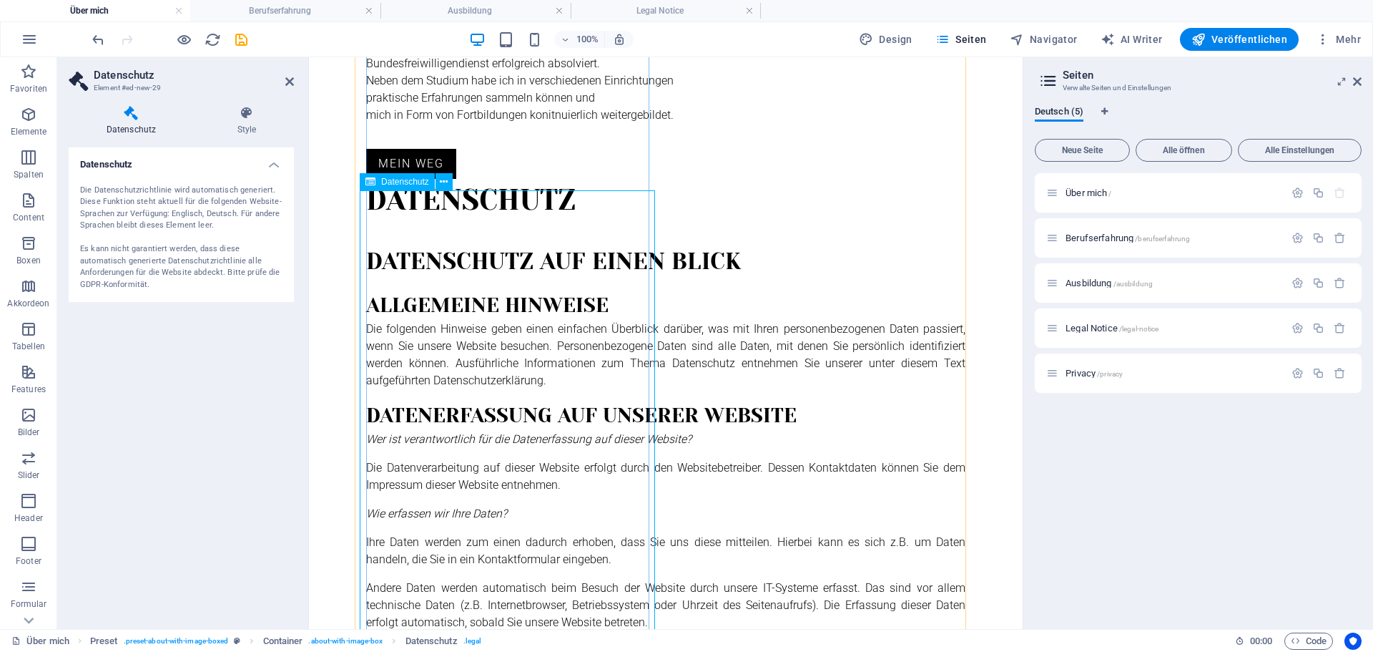
scroll to position [0, 0]
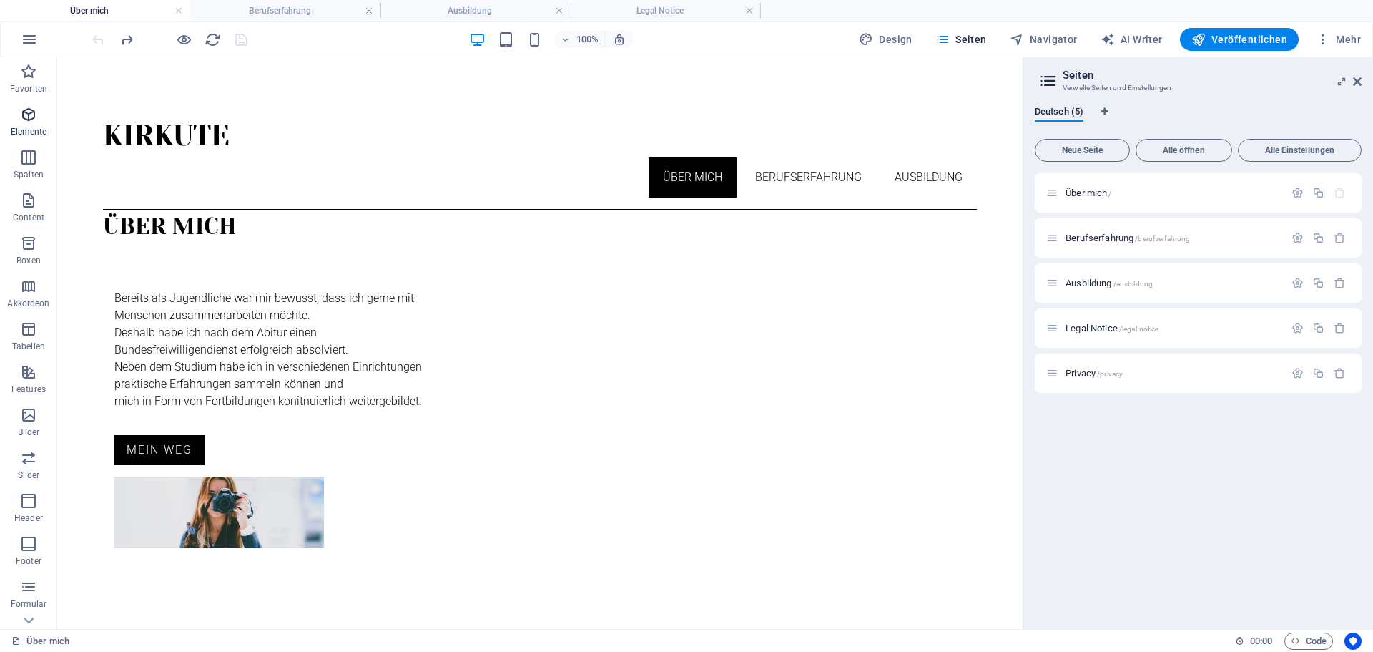
click at [26, 120] on icon "button" at bounding box center [28, 114] width 17 height 17
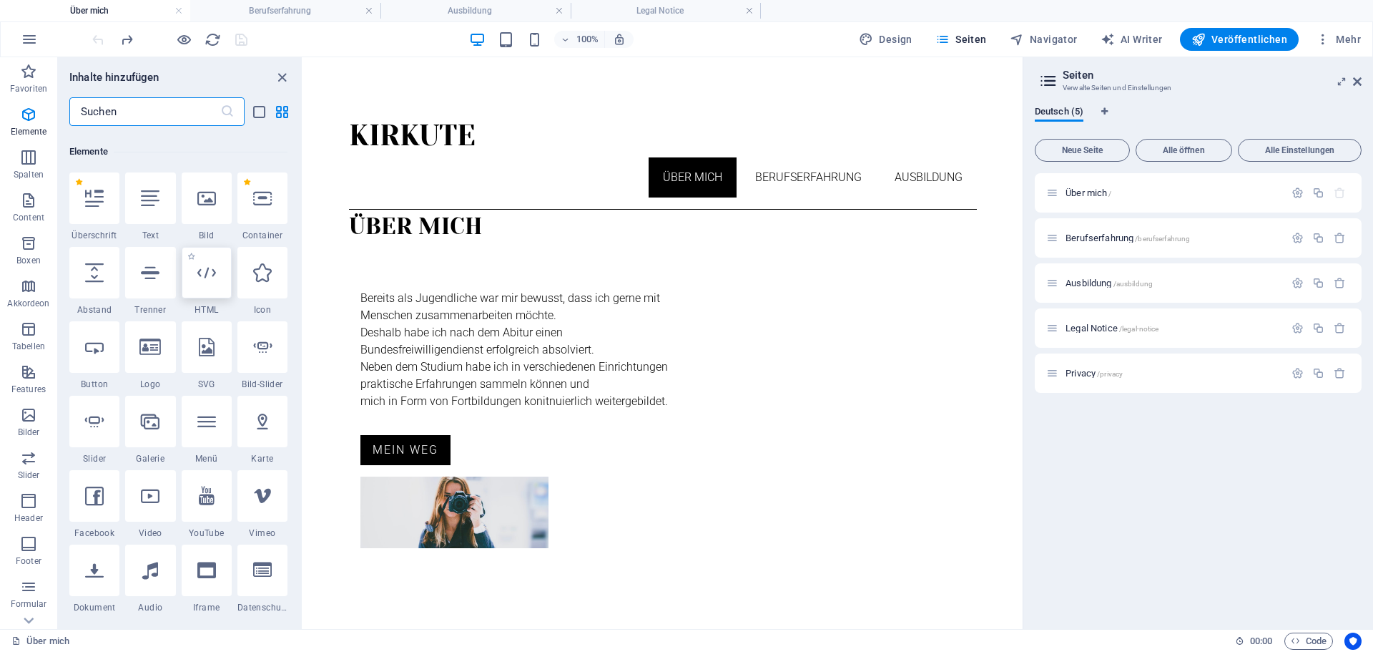
scroll to position [152, 0]
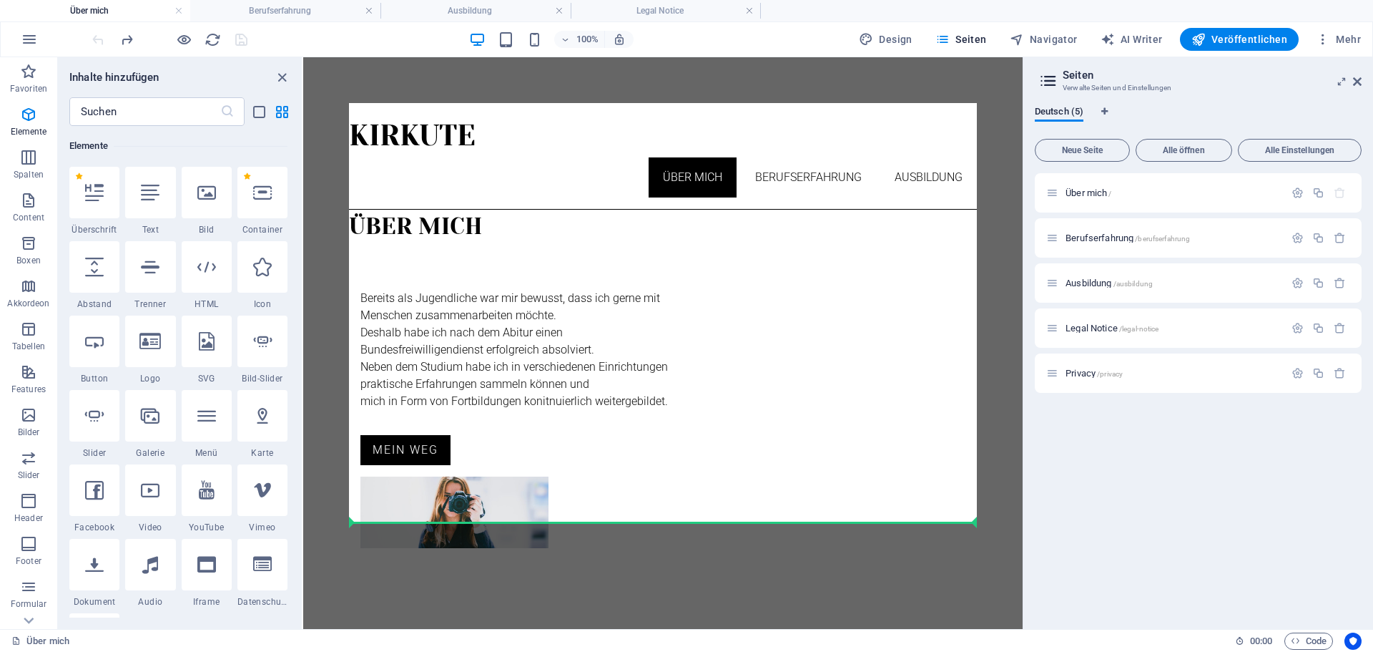
select select "%"
select select "px"
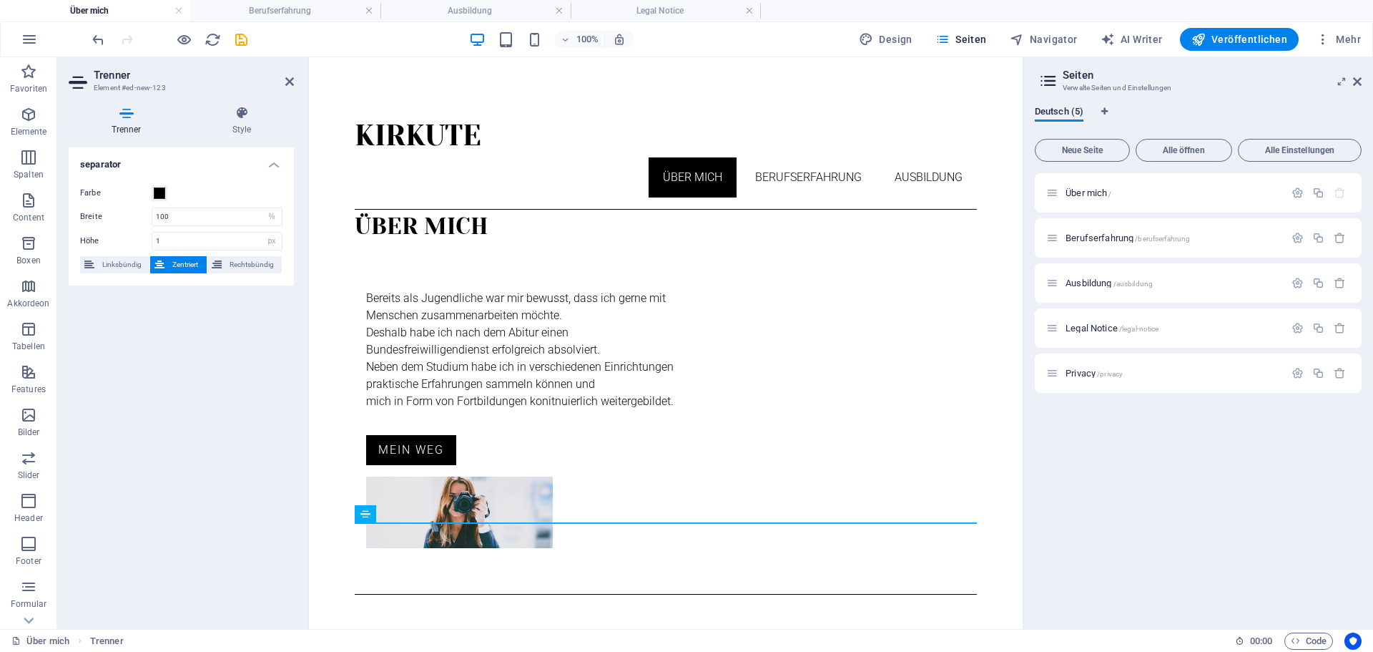
click at [560, 591] on html "Kirkute Über mich Berufserfahrung Ausbildung Über mich Bereits als Jugendliche …" at bounding box center [666, 348] width 714 height 583
click at [470, 502] on div "Bereits als Jugendliche war mir bewusst, dass ich gerne mit Menschen zusammenar…" at bounding box center [666, 419] width 622 height 350
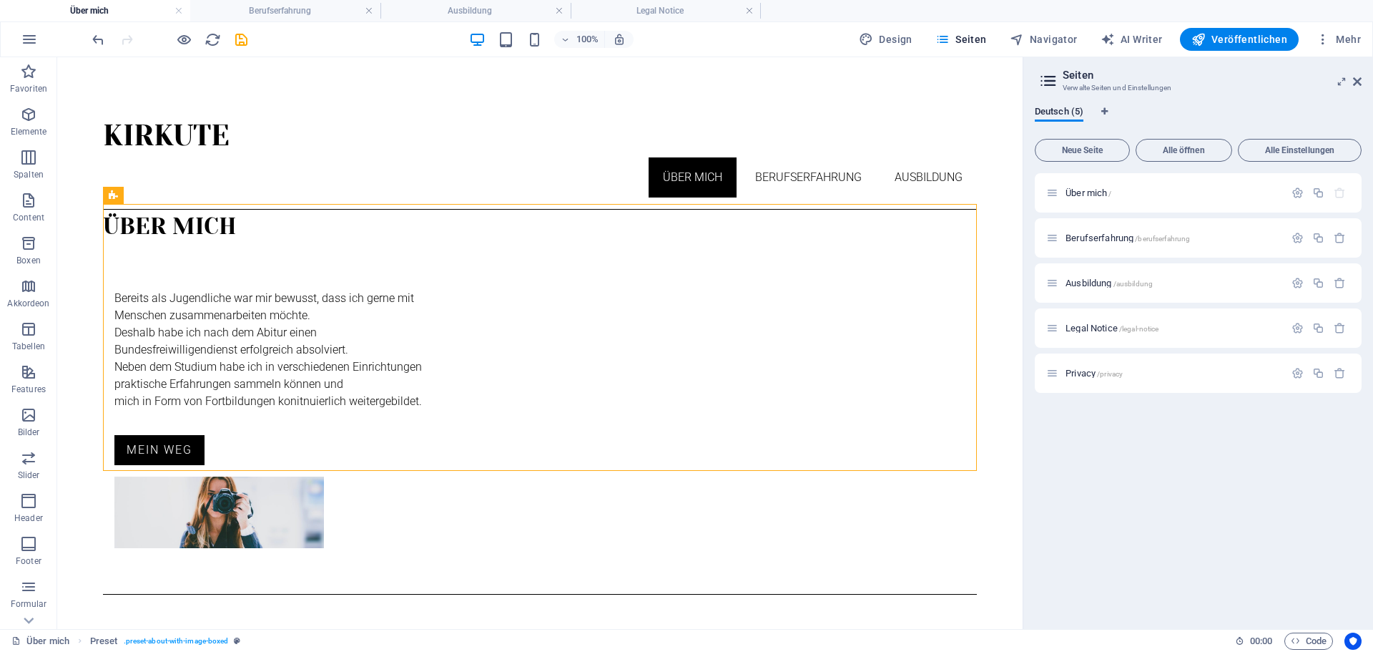
click at [459, 552] on html "Kirkute Über mich Berufserfahrung Ausbildung Über mich Bereits als Jugendliche …" at bounding box center [540, 348] width 966 height 583
click at [353, 157] on nav "Über mich Berufserfahrung Ausbildung" at bounding box center [540, 177] width 874 height 40
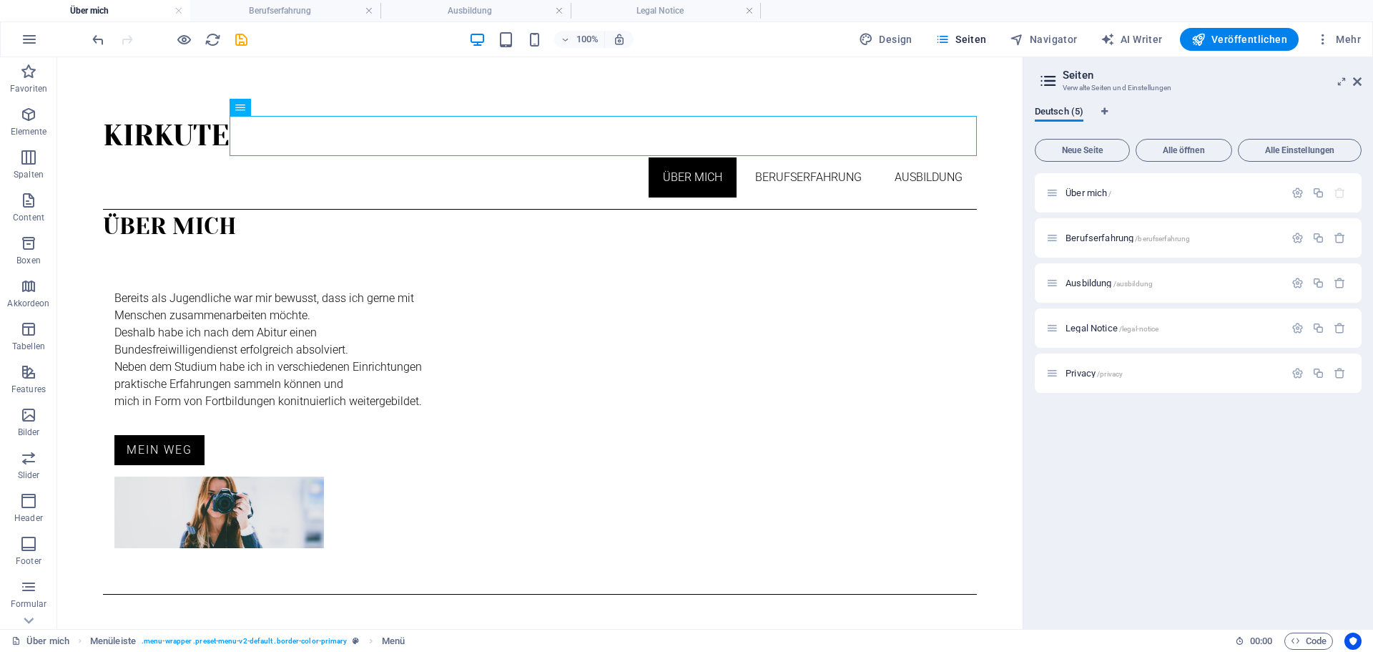
click at [317, 535] on html "Kirkute Über mich Berufserfahrung Ausbildung Über mich Bereits als Jugendliche …" at bounding box center [540, 348] width 966 height 583
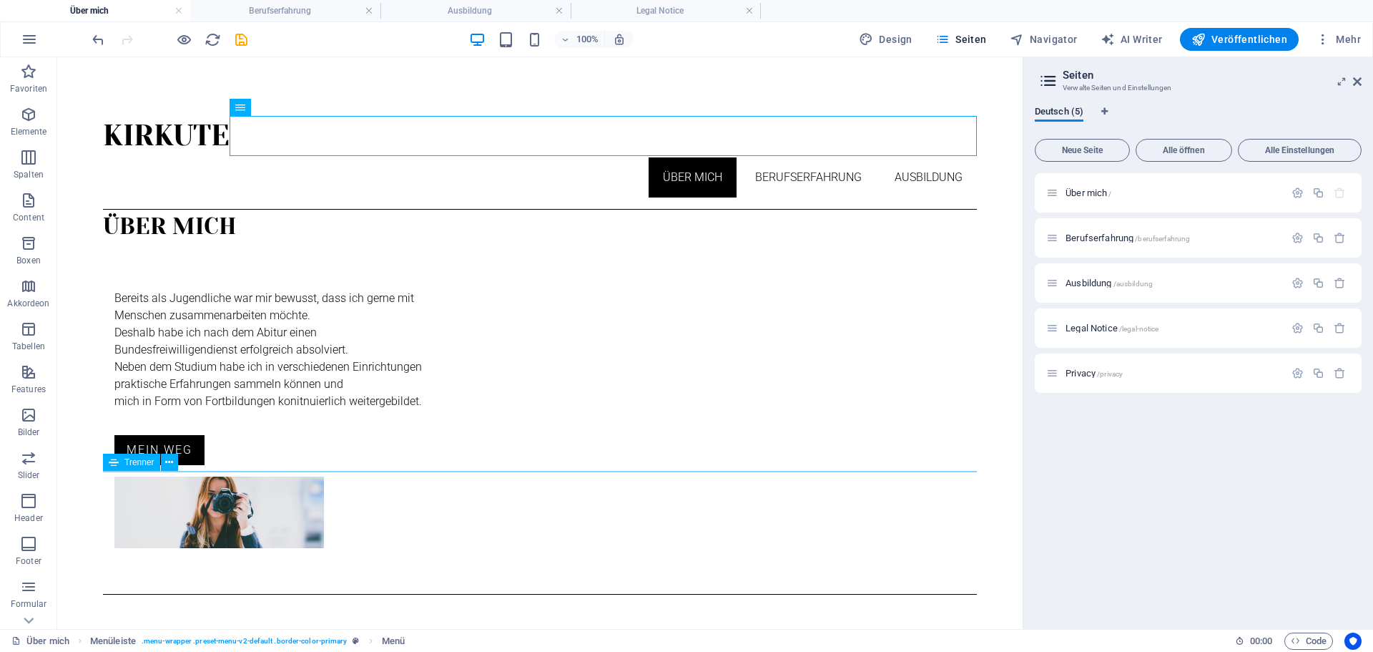
click at [171, 471] on div "Trenner" at bounding box center [145, 463] width 84 height 18
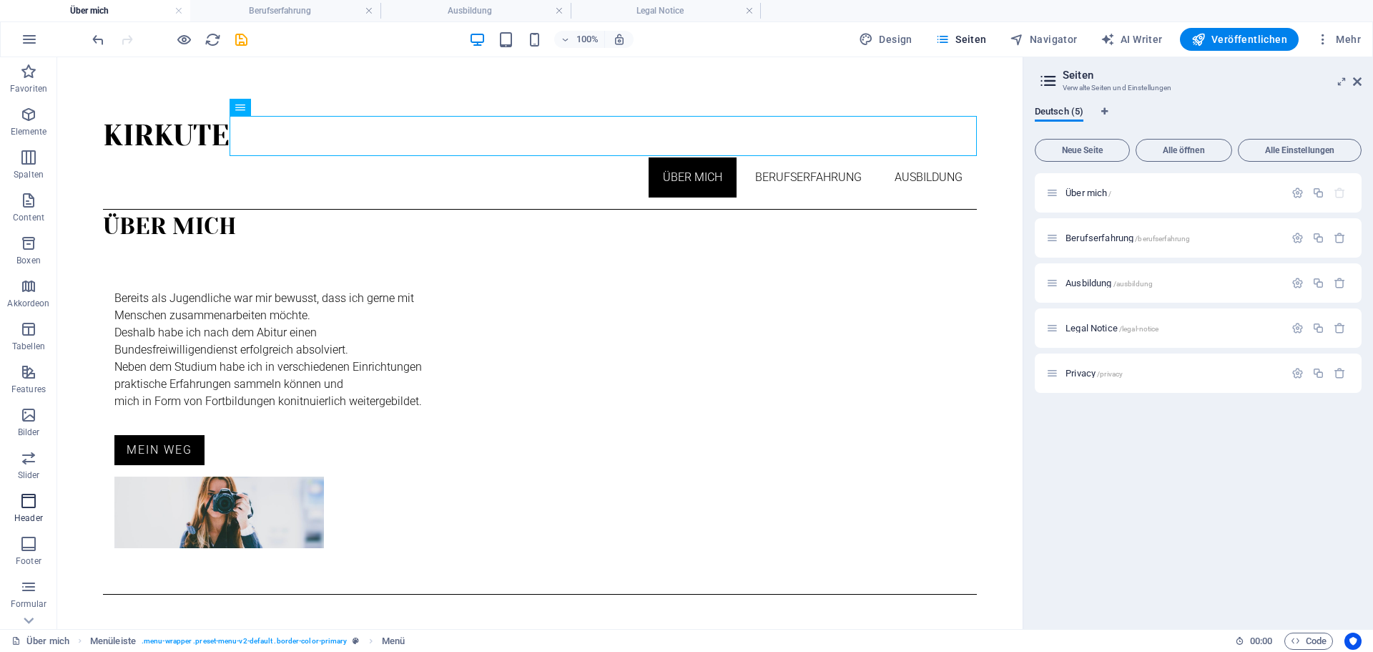
scroll to position [72, 0]
drag, startPoint x: 92, startPoint y: 536, endPoint x: 80, endPoint y: 486, distance: 51.4
click at [19, 476] on span "Footer" at bounding box center [28, 480] width 57 height 34
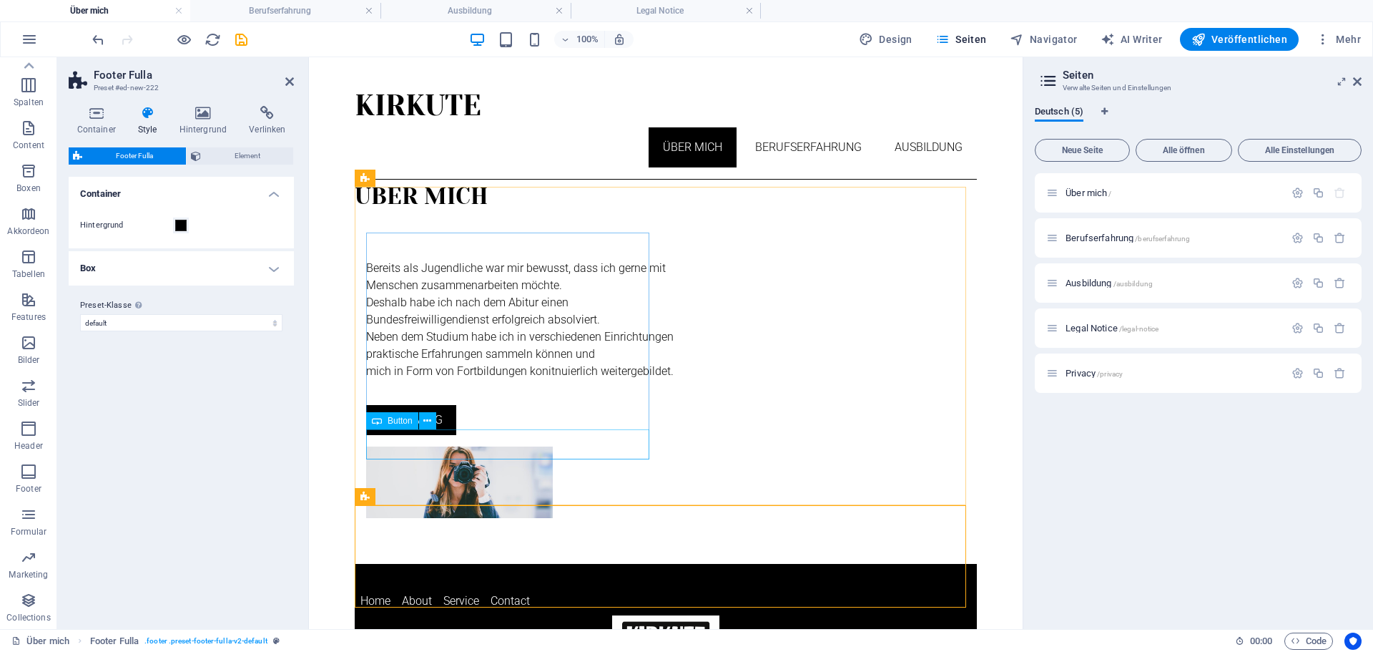
scroll to position [42, 0]
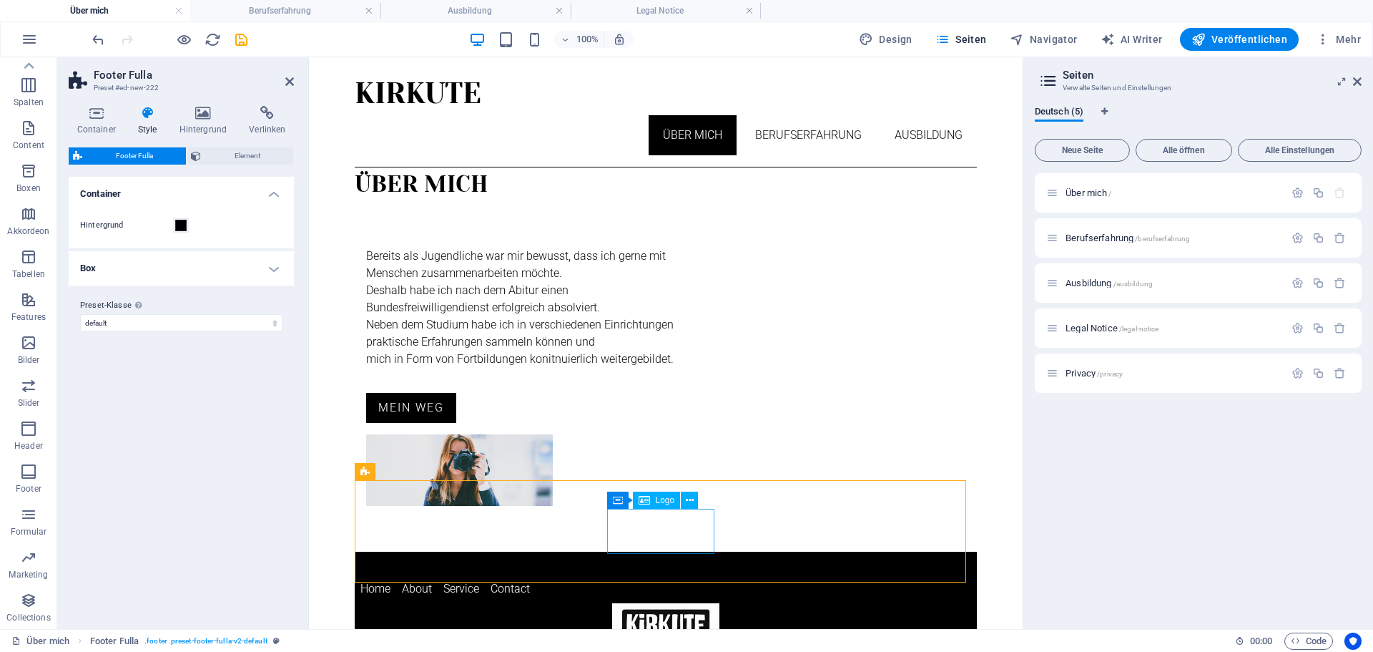
click at [655, 603] on div at bounding box center [666, 625] width 611 height 45
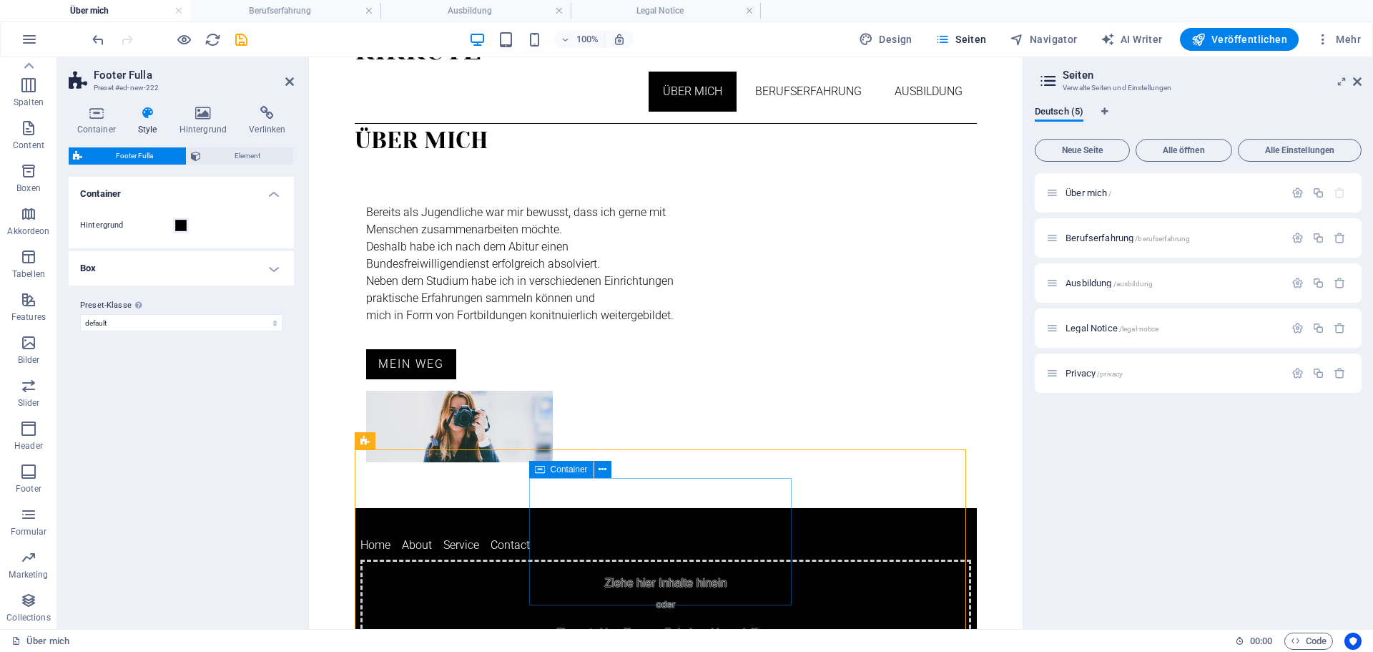
scroll to position [124, 0]
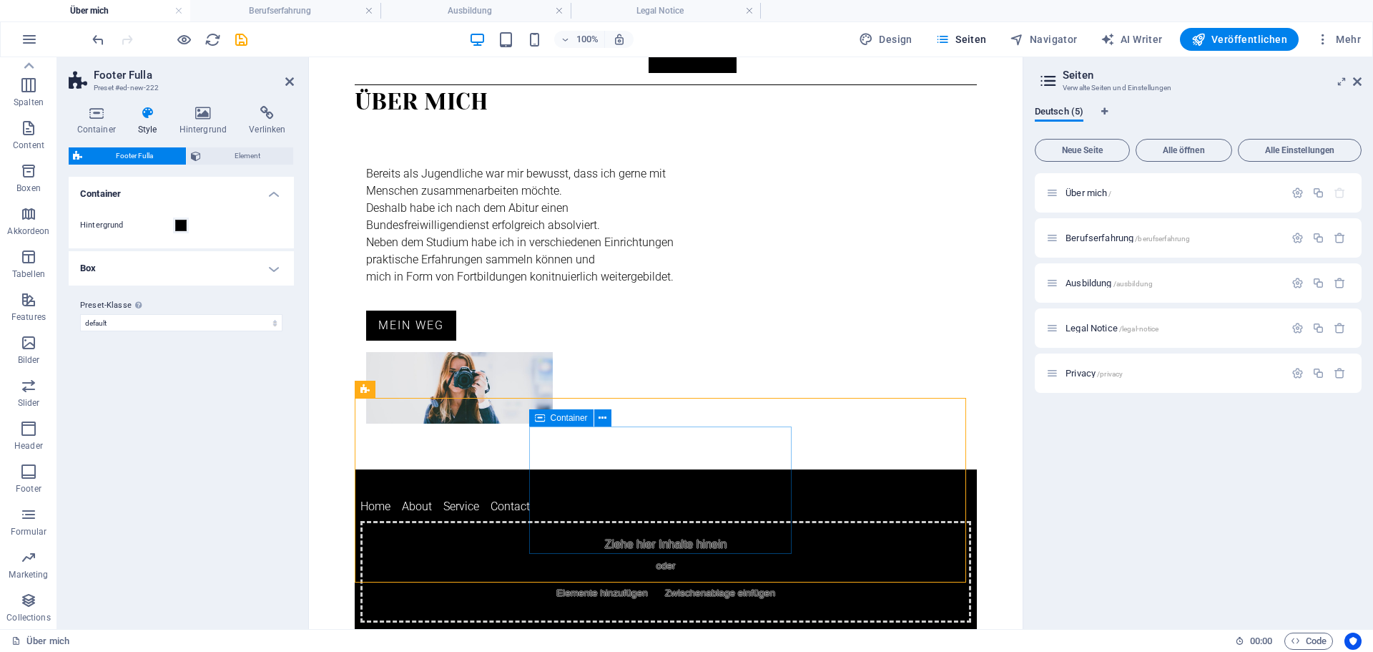
click at [702, 521] on div "Ziehe hier Inhalte hinein oder Elemente hinzufügen Zwischenablage einfügen" at bounding box center [666, 572] width 611 height 102
click at [551, 416] on span "Container" at bounding box center [569, 417] width 37 height 9
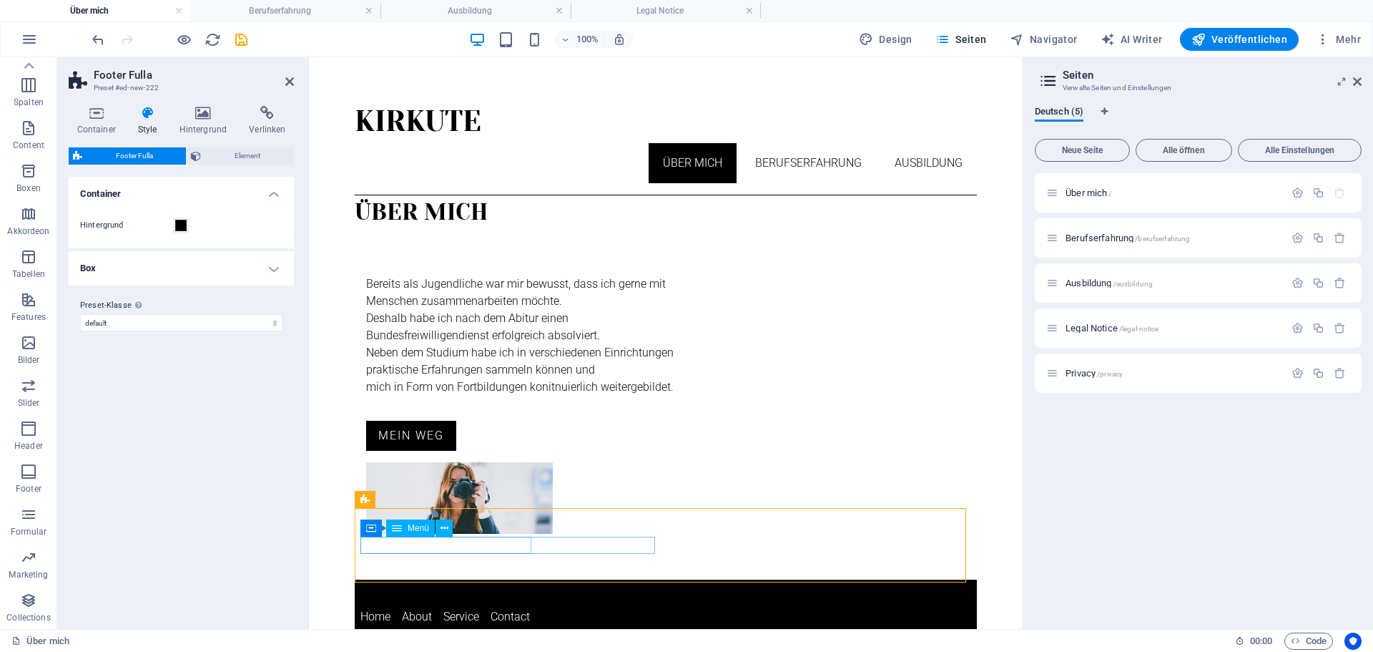
click at [383, 608] on nav "Home About Service Contact" at bounding box center [666, 616] width 611 height 17
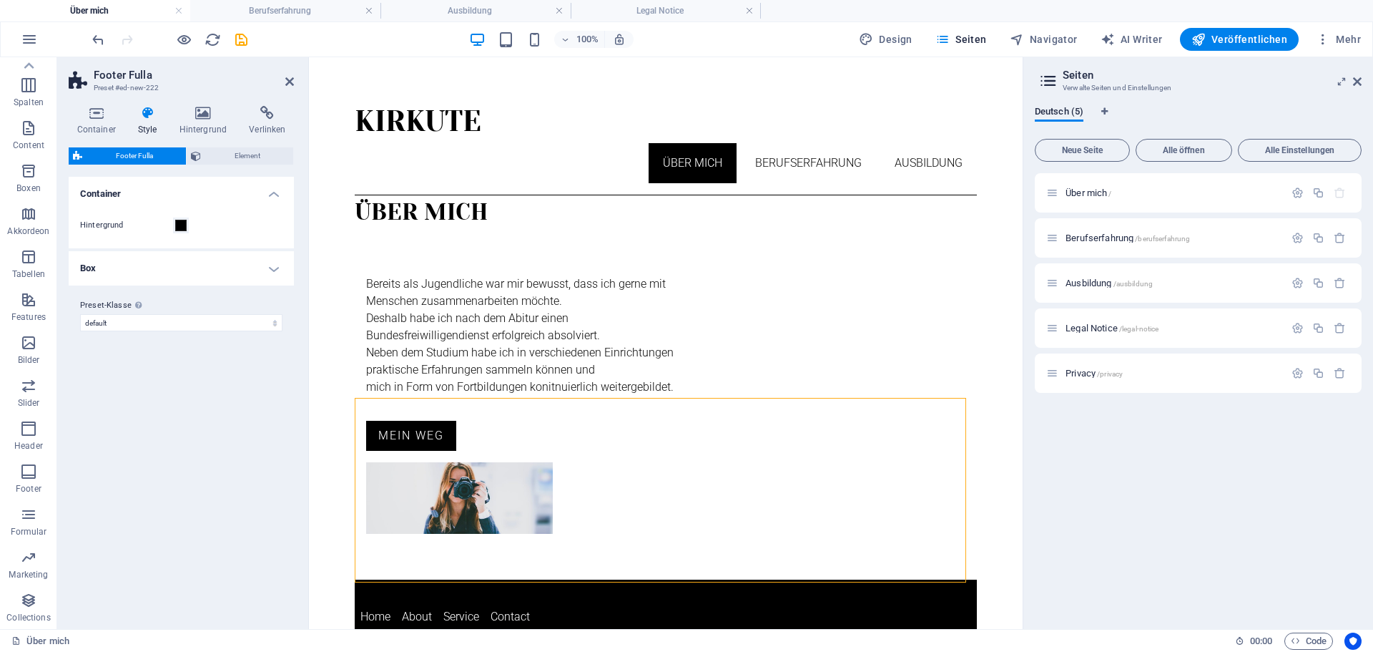
scroll to position [124, 0]
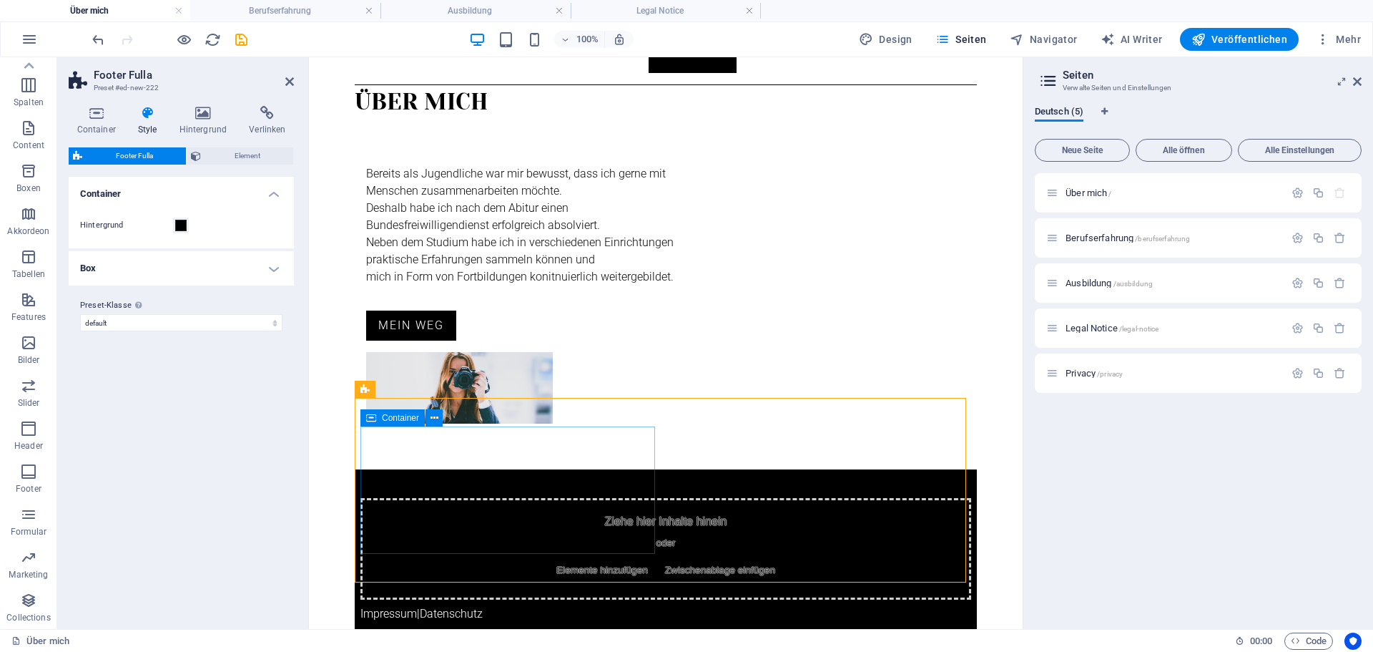
click at [639, 498] on div "Ziehe hier Inhalte hinein oder Elemente hinzufügen Zwischenablage einfügen" at bounding box center [666, 549] width 611 height 102
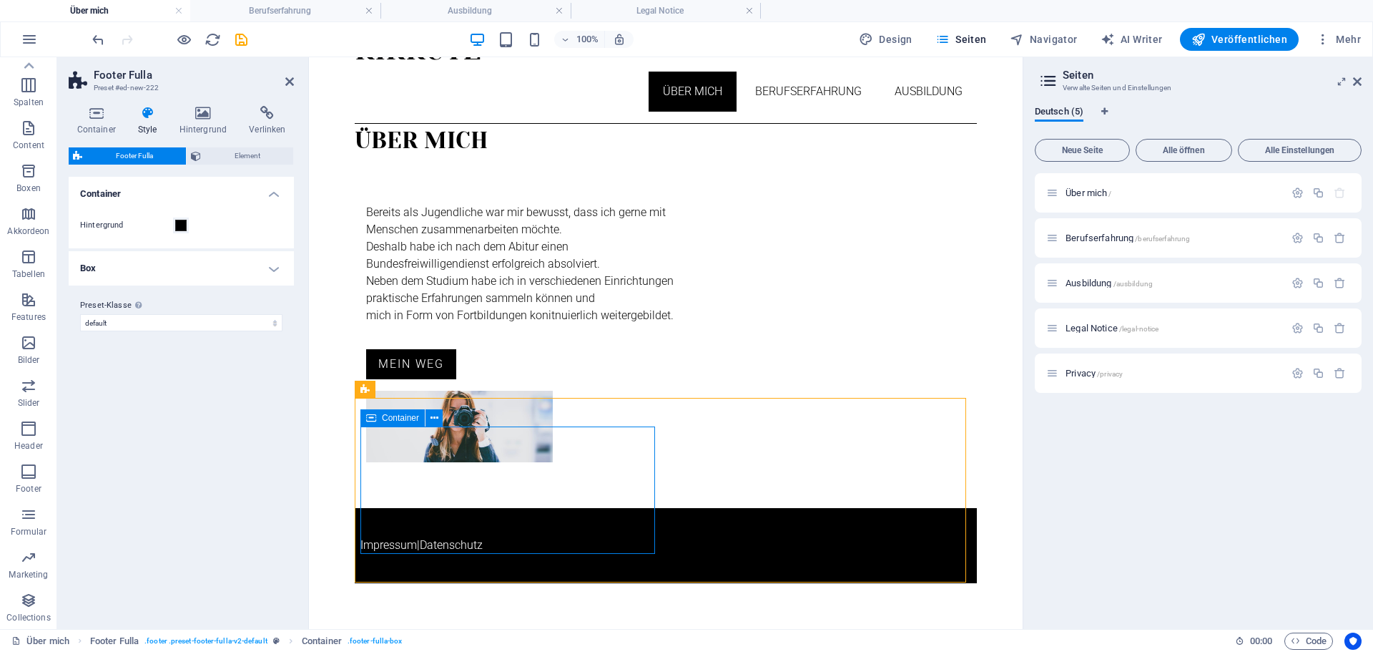
scroll to position [14, 0]
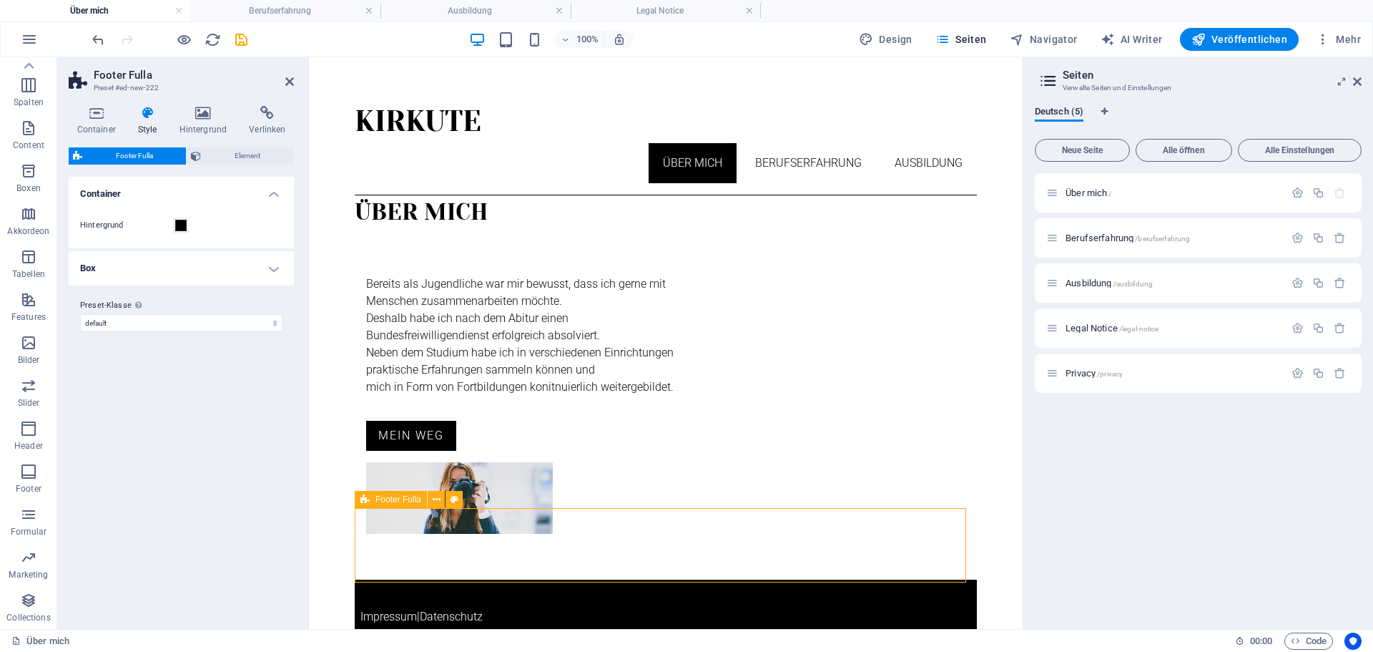
click at [749, 579] on div "Impressum | Datenschutz" at bounding box center [666, 616] width 622 height 74
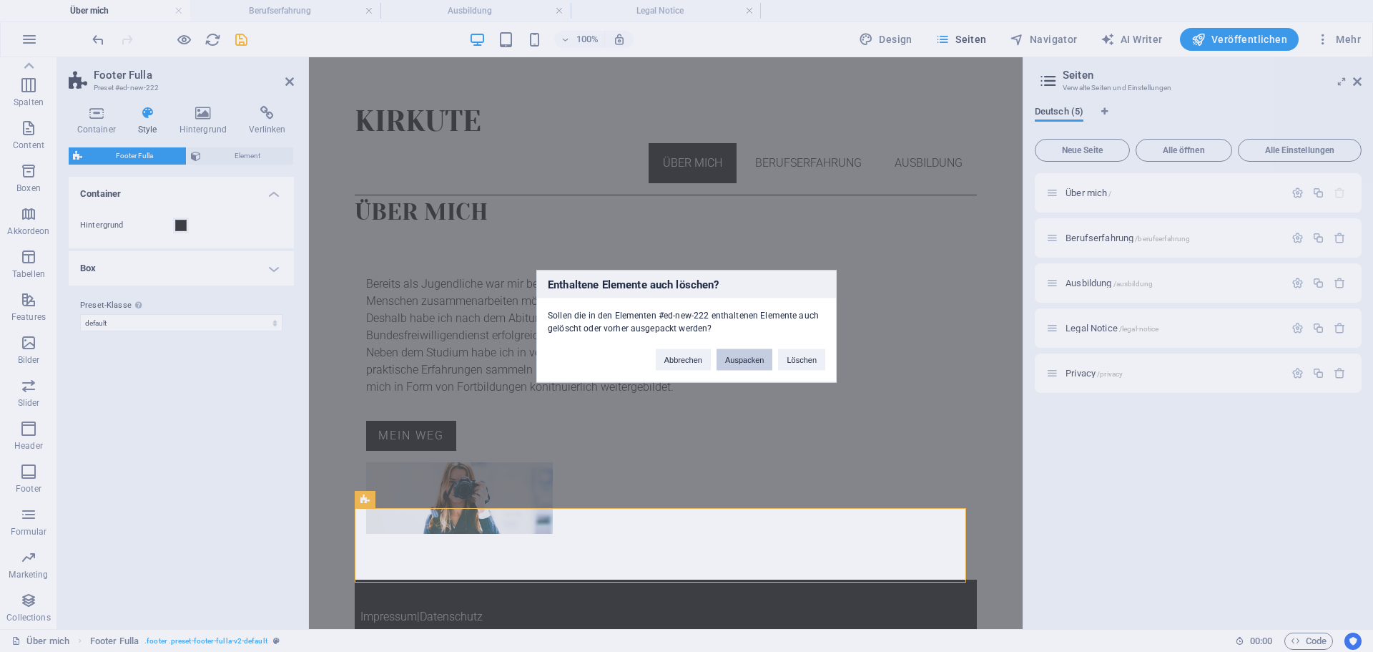
click at [733, 361] on button "Auspacken" at bounding box center [745, 358] width 56 height 21
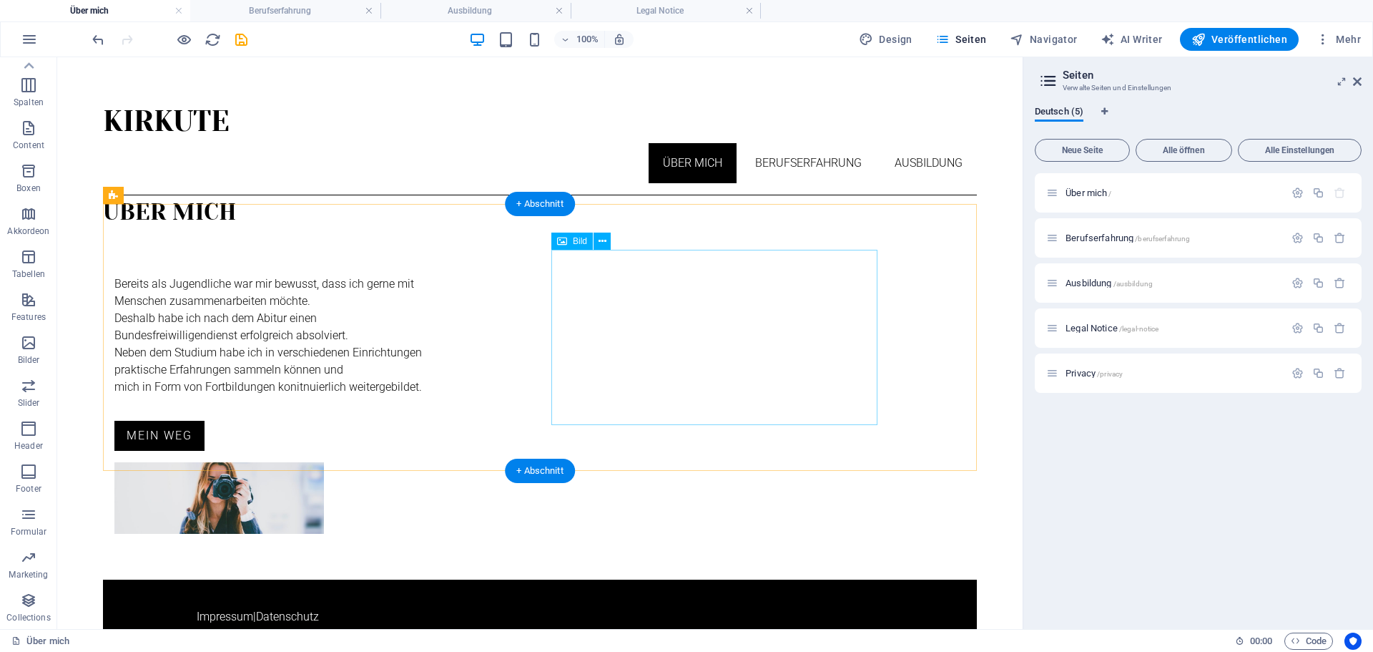
scroll to position [0, 0]
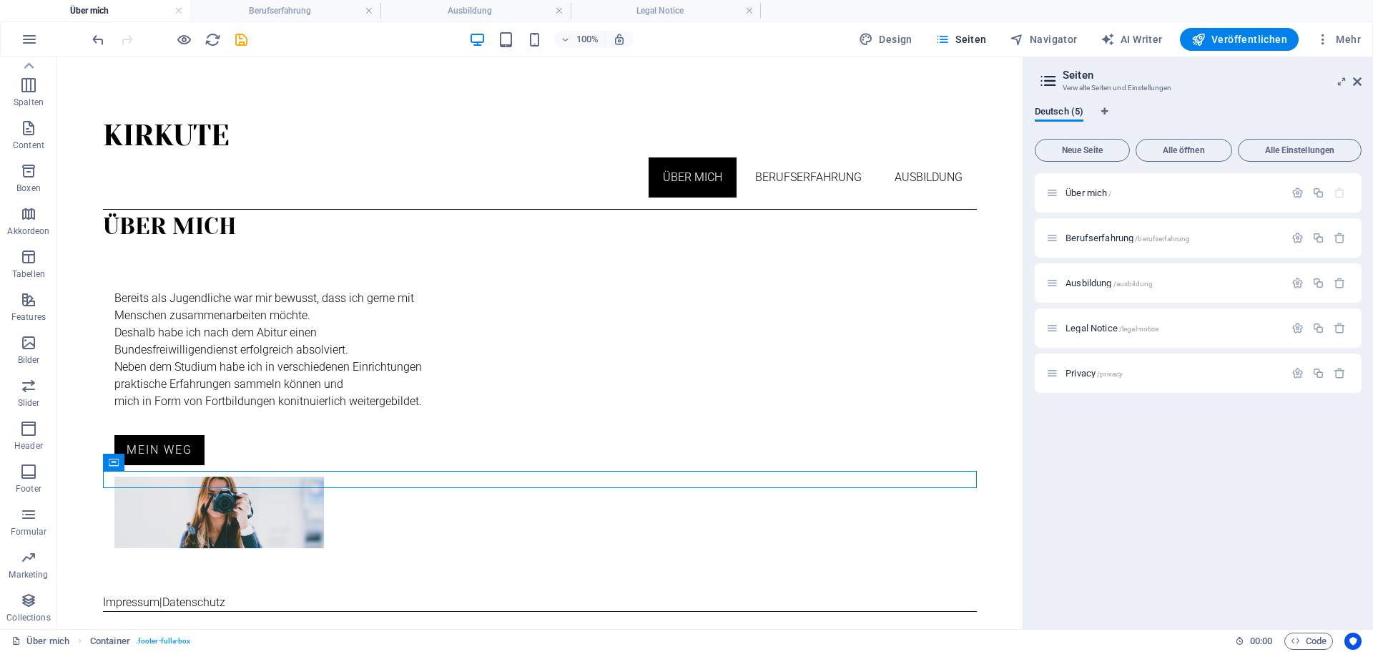
drag, startPoint x: 824, startPoint y: 479, endPoint x: 827, endPoint y: 496, distance: 17.4
click at [827, 496] on html "Kirkute Über mich Berufserfahrung Ausbildung Über mich Bereits als Jugendliche …" at bounding box center [540, 357] width 966 height 600
drag, startPoint x: 114, startPoint y: 464, endPoint x: 58, endPoint y: 431, distance: 65.4
click at [115, 488] on div "H1 Menüleiste Menü Preset Container Text Container Abstand Button Bild Datensch…" at bounding box center [540, 343] width 966 height 572
click at [112, 490] on html "Kirkute Über mich Berufserfahrung Ausbildung Über mich Bereits als Jugendliche …" at bounding box center [540, 357] width 966 height 600
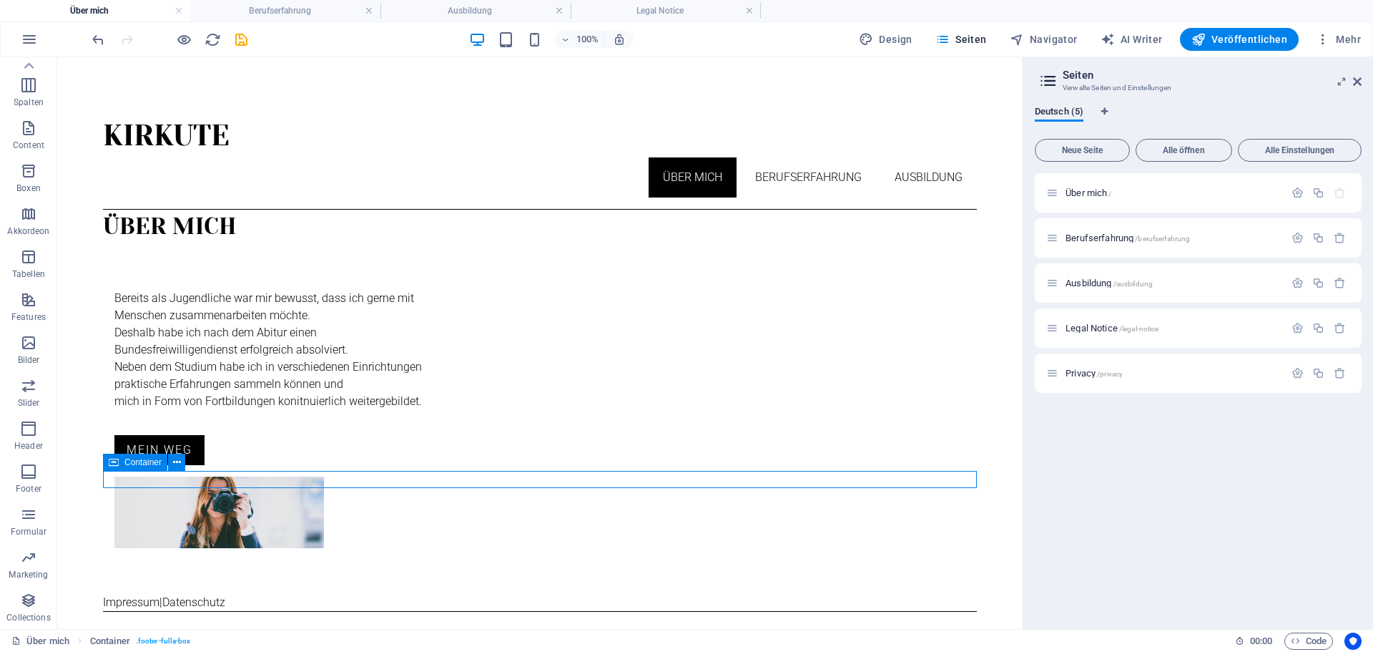
click at [122, 464] on div "Container" at bounding box center [135, 462] width 64 height 17
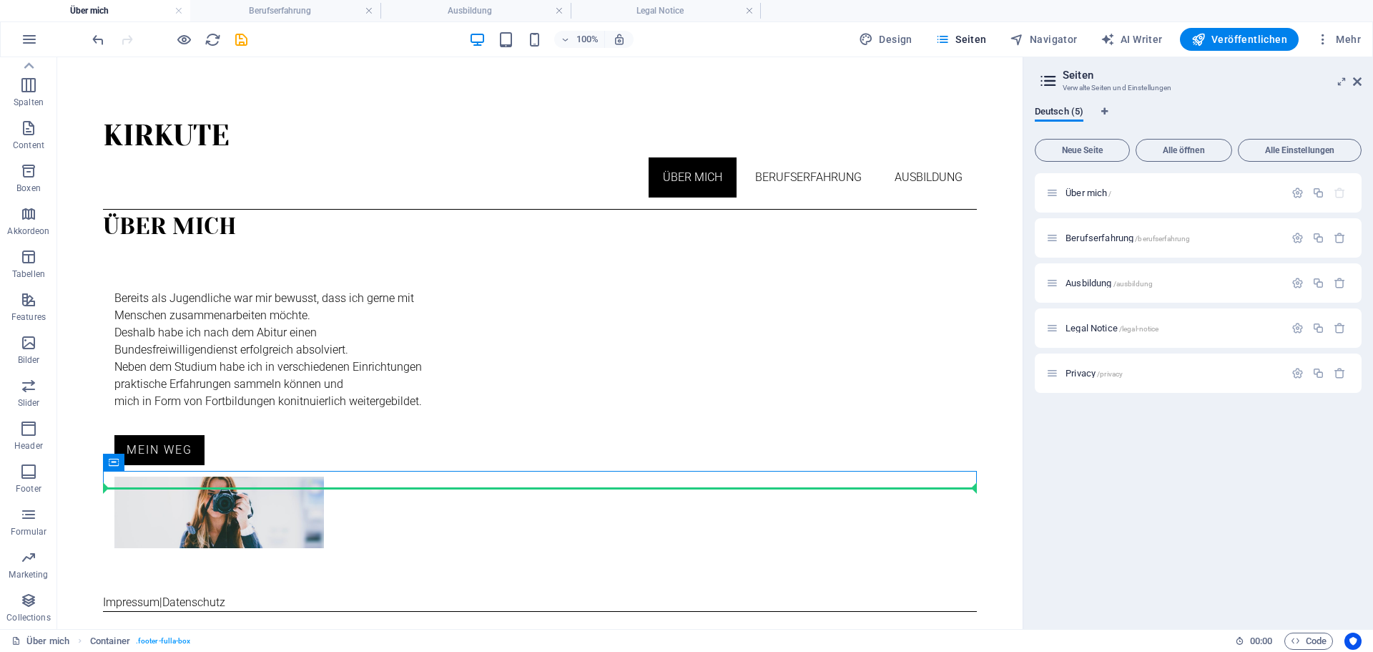
drag, startPoint x: 179, startPoint y: 519, endPoint x: 123, endPoint y: 497, distance: 59.8
drag, startPoint x: 170, startPoint y: 519, endPoint x: 124, endPoint y: 539, distance: 50.6
drag, startPoint x: 172, startPoint y: 521, endPoint x: 126, endPoint y: 499, distance: 51.5
drag, startPoint x: 170, startPoint y: 522, endPoint x: 119, endPoint y: 476, distance: 68.4
drag, startPoint x: 171, startPoint y: 520, endPoint x: 134, endPoint y: 519, distance: 36.5
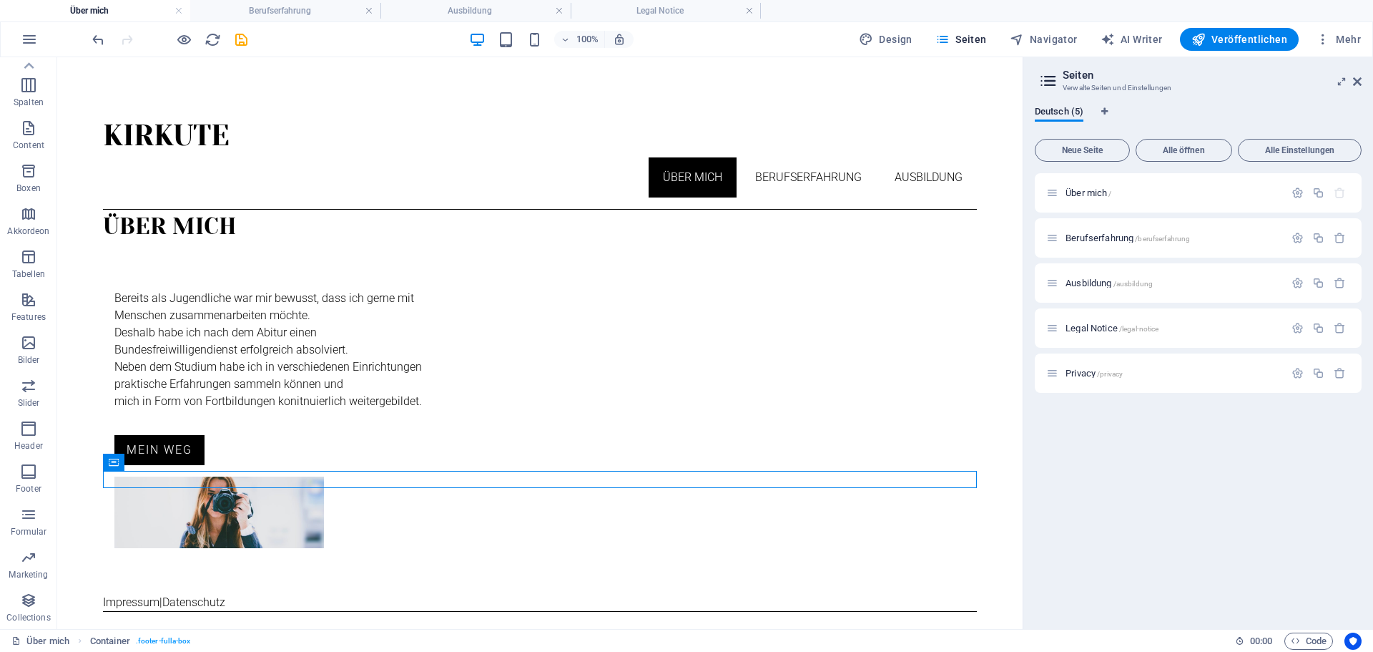
click at [127, 489] on html "Kirkute Über mich Berufserfahrung Ausbildung Über mich Bereits als Jugendliche …" at bounding box center [540, 357] width 966 height 600
click at [112, 466] on icon at bounding box center [114, 462] width 10 height 17
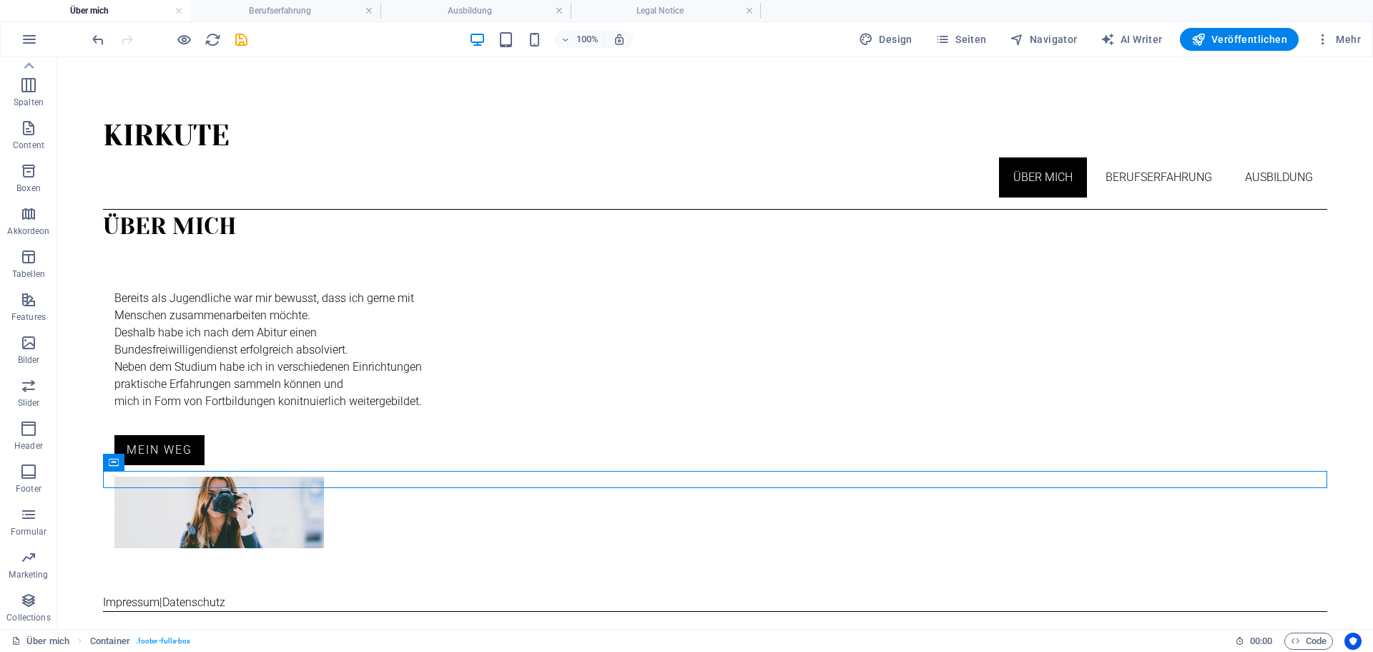
click at [161, 521] on html "Kirkute Über mich Berufserfahrung Ausbildung Über mich Bereits als Jugendliche …" at bounding box center [715, 357] width 1316 height 600
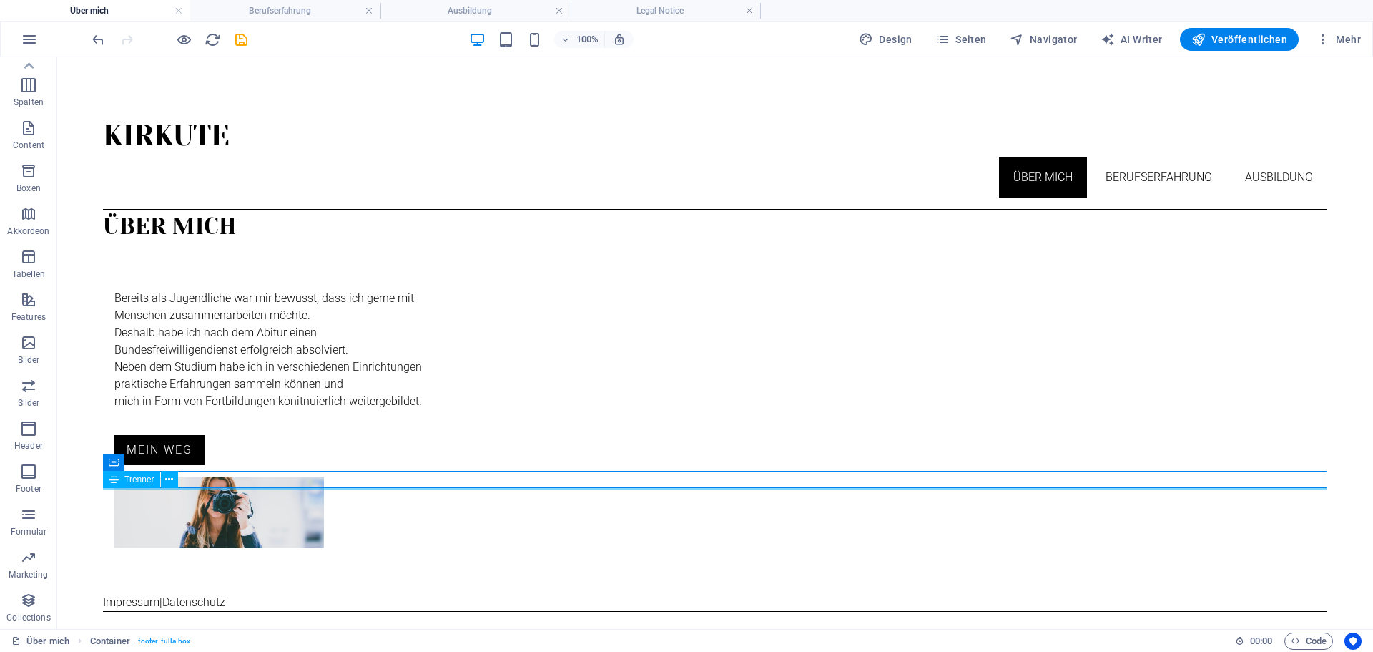
click at [143, 486] on div "Trenner" at bounding box center [131, 479] width 57 height 17
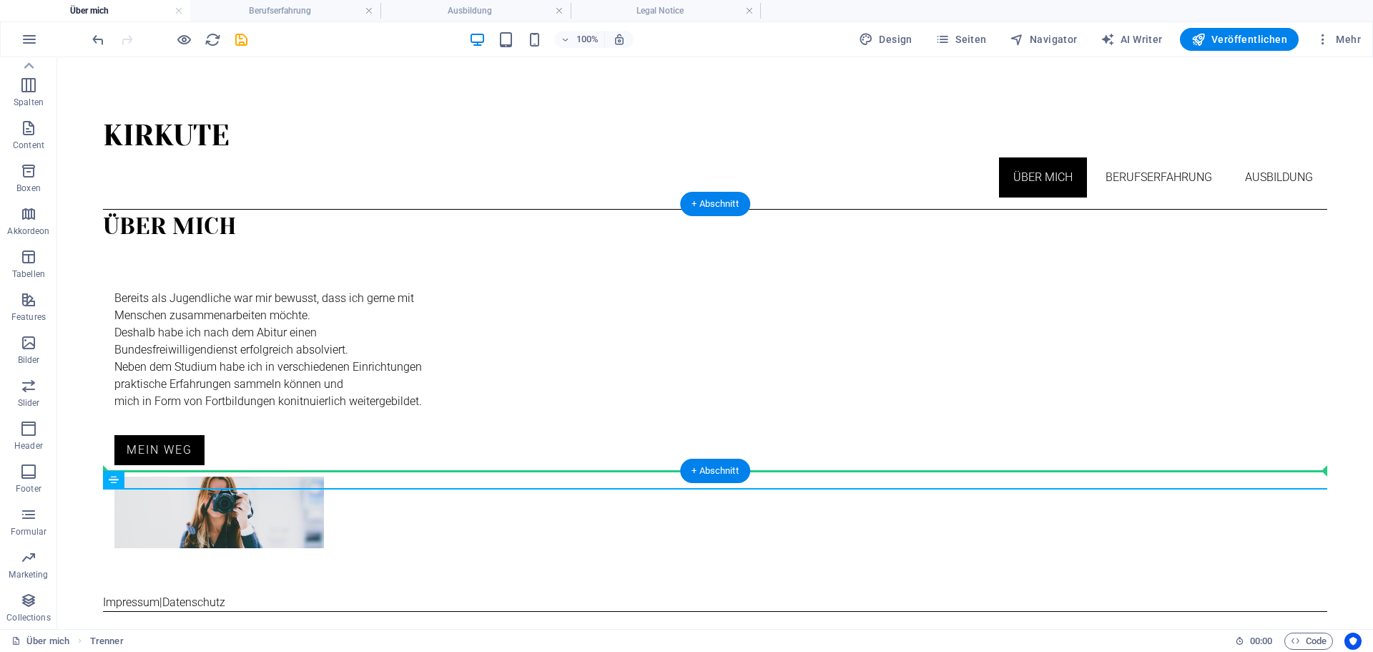
drag, startPoint x: 195, startPoint y: 541, endPoint x: 137, endPoint y: 465, distance: 95.0
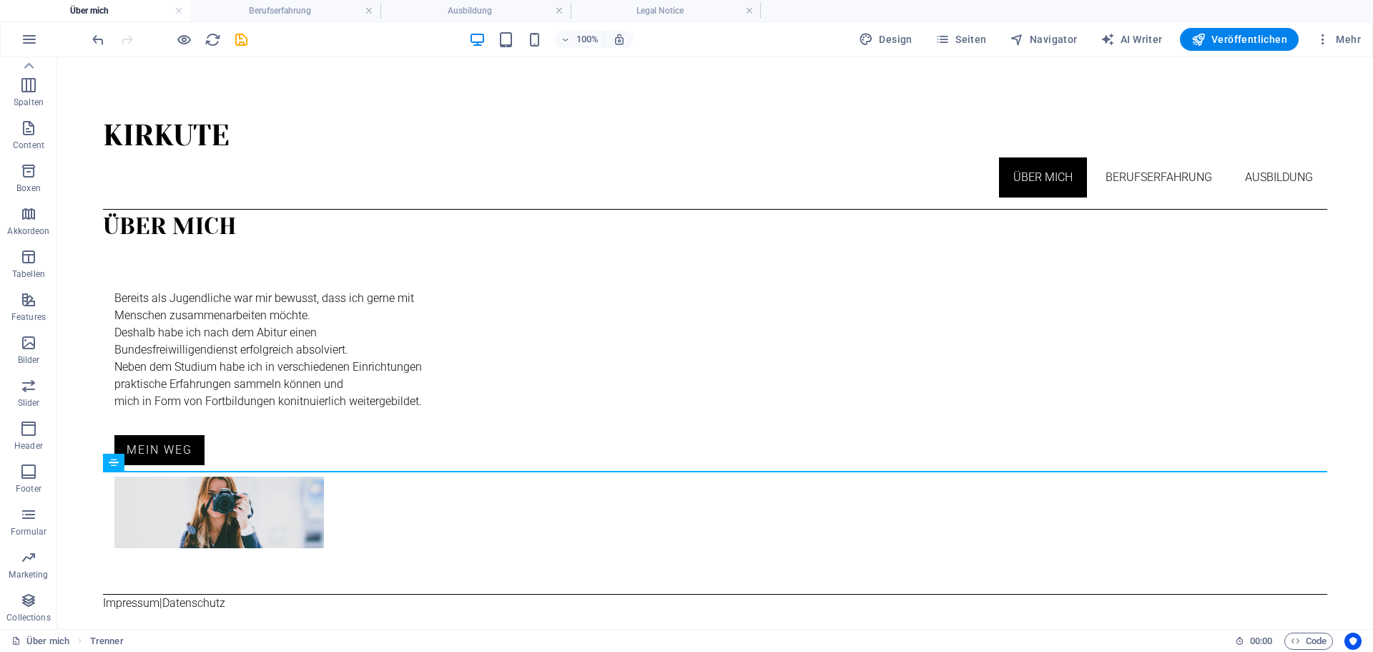
click at [293, 554] on html "Kirkute Über mich Berufserfahrung Ausbildung Über mich Bereits als Jugendliche …" at bounding box center [715, 357] width 1316 height 600
click at [1235, 594] on div "Impressum | Datenschutz" at bounding box center [715, 602] width 1225 height 17
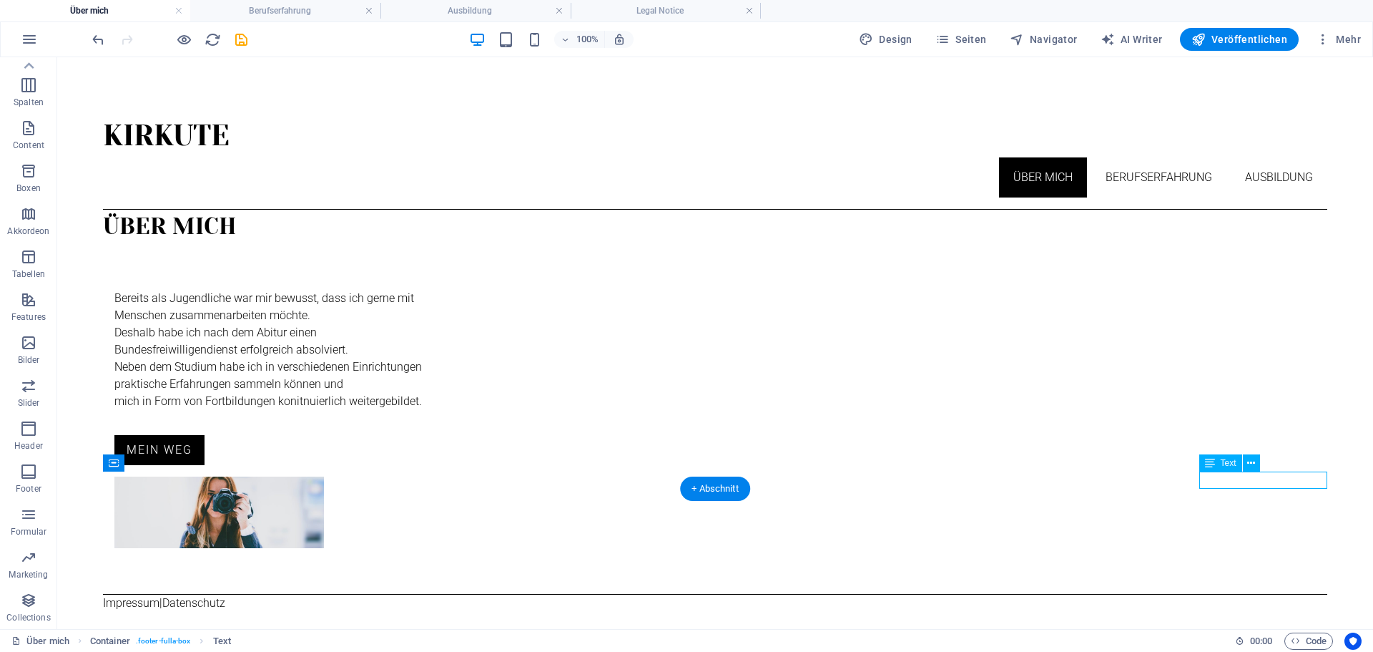
click at [1235, 594] on div "Impressum | Datenschutz" at bounding box center [715, 602] width 1225 height 17
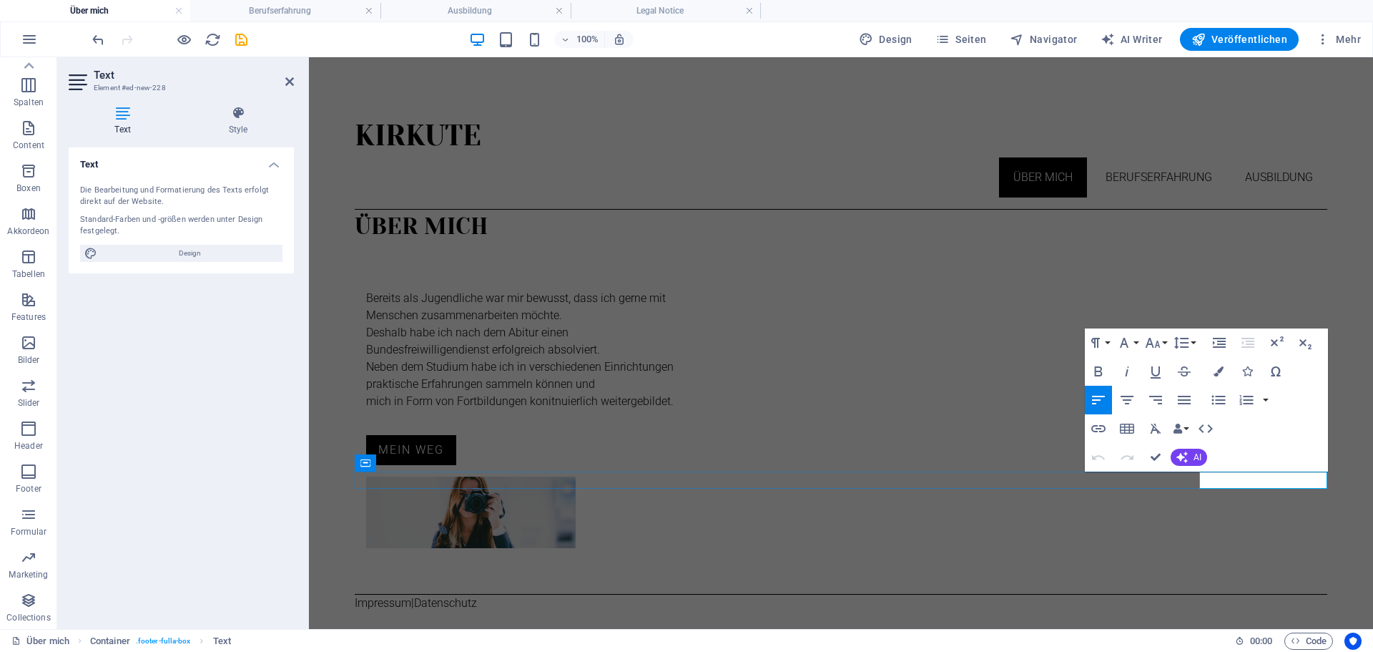
click at [411, 596] on link "Impressum" at bounding box center [383, 603] width 57 height 14
click at [1099, 431] on icon "button" at bounding box center [1098, 428] width 17 height 17
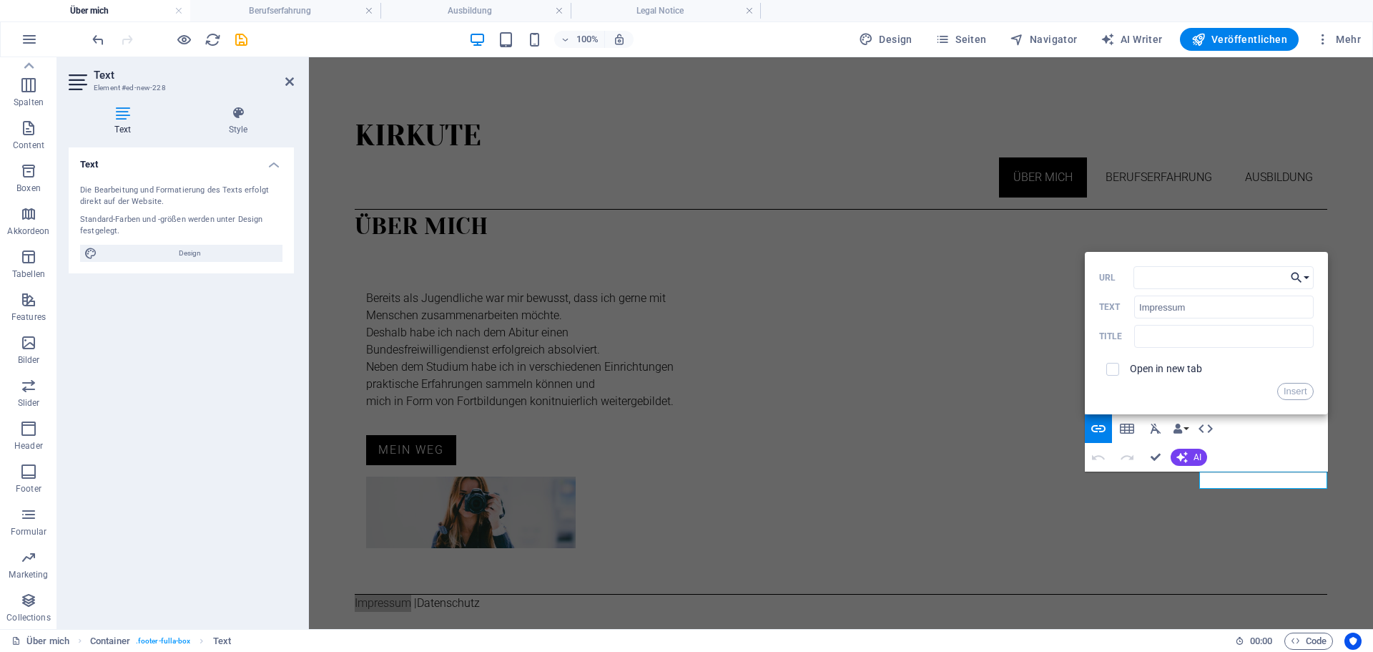
click at [1310, 276] on button "Choose Link" at bounding box center [1300, 277] width 27 height 23
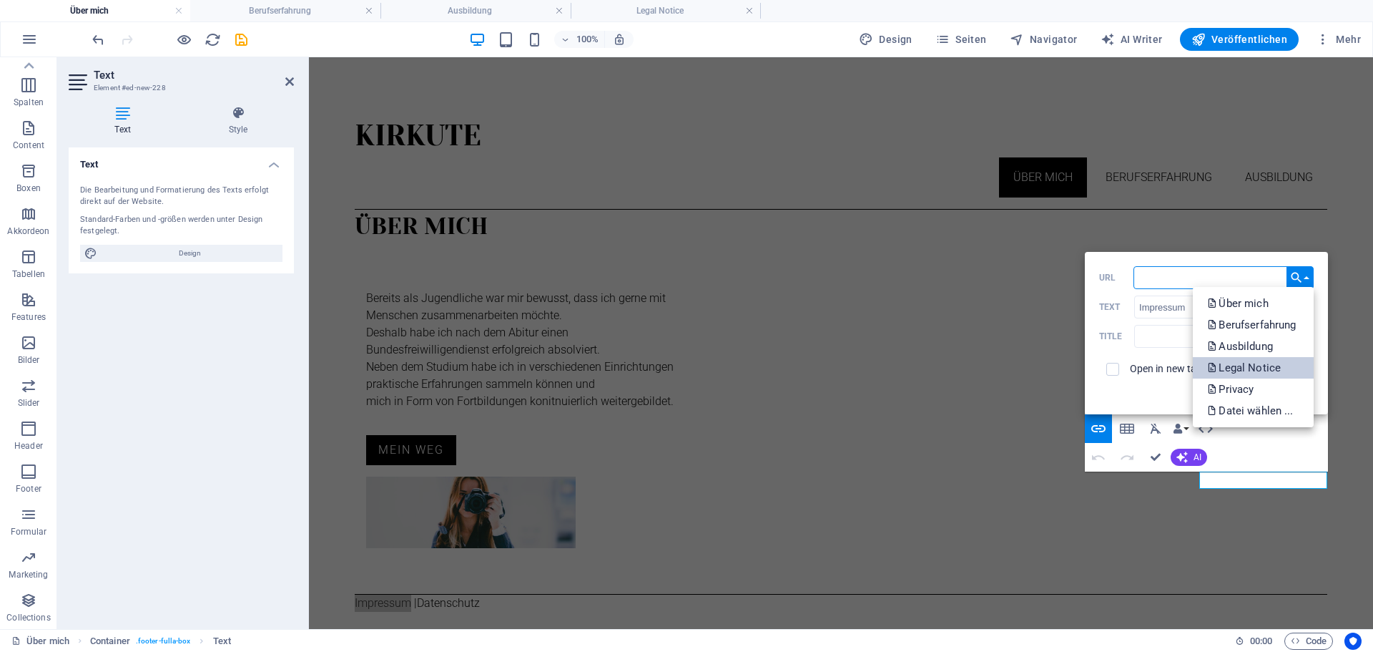
click at [1245, 367] on p "Legal Notice" at bounding box center [1245, 367] width 77 height 21
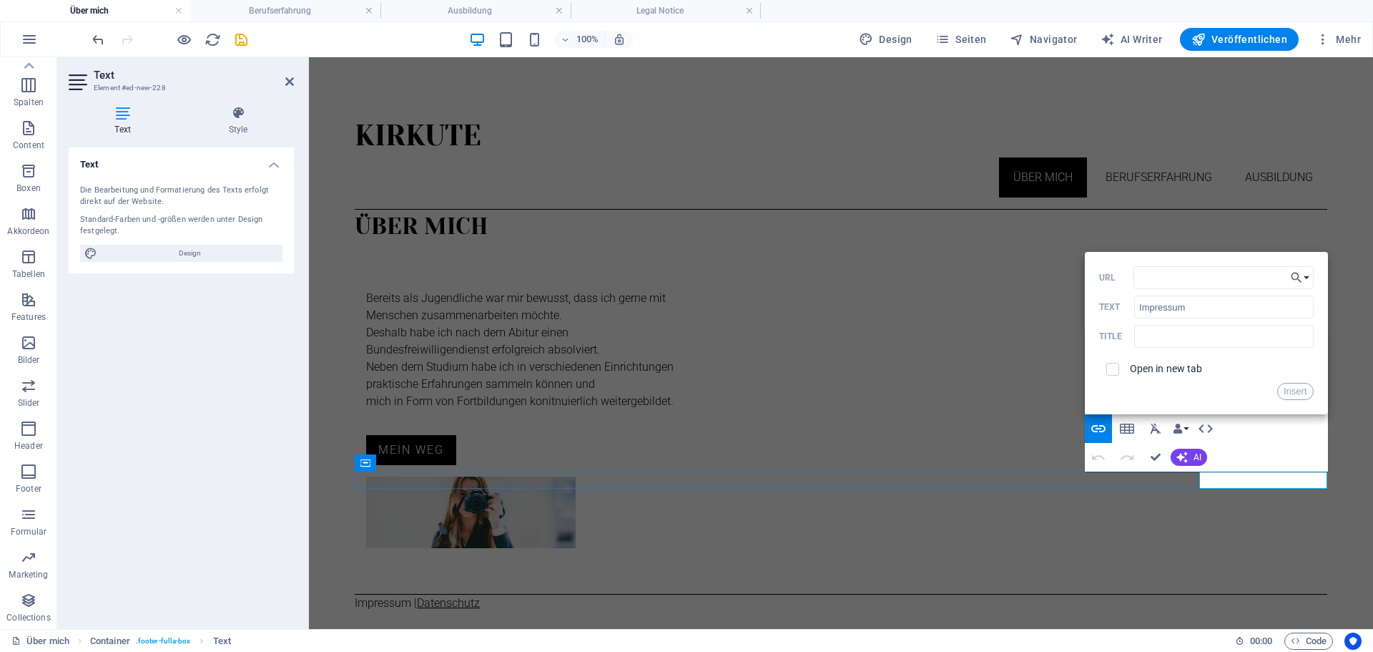
click at [480, 596] on link "Datenschutz" at bounding box center [448, 603] width 63 height 14
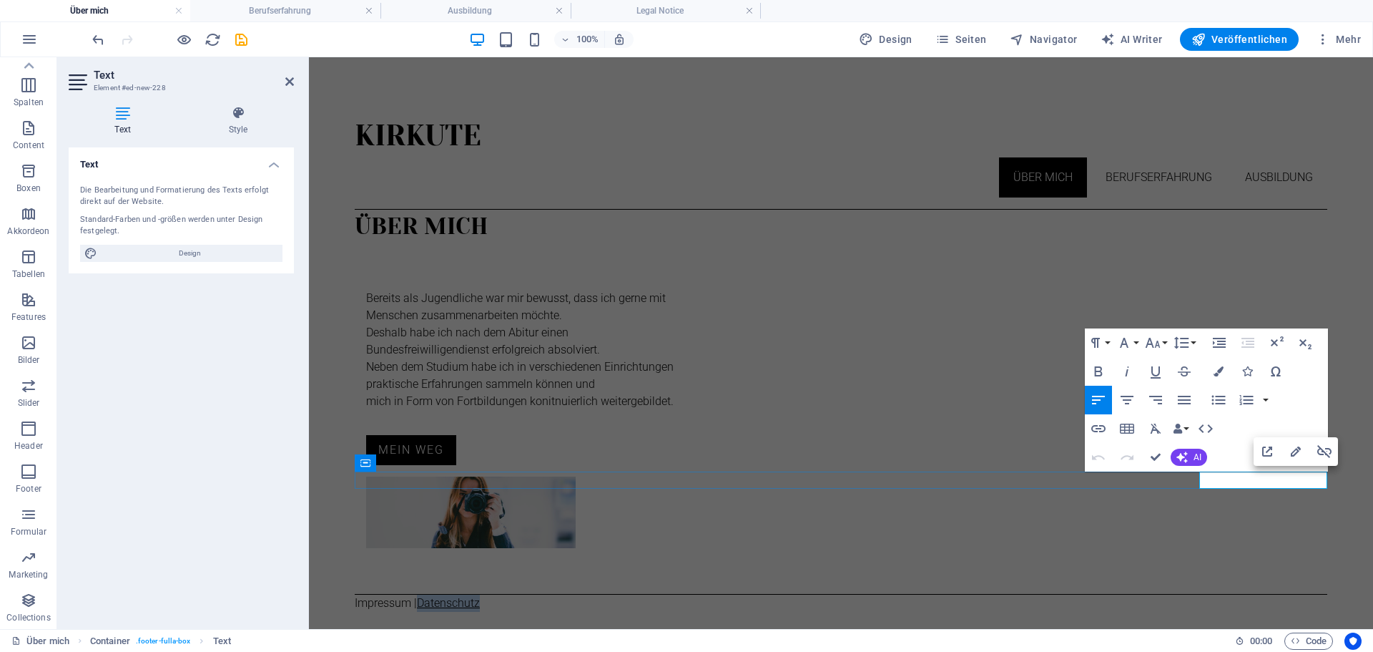
click at [480, 596] on link "Datenschutz" at bounding box center [448, 603] width 63 height 14
click at [1325, 449] on icon "button" at bounding box center [1324, 451] width 17 height 17
type input "Datenschutz"
click at [1102, 429] on icon "button" at bounding box center [1097, 428] width 17 height 17
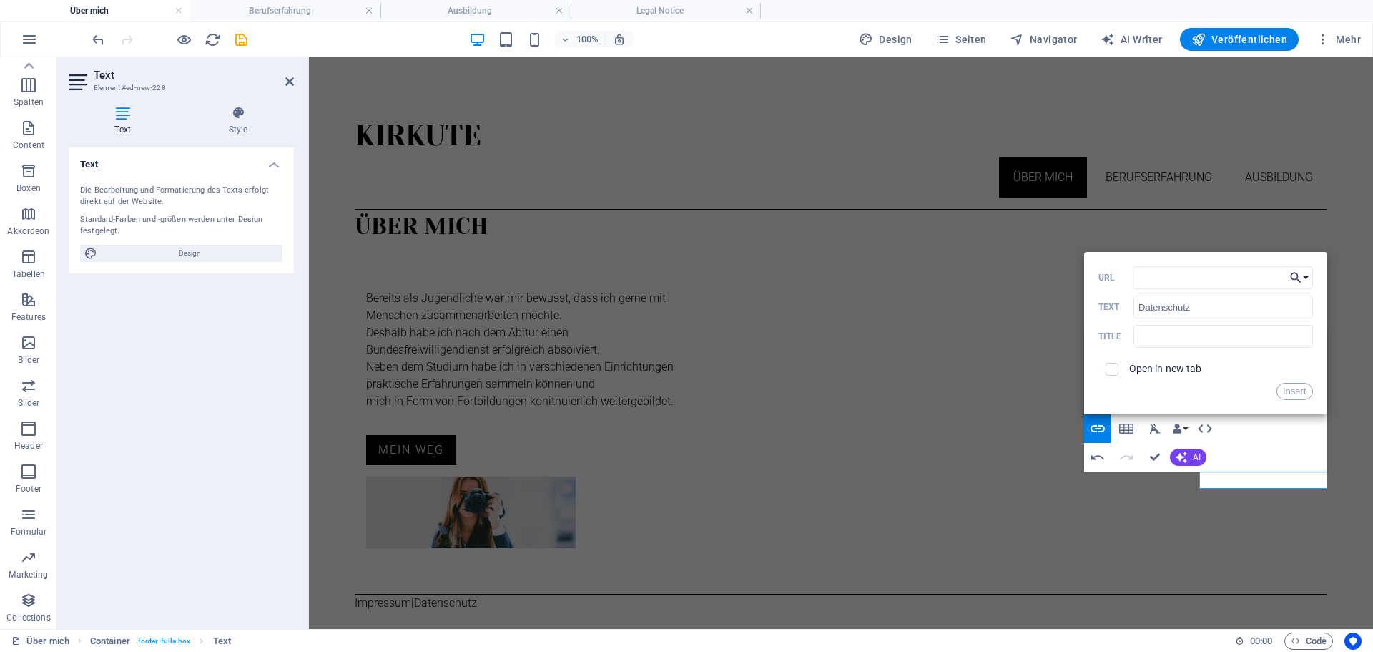
click at [1310, 273] on button "Choose Link" at bounding box center [1299, 277] width 27 height 23
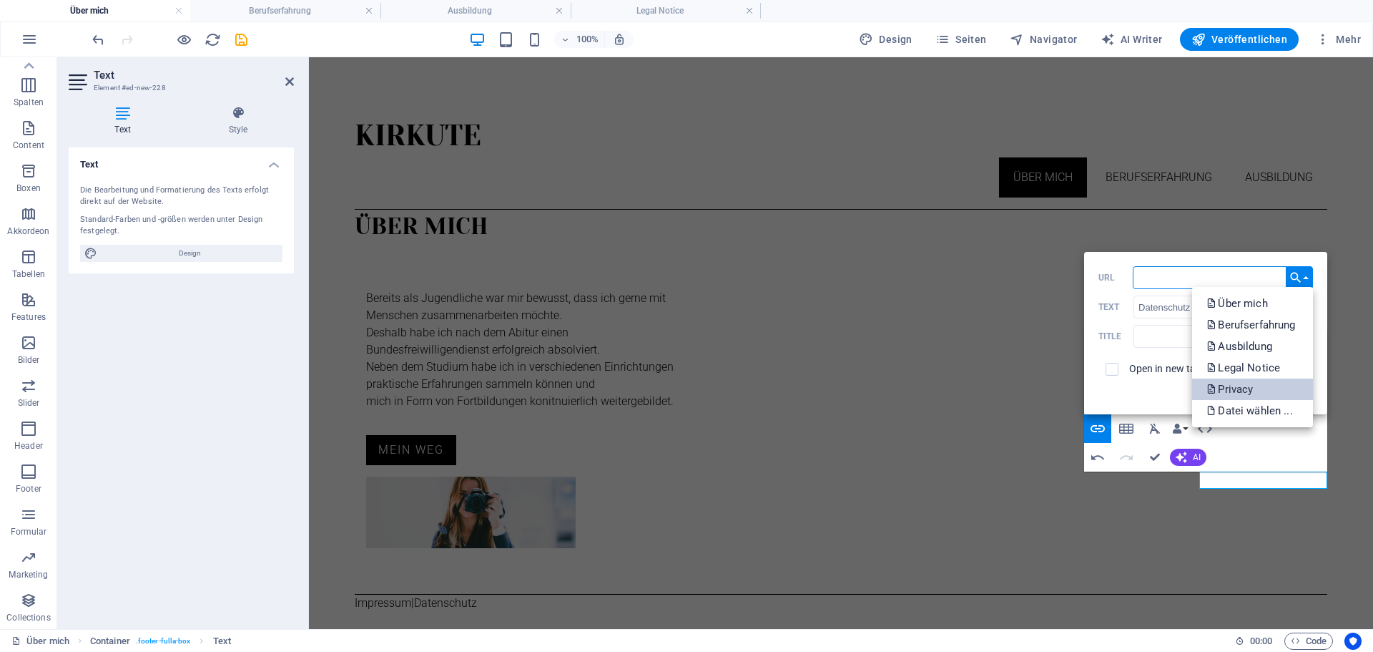
click at [1258, 385] on link "Privacy" at bounding box center [1252, 388] width 120 height 21
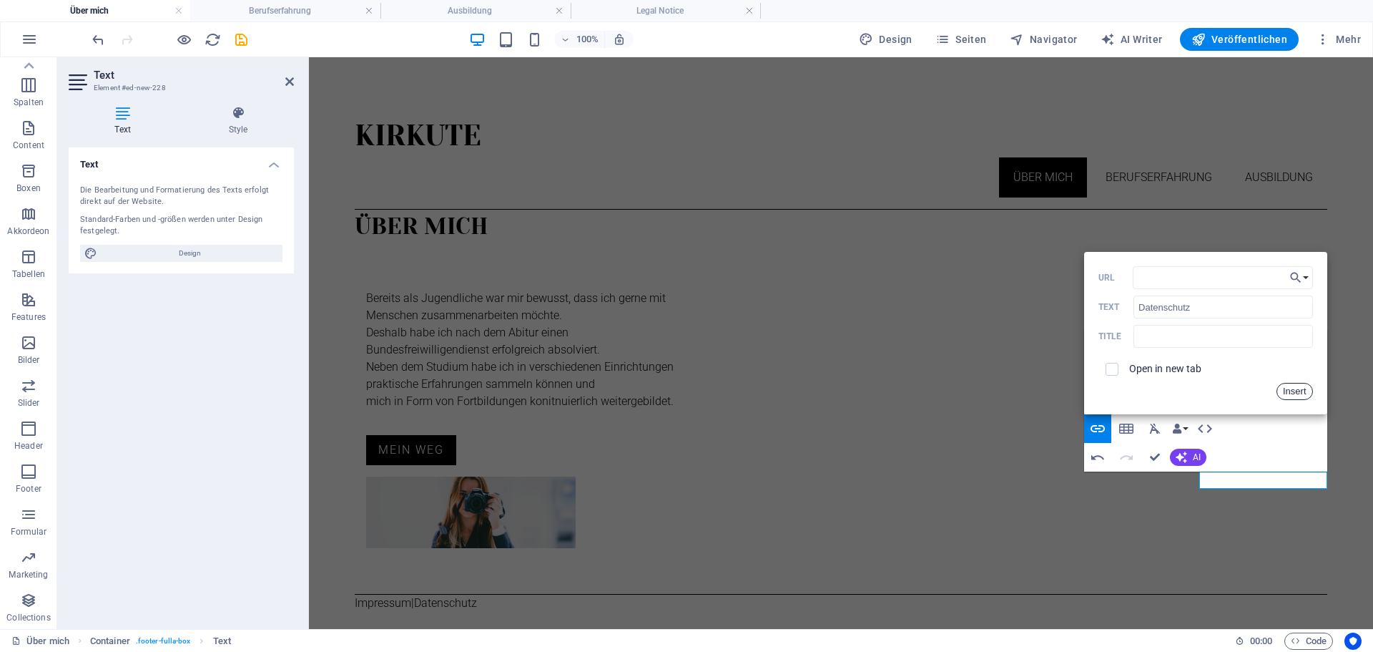
click at [1290, 393] on button "Insert" at bounding box center [1295, 391] width 36 height 17
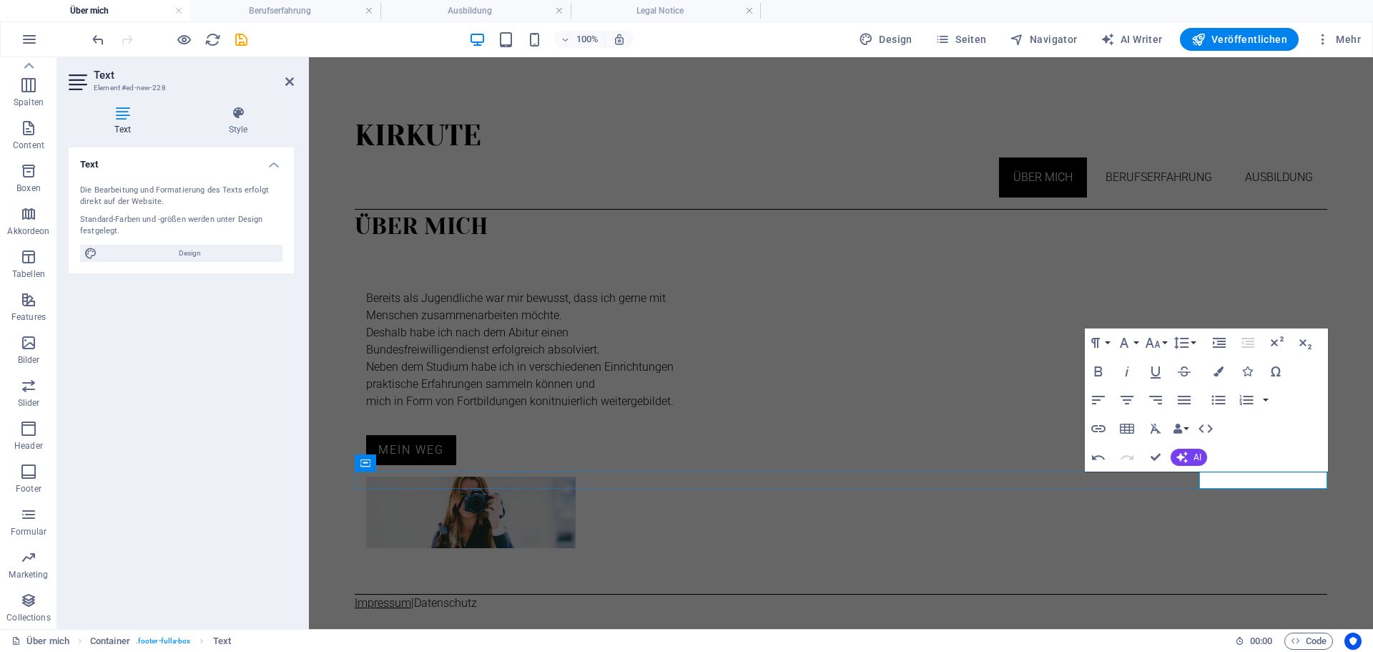
click at [411, 596] on link "Impressum" at bounding box center [383, 603] width 57 height 14
click at [477, 596] on link "Datenschutz" at bounding box center [445, 603] width 63 height 14
click at [411, 596] on link "Impressum" at bounding box center [383, 603] width 57 height 14
click at [1239, 534] on html "Kirkute Über mich Berufserfahrung Ausbildung Über mich Bereits als Jugendliche …" at bounding box center [841, 357] width 1064 height 600
click at [544, 85] on html "Kirkute Über mich Berufserfahrung Ausbildung Über mich Bereits als Jugendliche …" at bounding box center [841, 357] width 1064 height 600
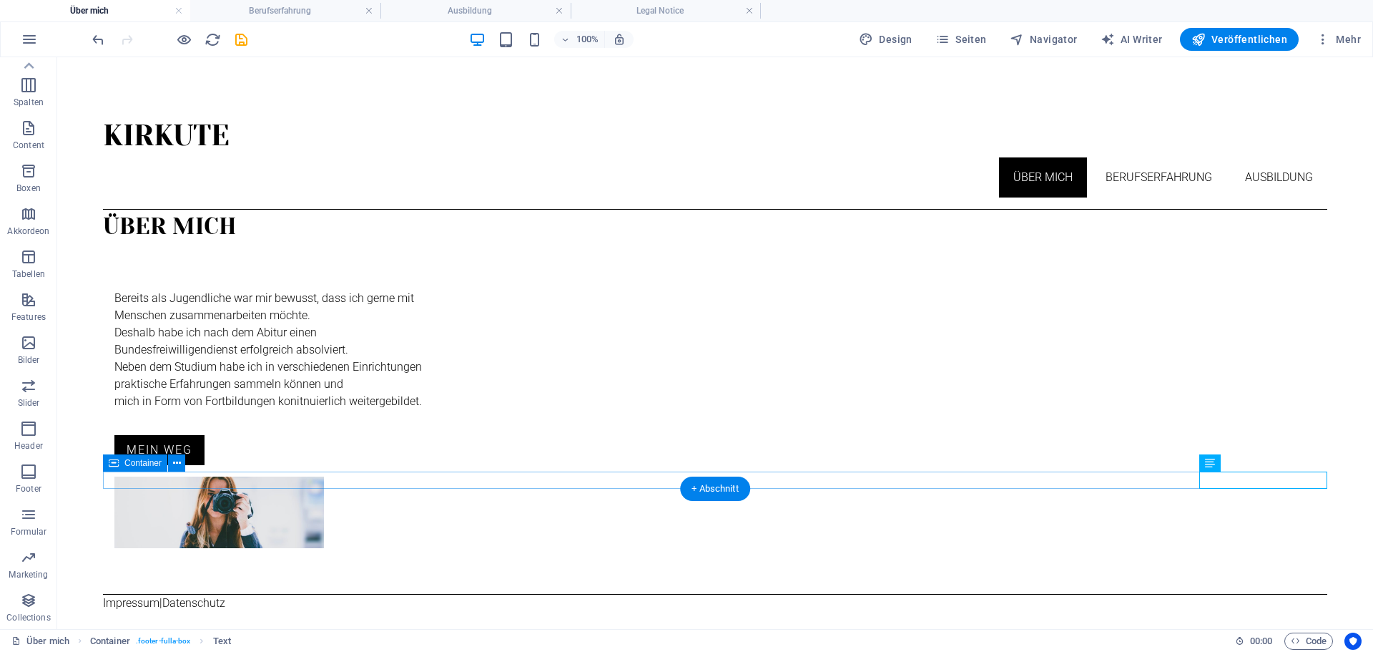
click at [172, 594] on div "Impressum | Datenschutz" at bounding box center [715, 602] width 1225 height 17
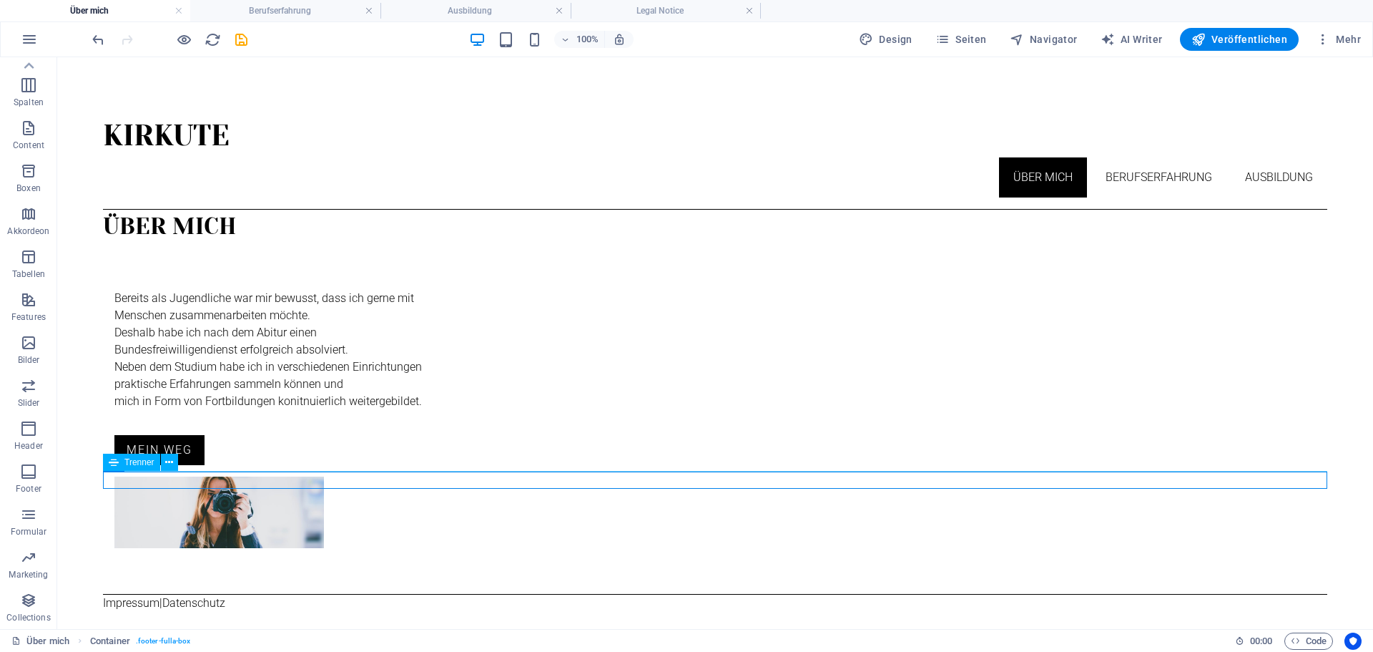
click at [199, 594] on div at bounding box center [715, 594] width 1225 height 1
click at [267, 17] on h4 "Berufserfahrung" at bounding box center [285, 11] width 190 height 16
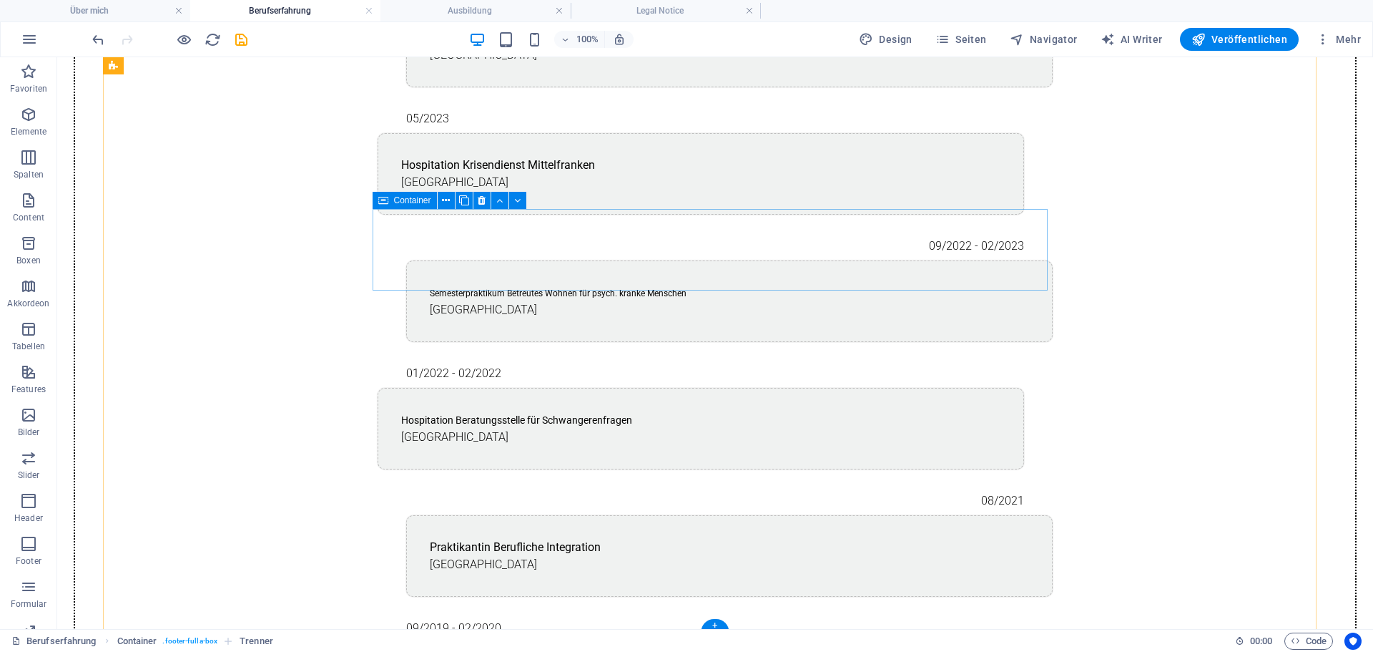
scroll to position [880, 0]
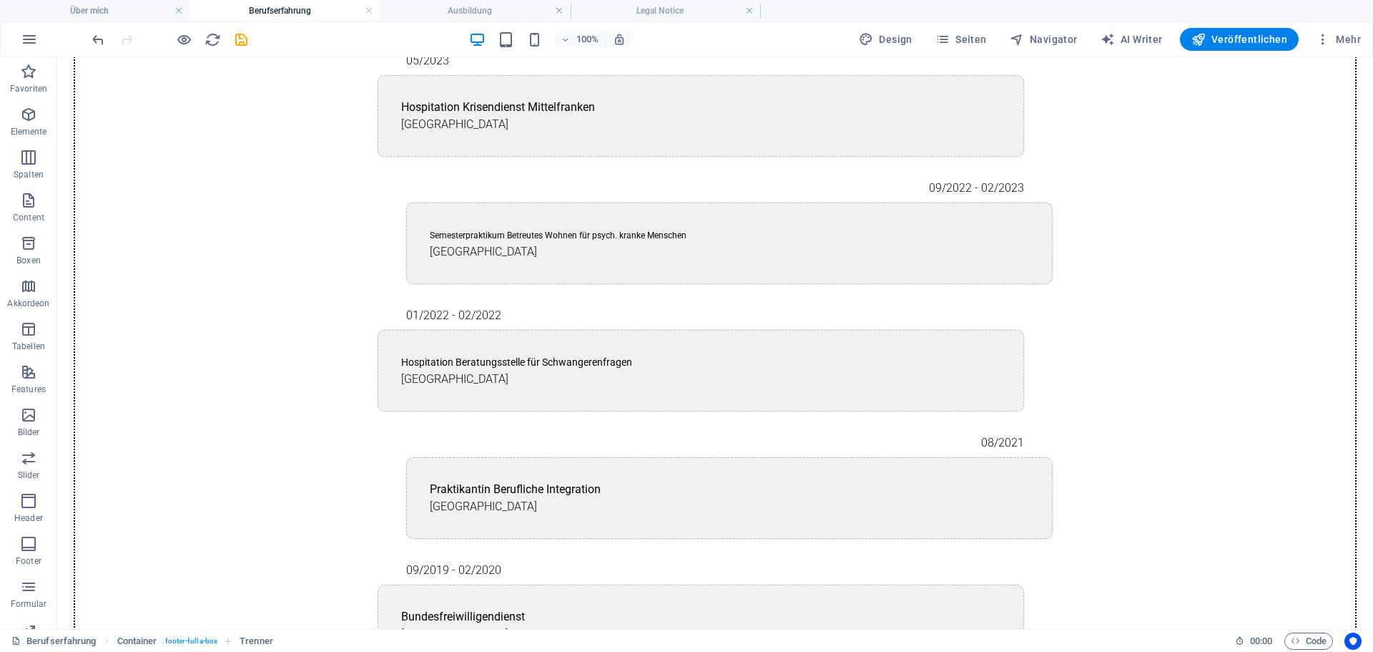
click at [719, 591] on html "Kirkute Über mich Berufserfahrung Ausbildung Berufserfahrung 11/2024 - aktuell …" at bounding box center [715, 94] width 1316 height 1835
click at [719, 563] on div "11/2024 - aktuell Betreutes Wohnen für psychisch kranke Menschen [GEOGRAPHIC_DA…" at bounding box center [715, 165] width 1225 height 1602
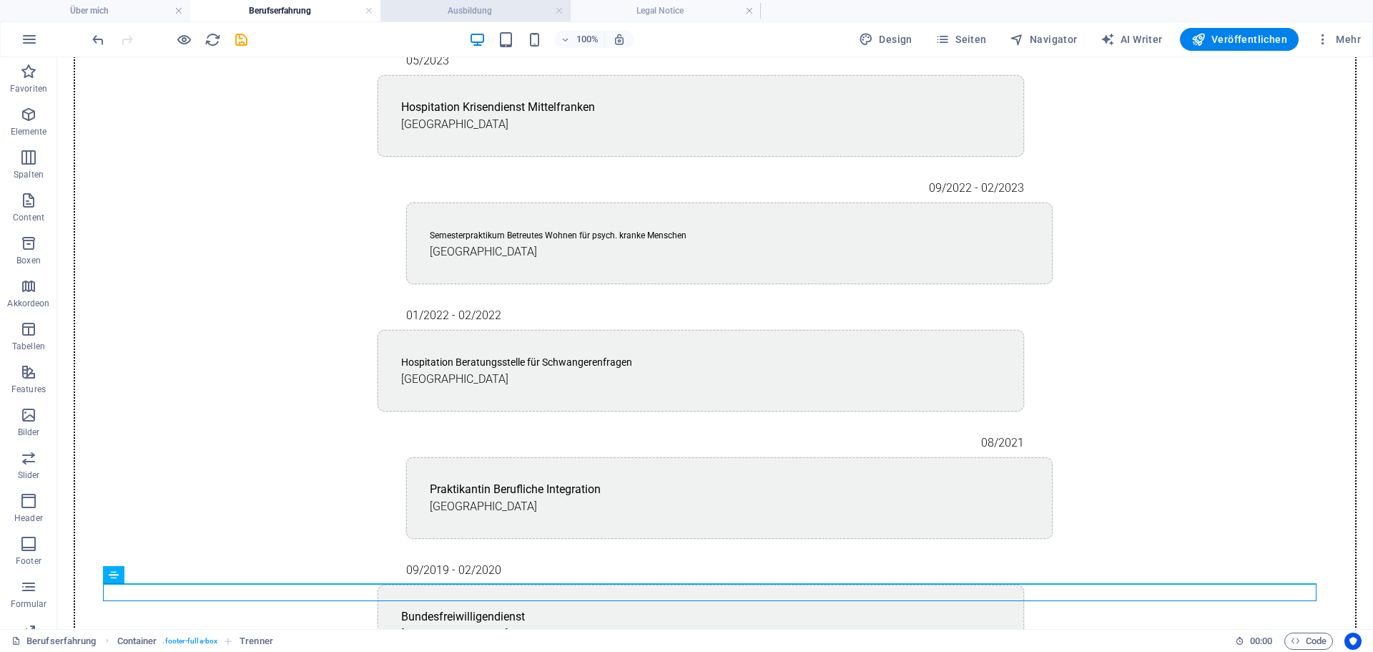
click at [421, 14] on h4 "Ausbildung" at bounding box center [476, 11] width 190 height 16
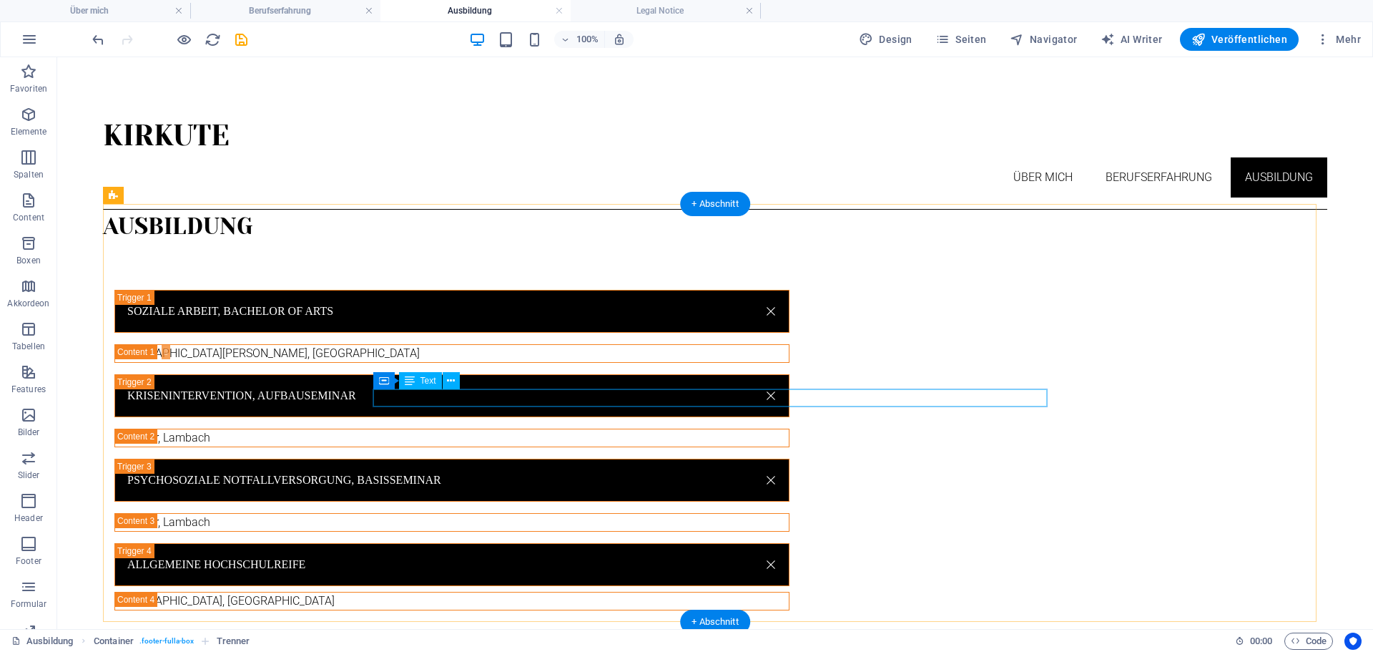
scroll to position [39, 0]
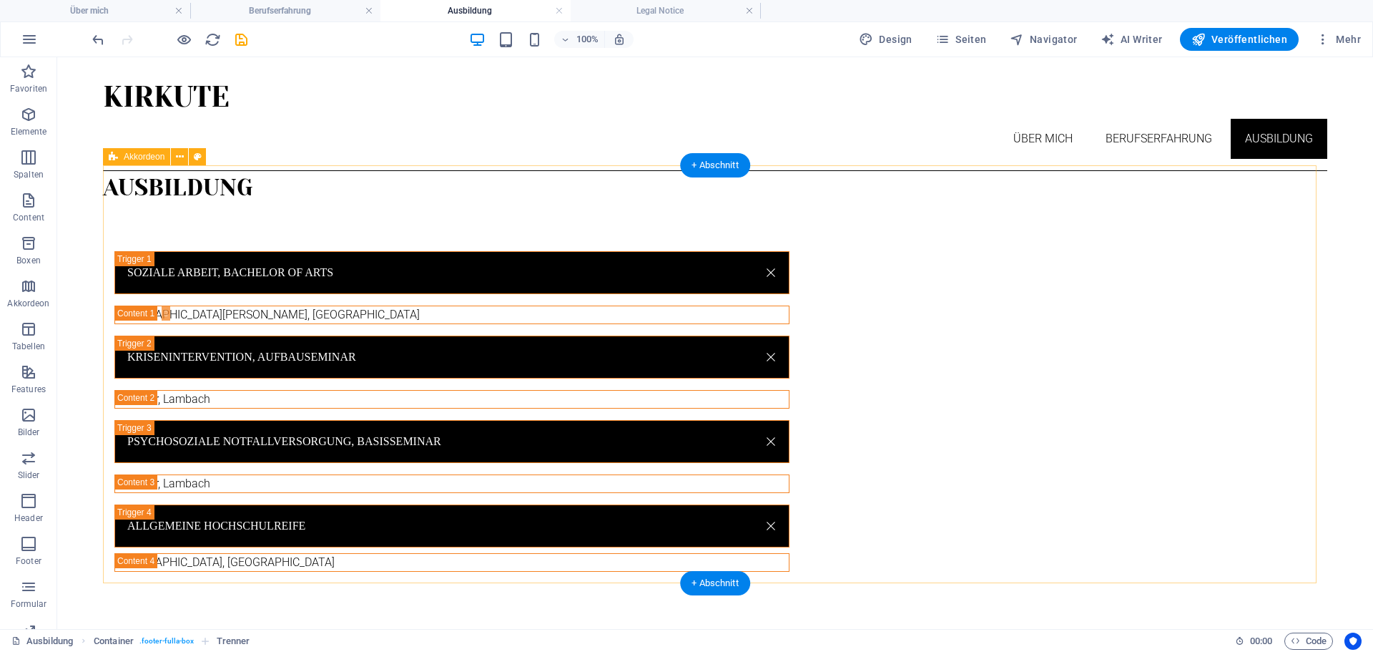
click at [1157, 514] on div "Soziale Arbeit, Bachelor of Arts [GEOGRAPHIC_DATA][PERSON_NAME], Nürnberg Krise…" at bounding box center [715, 411] width 1225 height 412
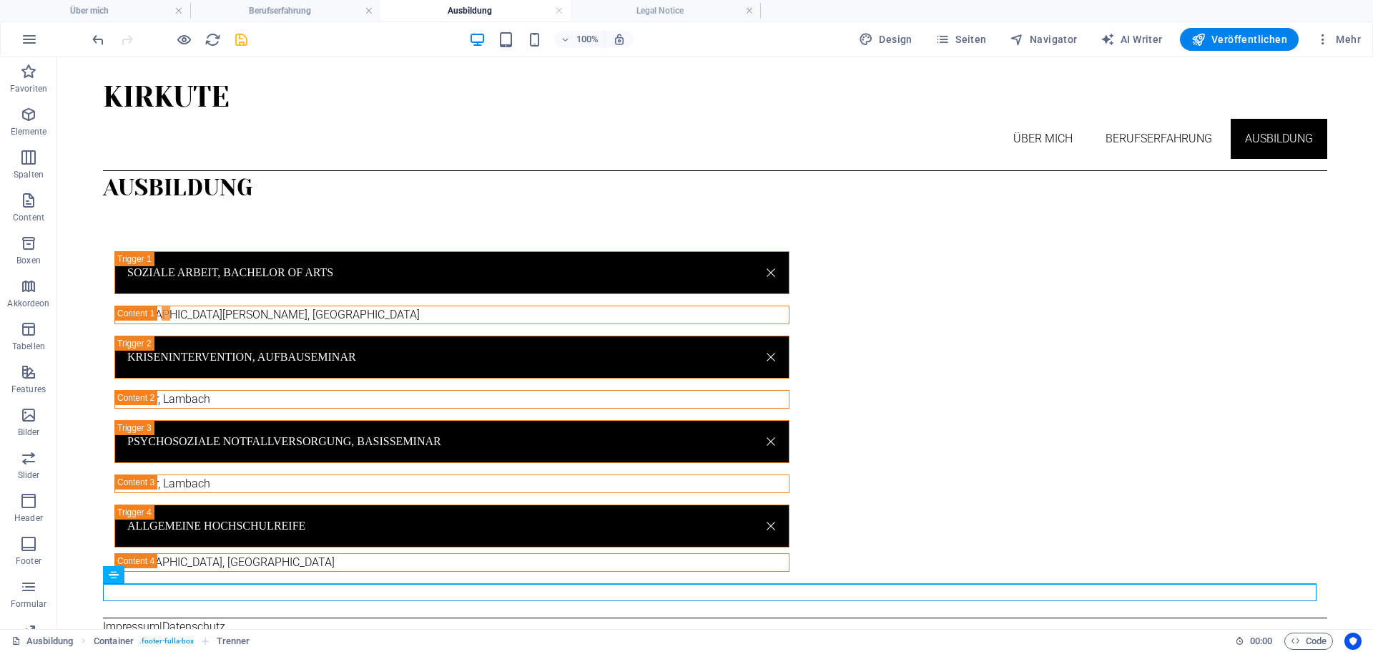
click at [239, 37] on icon "save" at bounding box center [241, 39] width 16 height 16
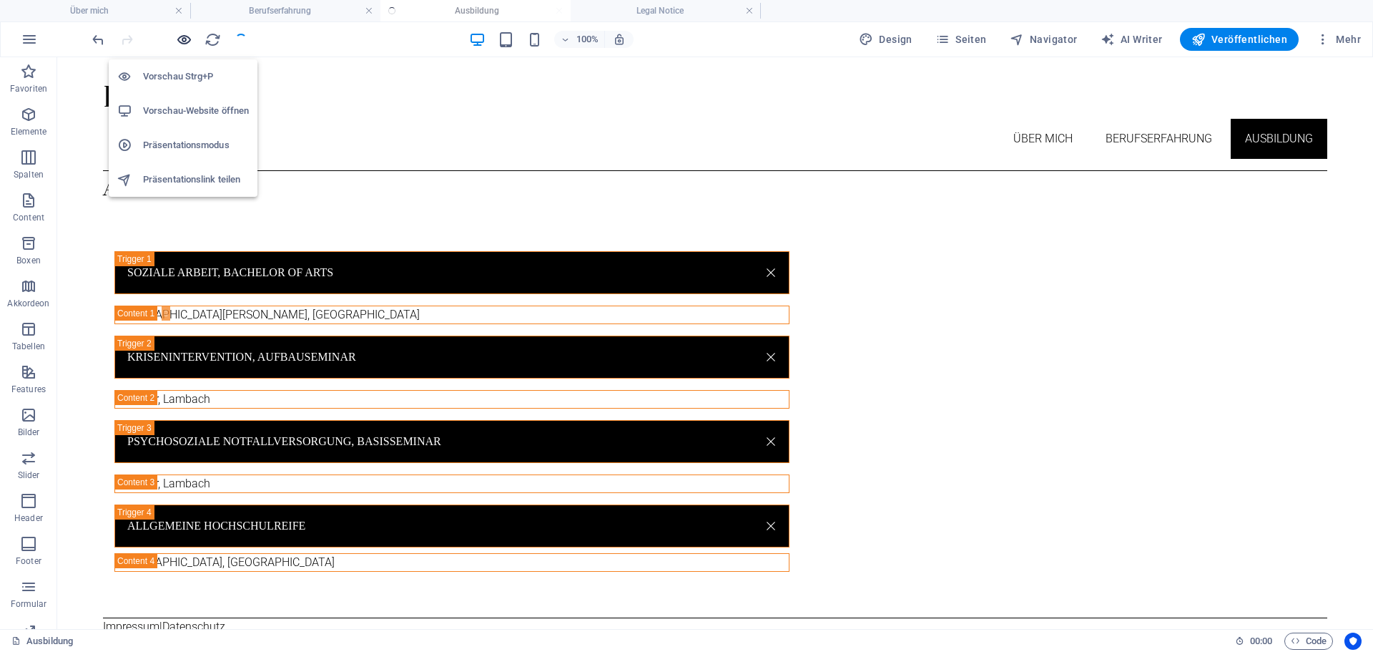
click at [185, 36] on icon "button" at bounding box center [184, 39] width 16 height 16
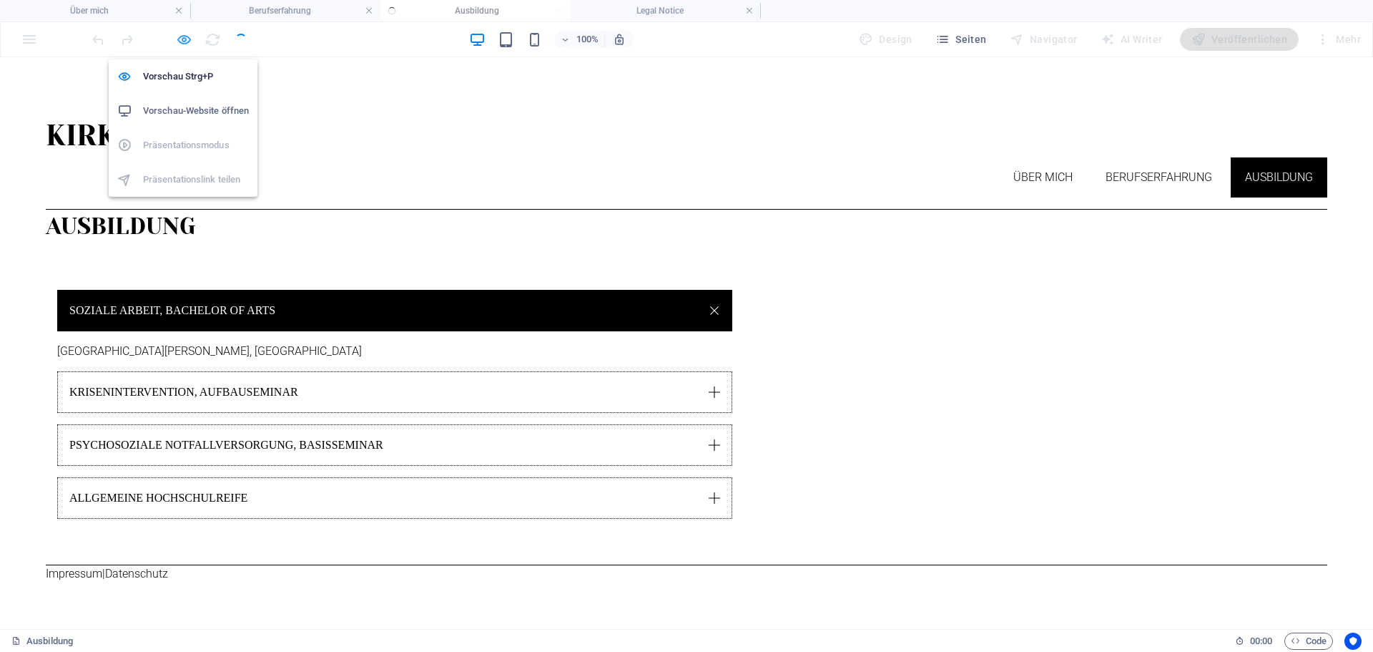
scroll to position [0, 0]
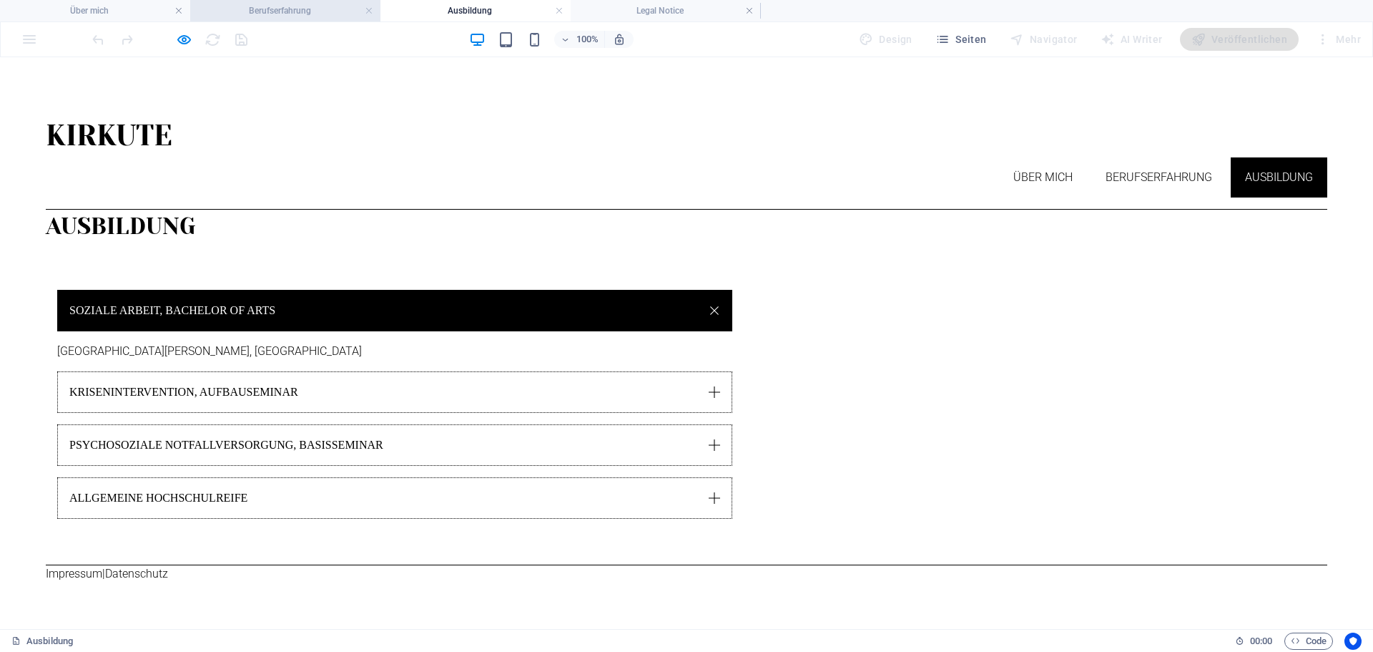
click at [277, 4] on h4 "Berufserfahrung" at bounding box center [285, 11] width 190 height 16
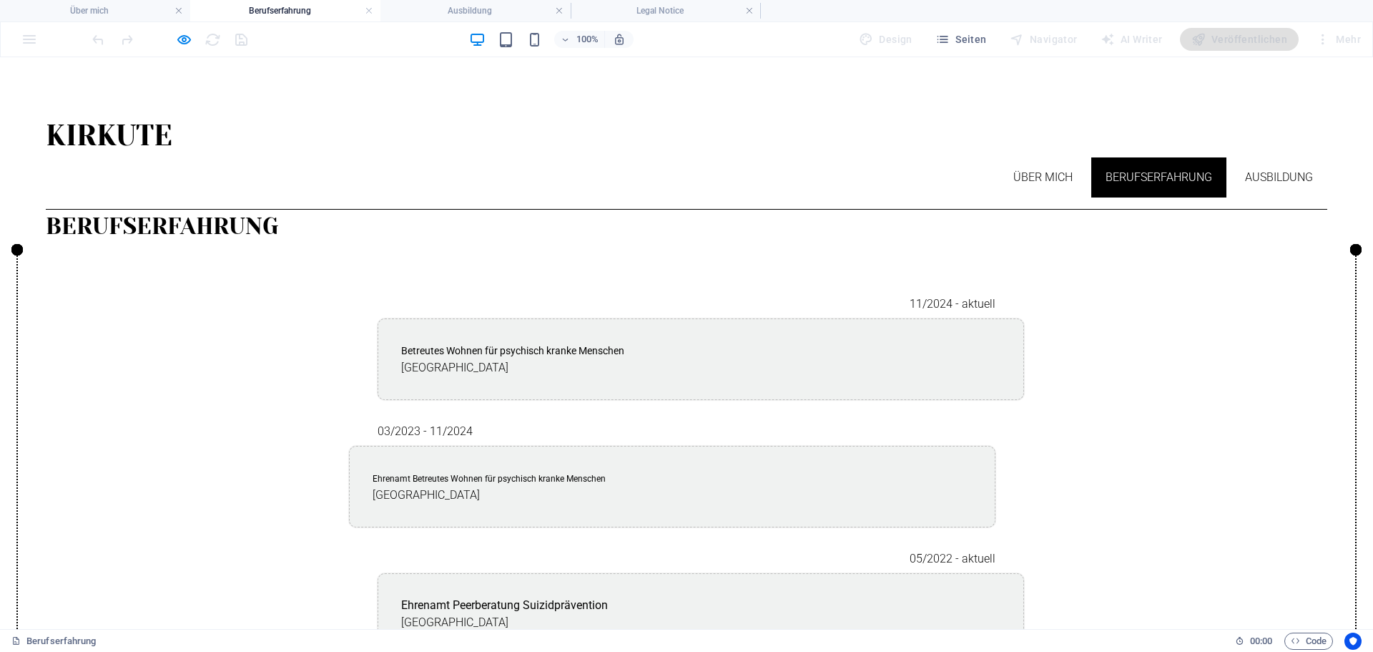
scroll to position [880, 0]
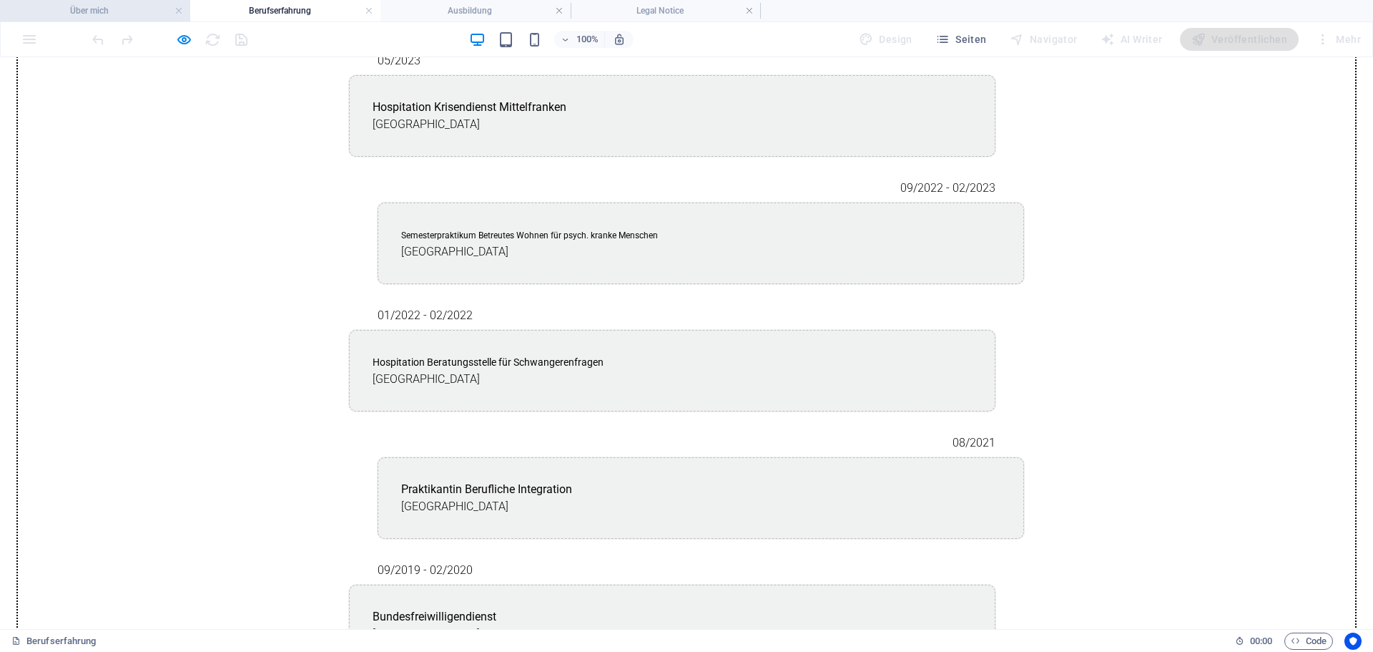
click at [92, 9] on h4 "Über mich" at bounding box center [95, 11] width 190 height 16
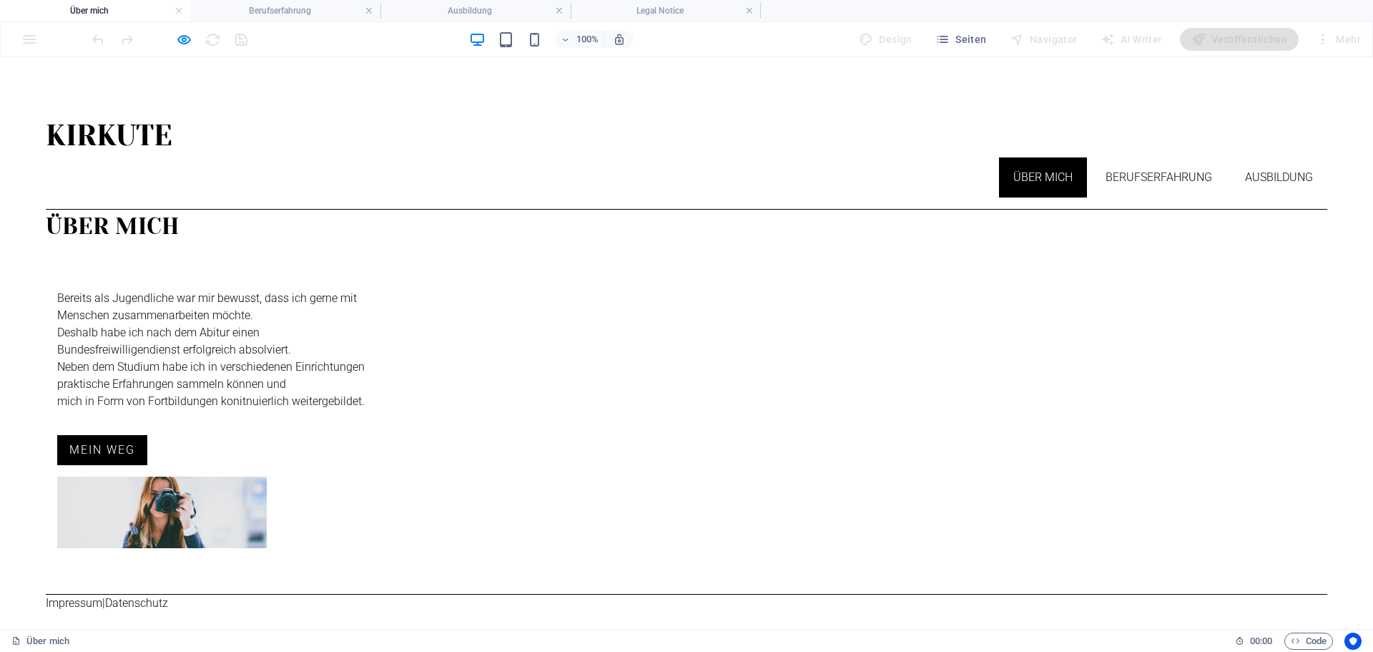
scroll to position [0, 0]
click at [474, 9] on h4 "Ausbildung" at bounding box center [476, 11] width 190 height 16
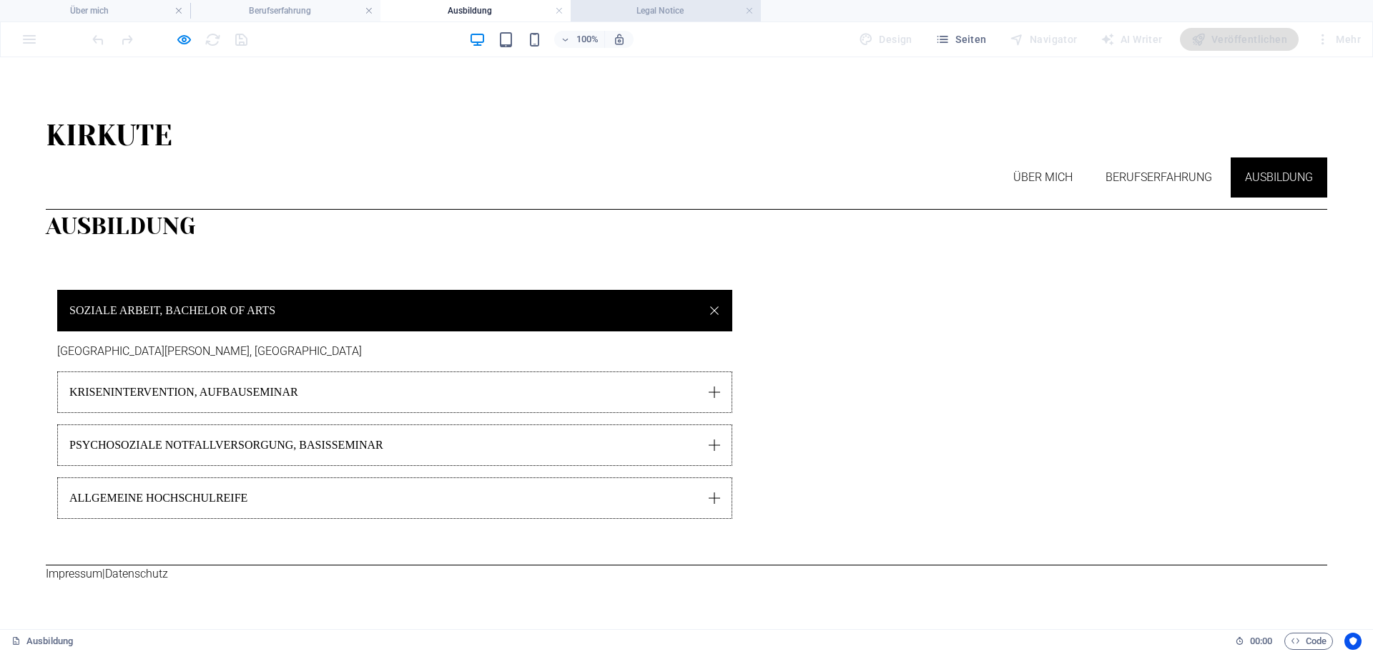
click at [646, 6] on h4 "Legal Notice" at bounding box center [666, 11] width 190 height 16
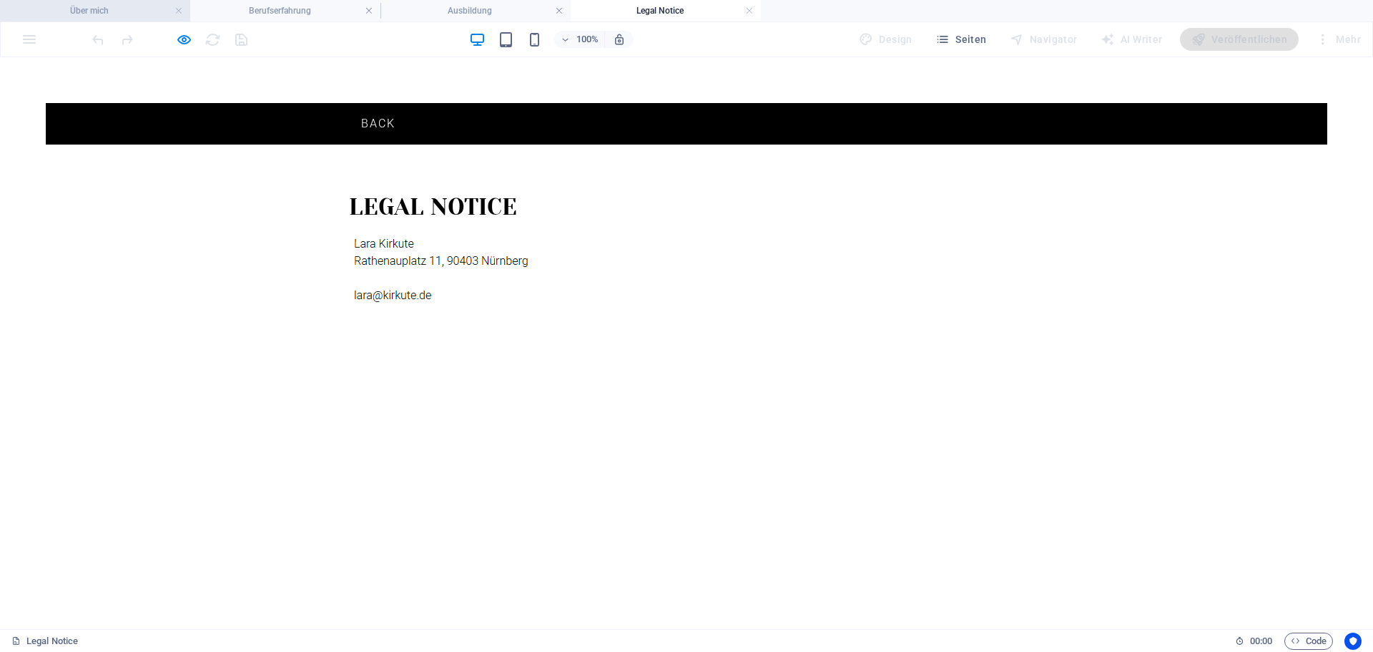
click at [120, 11] on h4 "Über mich" at bounding box center [95, 11] width 190 height 16
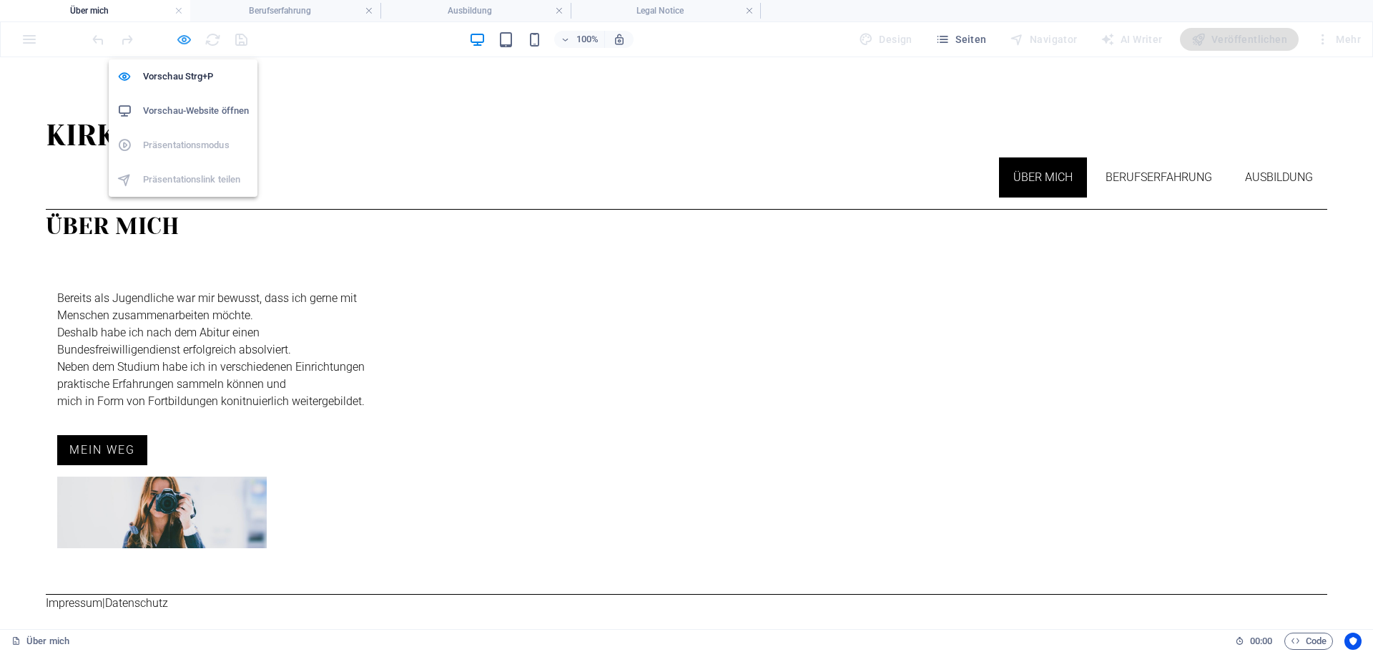
click at [182, 34] on icon "button" at bounding box center [184, 39] width 16 height 16
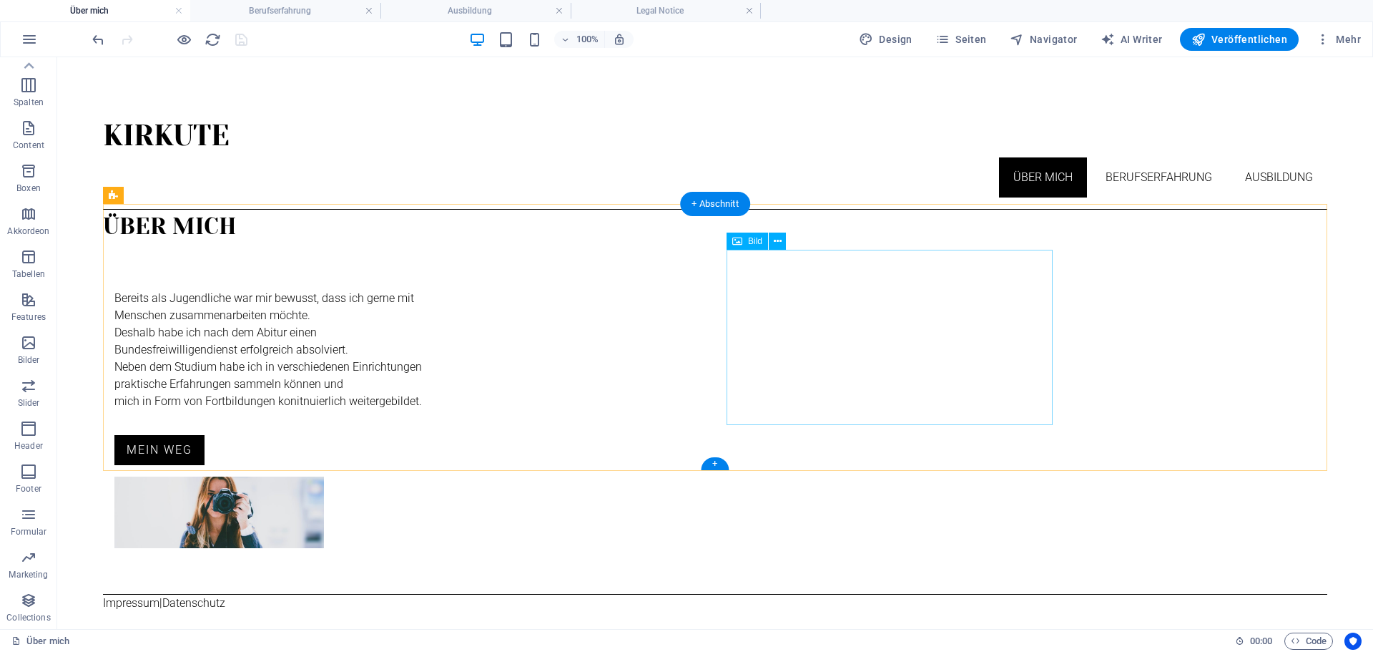
click at [324, 476] on figure at bounding box center [219, 512] width 210 height 72
select select "%"
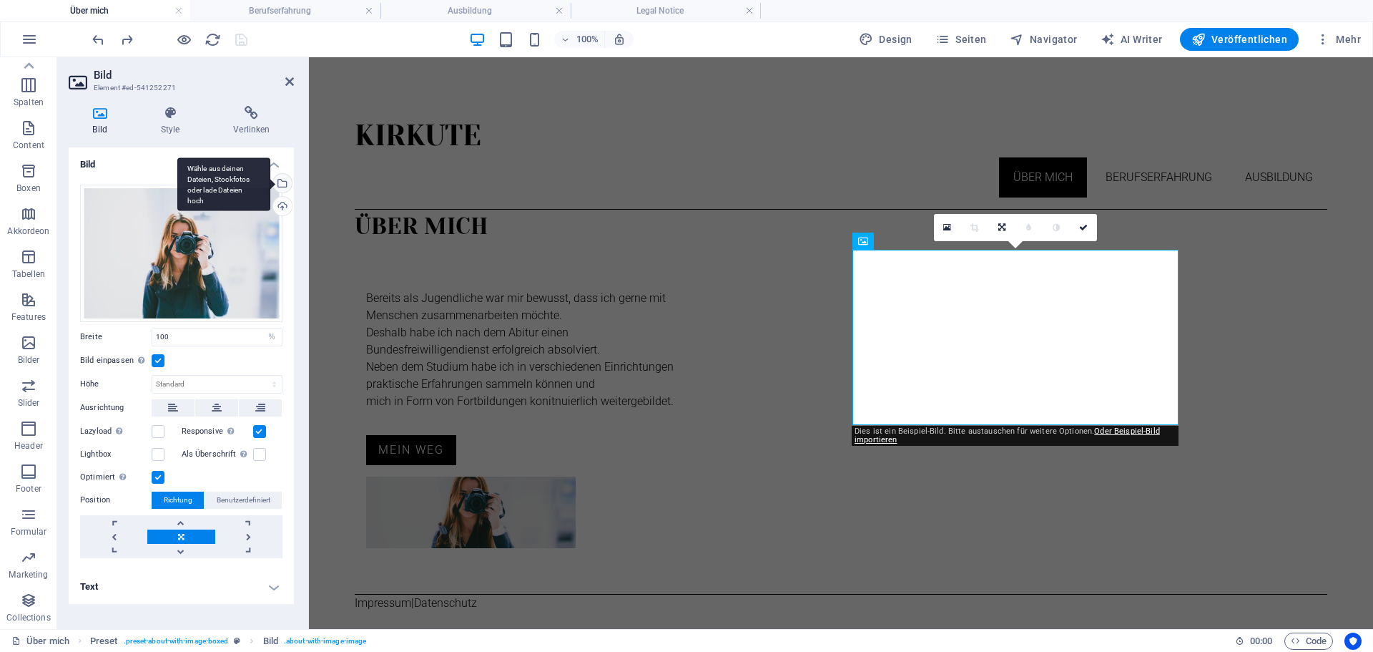
click at [284, 185] on div "Wähle aus deinen Dateien, Stockfotos oder lade Dateien hoch" at bounding box center [280, 184] width 21 height 21
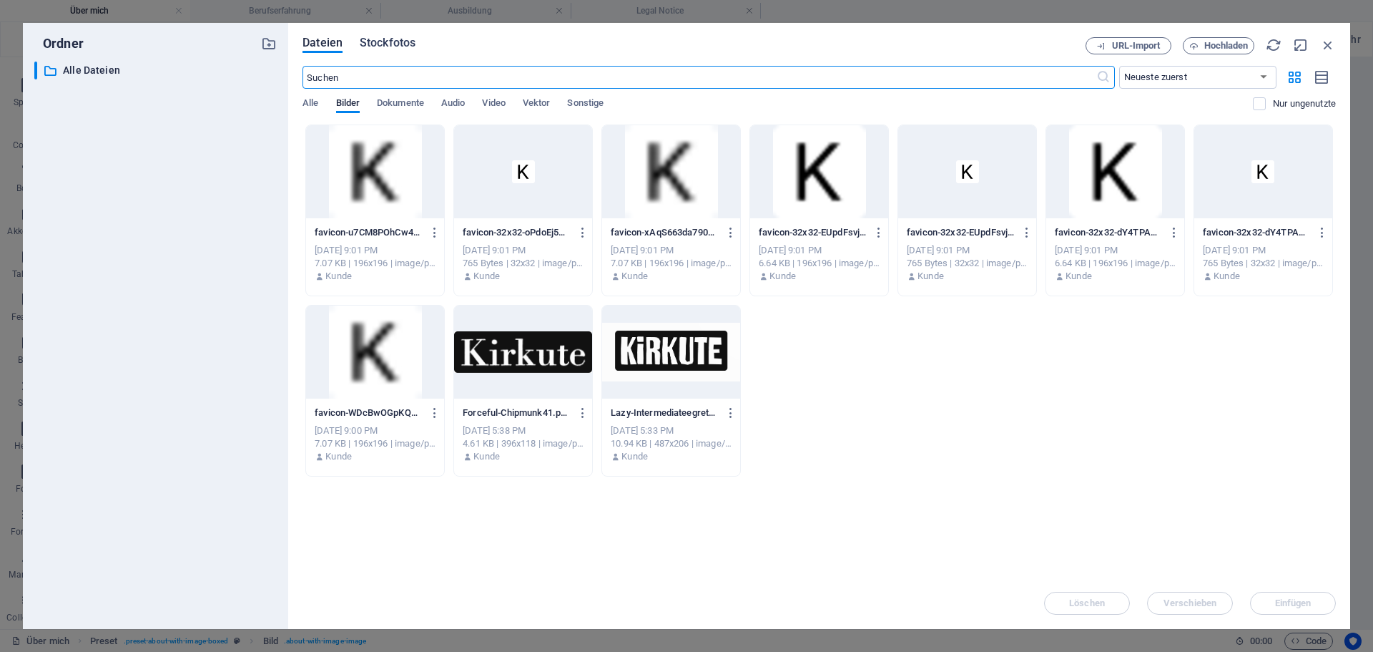
click at [399, 42] on span "Stockfotos" at bounding box center [388, 42] width 56 height 17
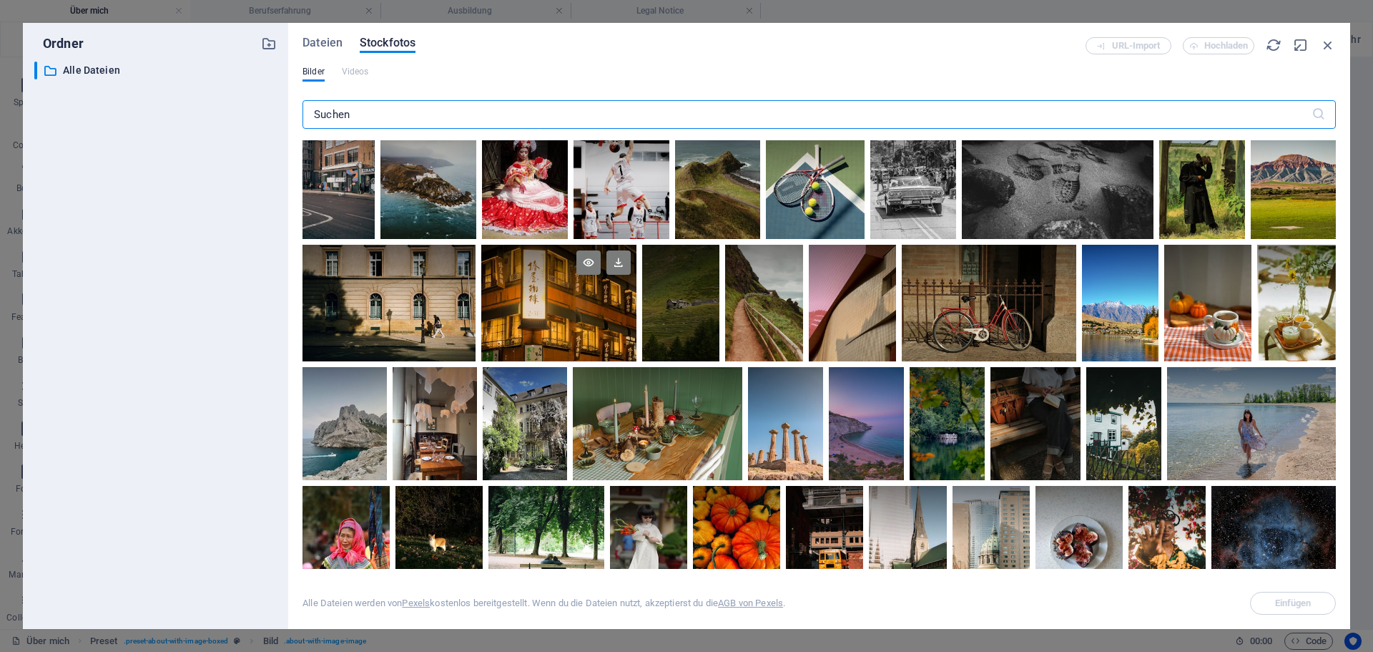
scroll to position [286, 0]
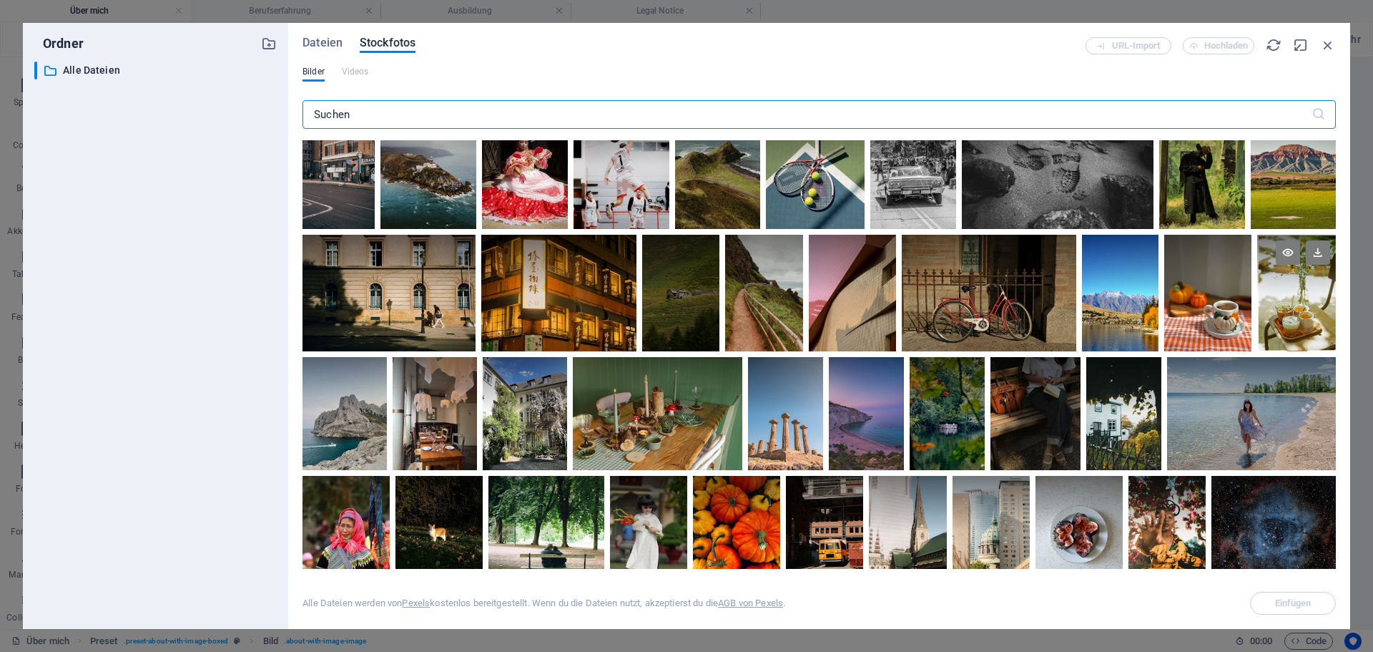
click at [1296, 303] on div at bounding box center [1297, 293] width 79 height 117
click at [1296, 303] on div at bounding box center [1297, 322] width 79 height 58
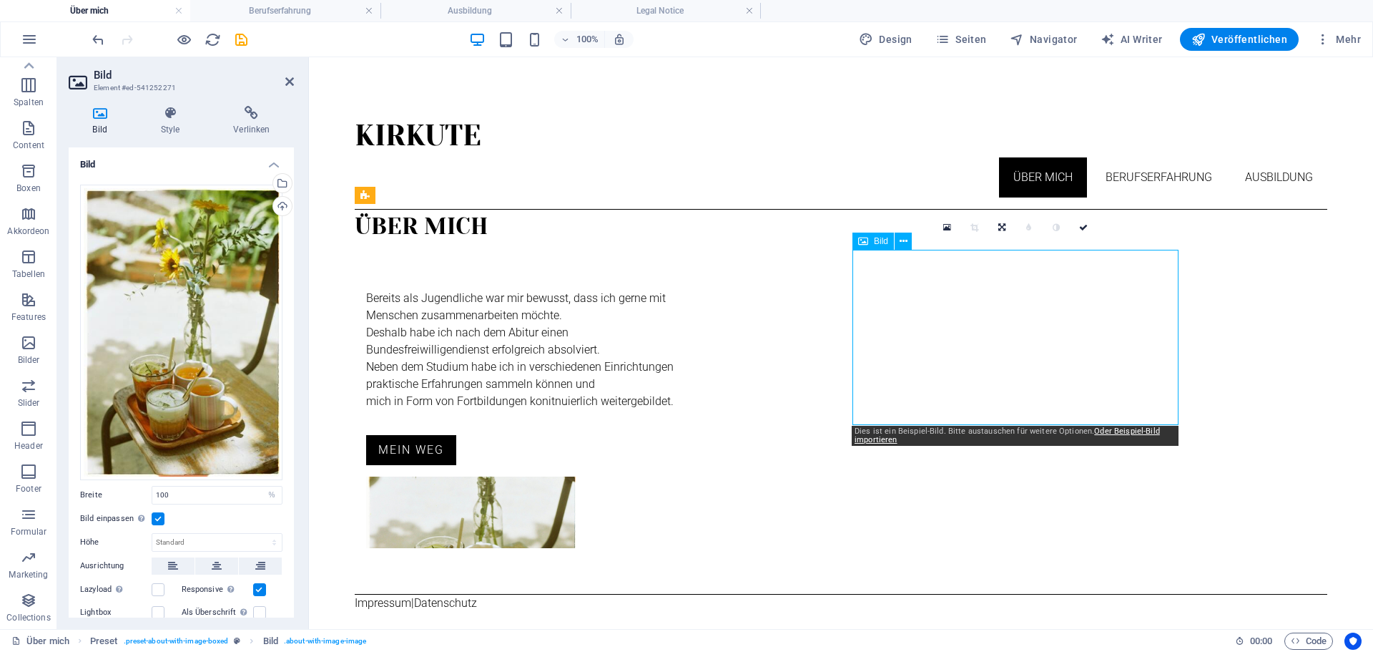
drag, startPoint x: 1009, startPoint y: 340, endPoint x: 1009, endPoint y: 310, distance: 30.8
click at [576, 476] on figure at bounding box center [471, 512] width 210 height 72
click at [1004, 506] on html "Kirkute Über mich Berufserfahrung Ausbildung Über mich Bereits als Jugendliche …" at bounding box center [841, 357] width 1064 height 600
click at [778, 442] on div "Bereits als Jugendliche war mir bewusst, dass ich gerne mit Menschen zusammenar…" at bounding box center [841, 419] width 973 height 350
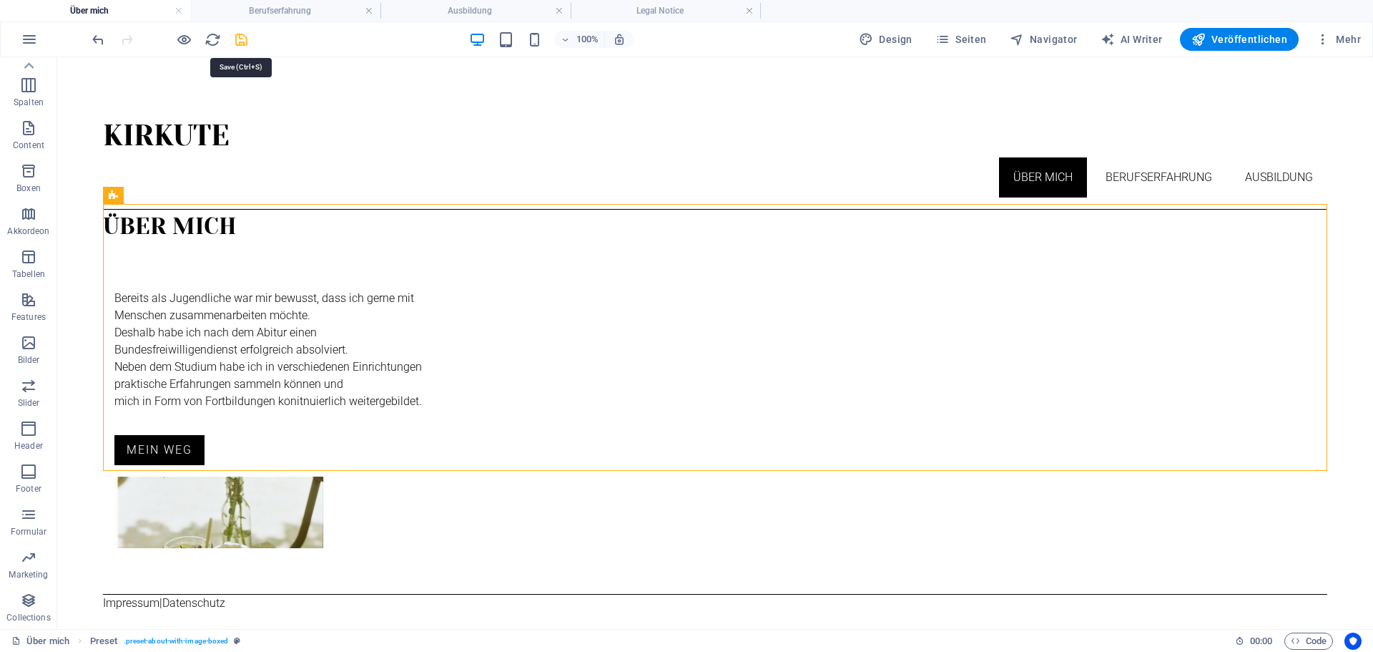
click at [244, 44] on icon "save" at bounding box center [241, 39] width 16 height 16
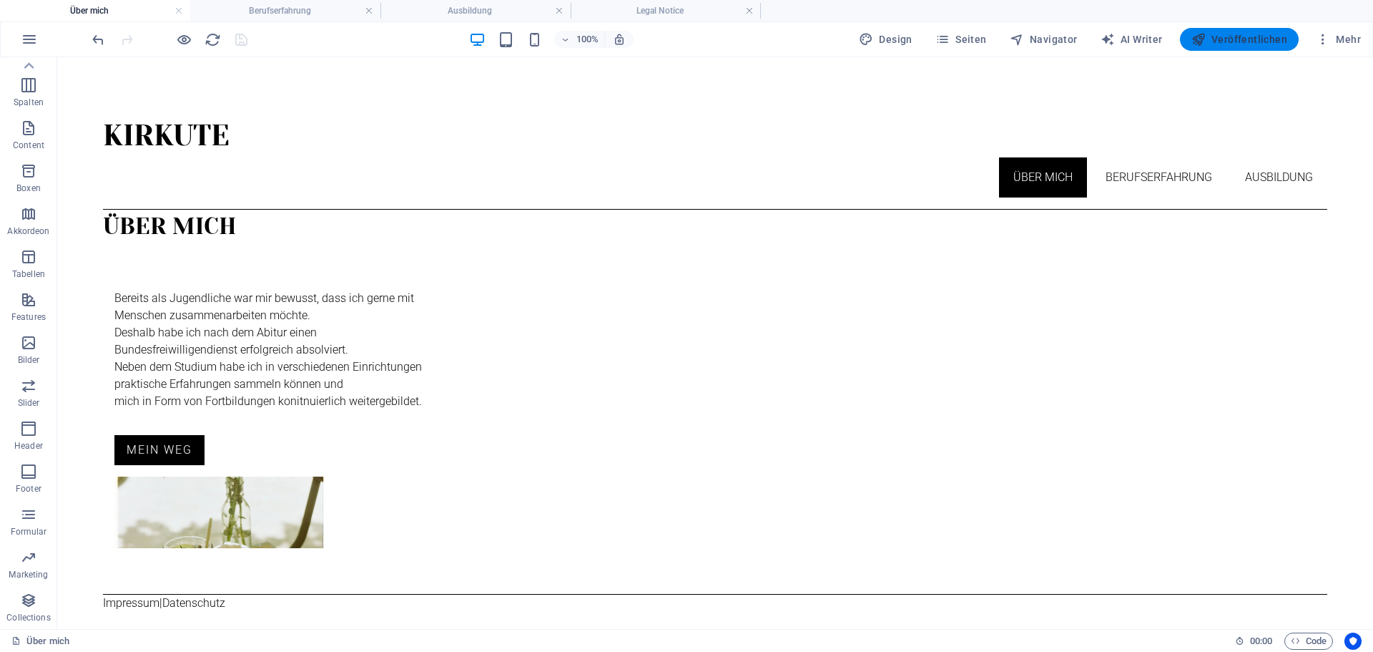
click at [1223, 43] on span "Veröffentlichen" at bounding box center [1240, 39] width 96 height 14
